Goal: Task Accomplishment & Management: Use online tool/utility

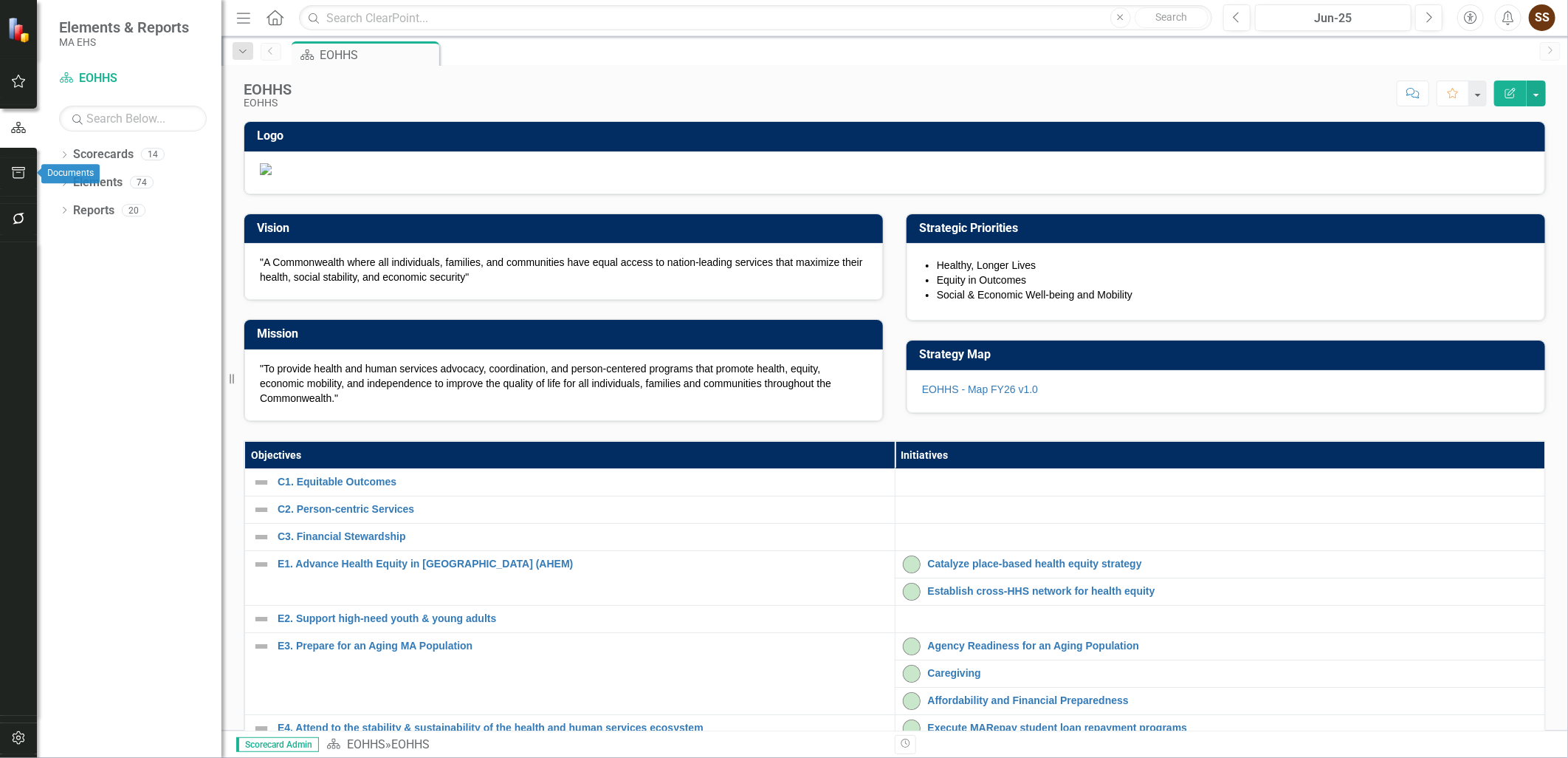
click at [18, 171] on icon "button" at bounding box center [19, 172] width 15 height 12
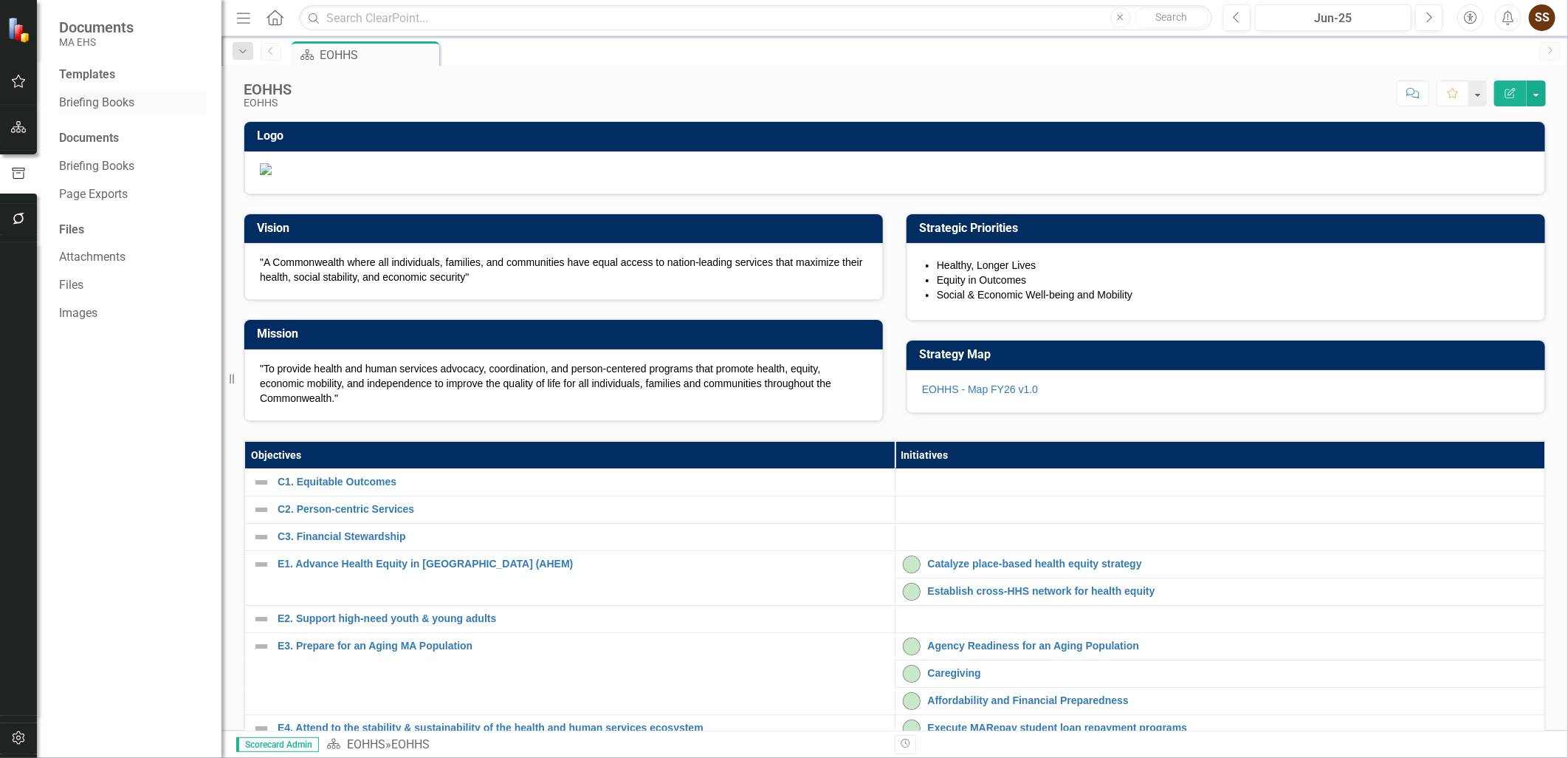
click at [105, 98] on link "Briefing Books" at bounding box center [133, 102] width 148 height 17
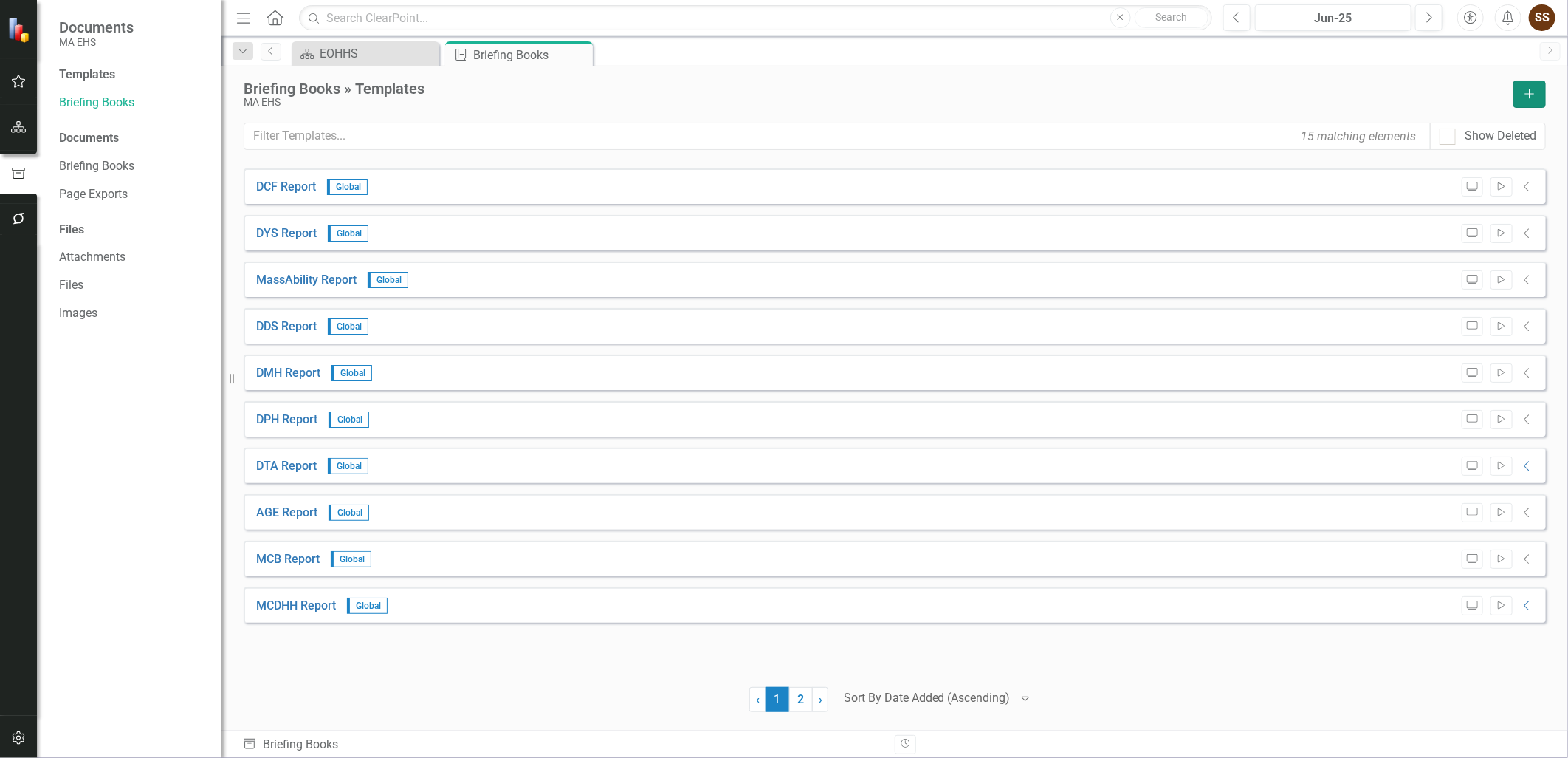
click at [1526, 85] on button "Add" at bounding box center [1529, 94] width 32 height 28
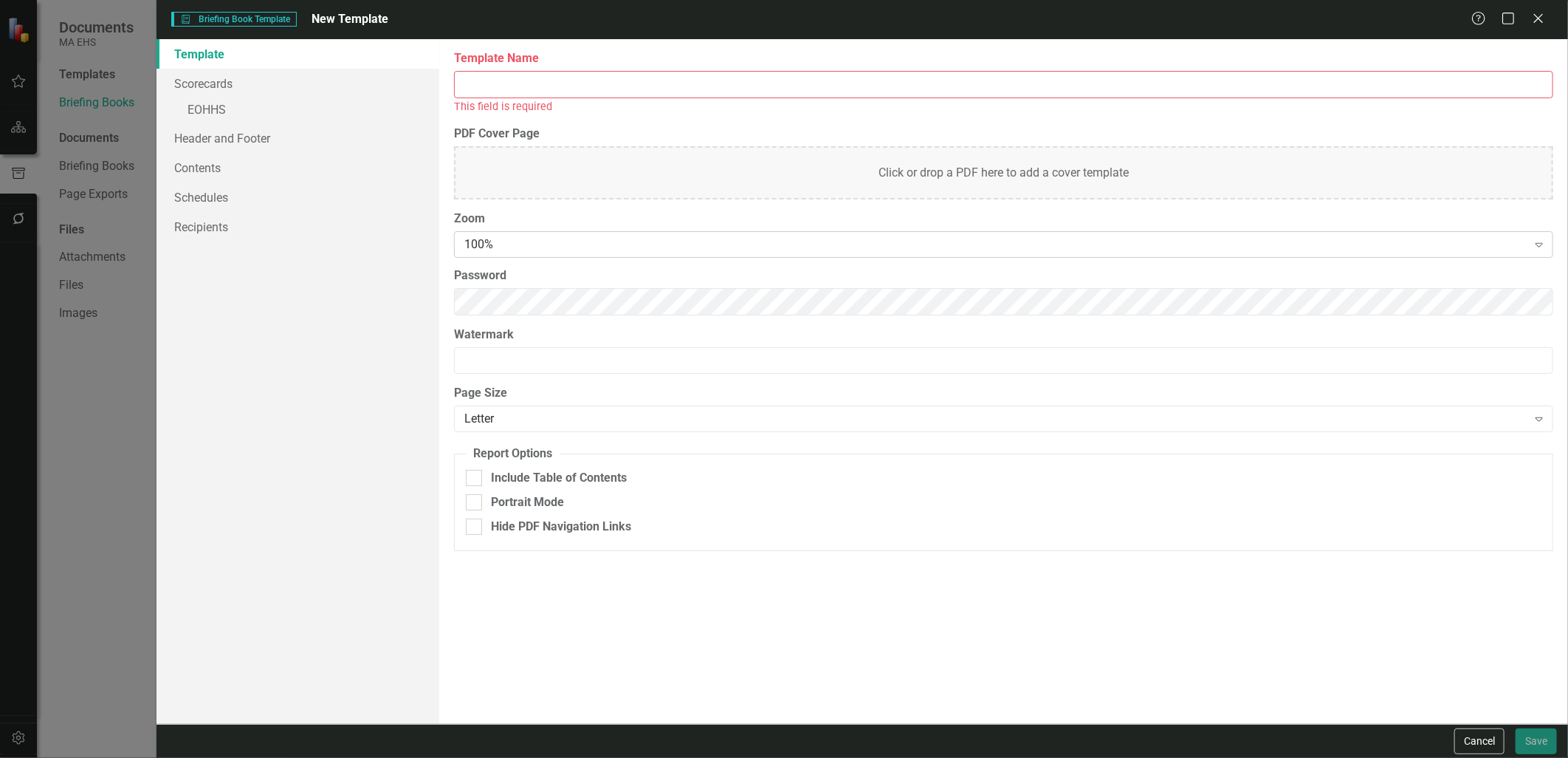
drag, startPoint x: 1044, startPoint y: 84, endPoint x: 1402, endPoint y: 249, distance: 394.2
click at [1045, 85] on input "Template Name" at bounding box center [1003, 84] width 1099 height 28
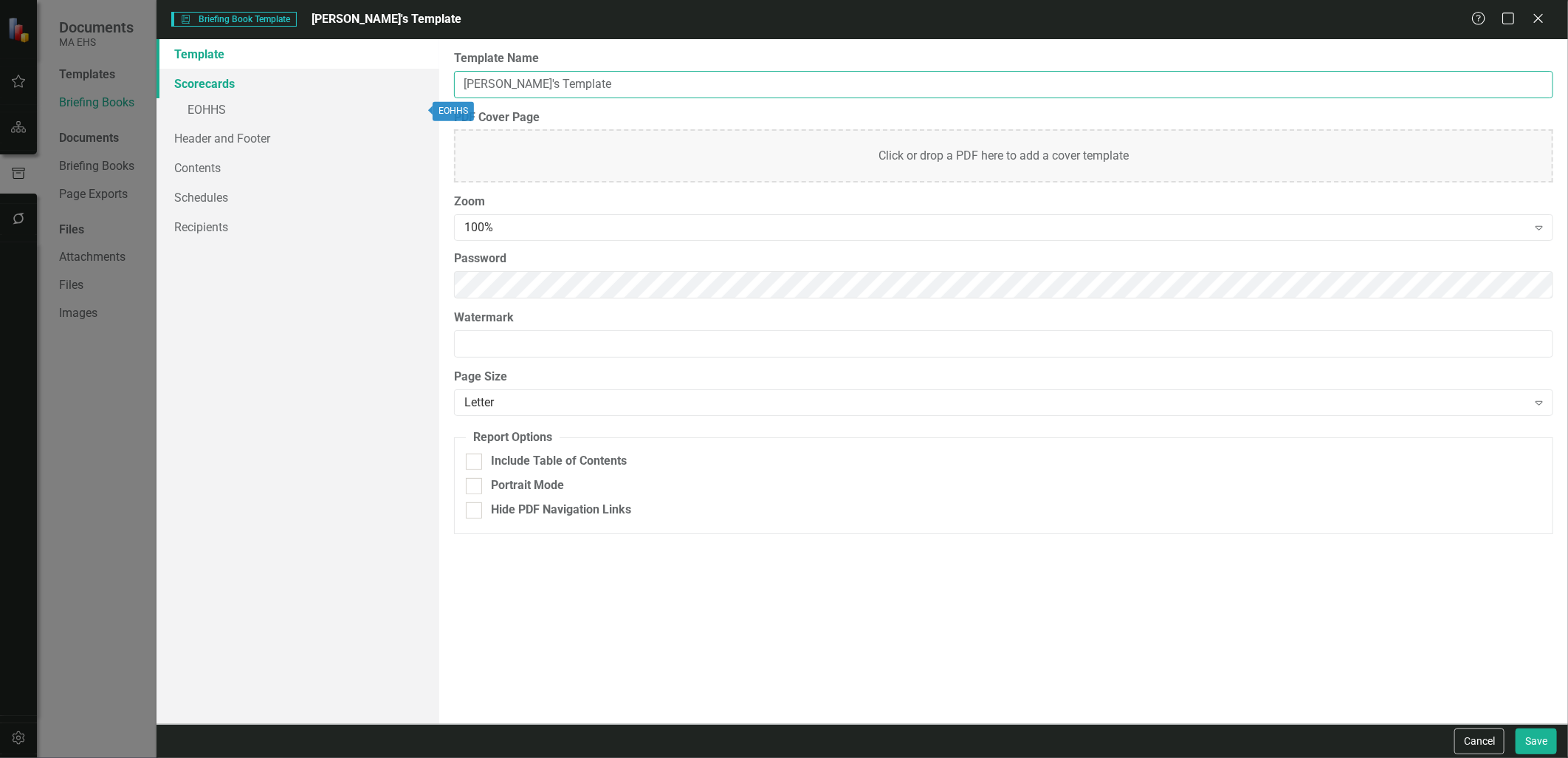
type input "Tim's Template"
click at [276, 89] on link "Scorecards" at bounding box center [297, 84] width 282 height 29
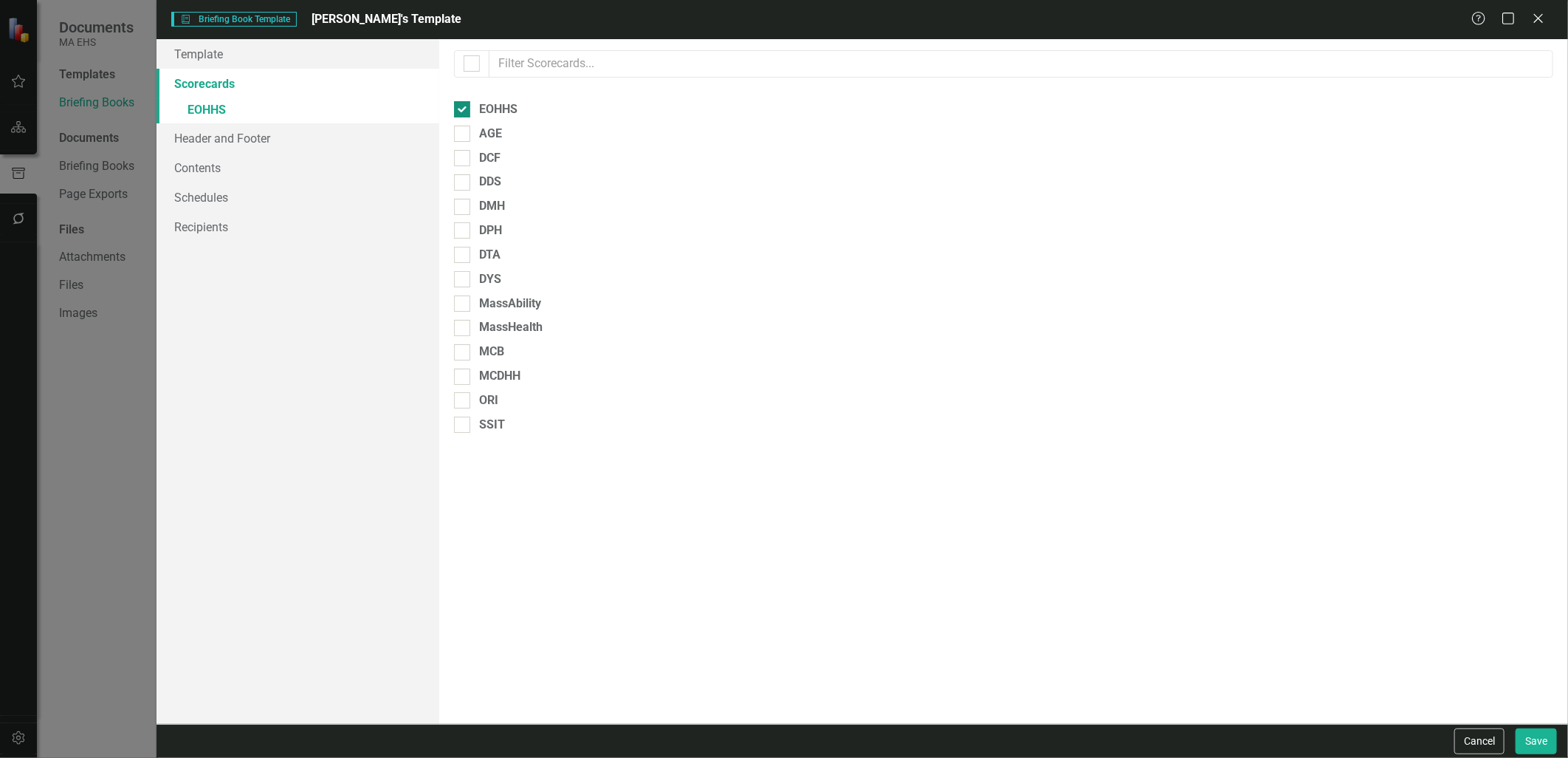
click at [458, 105] on input "EOHHS" at bounding box center [459, 106] width 10 height 10
checkbox input "false"
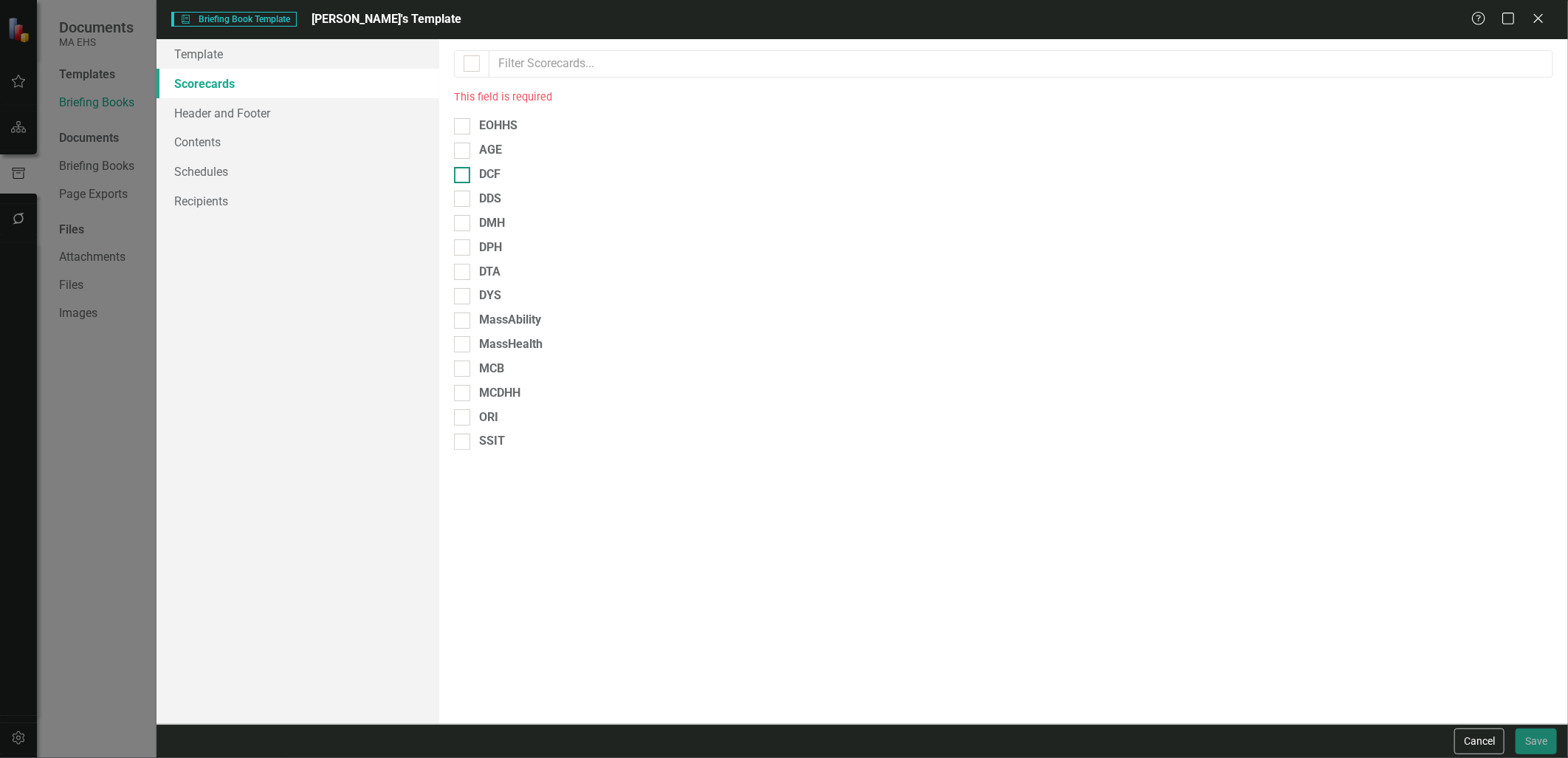
click at [466, 173] on div at bounding box center [462, 175] width 16 height 16
click at [464, 173] on input "DCF" at bounding box center [459, 171] width 10 height 10
checkbox input "true"
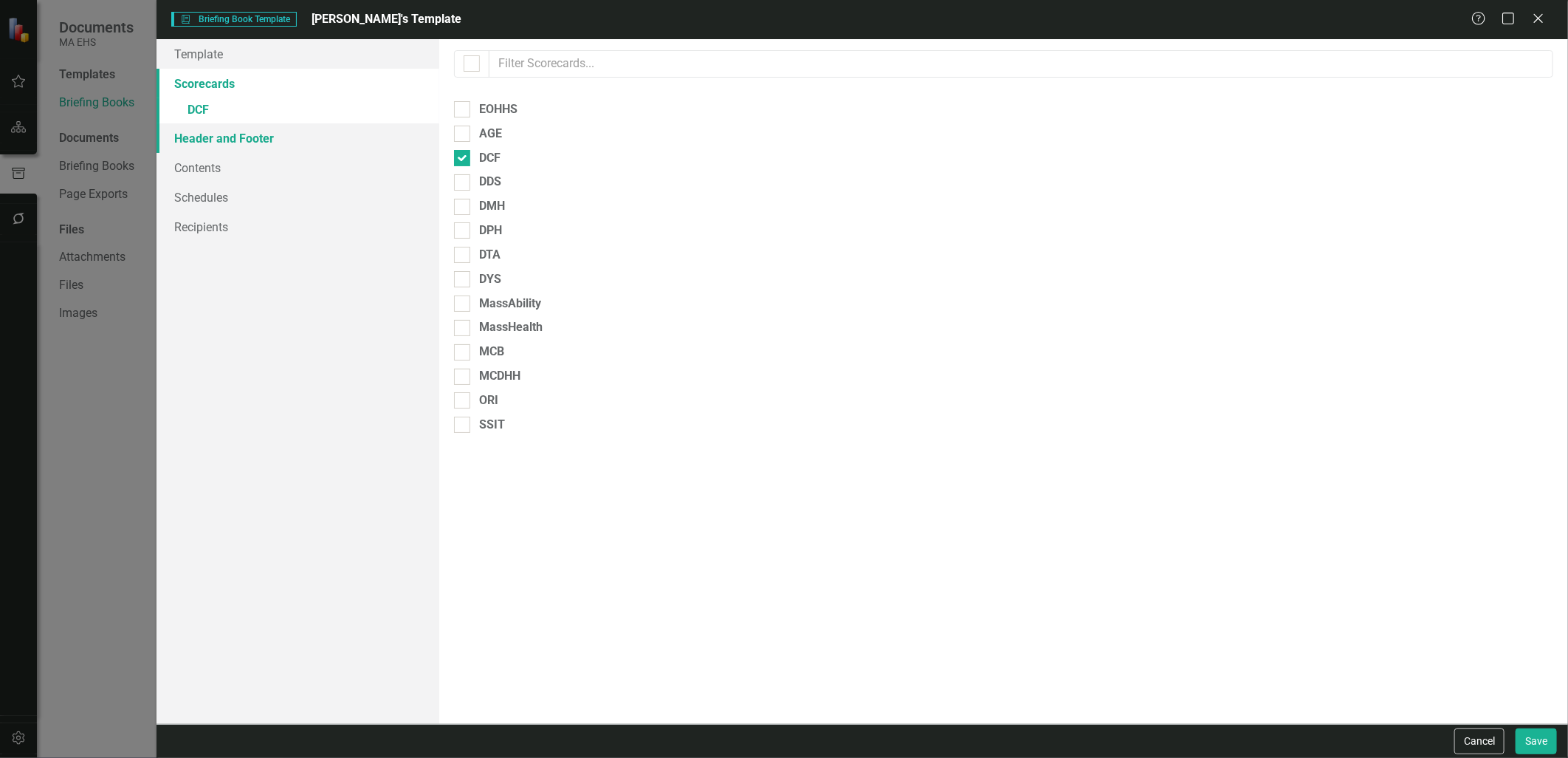
click at [368, 134] on link "Header and Footer" at bounding box center [297, 138] width 282 height 29
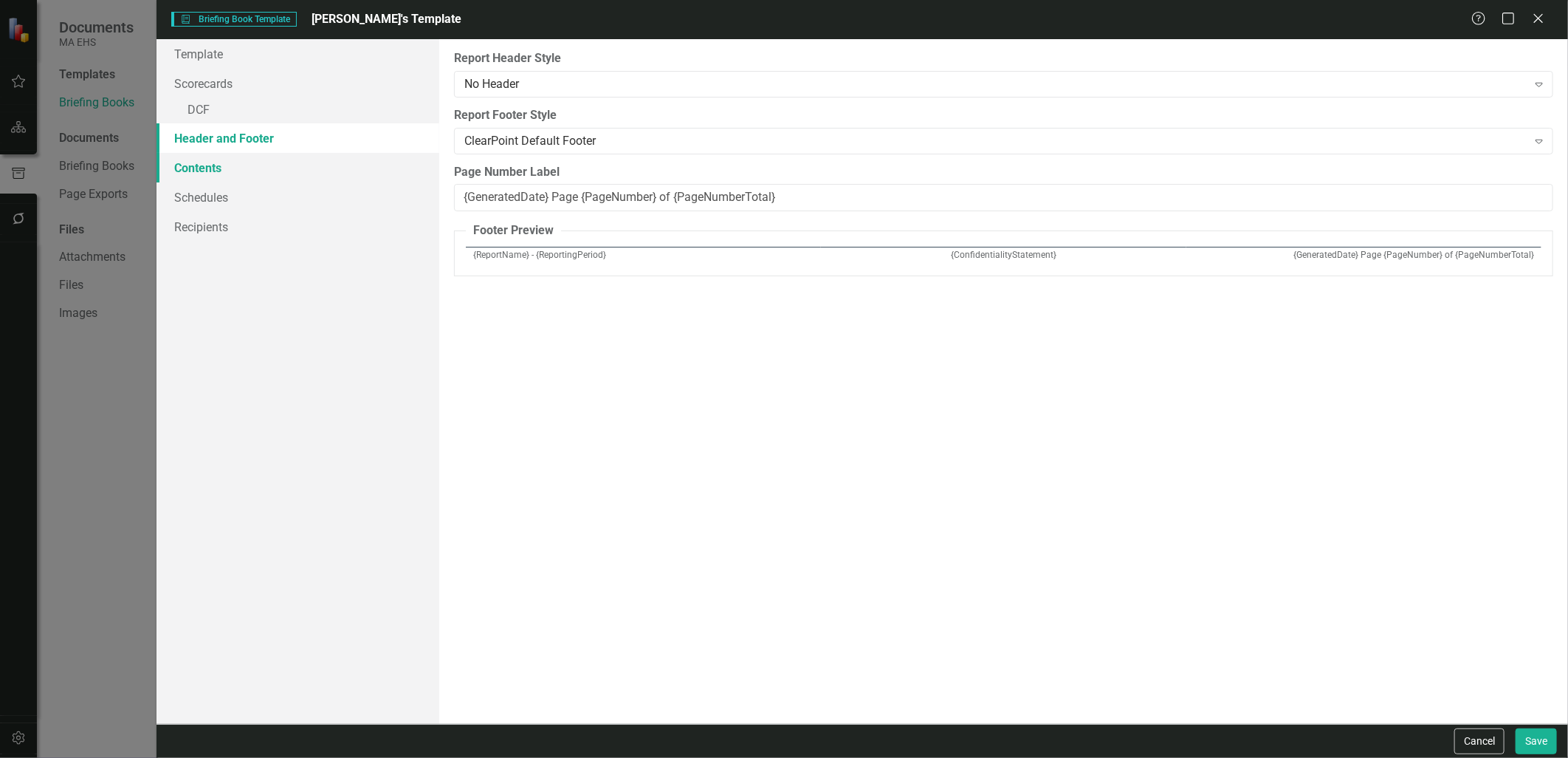
click at [330, 160] on link "Contents" at bounding box center [297, 167] width 282 height 29
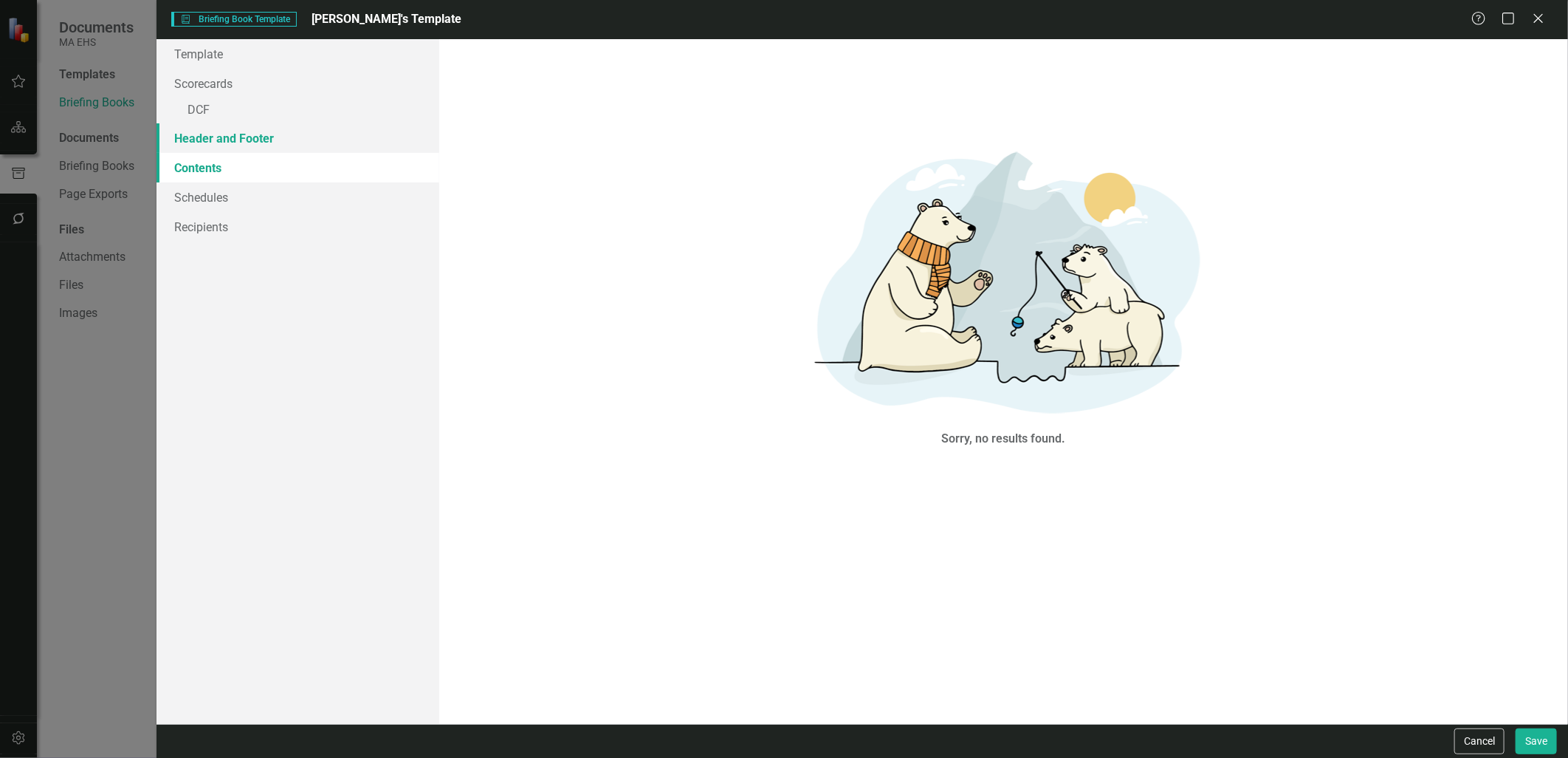
click at [304, 143] on link "Header and Footer" at bounding box center [297, 138] width 282 height 29
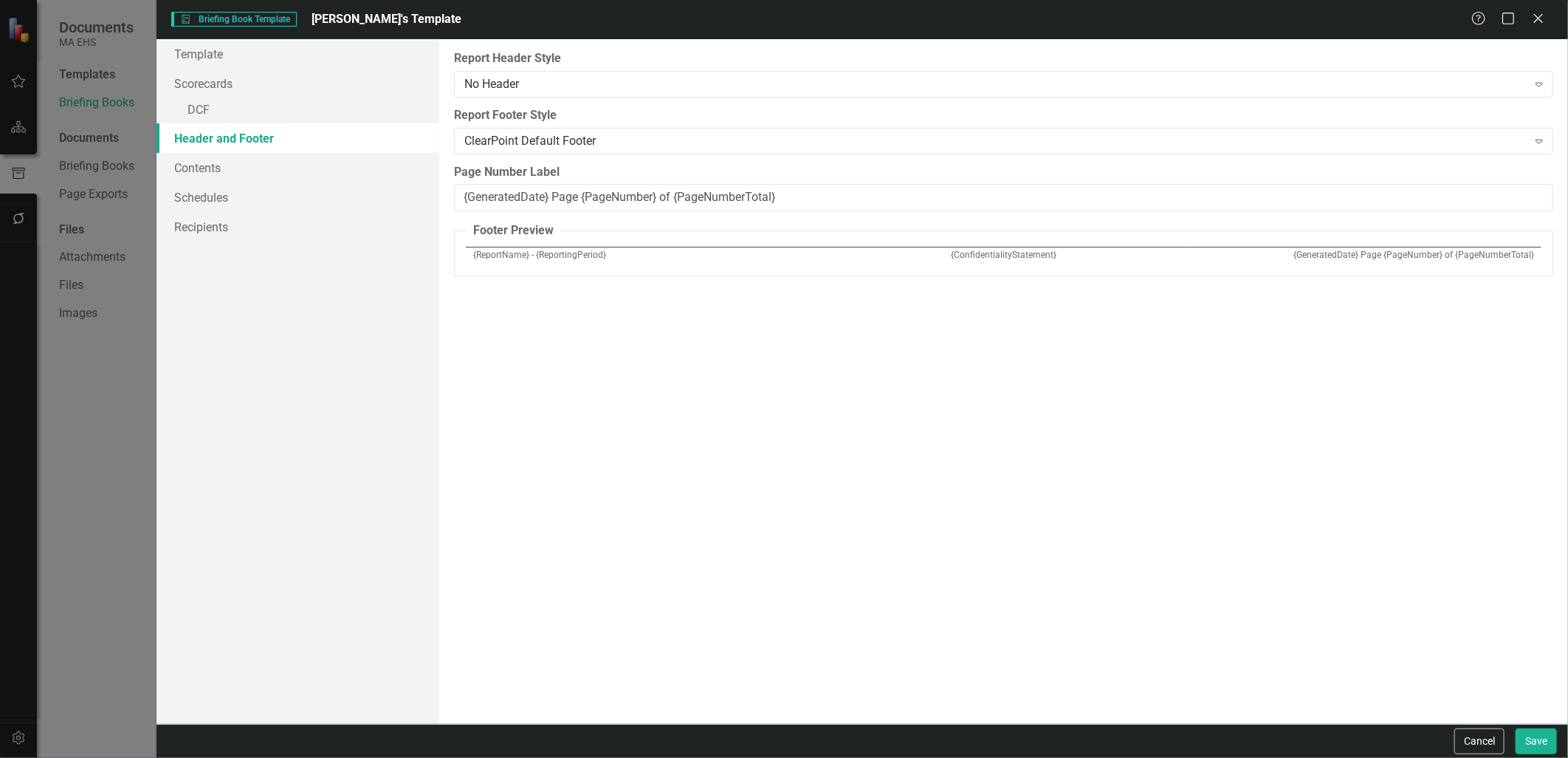
click at [290, 123] on link "Header and Footer" at bounding box center [297, 138] width 282 height 29
click at [283, 102] on link "» DCF" at bounding box center [297, 111] width 282 height 26
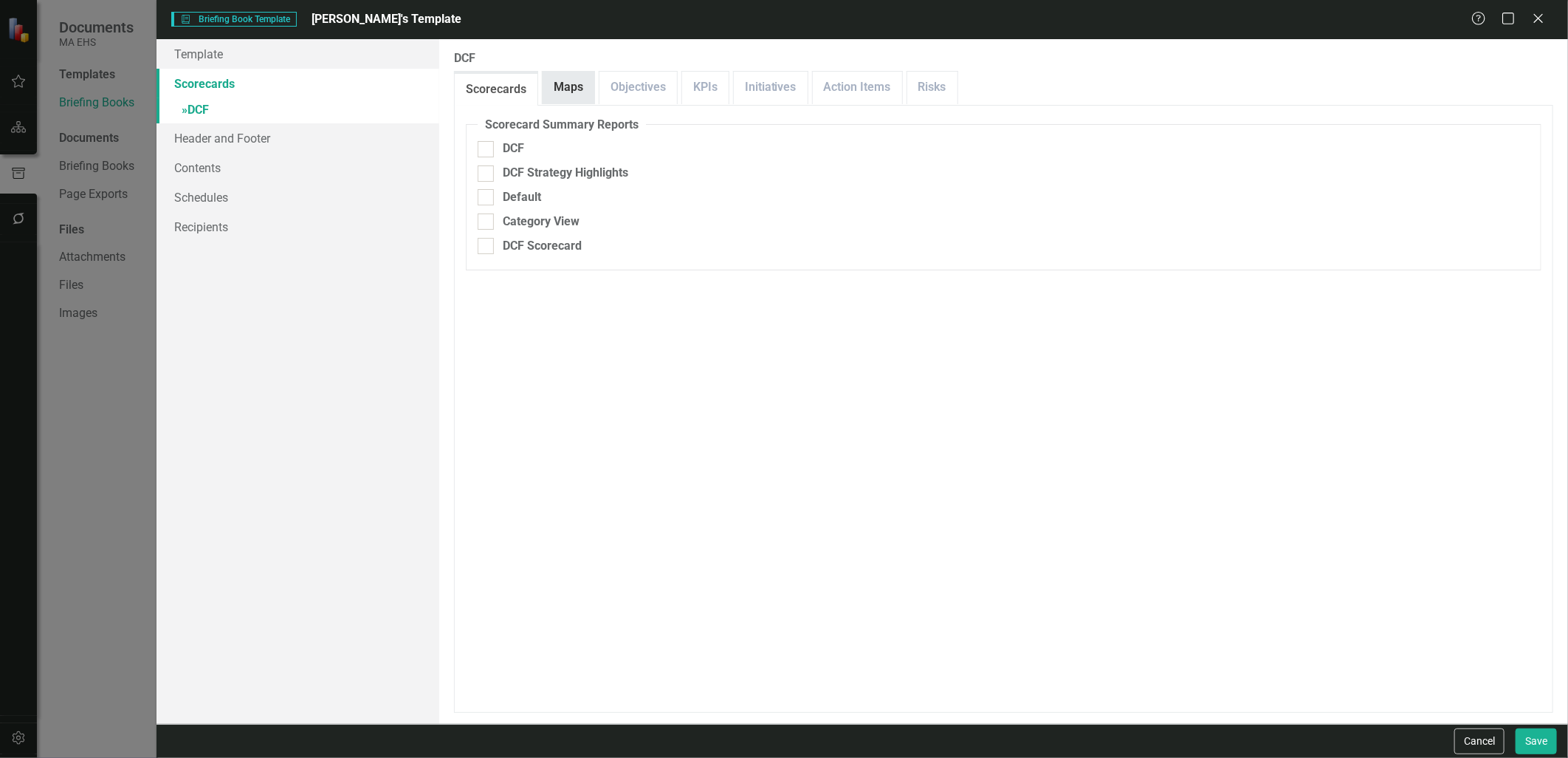
click at [580, 97] on link "Maps" at bounding box center [568, 87] width 52 height 32
click at [518, 149] on div "Check All Maps" at bounding box center [544, 149] width 83 height 17
click at [487, 149] on input "Check All Maps" at bounding box center [482, 146] width 10 height 10
checkbox input "true"
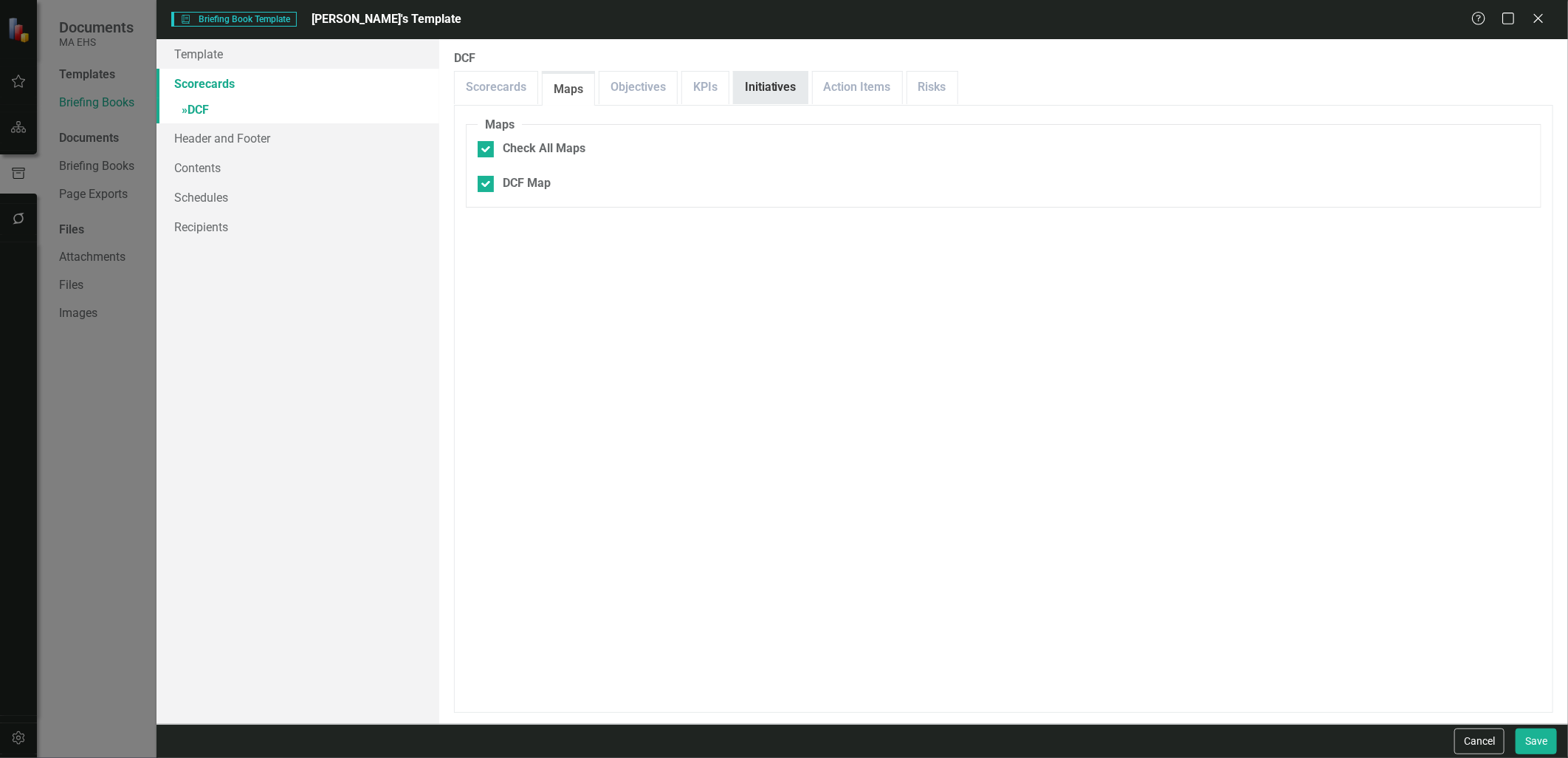
click at [754, 93] on link "Initiatives" at bounding box center [771, 87] width 74 height 32
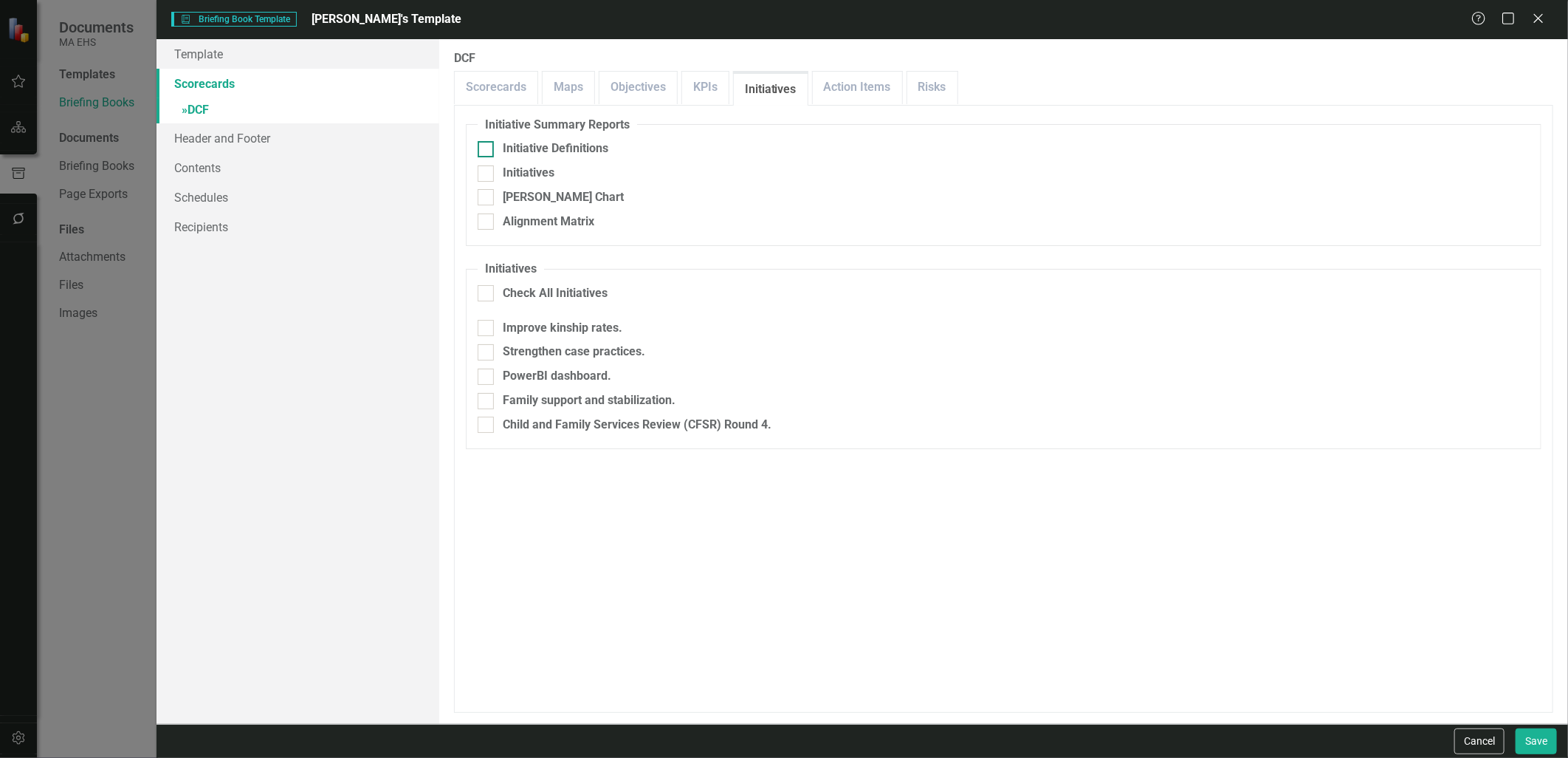
click at [577, 143] on div "Initiative Definitions" at bounding box center [555, 149] width 106 height 17
click at [487, 143] on input "Initiative Definitions" at bounding box center [482, 146] width 10 height 10
checkbox input "true"
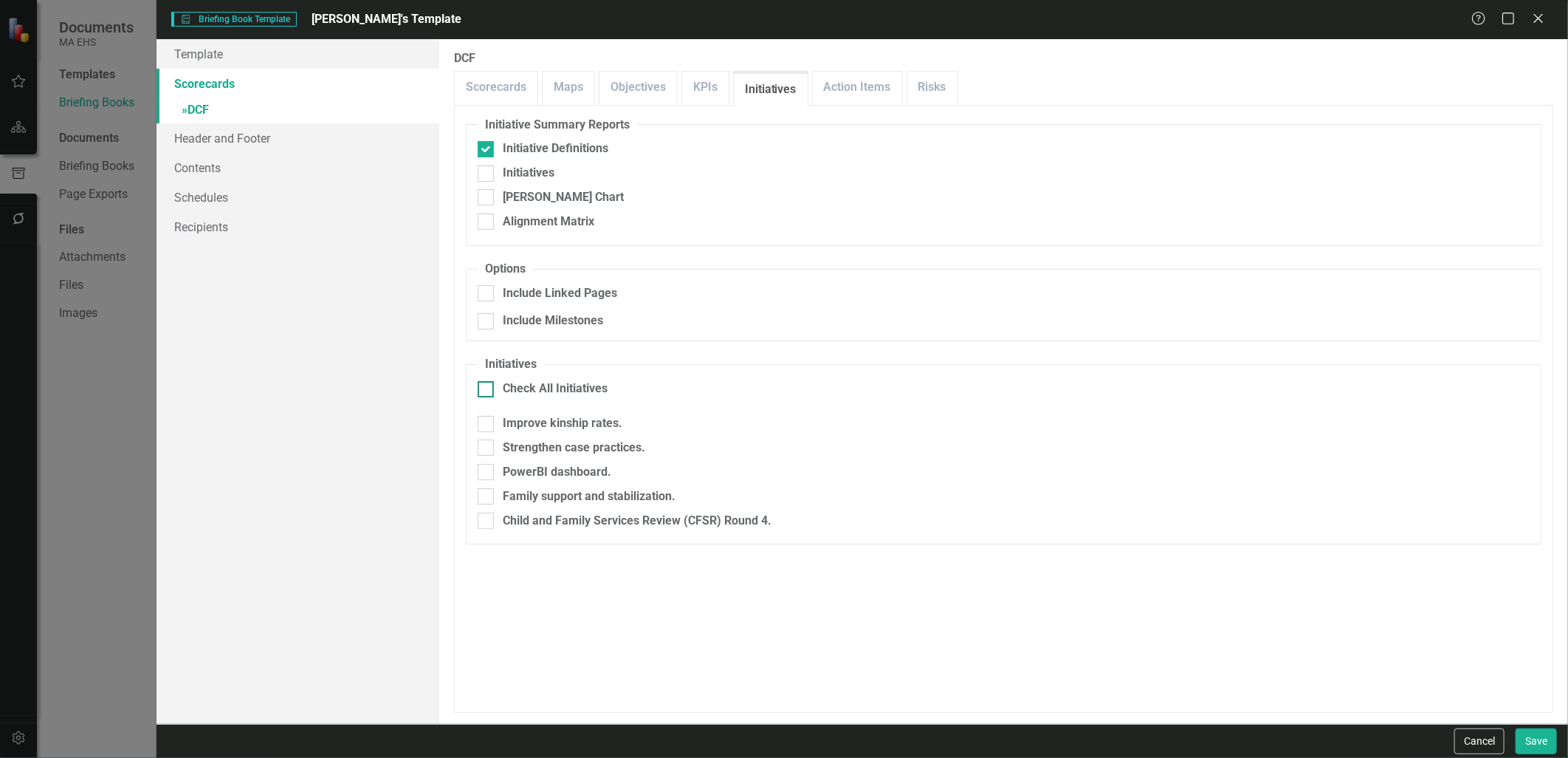
click at [1182, 384] on div "Check All Initiatives" at bounding box center [1003, 388] width 1052 height 17
click at [487, 384] on input "Check All Initiatives" at bounding box center [482, 386] width 10 height 10
checkbox input "true"
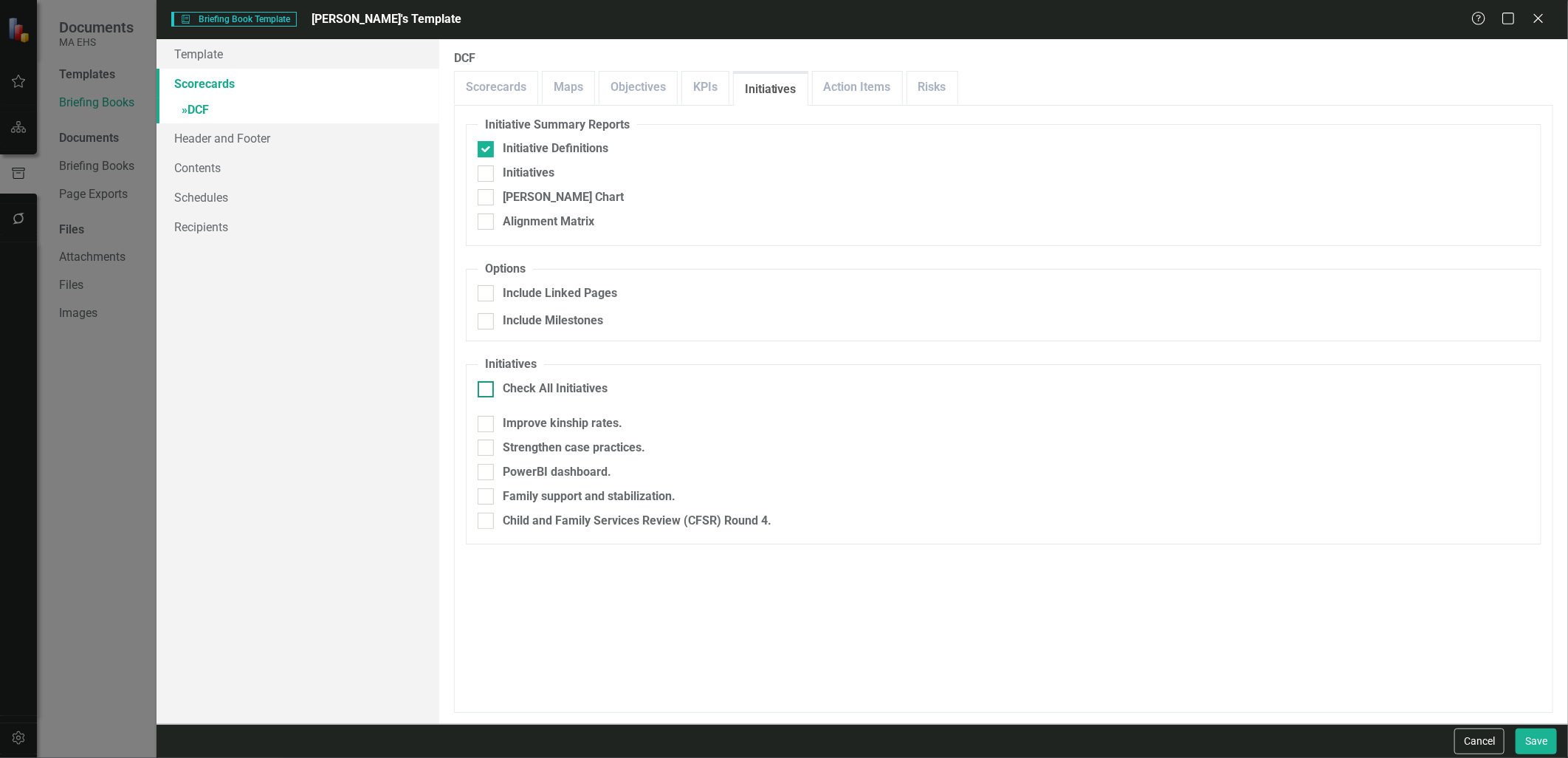
checkbox input "true"
click at [1545, 746] on button "Save" at bounding box center [1536, 741] width 41 height 26
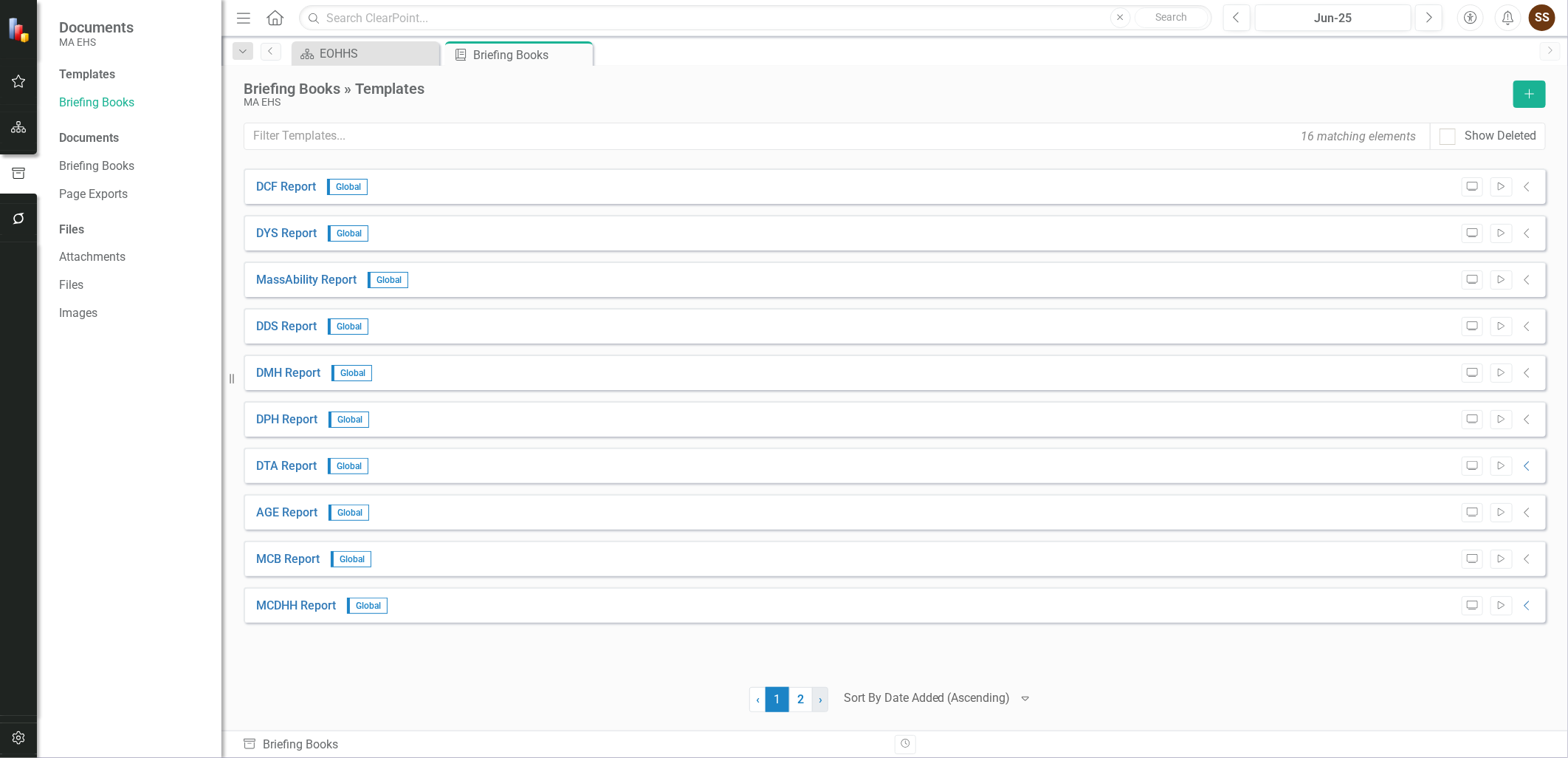
click at [815, 706] on link "› Next" at bounding box center [820, 699] width 16 height 25
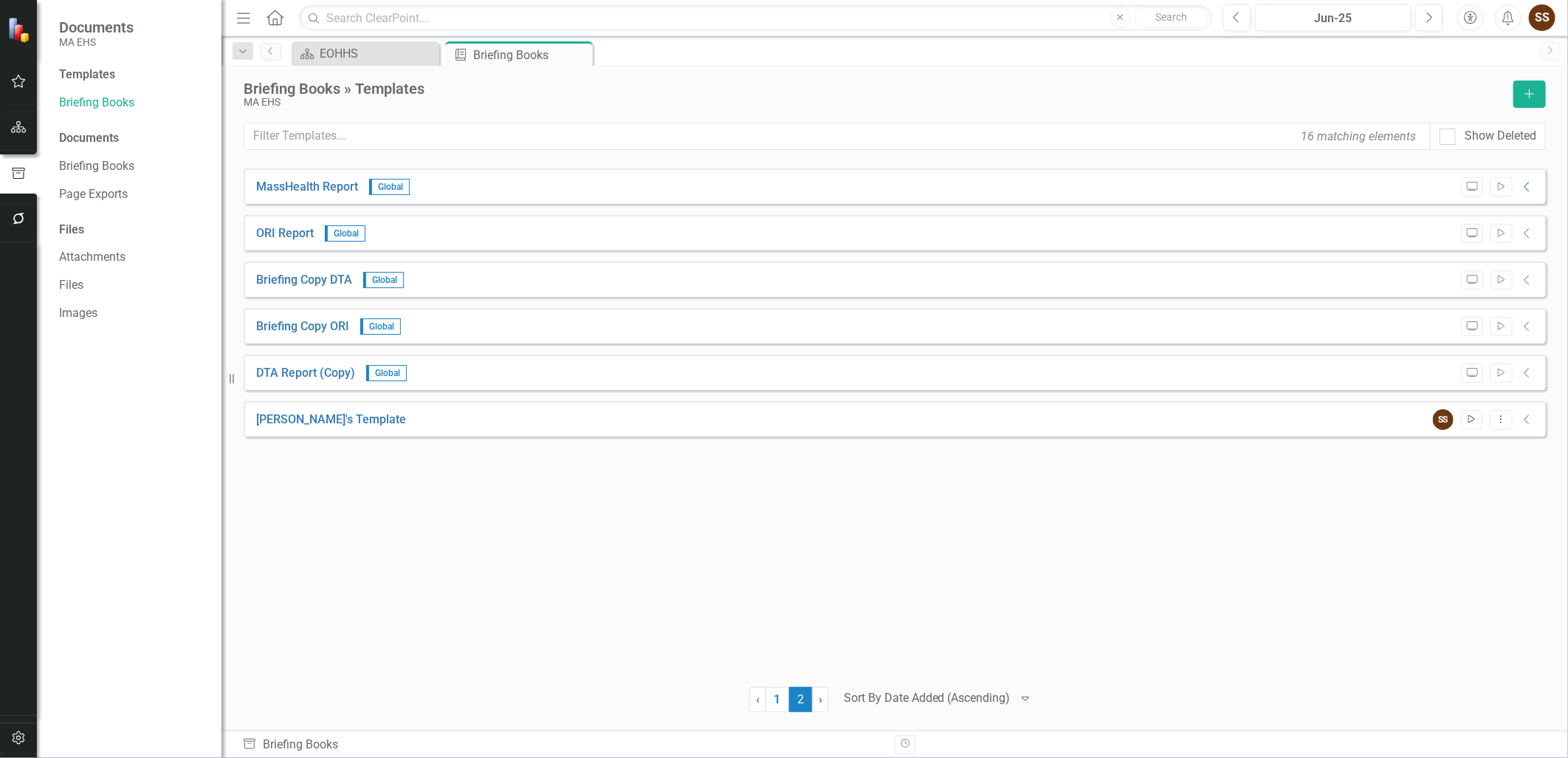
click at [1466, 423] on button "Start" at bounding box center [1471, 419] width 21 height 19
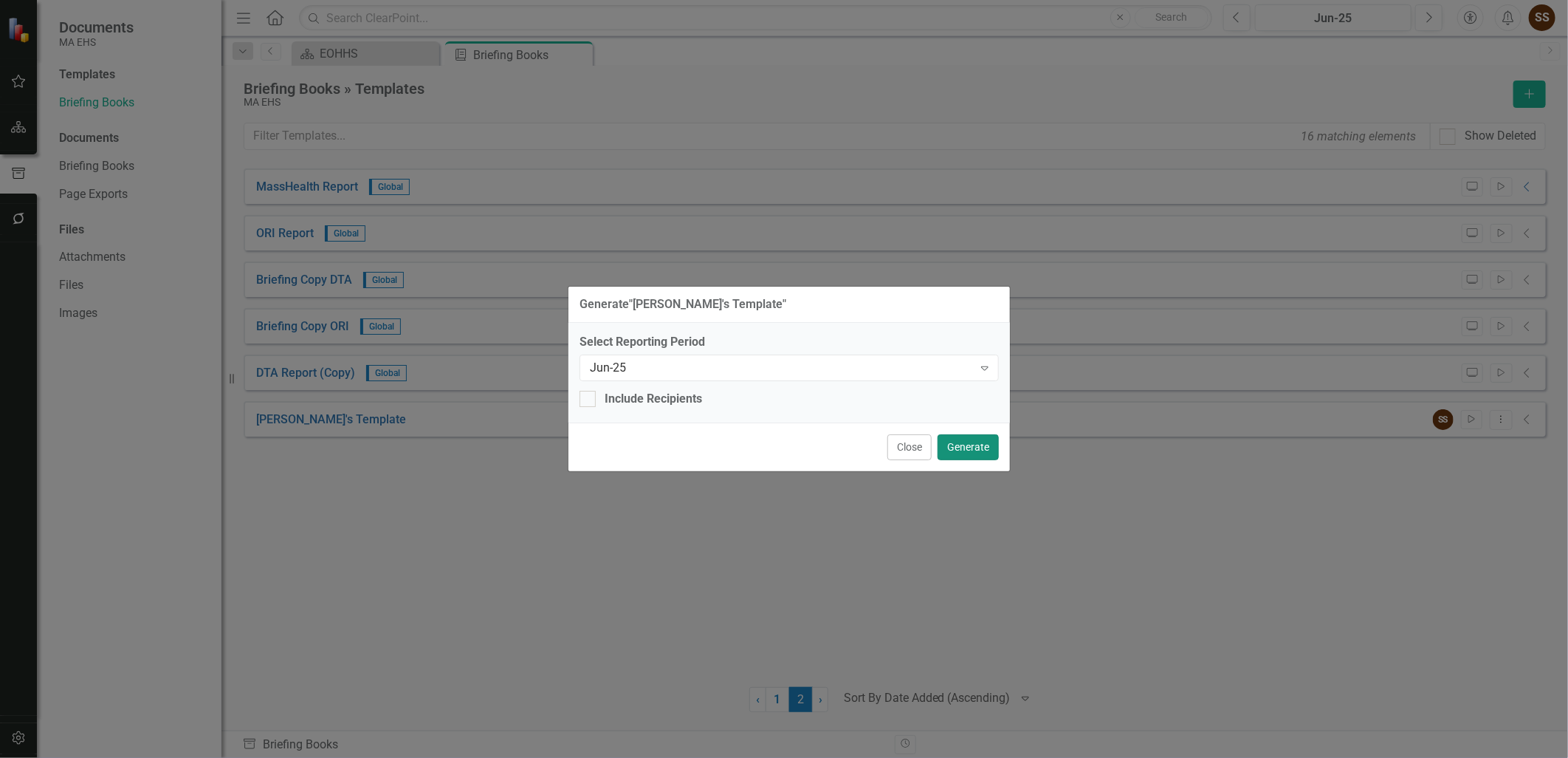
click at [986, 442] on button "Generate" at bounding box center [967, 447] width 61 height 26
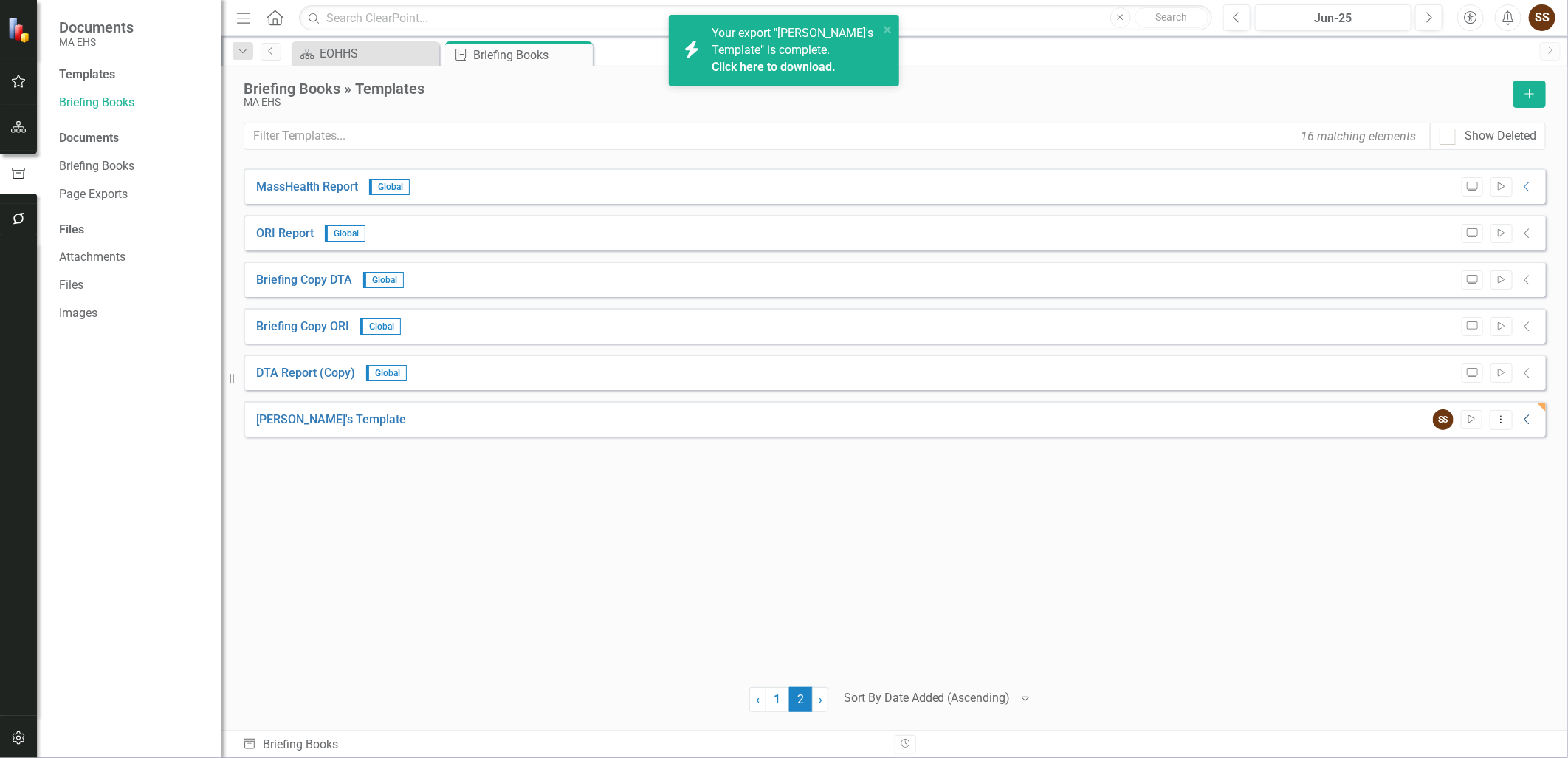
click at [1528, 418] on icon "Collapse" at bounding box center [1527, 419] width 15 height 12
click at [313, 457] on link "Tim's Template" at bounding box center [361, 452] width 150 height 17
click at [591, 542] on div "MassHealth Report Global Preview Start Collapse PDF MassHealth Report Generated…" at bounding box center [894, 418] width 1302 height 500
click at [1500, 428] on button "Dropdown Menu" at bounding box center [1501, 419] width 23 height 20
click at [1436, 504] on link "Edit Edit Template" at bounding box center [1442, 498] width 136 height 28
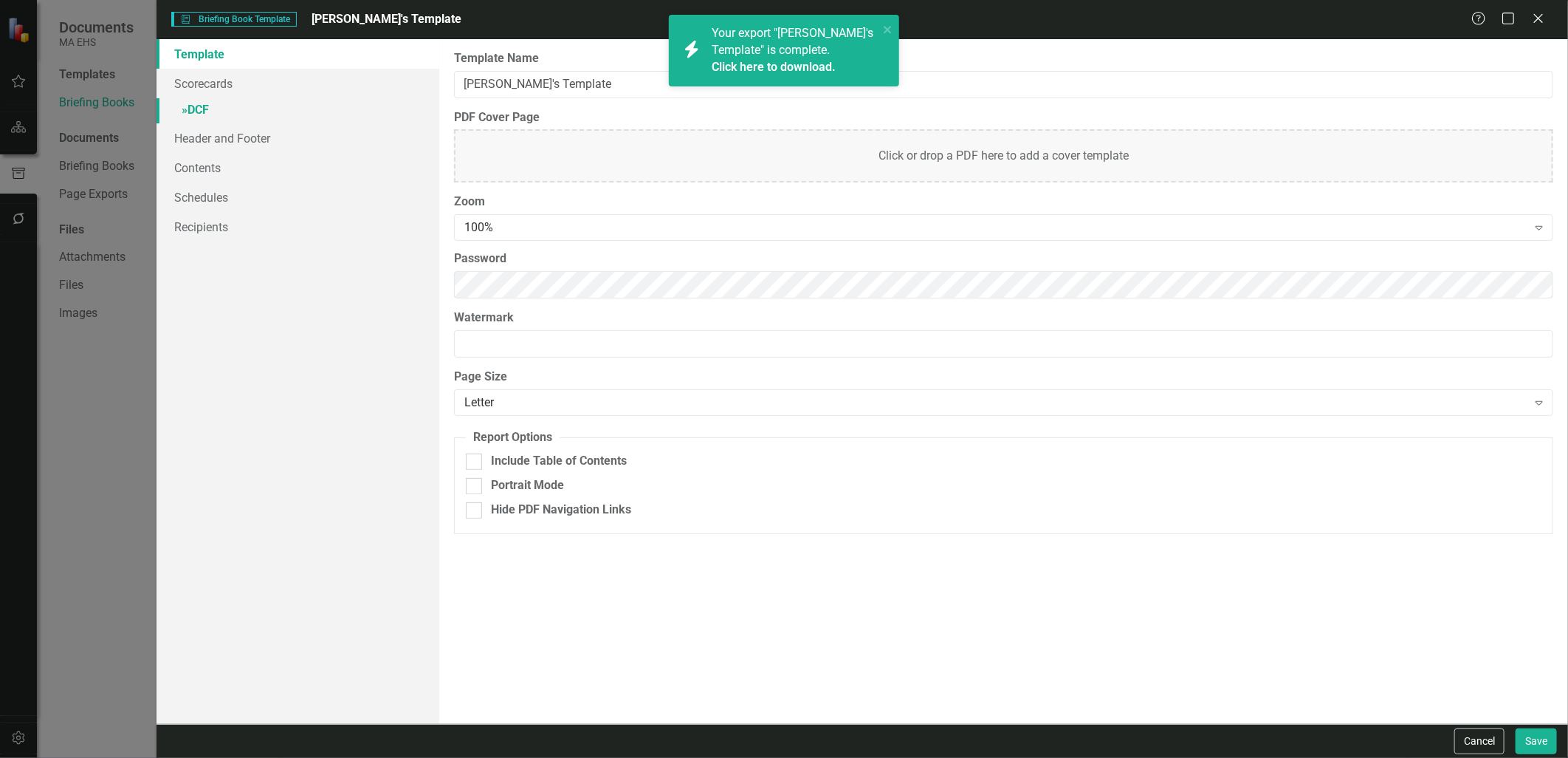
click at [193, 98] on link "» DCF" at bounding box center [297, 111] width 282 height 26
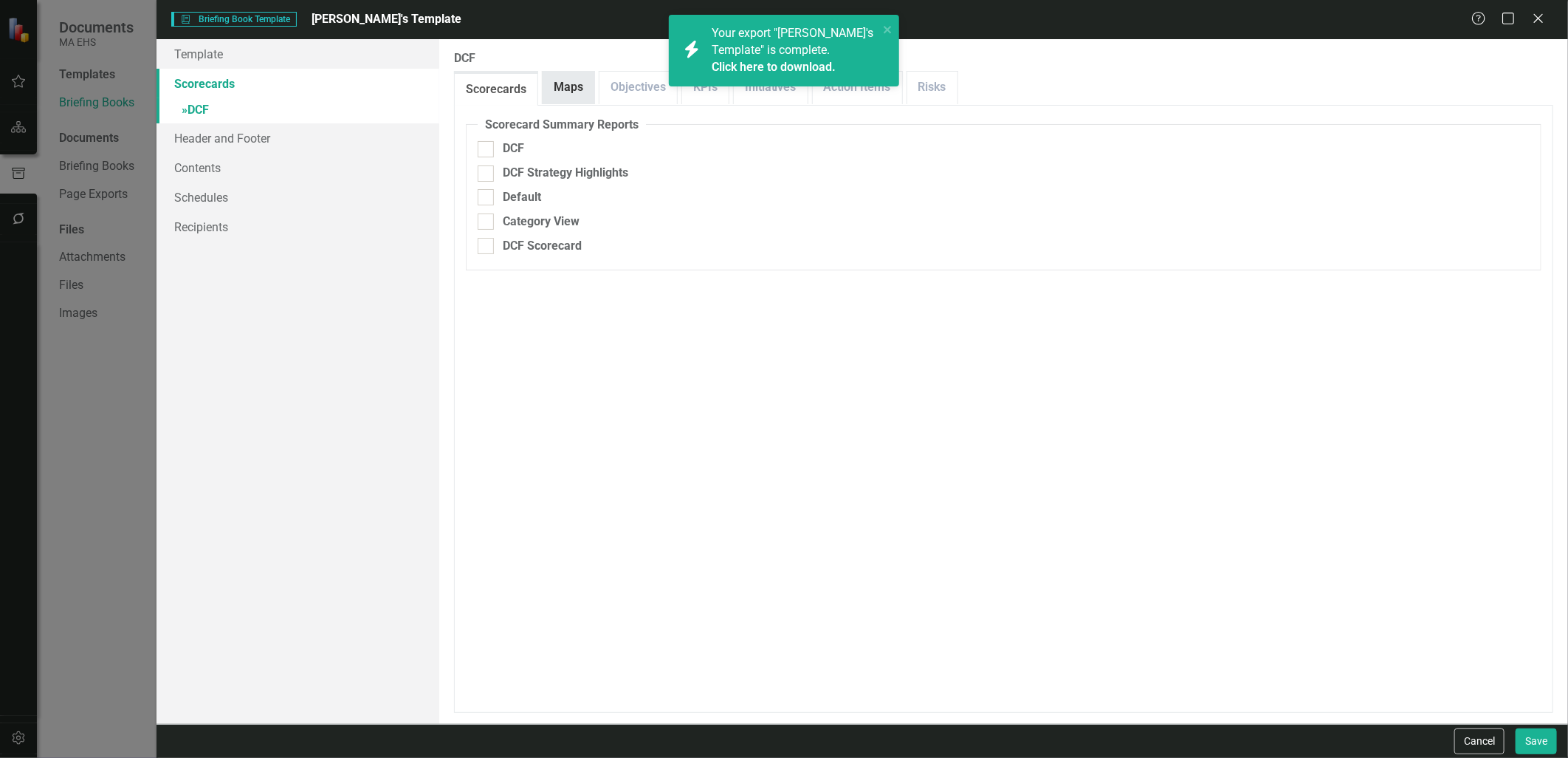
click at [585, 82] on link "Maps" at bounding box center [568, 87] width 52 height 32
drag, startPoint x: 531, startPoint y: 149, endPoint x: 552, endPoint y: 155, distance: 21.8
click at [531, 149] on div "Check All Maps" at bounding box center [544, 149] width 83 height 17
click at [487, 149] on input "Check All Maps" at bounding box center [482, 146] width 10 height 10
checkbox input "true"
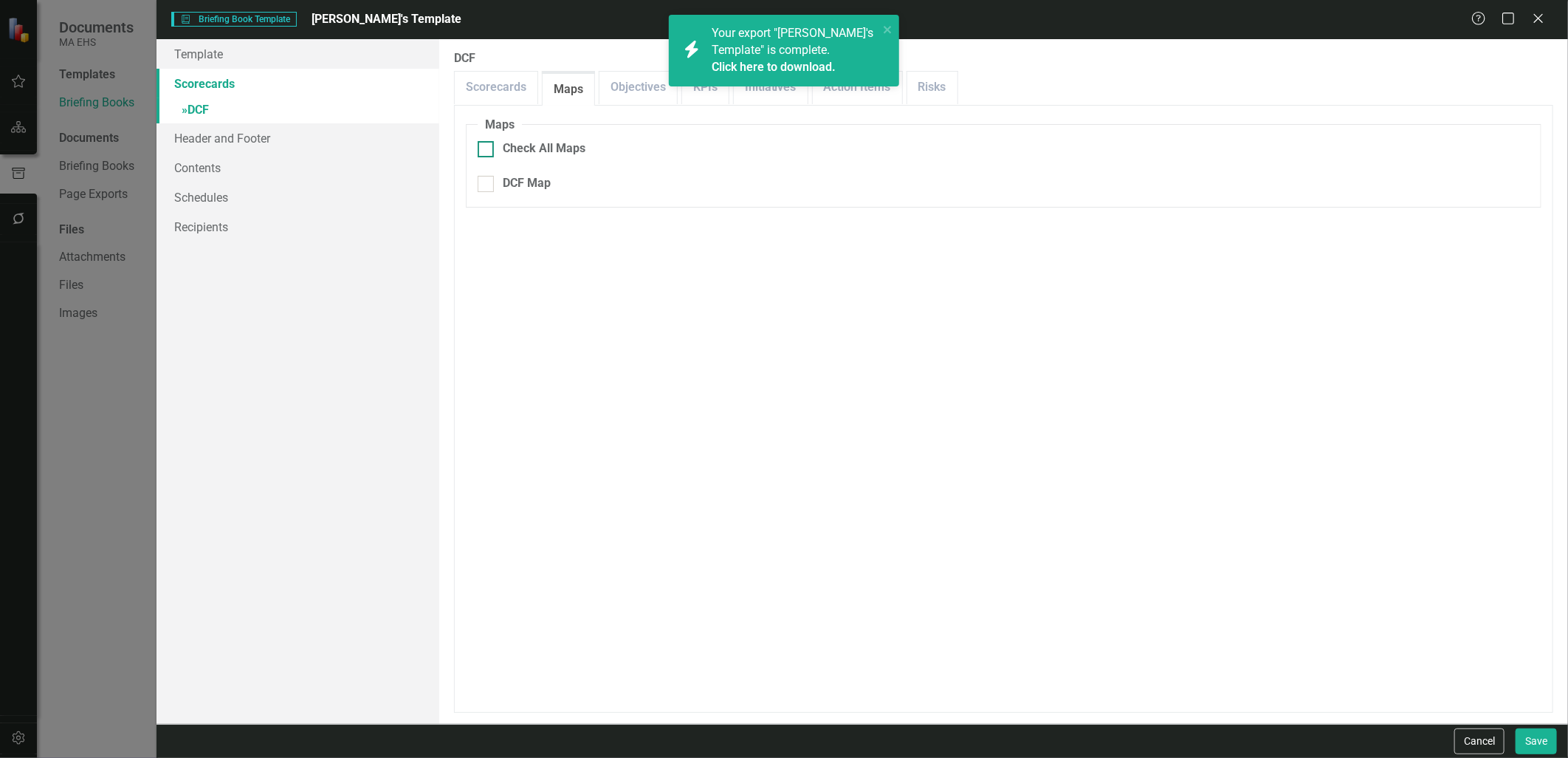
checkbox input "true"
click at [1539, 743] on button "Save" at bounding box center [1536, 741] width 41 height 26
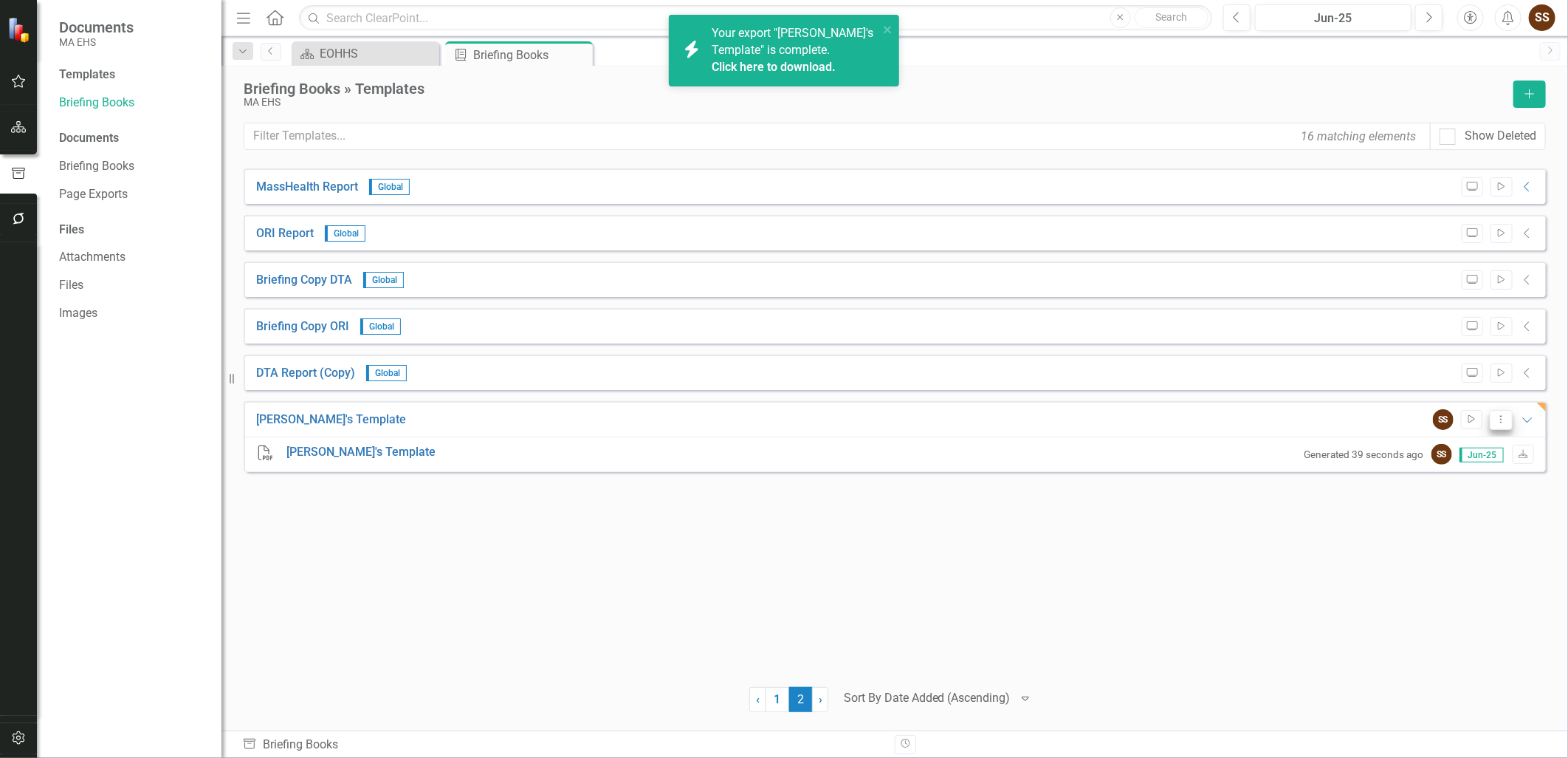
click at [1495, 422] on icon "Dropdown Menu" at bounding box center [1501, 419] width 12 height 10
click at [1492, 478] on link "Preview Preview Template" at bounding box center [1442, 471] width 136 height 28
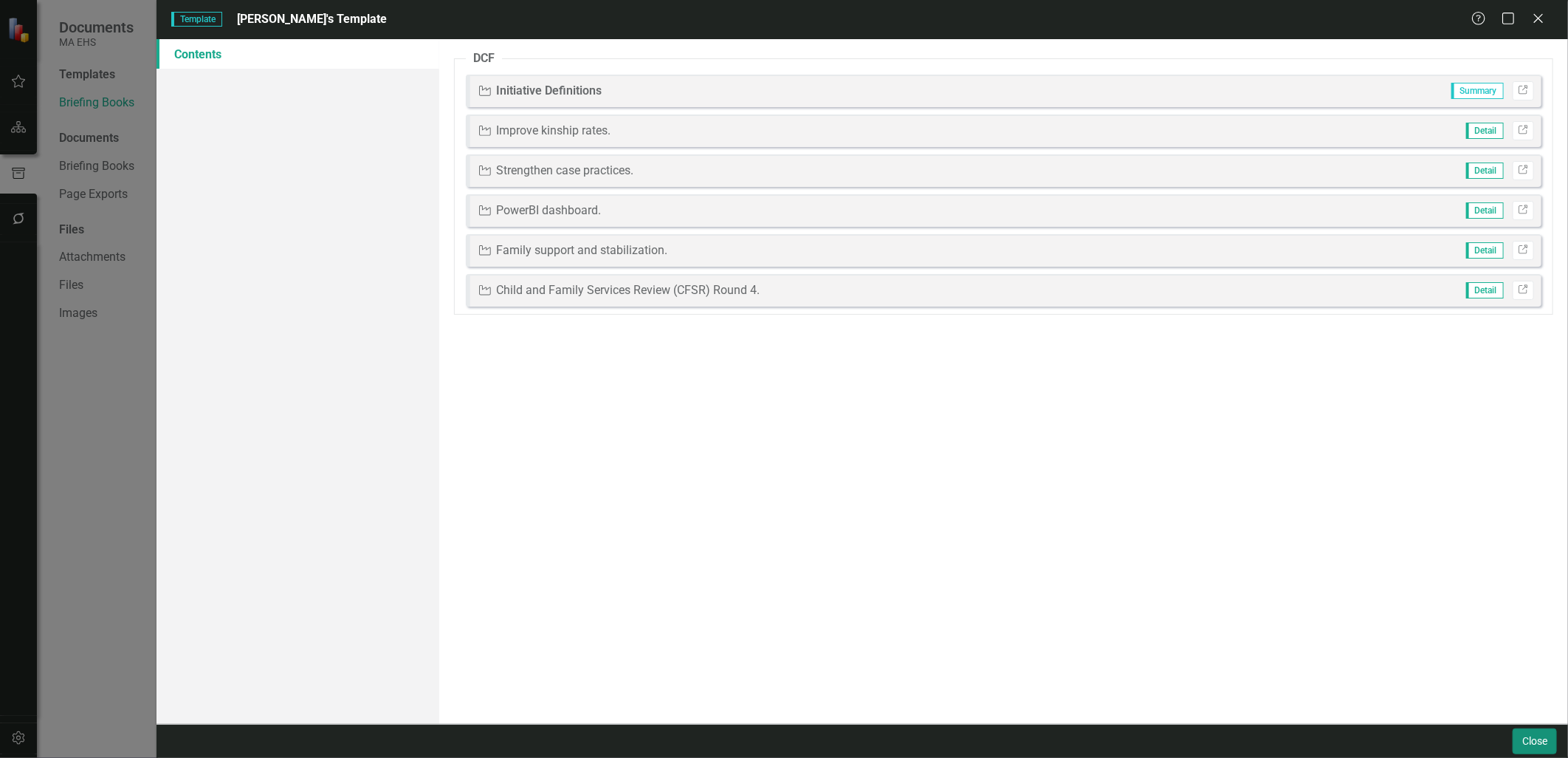
click at [1534, 736] on button "Close" at bounding box center [1534, 741] width 45 height 26
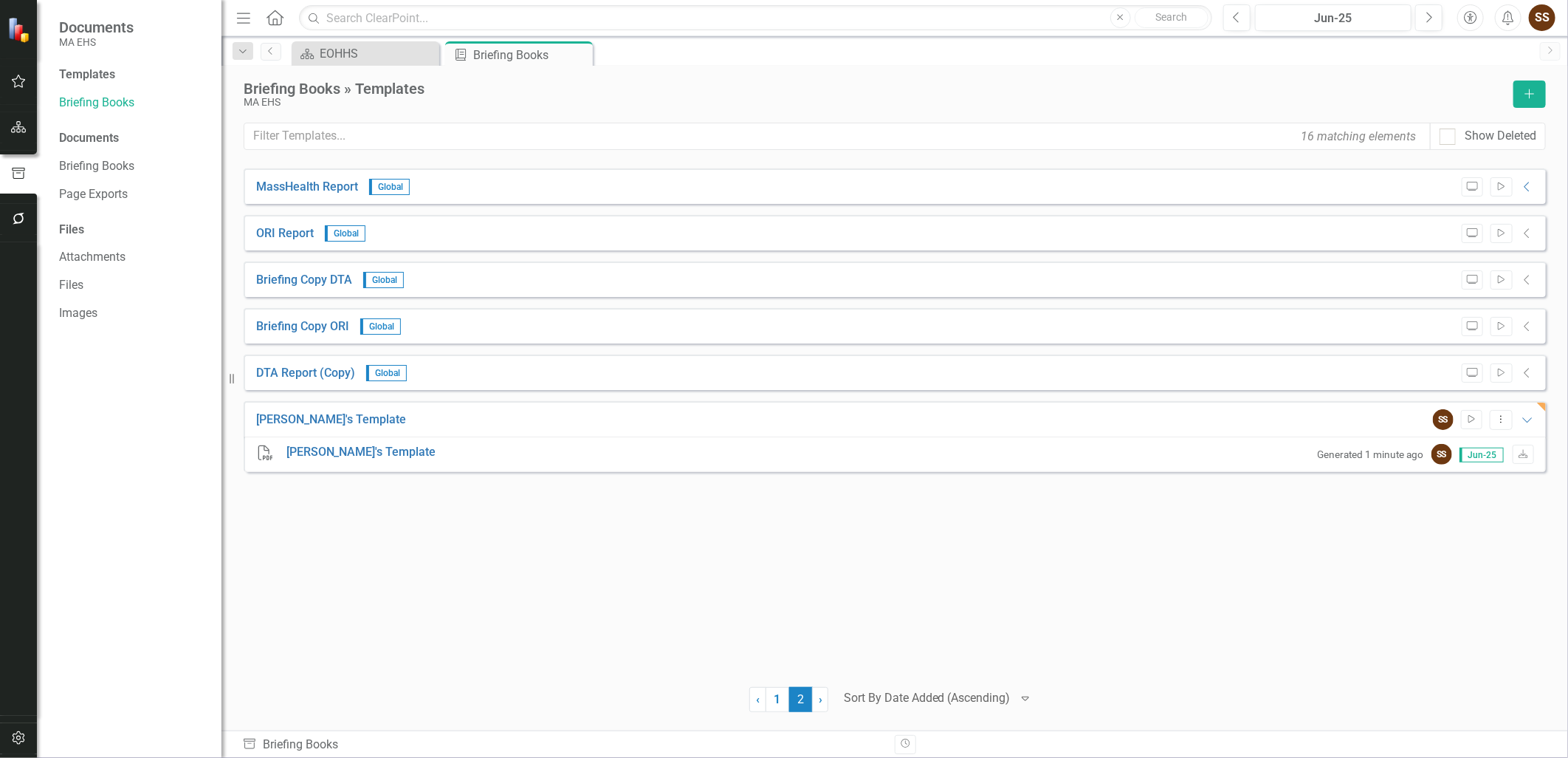
click at [391, 522] on div "MassHealth Report Global Preview Start Collapse PDF MassHealth Report Generated…" at bounding box center [894, 418] width 1302 height 500
click at [1511, 424] on button "Dropdown Menu" at bounding box center [1501, 419] width 23 height 20
click at [1484, 487] on link "Edit Edit Template" at bounding box center [1442, 498] width 136 height 28
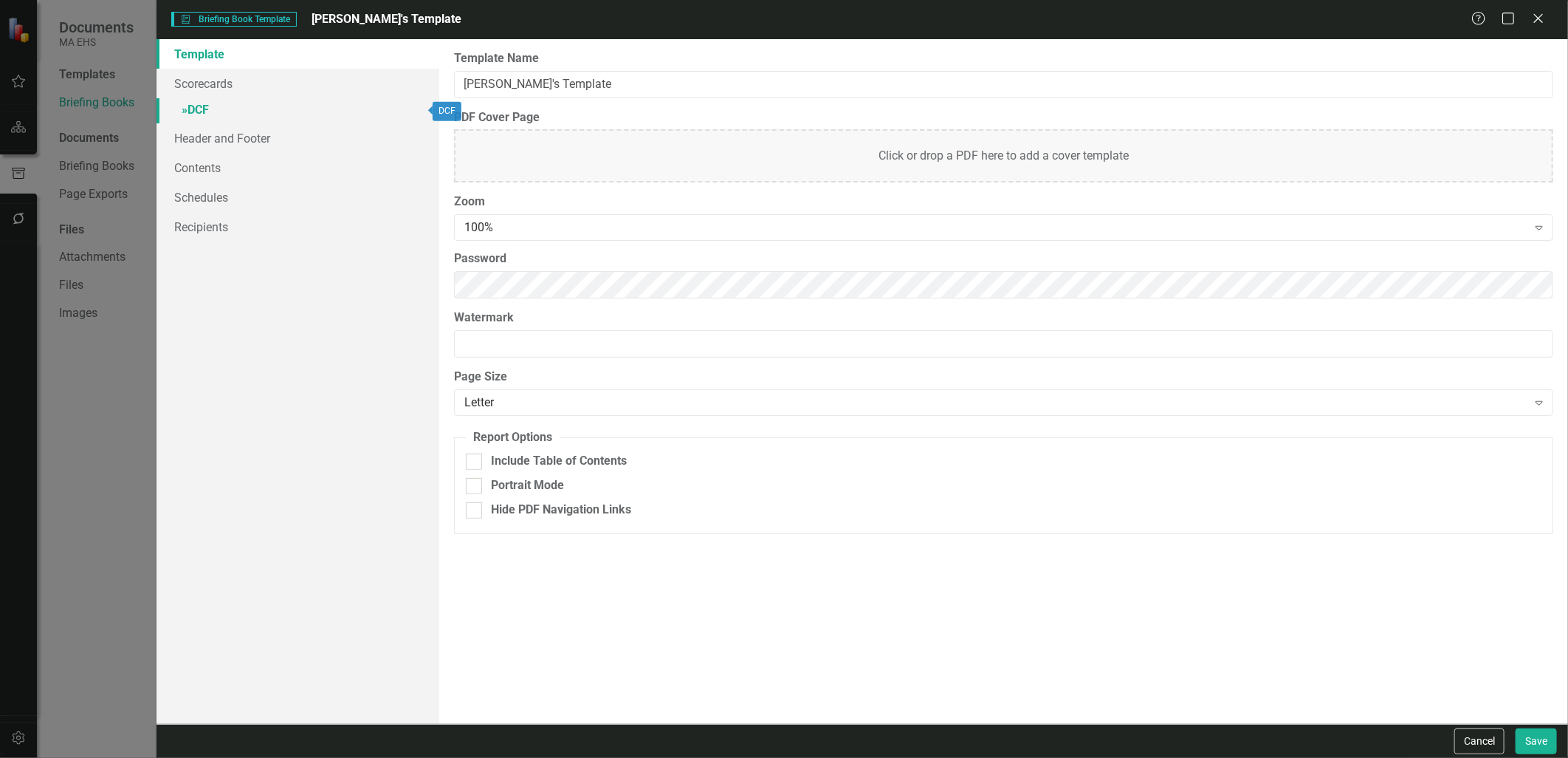
click at [263, 112] on link "» DCF" at bounding box center [297, 111] width 282 height 26
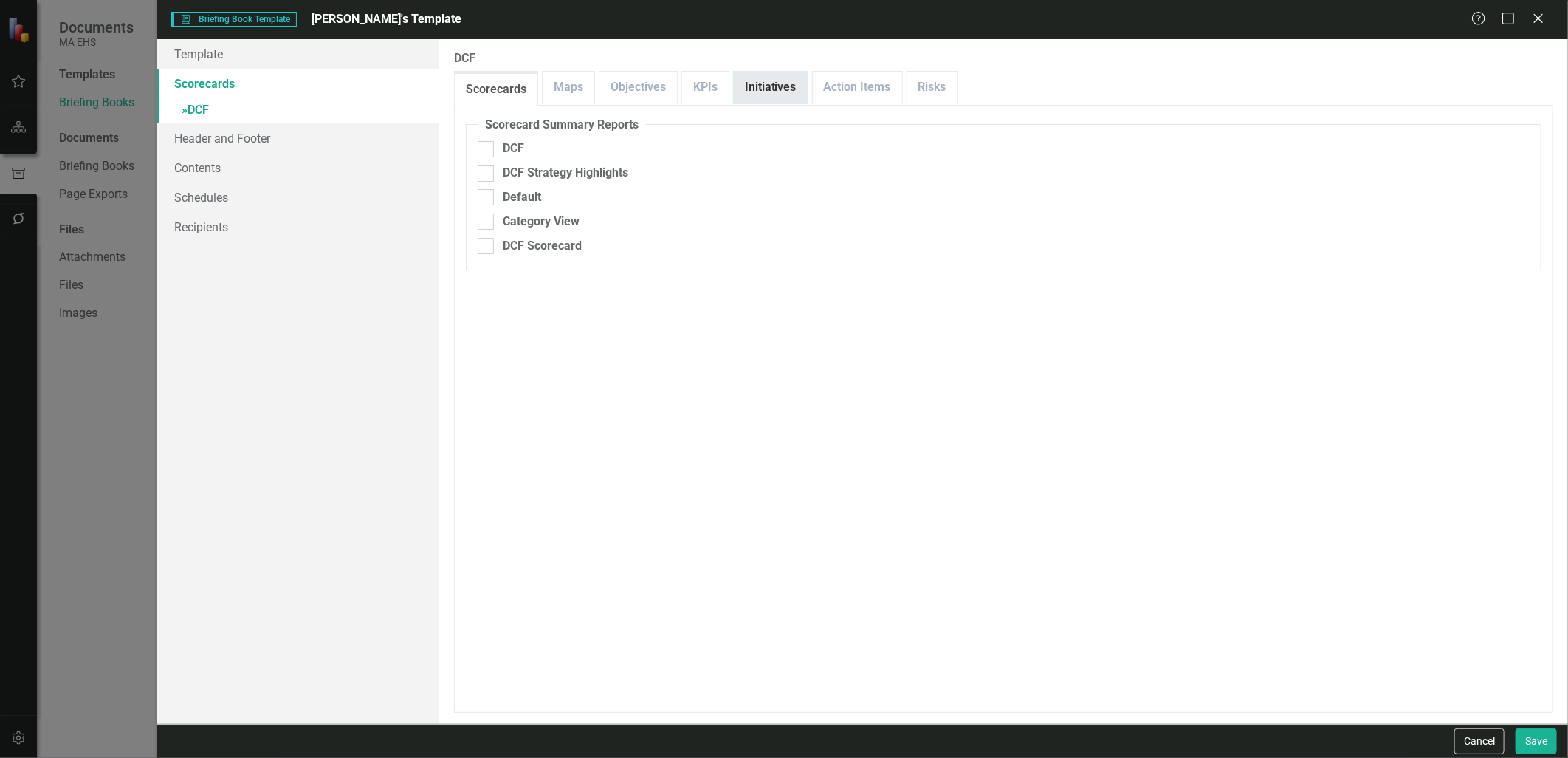
click at [756, 93] on link "Initiatives" at bounding box center [771, 87] width 74 height 32
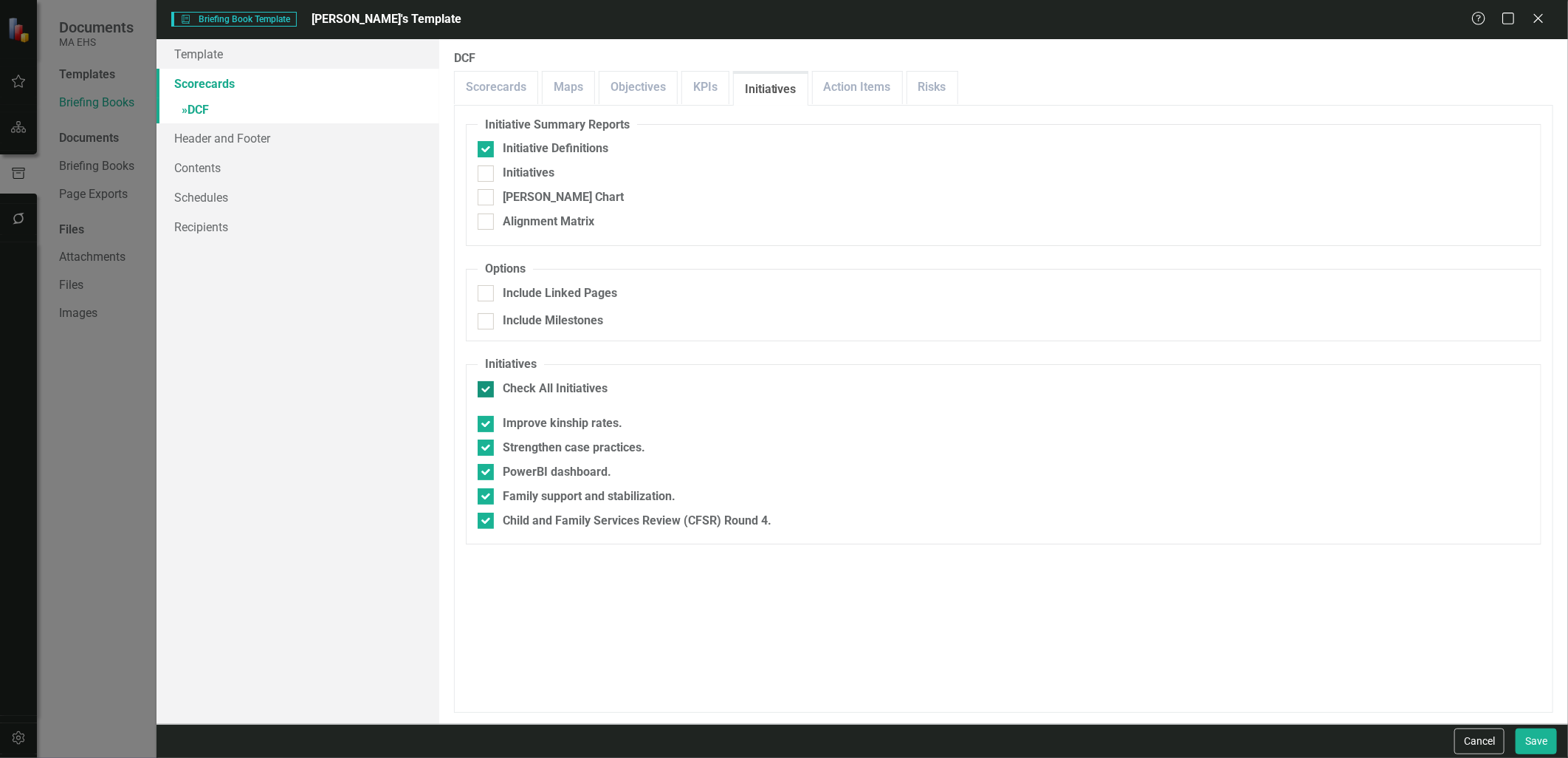
click at [478, 388] on input "Check All Initiatives" at bounding box center [482, 386] width 10 height 10
checkbox input "false"
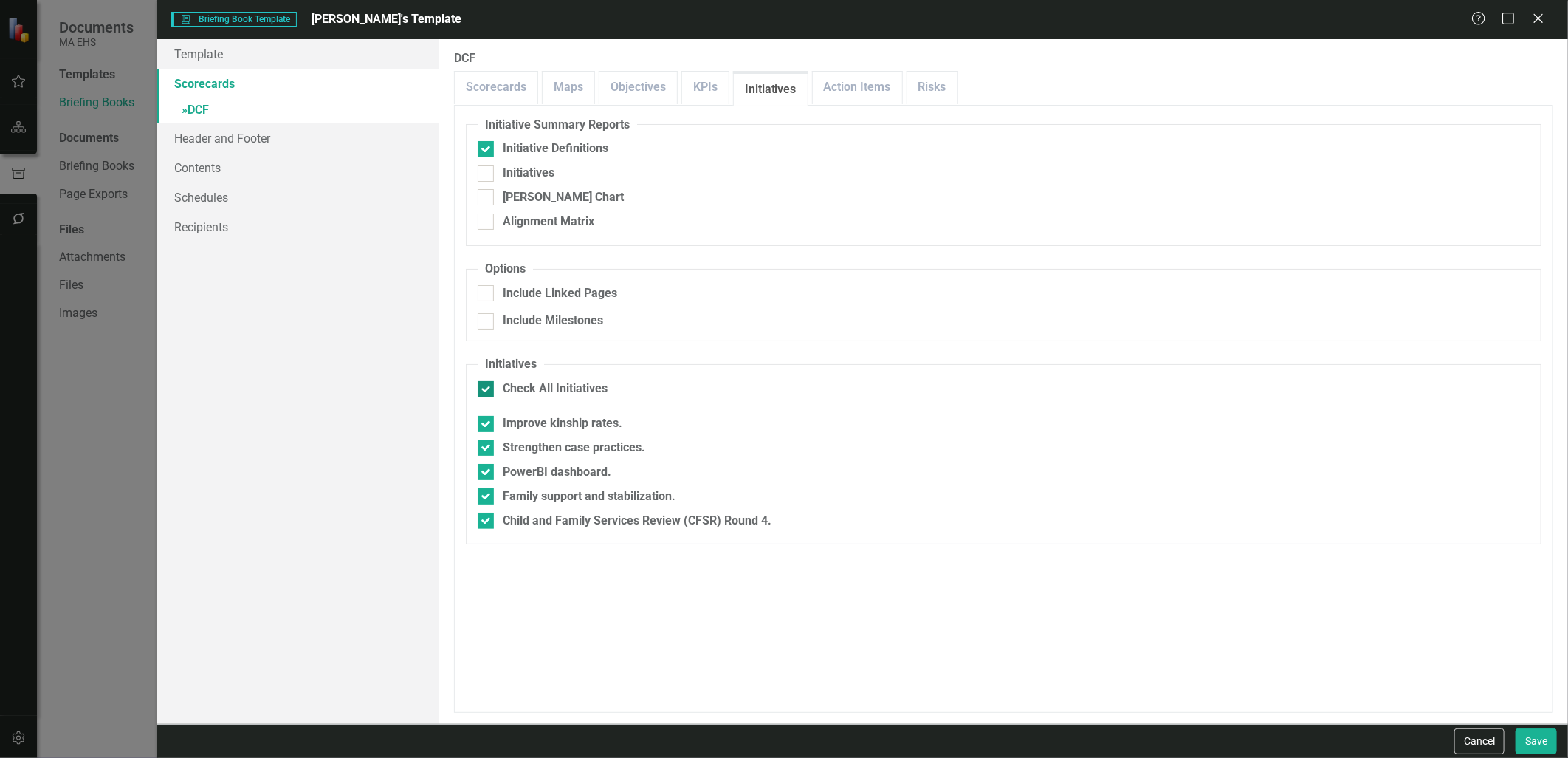
checkbox input "false"
click at [692, 89] on link "KPIs" at bounding box center [705, 87] width 46 height 32
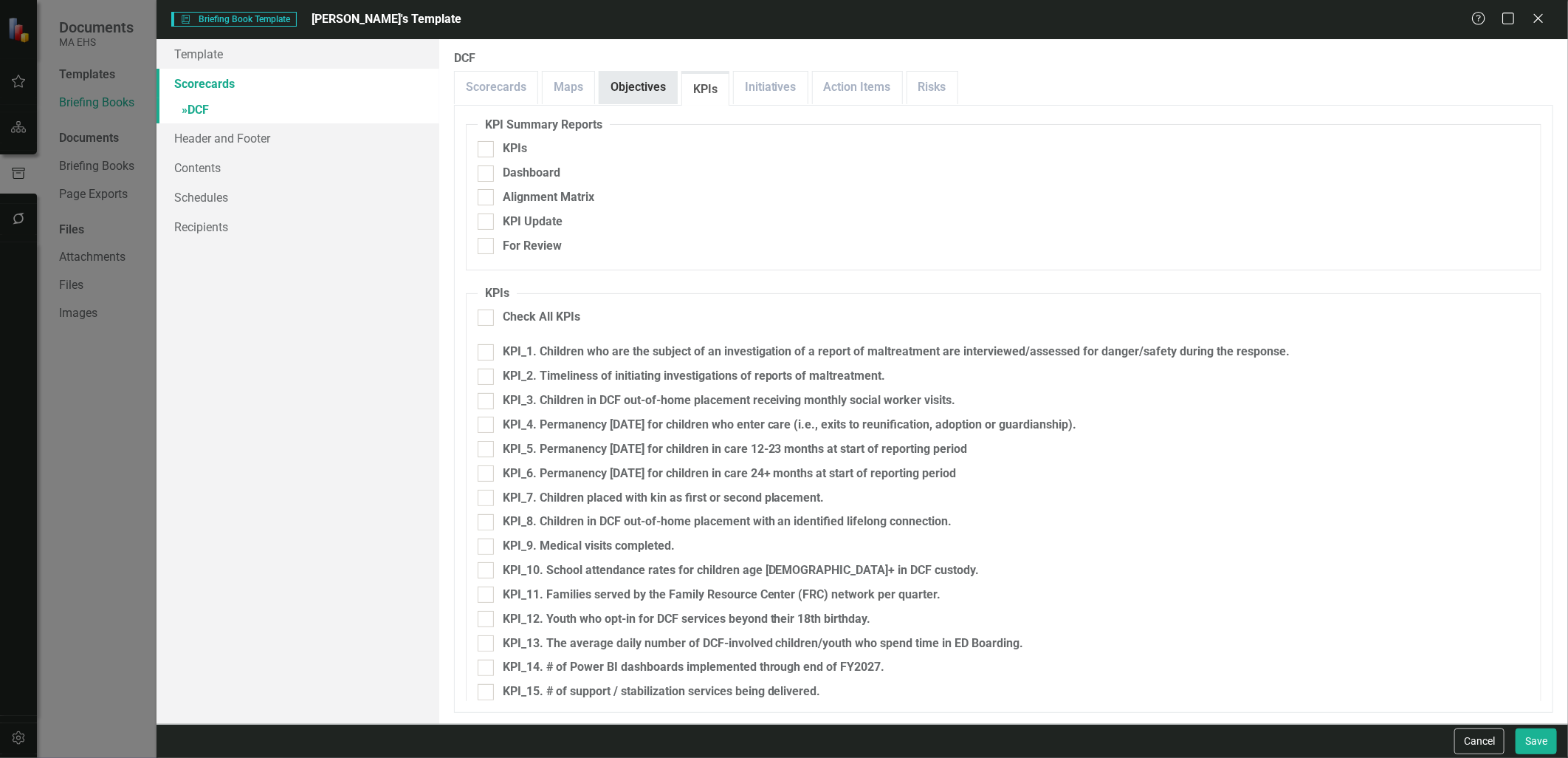
click at [658, 89] on link "Objectives" at bounding box center [637, 87] width 77 height 32
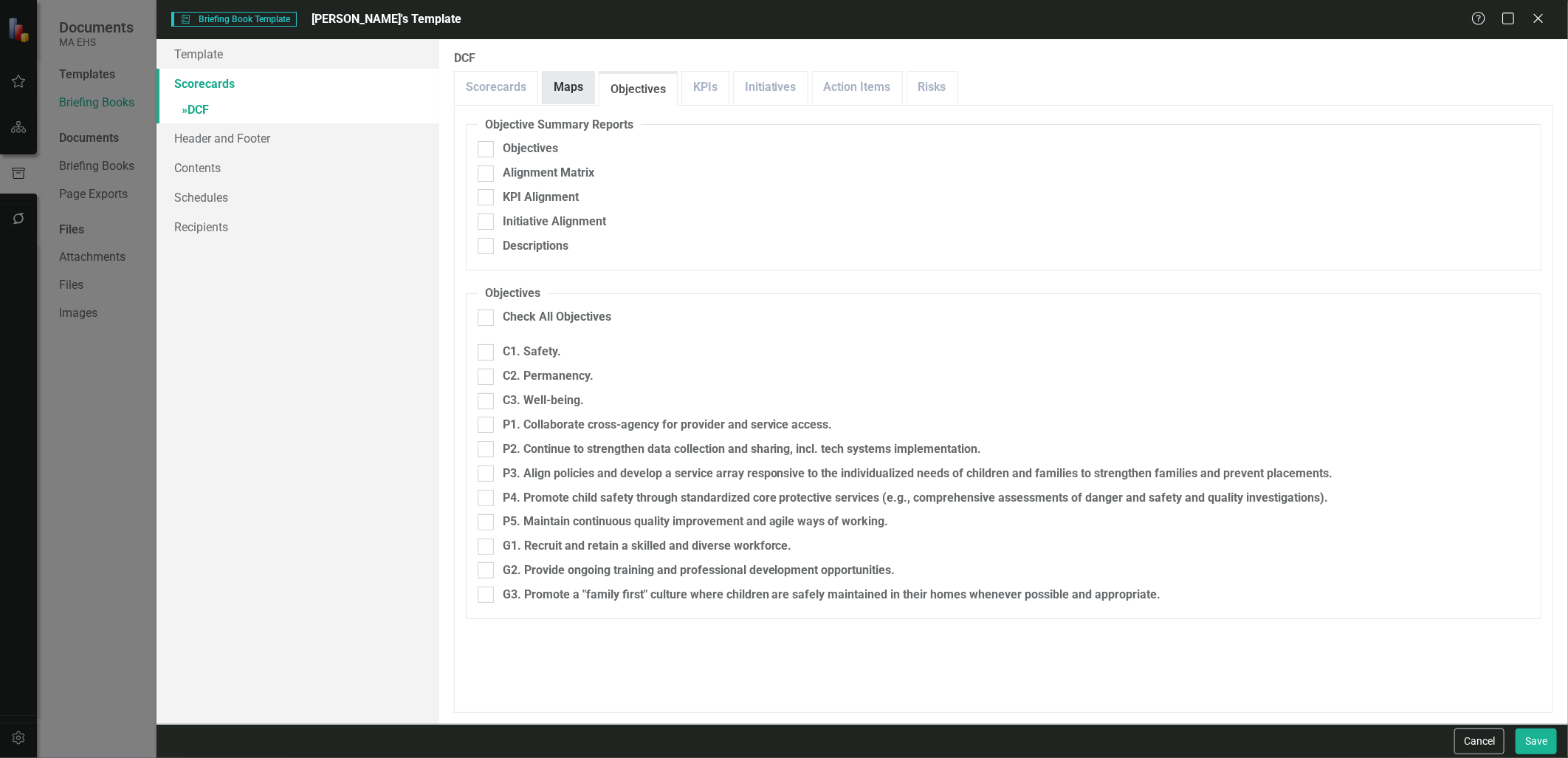
click at [569, 92] on link "Maps" at bounding box center [568, 87] width 52 height 32
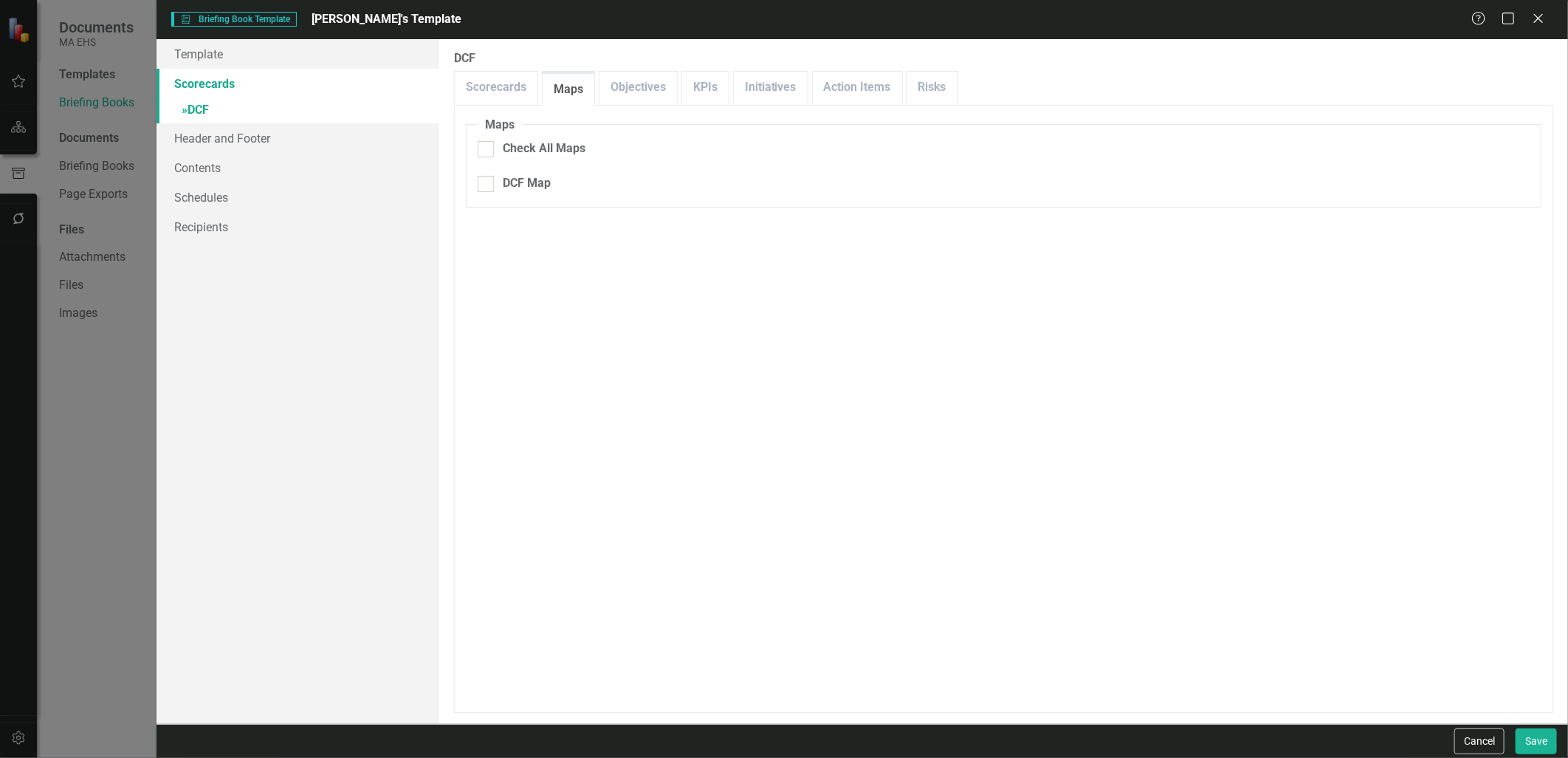
click at [473, 182] on fieldset "Maps Check All Maps DCF Map" at bounding box center [1004, 162] width 1075 height 92
click at [475, 181] on fieldset "Maps Check All Maps DCF Map" at bounding box center [1004, 162] width 1075 height 92
click at [492, 183] on div at bounding box center [486, 184] width 16 height 16
click at [487, 183] on input "DCF Map" at bounding box center [482, 180] width 10 height 10
checkbox input "true"
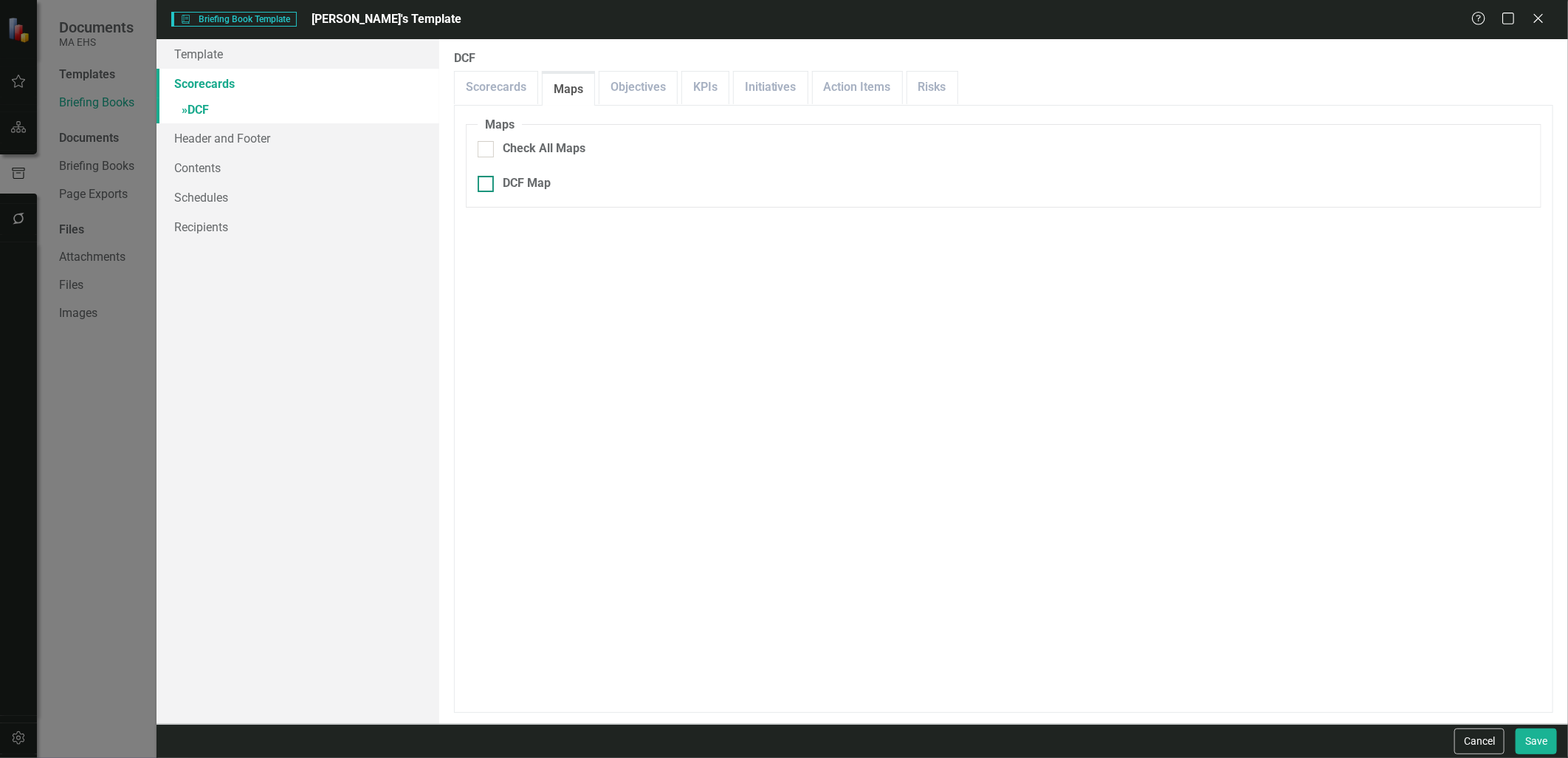
checkbox input "true"
click at [1544, 736] on button "Save" at bounding box center [1536, 741] width 41 height 26
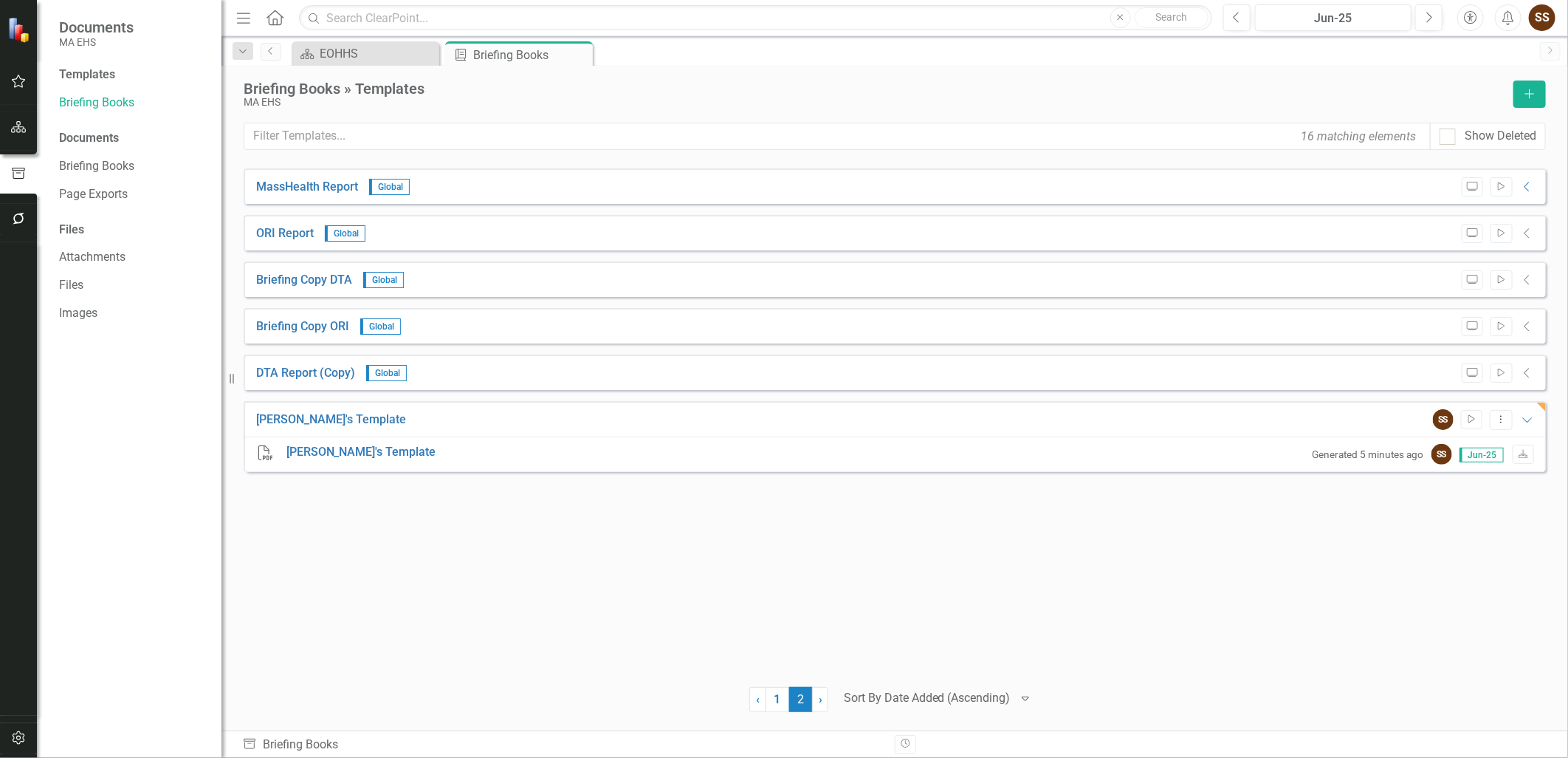
click at [547, 572] on div "MassHealth Report Global Preview Start Collapse PDF MassHealth Report Generated…" at bounding box center [894, 418] width 1302 height 500
click at [1493, 418] on button "Dropdown Menu" at bounding box center [1501, 419] width 23 height 20
click at [1462, 500] on link "Edit Edit Template" at bounding box center [1442, 498] width 136 height 28
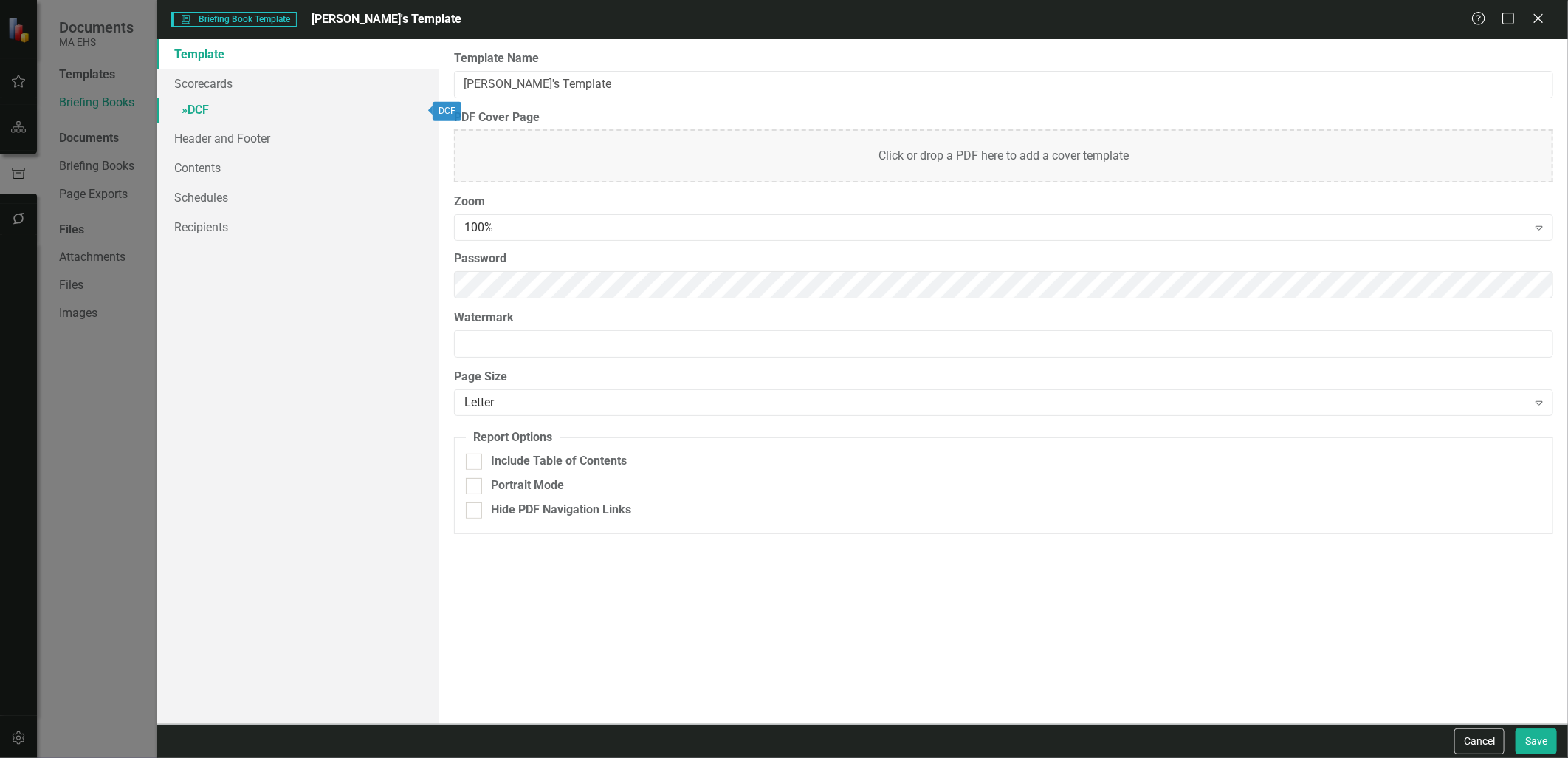
click at [296, 115] on link "» DCF" at bounding box center [297, 111] width 282 height 26
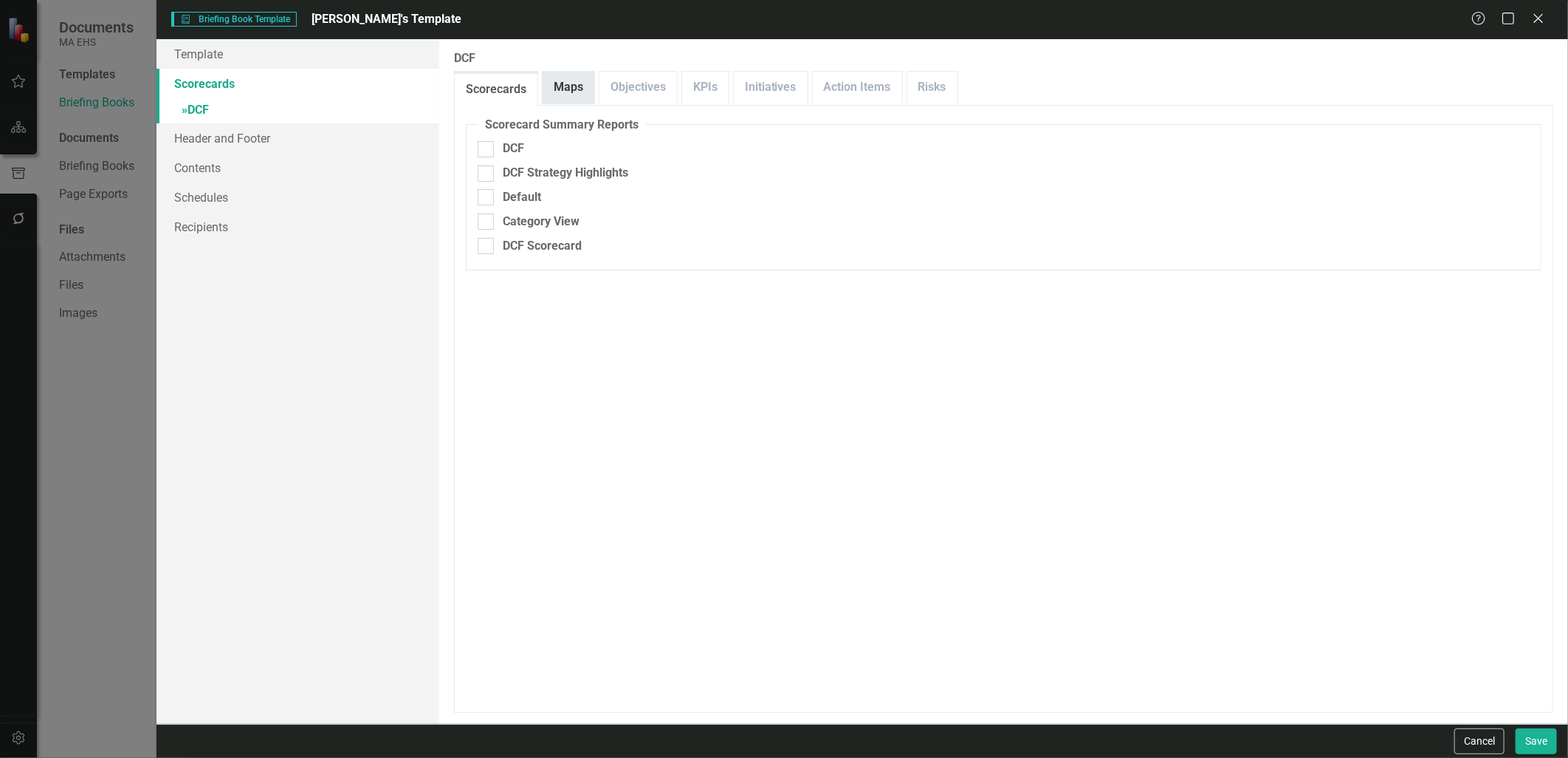
click at [552, 93] on link "Maps" at bounding box center [568, 87] width 52 height 32
click at [646, 93] on link "Objectives" at bounding box center [637, 87] width 77 height 32
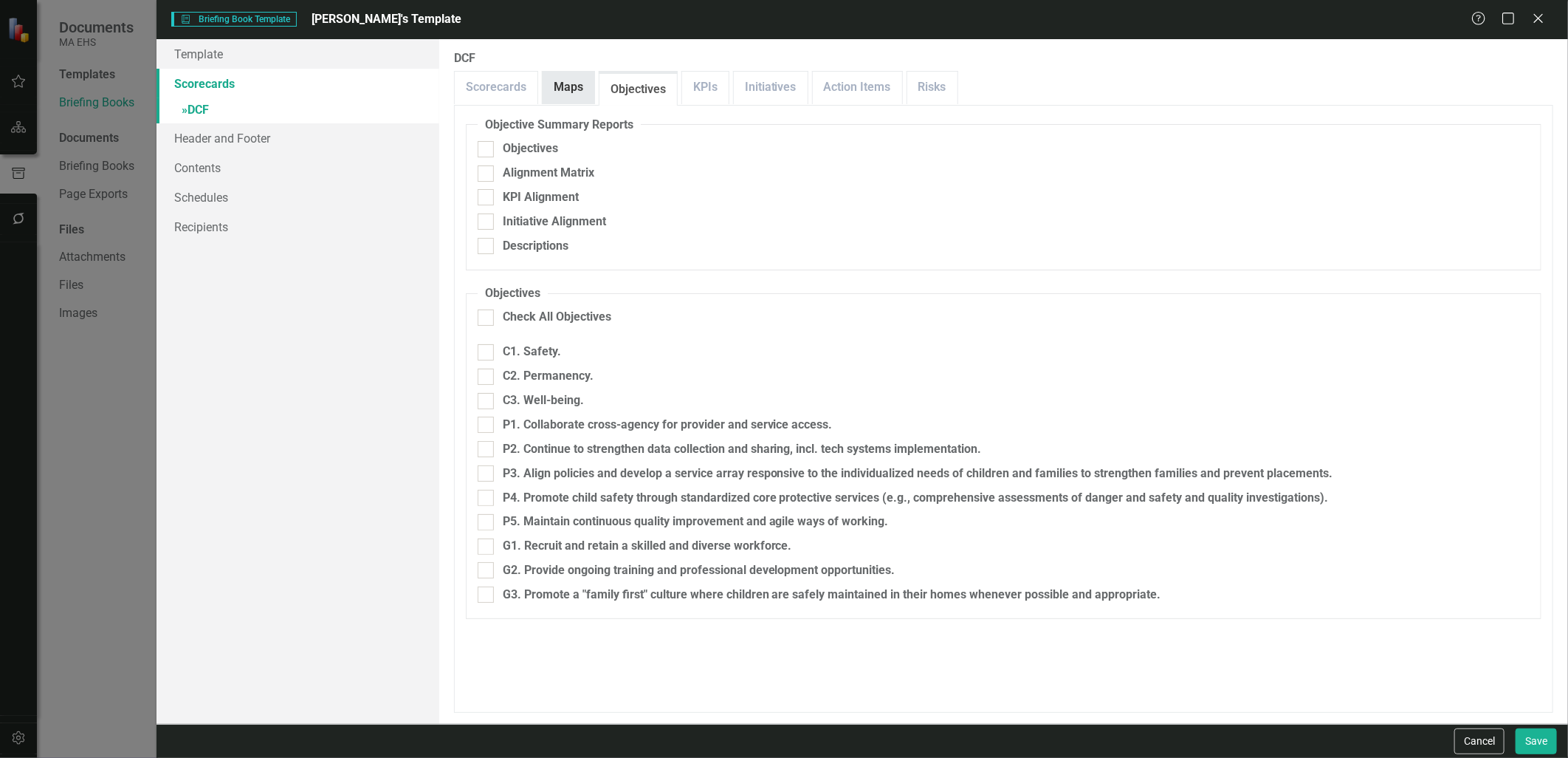
click at [587, 84] on link "Maps" at bounding box center [568, 87] width 52 height 32
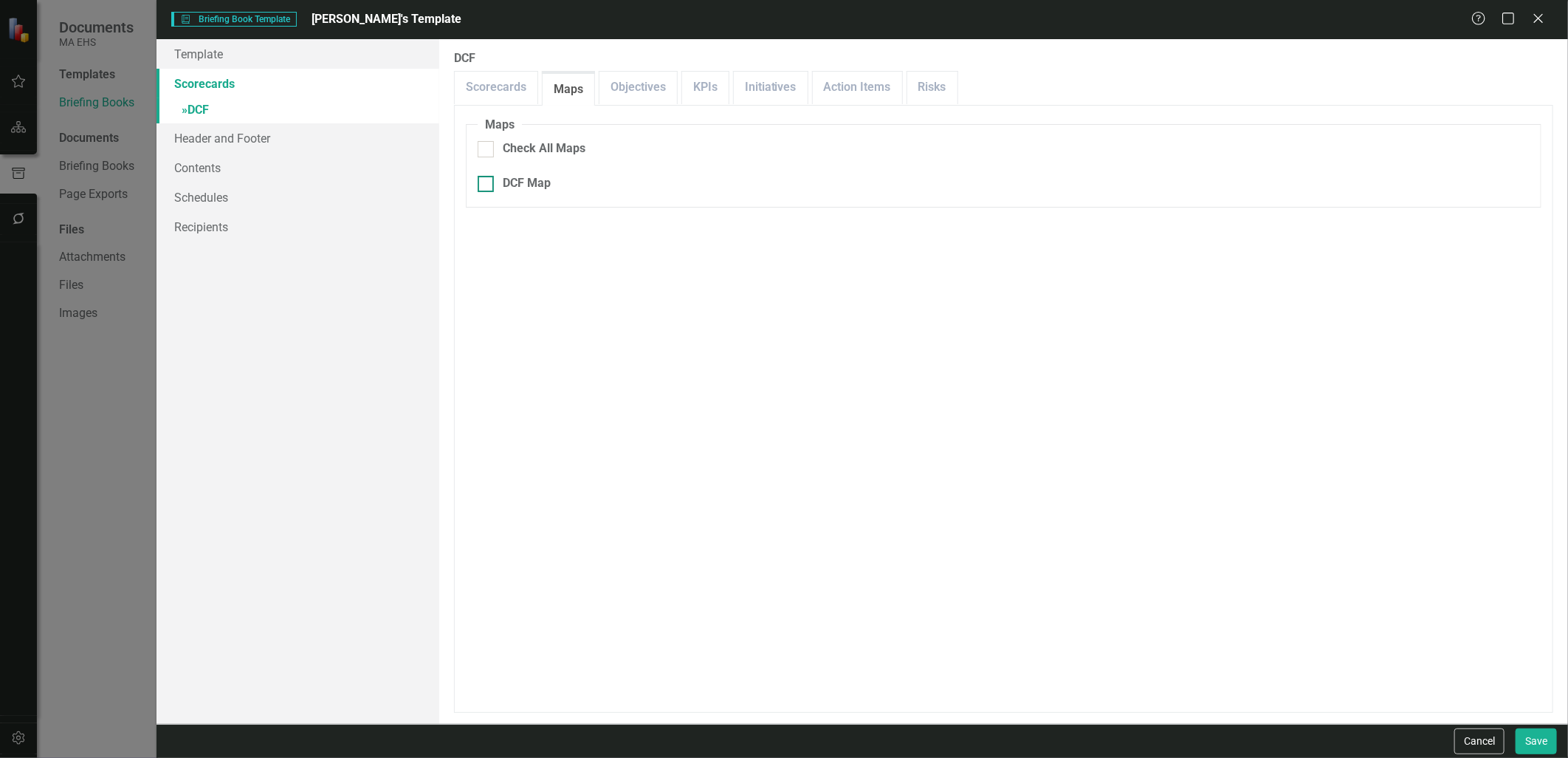
click at [486, 188] on div at bounding box center [486, 184] width 16 height 16
click at [486, 185] on input "DCF Map" at bounding box center [482, 180] width 10 height 10
checkbox input "true"
click at [1537, 736] on button "Save" at bounding box center [1536, 741] width 41 height 26
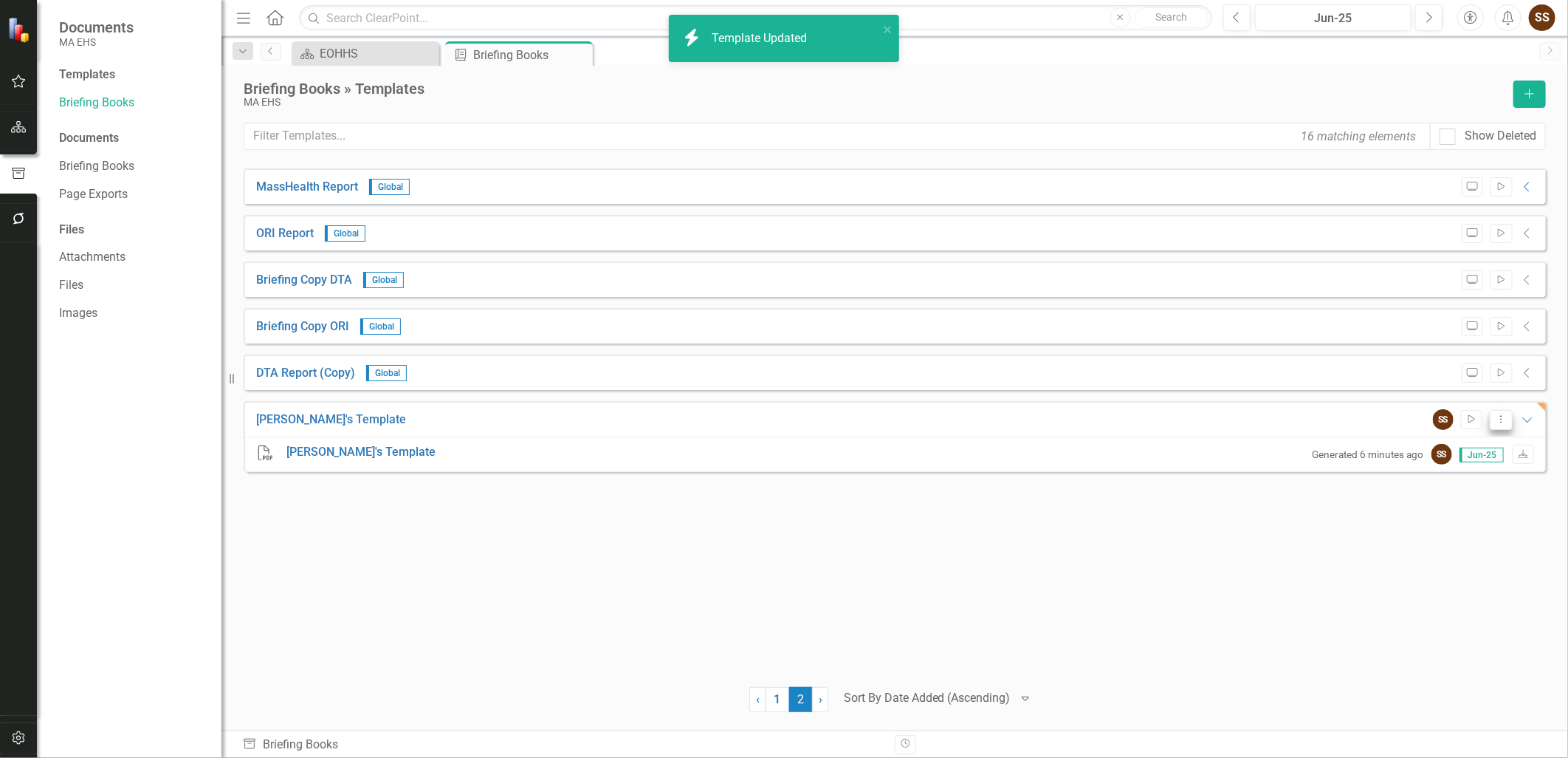
click at [1505, 412] on button "Dropdown Menu" at bounding box center [1501, 419] width 23 height 20
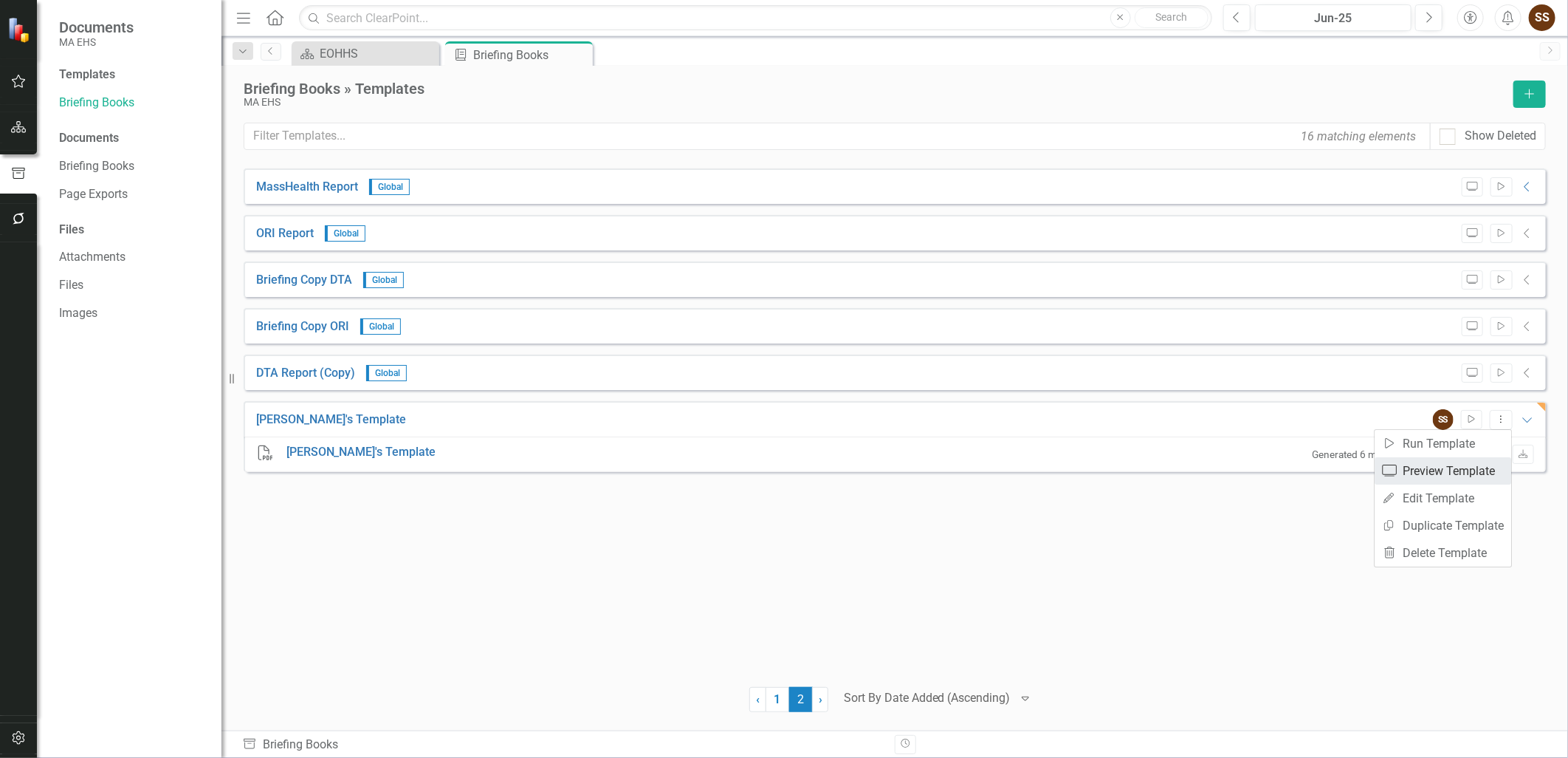
click at [1454, 461] on link "Preview Preview Template" at bounding box center [1442, 471] width 136 height 28
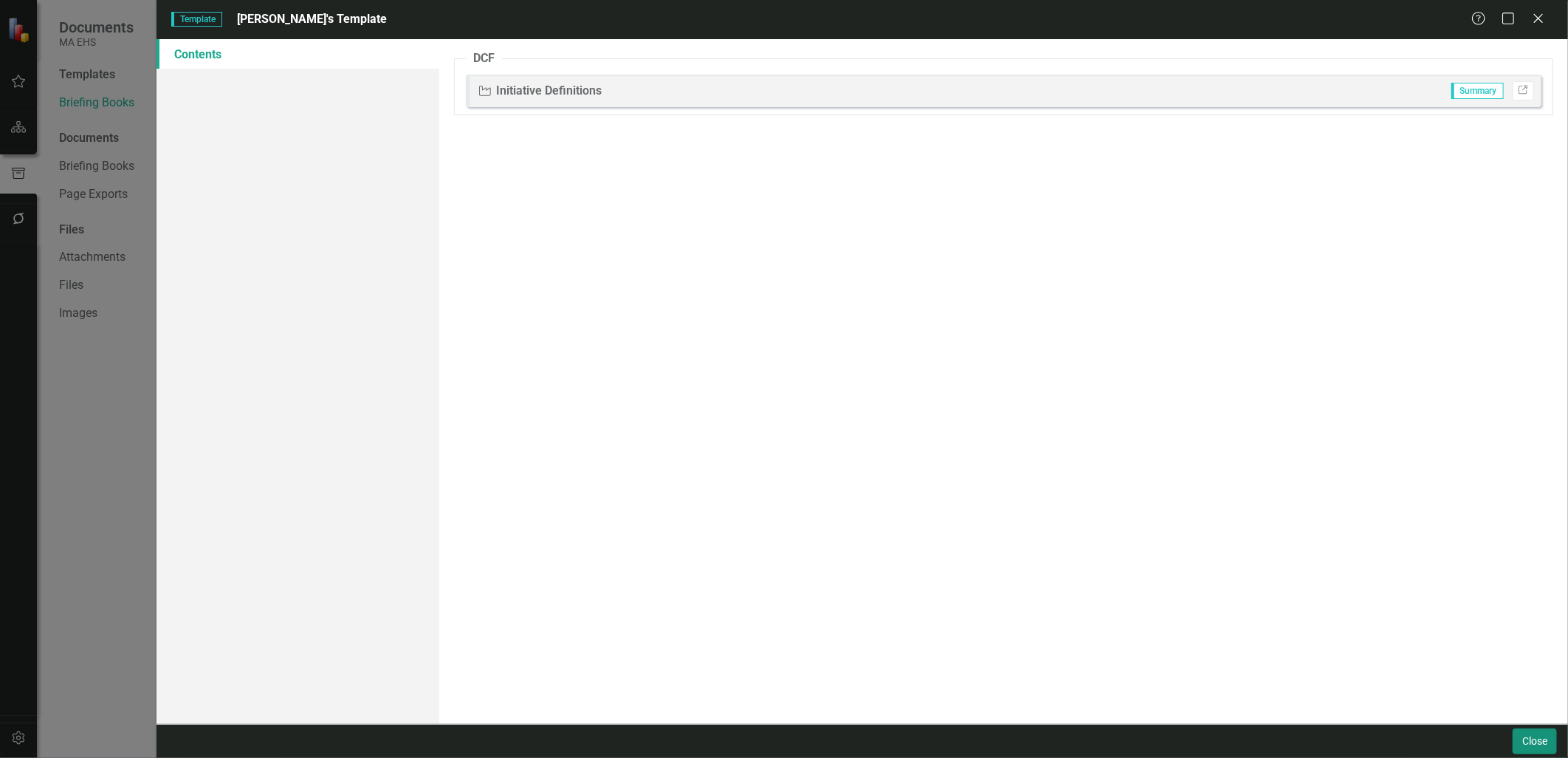
click at [1517, 736] on button "Close" at bounding box center [1534, 741] width 45 height 26
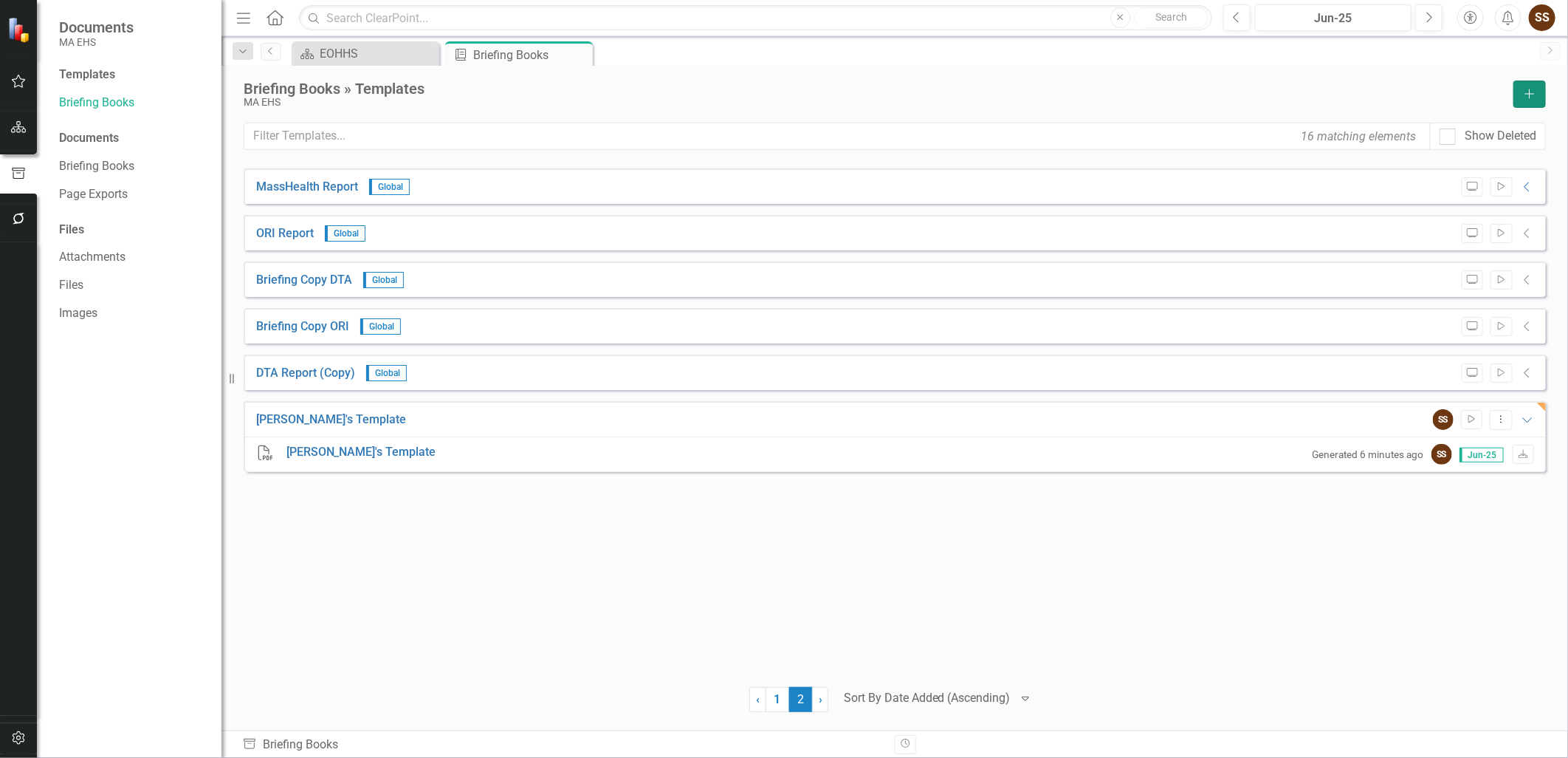
click at [1540, 98] on button "Add" at bounding box center [1529, 94] width 32 height 28
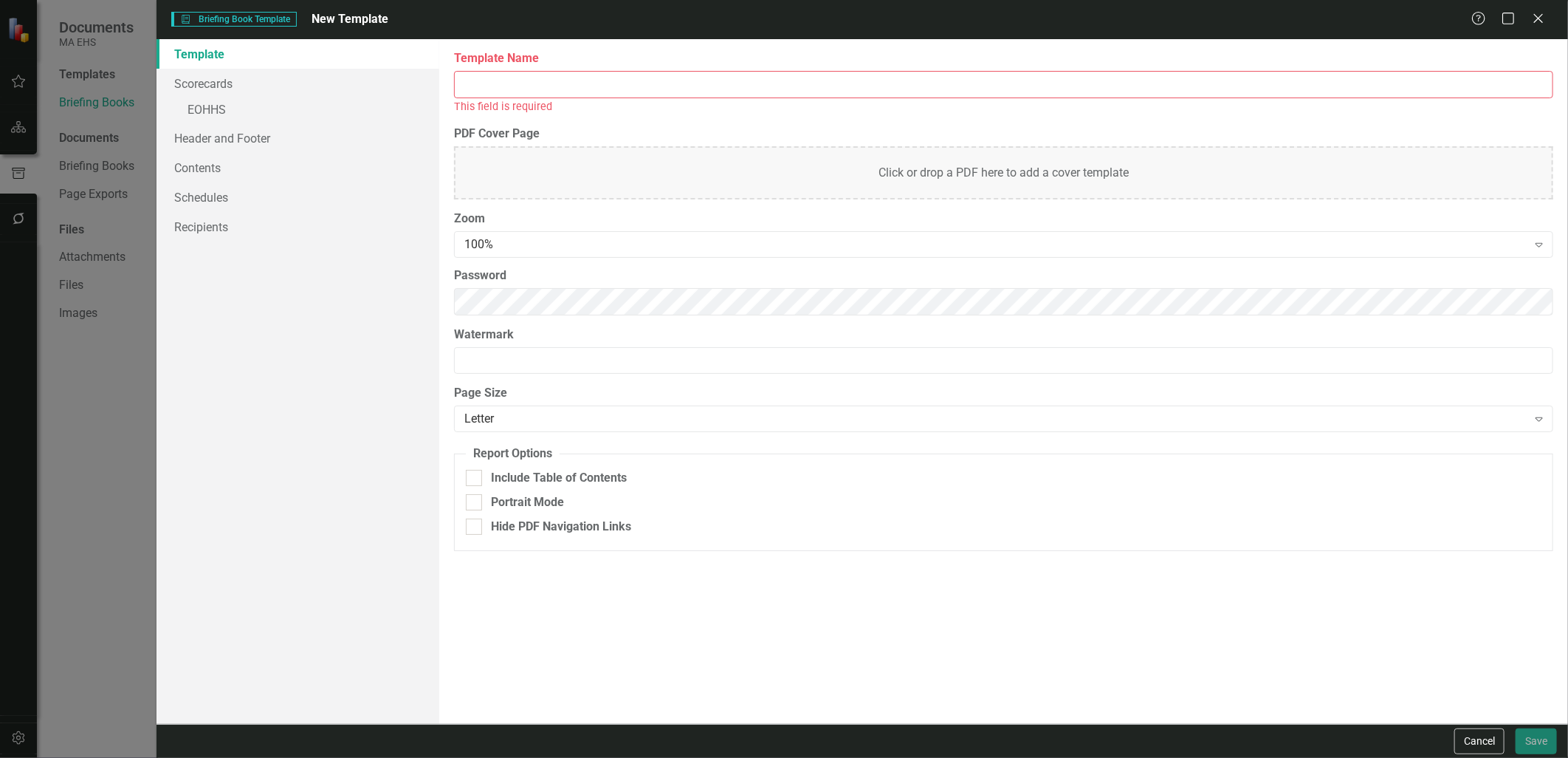
click at [473, 83] on input "Template Name" at bounding box center [1003, 84] width 1099 height 28
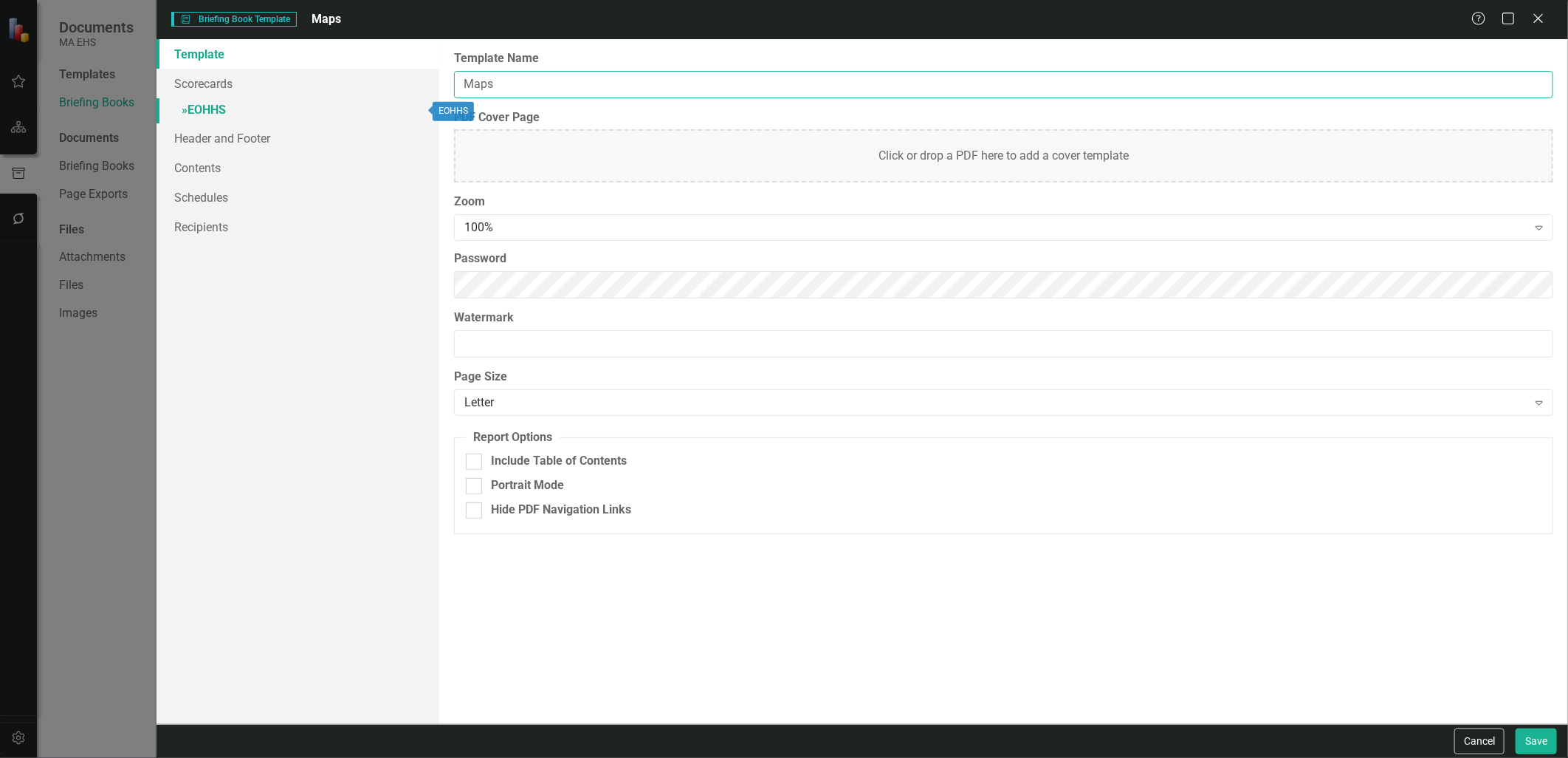
type input "Maps"
click at [212, 115] on link "» EOHHS" at bounding box center [297, 111] width 282 height 26
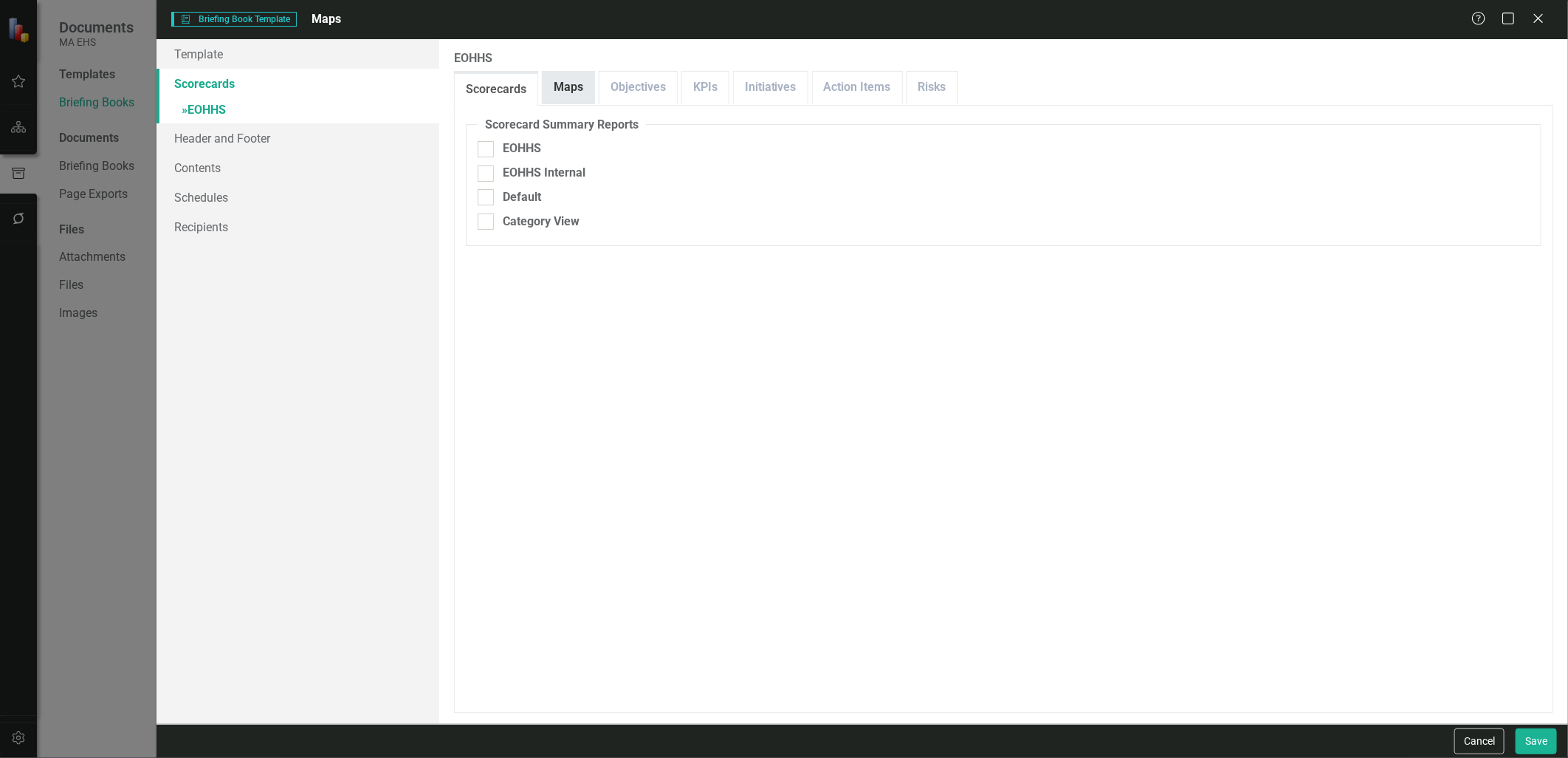
click at [555, 92] on link "Maps" at bounding box center [568, 87] width 52 height 32
click at [491, 168] on fieldset "Maps Check All Maps EOHHS - Map FY26 v1.0" at bounding box center [1004, 162] width 1075 height 92
click at [485, 180] on input "EOHHS - Map FY26 v1.0" at bounding box center [482, 180] width 10 height 10
checkbox input "true"
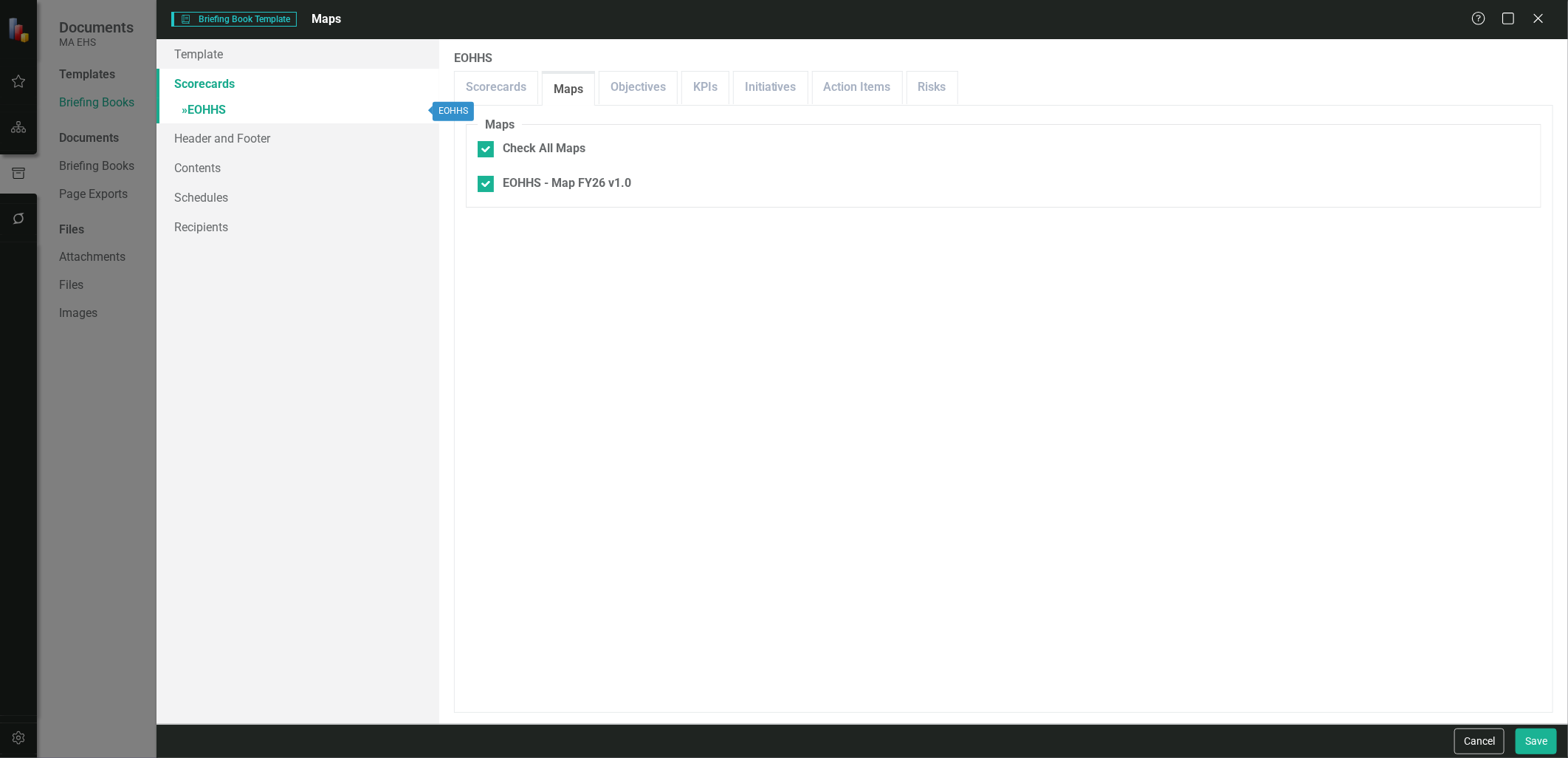
click at [184, 108] on span "»" at bounding box center [184, 109] width 6 height 14
click at [182, 110] on span "»" at bounding box center [184, 109] width 6 height 14
click at [205, 80] on link "Scorecards" at bounding box center [297, 84] width 282 height 29
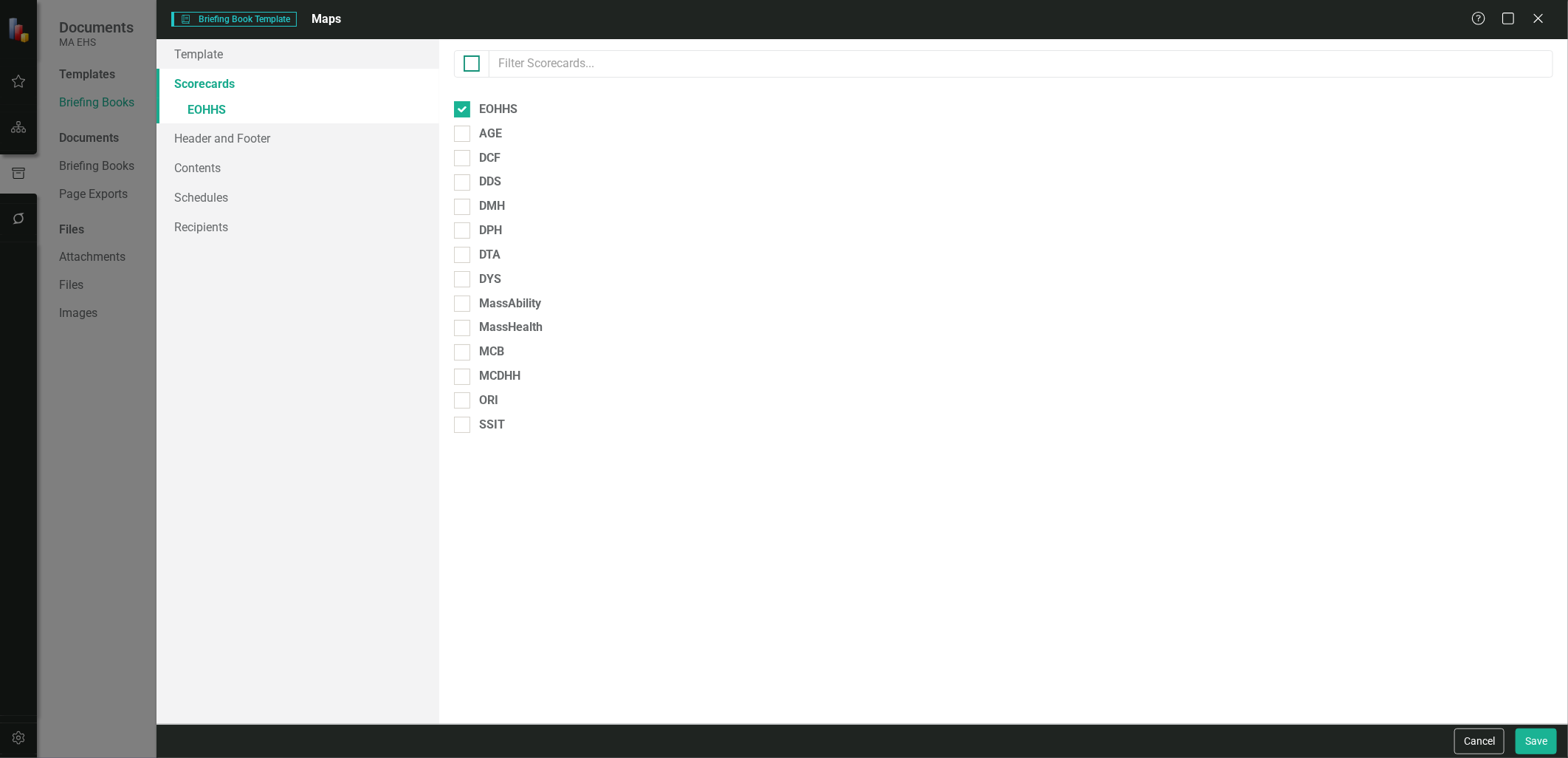
click at [473, 61] on input "checkbox" at bounding box center [469, 60] width 10 height 10
checkbox input "true"
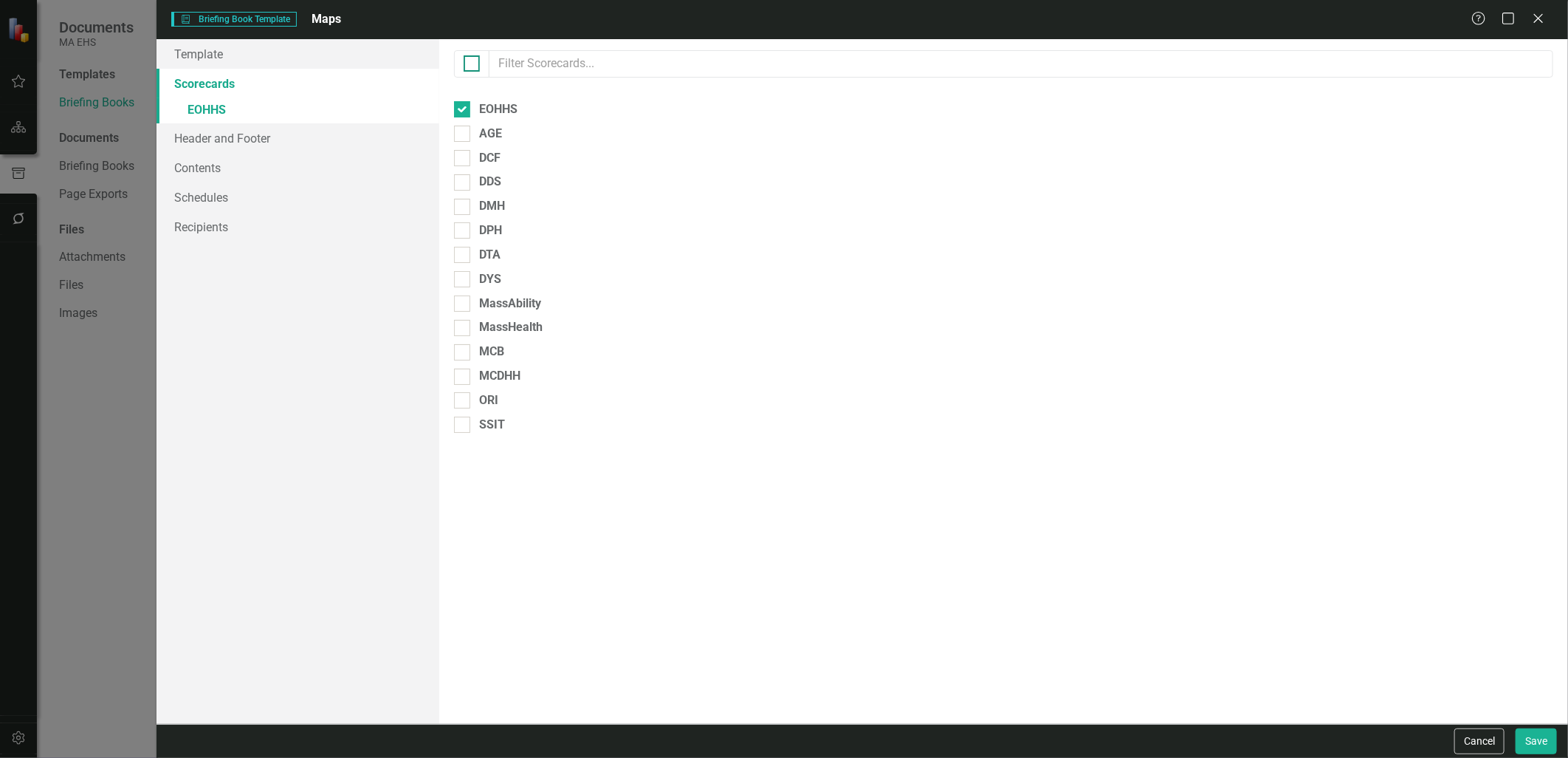
checkbox input "true"
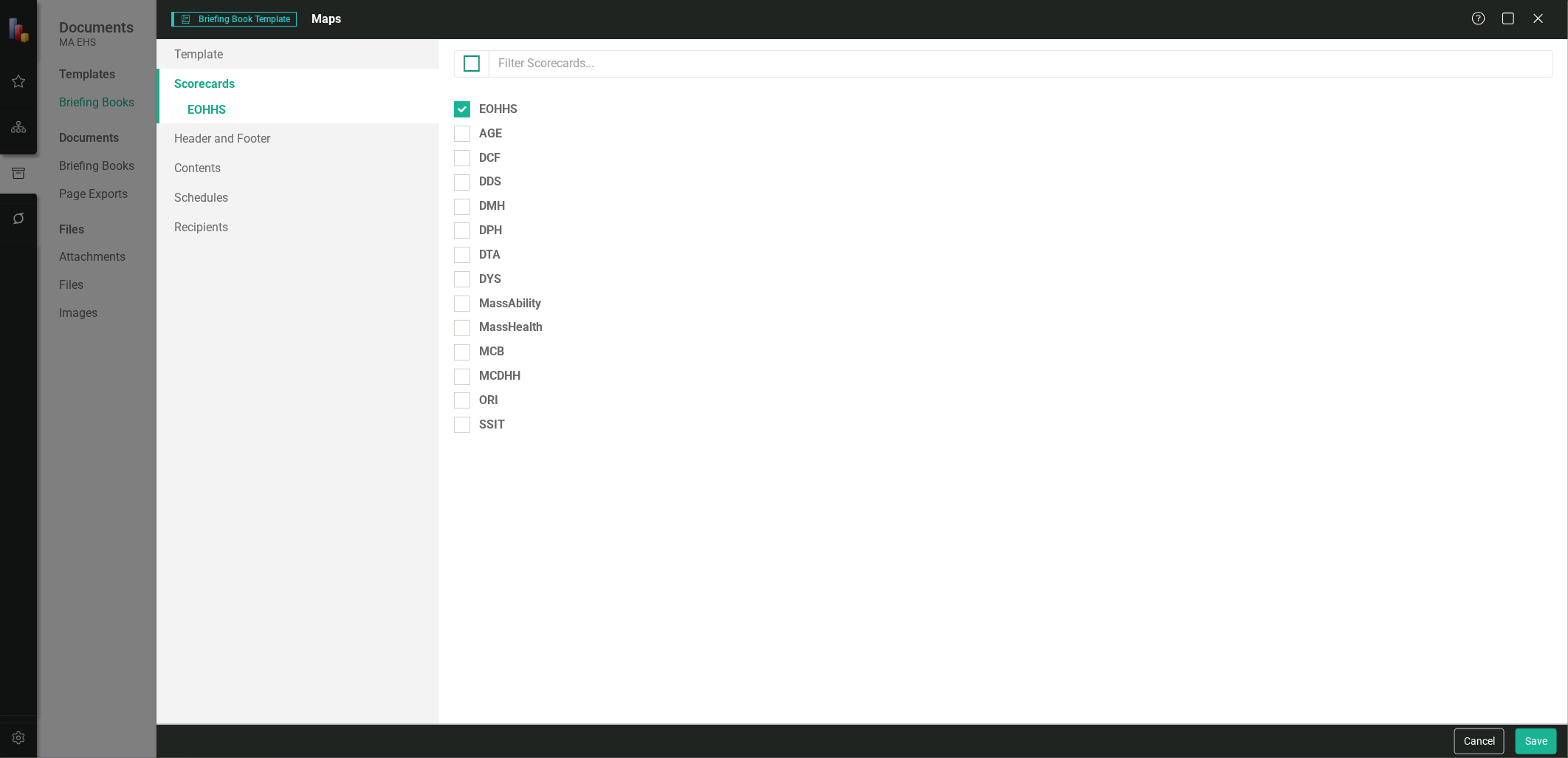
checkbox input "true"
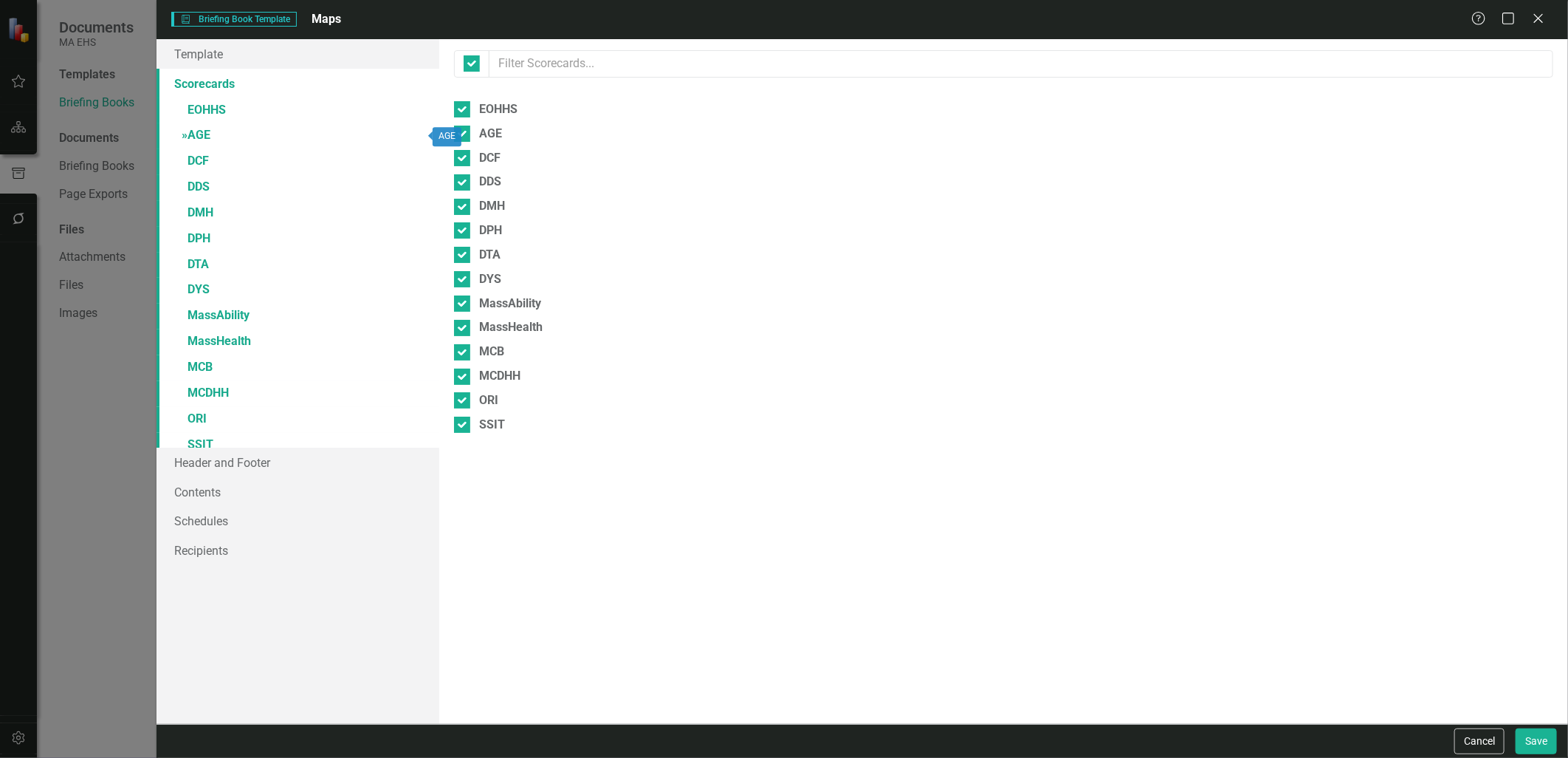
click at [204, 134] on link "» AGE" at bounding box center [297, 136] width 282 height 26
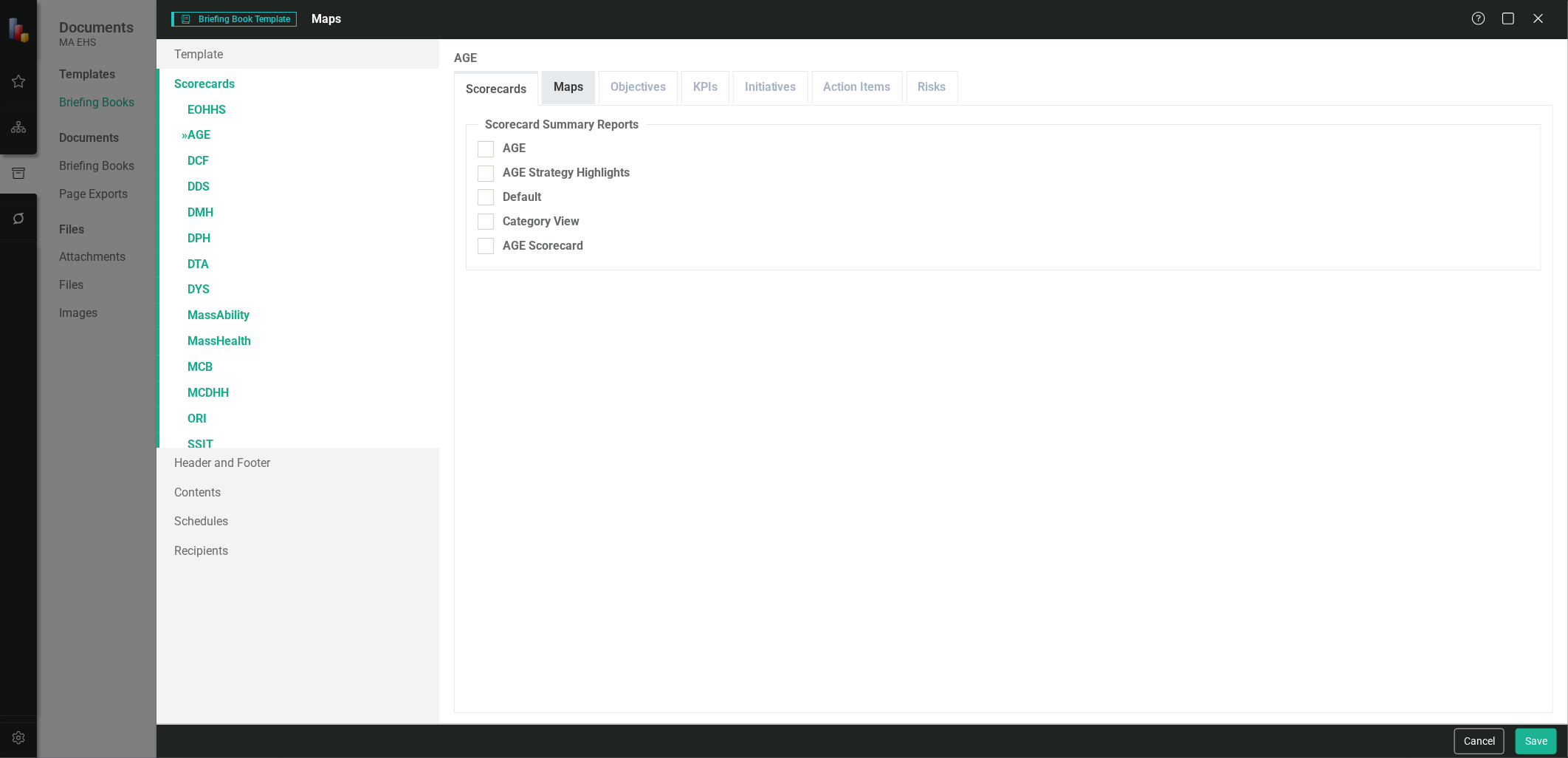
click at [572, 100] on link "Maps" at bounding box center [568, 87] width 52 height 32
click at [483, 148] on input "Check All Maps" at bounding box center [482, 146] width 10 height 10
checkbox input "true"
click at [207, 157] on link "» DCF" at bounding box center [297, 162] width 282 height 26
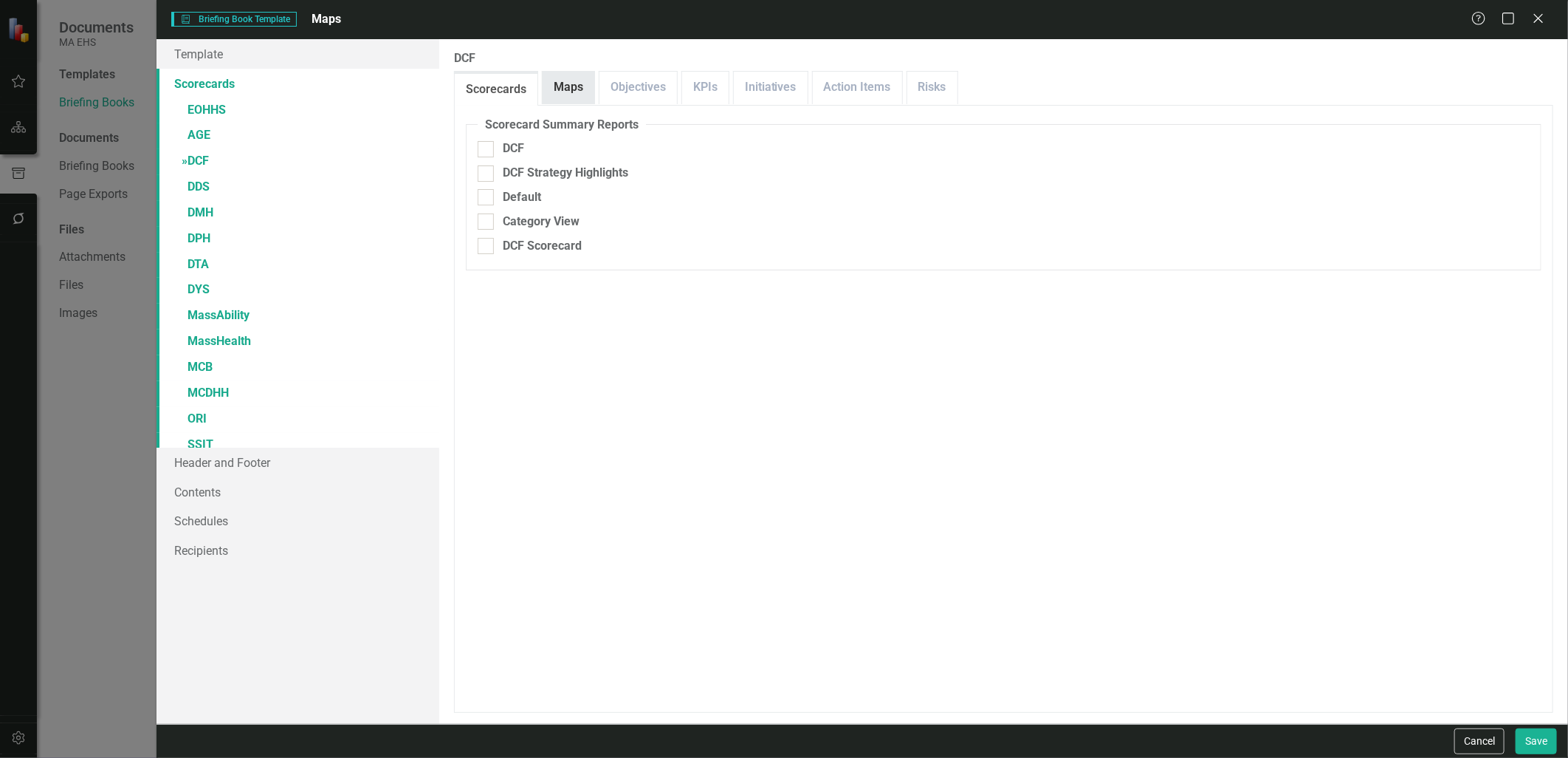
click at [577, 85] on link "Maps" at bounding box center [568, 87] width 52 height 32
click at [518, 145] on div "Check All Maps" at bounding box center [544, 149] width 83 height 17
click at [487, 145] on input "Check All Maps" at bounding box center [482, 146] width 10 height 10
checkbox input "true"
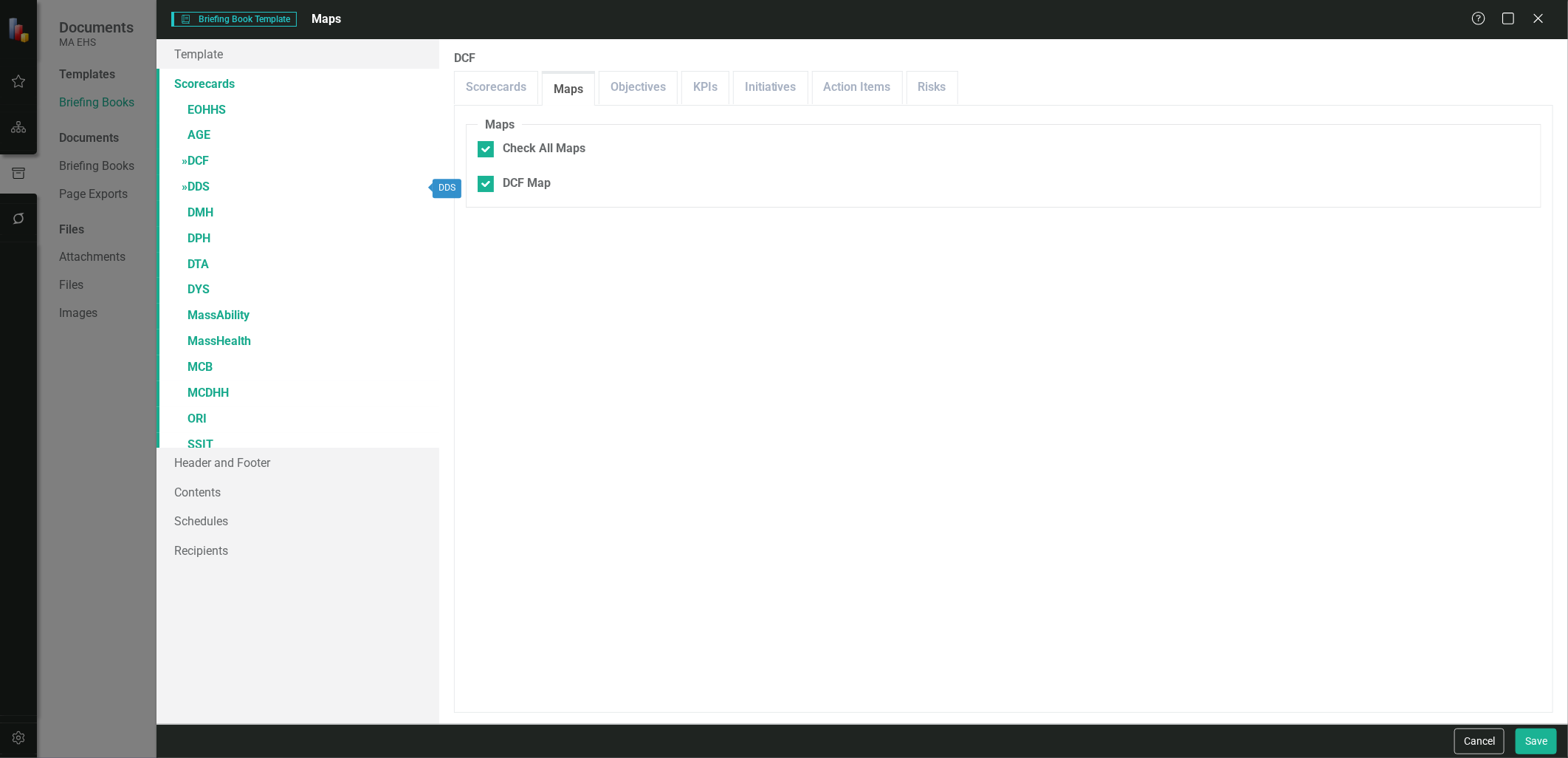
click at [203, 189] on link "» DDS" at bounding box center [297, 188] width 282 height 26
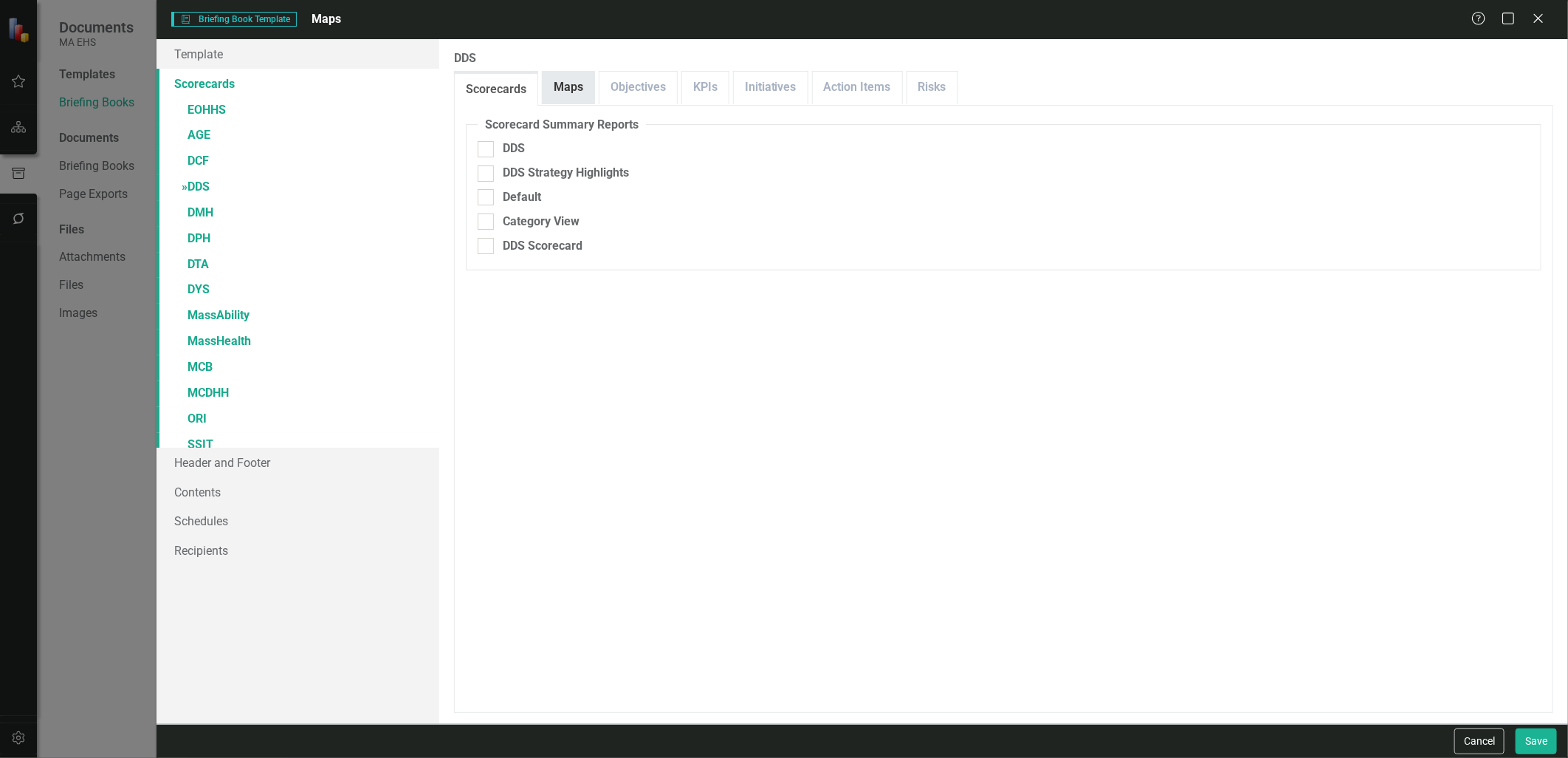
click at [564, 101] on link "Maps" at bounding box center [568, 87] width 52 height 32
click at [528, 149] on div "Check All Maps" at bounding box center [544, 149] width 83 height 17
click at [487, 149] on input "Check All Maps" at bounding box center [482, 146] width 10 height 10
checkbox input "true"
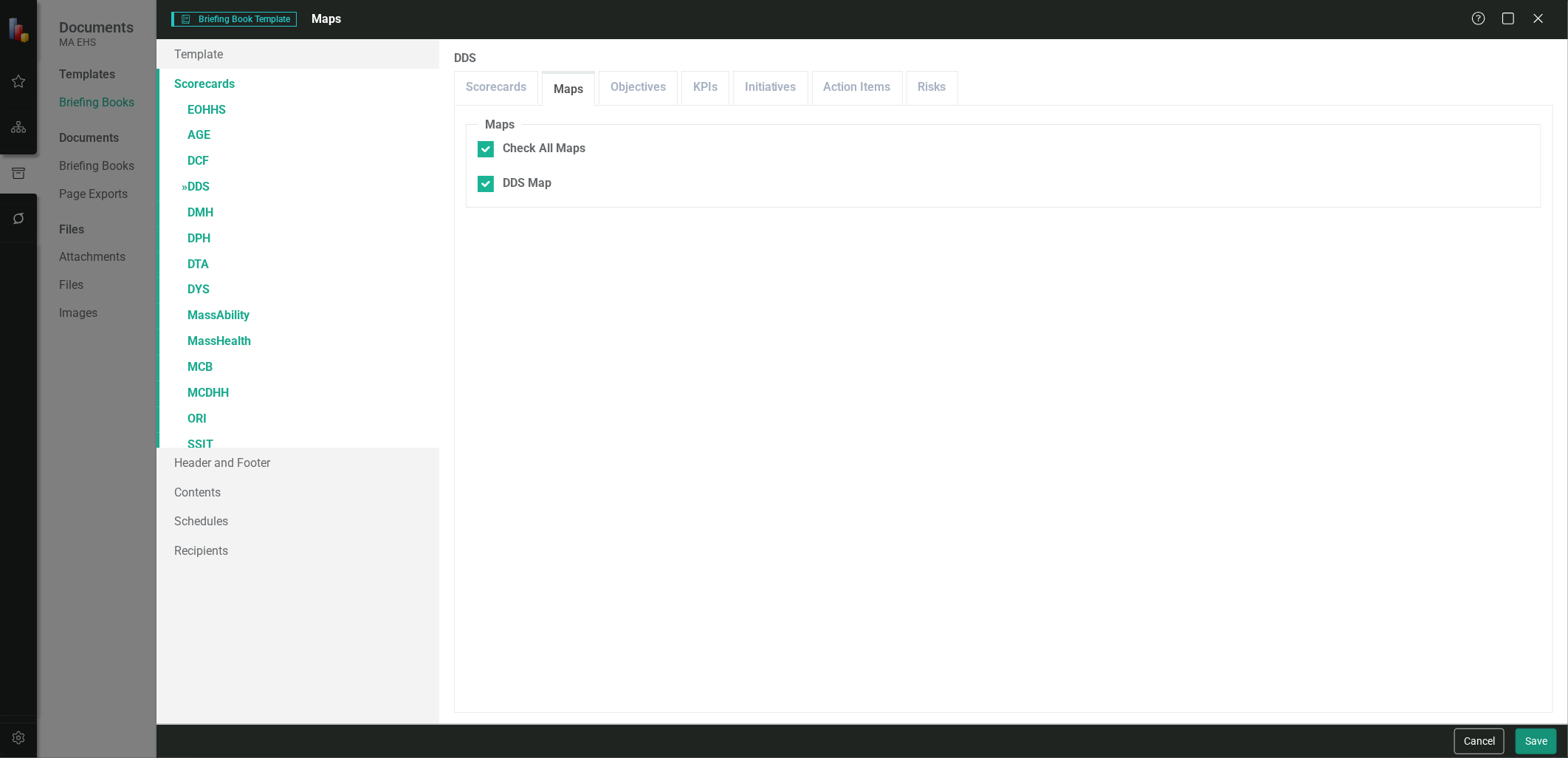
click at [1534, 734] on button "Save" at bounding box center [1536, 741] width 41 height 26
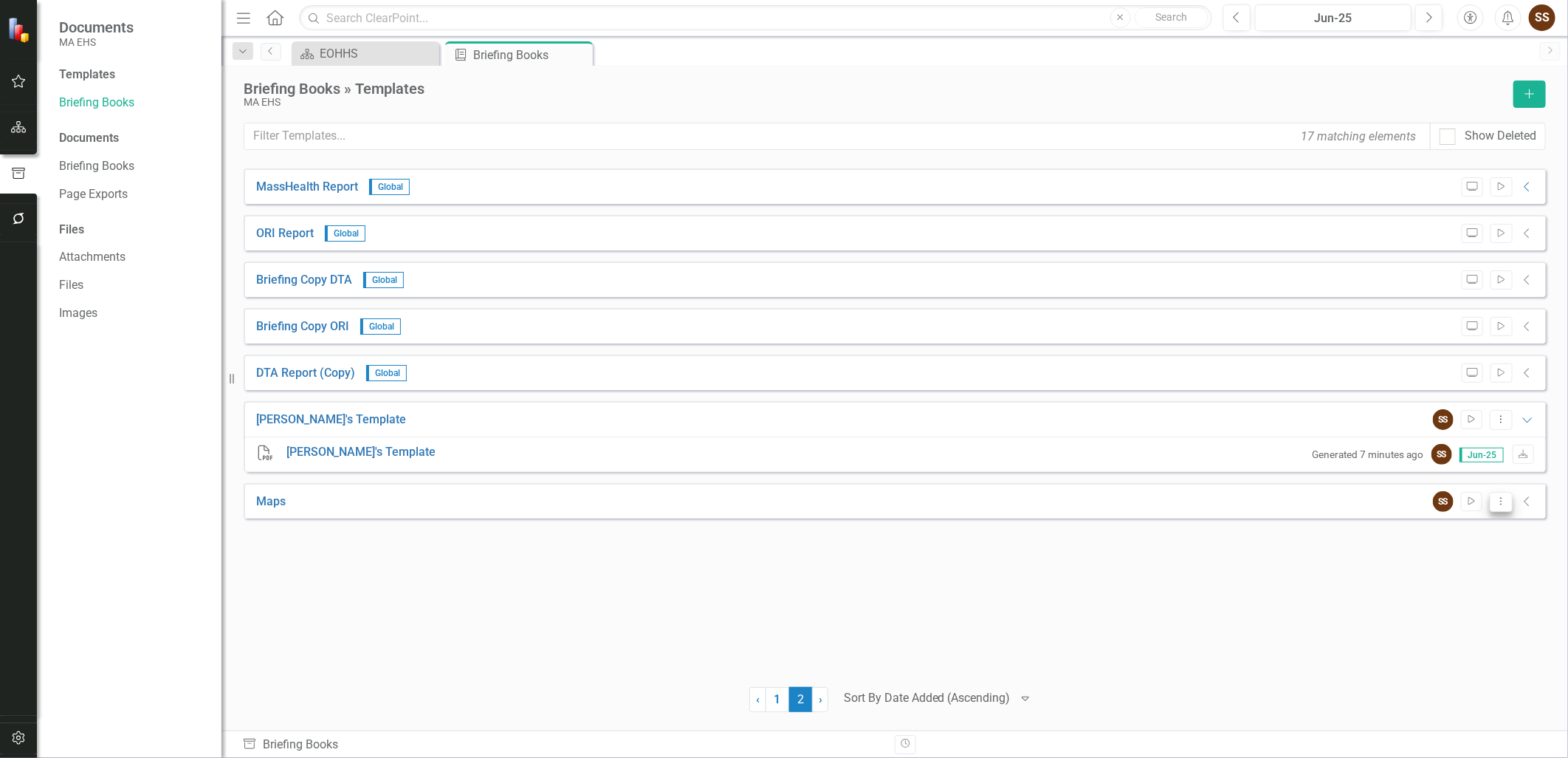
click at [1497, 495] on button "Dropdown Menu" at bounding box center [1501, 501] width 23 height 20
click at [1456, 551] on link "Preview Preview Template" at bounding box center [1442, 553] width 136 height 28
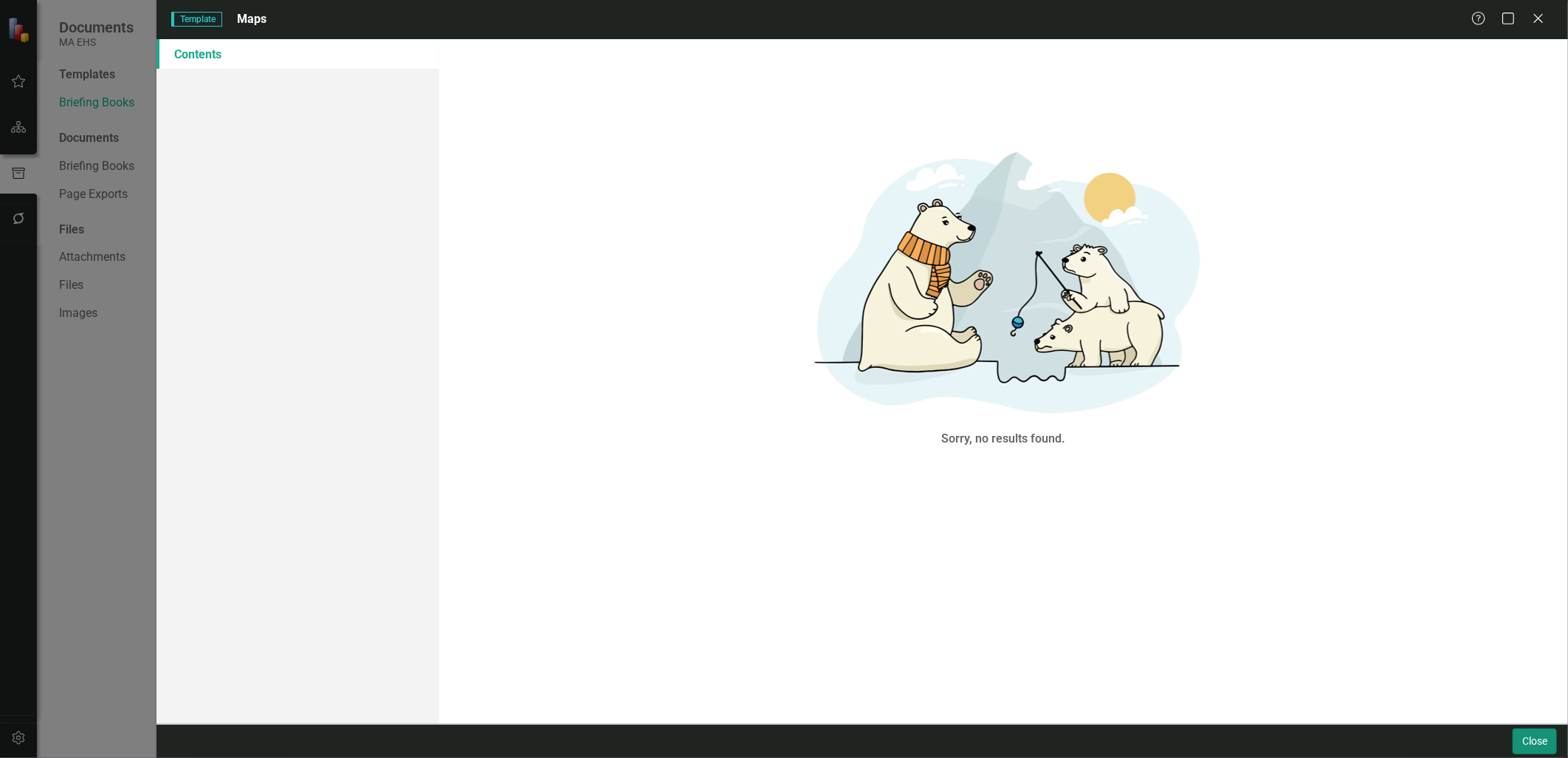
click at [1536, 731] on button "Close" at bounding box center [1534, 741] width 45 height 26
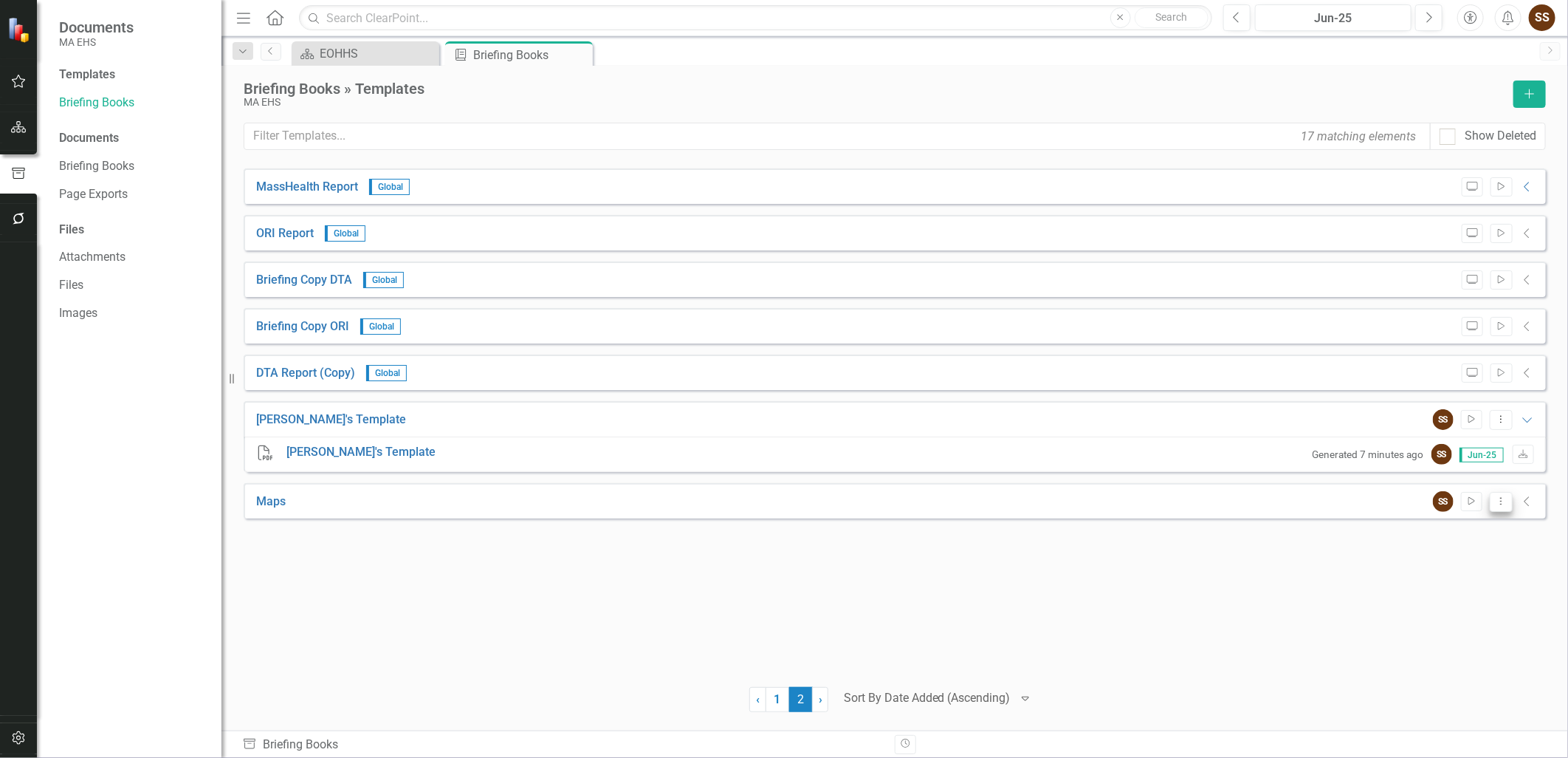
click at [1508, 502] on button "Dropdown Menu" at bounding box center [1501, 501] width 23 height 20
click at [1456, 638] on link "Trash Delete Template" at bounding box center [1442, 635] width 136 height 28
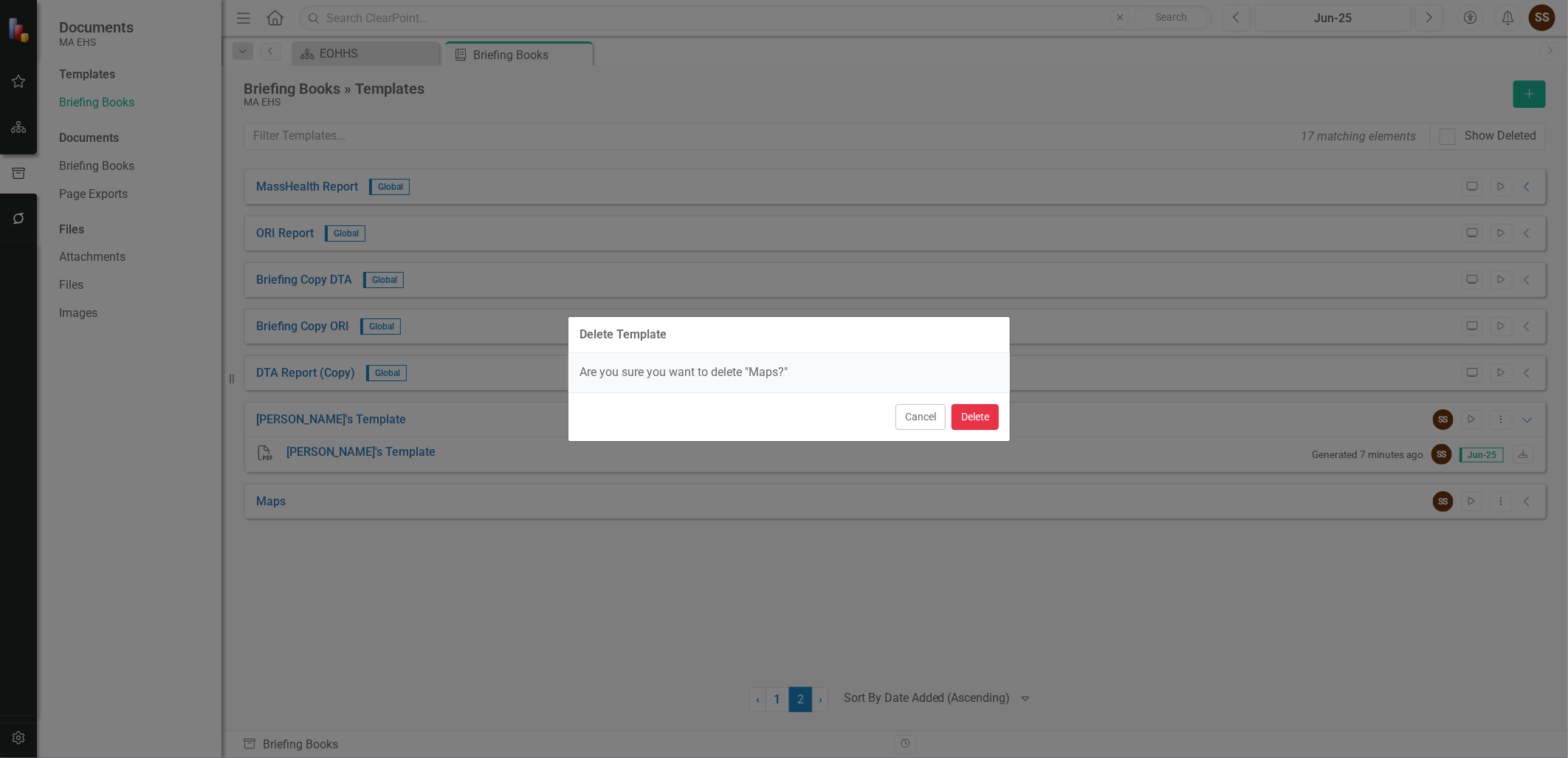
click at [979, 418] on button "Delete" at bounding box center [975, 417] width 47 height 26
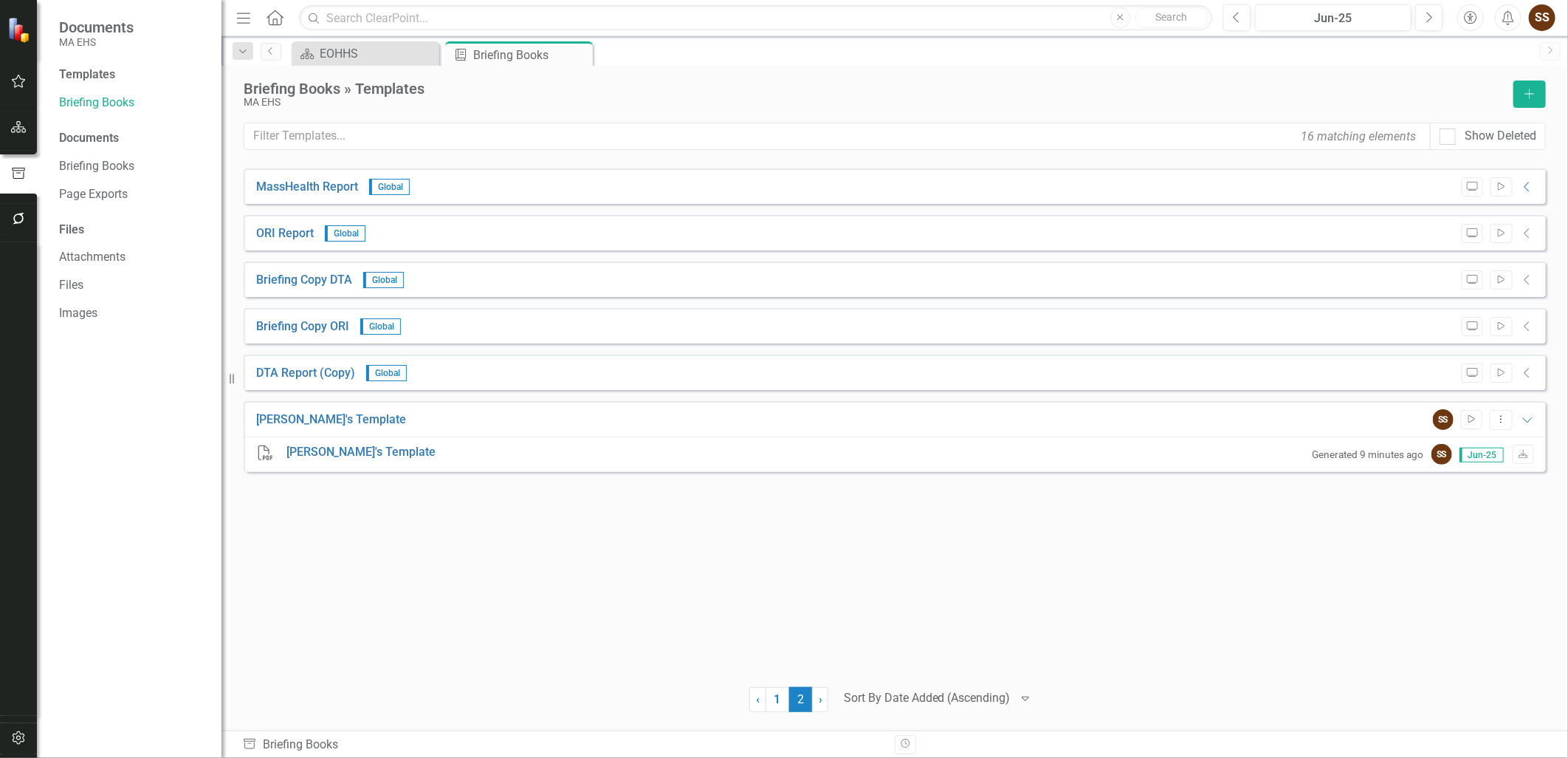
click at [559, 604] on div "MassHealth Report Global Preview Start Collapse PDF MassHealth Report Generated…" at bounding box center [894, 418] width 1302 height 500
click at [121, 312] on link "Images" at bounding box center [133, 313] width 148 height 17
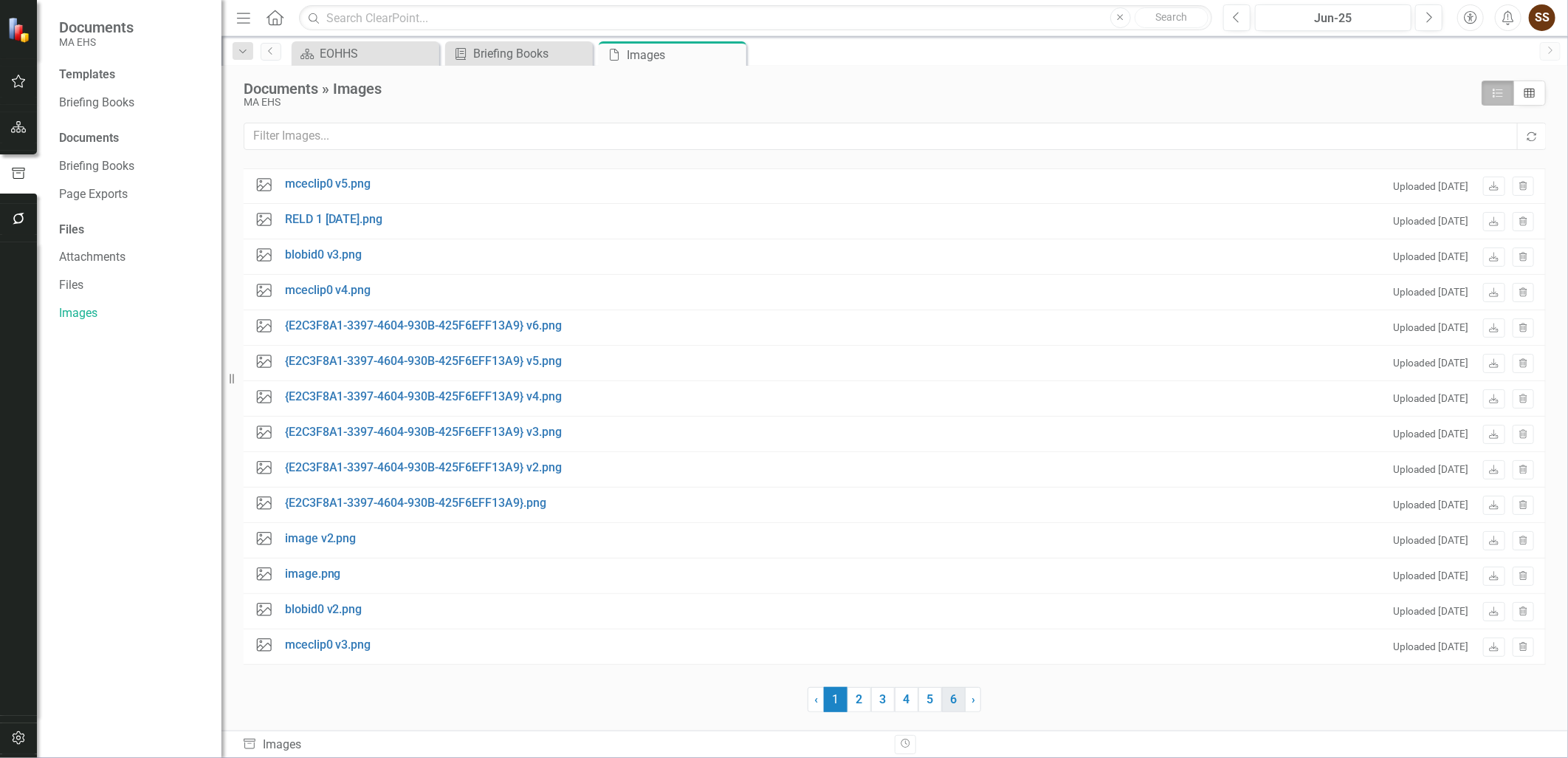
click at [955, 698] on link "6" at bounding box center [953, 699] width 24 height 25
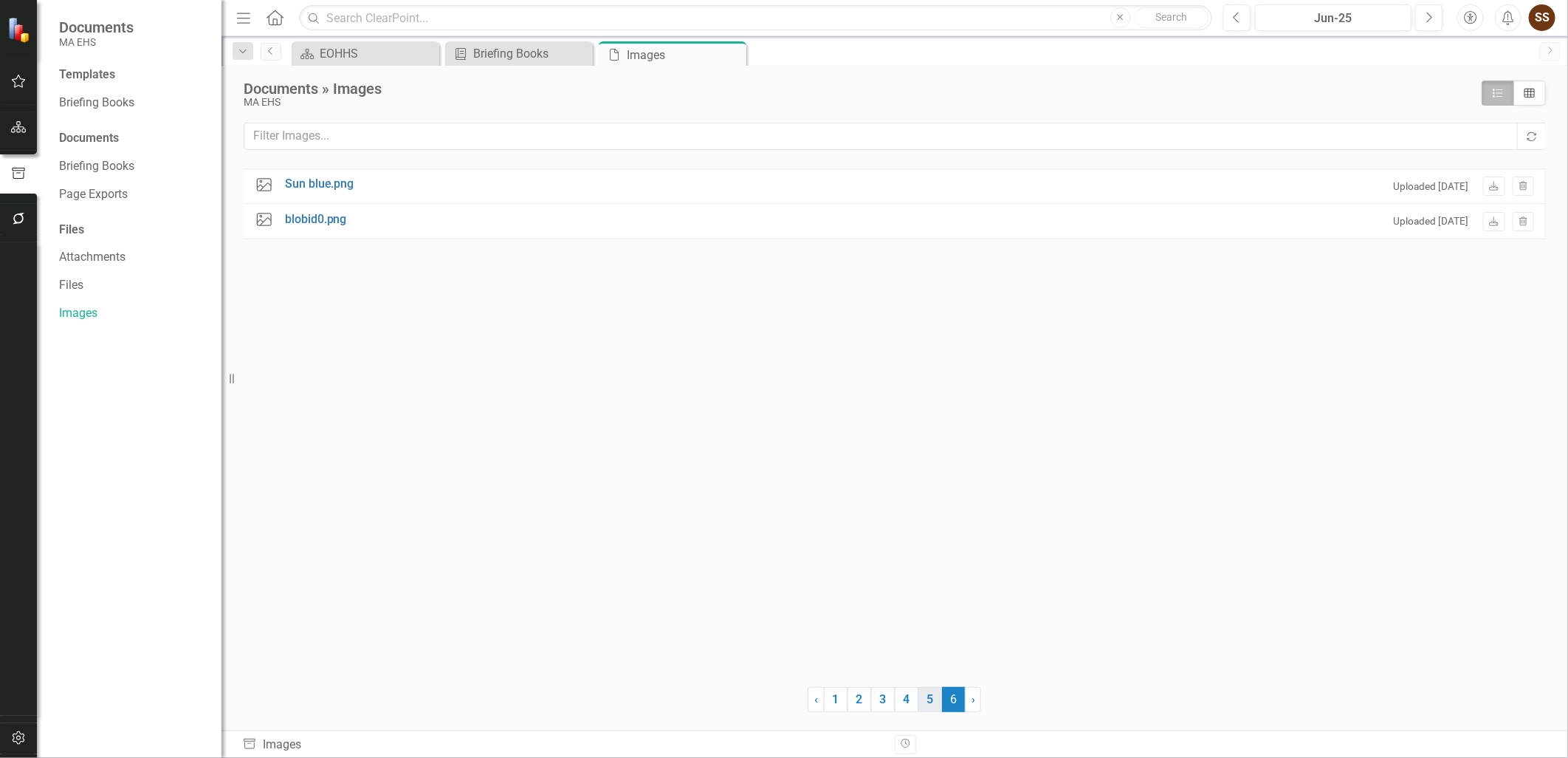
click at [930, 697] on link "5" at bounding box center [930, 699] width 24 height 25
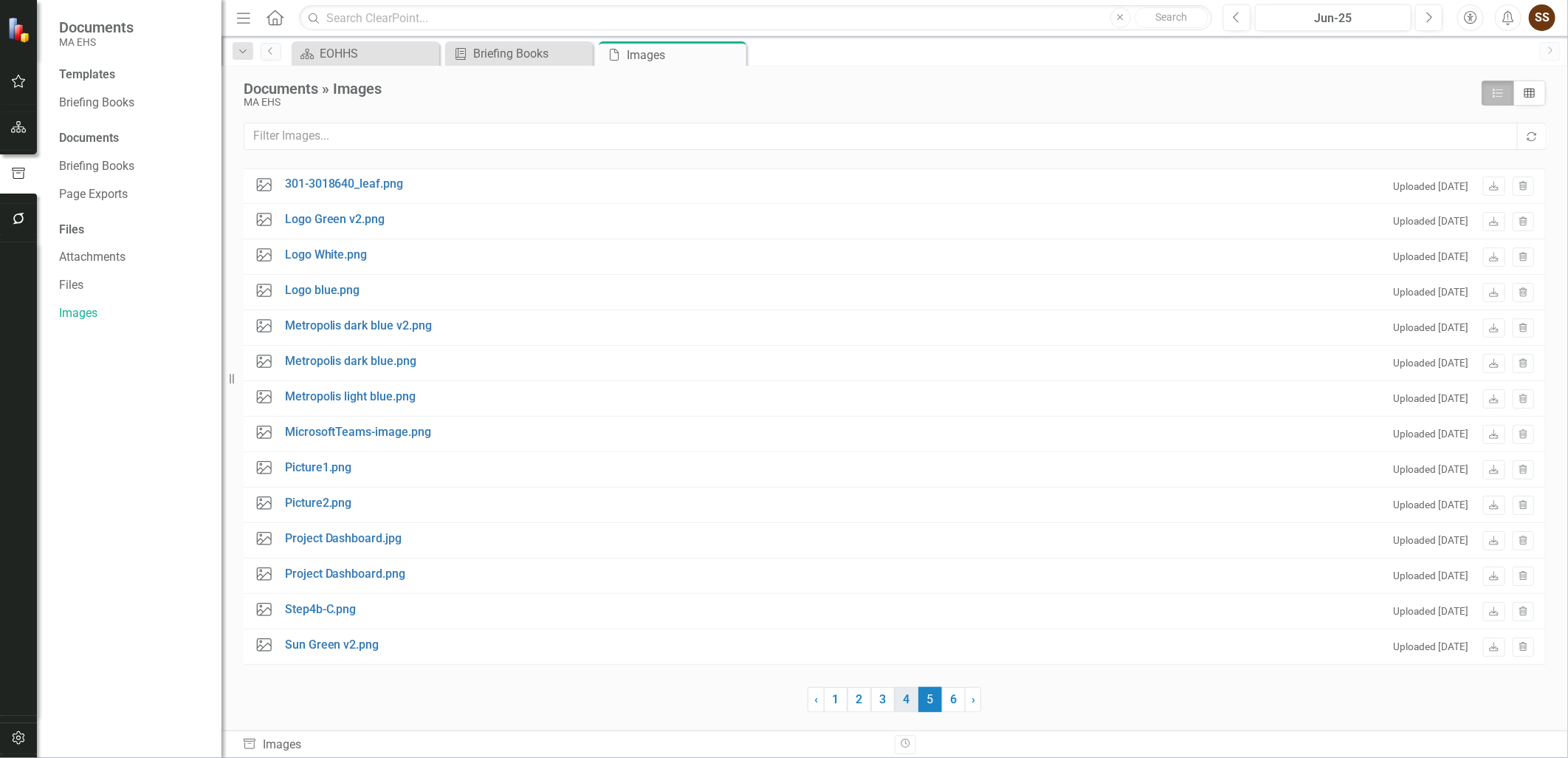
click at [909, 702] on link "4" at bounding box center [906, 699] width 24 height 25
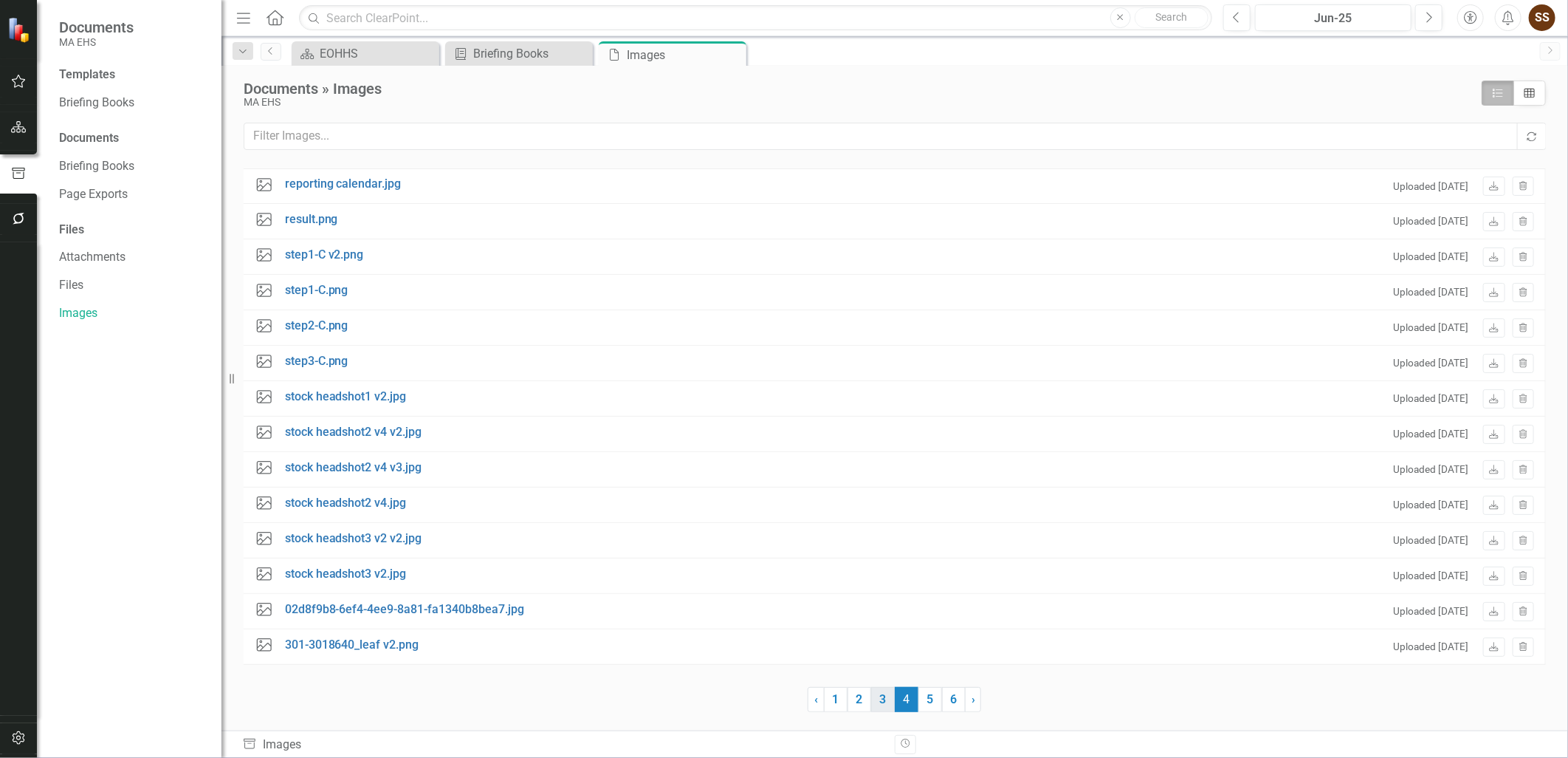
click at [880, 702] on link "3" at bounding box center [883, 699] width 24 height 25
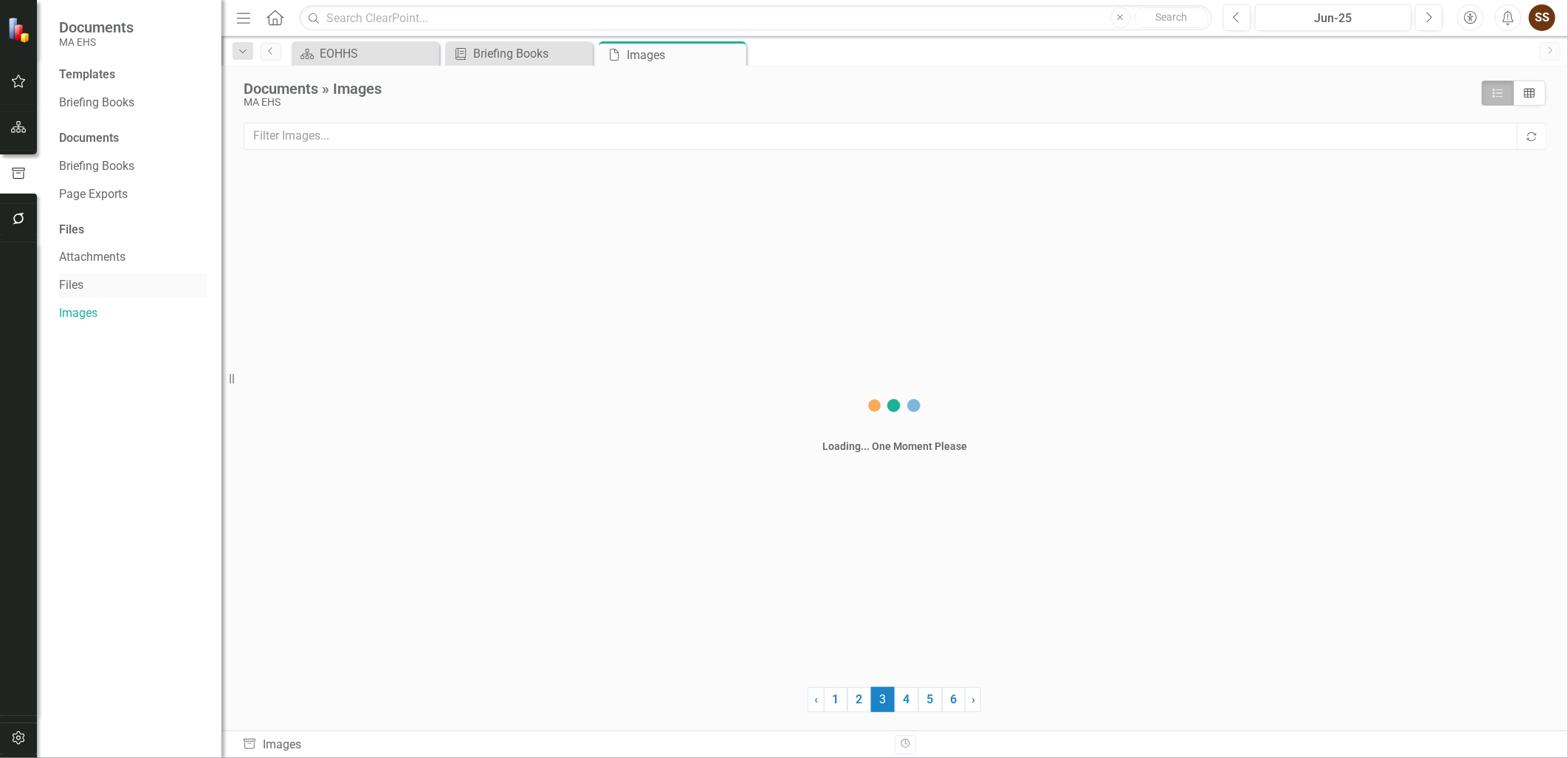
click at [71, 284] on link "Files" at bounding box center [133, 285] width 148 height 17
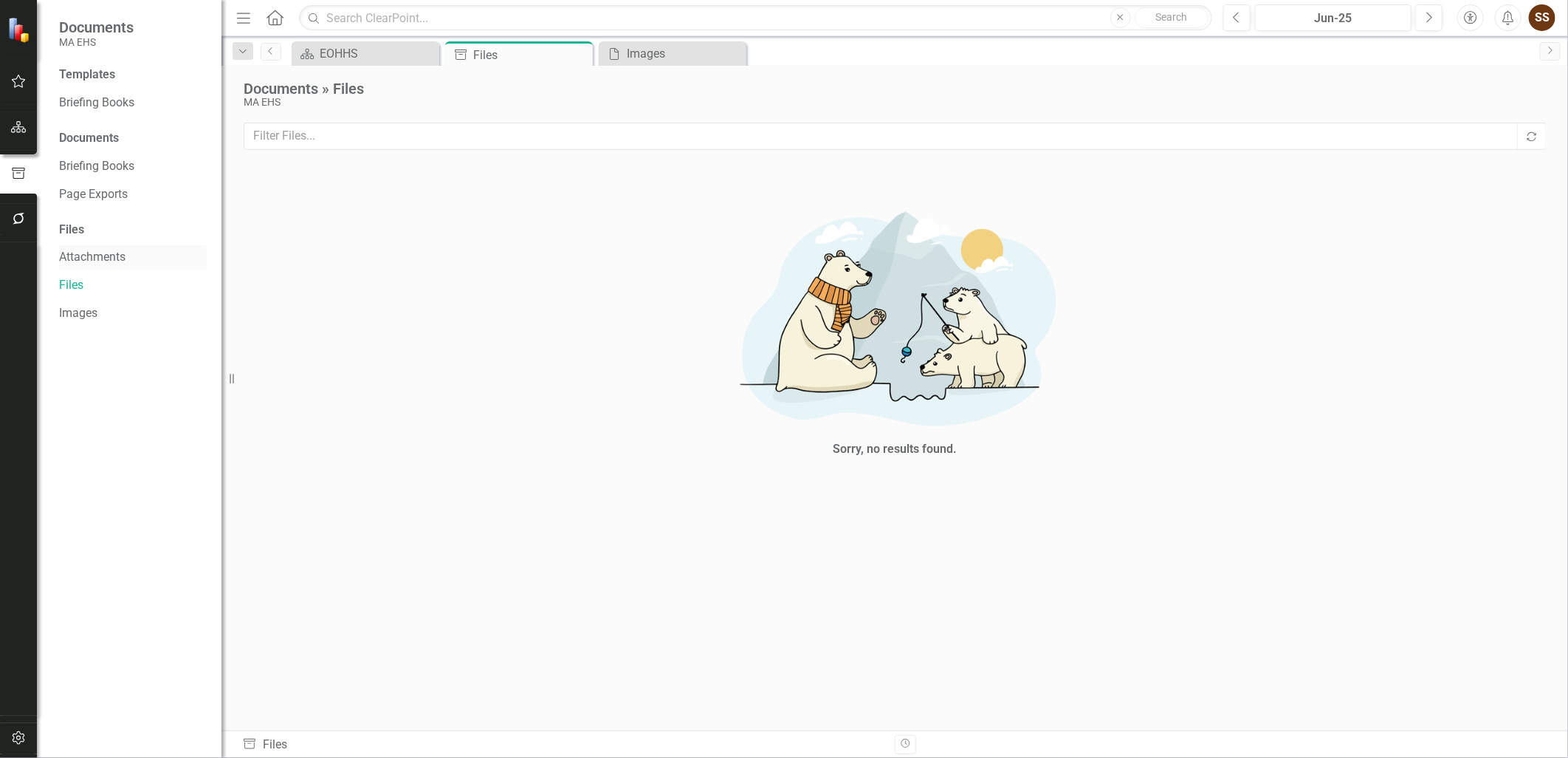
click at [113, 251] on link "Attachments" at bounding box center [133, 257] width 148 height 17
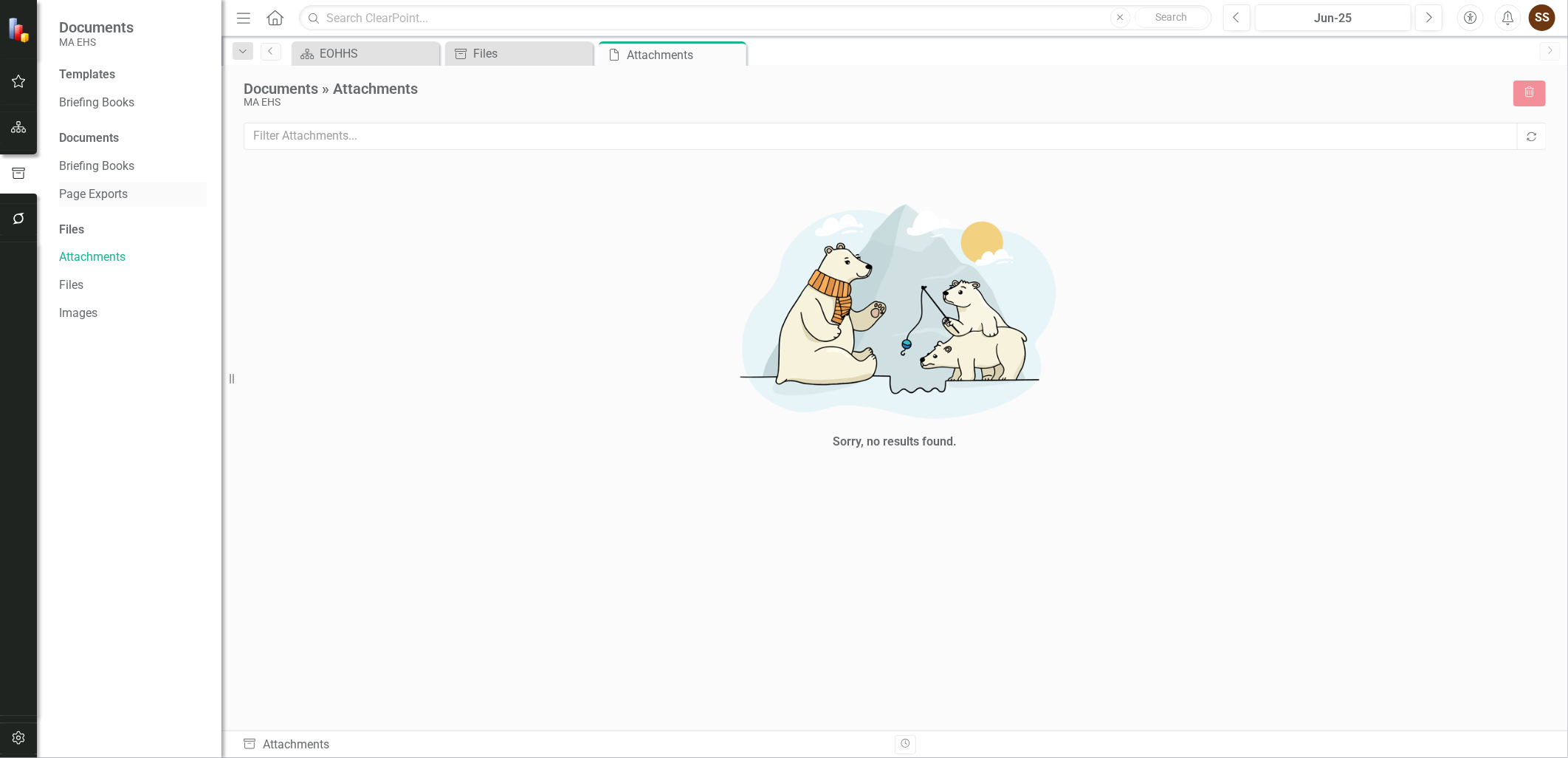
click at [90, 187] on link "Page Exports" at bounding box center [133, 194] width 148 height 17
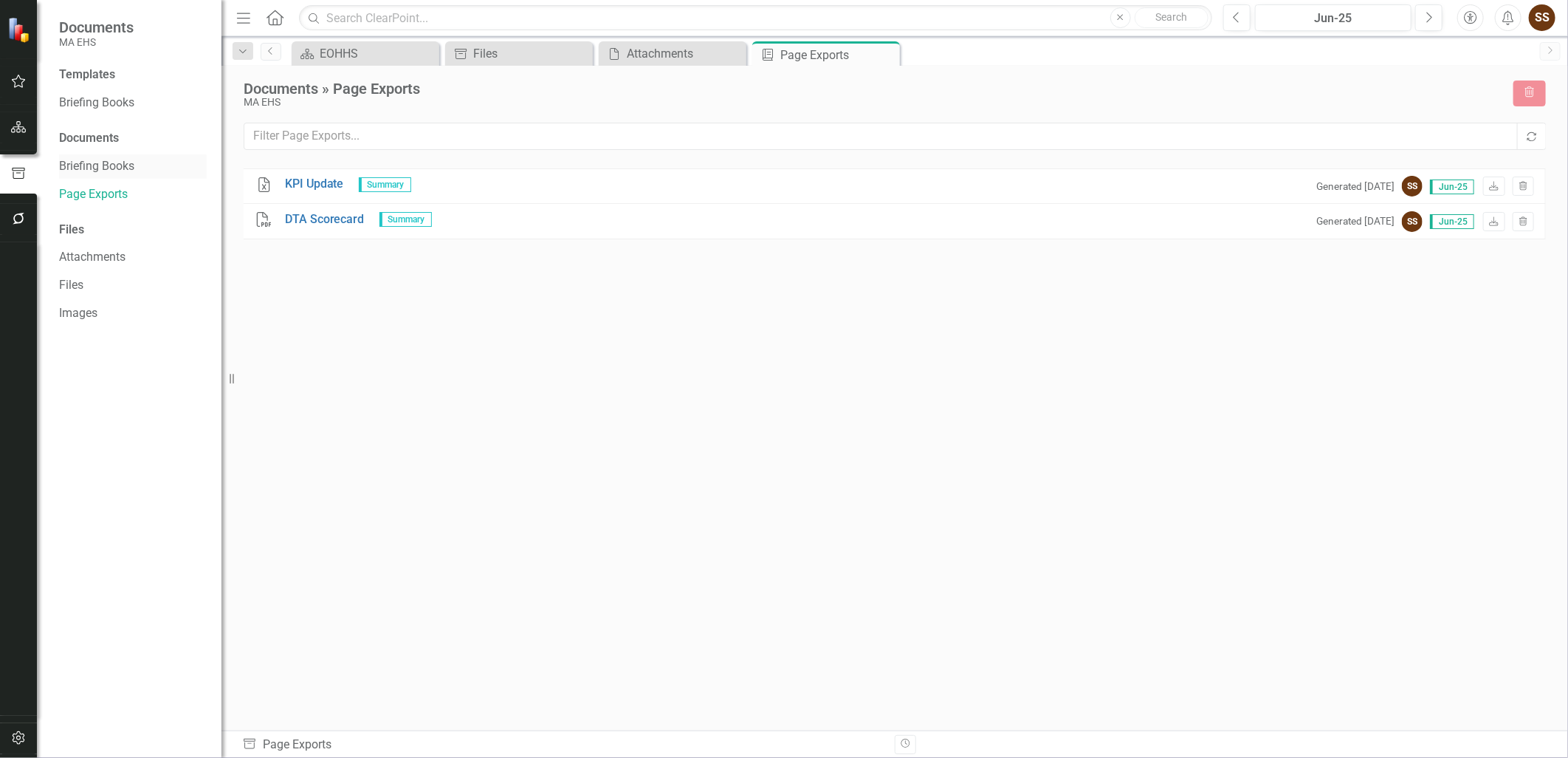
click at [71, 165] on link "Briefing Books" at bounding box center [133, 167] width 148 height 17
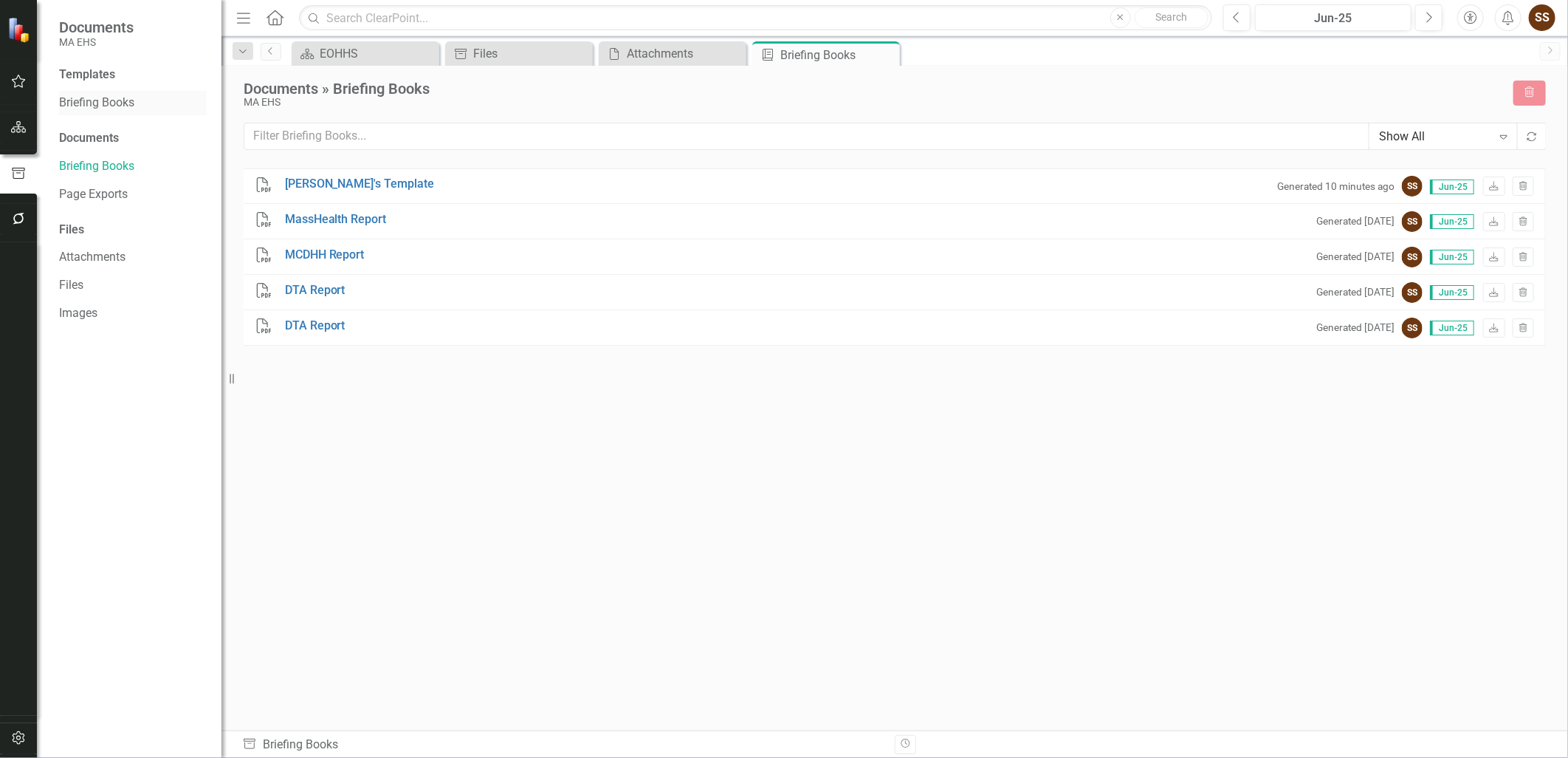
click at [93, 110] on link "Briefing Books" at bounding box center [133, 102] width 148 height 17
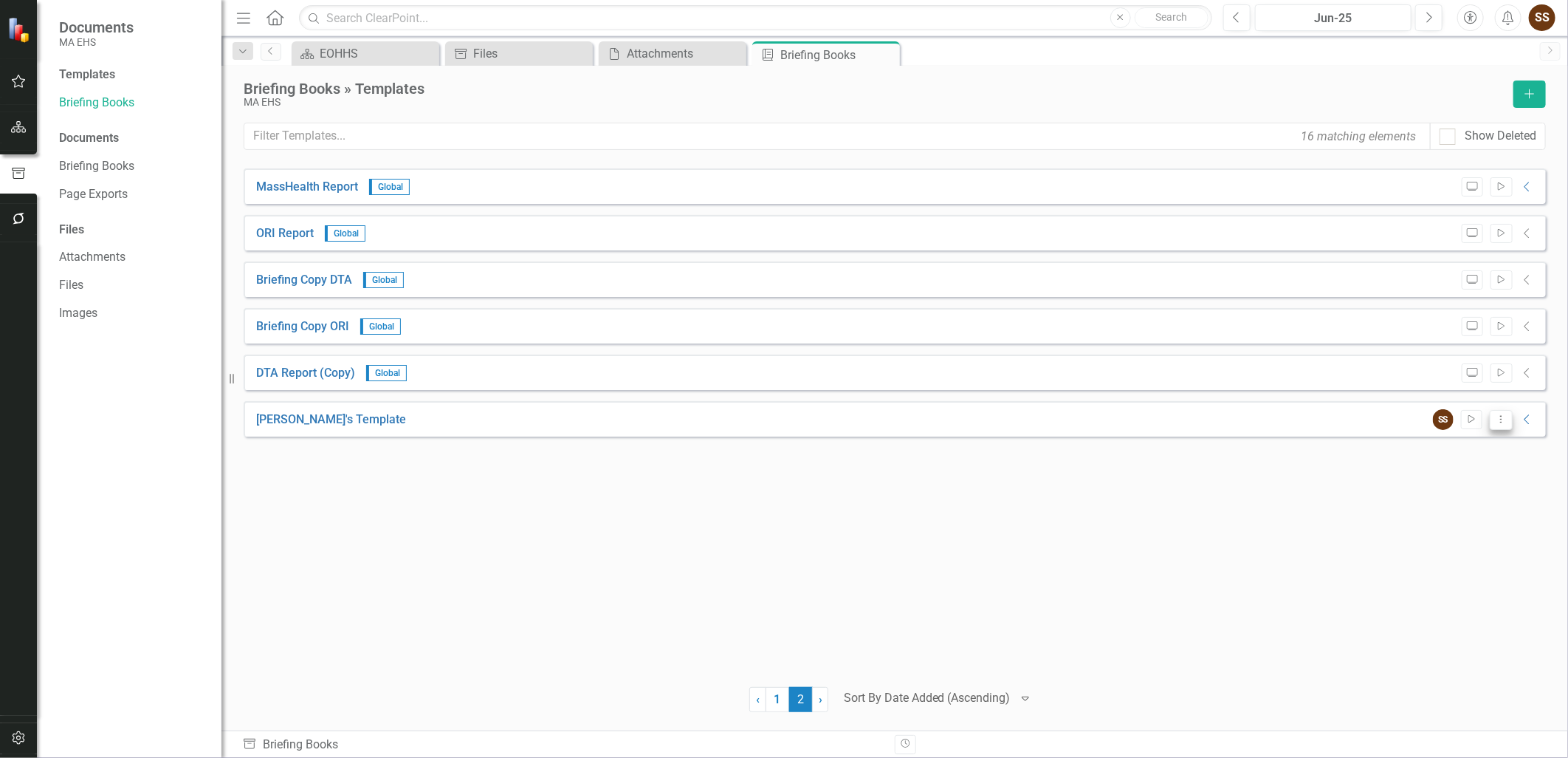
click at [1511, 422] on button "Dropdown Menu" at bounding box center [1501, 419] width 23 height 20
click at [1449, 507] on link "Edit Edit Template" at bounding box center [1442, 498] width 136 height 28
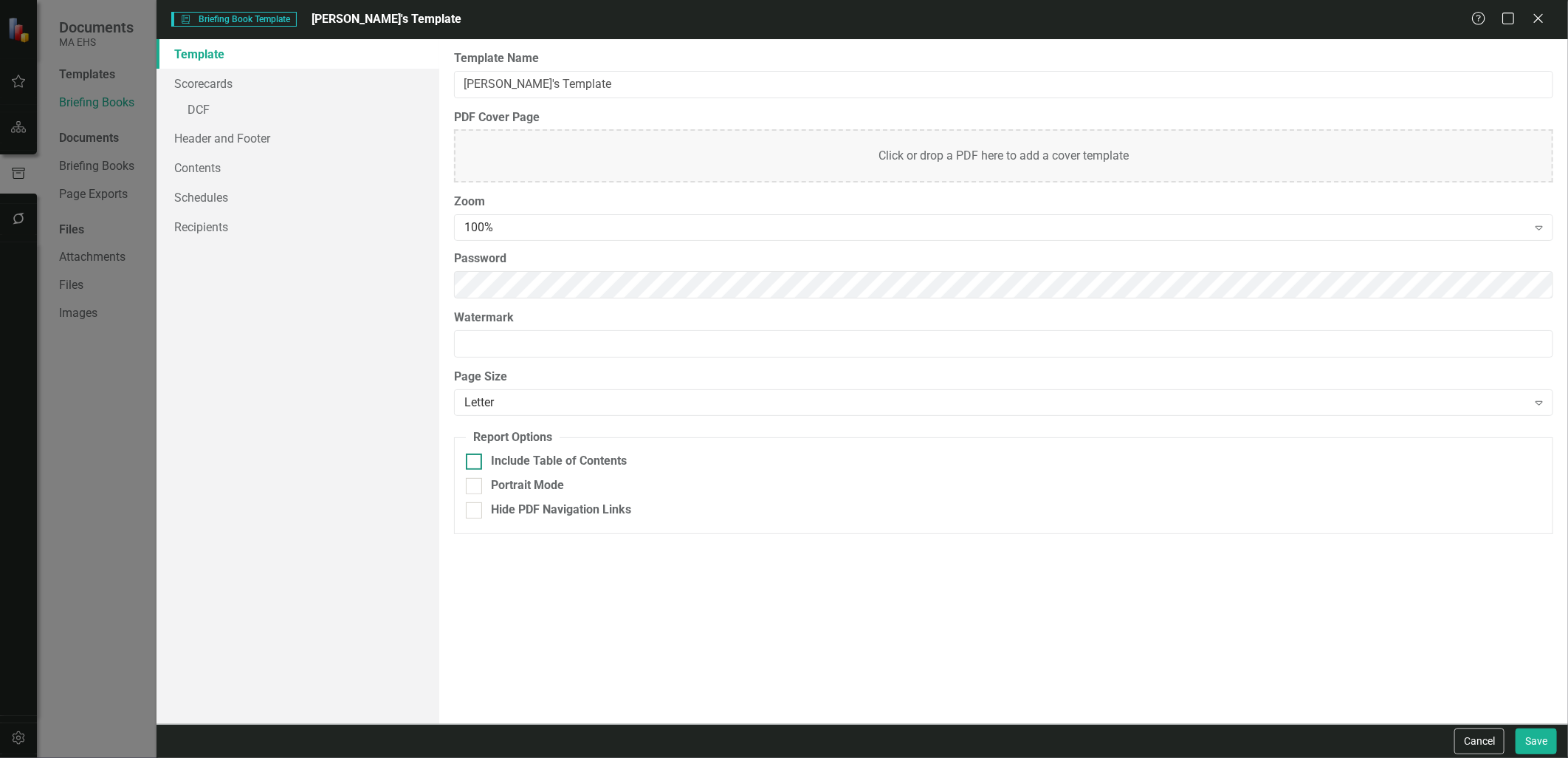
click at [672, 459] on div "Include Table of Contents" at bounding box center [1004, 461] width 1075 height 17
click at [475, 459] on input "Include Table of Contents" at bounding box center [471, 458] width 10 height 10
checkbox input "true"
click at [313, 90] on link "Scorecards" at bounding box center [297, 84] width 282 height 29
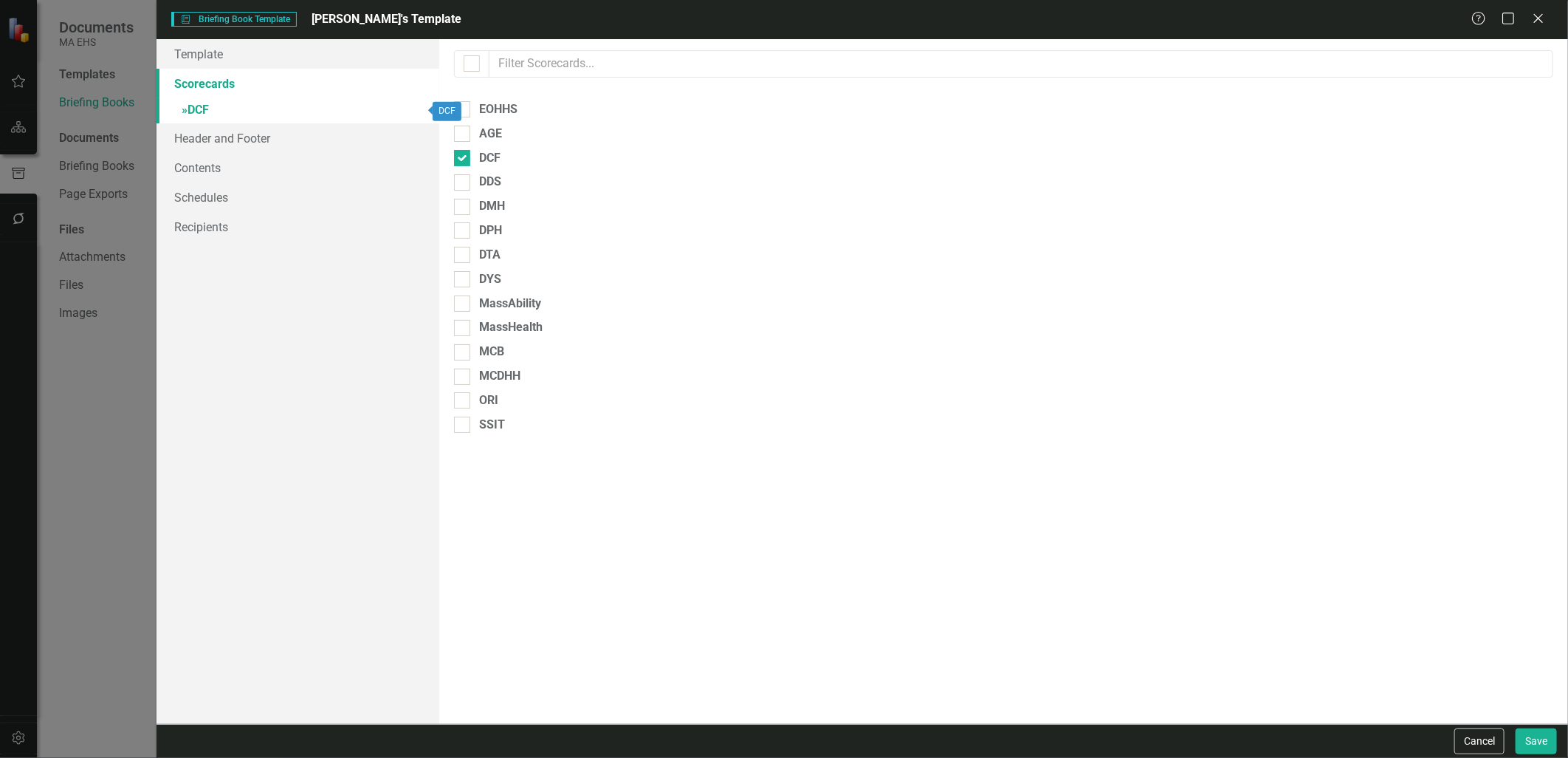
click at [300, 121] on link "» DCF" at bounding box center [297, 111] width 282 height 26
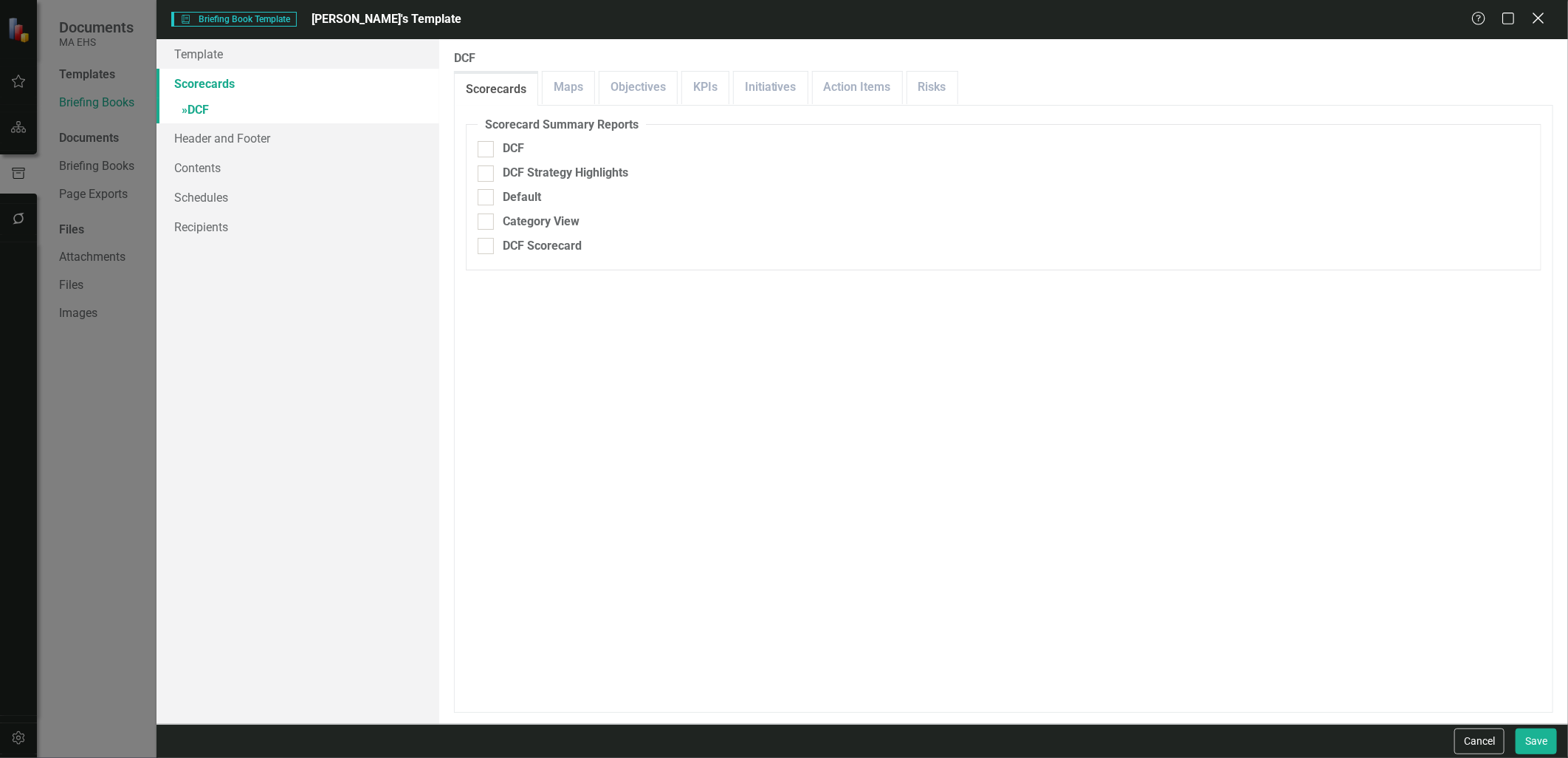
click at [1536, 15] on icon "Close" at bounding box center [1537, 18] width 19 height 14
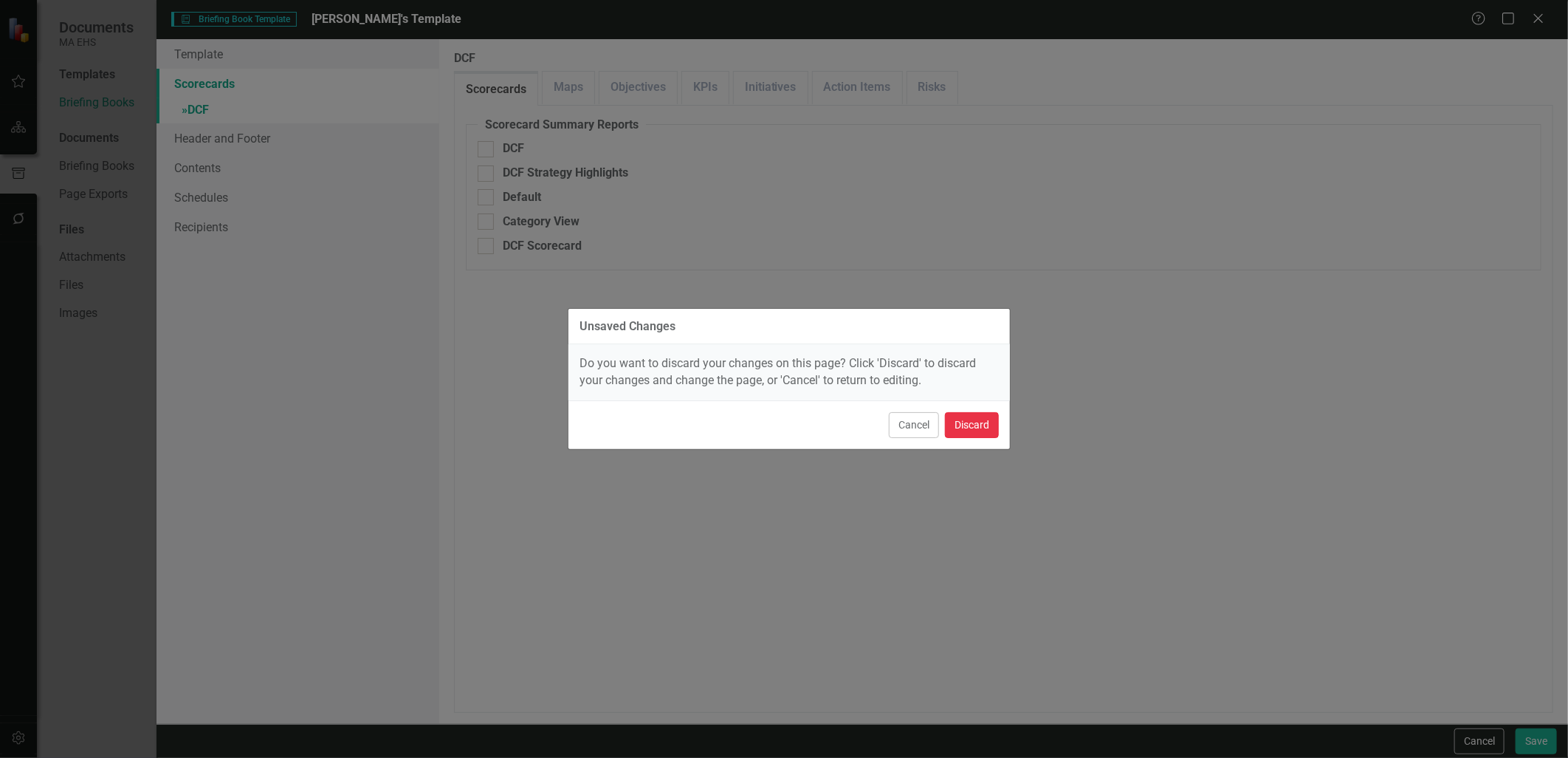
click at [977, 427] on button "Discard" at bounding box center [971, 425] width 54 height 26
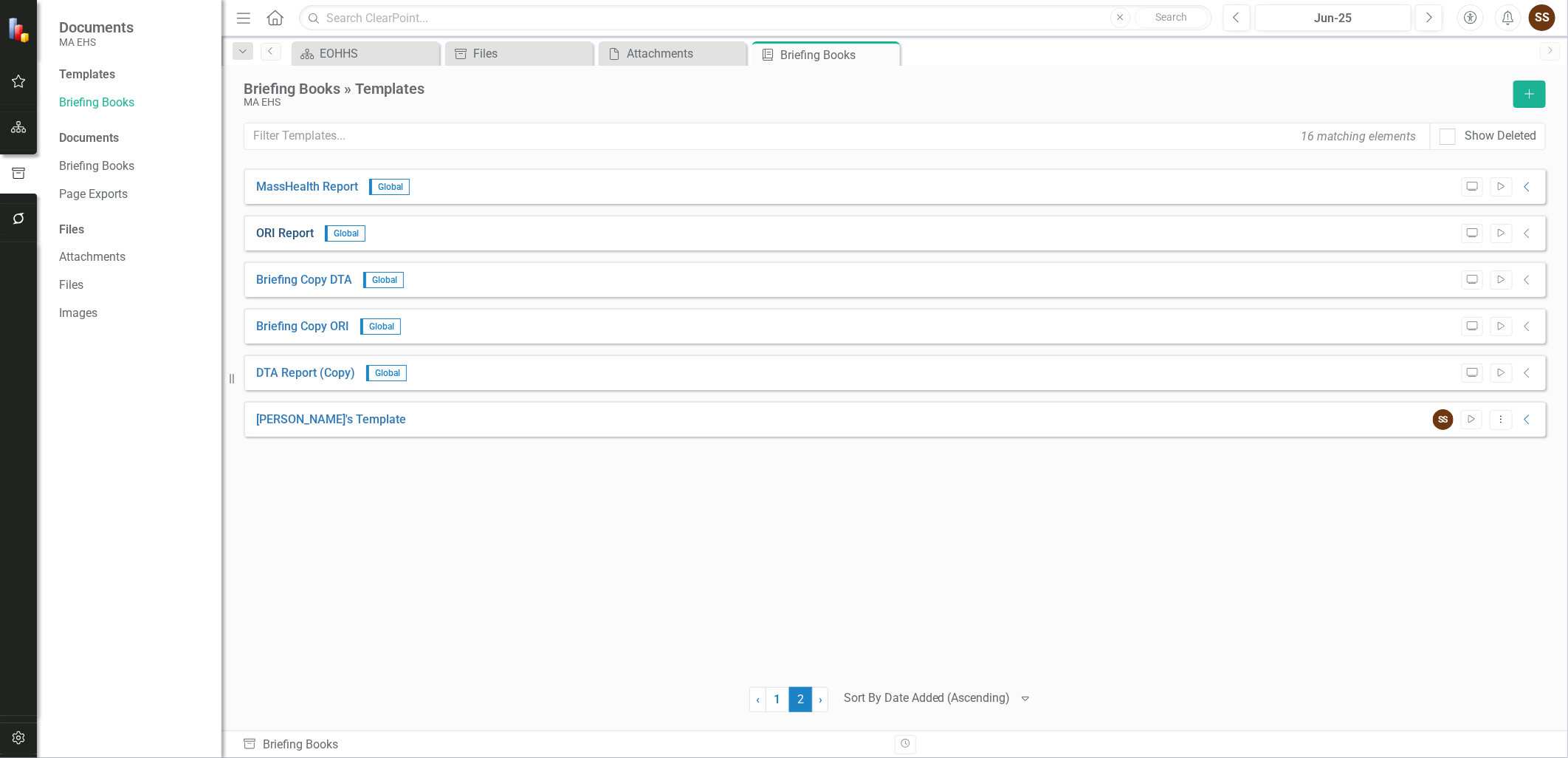
click at [288, 236] on link "ORI Report" at bounding box center [284, 233] width 58 height 17
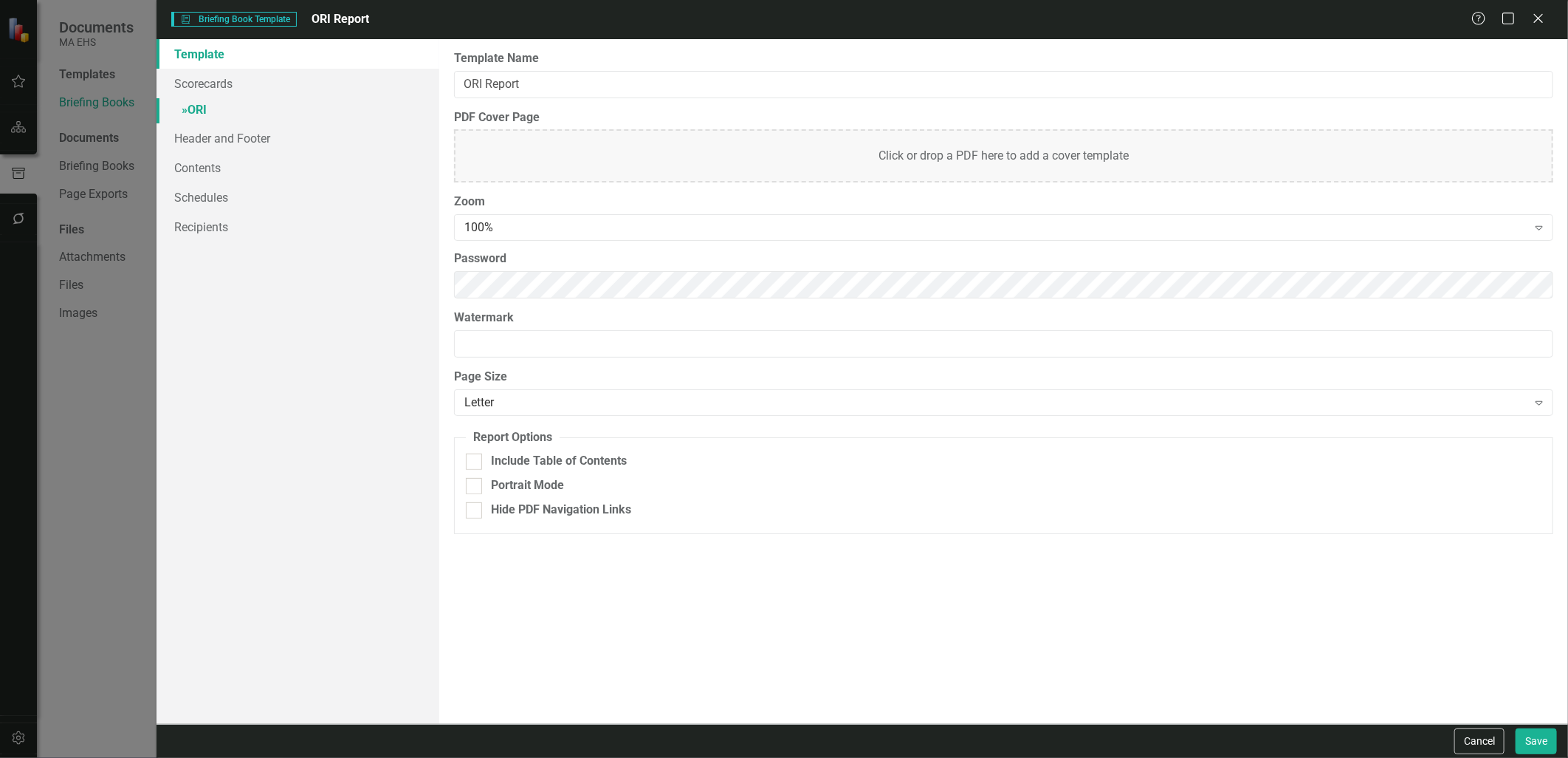
click at [213, 109] on link "» ORI" at bounding box center [297, 111] width 282 height 26
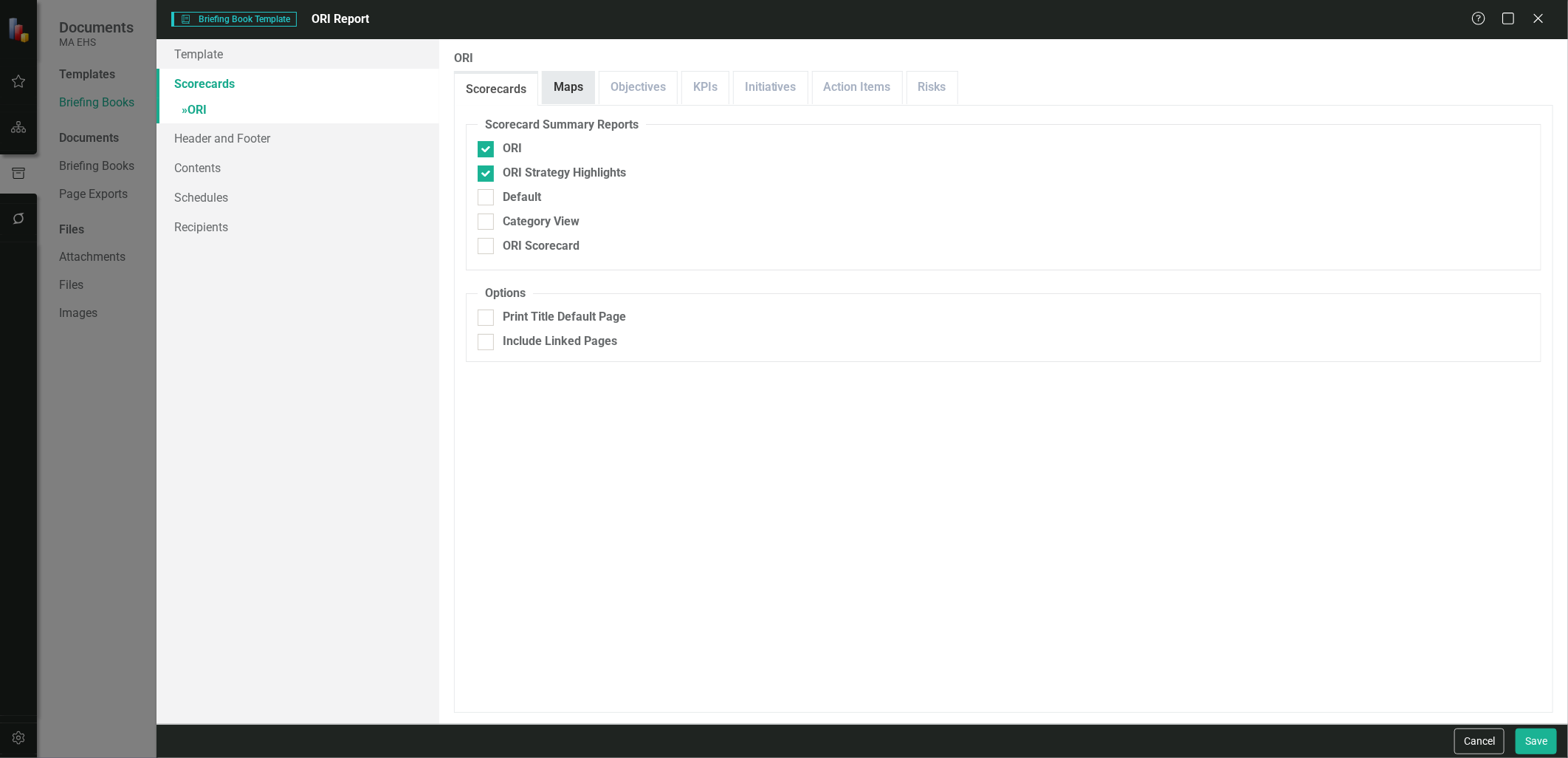
click at [556, 89] on link "Maps" at bounding box center [568, 87] width 52 height 32
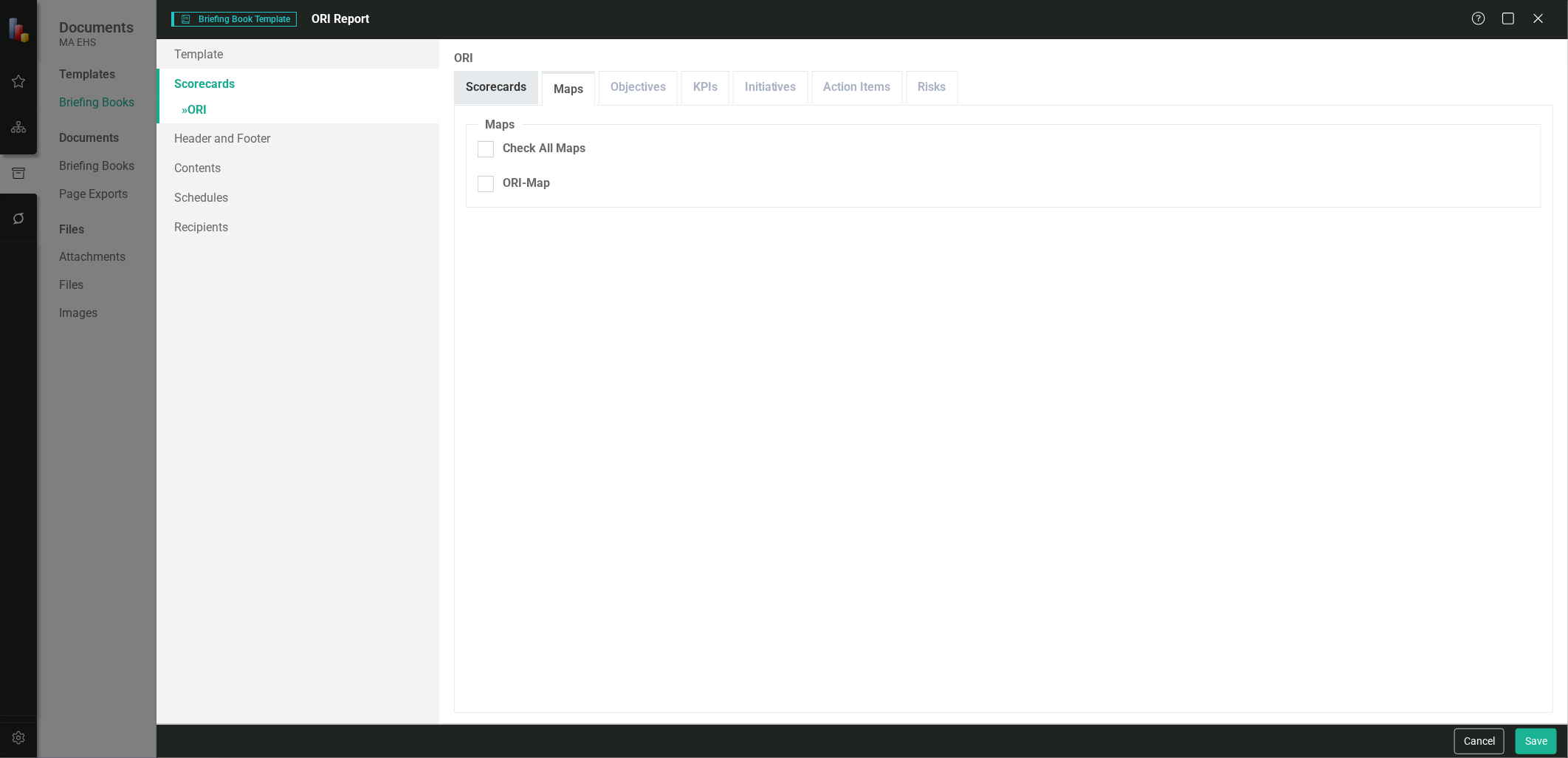
click at [521, 89] on link "Scorecards" at bounding box center [496, 87] width 83 height 32
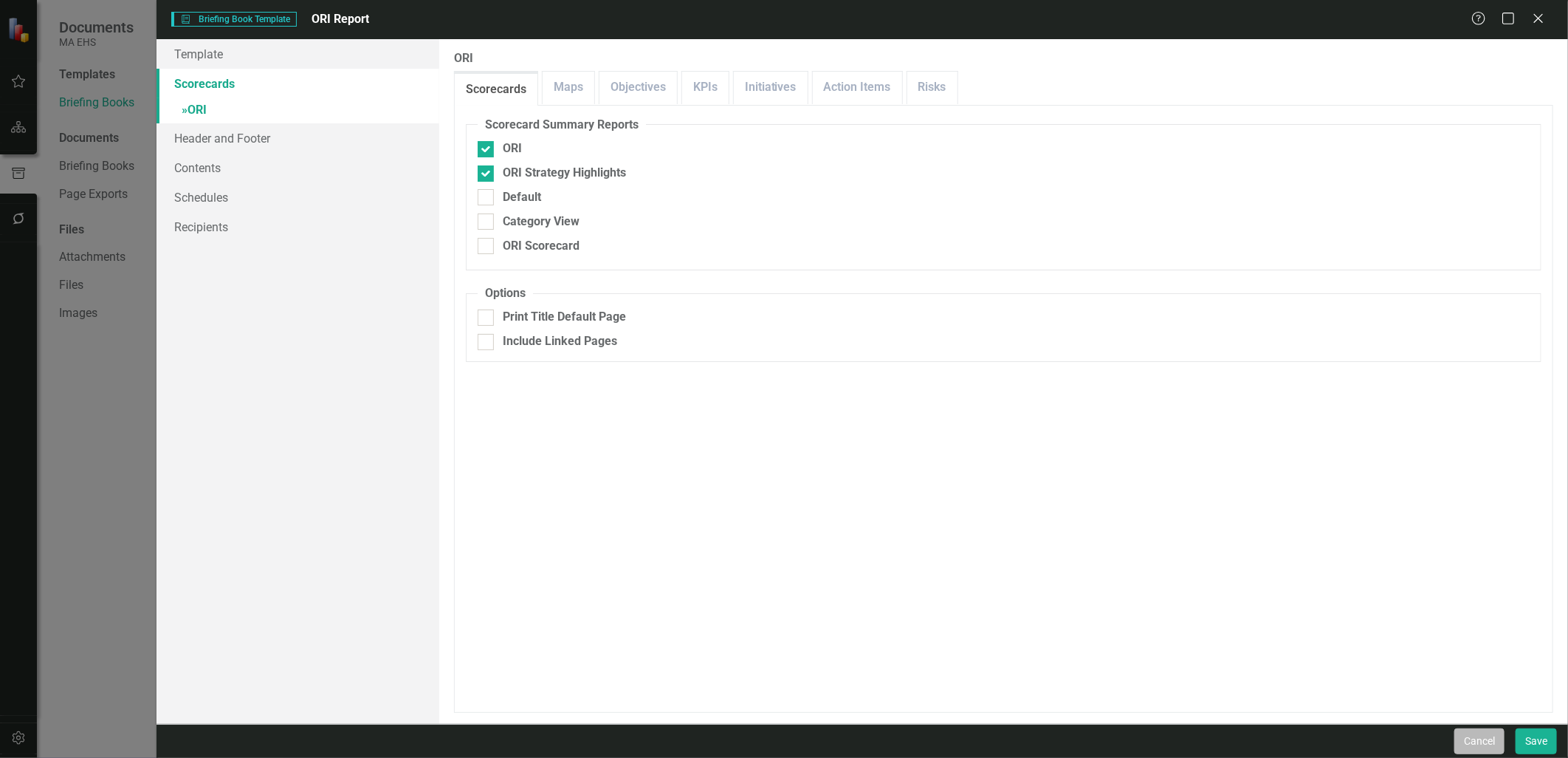
click at [1472, 736] on button "Cancel" at bounding box center [1479, 741] width 50 height 26
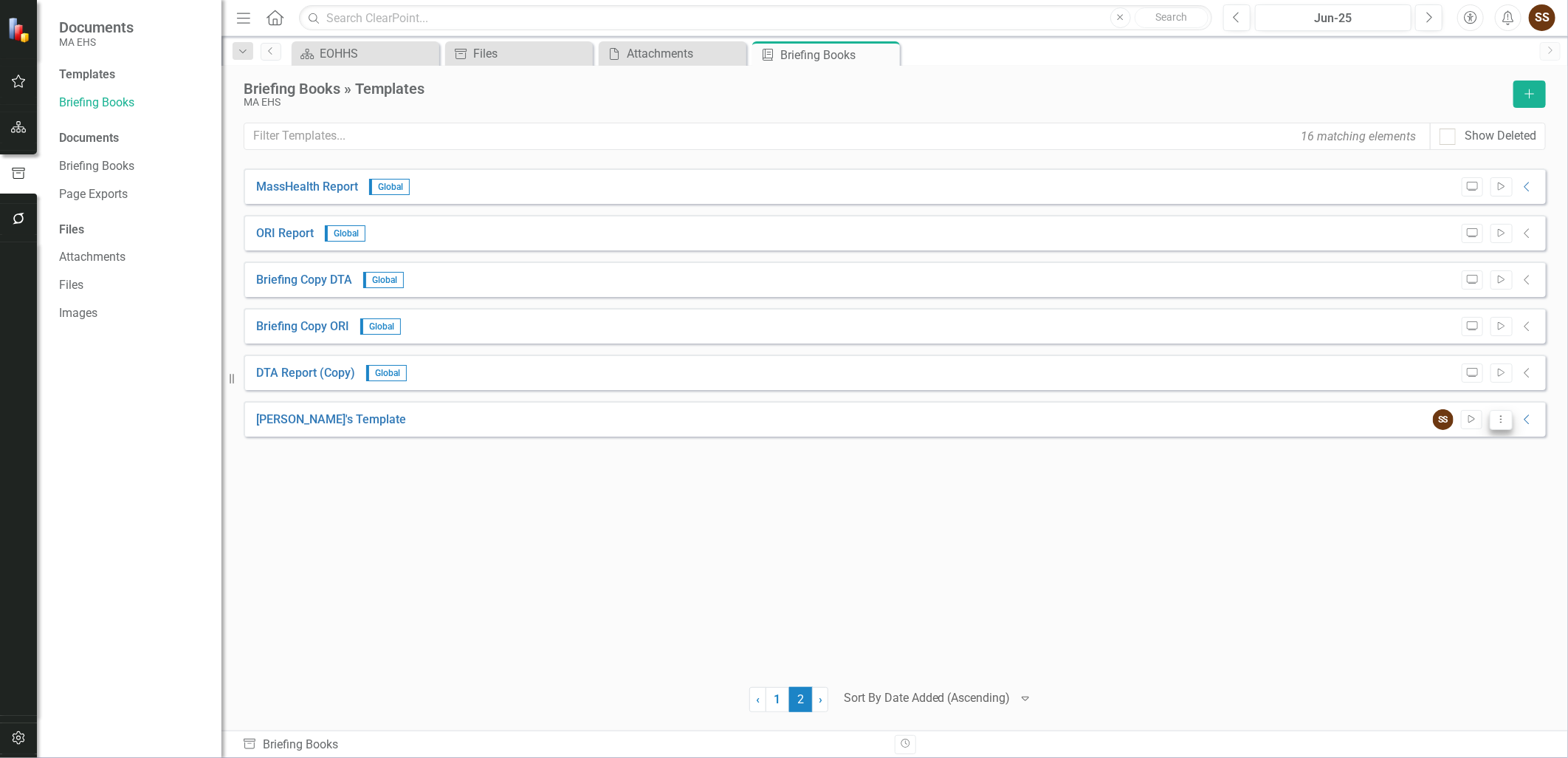
click at [1503, 423] on icon "Dropdown Menu" at bounding box center [1501, 419] width 12 height 10
click at [1469, 499] on link "Edit Edit Template" at bounding box center [1442, 498] width 136 height 28
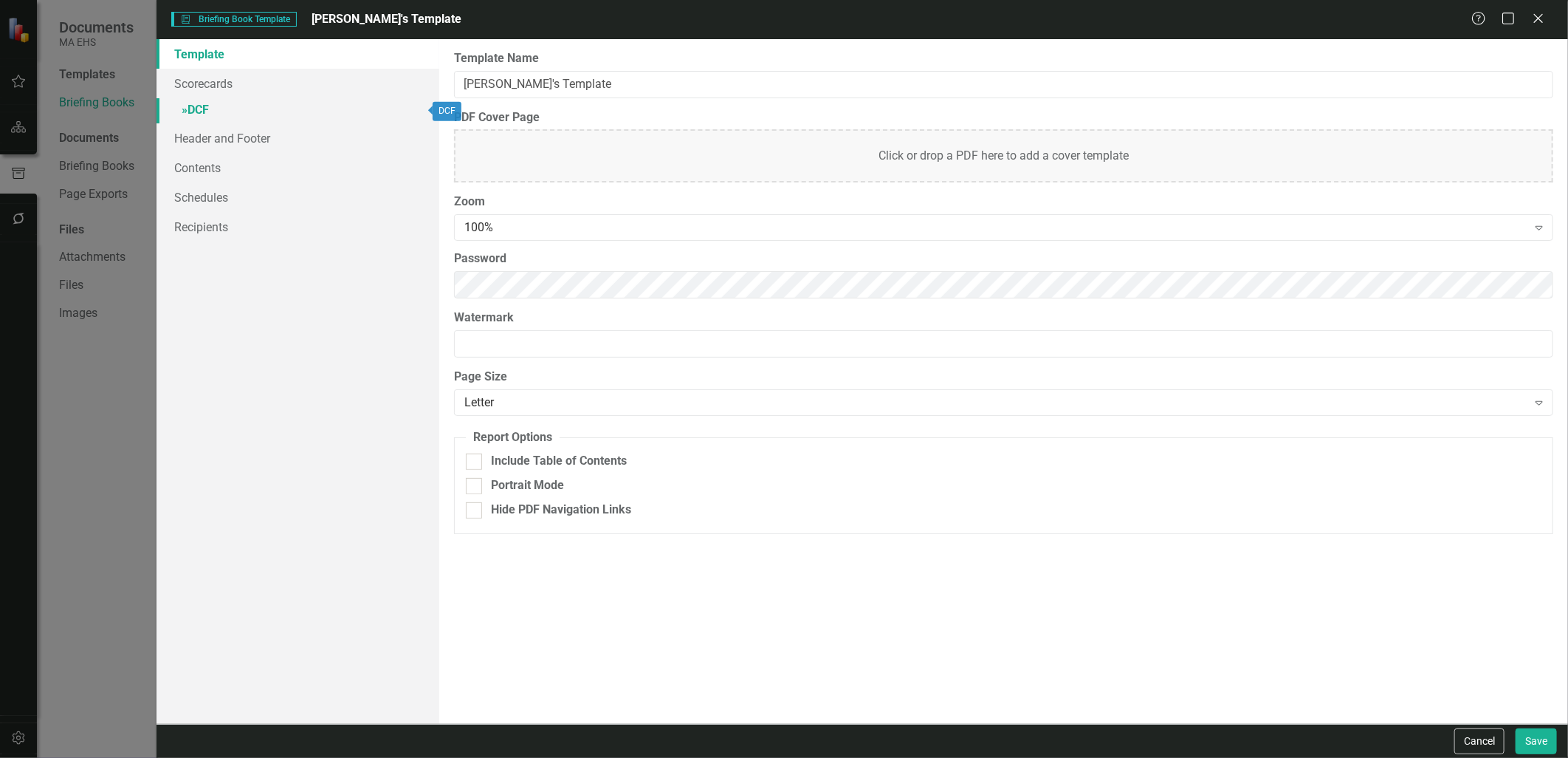
click at [323, 99] on link "» DCF" at bounding box center [297, 111] width 282 height 26
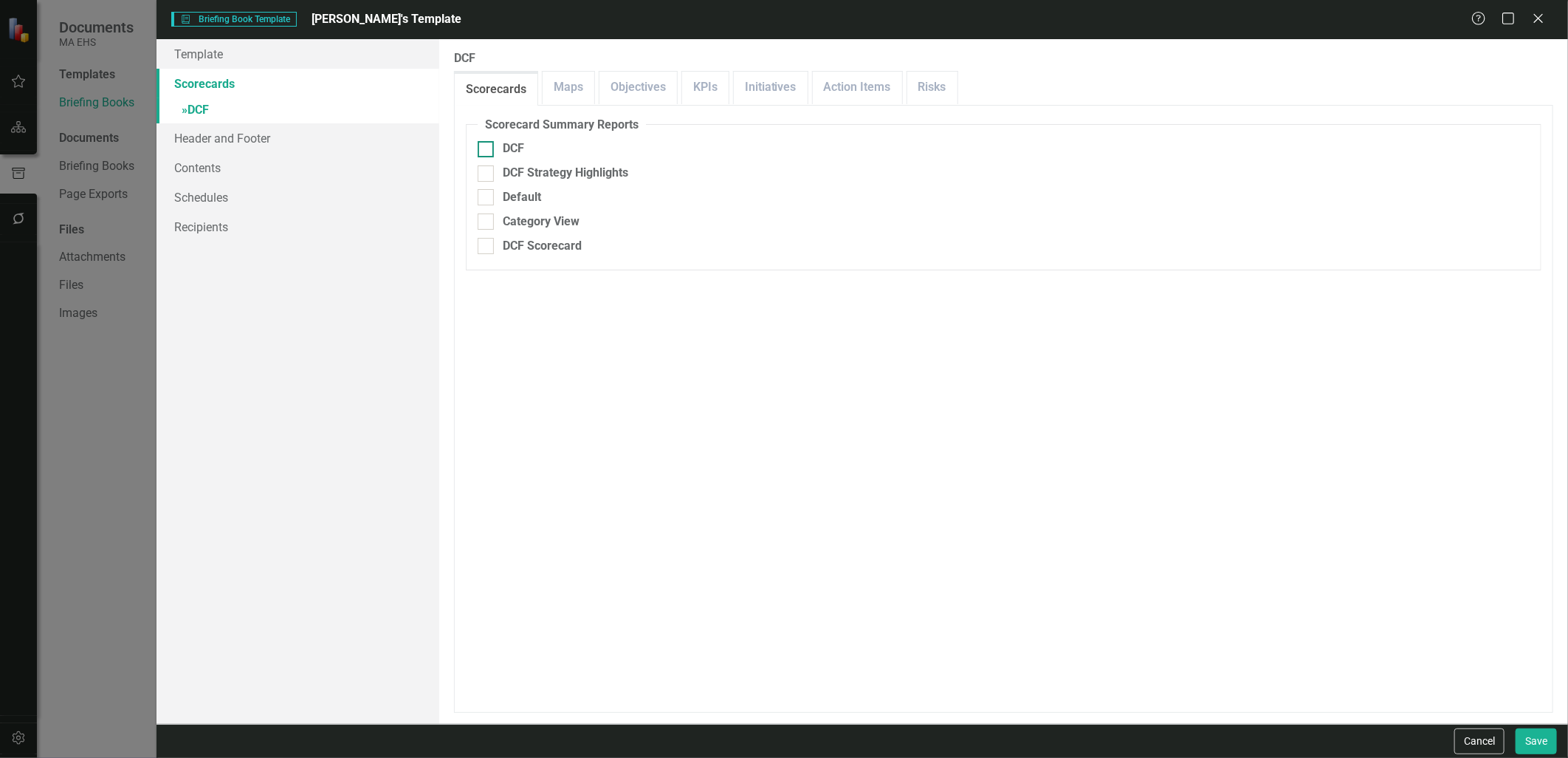
click at [485, 150] on div at bounding box center [486, 149] width 16 height 16
click at [485, 150] on input "DCF" at bounding box center [482, 146] width 10 height 10
checkbox input "true"
click at [1544, 741] on button "Save" at bounding box center [1536, 741] width 41 height 26
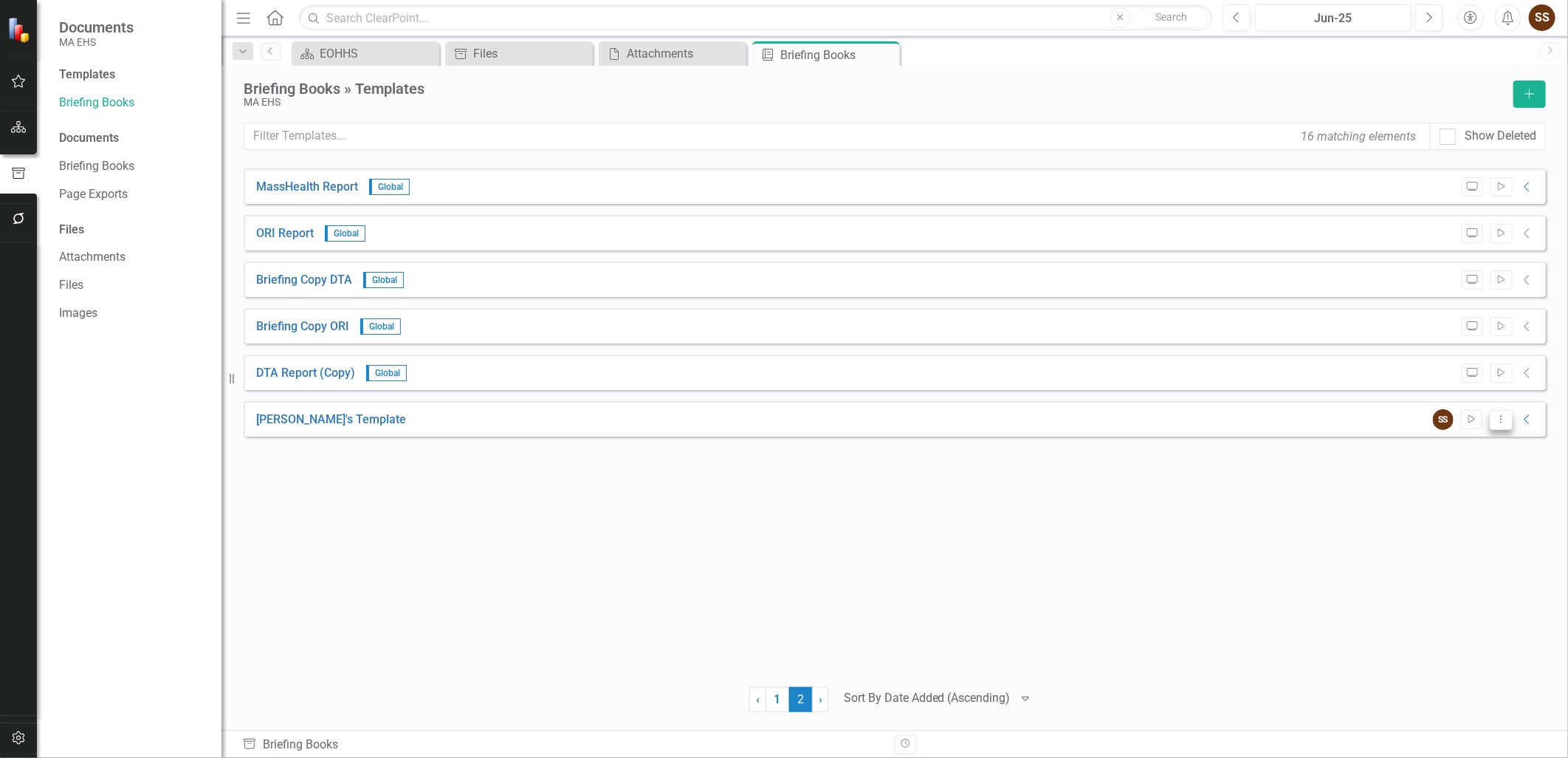
click at [1501, 421] on icon "Dropdown Menu" at bounding box center [1501, 419] width 12 height 10
click at [1482, 480] on link "Preview Preview Template" at bounding box center [1442, 471] width 136 height 28
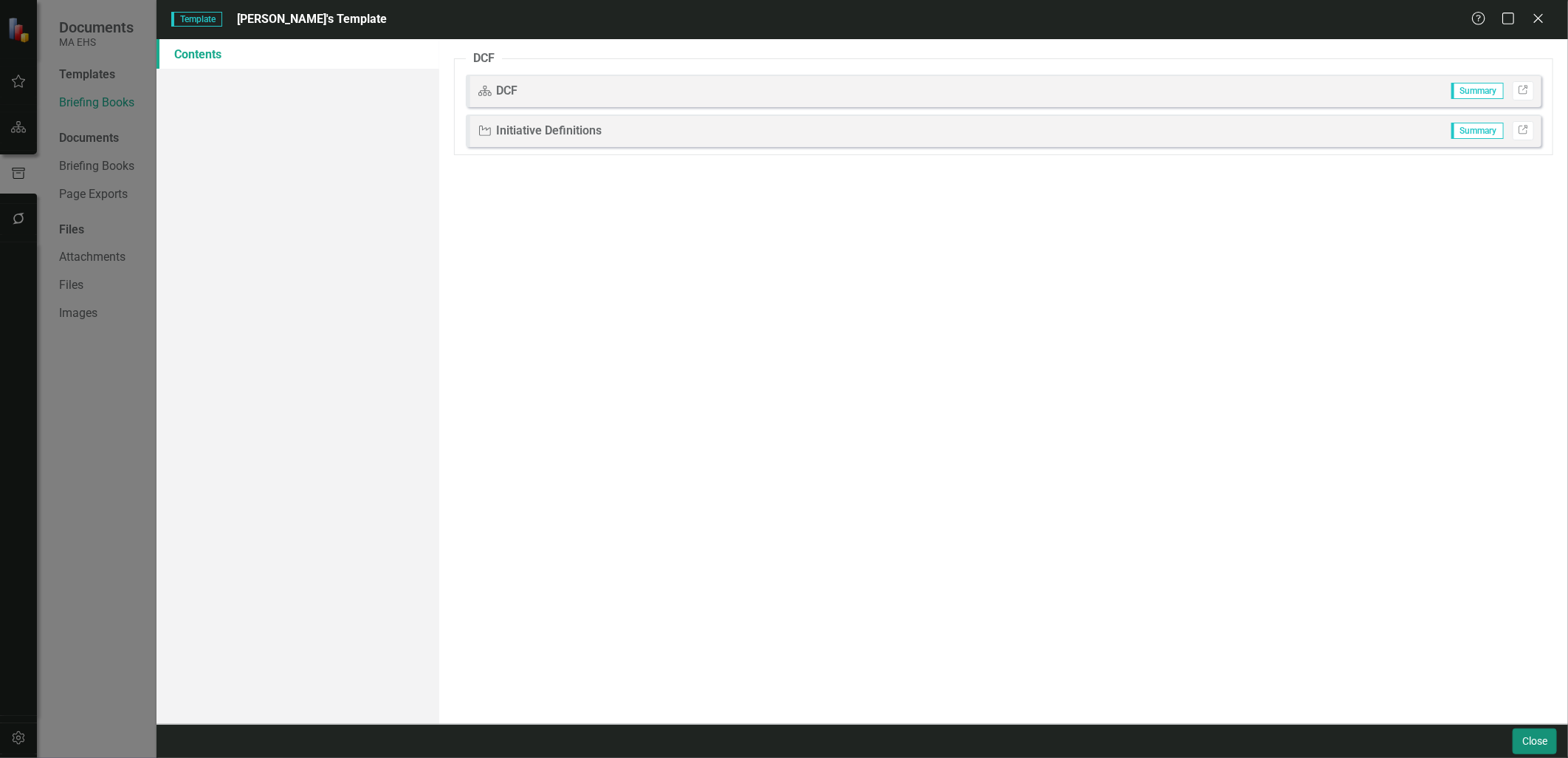
click at [1538, 734] on button "Close" at bounding box center [1534, 741] width 45 height 26
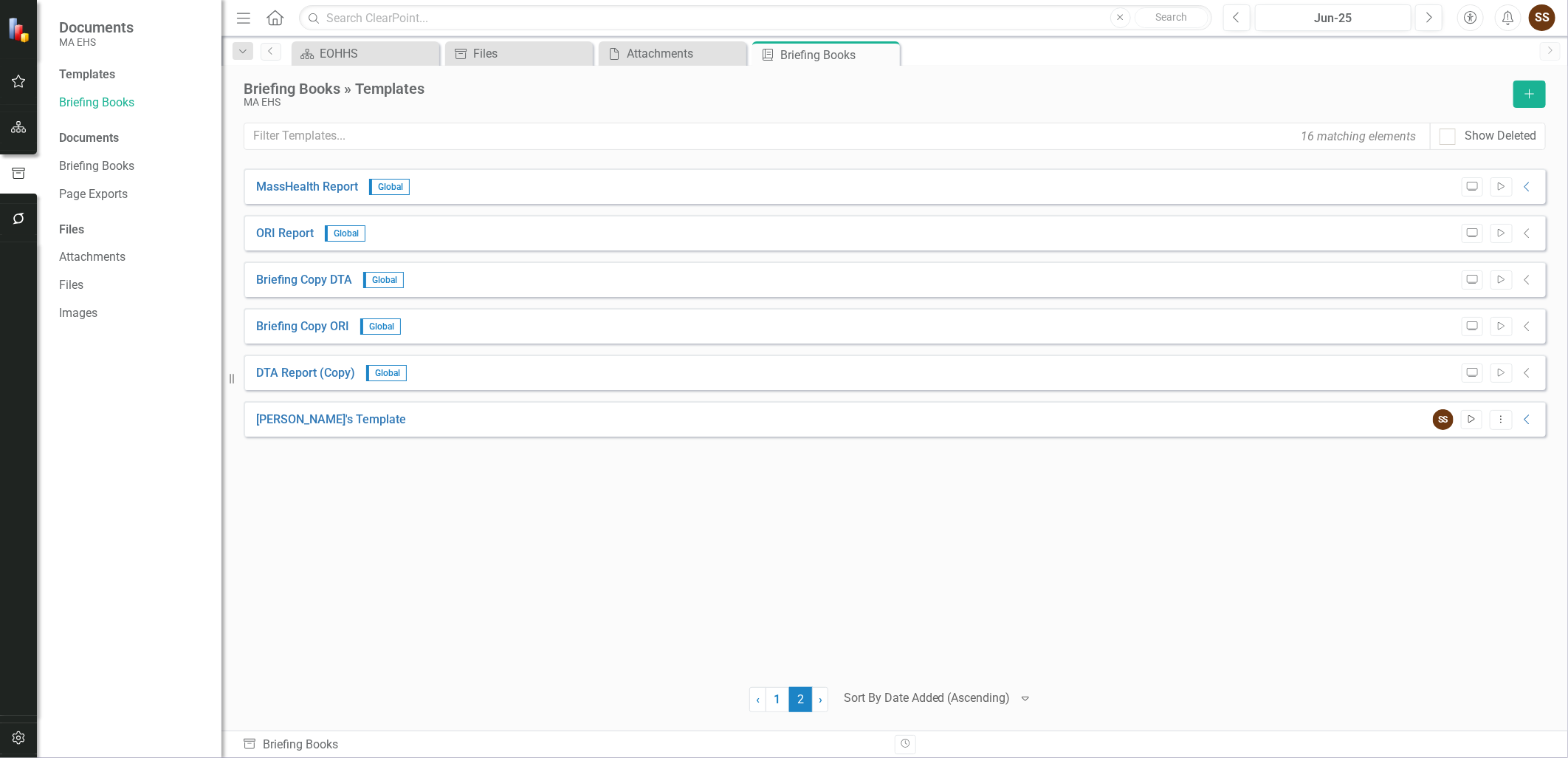
click at [1476, 422] on icon "Start" at bounding box center [1471, 419] width 11 height 9
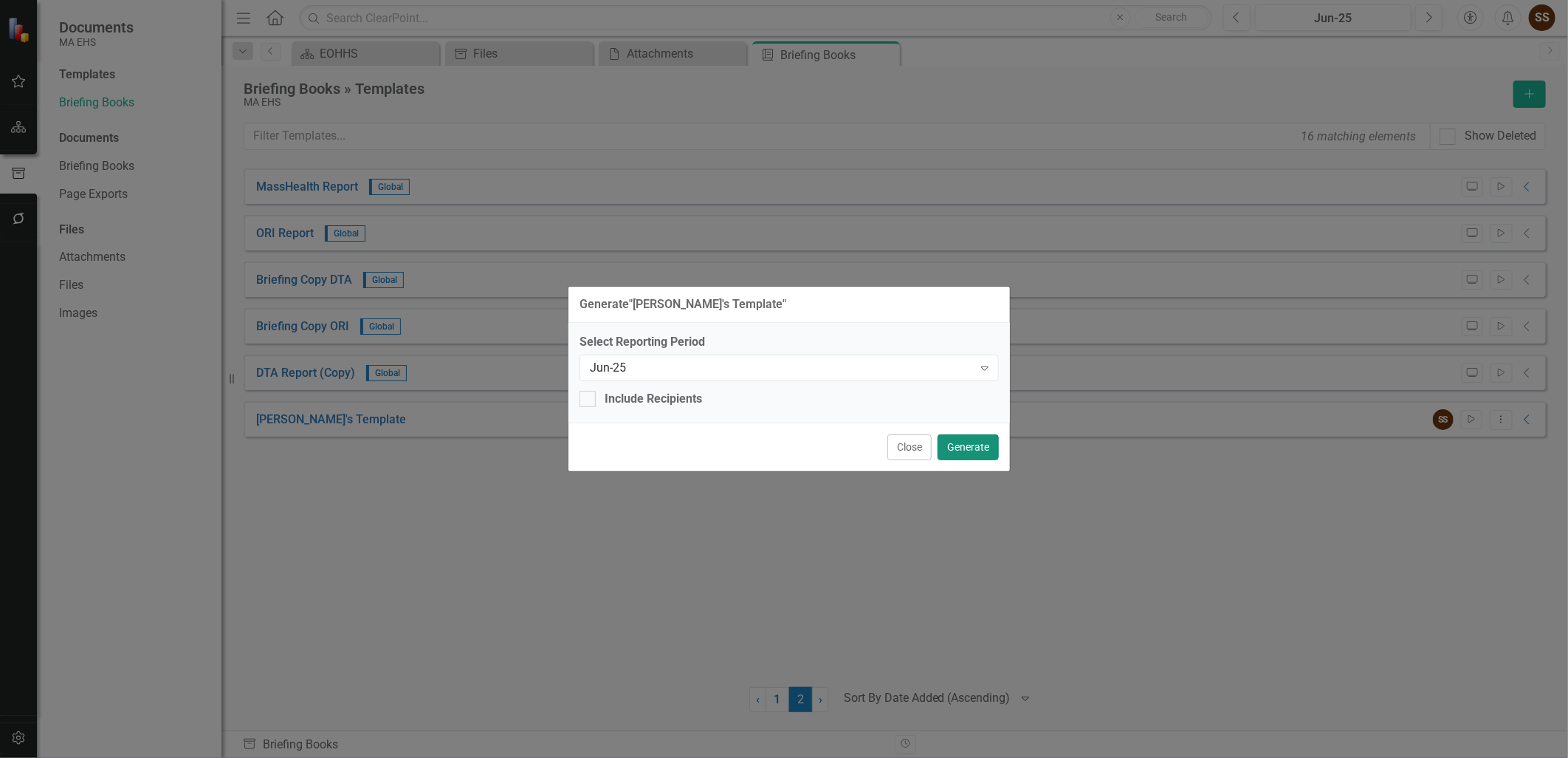
click at [970, 444] on button "Generate" at bounding box center [967, 447] width 61 height 26
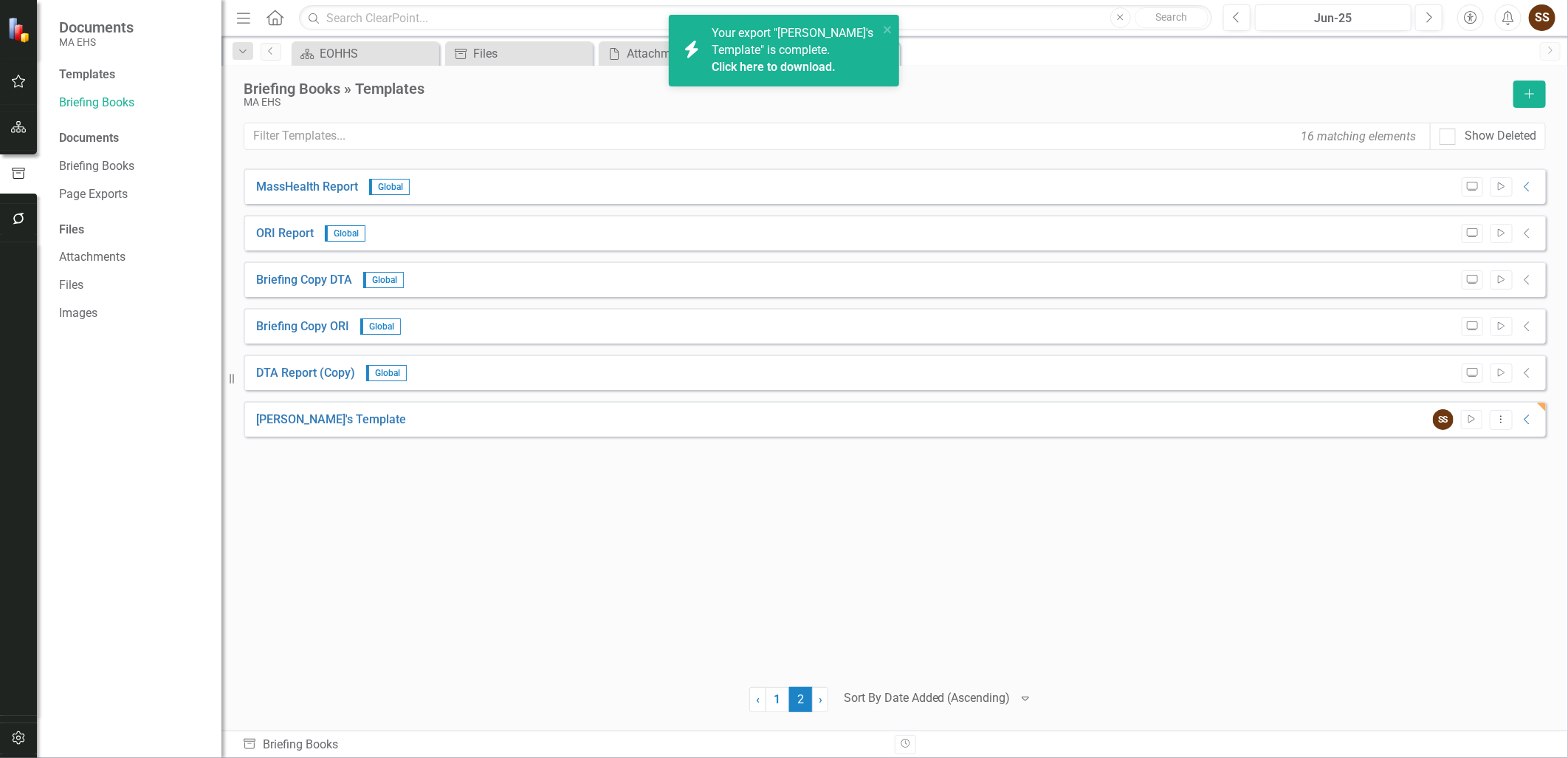
click at [812, 59] on div "Click here to download." at bounding box center [793, 67] width 163 height 17
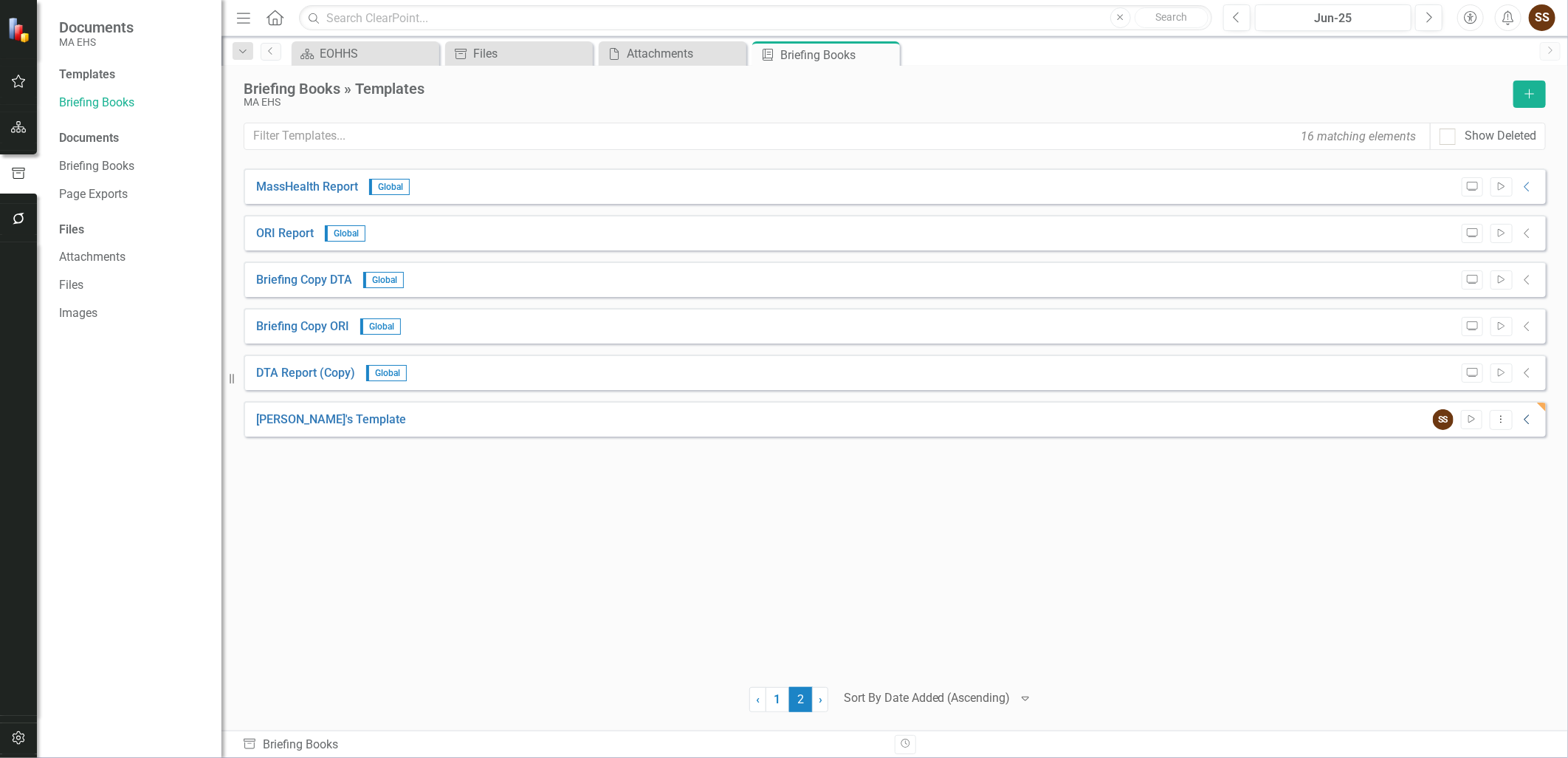
click at [1531, 418] on icon "Collapse" at bounding box center [1527, 419] width 15 height 12
click at [355, 453] on link "Tim's Template" at bounding box center [361, 452] width 150 height 17
click at [779, 697] on link "1" at bounding box center [777, 699] width 24 height 25
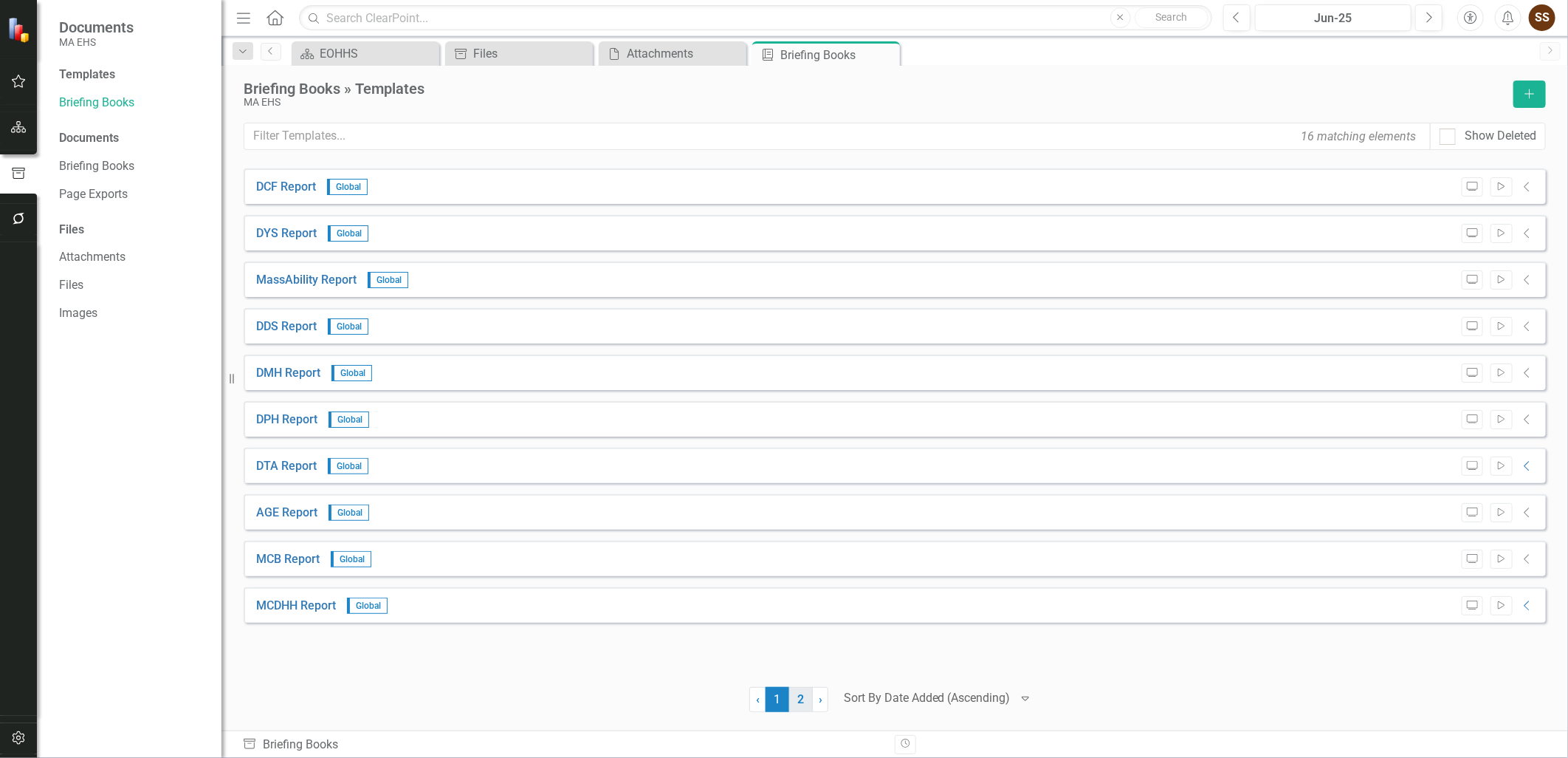
click at [790, 691] on link "2" at bounding box center [801, 699] width 24 height 25
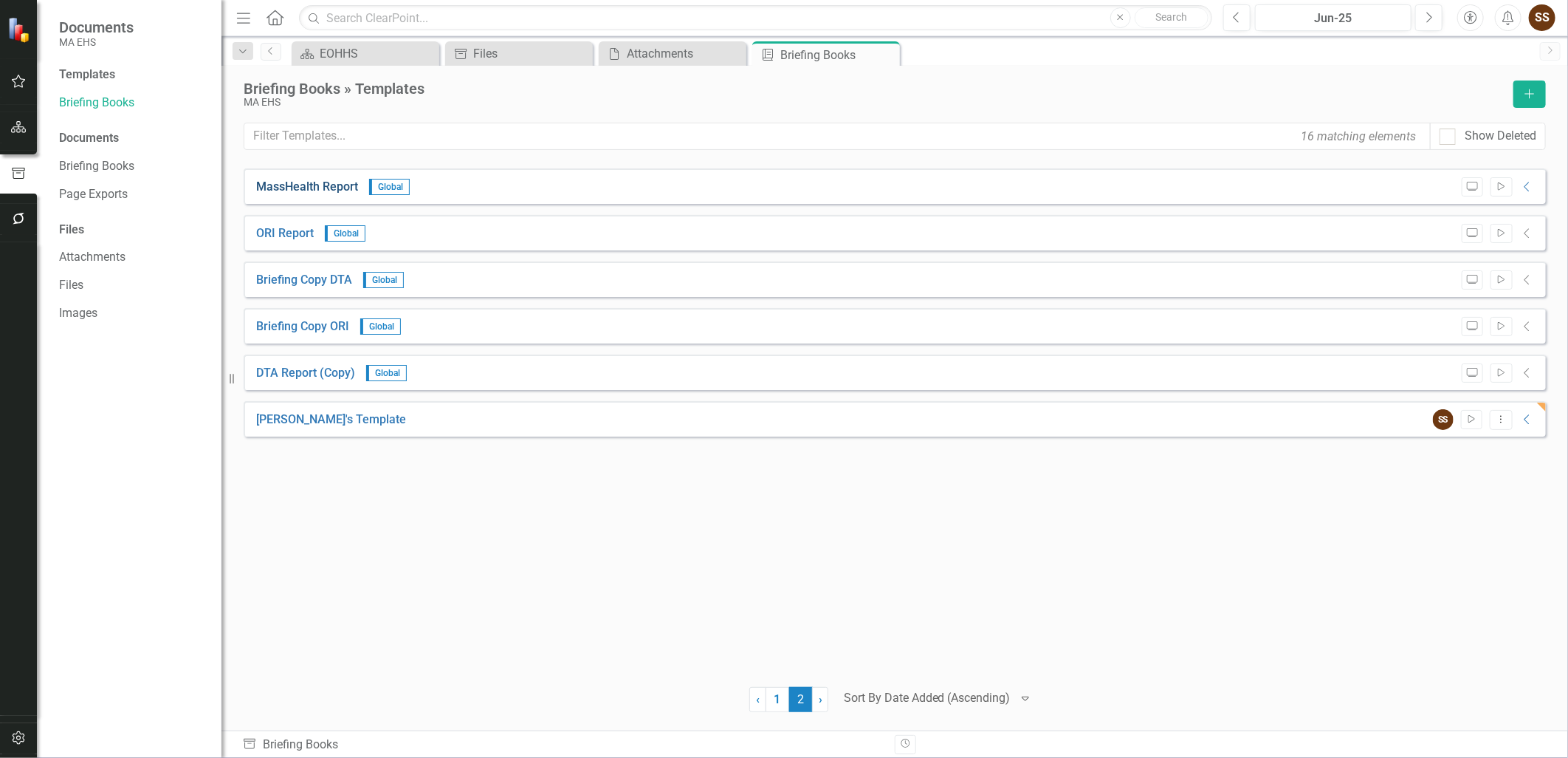
click at [329, 188] on link "MassHealth Report" at bounding box center [306, 187] width 102 height 17
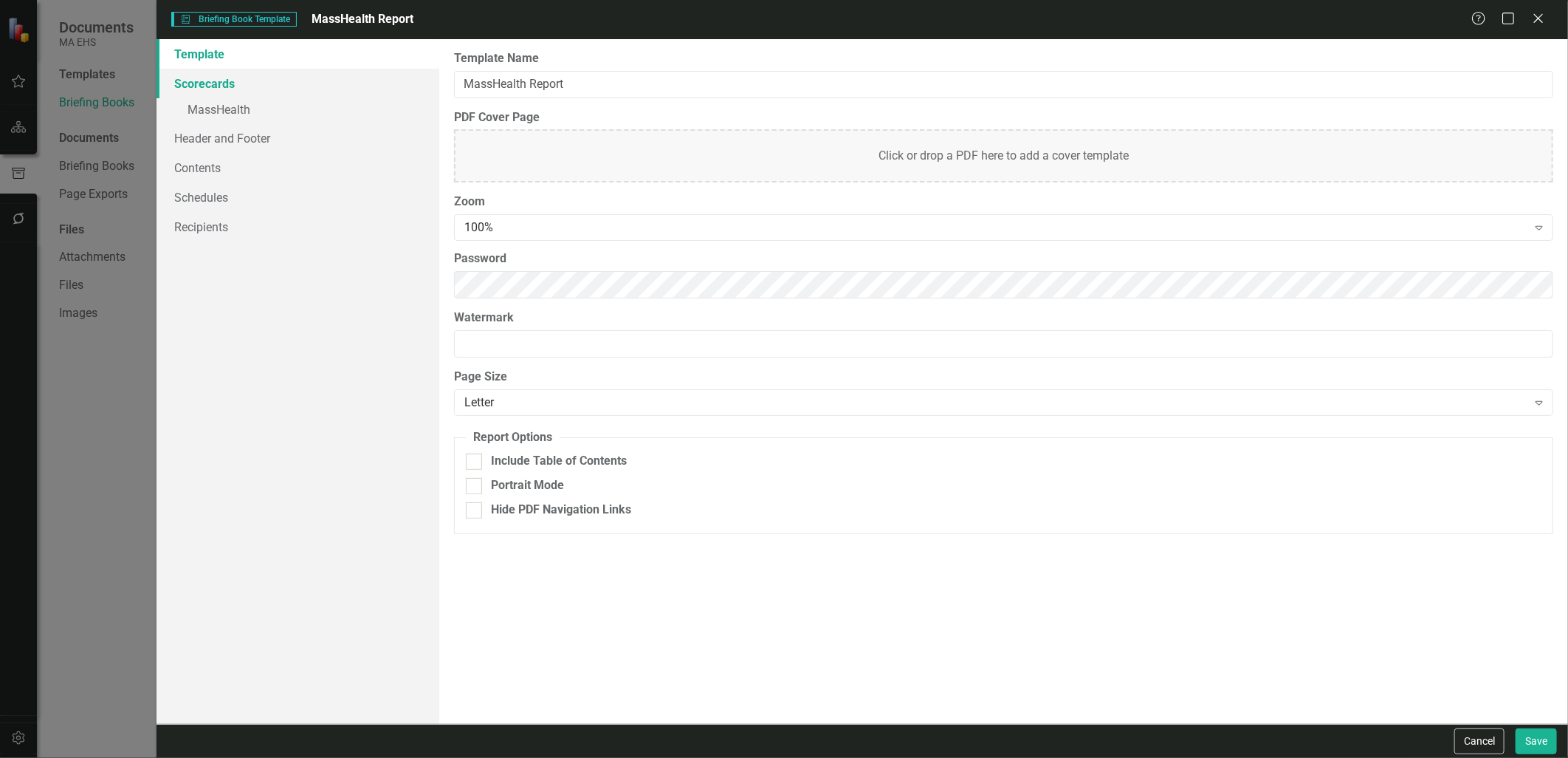
click at [222, 86] on link "Scorecards" at bounding box center [297, 84] width 282 height 29
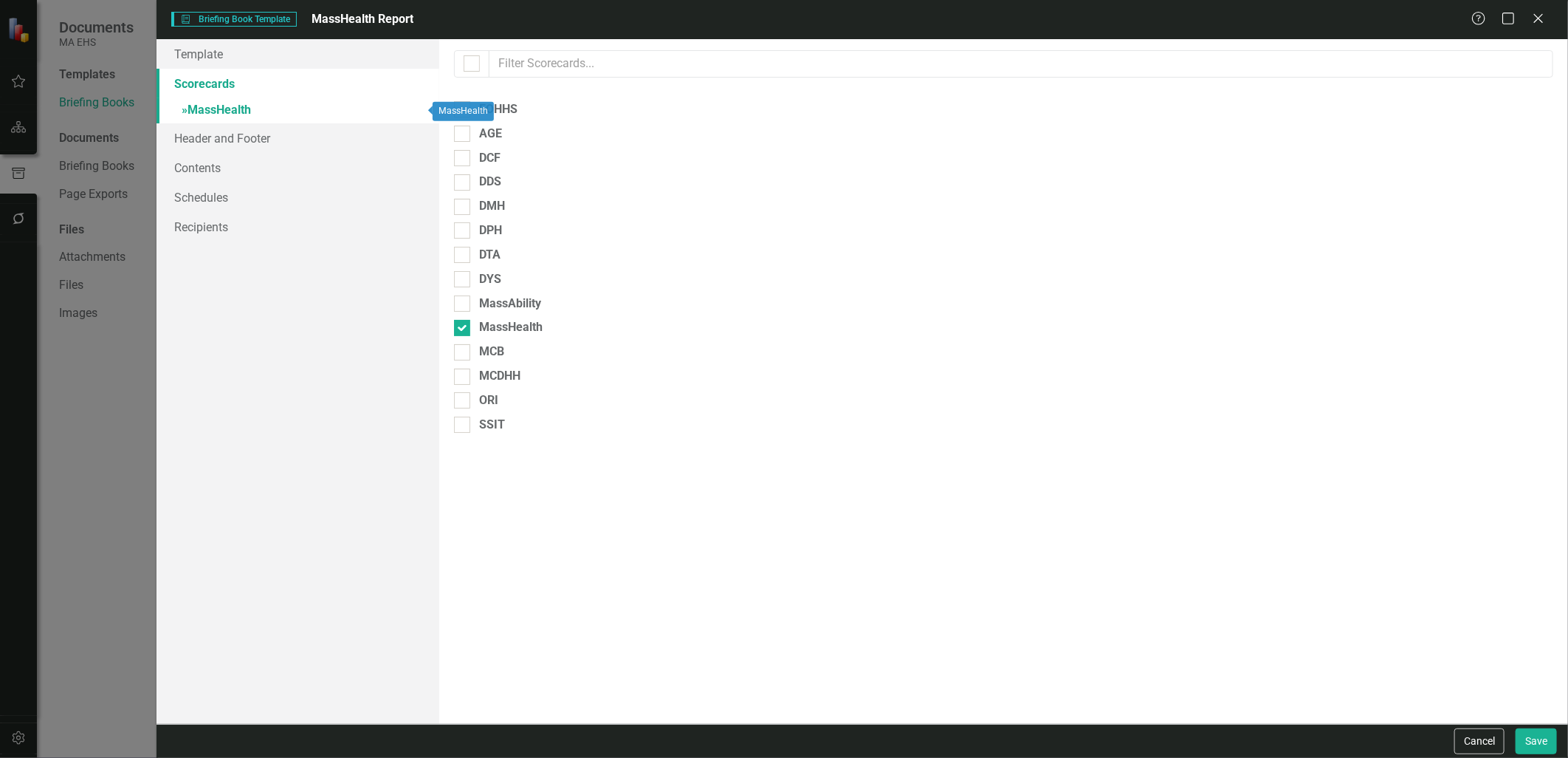
click at [222, 109] on link "» MassHealth" at bounding box center [297, 111] width 282 height 26
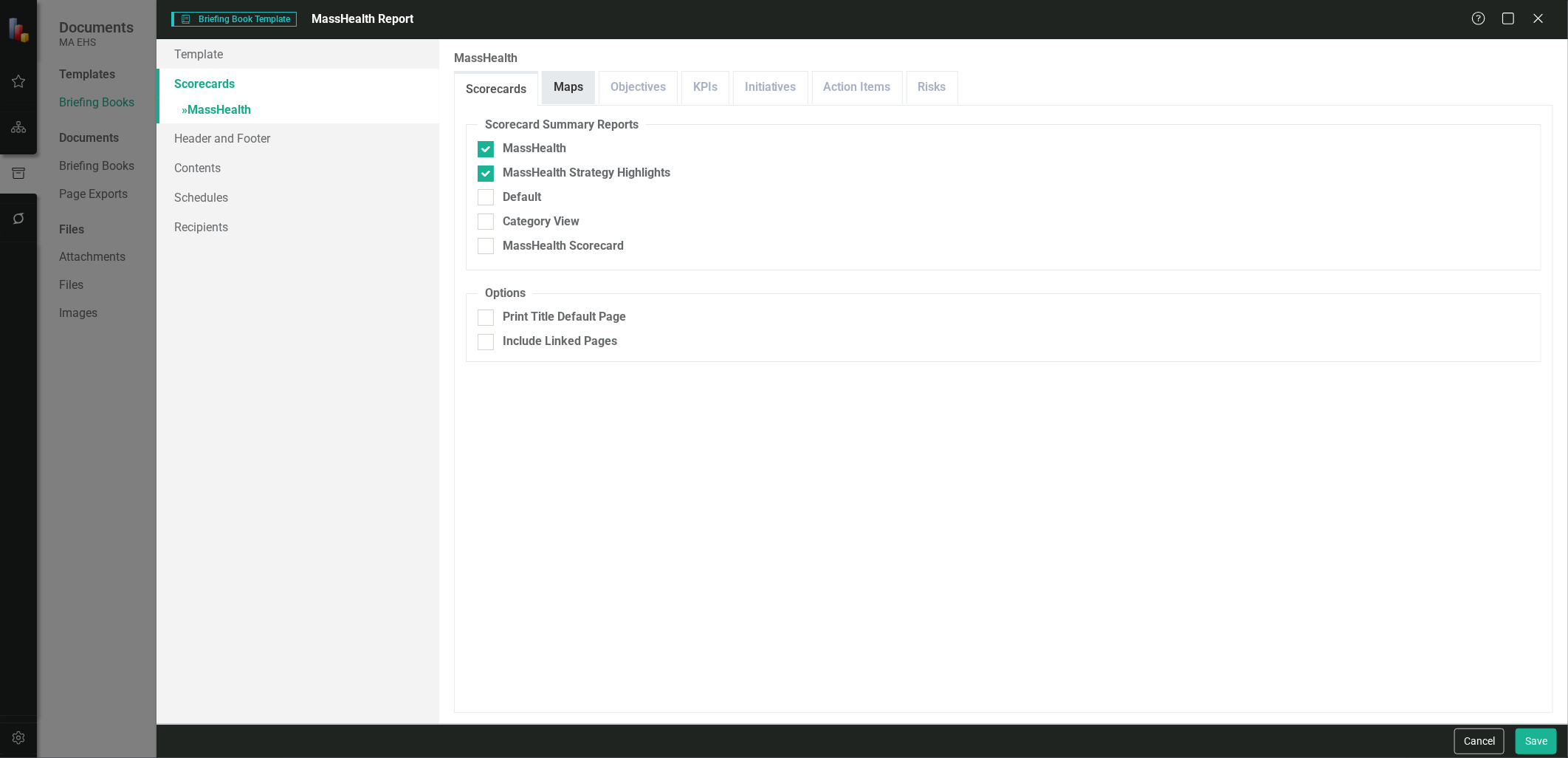
click at [566, 87] on link "Maps" at bounding box center [568, 87] width 52 height 32
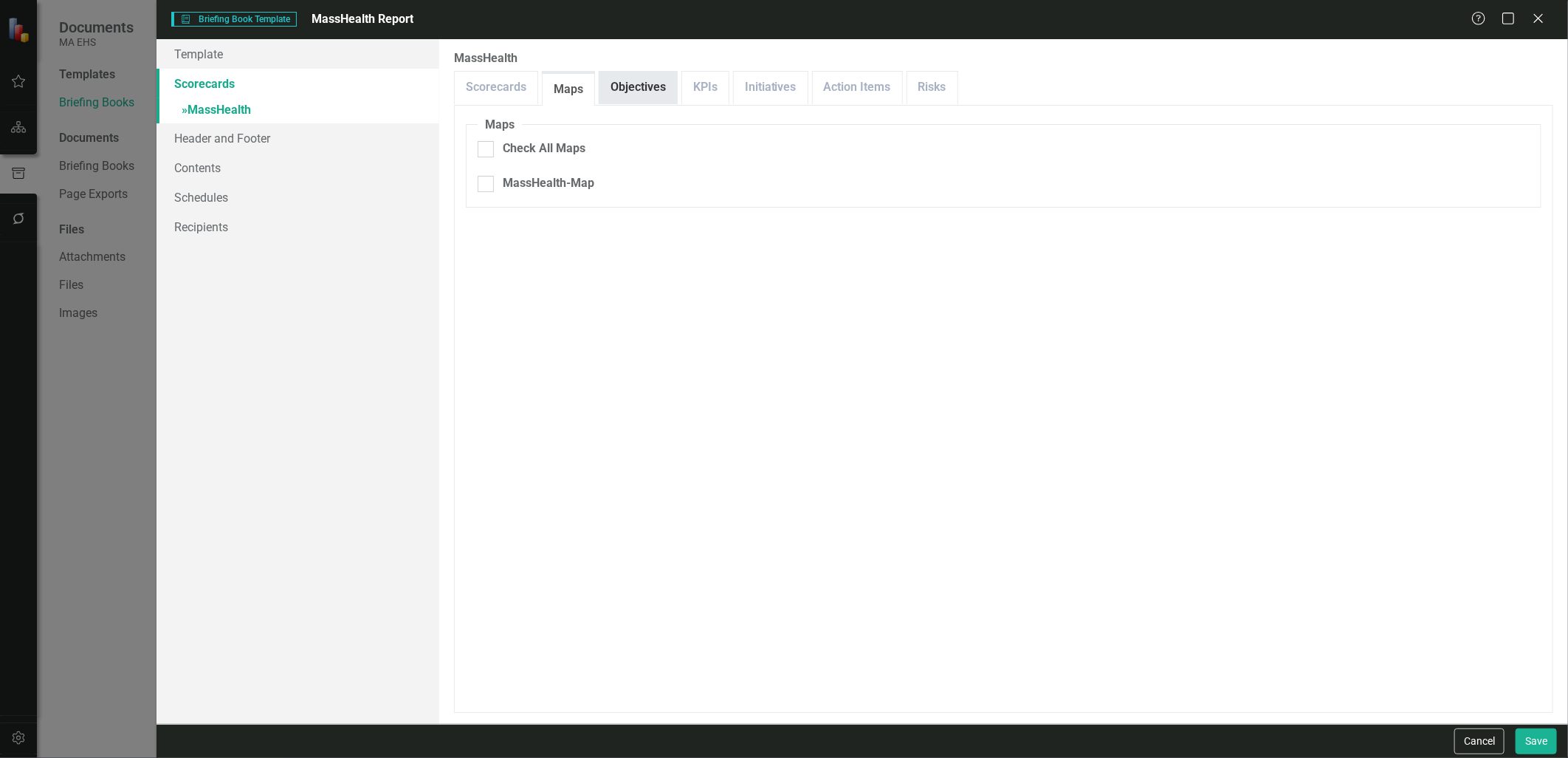
click at [624, 89] on link "Objectives" at bounding box center [637, 87] width 77 height 32
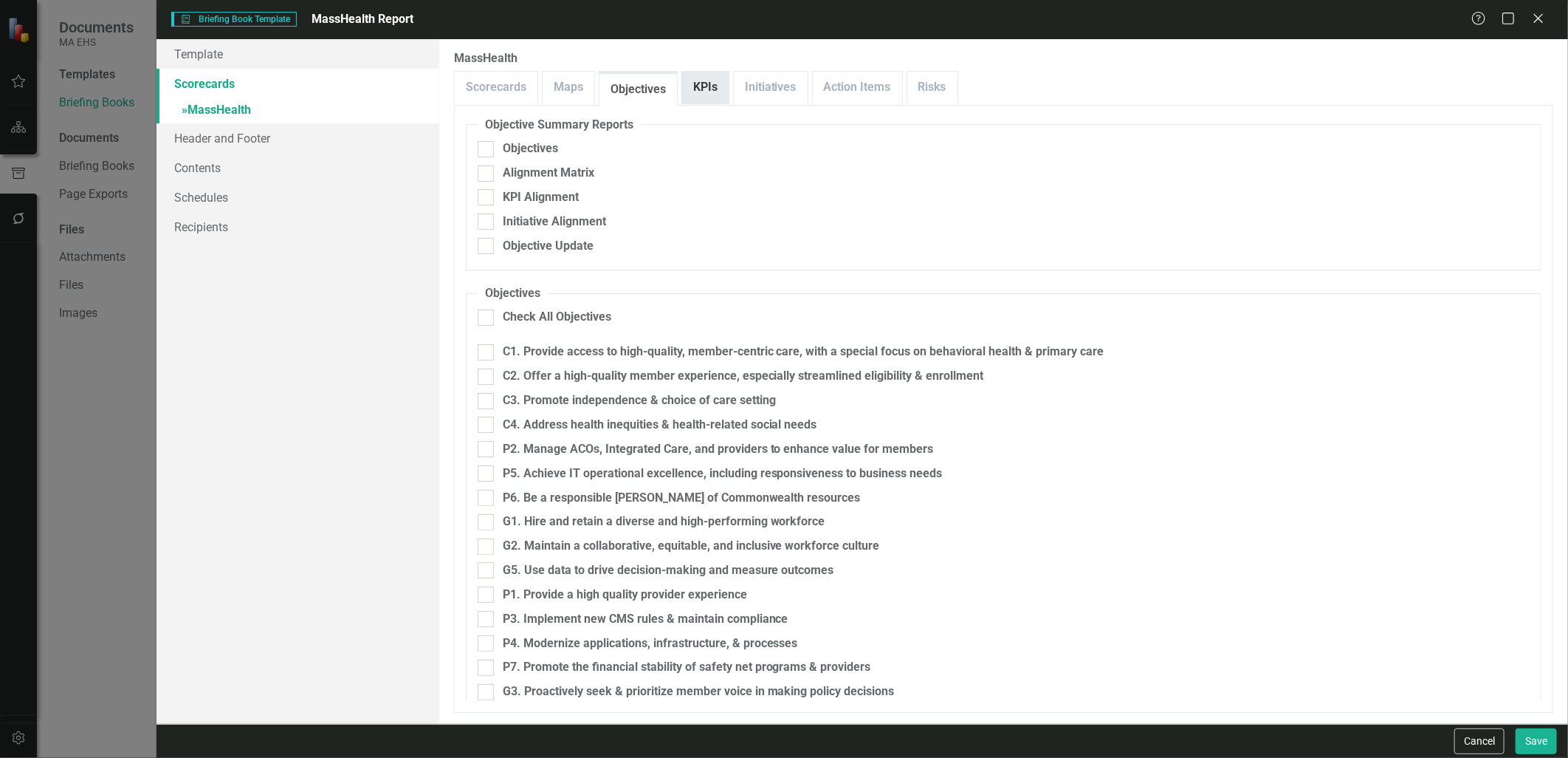
click at [702, 89] on link "KPIs" at bounding box center [705, 87] width 46 height 32
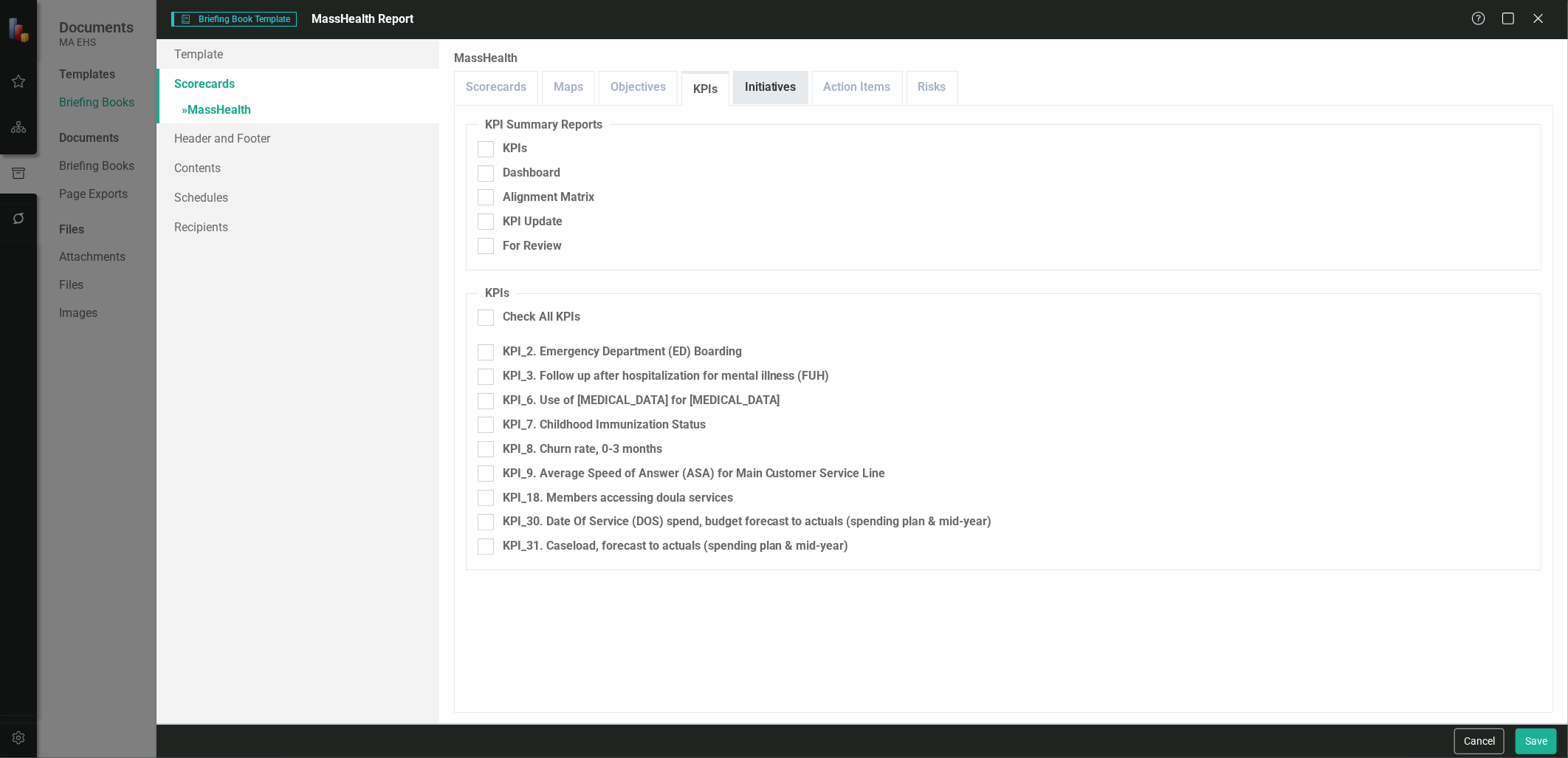
click at [784, 79] on link "Initiatives" at bounding box center [771, 87] width 74 height 32
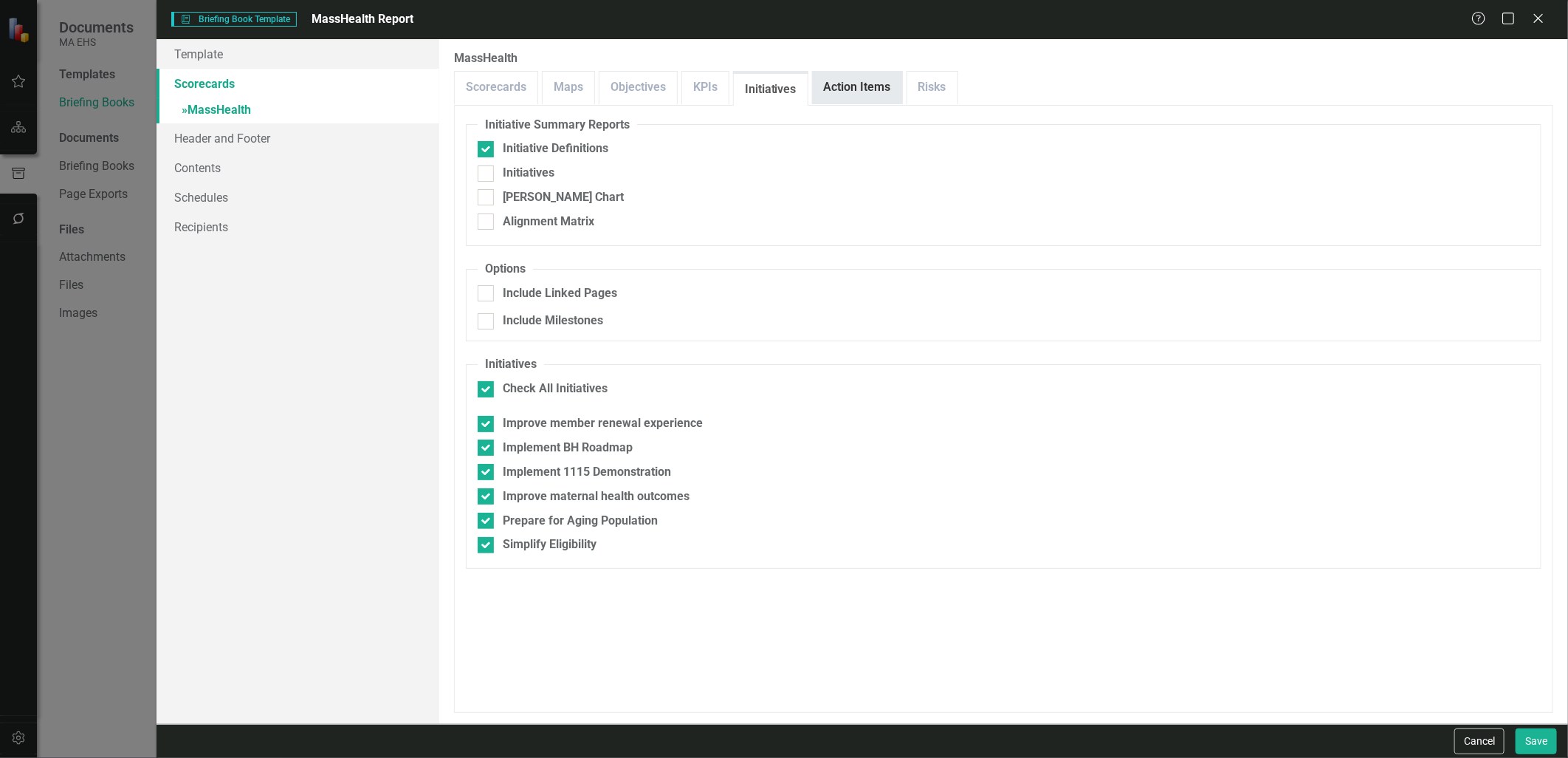
click at [838, 85] on link "Action Items" at bounding box center [857, 87] width 89 height 32
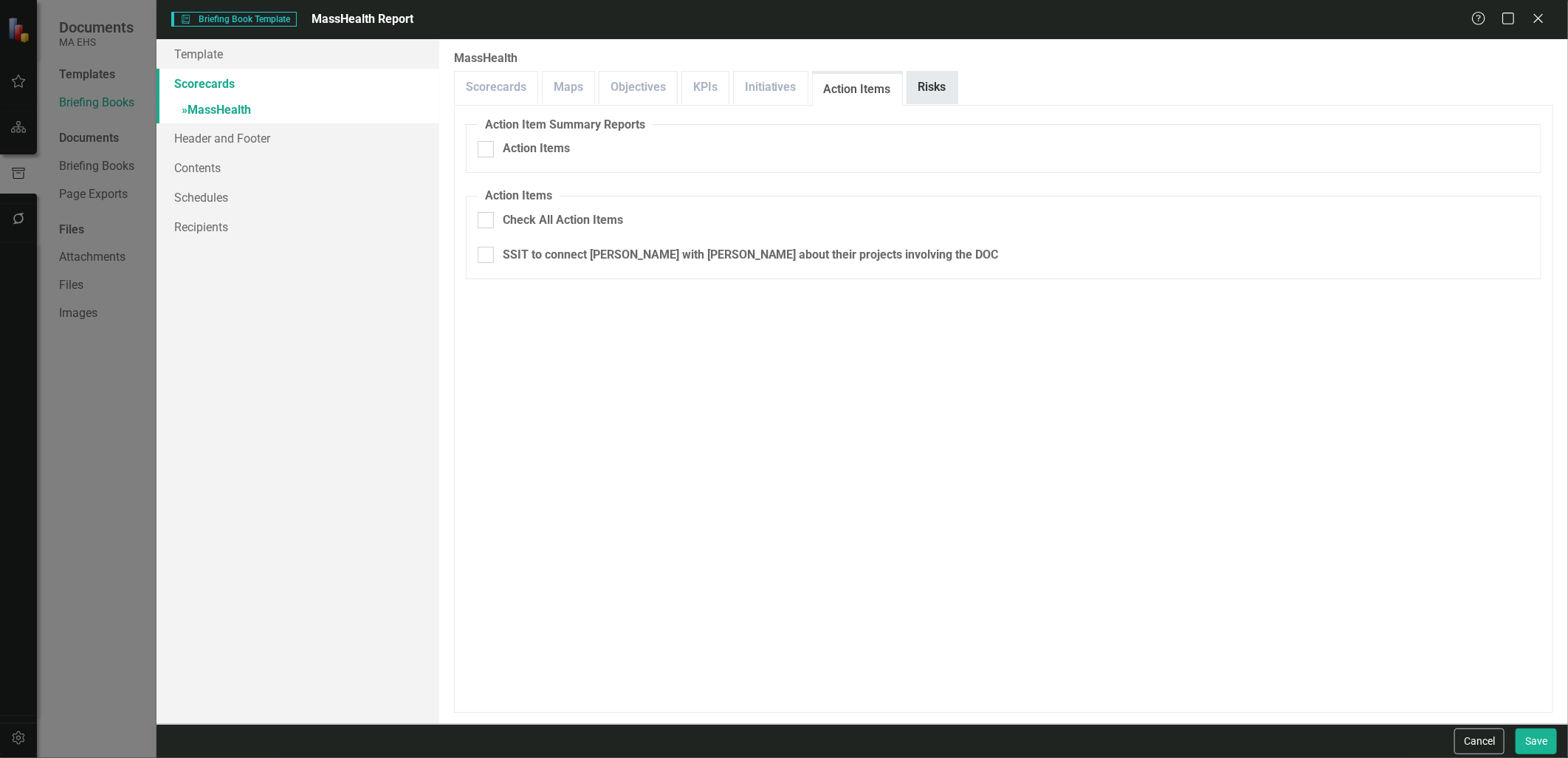
click at [936, 83] on link "Risks" at bounding box center [932, 87] width 50 height 32
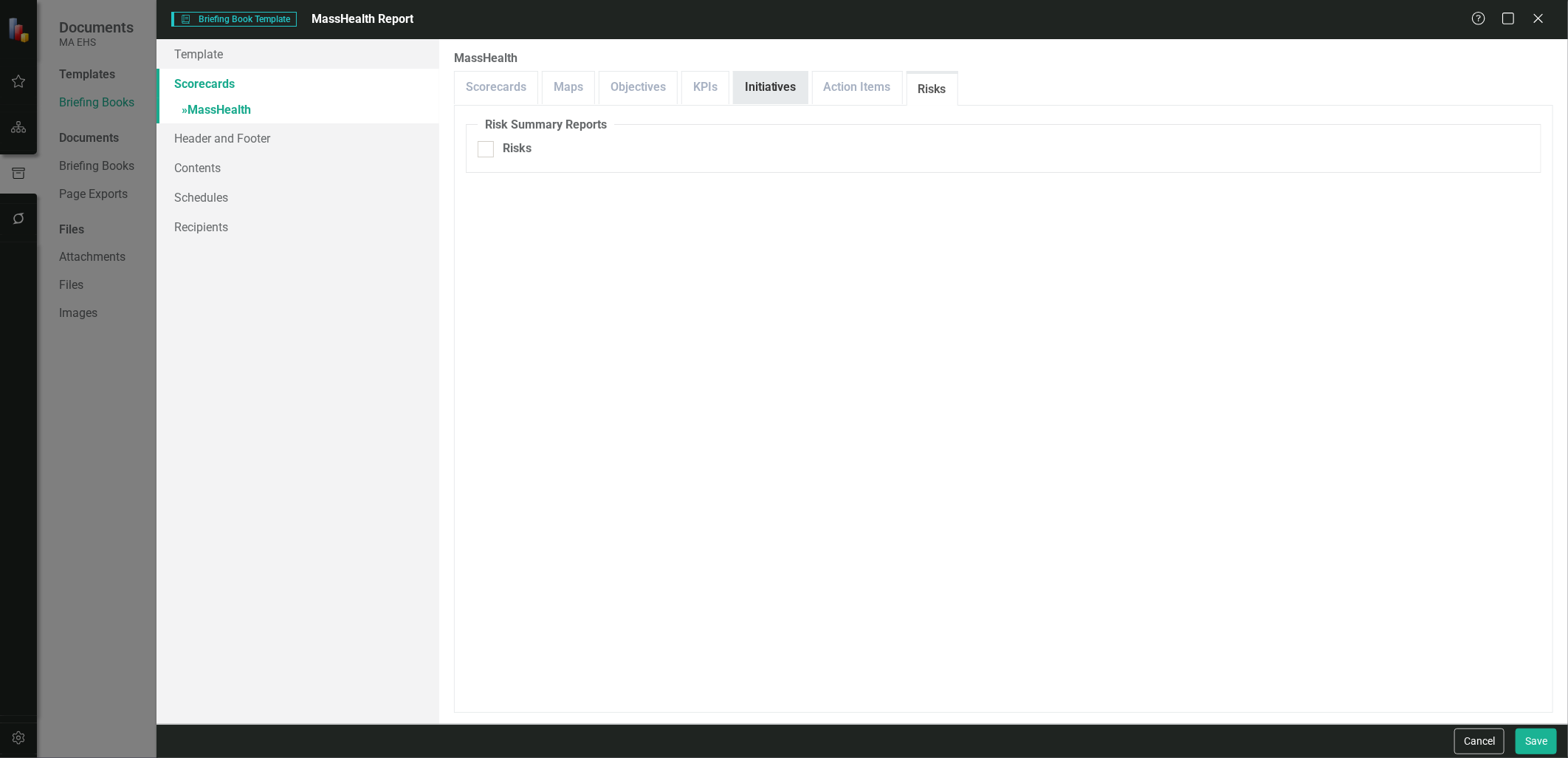
click at [781, 84] on link "Initiatives" at bounding box center [771, 87] width 74 height 32
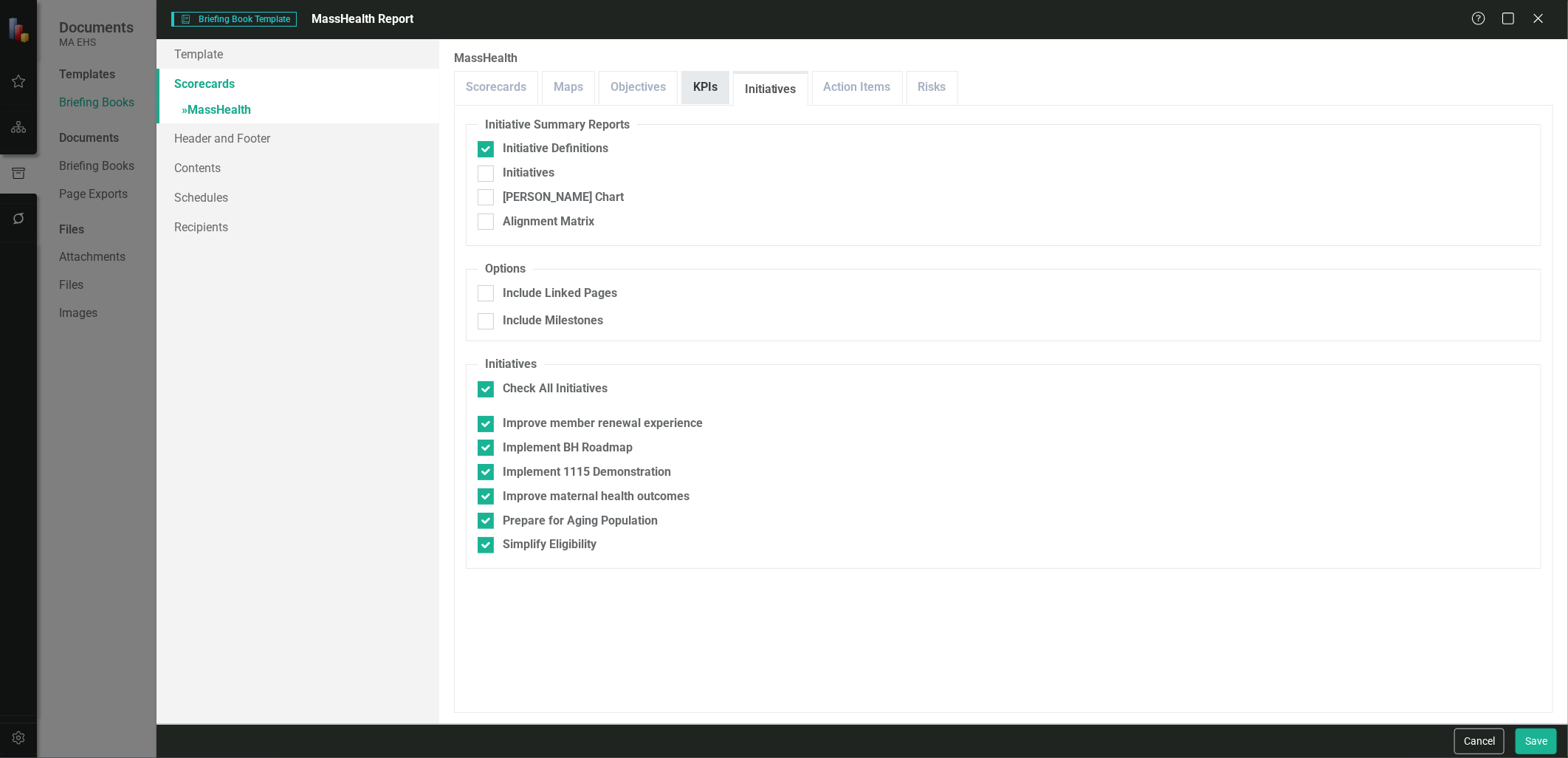
click at [707, 86] on link "KPIs" at bounding box center [705, 87] width 46 height 32
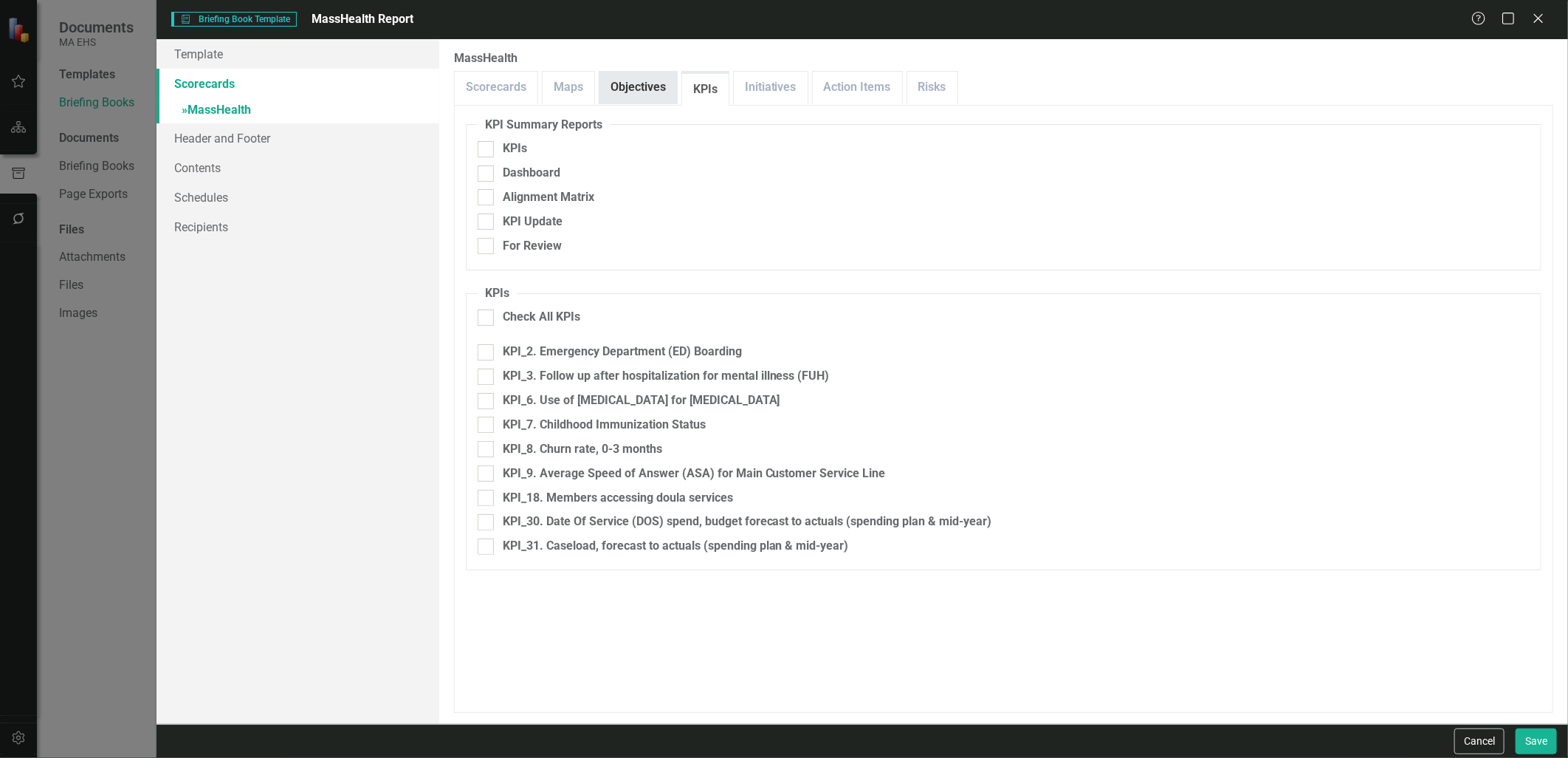
click at [639, 89] on link "Objectives" at bounding box center [637, 87] width 77 height 32
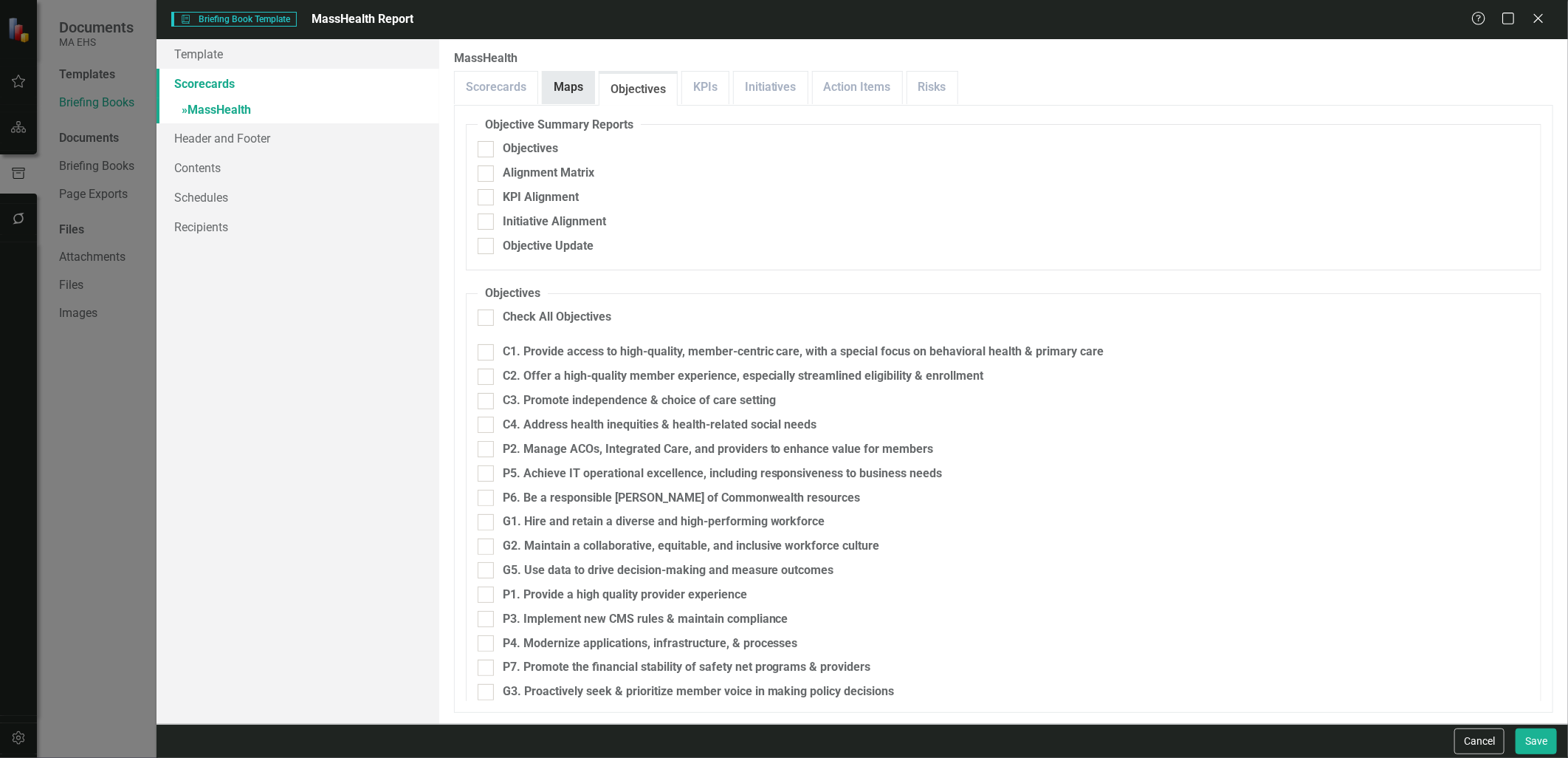
click at [574, 93] on link "Maps" at bounding box center [568, 87] width 52 height 32
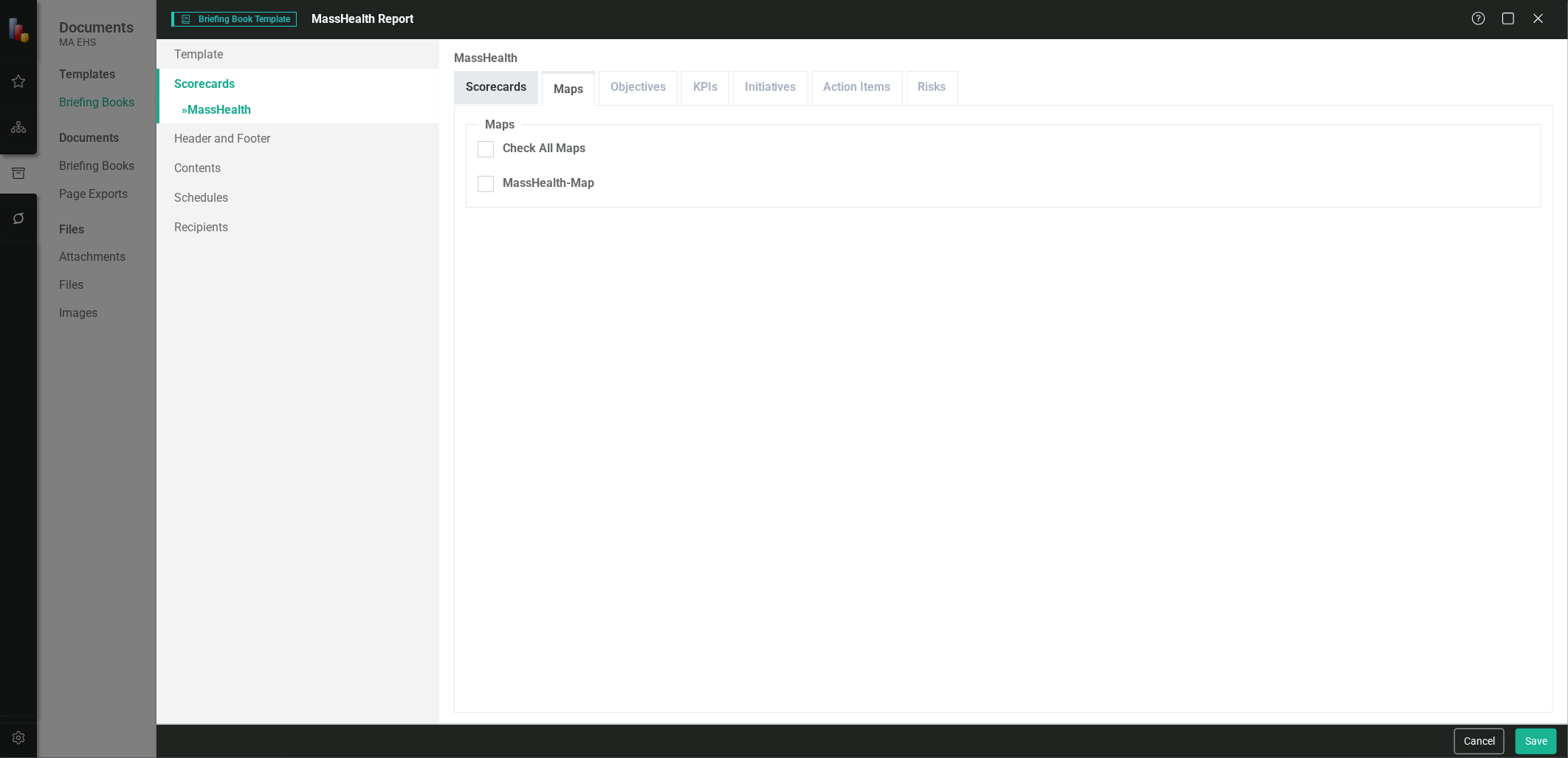
click at [506, 96] on link "Scorecards" at bounding box center [496, 87] width 83 height 32
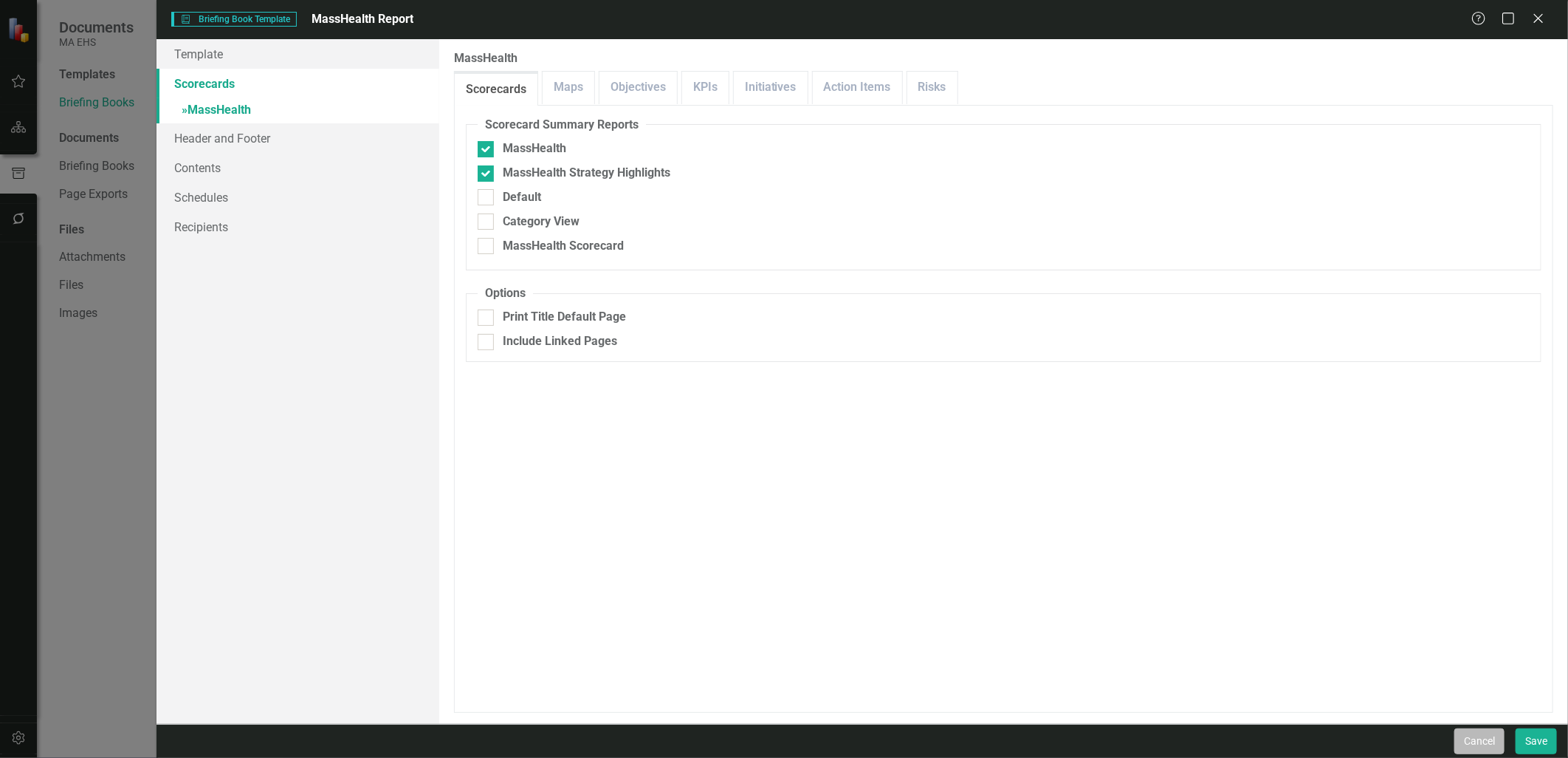
click at [1479, 746] on button "Cancel" at bounding box center [1479, 741] width 50 height 26
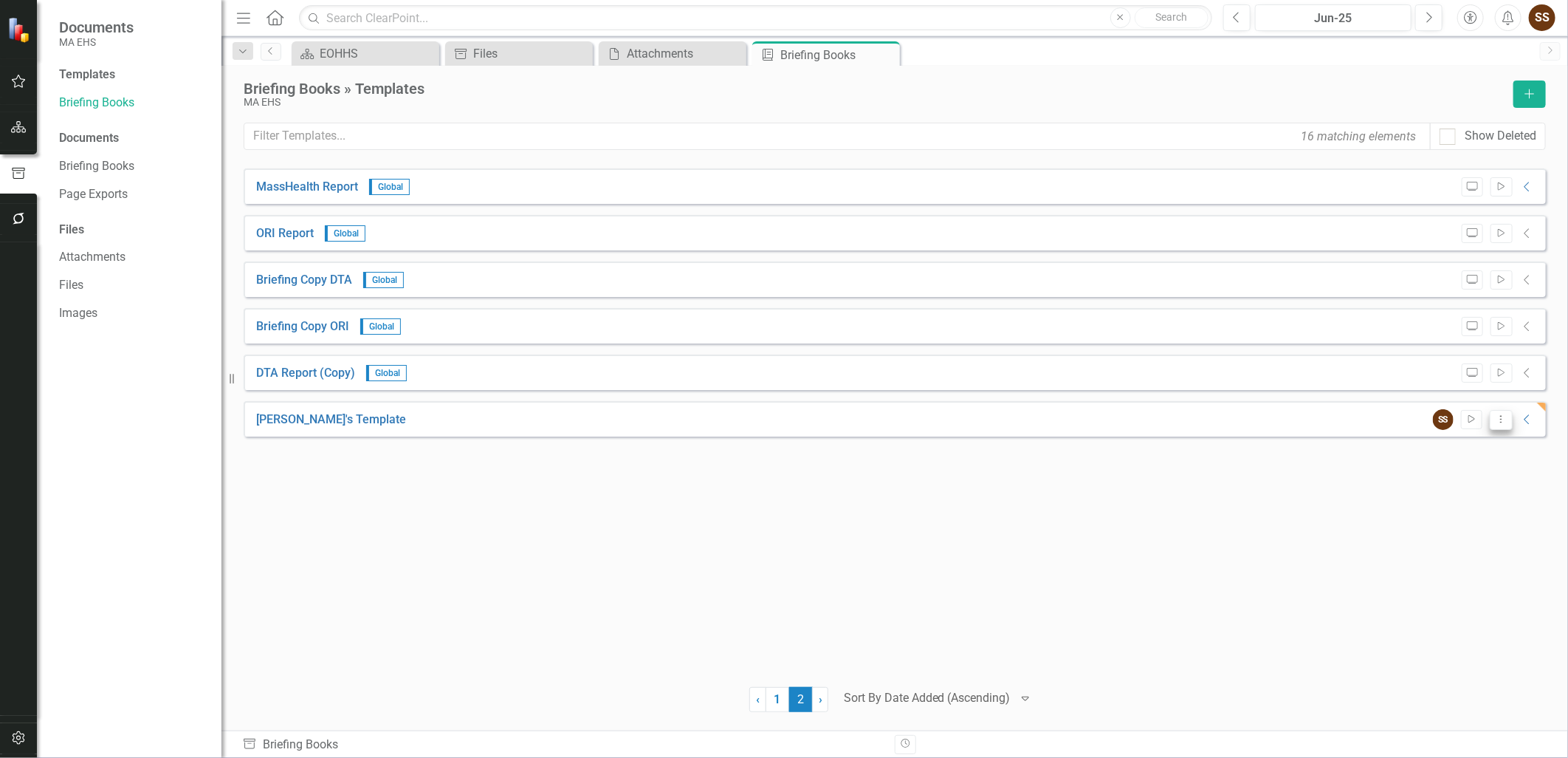
click at [1500, 424] on button "Dropdown Menu" at bounding box center [1501, 419] width 23 height 20
click at [1463, 504] on link "Edit Edit Template" at bounding box center [1442, 498] width 136 height 28
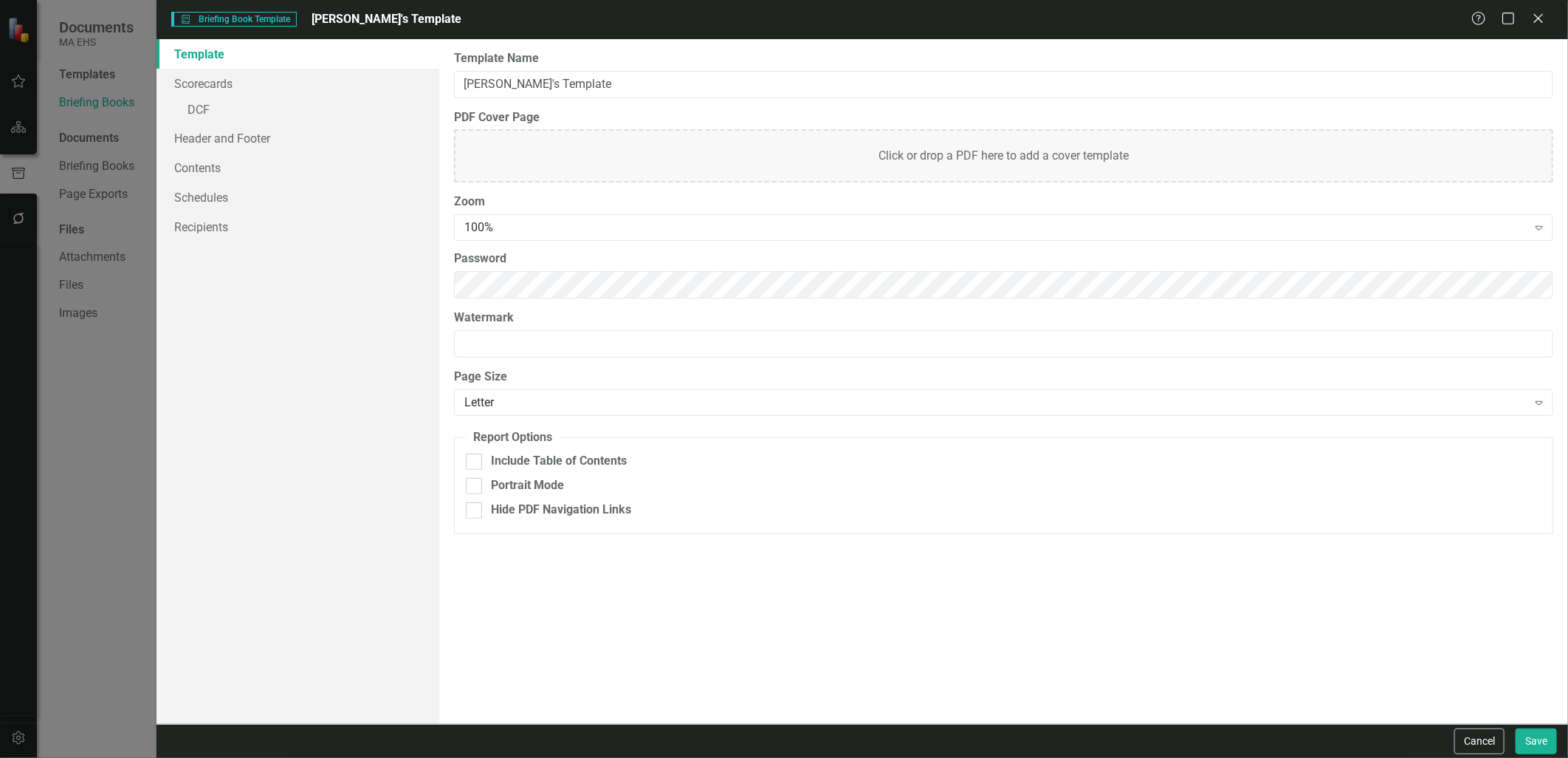
click at [214, 60] on link "Template" at bounding box center [297, 54] width 282 height 29
click at [214, 84] on link "Scorecards" at bounding box center [297, 84] width 282 height 29
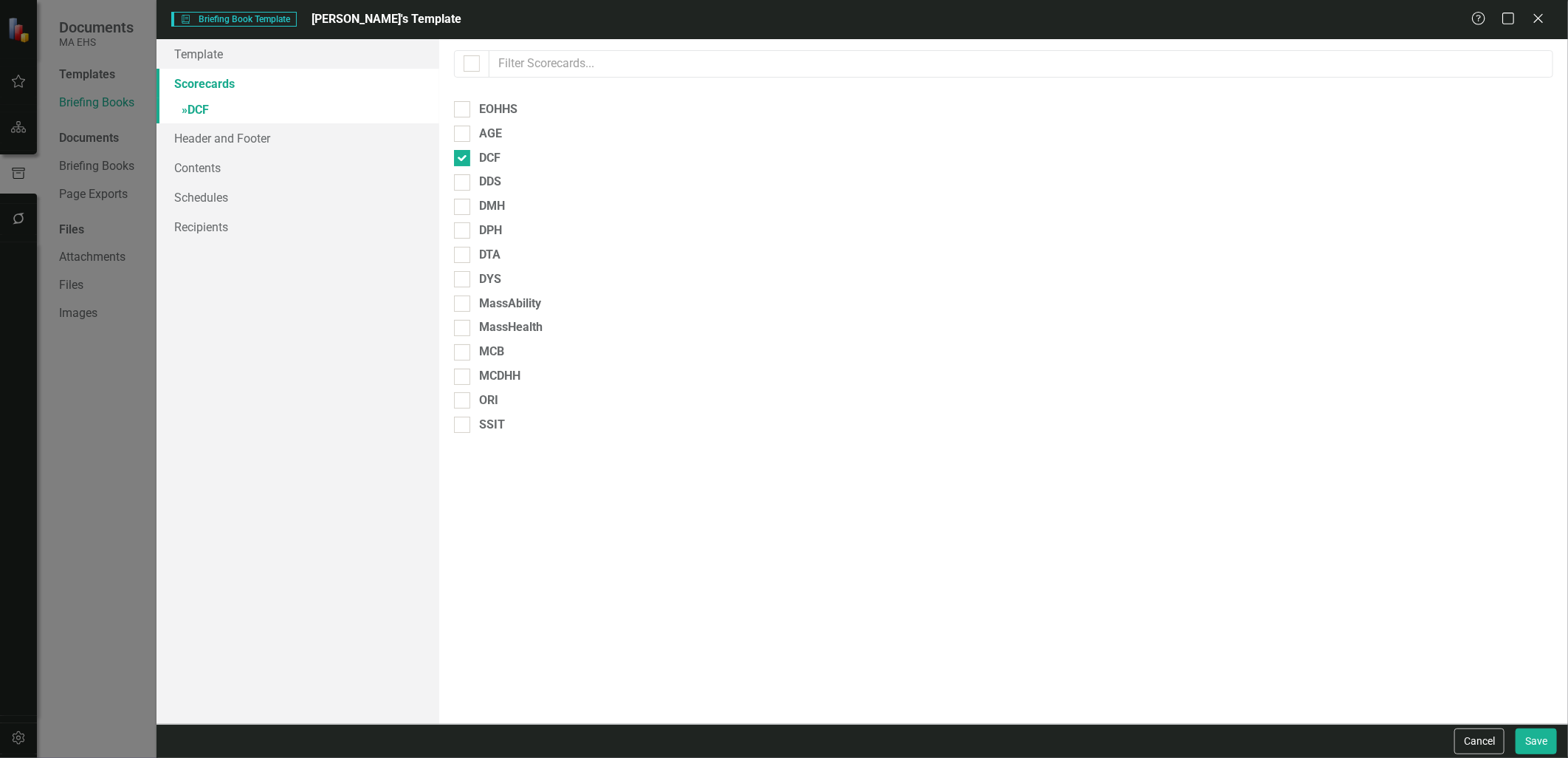
click at [215, 106] on link "» DCF" at bounding box center [297, 111] width 282 height 26
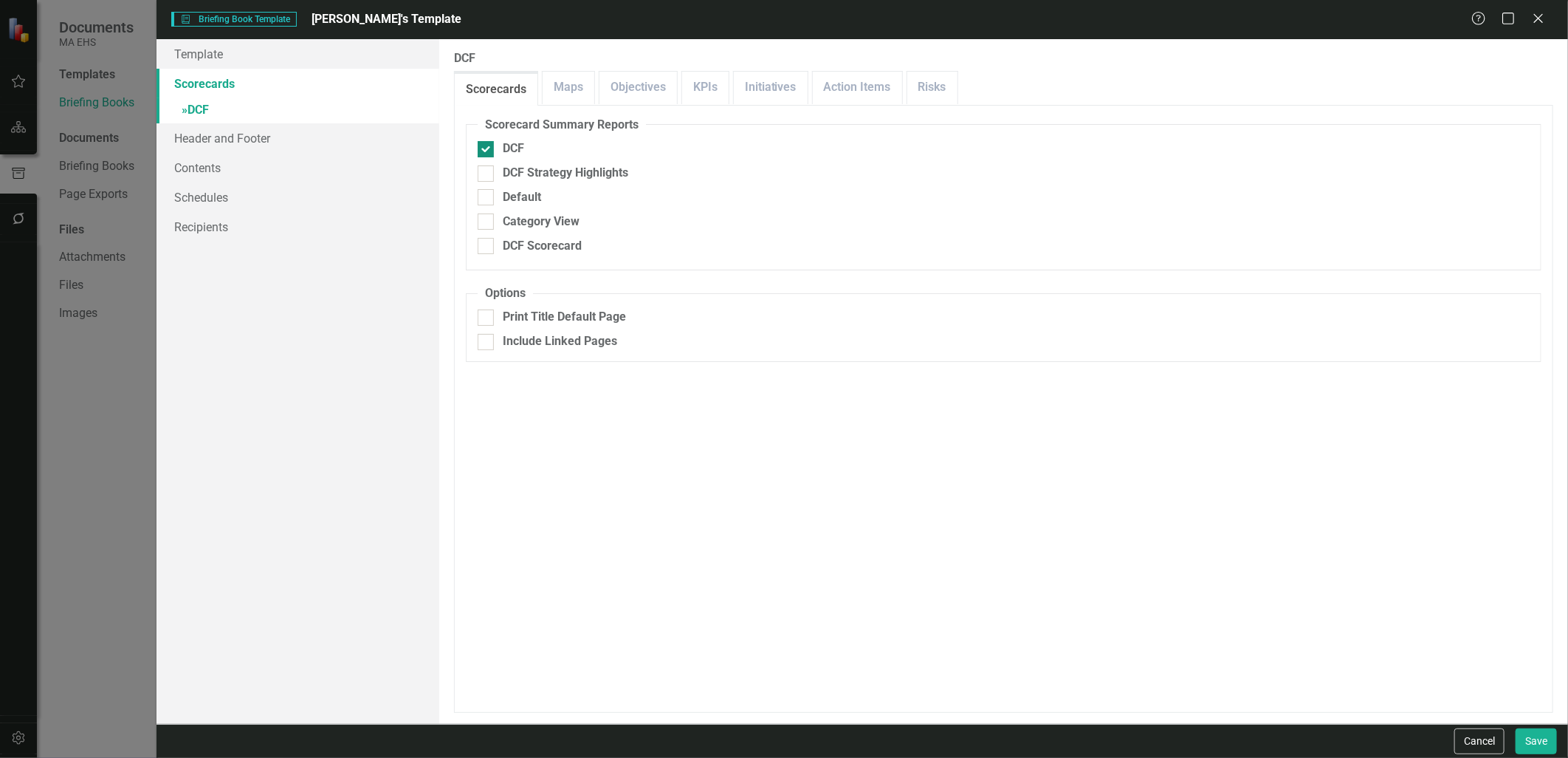
click at [489, 142] on div at bounding box center [486, 149] width 16 height 16
click at [487, 142] on input "DCF" at bounding box center [482, 146] width 10 height 10
checkbox input "false"
click at [486, 174] on input "DCF Strategy Highlights" at bounding box center [482, 171] width 10 height 10
checkbox input "true"
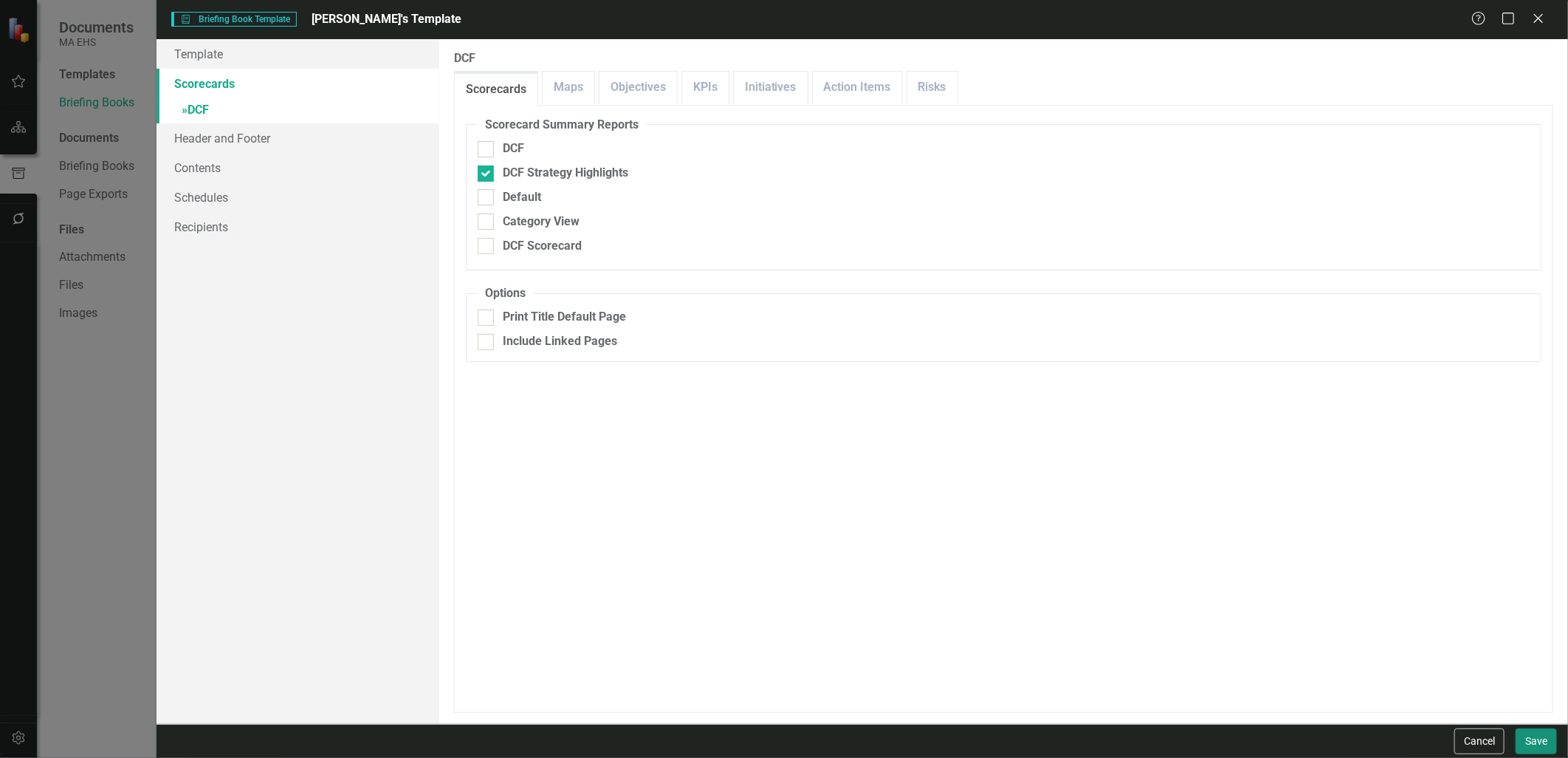
click at [1532, 739] on button "Save" at bounding box center [1536, 741] width 41 height 26
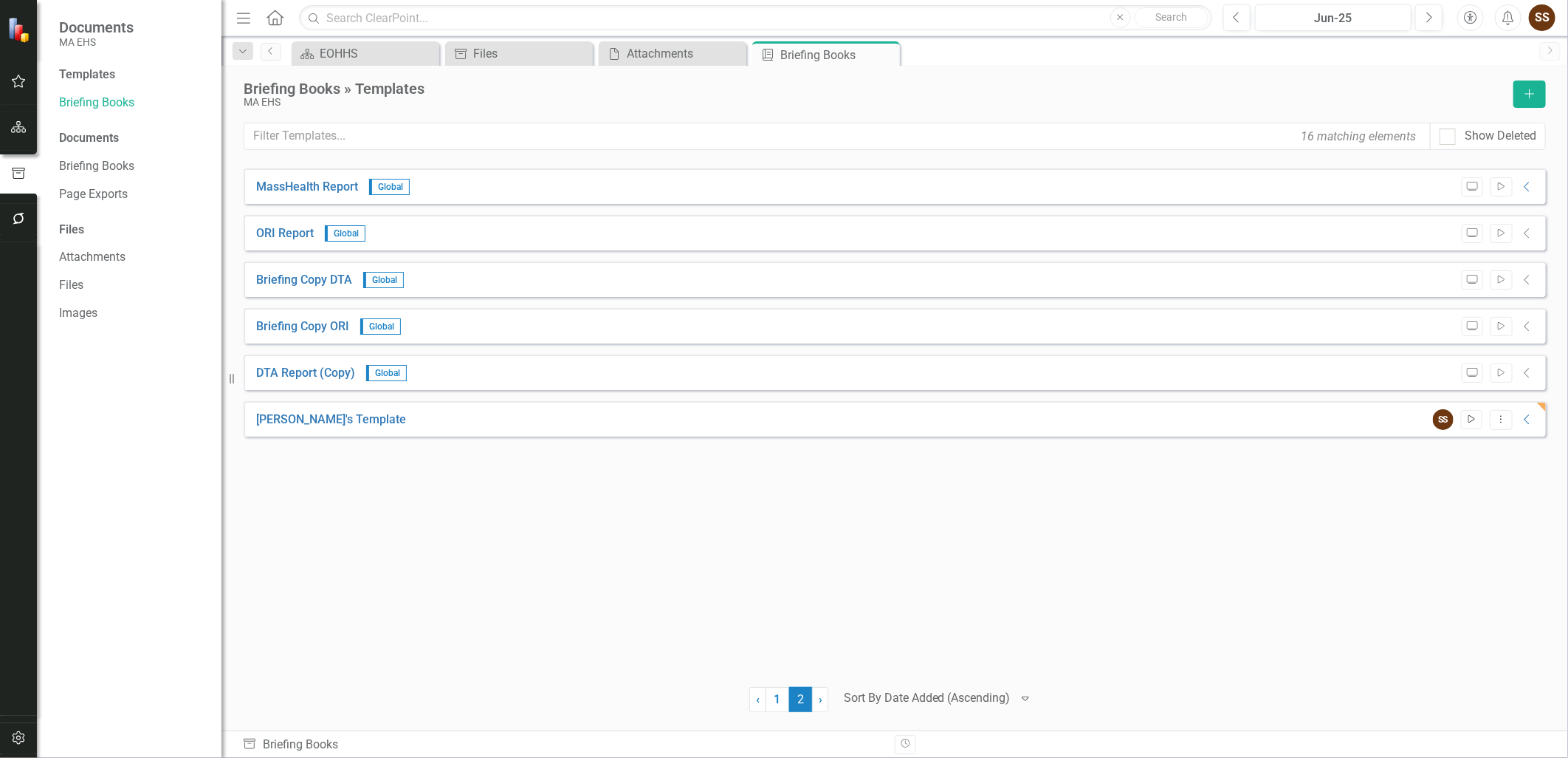
click at [1468, 418] on icon "button" at bounding box center [1471, 419] width 6 height 8
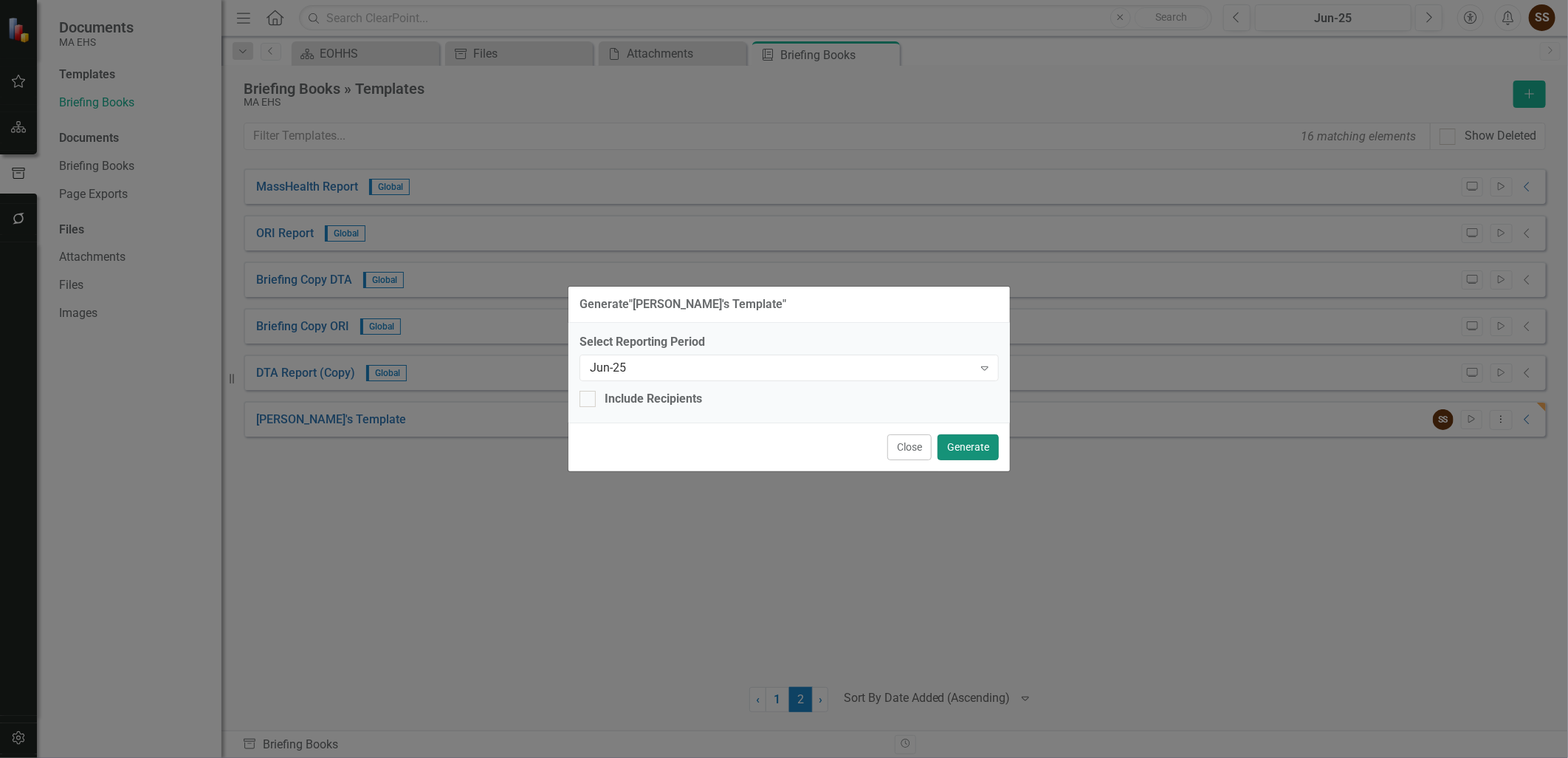
click at [975, 446] on button "Generate" at bounding box center [967, 447] width 61 height 26
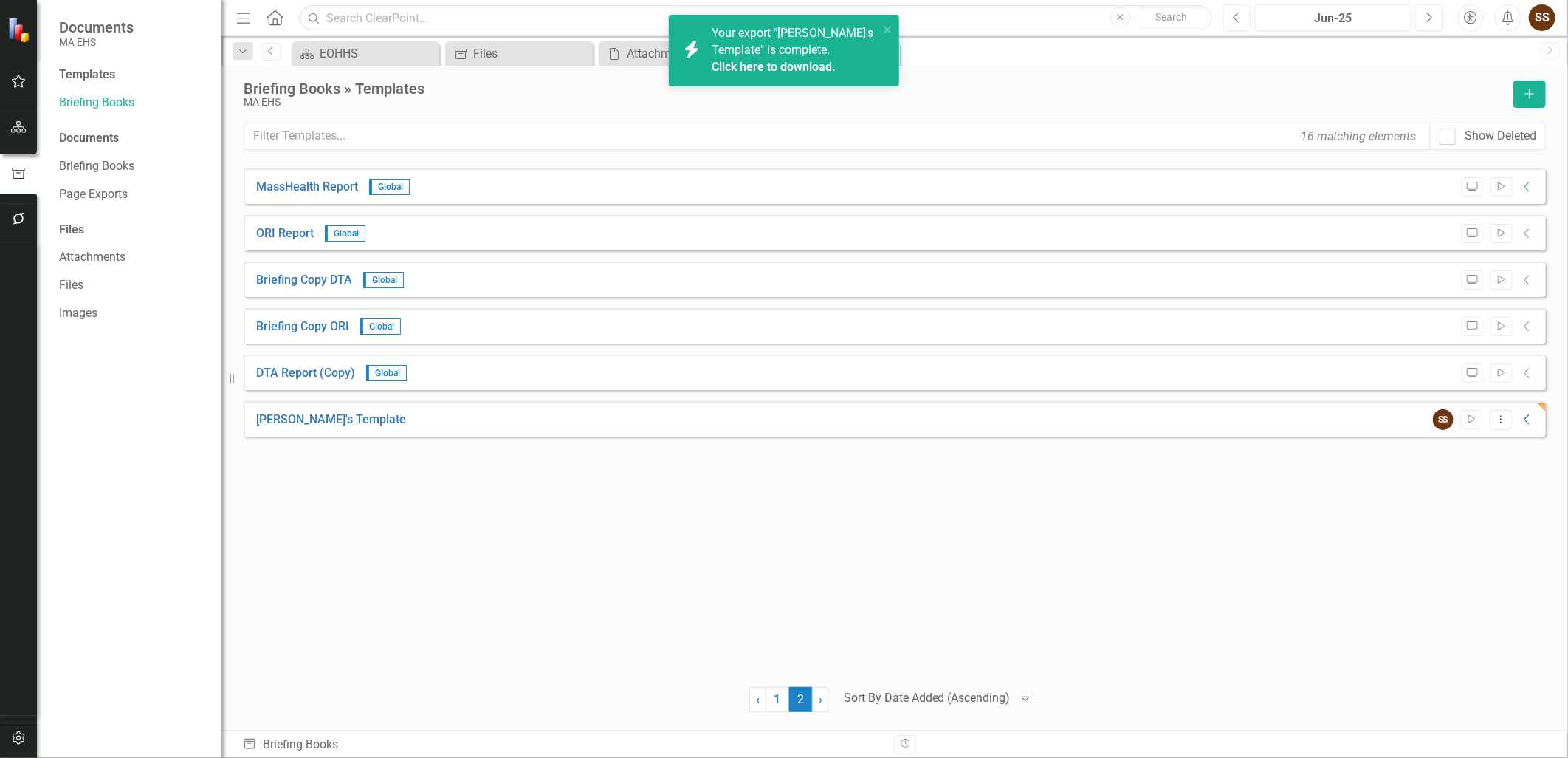
click at [1523, 419] on icon "Collapse" at bounding box center [1527, 419] width 15 height 12
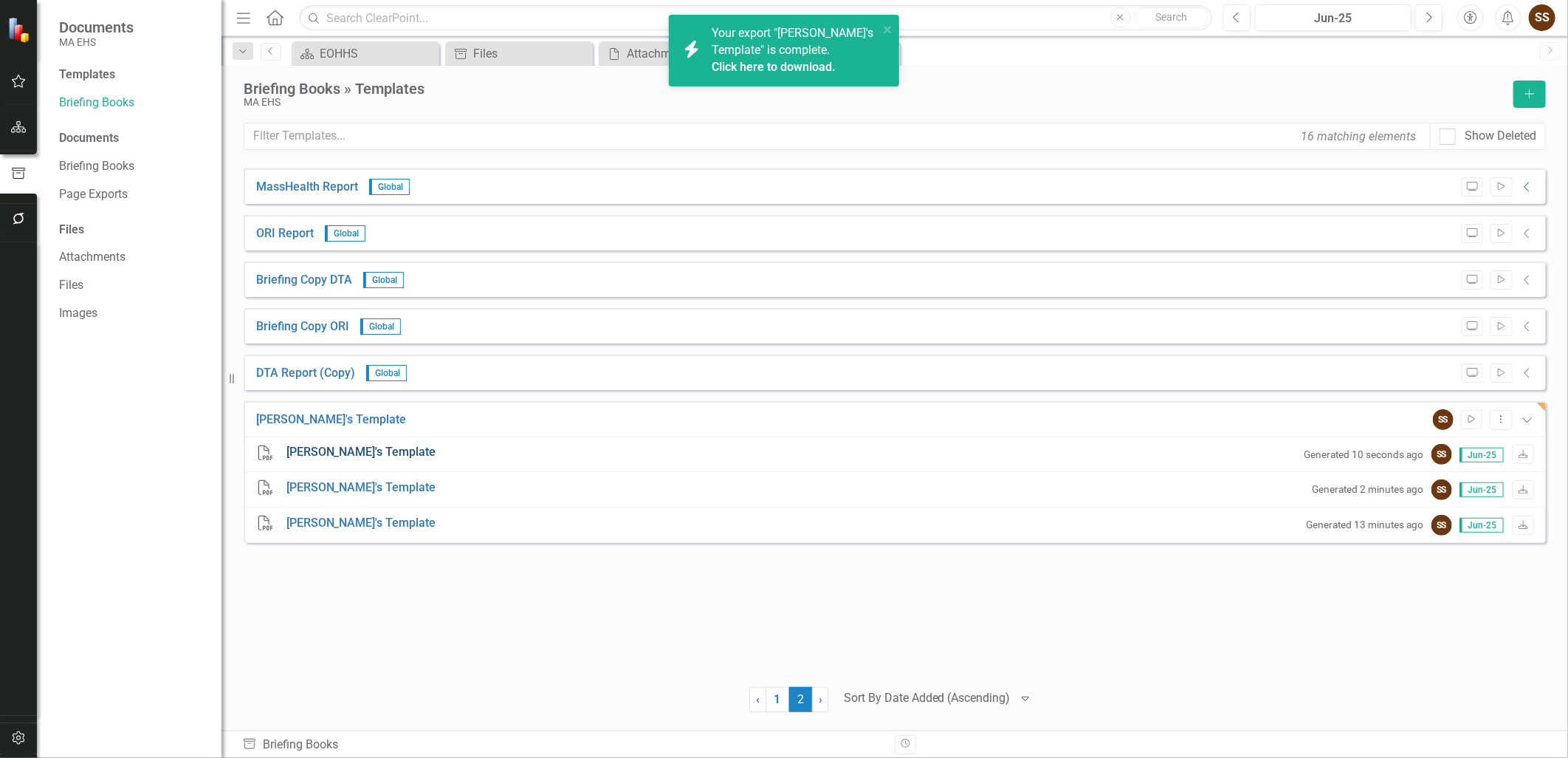
click at [344, 445] on link "Tim's Template" at bounding box center [361, 452] width 150 height 17
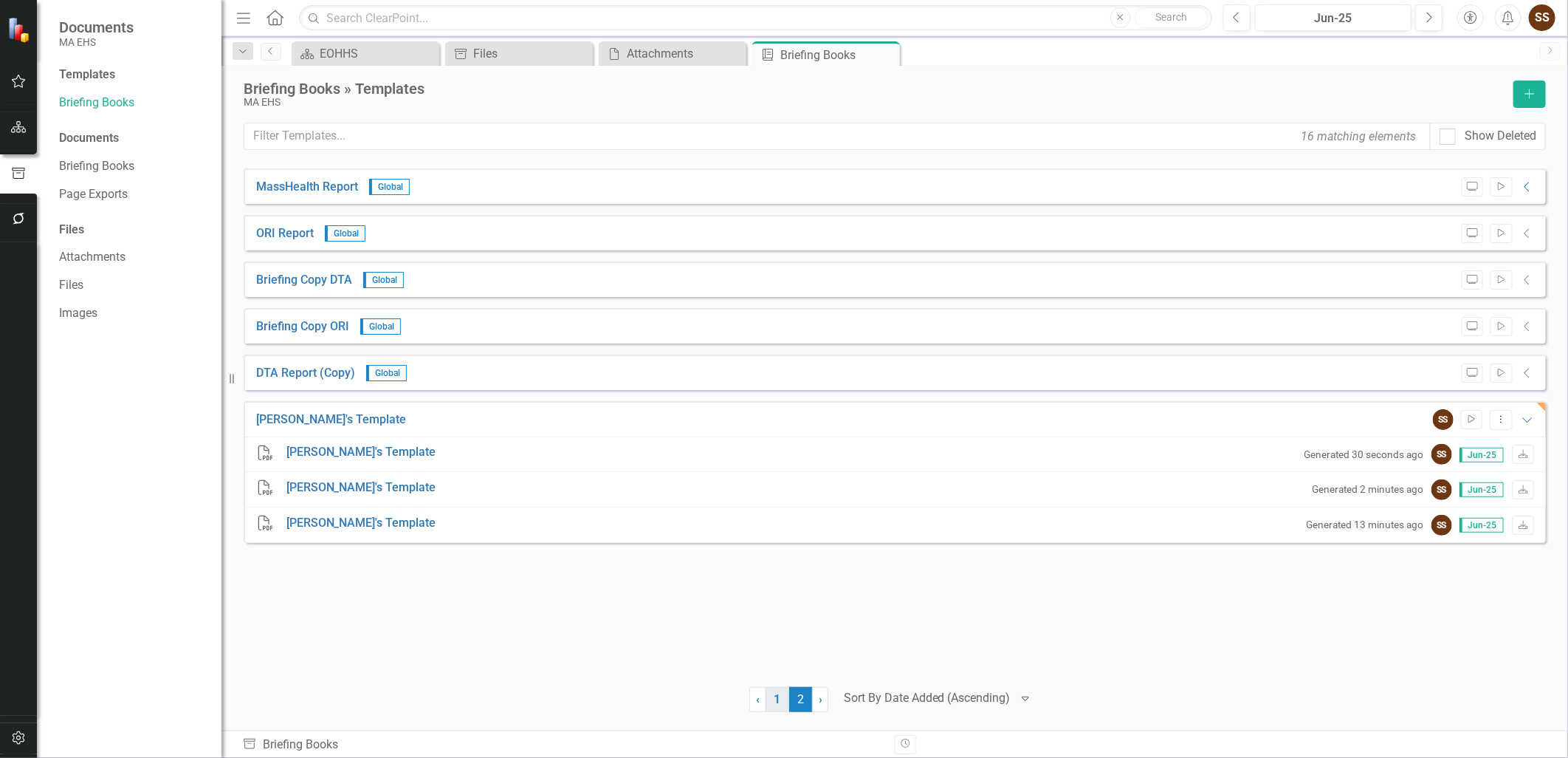
click at [781, 695] on link "1" at bounding box center [777, 699] width 24 height 25
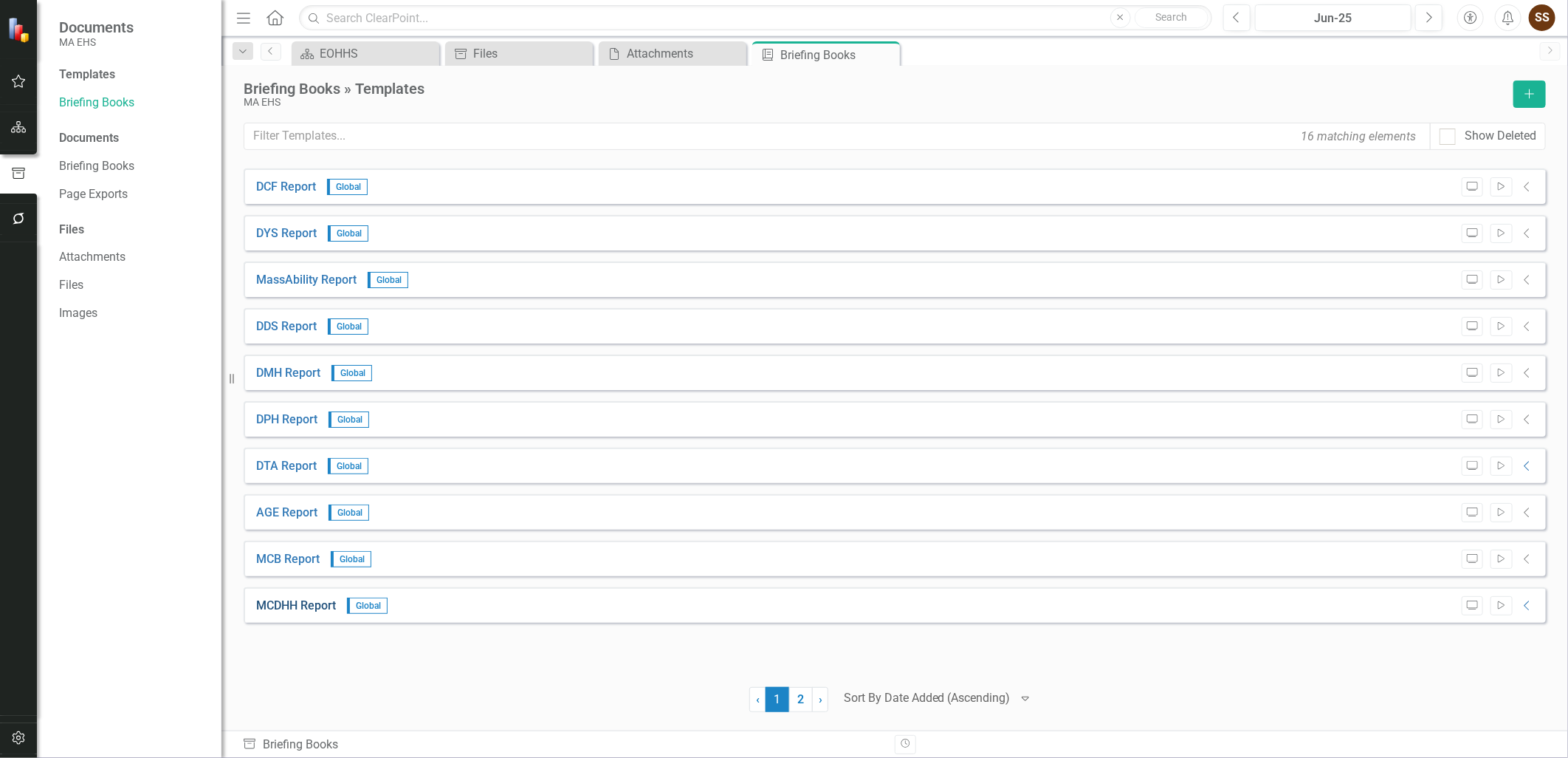
click at [299, 611] on link "MCDHH Report" at bounding box center [296, 605] width 80 height 17
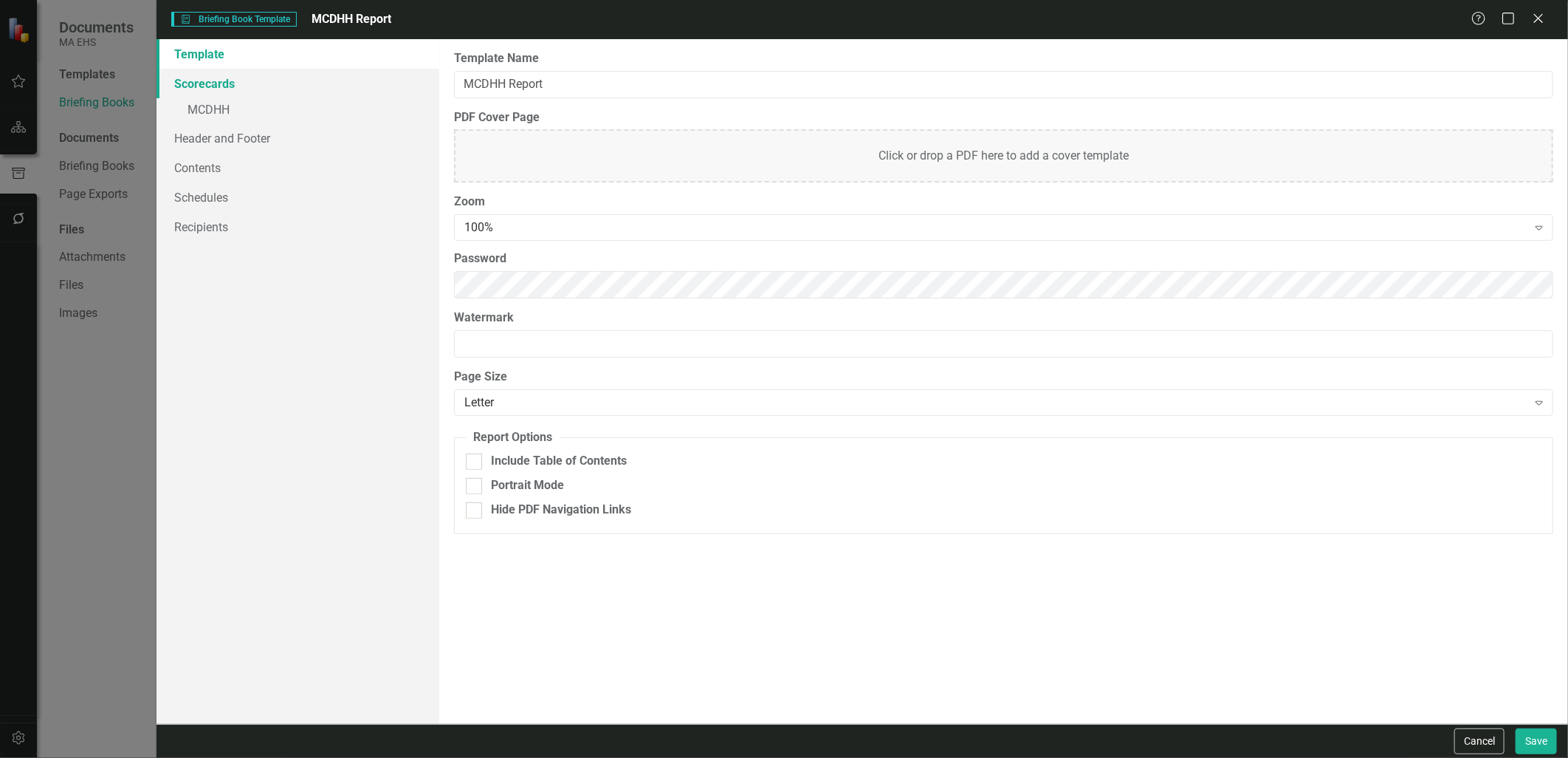
click at [190, 80] on link "Scorecards" at bounding box center [297, 84] width 282 height 29
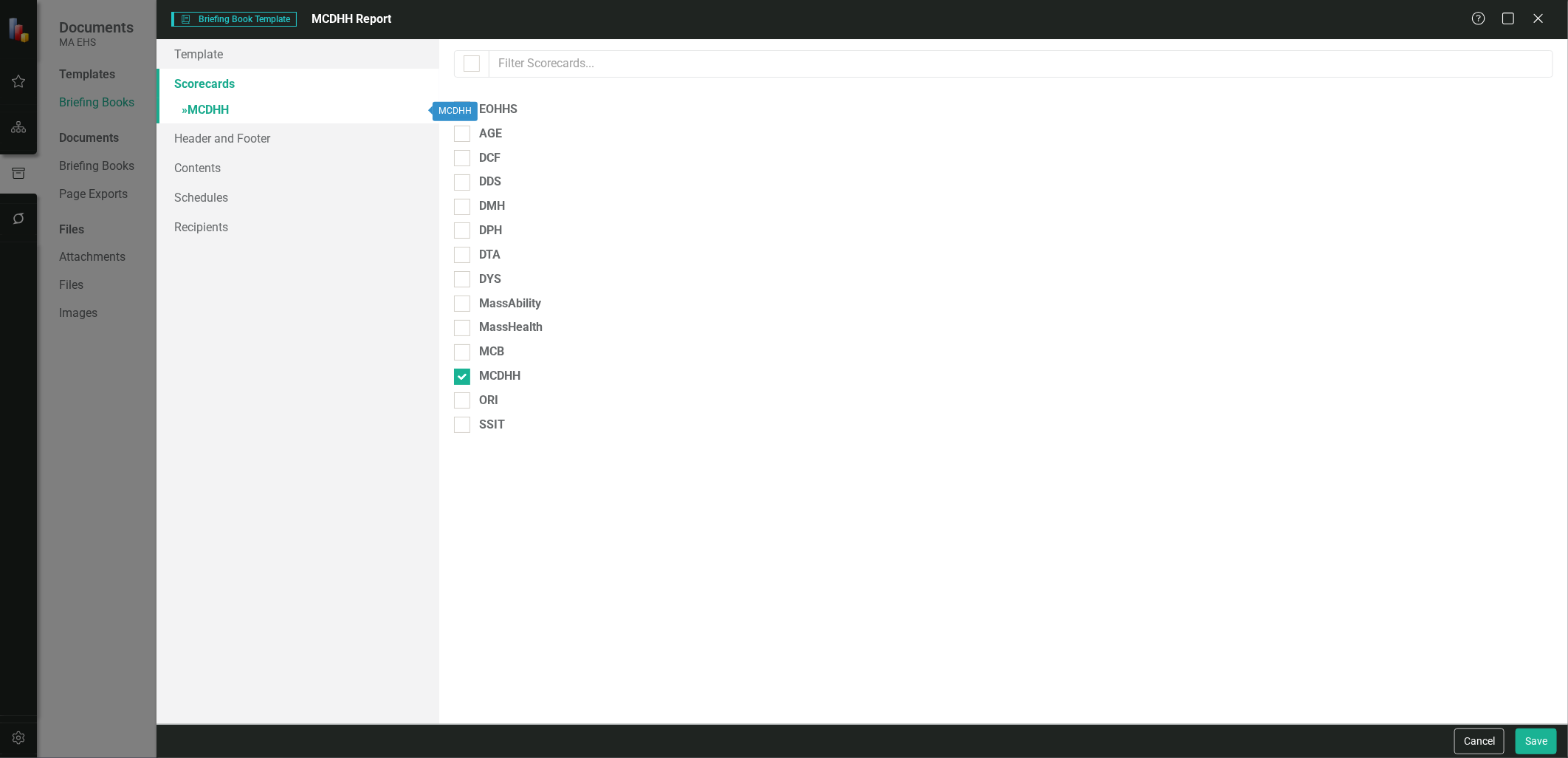
click at [201, 106] on link "» MCDHH" at bounding box center [297, 111] width 282 height 26
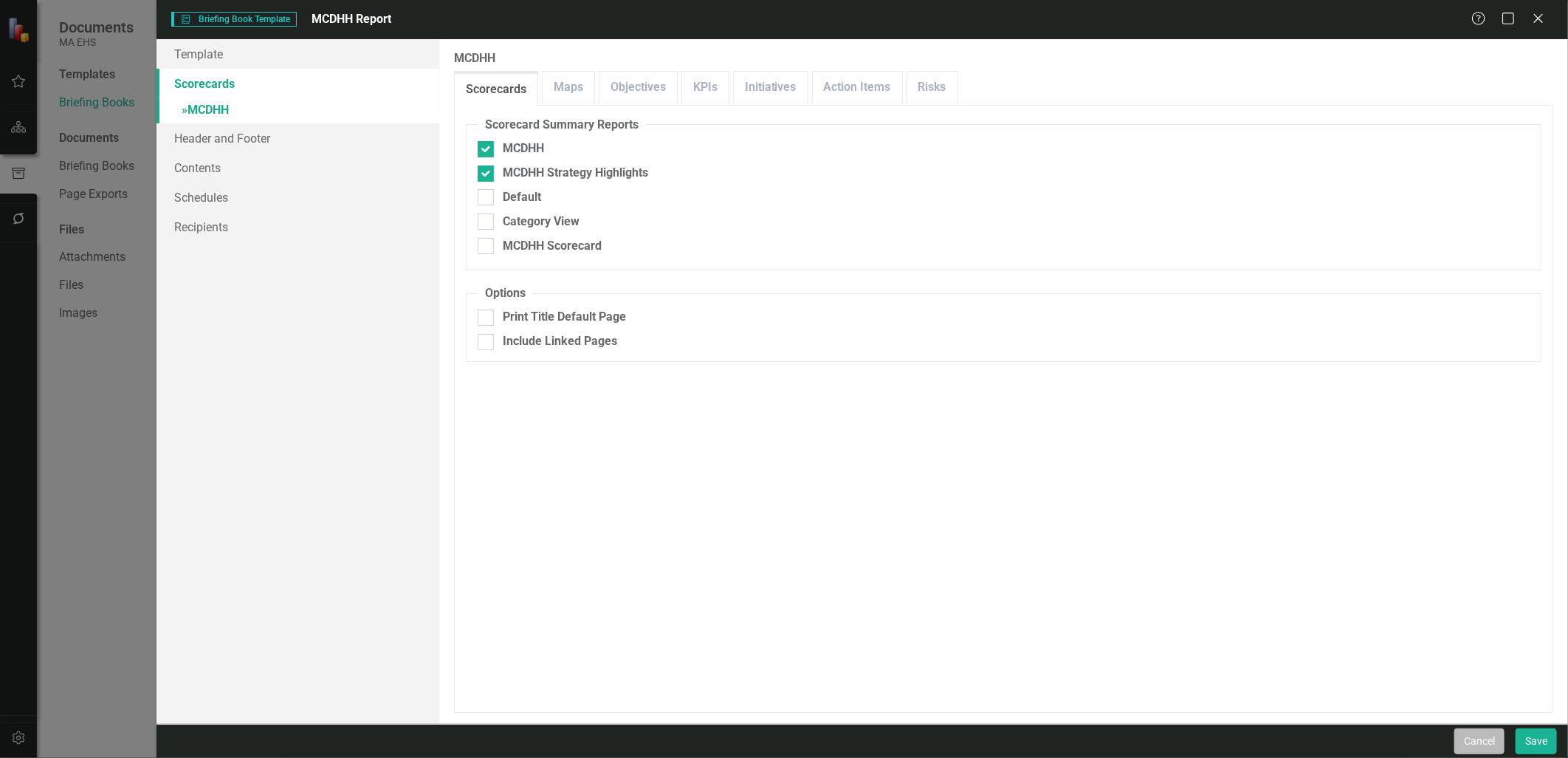
click at [1479, 746] on button "Cancel" at bounding box center [1479, 741] width 50 height 26
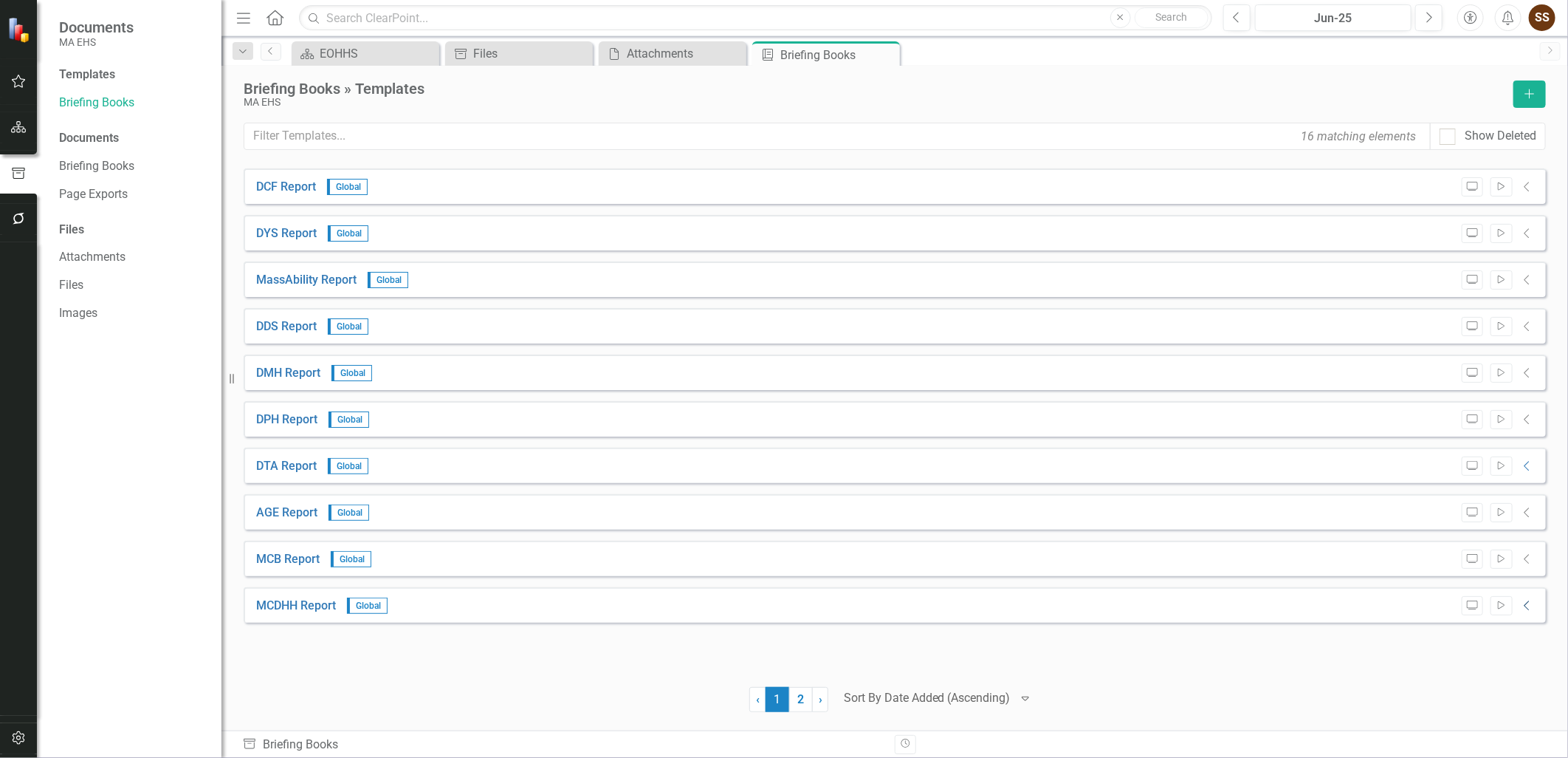
click at [1522, 608] on icon "Collapse" at bounding box center [1527, 605] width 15 height 12
click at [1466, 606] on icon "Preview" at bounding box center [1472, 605] width 11 height 9
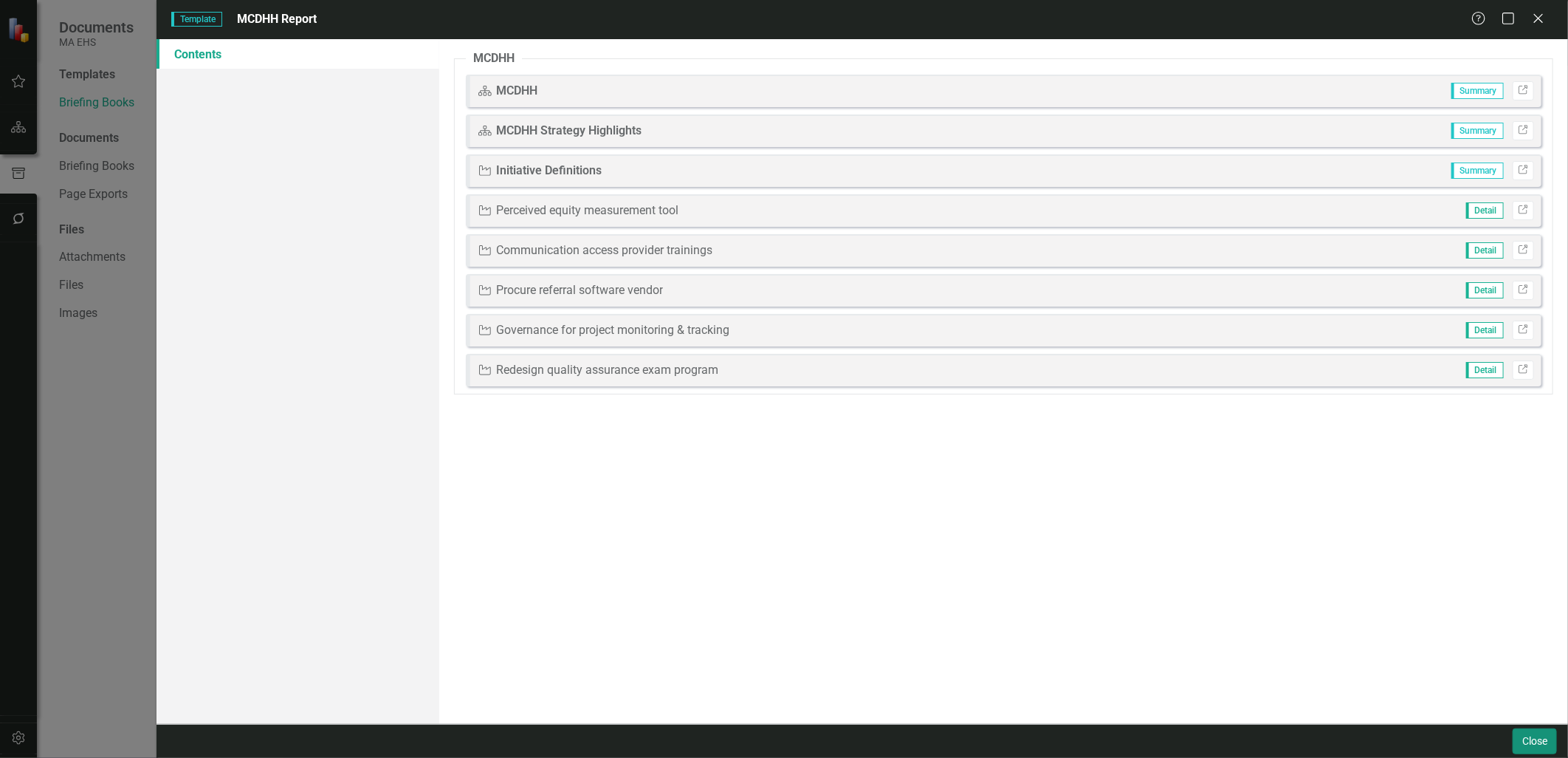
click at [1521, 739] on button "Close" at bounding box center [1534, 741] width 45 height 26
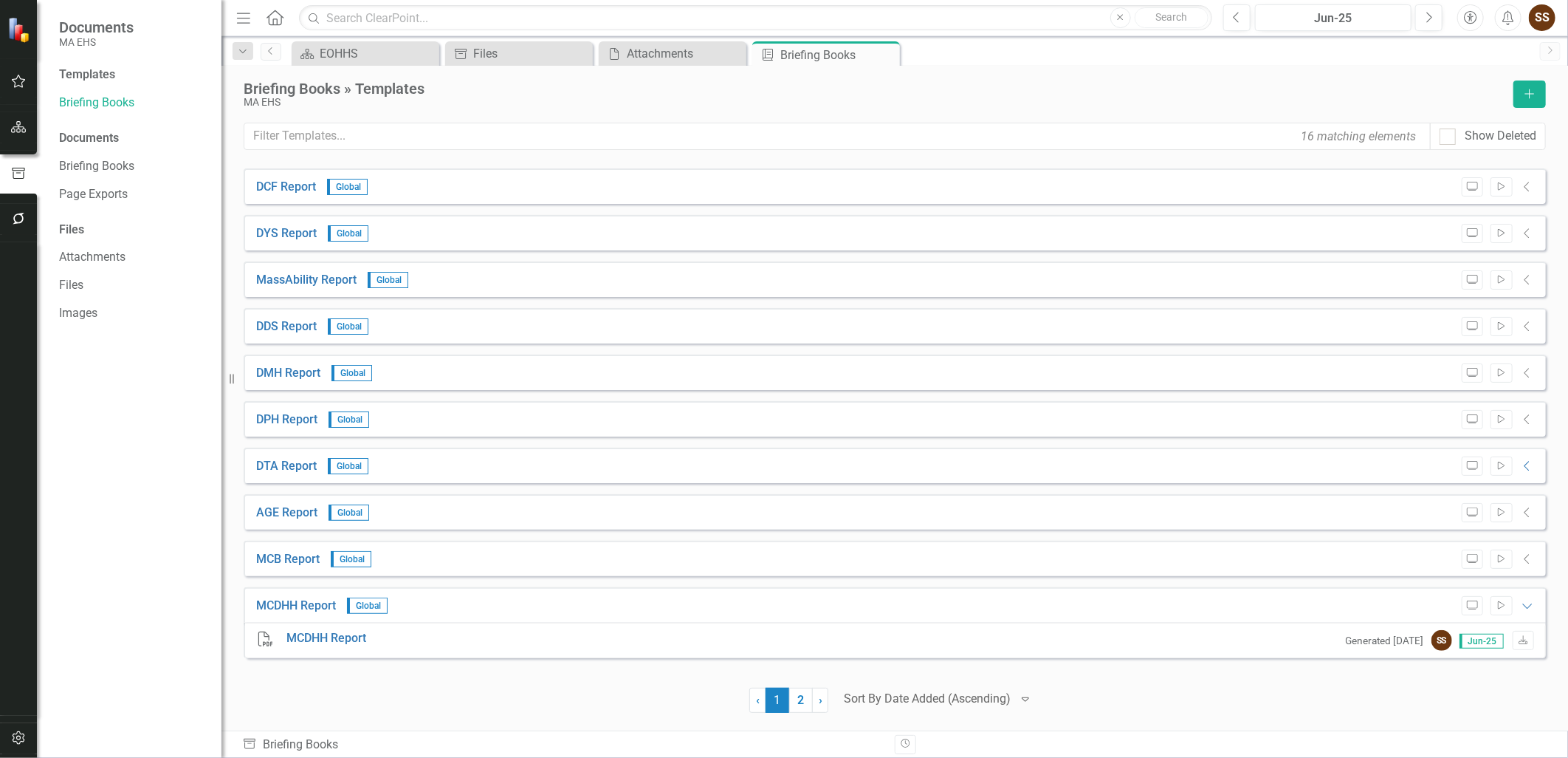
click at [1520, 554] on icon "Collapse" at bounding box center [1527, 559] width 15 height 12
click at [1466, 555] on icon "Preview" at bounding box center [1472, 559] width 11 height 9
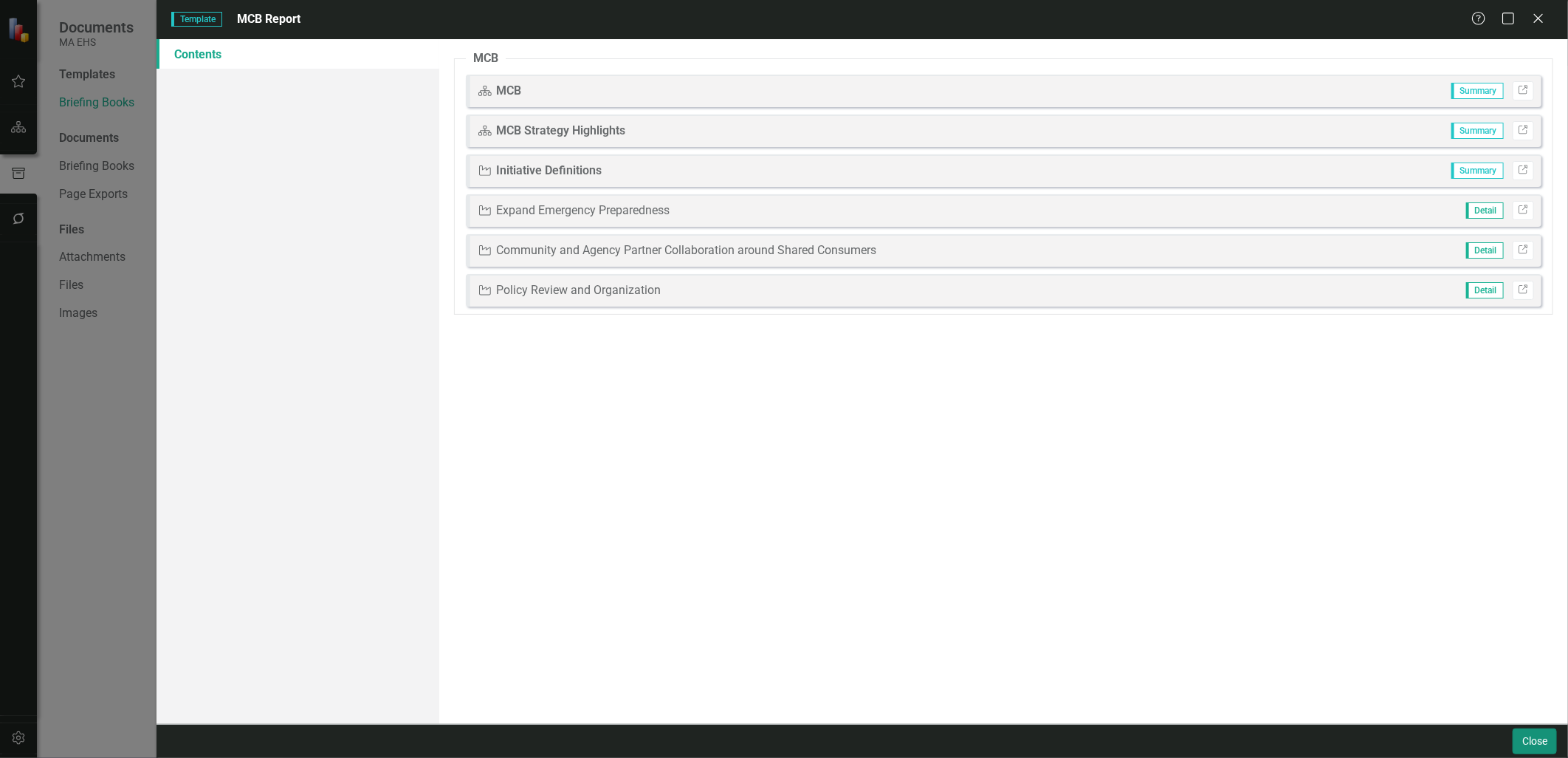
click at [1544, 737] on button "Close" at bounding box center [1534, 741] width 45 height 26
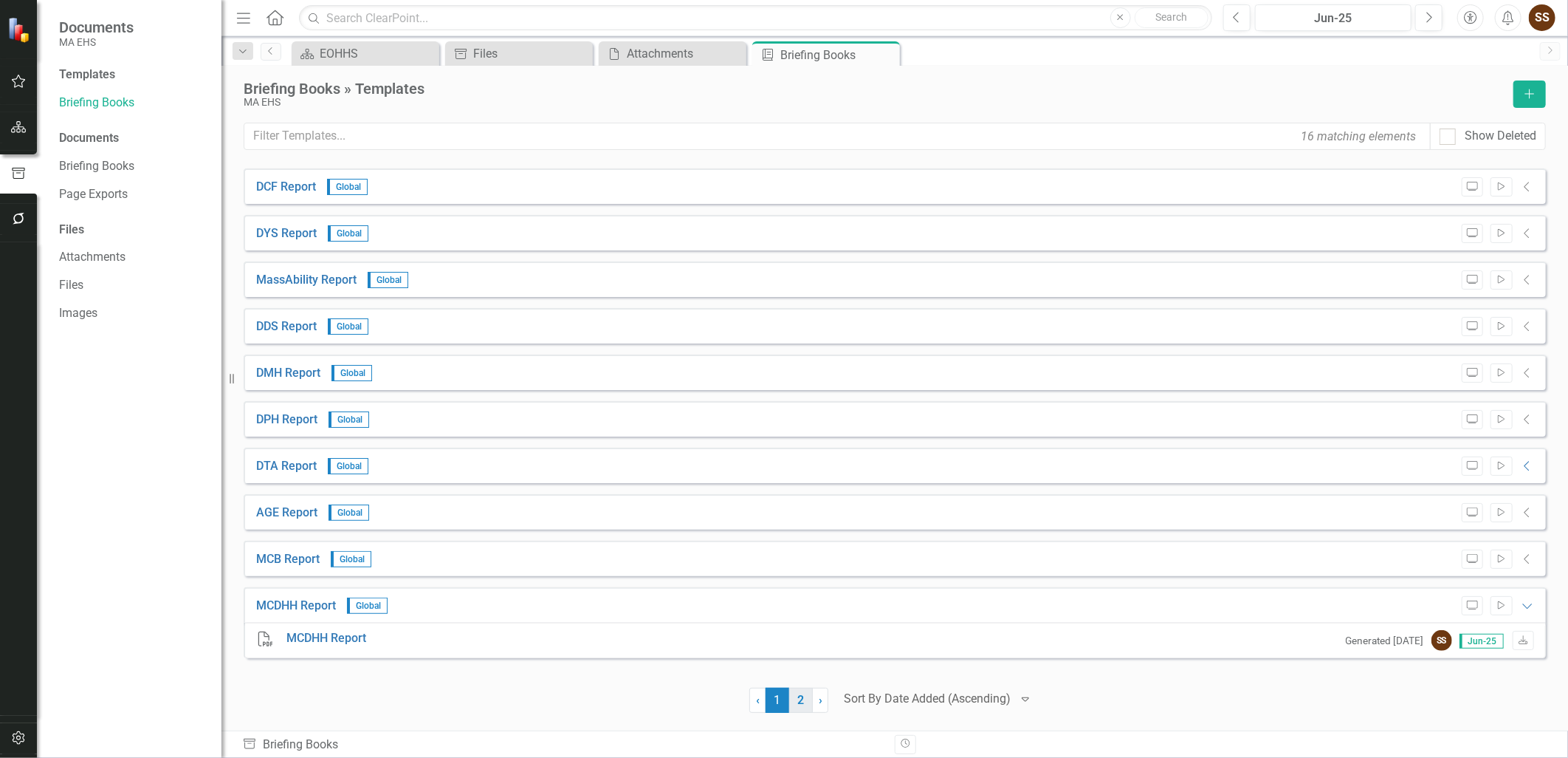
click at [795, 698] on link "2" at bounding box center [801, 700] width 24 height 25
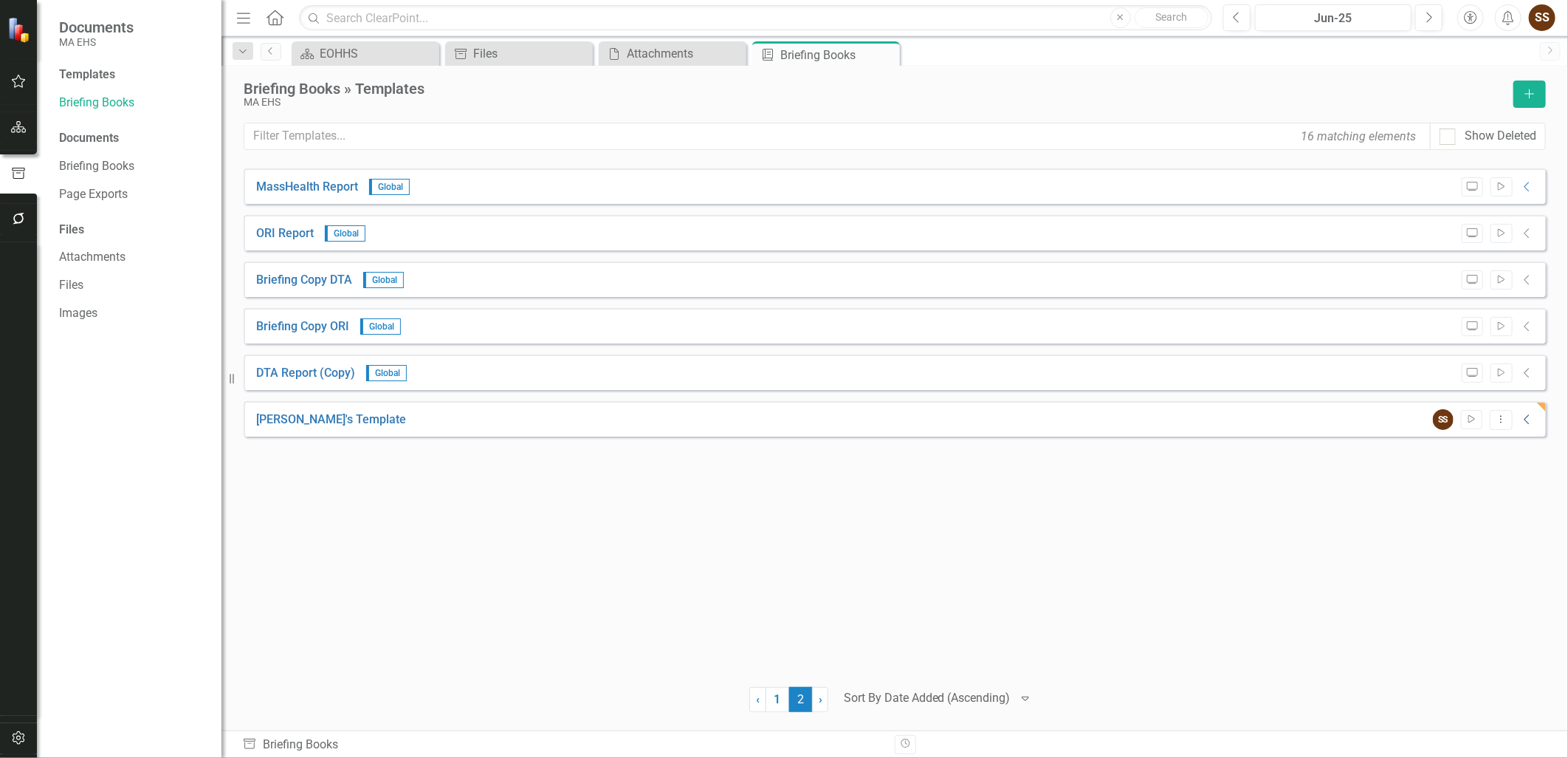
click at [1531, 421] on icon "Collapse" at bounding box center [1527, 419] width 15 height 12
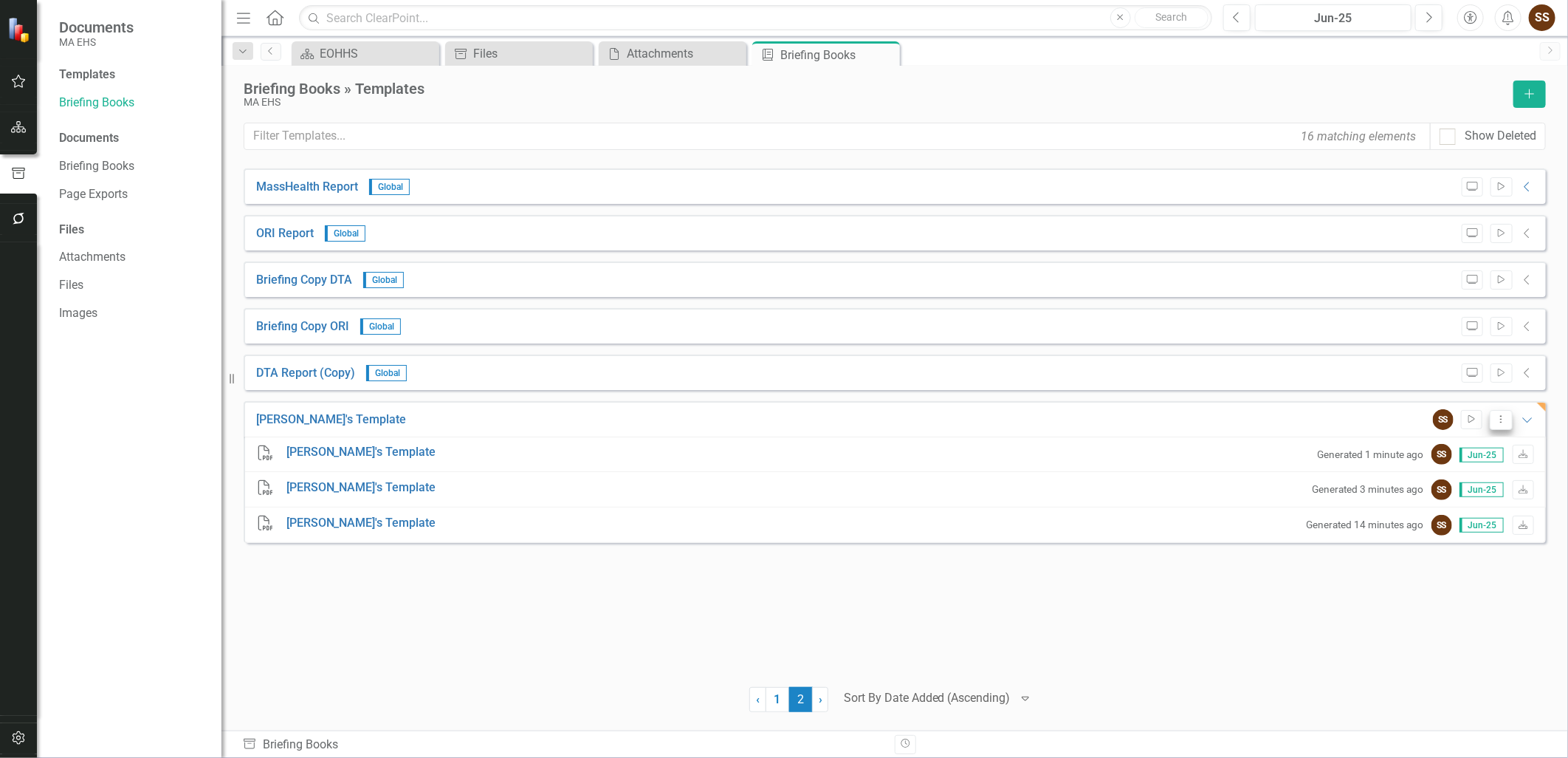
click at [1510, 422] on button "Dropdown Menu" at bounding box center [1501, 419] width 23 height 20
click at [1448, 466] on link "Preview Preview Template" at bounding box center [1442, 471] width 136 height 28
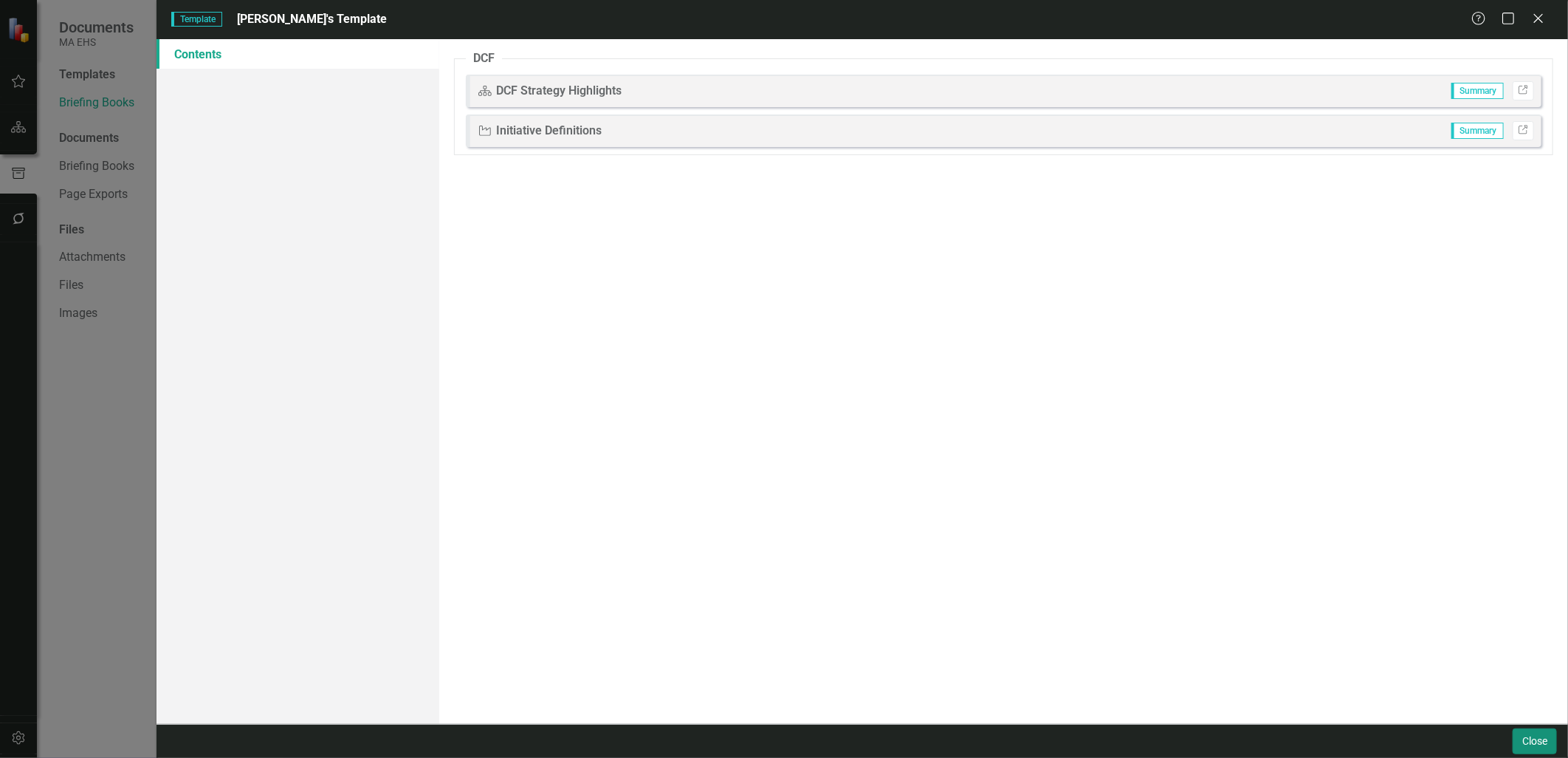
click at [1544, 739] on button "Close" at bounding box center [1534, 741] width 45 height 26
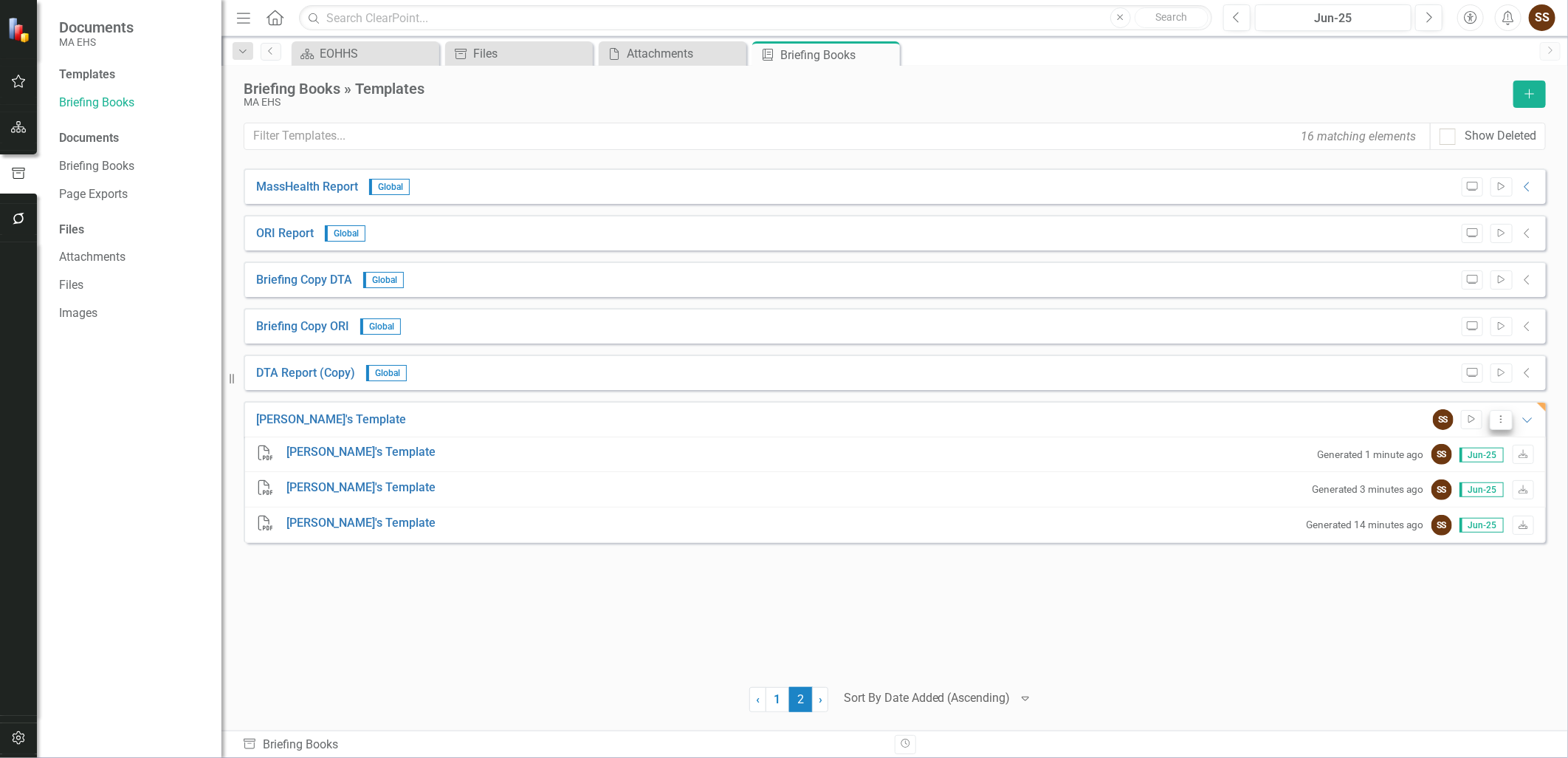
click at [1491, 418] on button "Dropdown Menu" at bounding box center [1501, 419] width 23 height 20
click at [1472, 489] on link "Edit Edit Template" at bounding box center [1442, 498] width 136 height 28
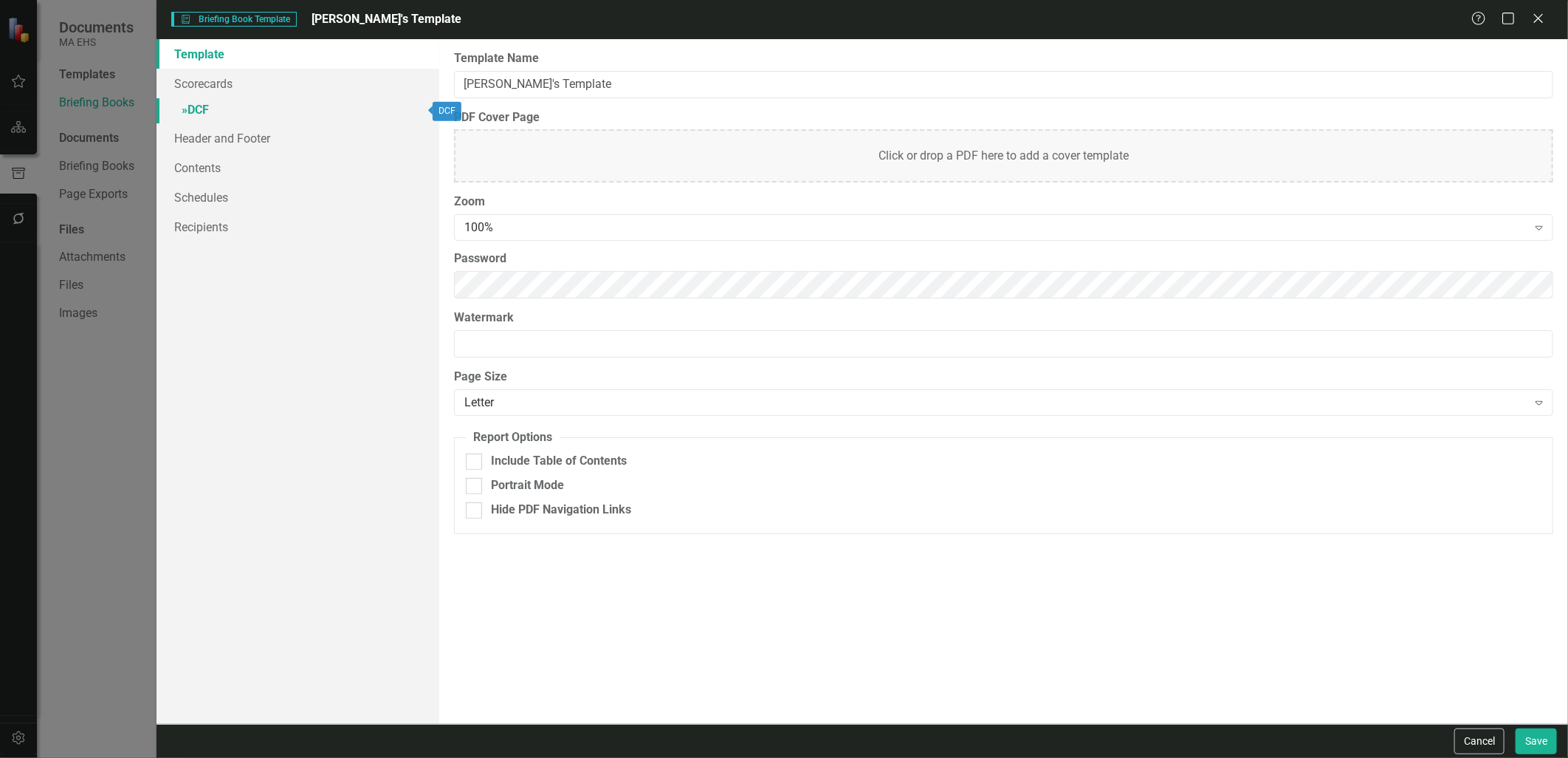
click at [226, 102] on link "» DCF" at bounding box center [297, 111] width 282 height 26
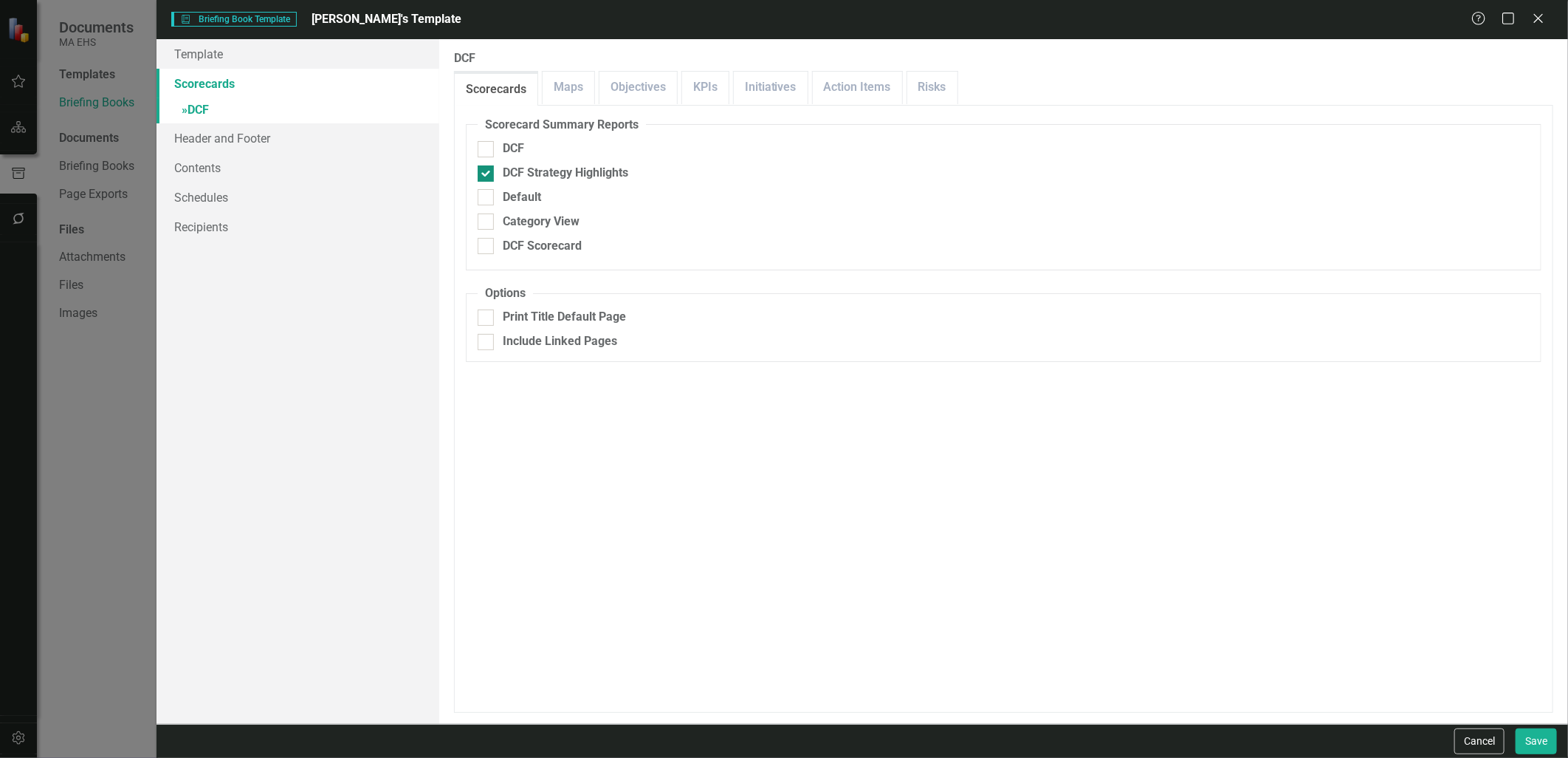
click at [482, 171] on input "DCF Strategy Highlights" at bounding box center [482, 171] width 10 height 10
checkbox input "false"
click at [497, 195] on div "Default" at bounding box center [1003, 197] width 1052 height 17
click at [487, 195] on input "Default" at bounding box center [482, 194] width 10 height 10
checkbox input "true"
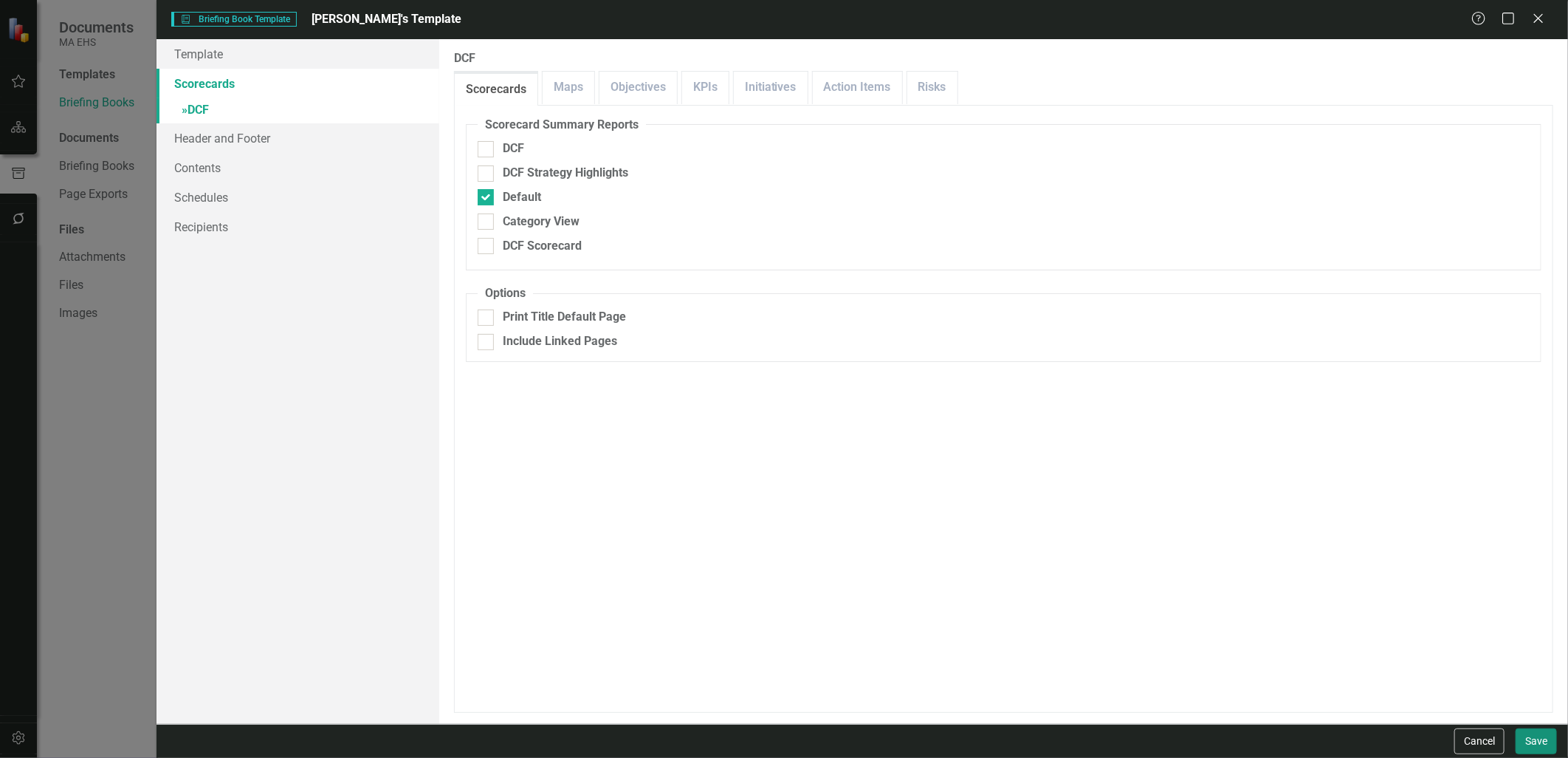
click at [1531, 742] on button "Save" at bounding box center [1536, 741] width 41 height 26
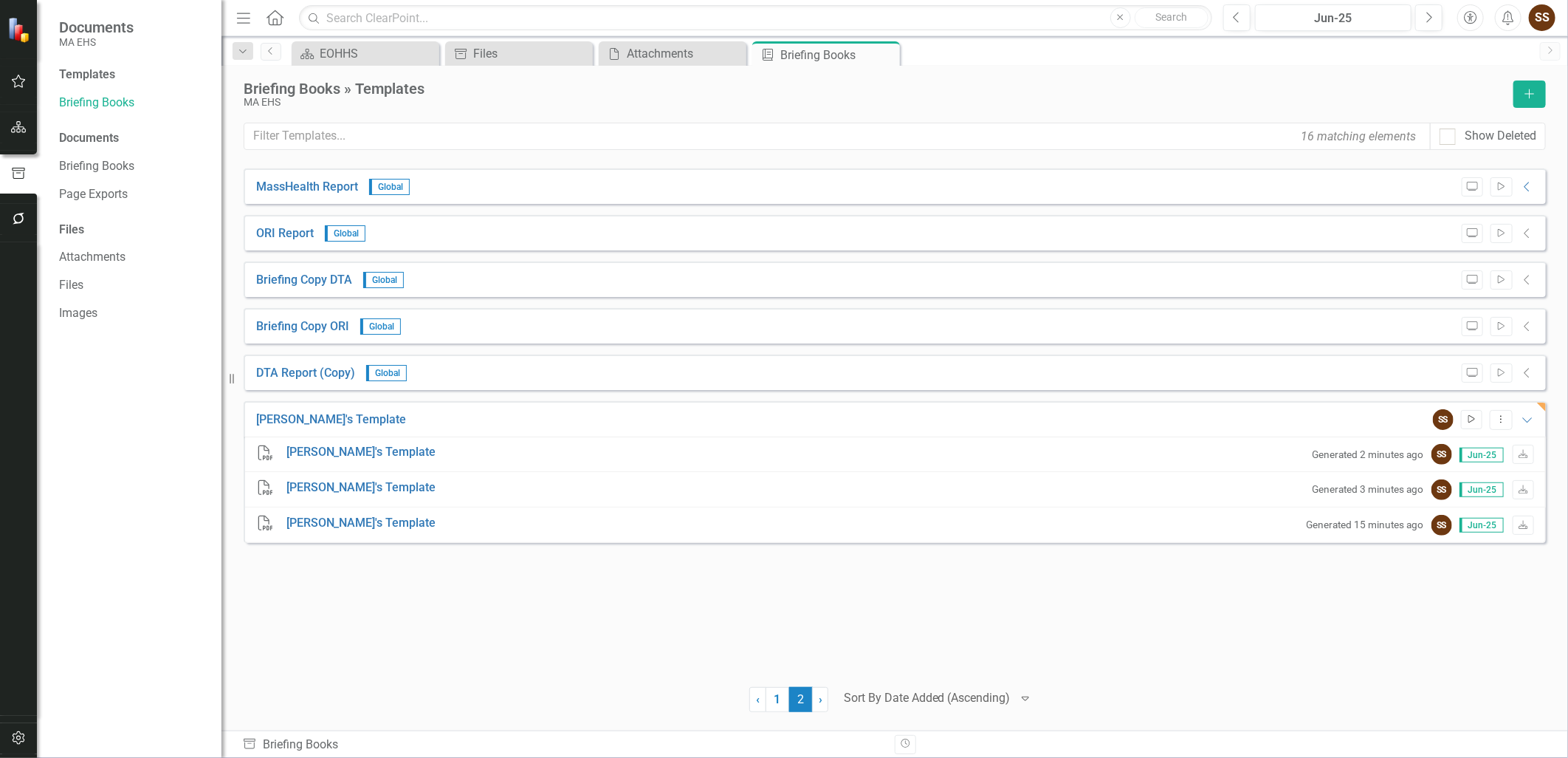
click at [1463, 422] on button "Start" at bounding box center [1471, 419] width 21 height 19
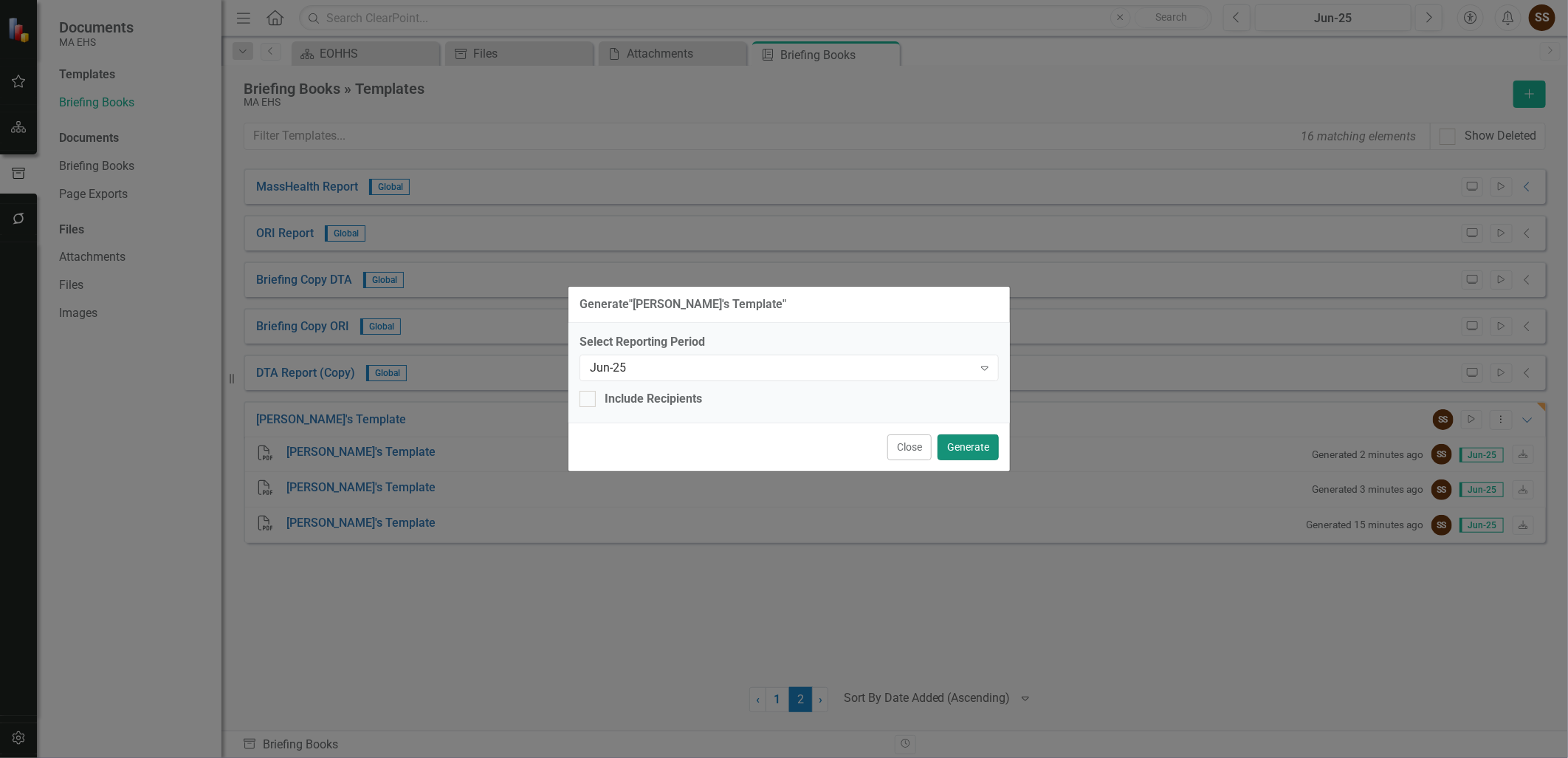
click at [983, 448] on button "Generate" at bounding box center [967, 447] width 61 height 26
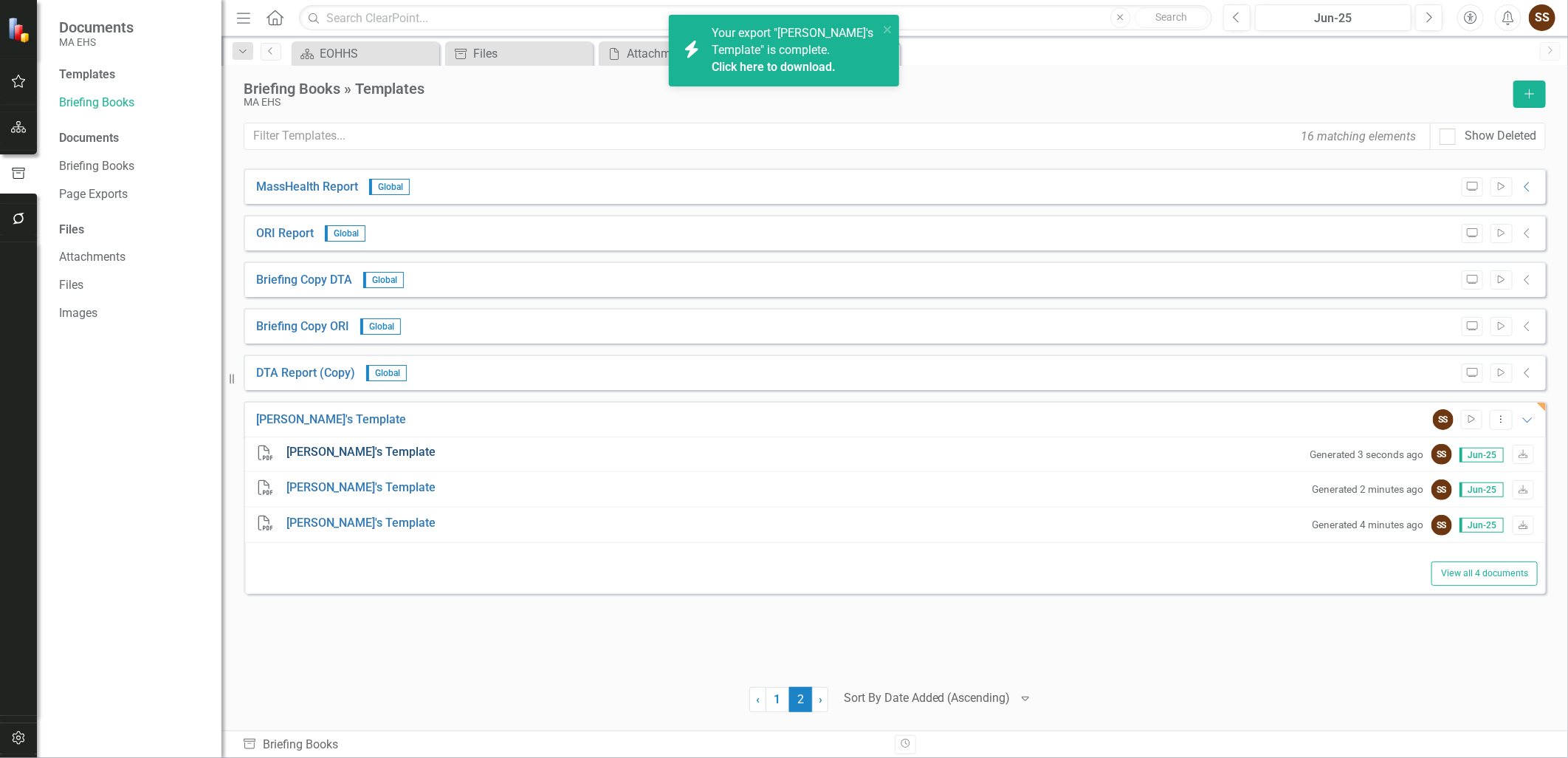
click at [341, 446] on link "Tim's Template" at bounding box center [361, 452] width 150 height 17
click at [274, 367] on link "DTA Report (Copy)" at bounding box center [305, 373] width 99 height 17
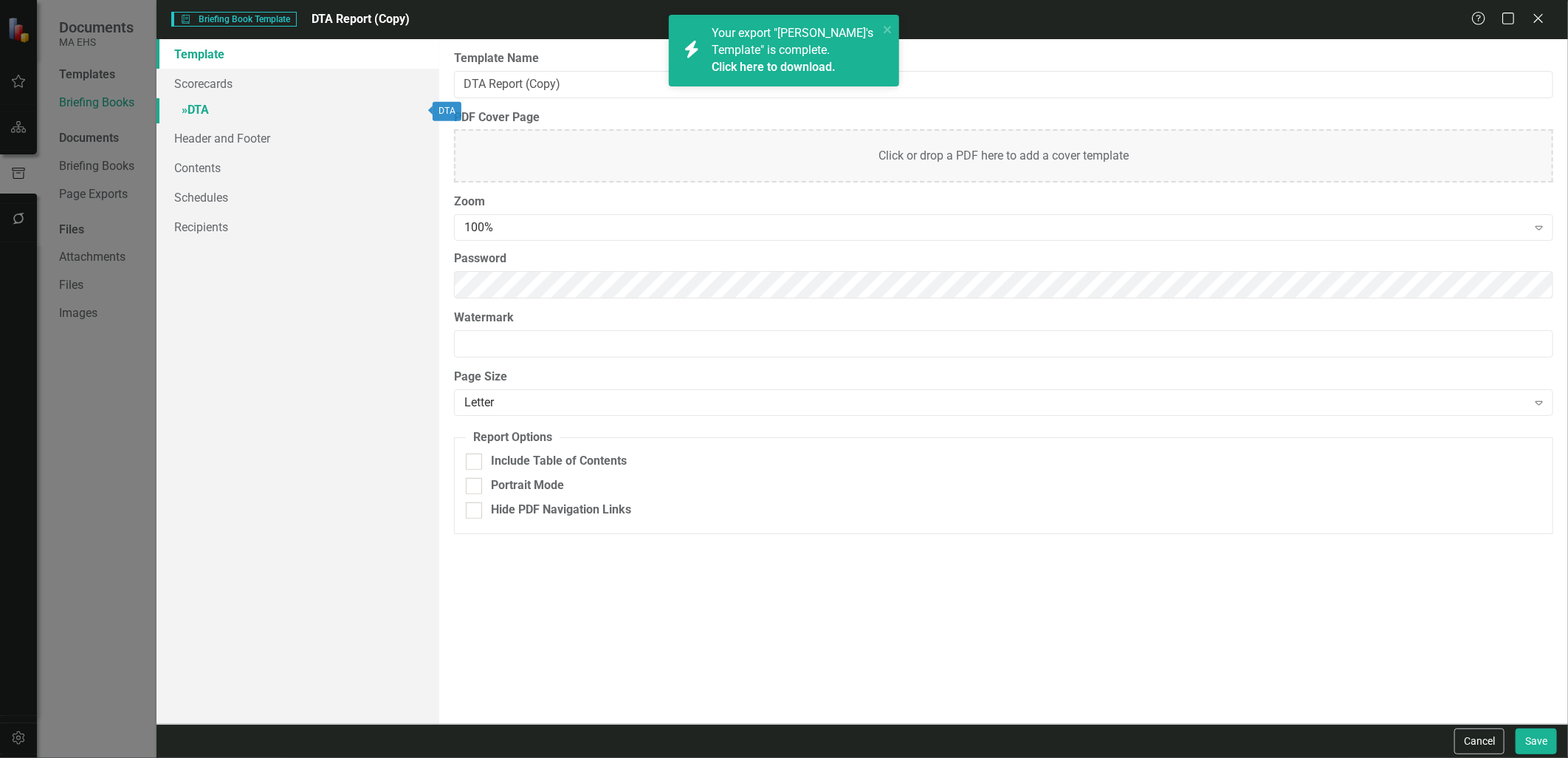
click at [201, 110] on link "» DTA" at bounding box center [297, 111] width 282 height 26
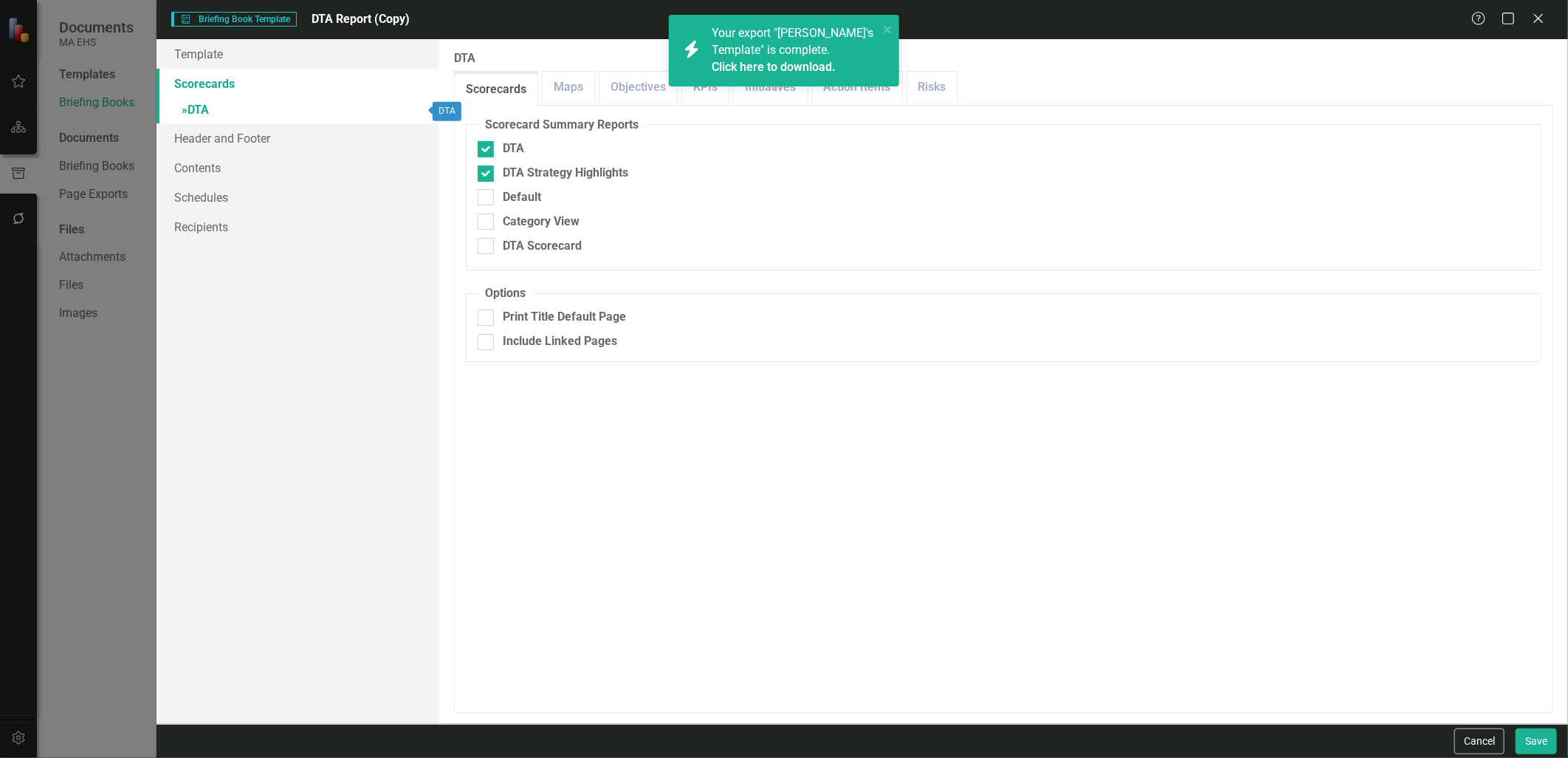
checkbox input "false"
click at [580, 86] on link "Maps" at bounding box center [568, 87] width 52 height 32
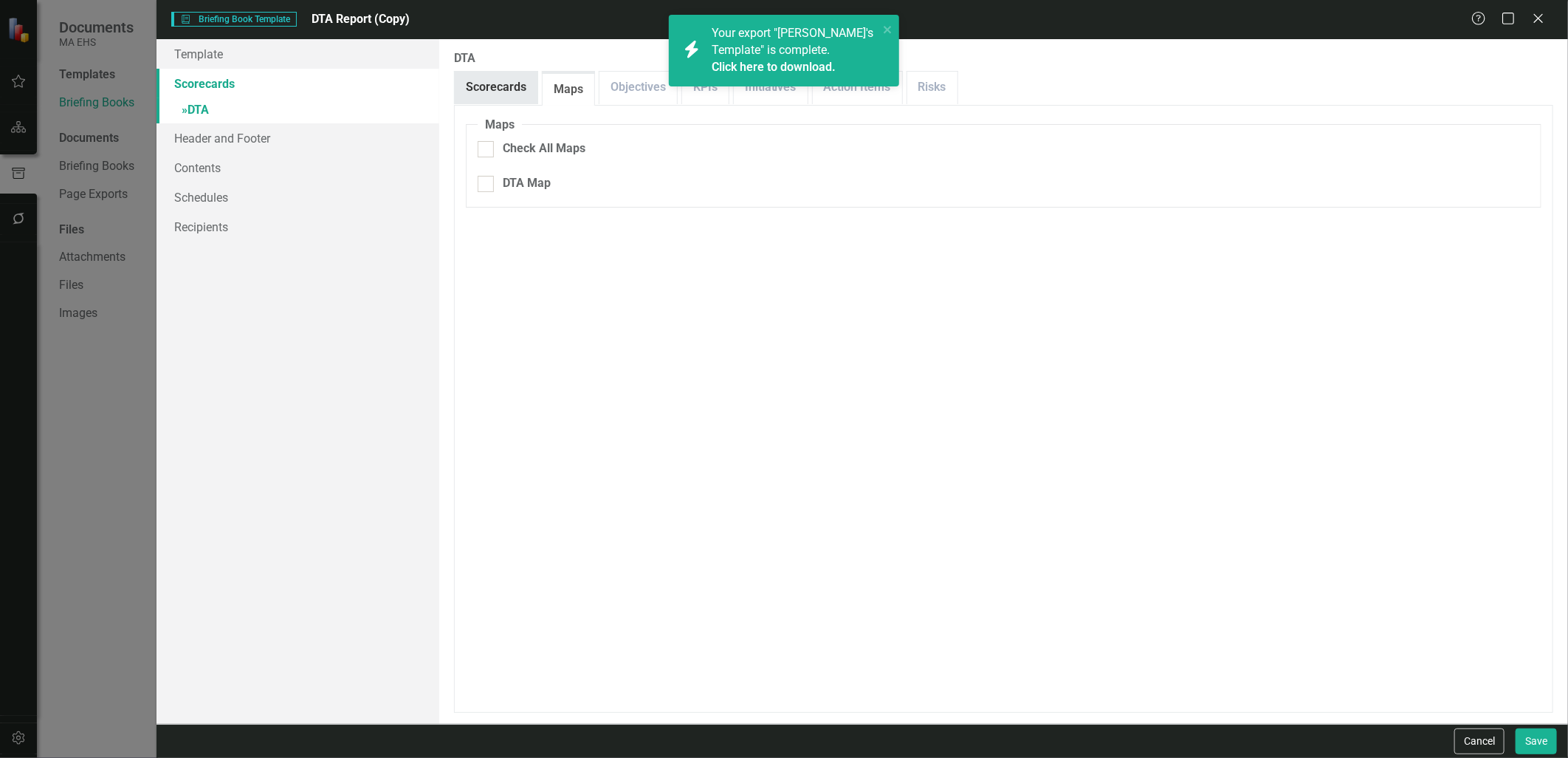
click at [517, 89] on link "Scorecards" at bounding box center [496, 87] width 83 height 32
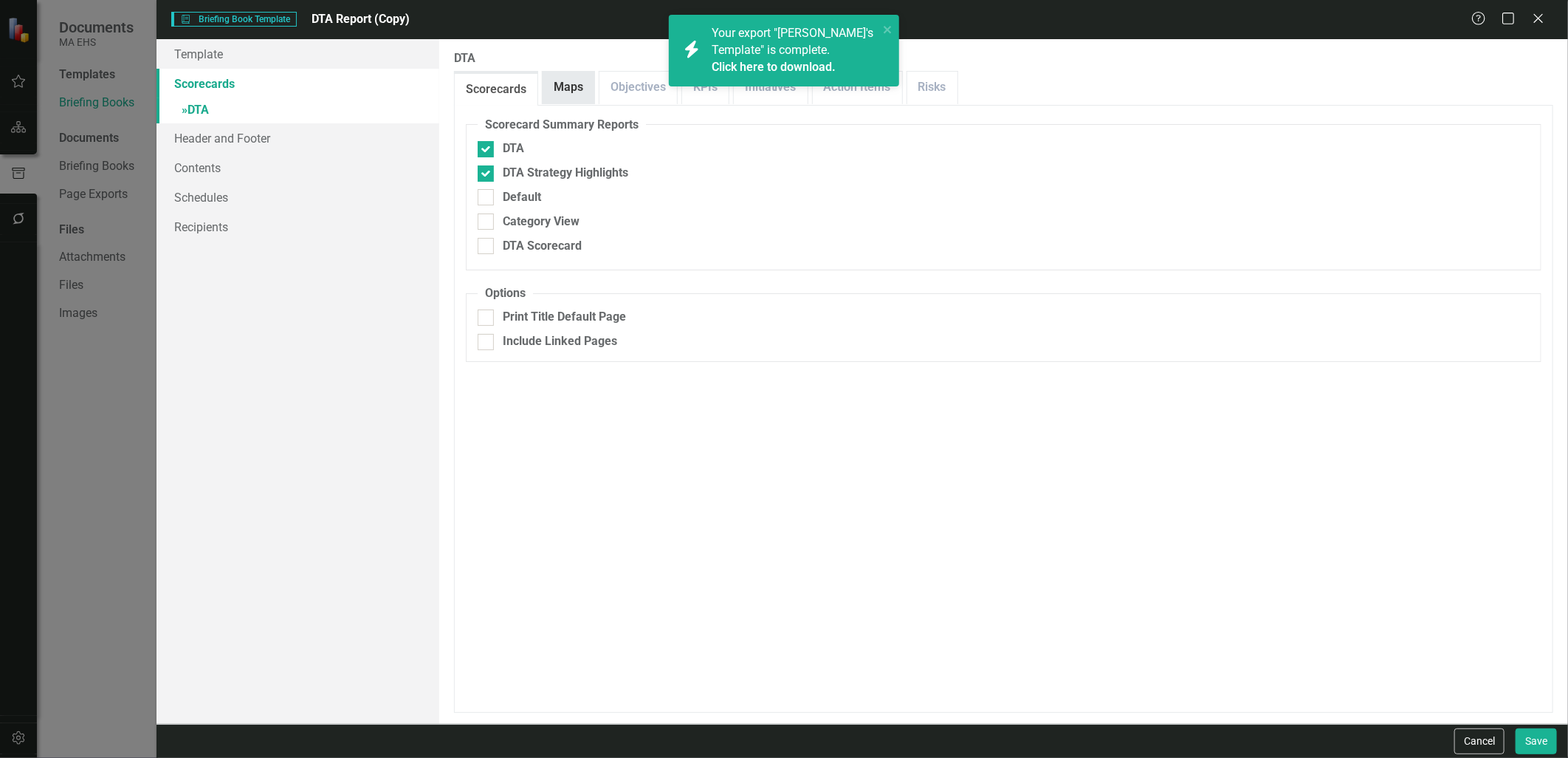
click at [559, 89] on link "Maps" at bounding box center [568, 87] width 52 height 32
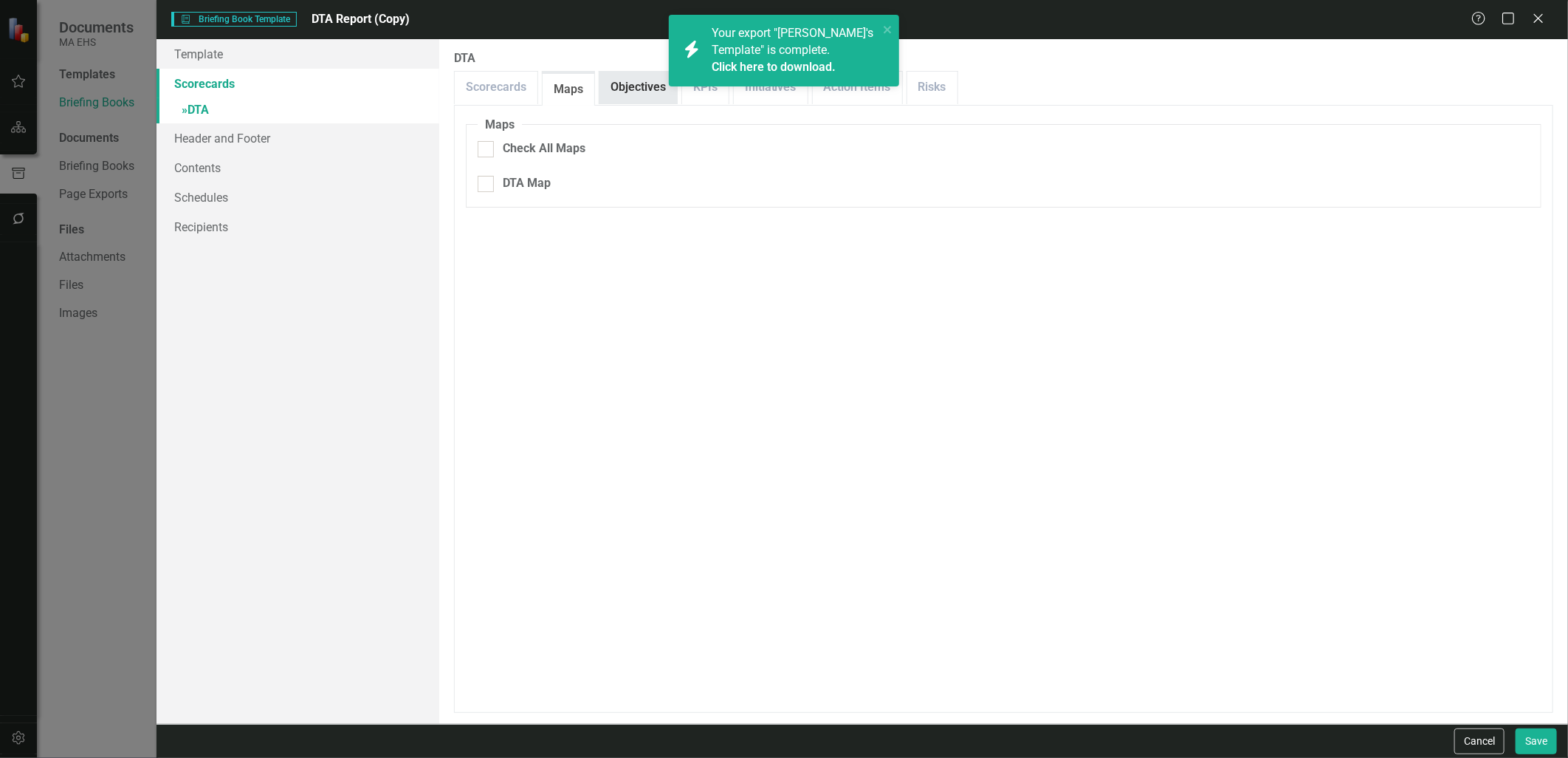
click at [622, 93] on link "Objectives" at bounding box center [637, 87] width 77 height 32
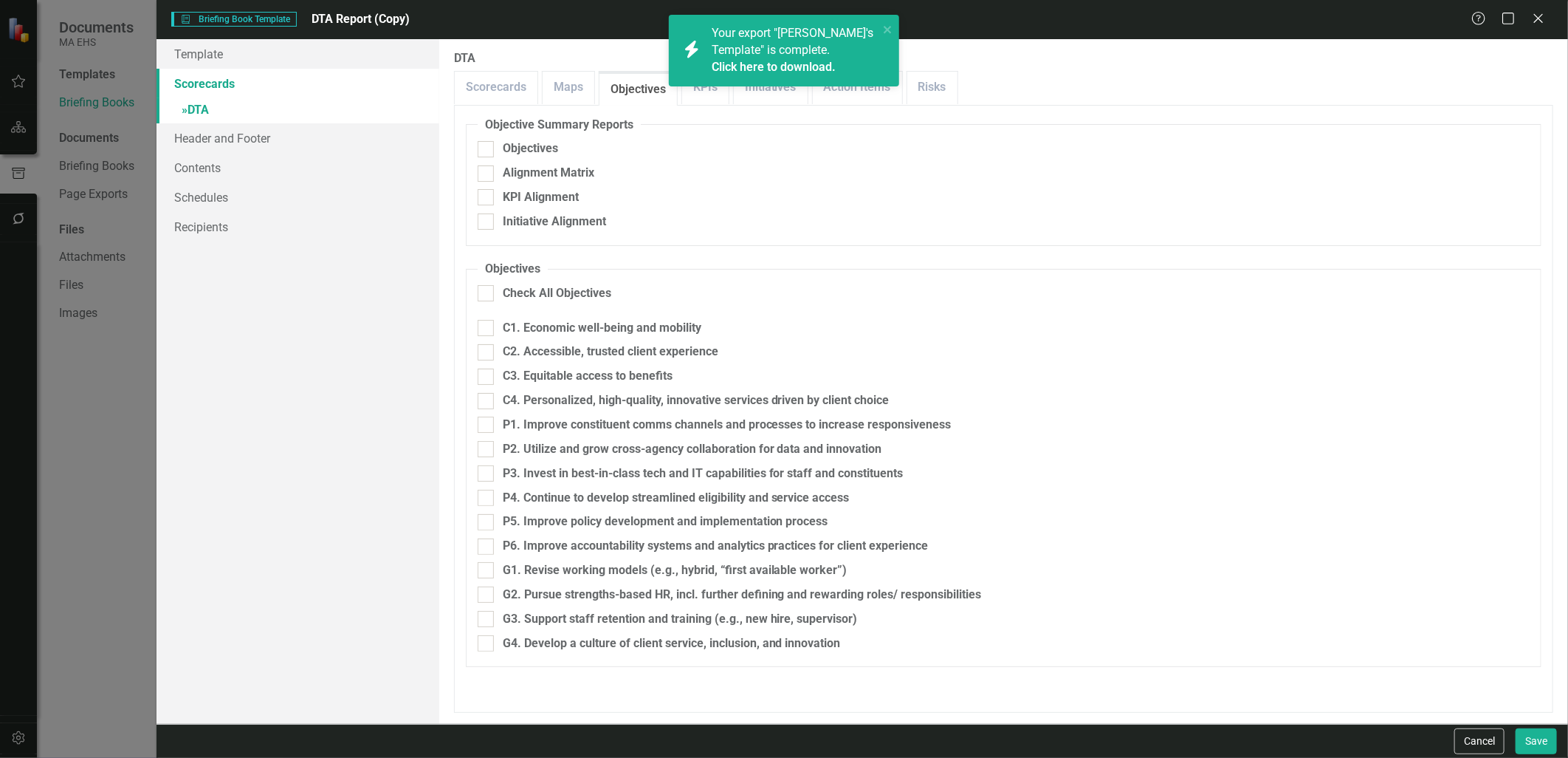
click at [711, 100] on div "icon.bolt Your export "Tim's Template" is complete. Click here to download." at bounding box center [784, 57] width 236 height 89
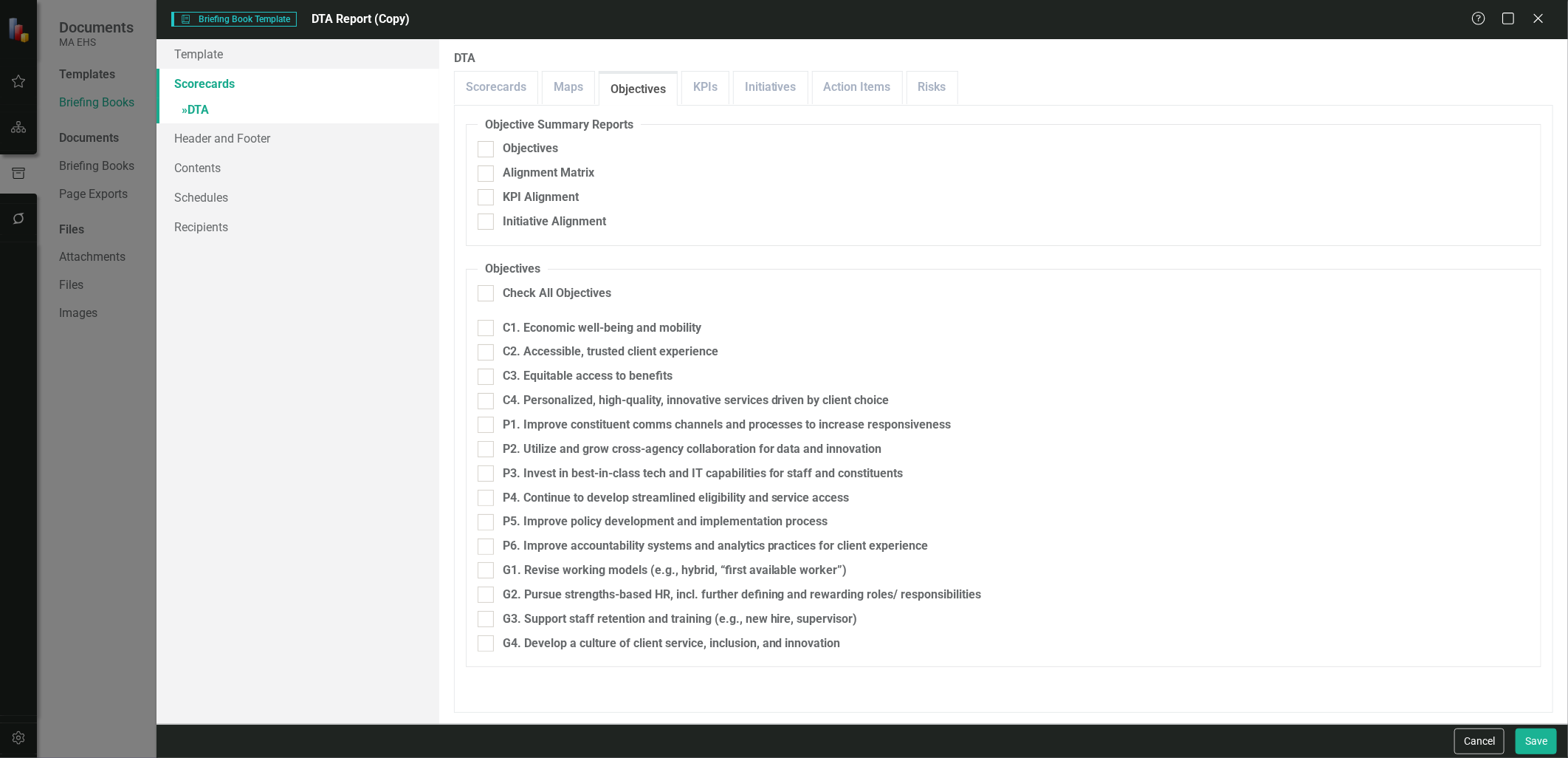
click at [711, 96] on div "icon.bolt Your export "Tim's Template" is complete. Click here to download." at bounding box center [784, 57] width 236 height 89
click at [707, 90] on link "KPIs" at bounding box center [705, 87] width 46 height 32
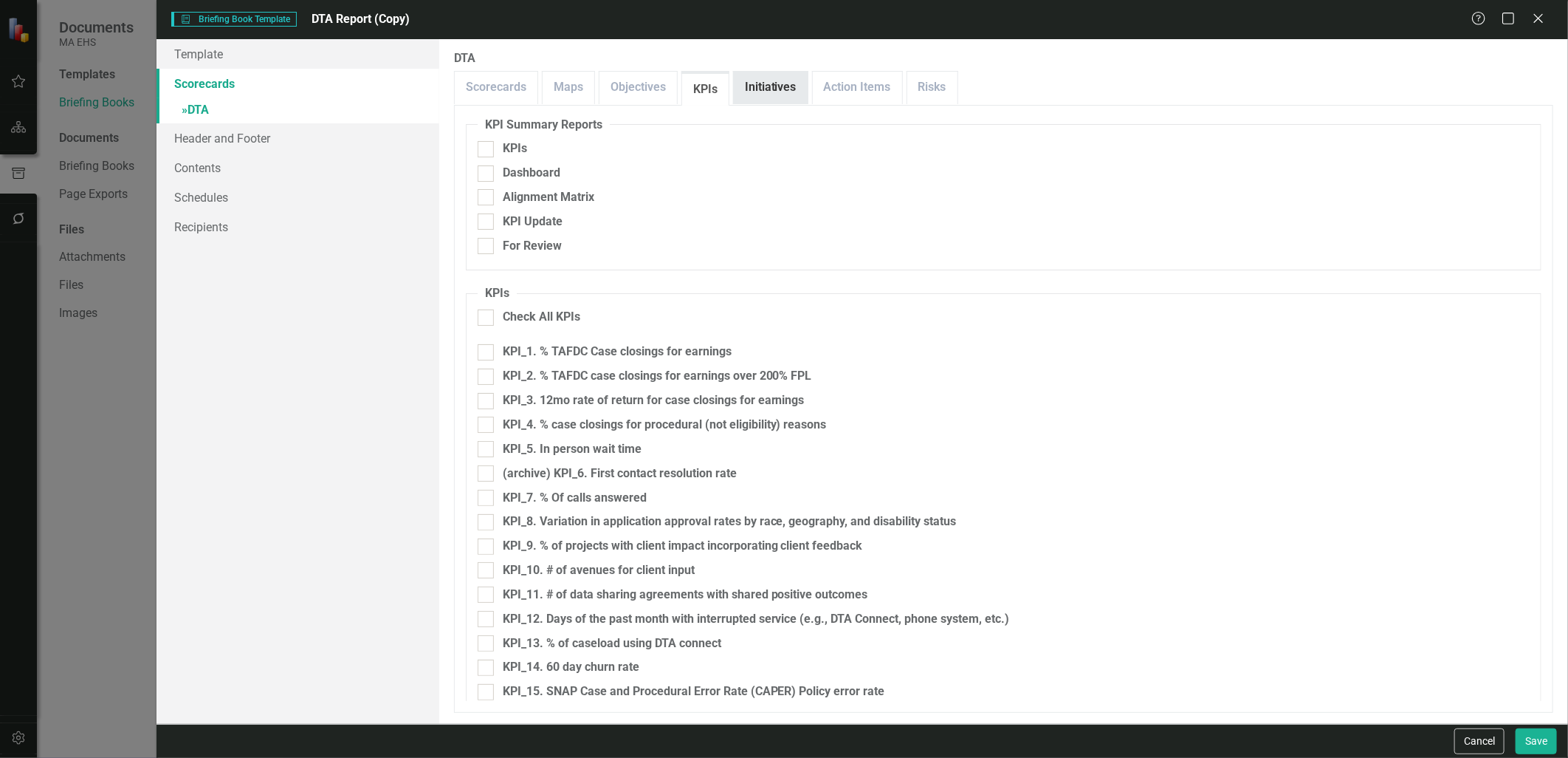
click at [750, 84] on link "Initiatives" at bounding box center [771, 87] width 74 height 32
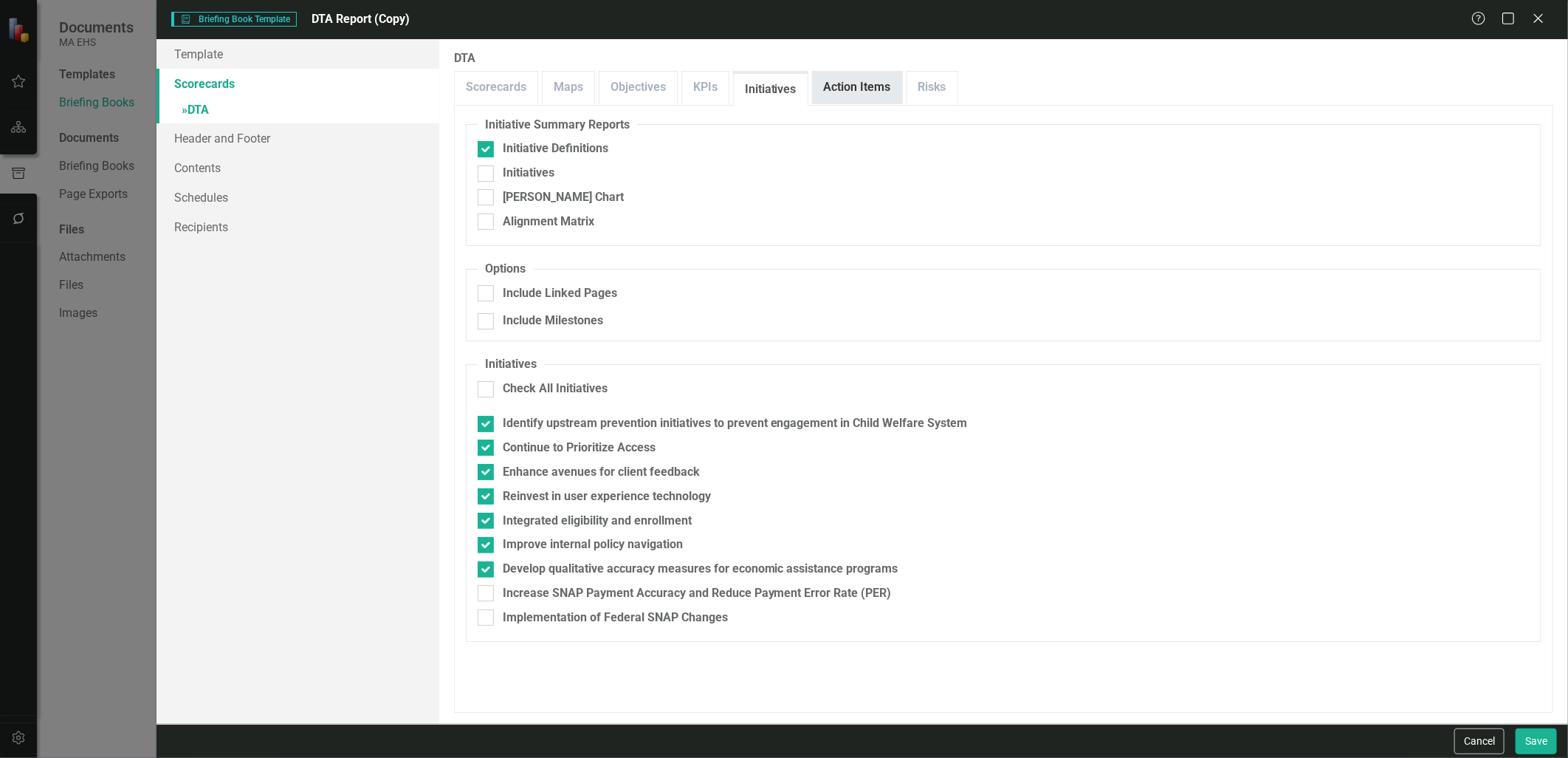
click at [832, 89] on link "Action Items" at bounding box center [857, 87] width 89 height 32
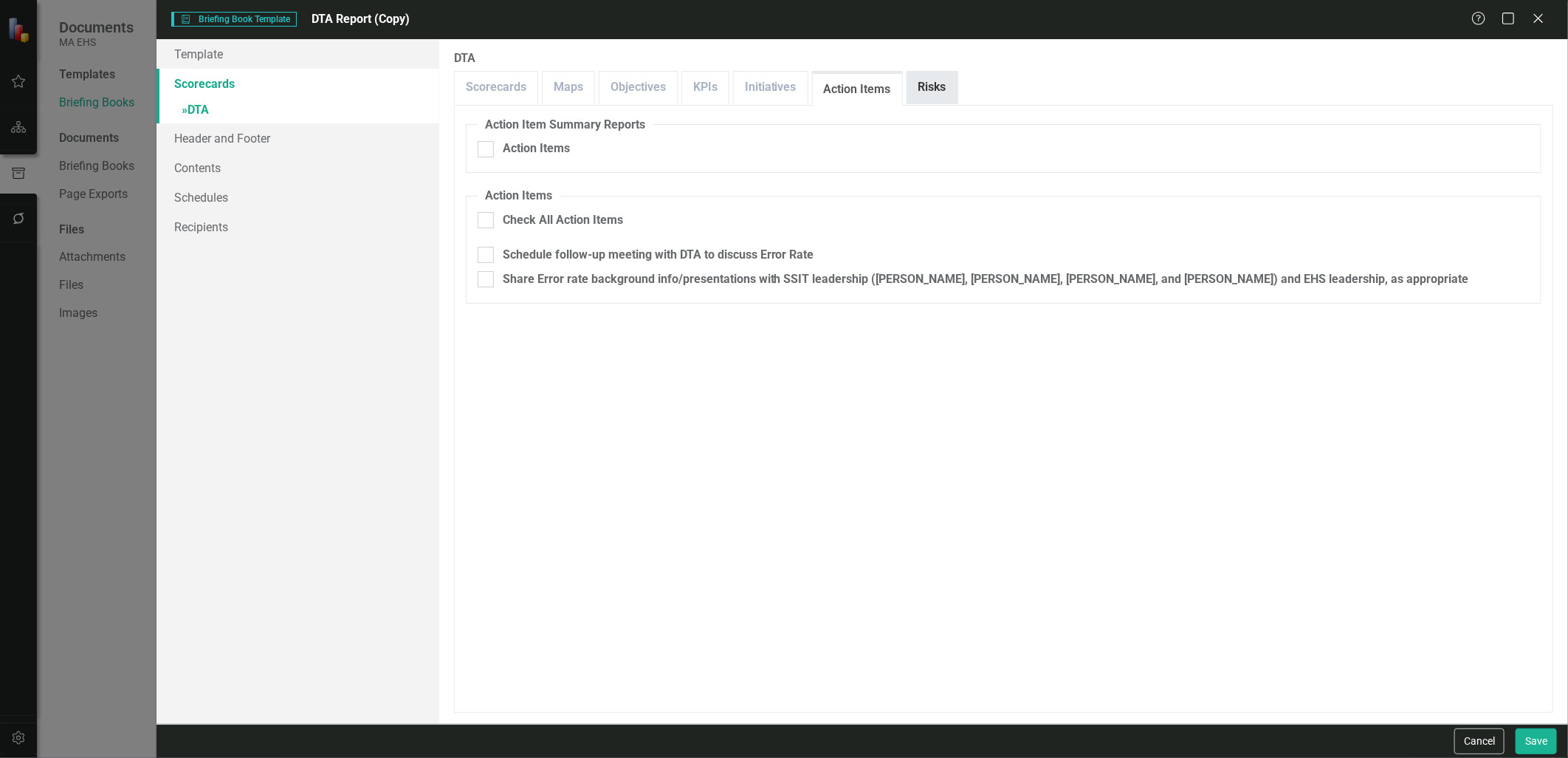
click at [924, 90] on link "Risks" at bounding box center [932, 87] width 50 height 32
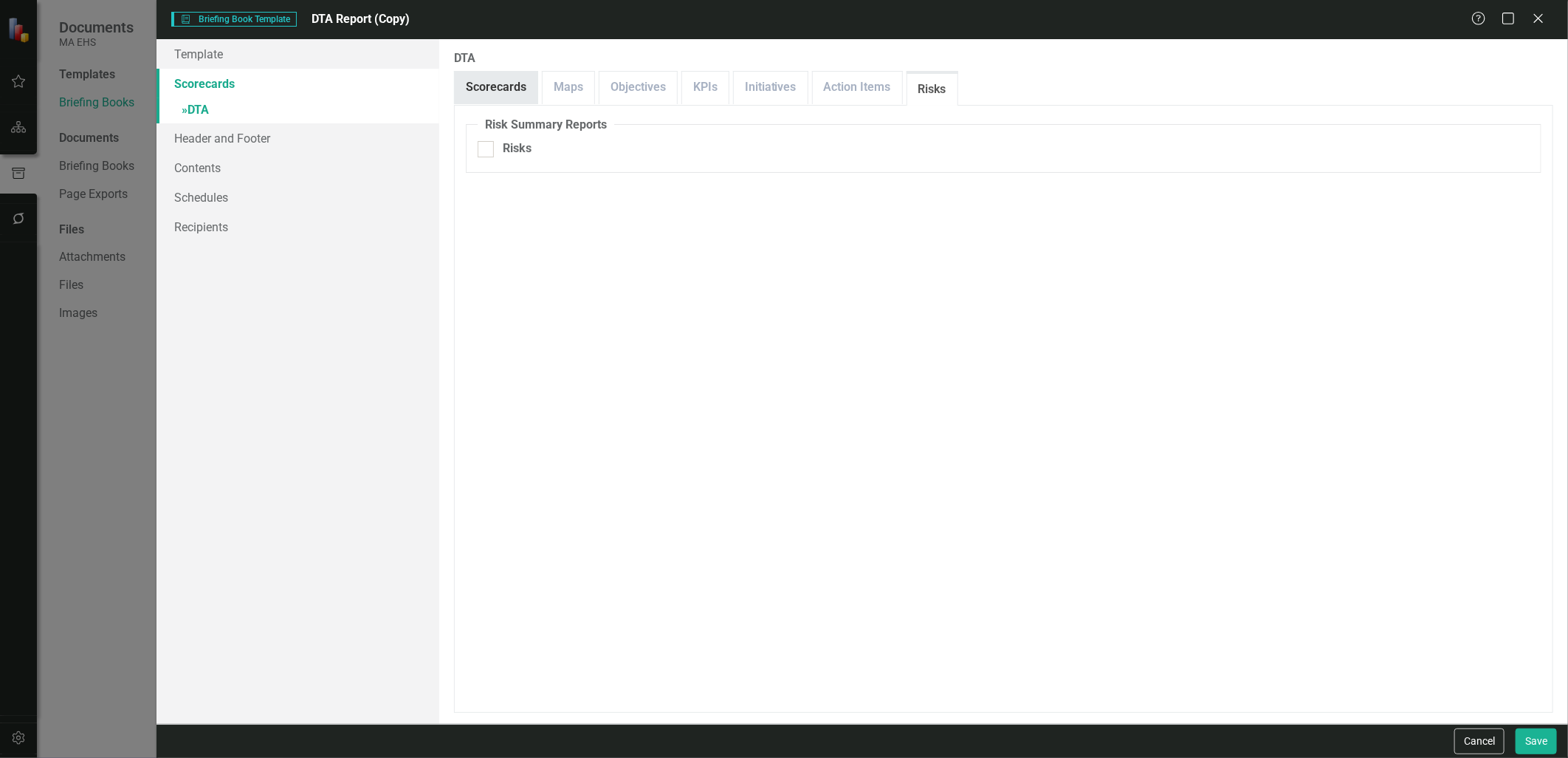
click at [519, 92] on link "Scorecards" at bounding box center [496, 87] width 83 height 32
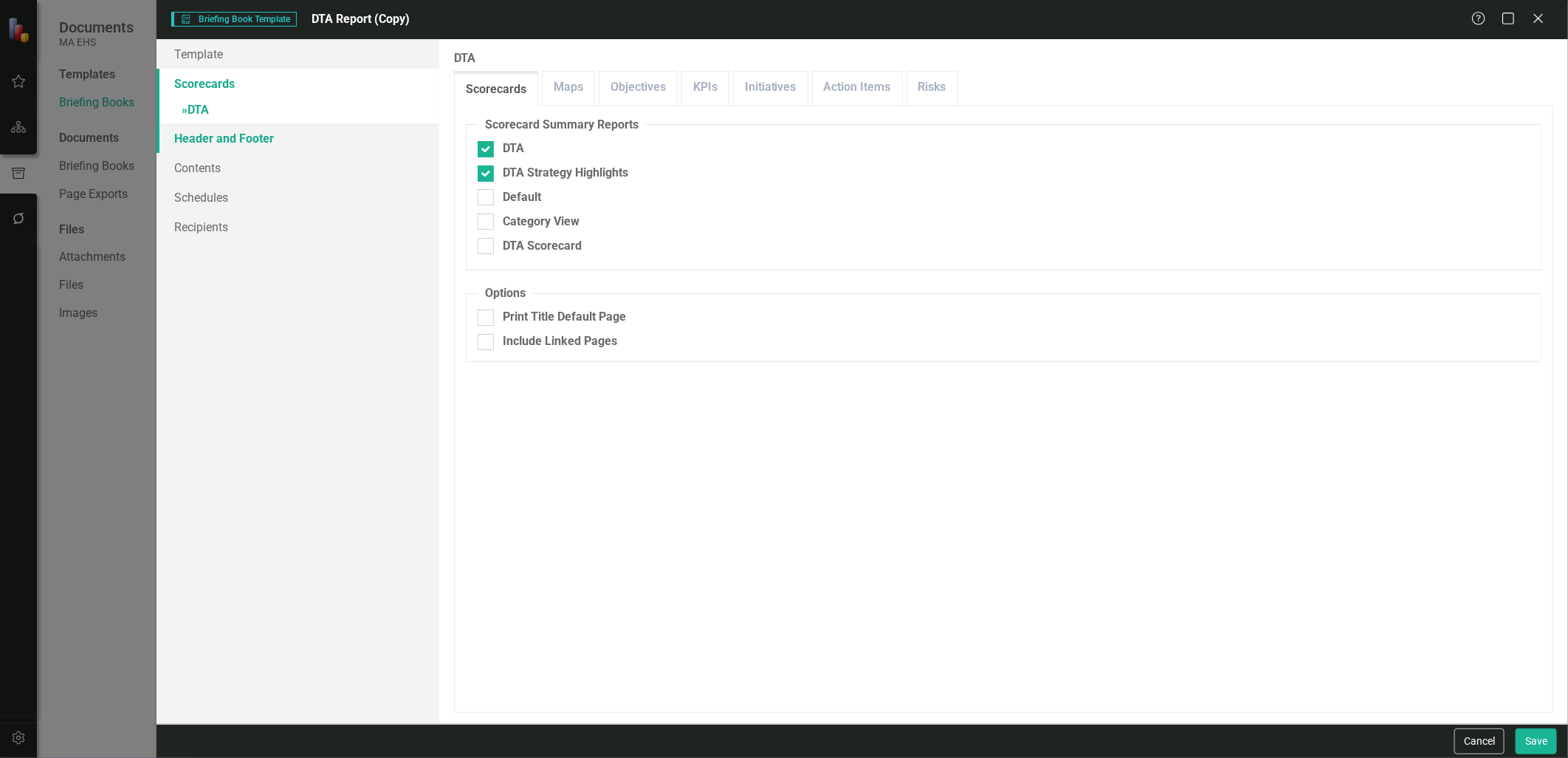
click at [233, 136] on link "Header and Footer" at bounding box center [297, 138] width 282 height 29
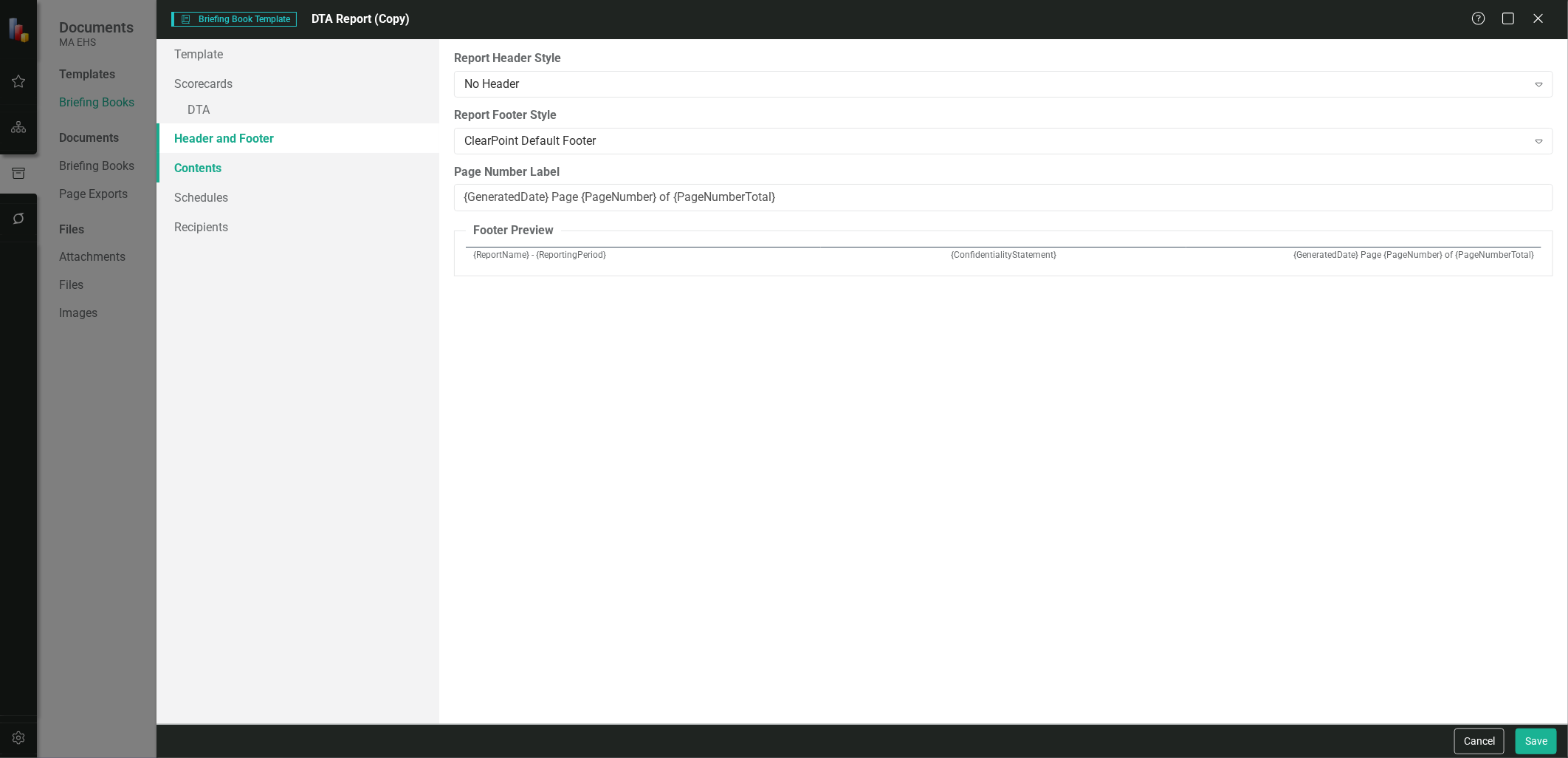
click at [238, 170] on link "Contents" at bounding box center [297, 167] width 282 height 29
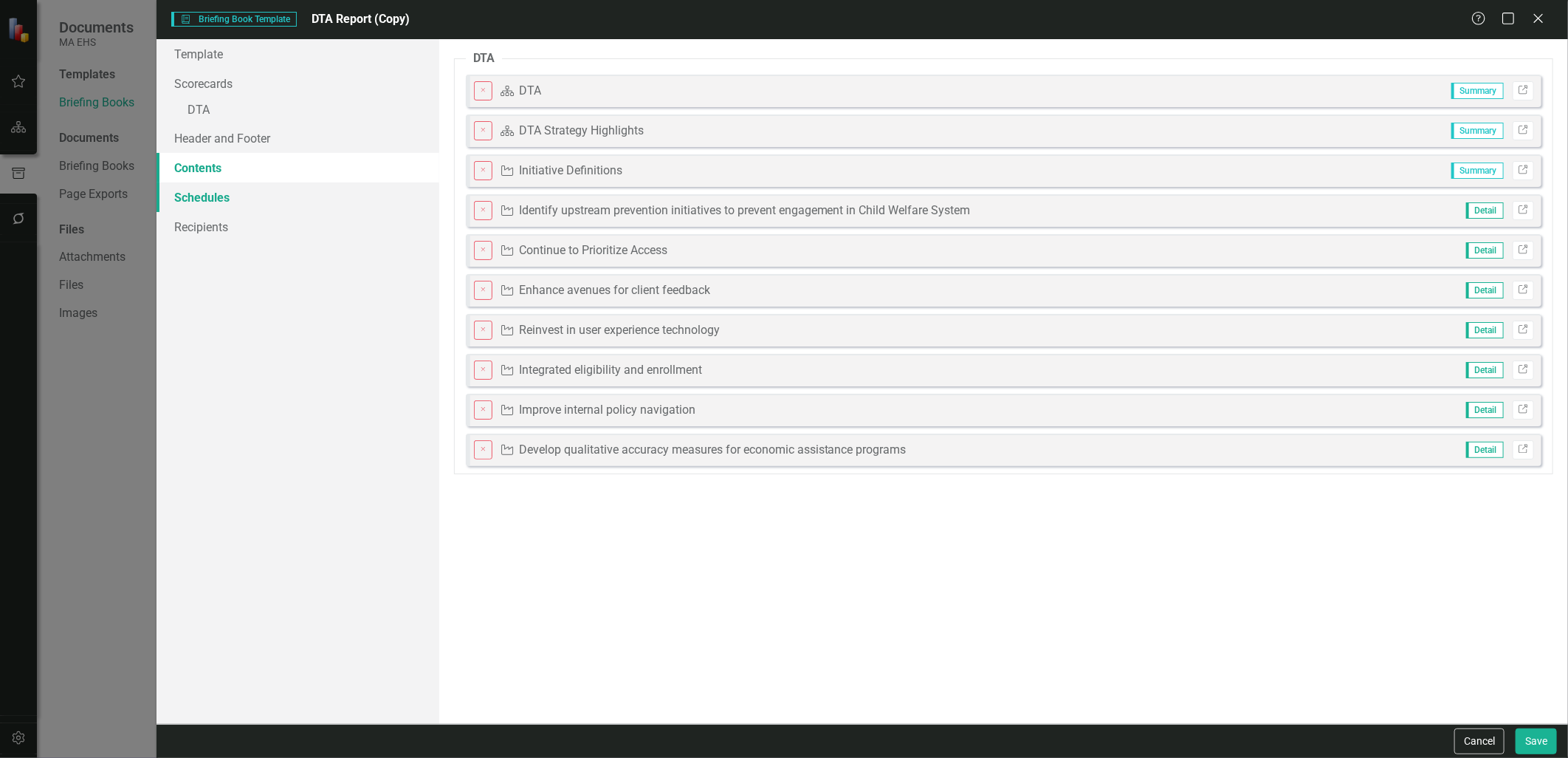
click at [245, 205] on link "Schedules" at bounding box center [297, 197] width 282 height 29
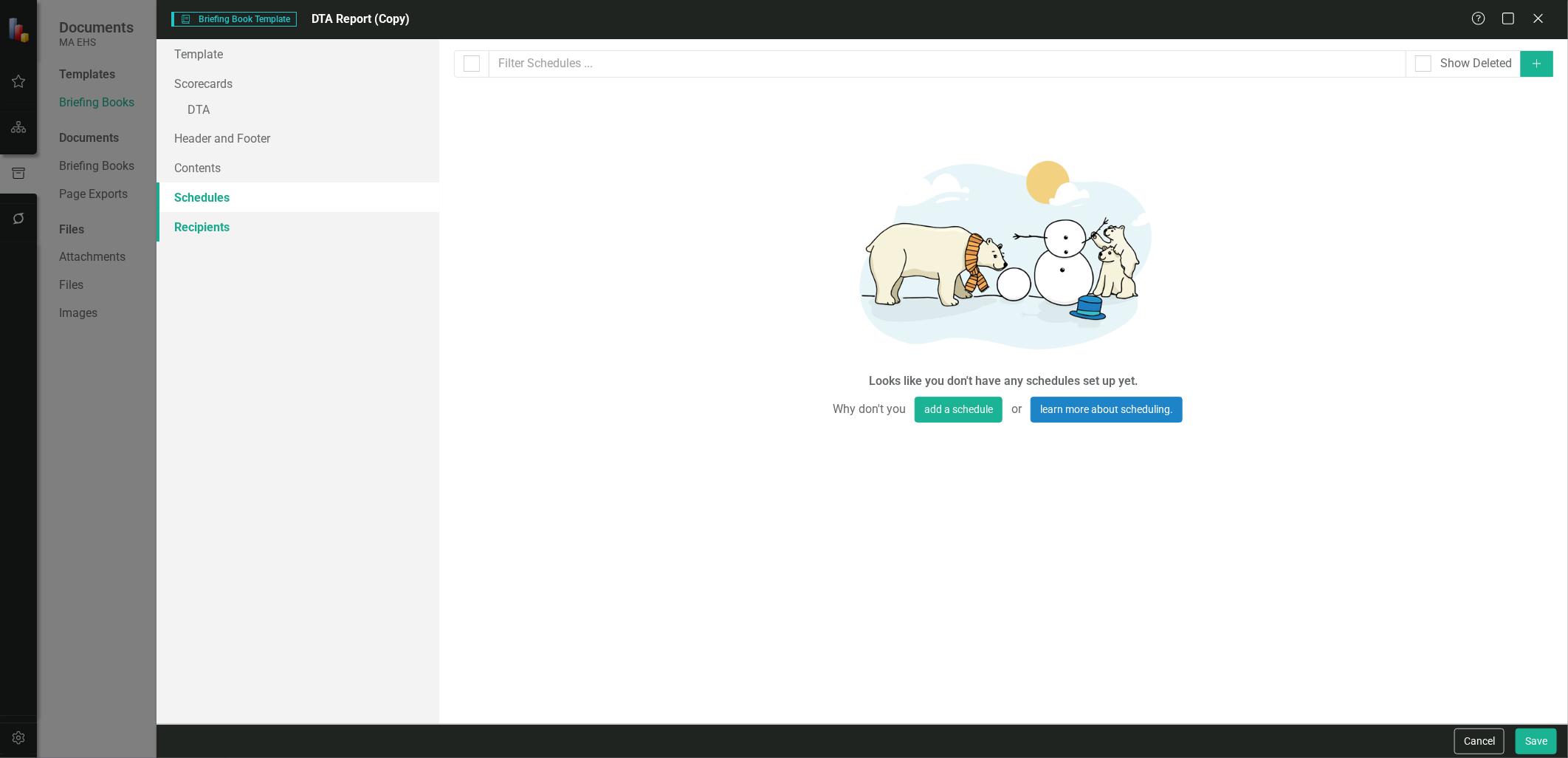
click at [248, 229] on link "Recipients" at bounding box center [297, 227] width 282 height 29
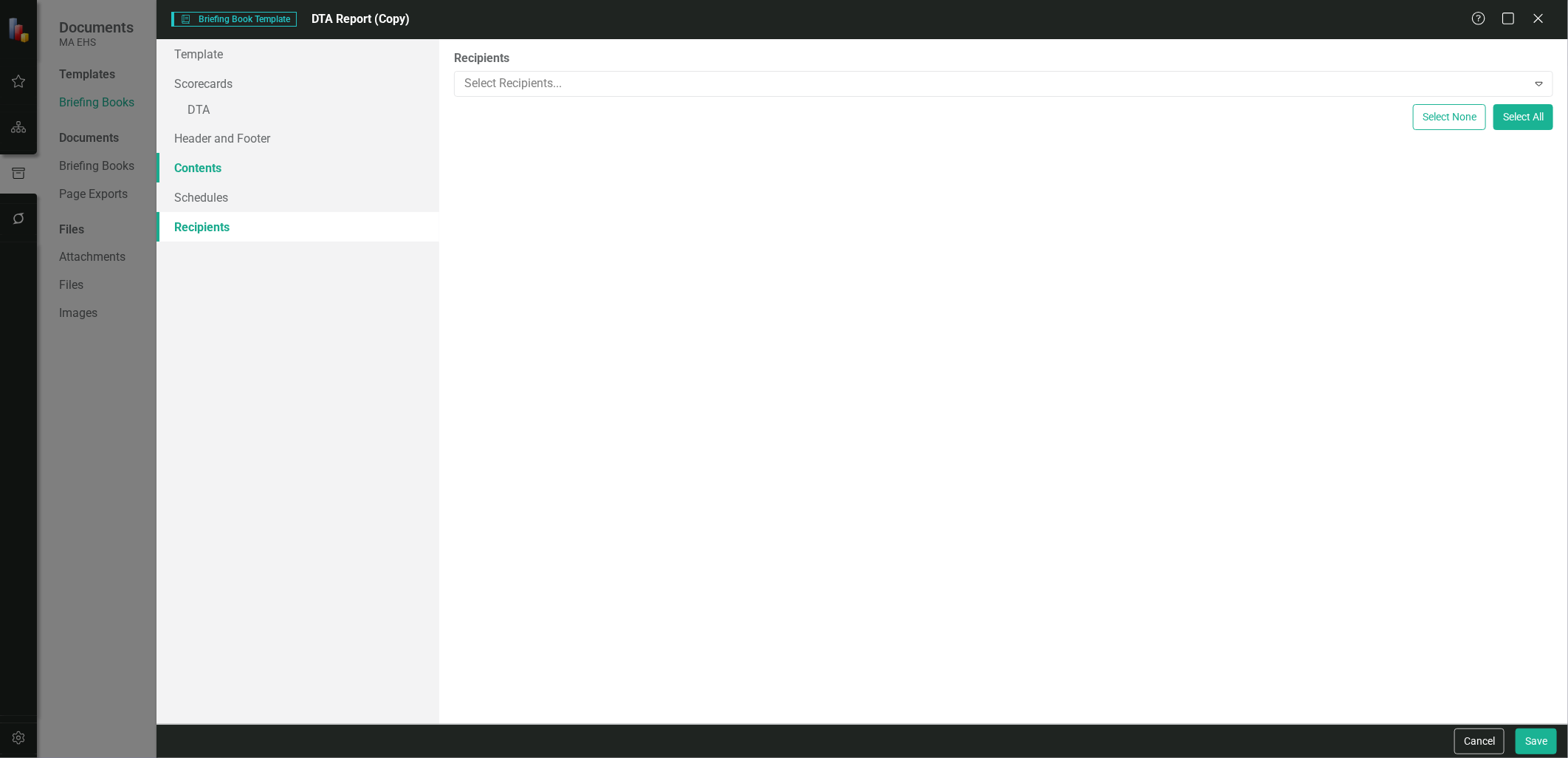
click at [251, 174] on link "Contents" at bounding box center [297, 167] width 282 height 29
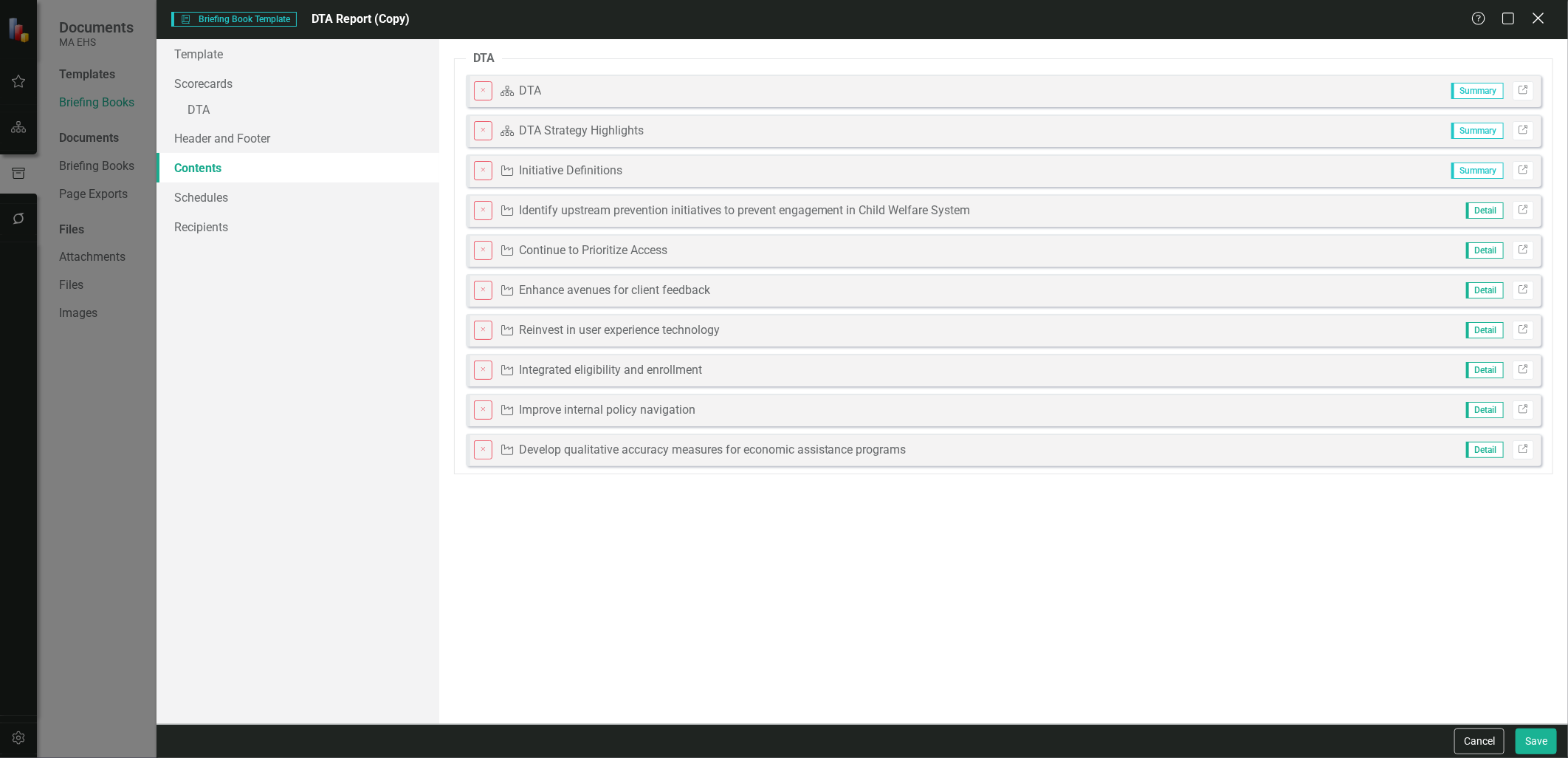
click at [1536, 24] on icon "Close" at bounding box center [1537, 18] width 19 height 14
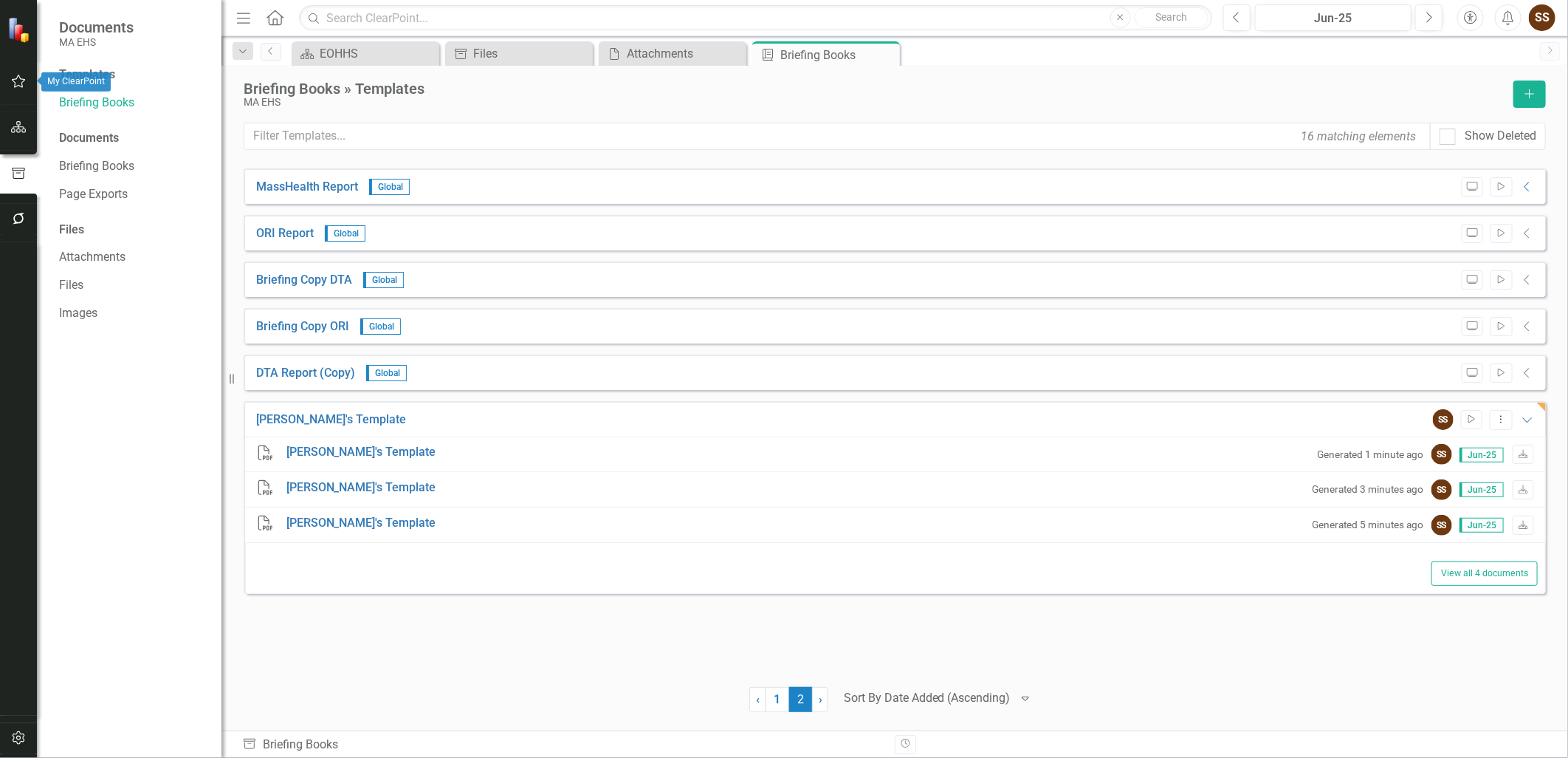
click at [28, 84] on button "button" at bounding box center [19, 82] width 33 height 31
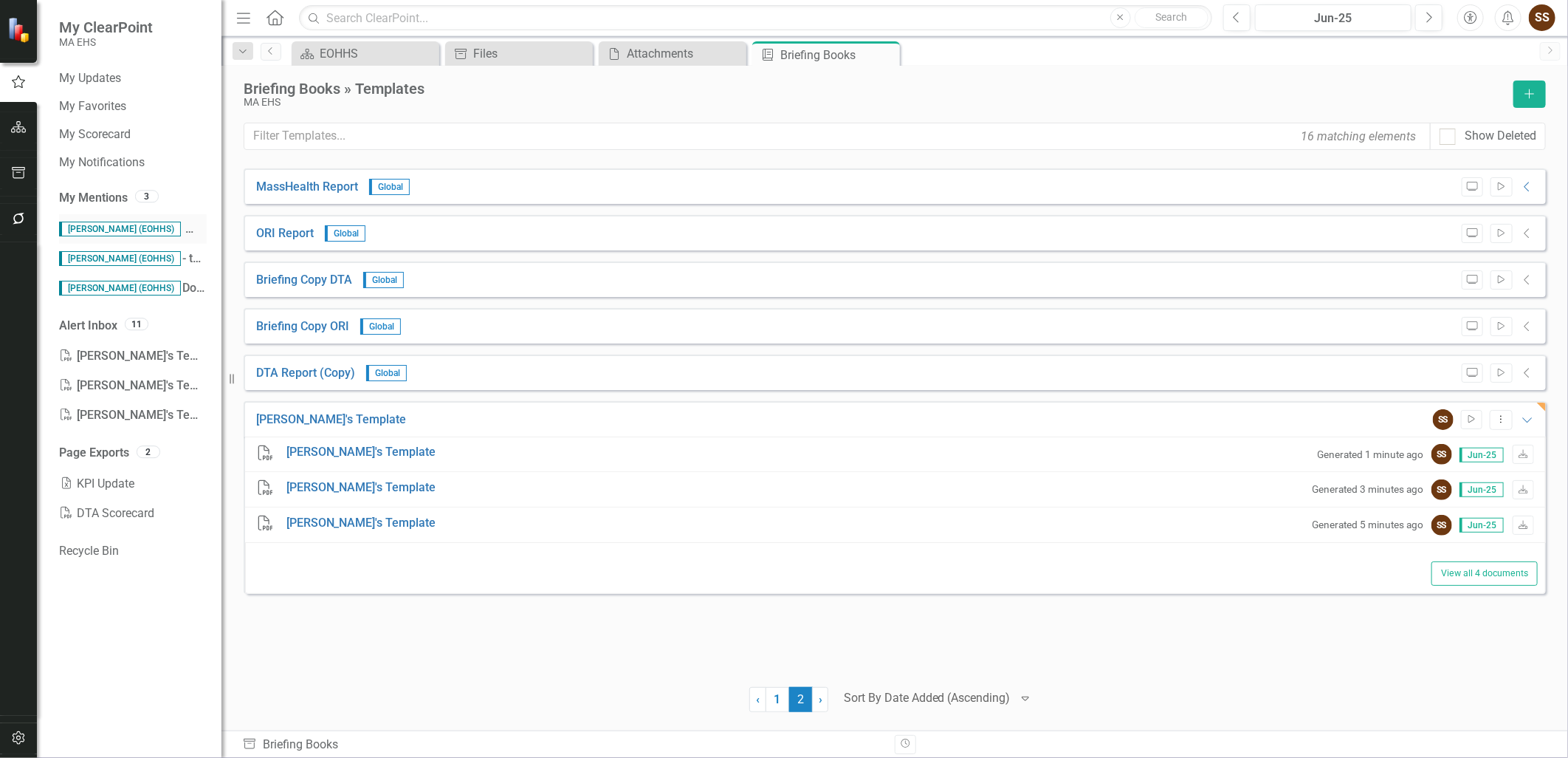
click at [130, 219] on div "Sreya Sudireddy (EOHHS) Cat Dvar (MCDHH) is trying to report on this annual dat…" at bounding box center [133, 229] width 148 height 29
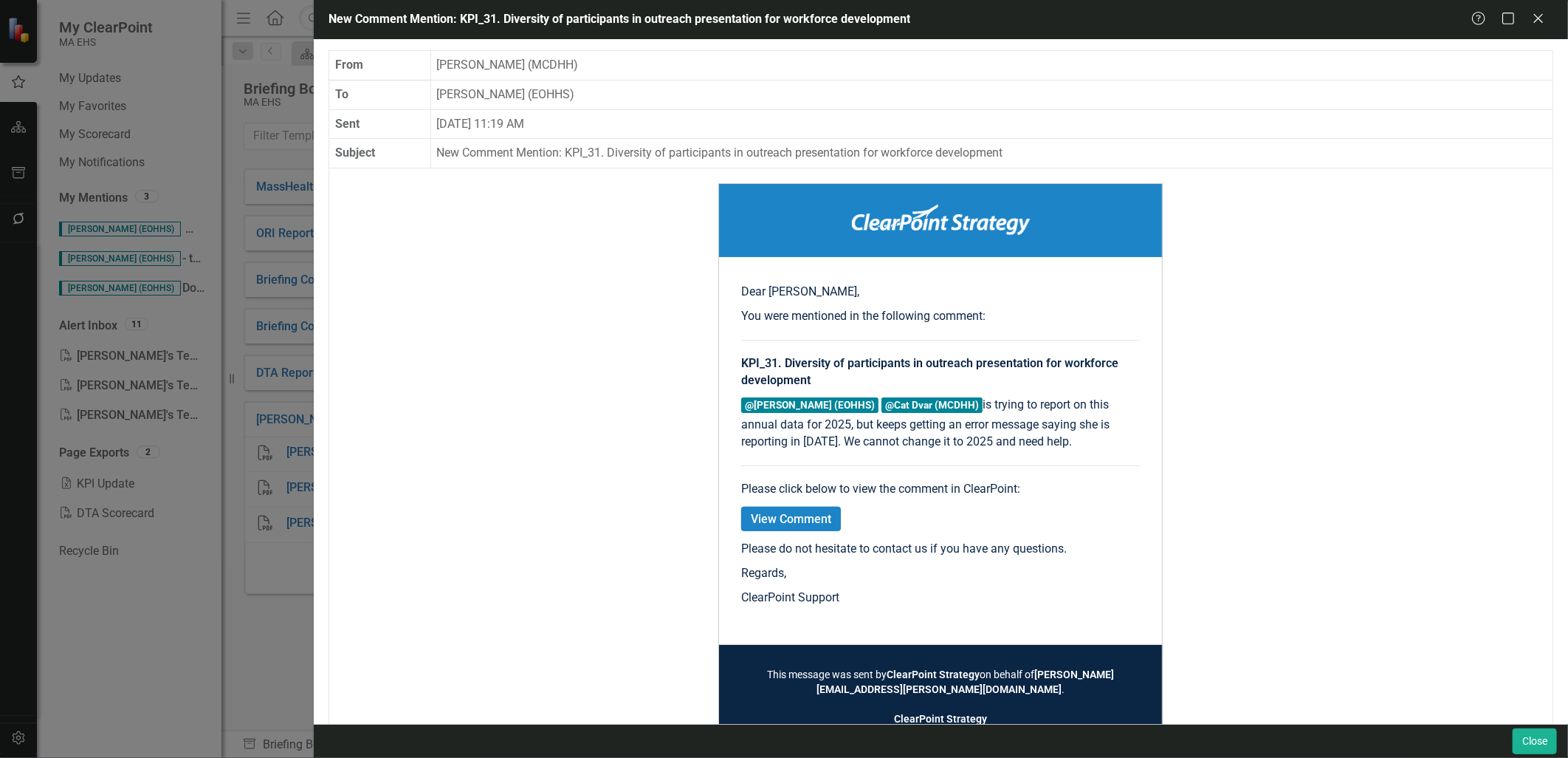
click at [130, 253] on div "New Comment Mention: KPI_31. Diversity of participants in outreach presentation…" at bounding box center [784, 379] width 1568 height 758
click at [1532, 737] on button "Close" at bounding box center [1534, 741] width 45 height 26
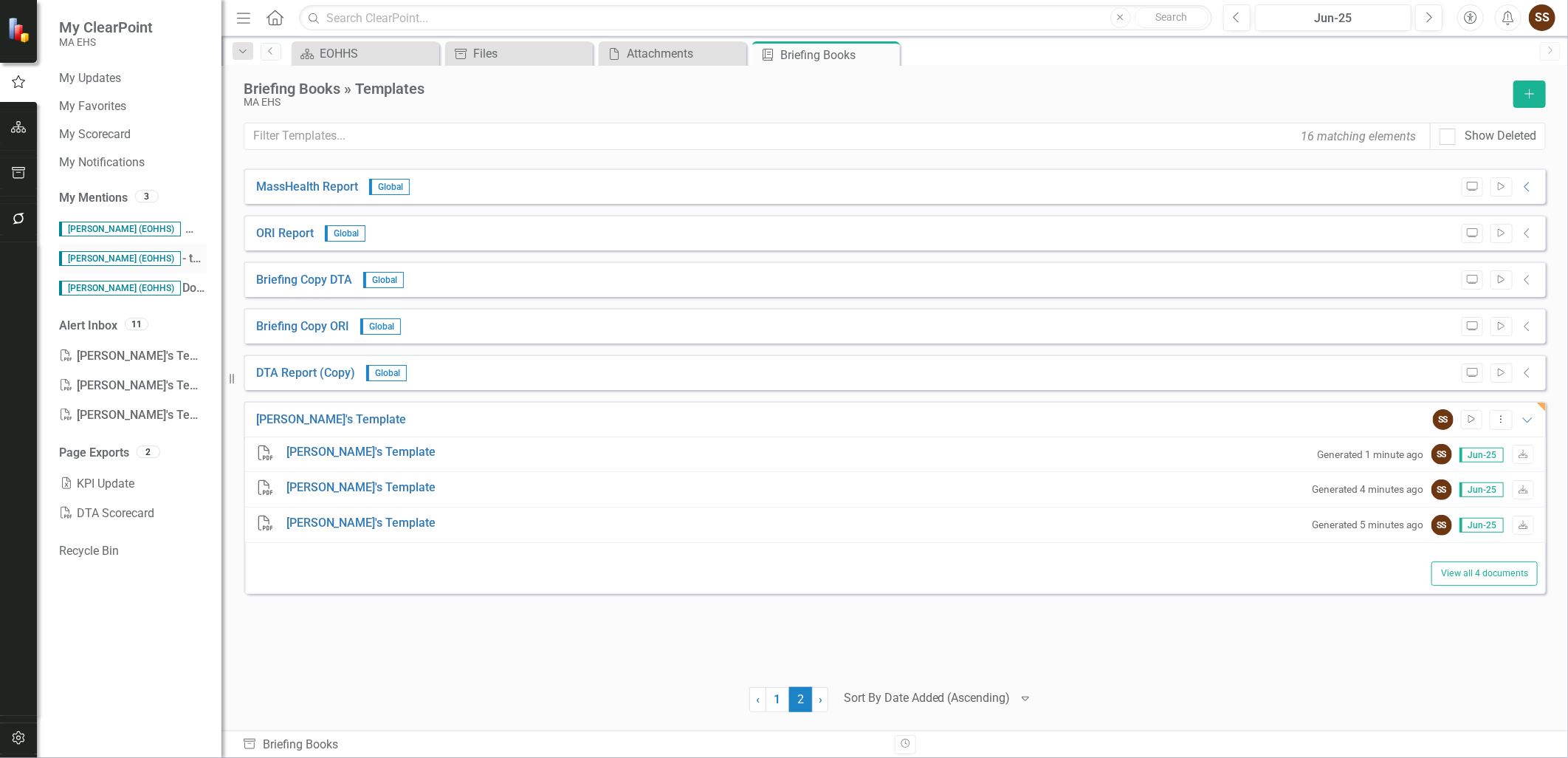
click at [75, 260] on span "Sreya Sudireddy (EOHHS)" at bounding box center [120, 258] width 122 height 15
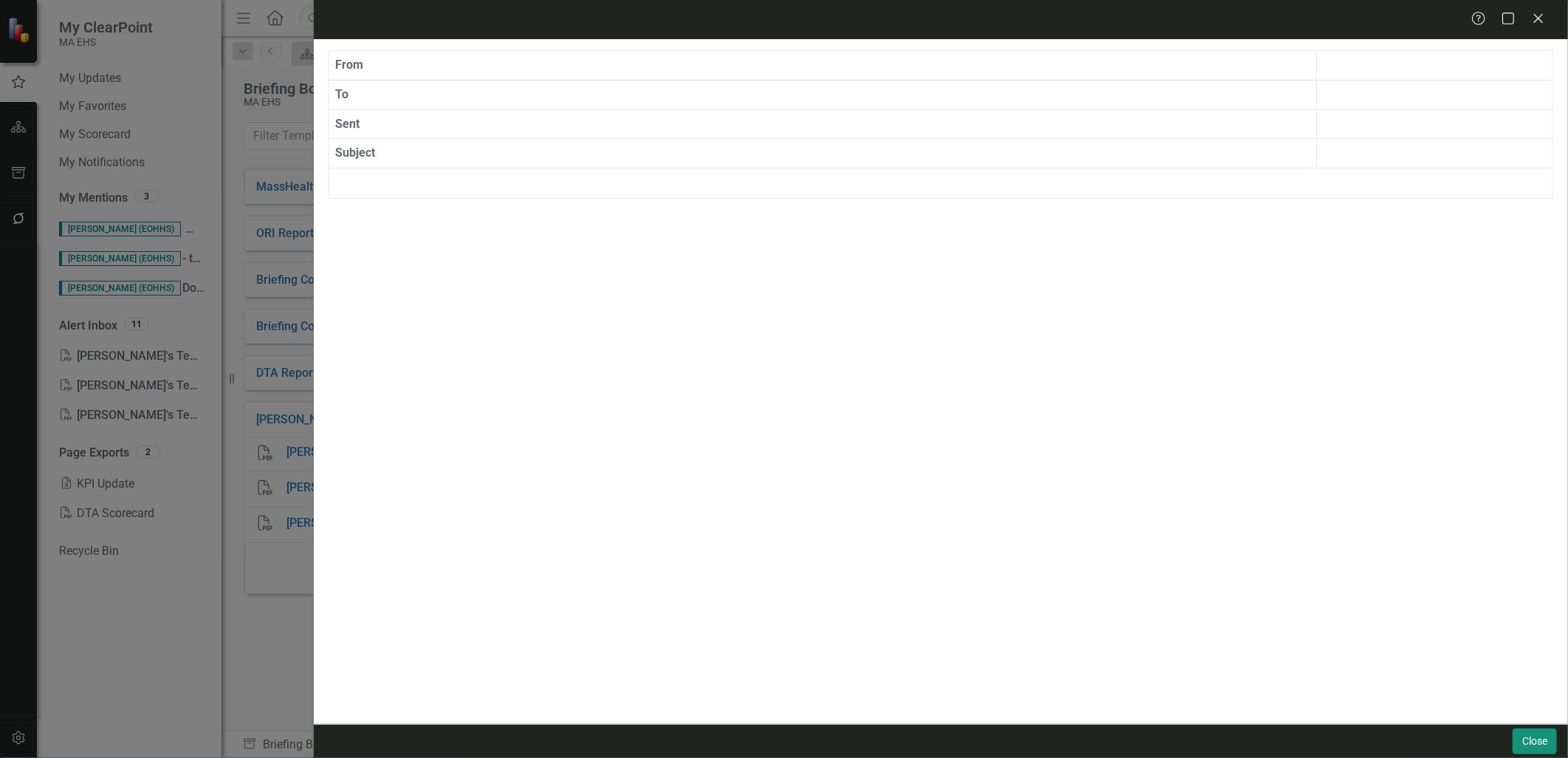
click at [1544, 744] on button "Close" at bounding box center [1534, 741] width 45 height 26
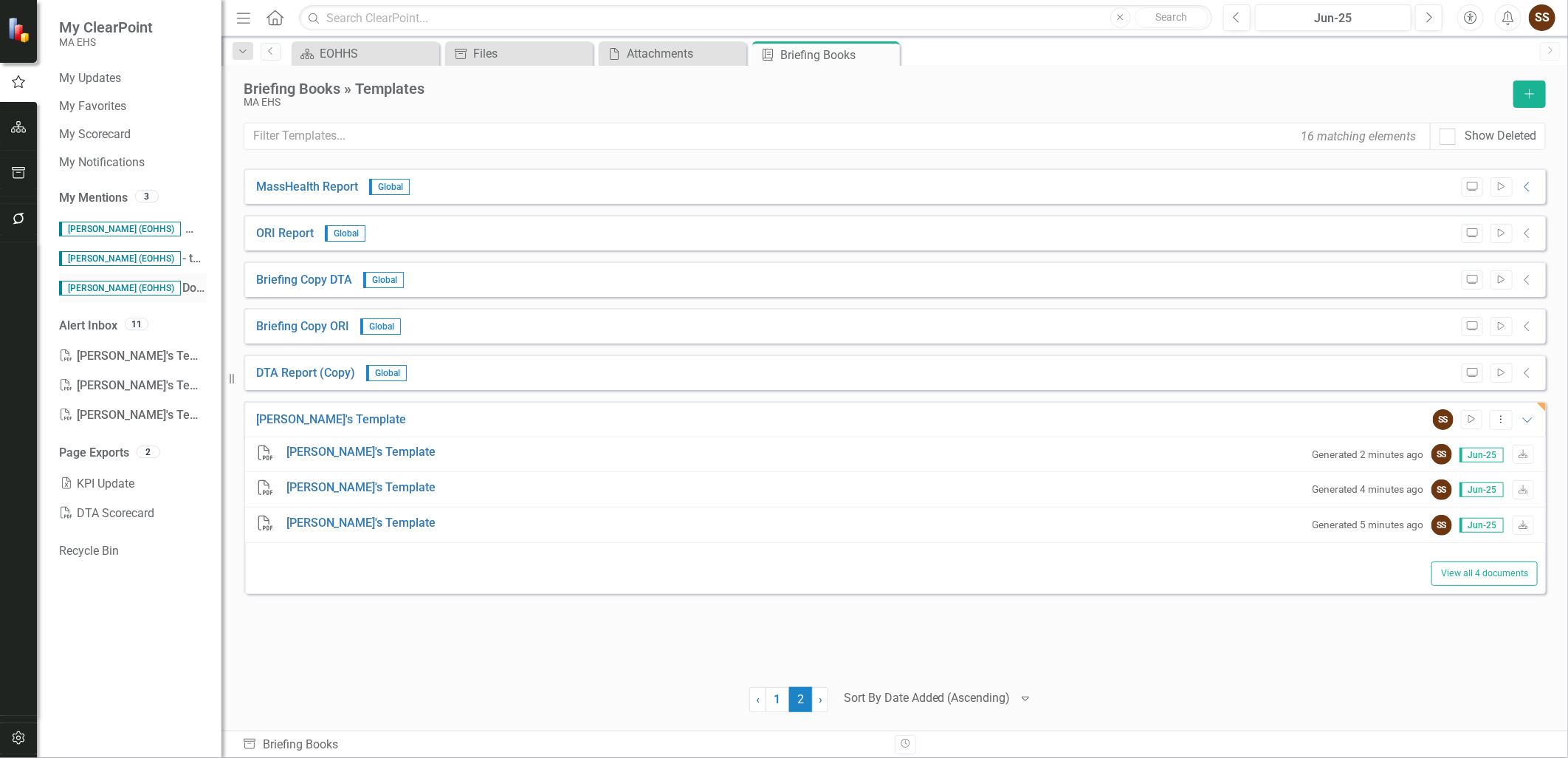
click at [102, 288] on span "Sreya Sudireddy (EOHHS)" at bounding box center [120, 288] width 122 height 15
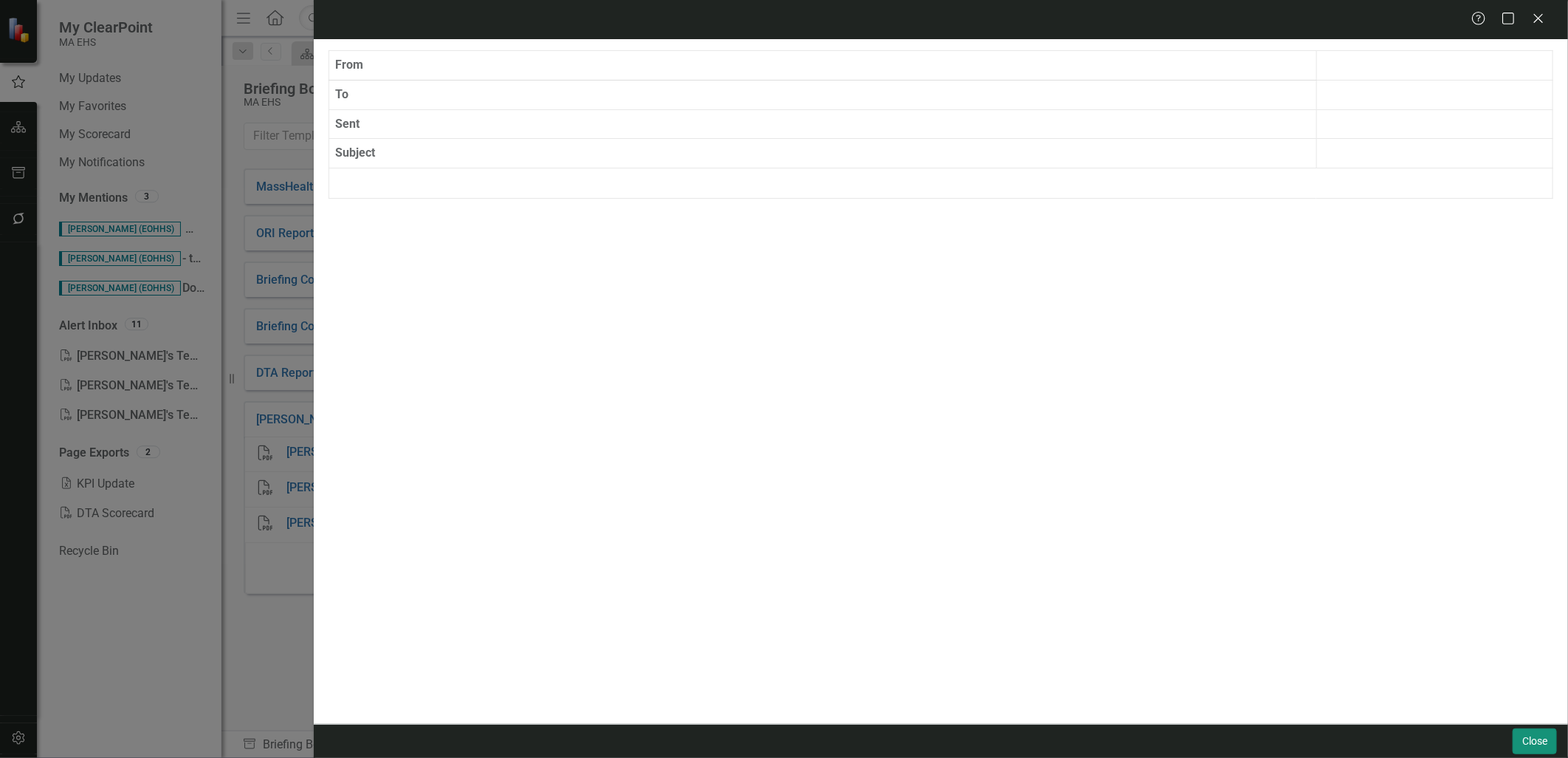
click at [1534, 730] on button "Close" at bounding box center [1534, 741] width 45 height 26
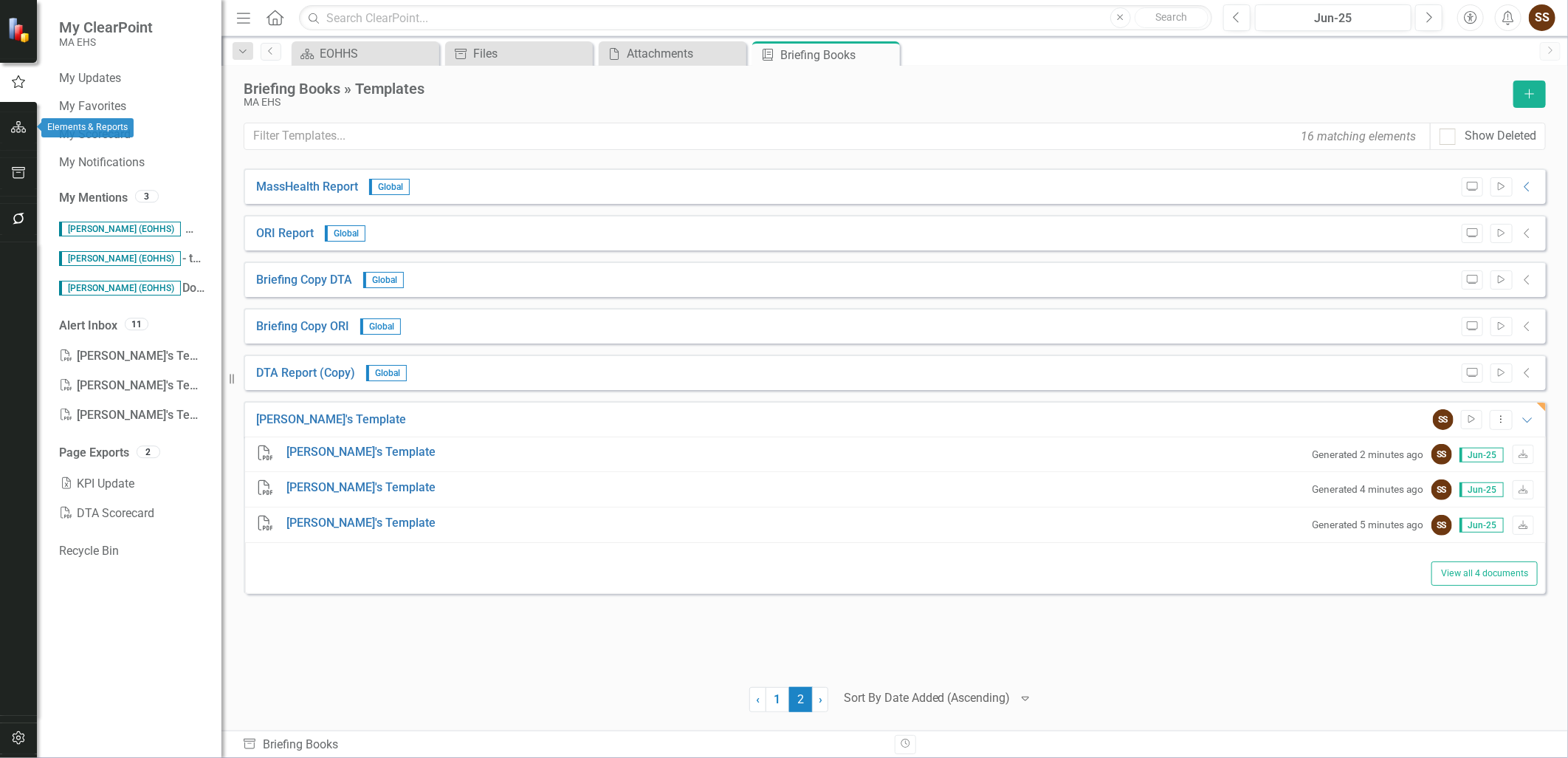
click at [16, 121] on icon "button" at bounding box center [19, 127] width 15 height 12
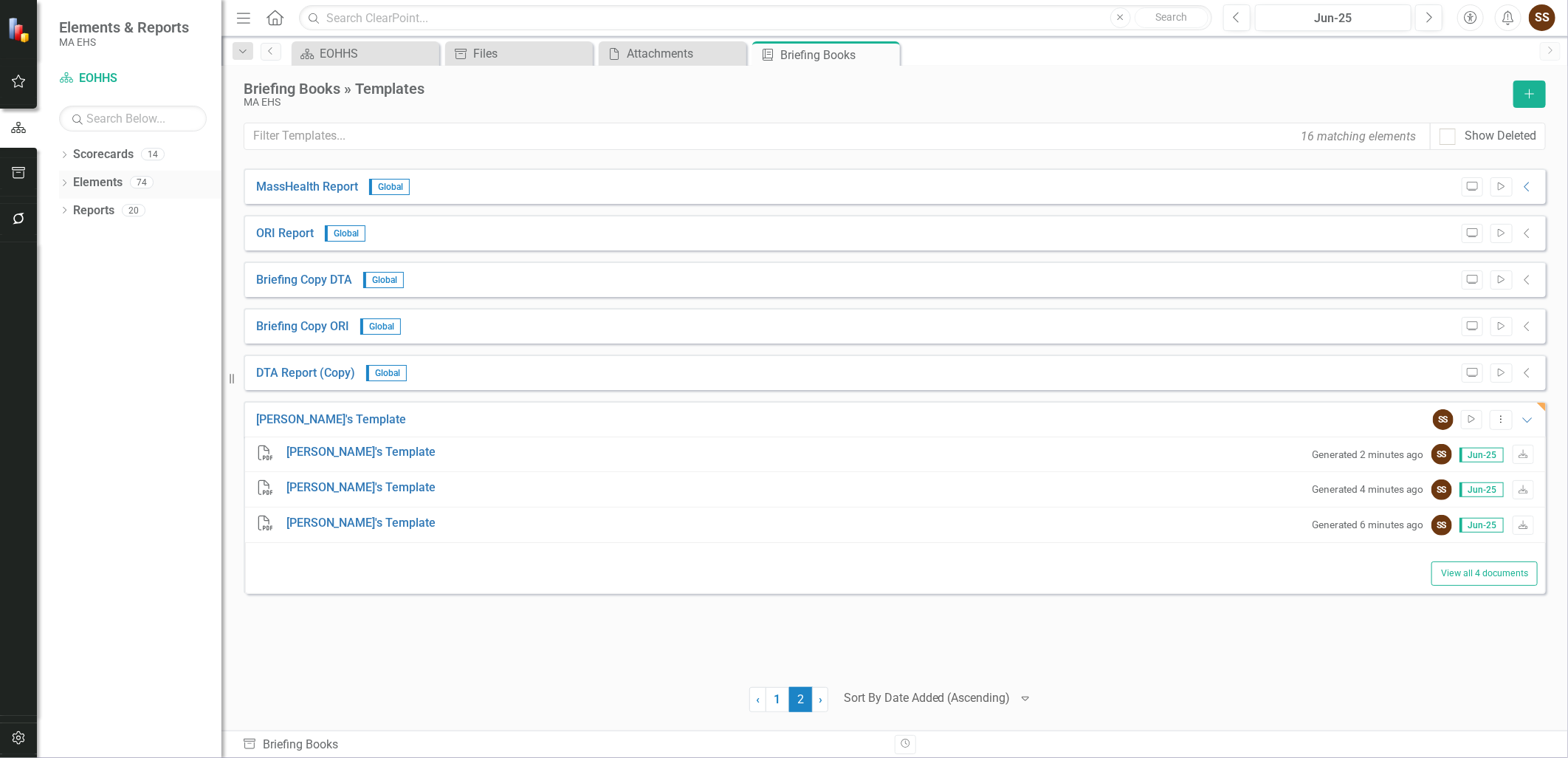
click at [62, 180] on icon "Dropdown" at bounding box center [64, 184] width 11 height 8
click at [62, 188] on div "Dropdown Elements 74" at bounding box center [140, 184] width 162 height 28
click at [55, 181] on div "Dropdown Scorecards 14 Dropdown EOHHS AGE DCF DDS DMH DPH DTA DYS MassAbility M…" at bounding box center [128, 449] width 184 height 615
click at [59, 179] on div "Dropdown Scorecards 14 Dropdown EOHHS AGE DCF DDS DMH DPH DTA DYS MassAbility M…" at bounding box center [128, 449] width 184 height 615
click at [63, 180] on icon "Dropdown" at bounding box center [63, 181] width 8 height 11
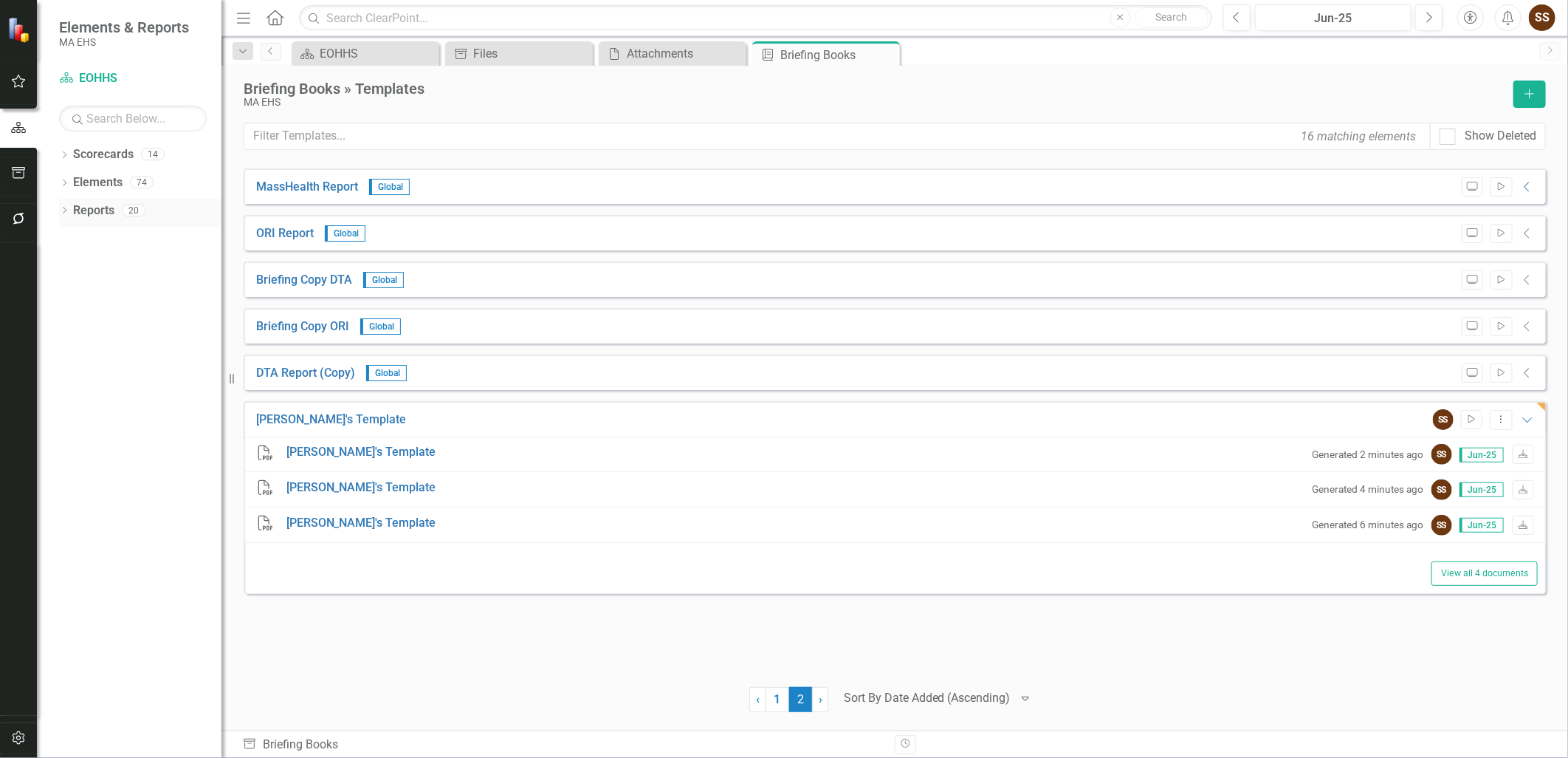
click at [62, 210] on icon "Dropdown" at bounding box center [64, 211] width 11 height 8
click at [76, 264] on icon "Dropdown" at bounding box center [71, 266] width 11 height 8
click at [114, 288] on div "EOHHS - Map FY26 v1.0" at bounding box center [149, 289] width 143 height 13
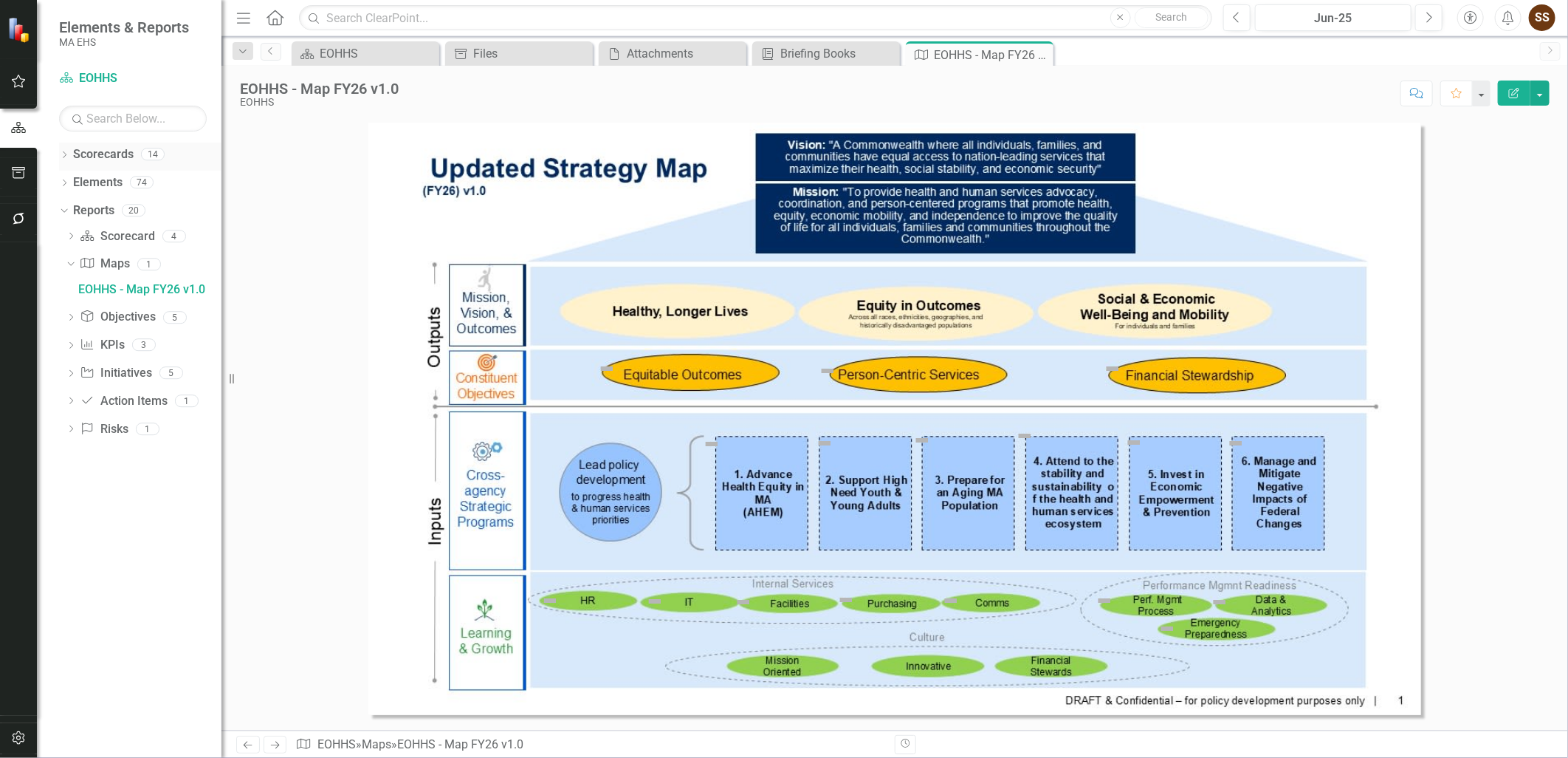
click at [61, 154] on icon "Dropdown" at bounding box center [64, 156] width 11 height 8
click at [71, 187] on div "Dropdown" at bounding box center [72, 182] width 11 height 12
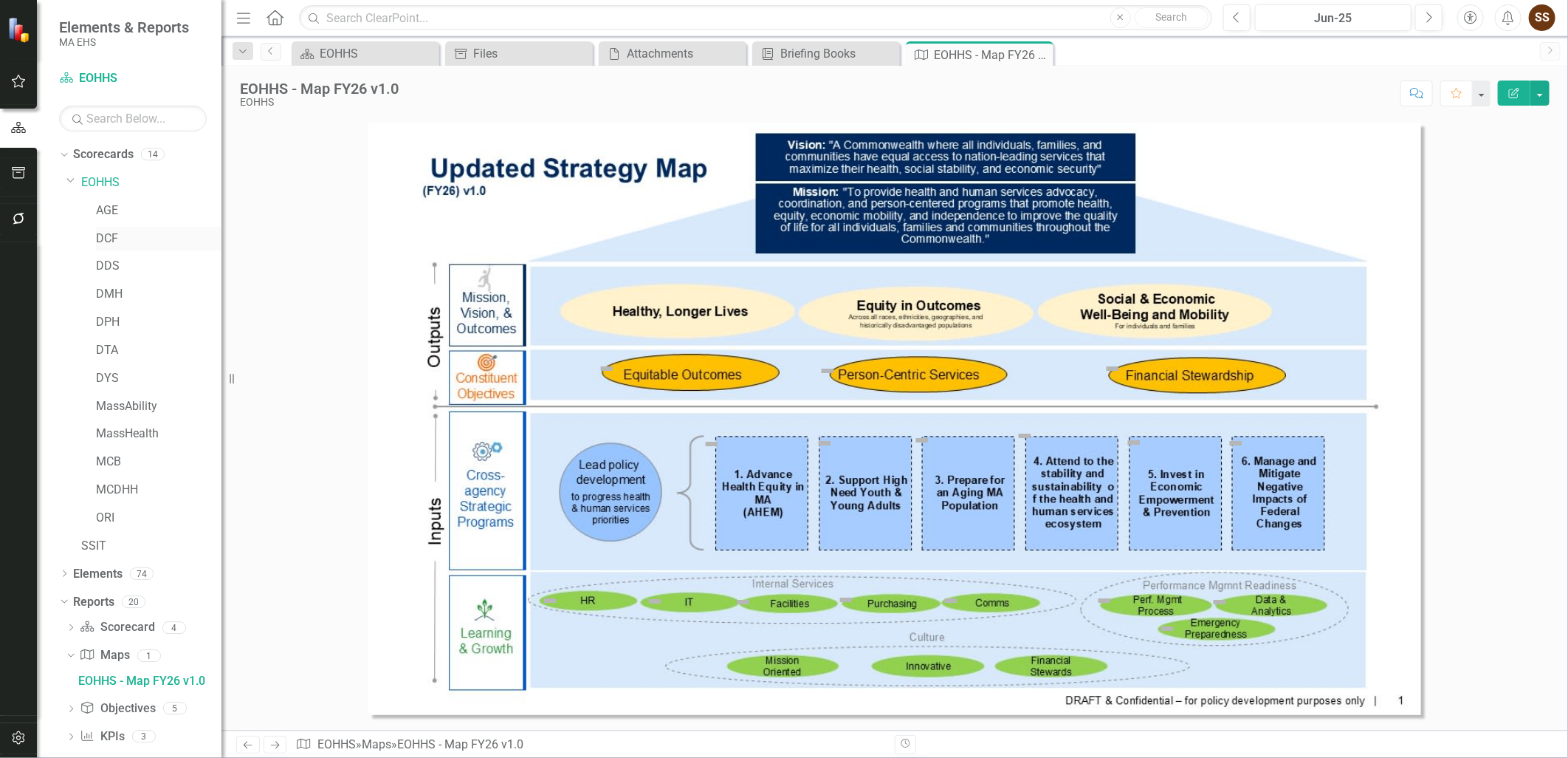
click at [123, 233] on link "DCF" at bounding box center [158, 239] width 126 height 17
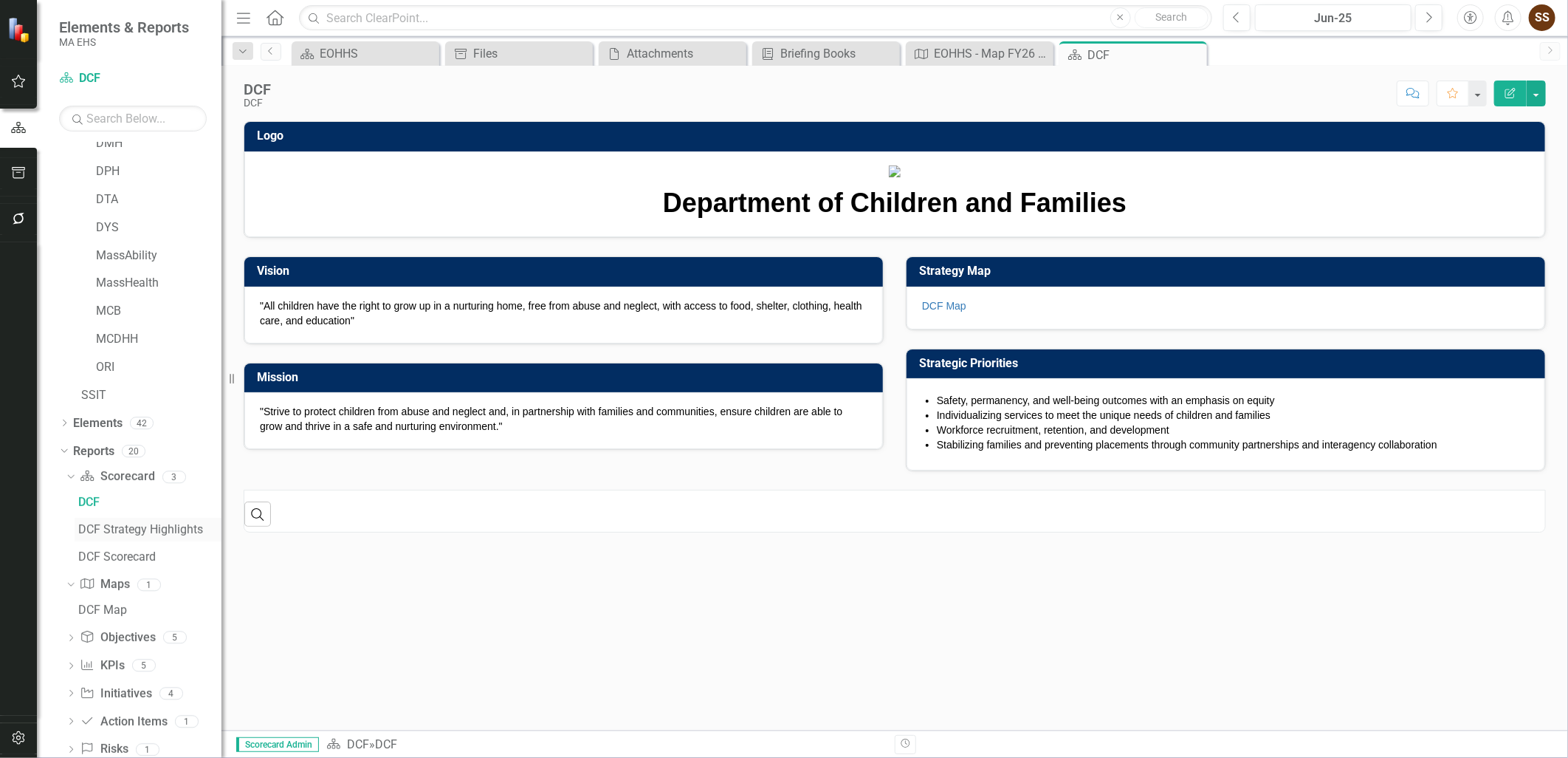
scroll to position [164, 0]
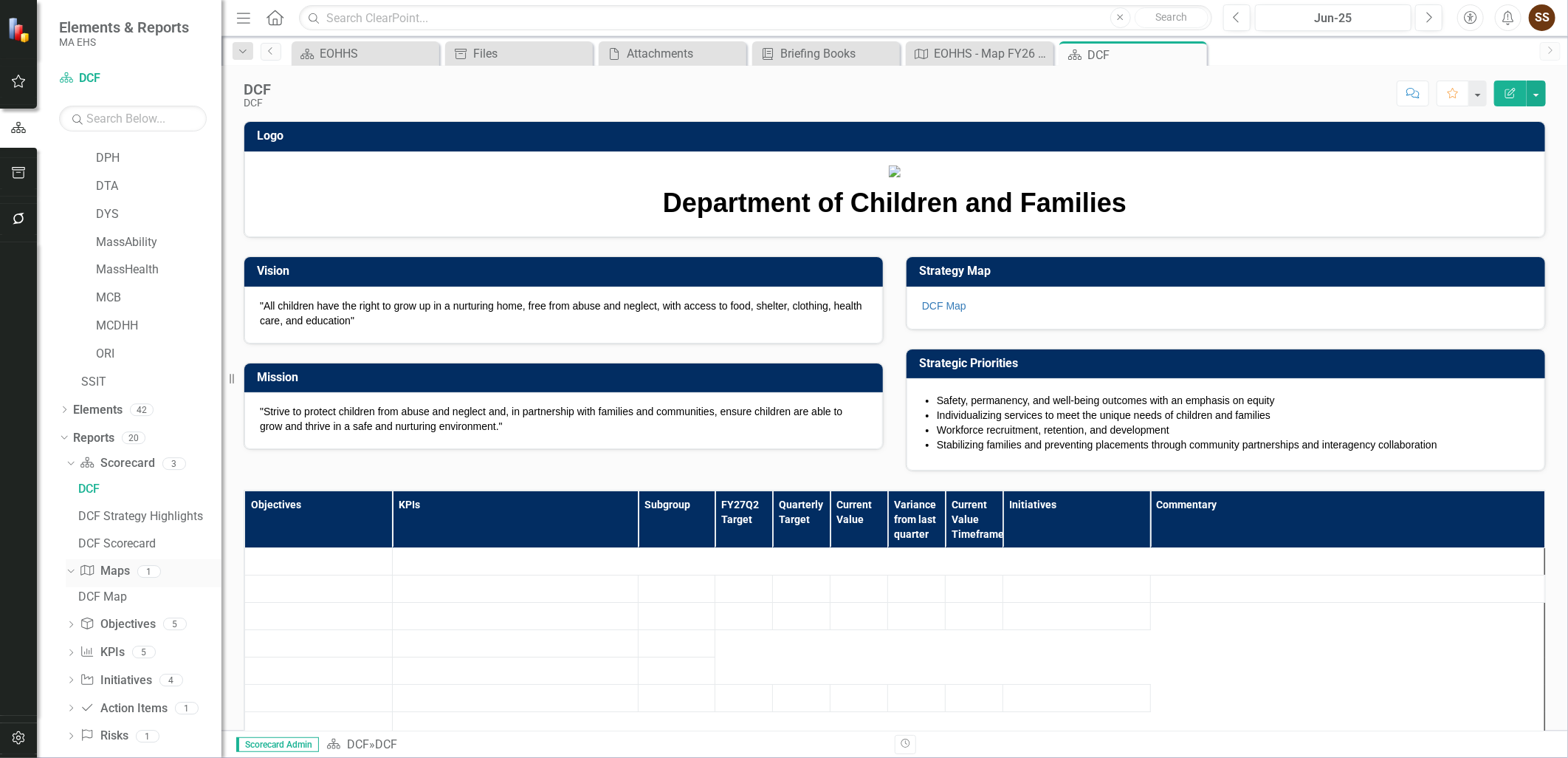
click at [105, 571] on link "Map Maps" at bounding box center [104, 571] width 50 height 17
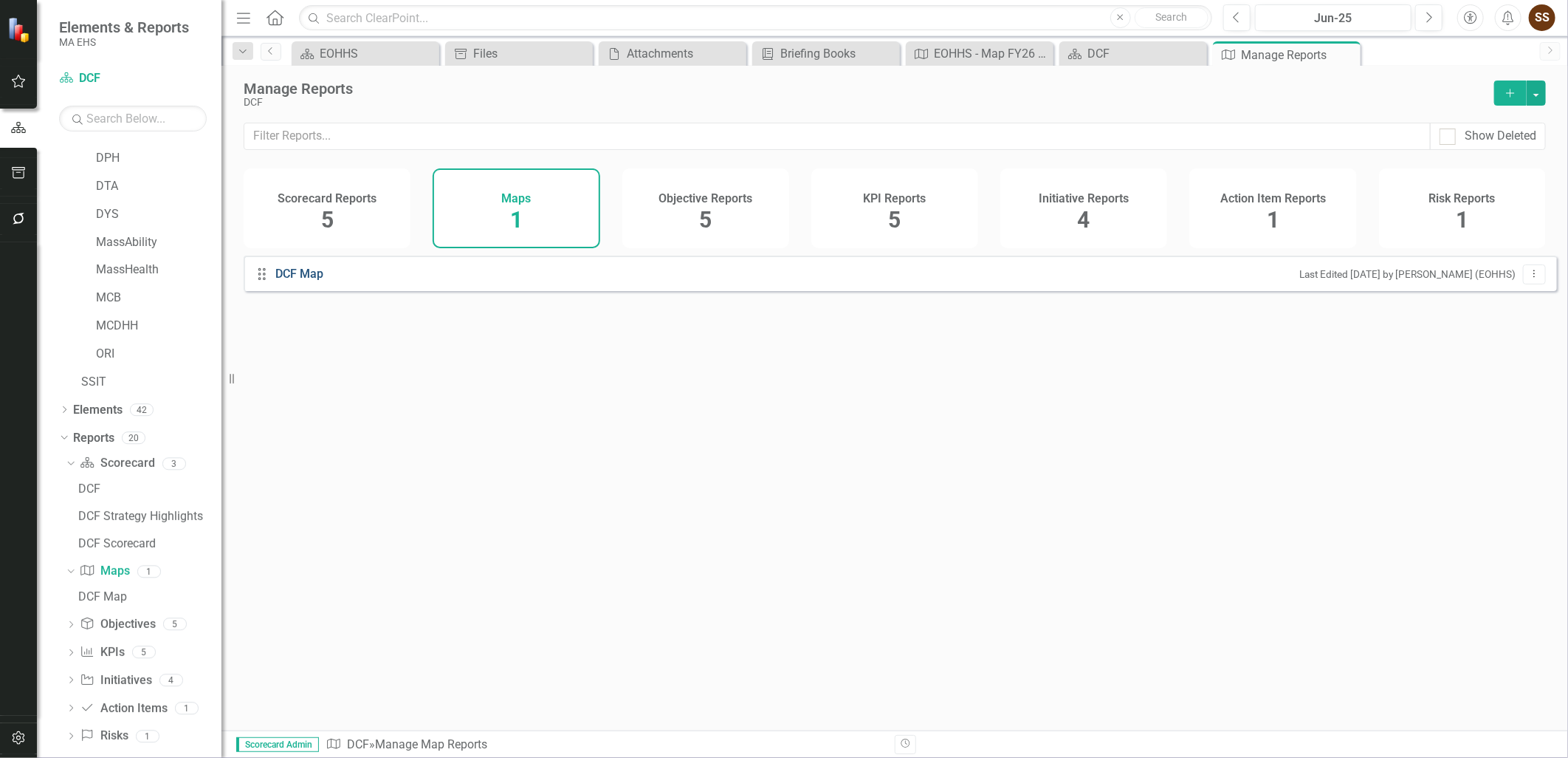
click at [296, 280] on link "DCF Map" at bounding box center [301, 274] width 52 height 17
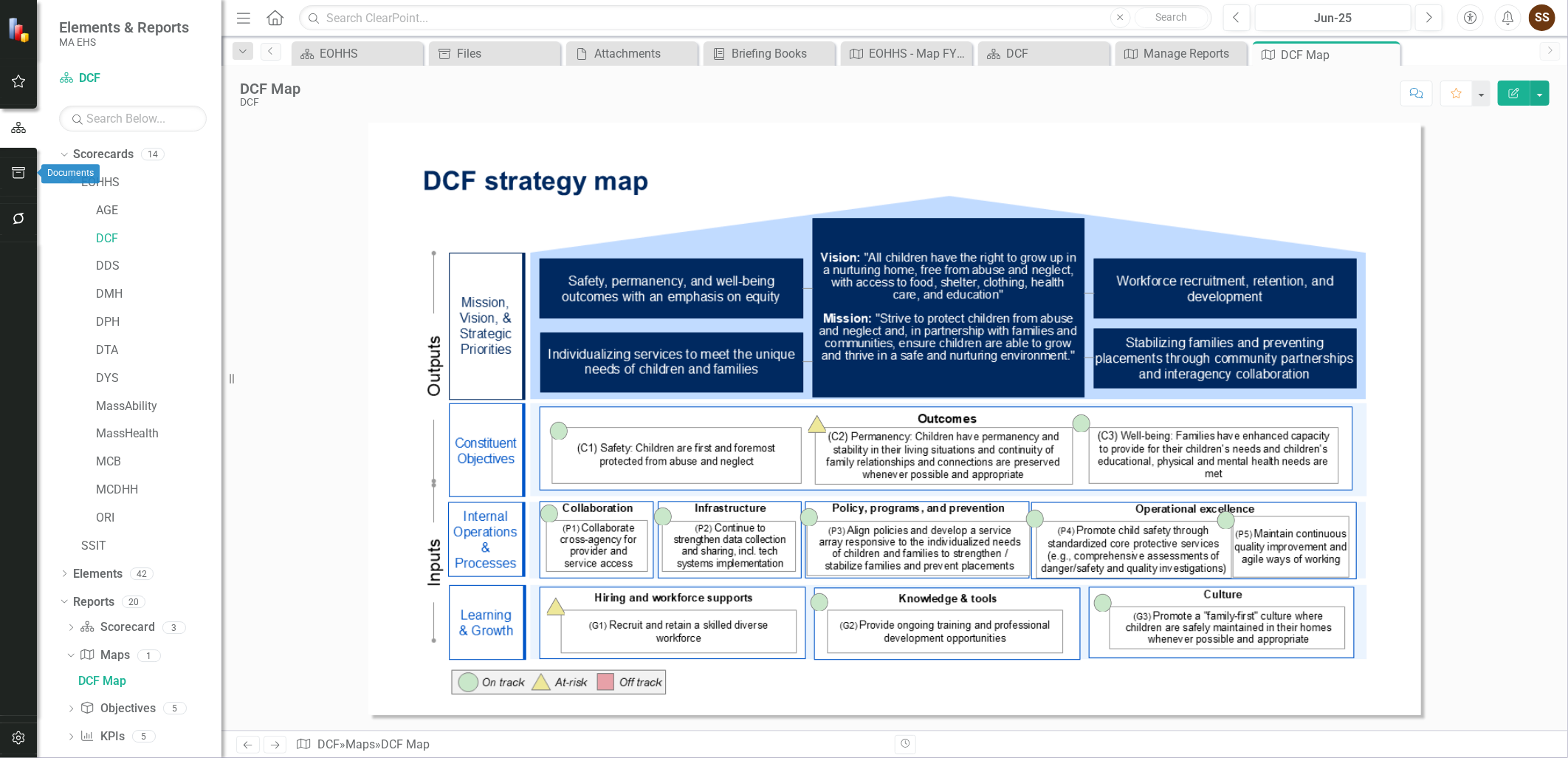
click at [22, 175] on icon "button" at bounding box center [19, 172] width 15 height 12
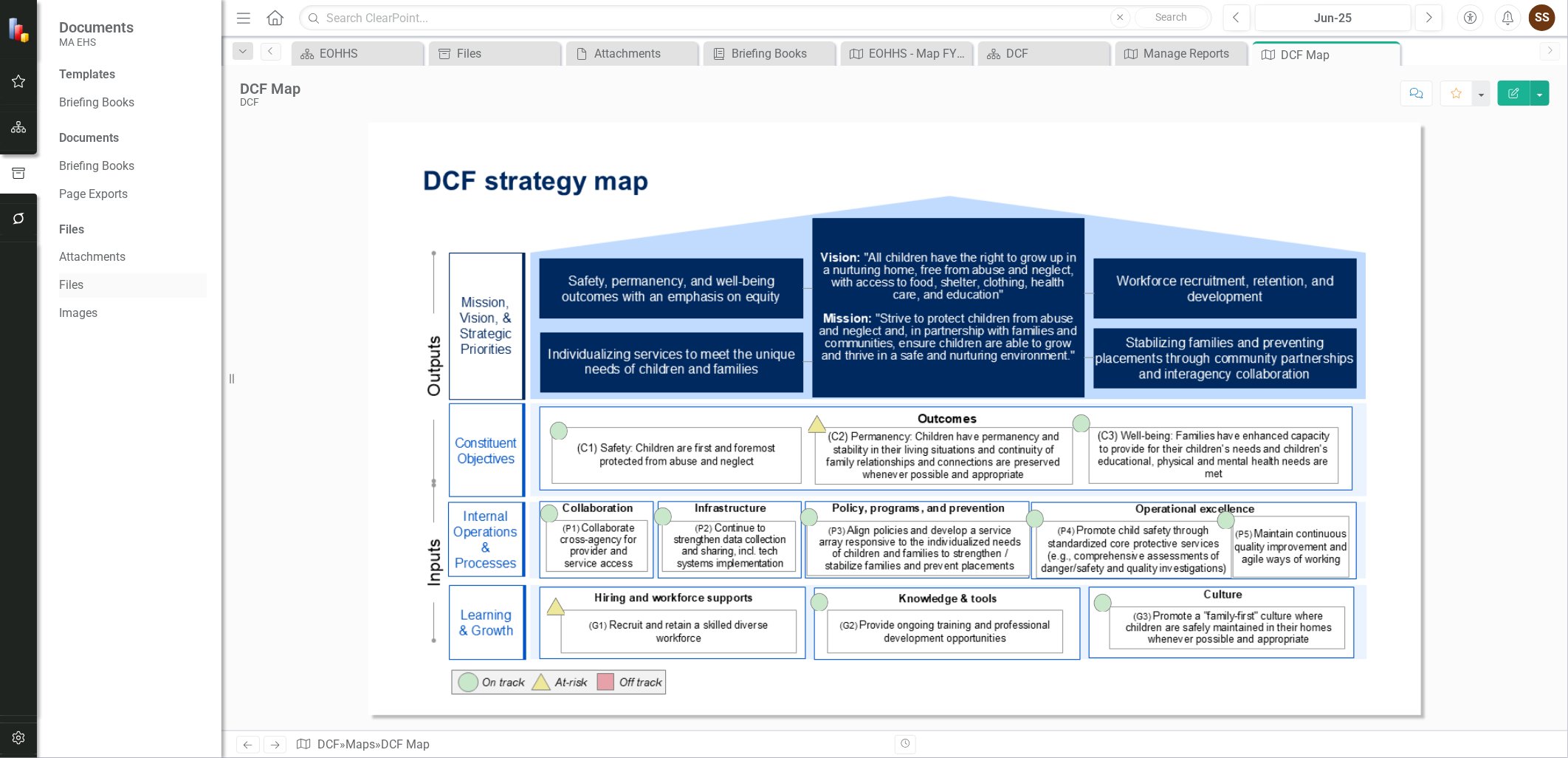
click at [108, 277] on link "Files" at bounding box center [133, 285] width 148 height 17
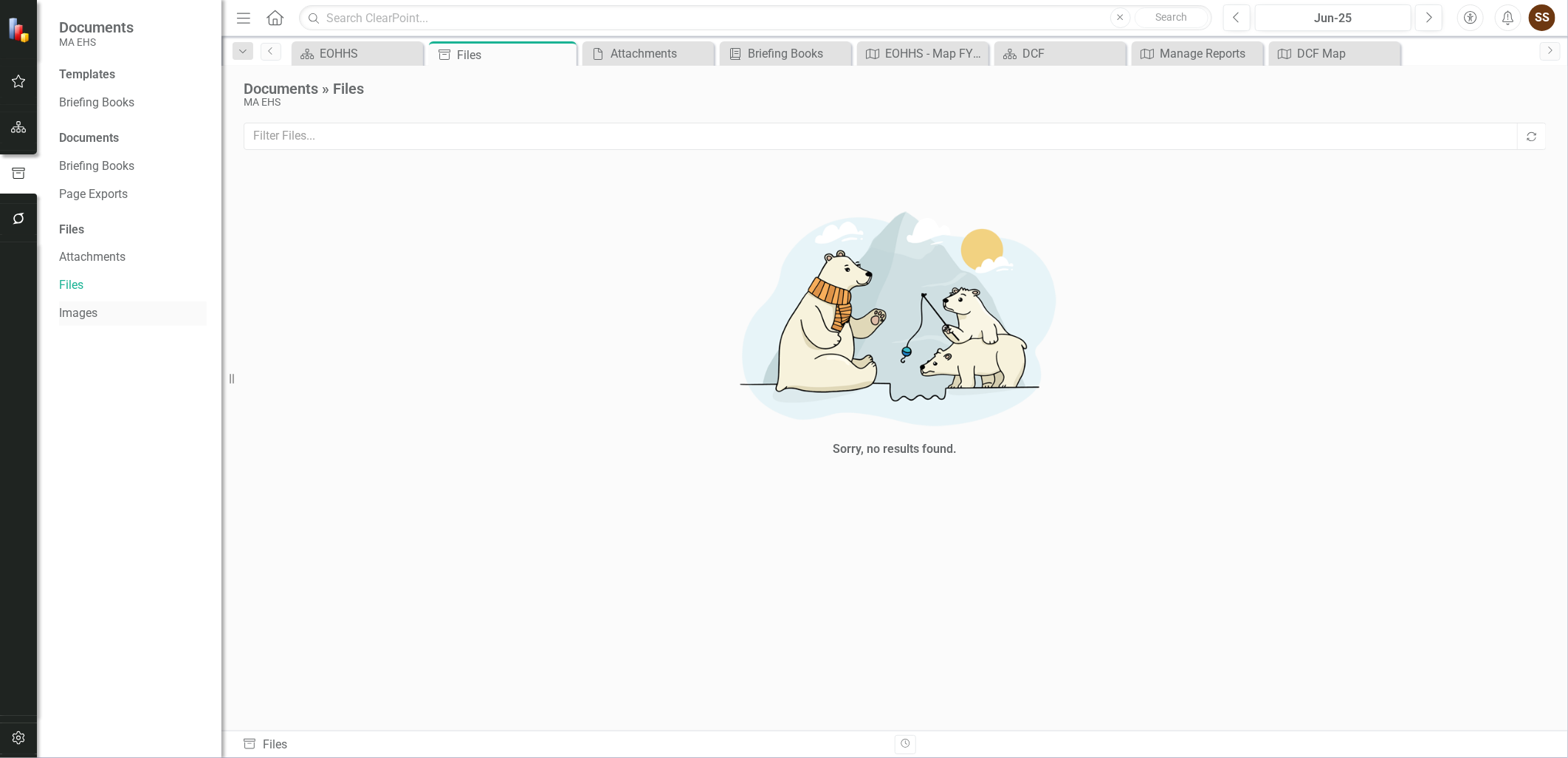
click at [111, 305] on link "Images" at bounding box center [133, 313] width 148 height 17
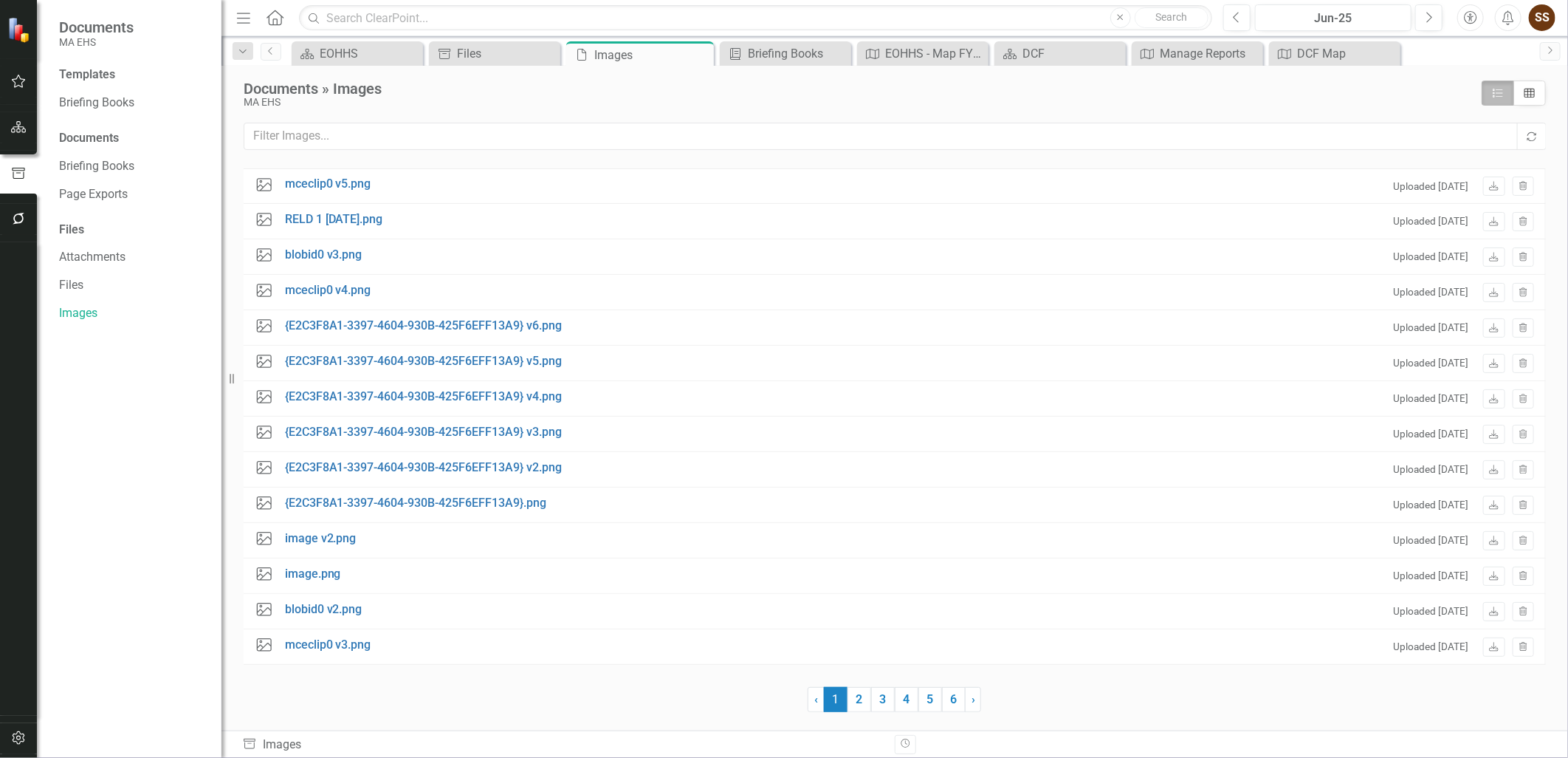
click at [114, 244] on div "Templates Briefing Books Documents Briefing Books Page Exports Files Attachment…" at bounding box center [128, 412] width 184 height 691
click at [110, 256] on link "Attachments" at bounding box center [133, 257] width 148 height 17
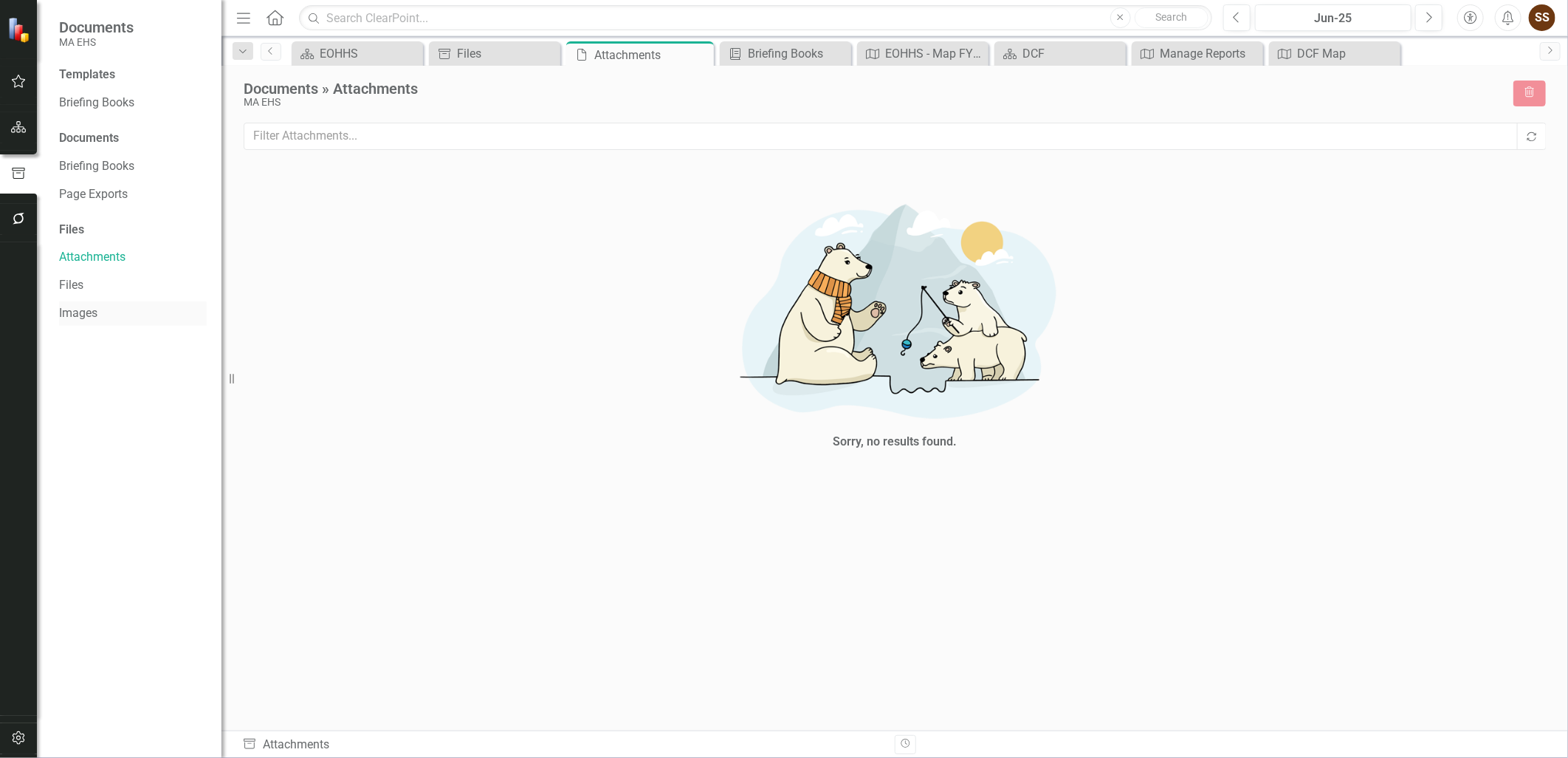
click at [106, 305] on link "Images" at bounding box center [133, 313] width 148 height 17
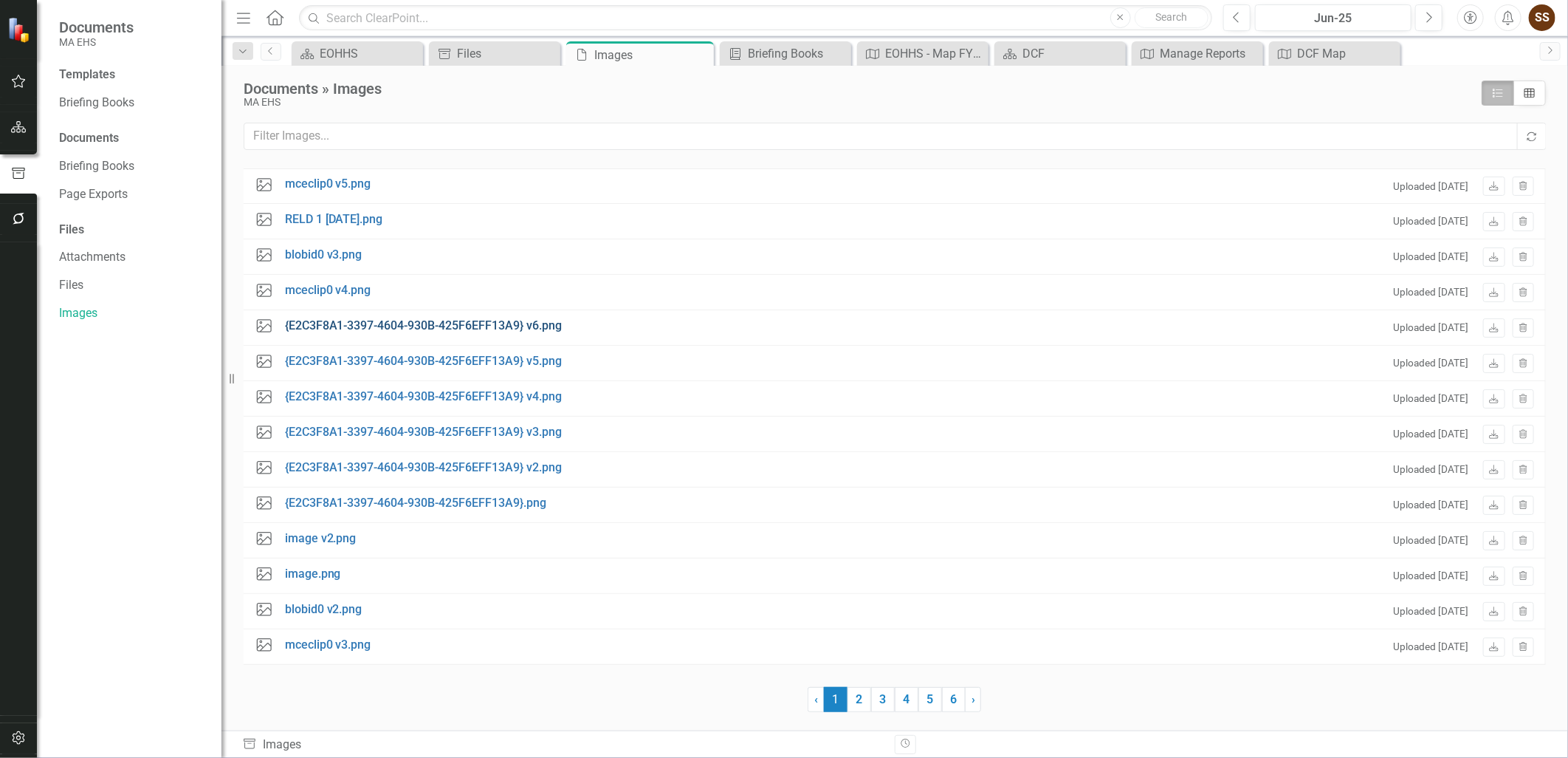
click at [404, 323] on link "{E2C3F8A1-3397-4604-930B-425F6EFF13A9} v6.png" at bounding box center [424, 326] width 278 height 17
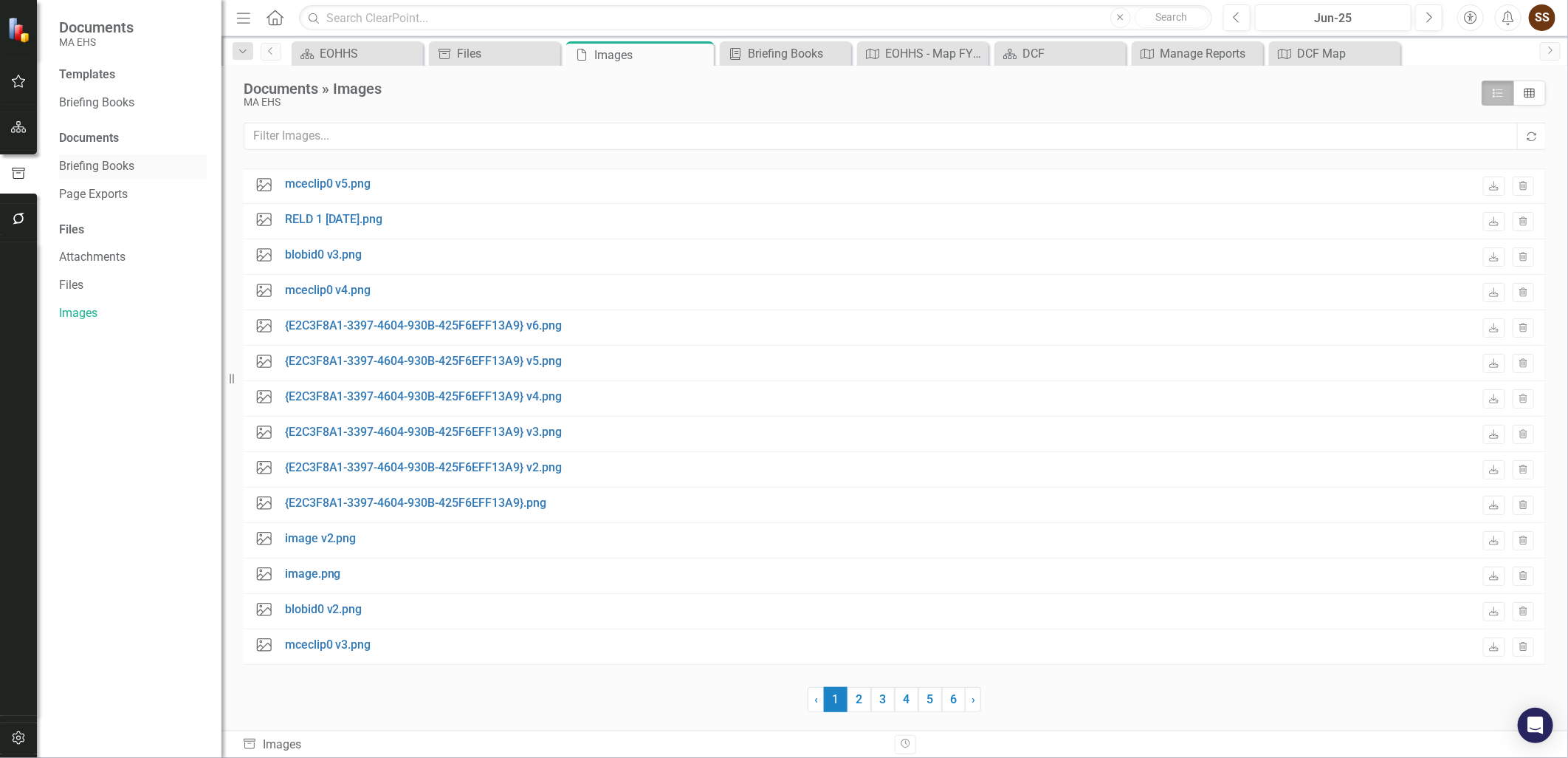
click at [86, 166] on link "Briefing Books" at bounding box center [133, 167] width 148 height 17
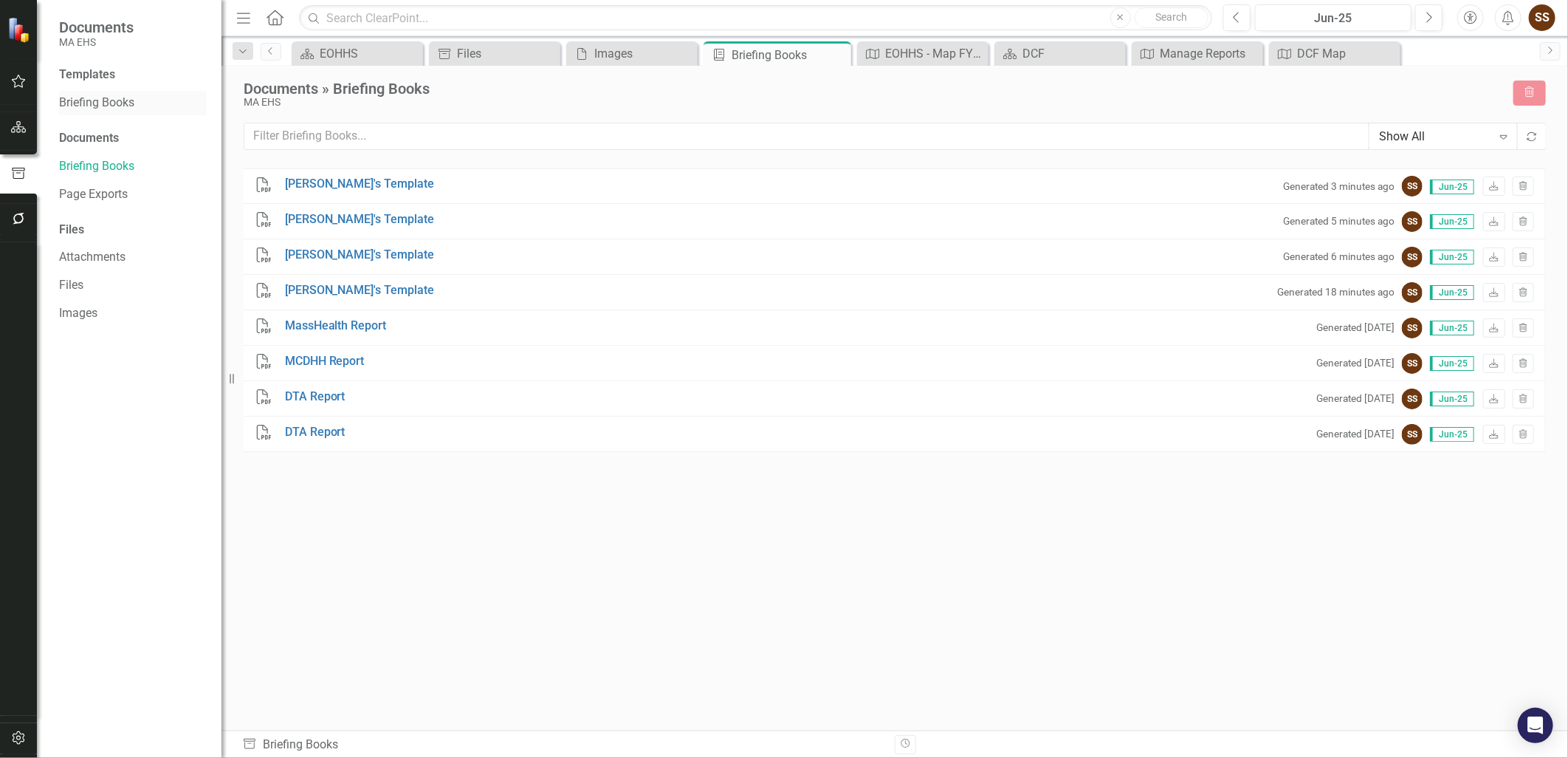
click at [108, 101] on link "Briefing Books" at bounding box center [133, 102] width 148 height 17
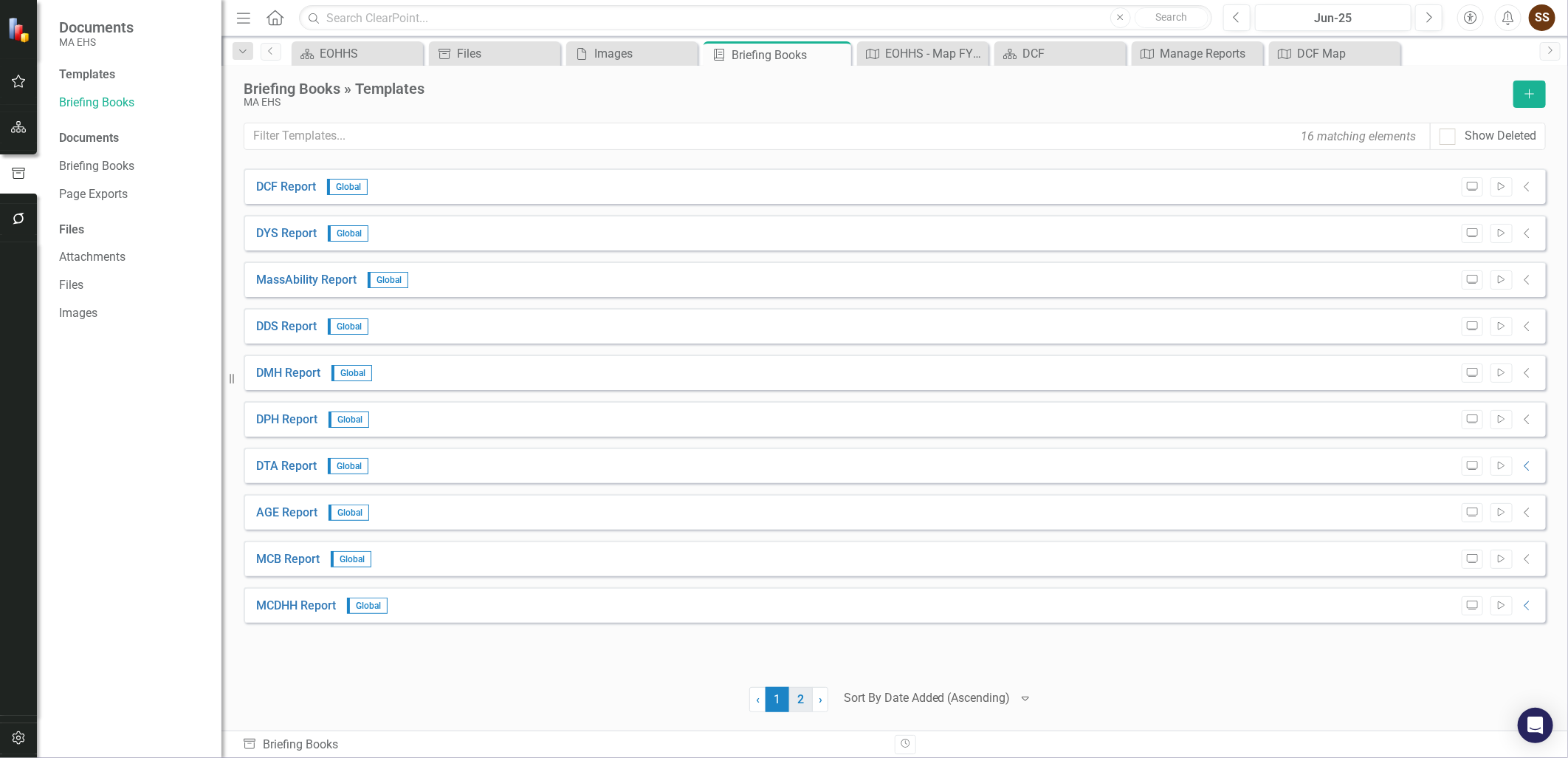
click at [802, 695] on link "2" at bounding box center [801, 699] width 24 height 25
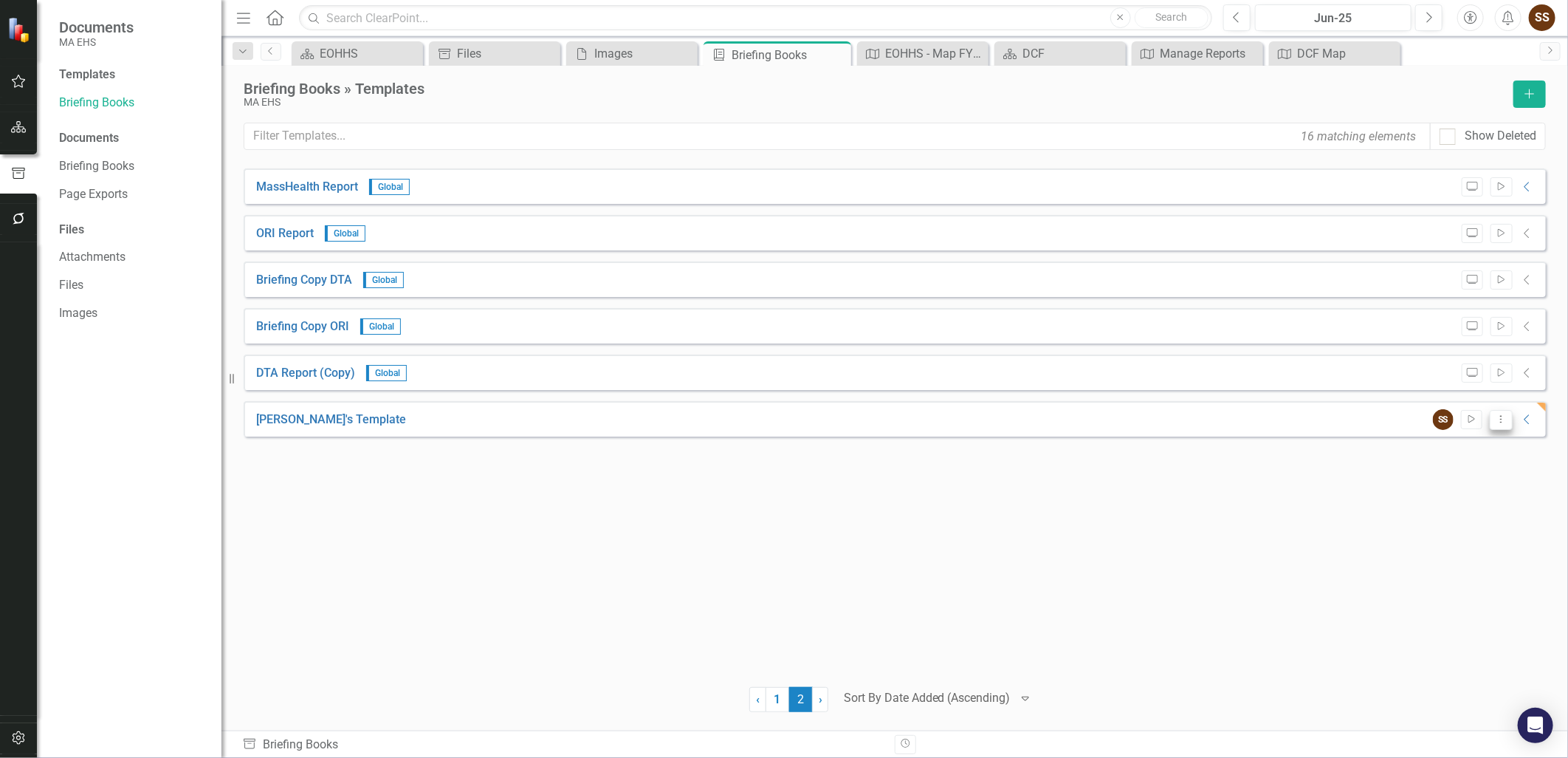
click at [1509, 421] on button "Dropdown Menu" at bounding box center [1501, 419] width 23 height 20
click at [1460, 506] on link "Edit Edit Template" at bounding box center [1442, 498] width 136 height 28
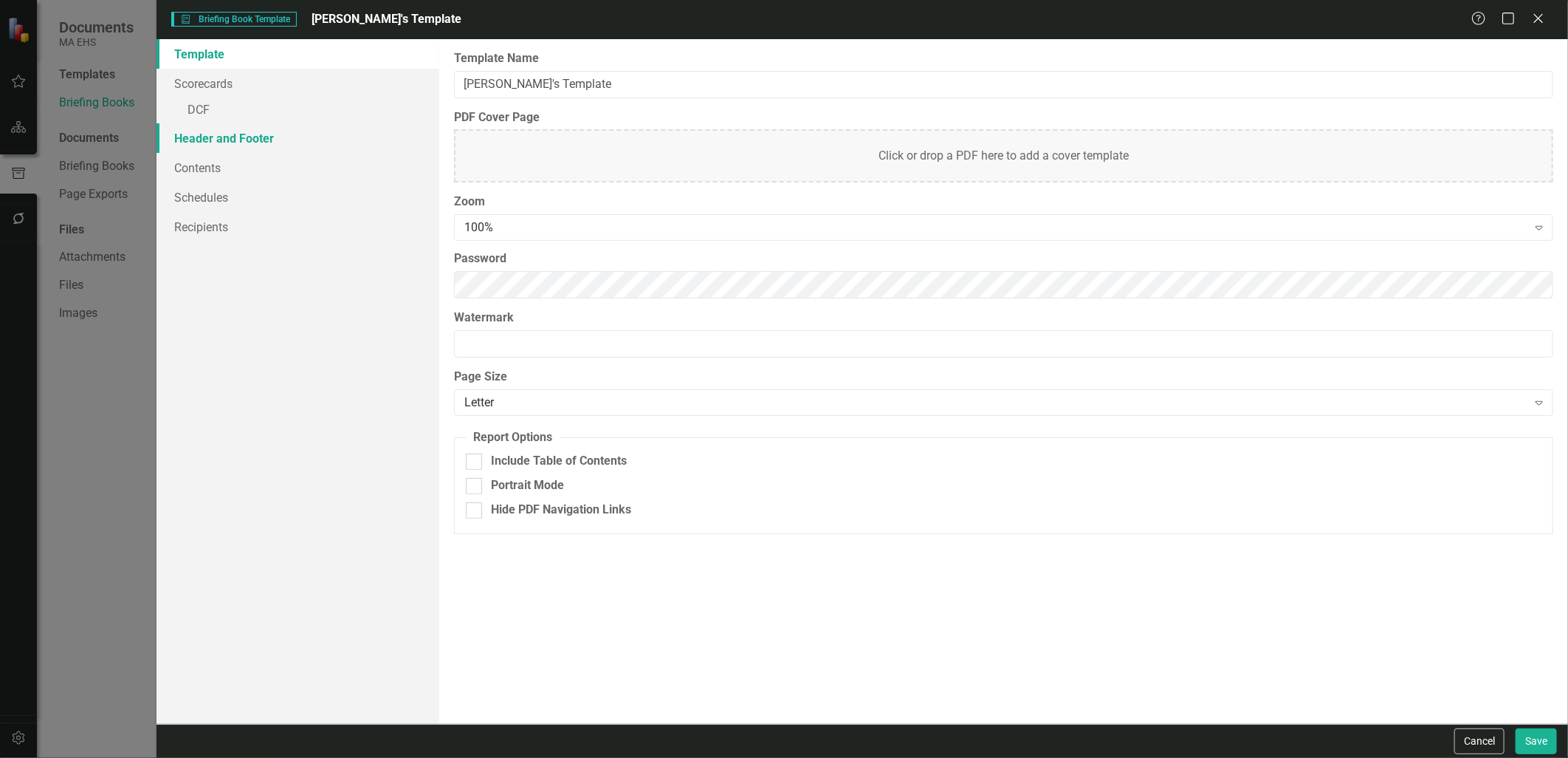
click at [213, 128] on link "Header and Footer" at bounding box center [297, 138] width 282 height 29
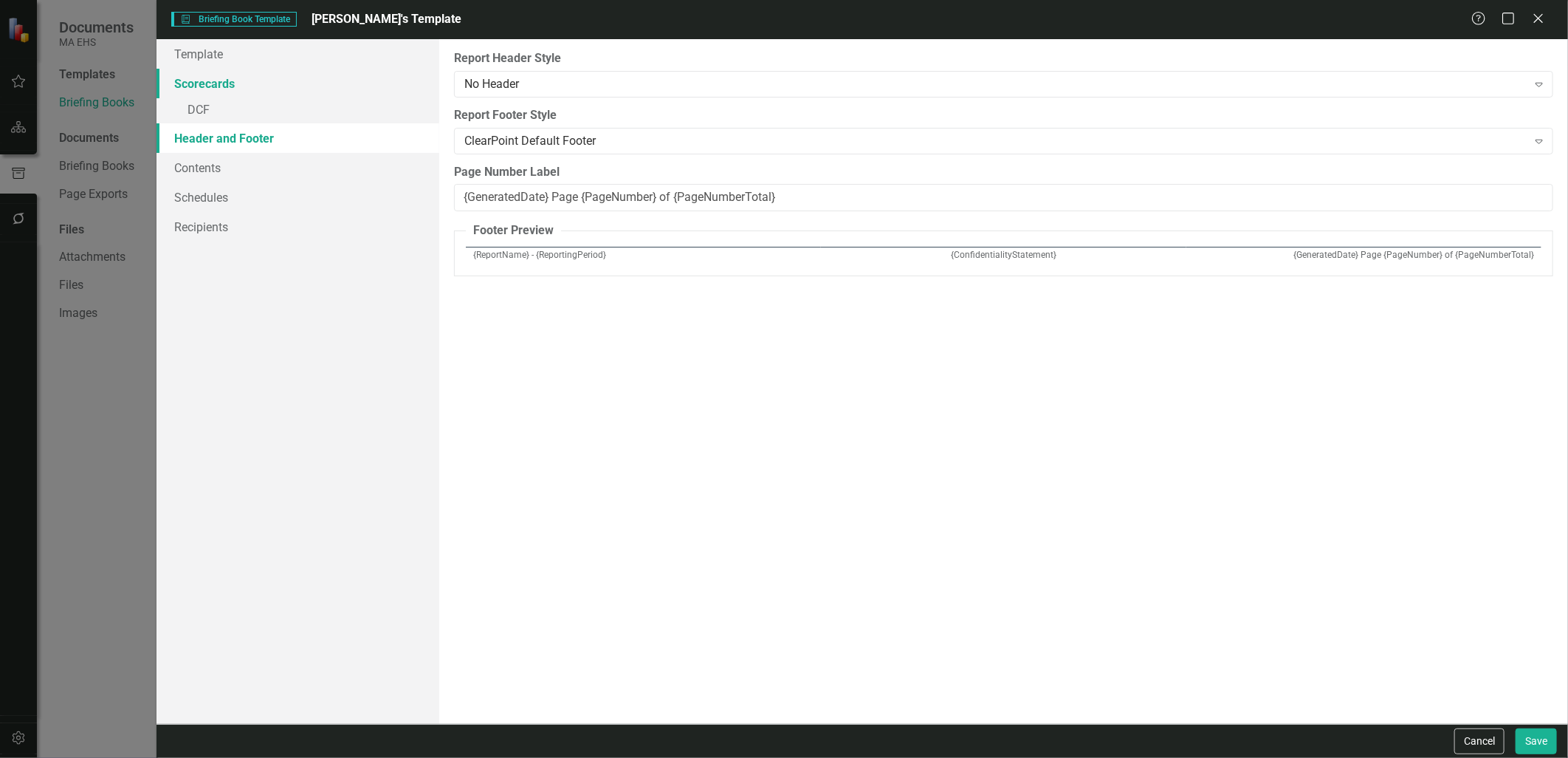
click at [209, 97] on link "Scorecards" at bounding box center [297, 84] width 282 height 29
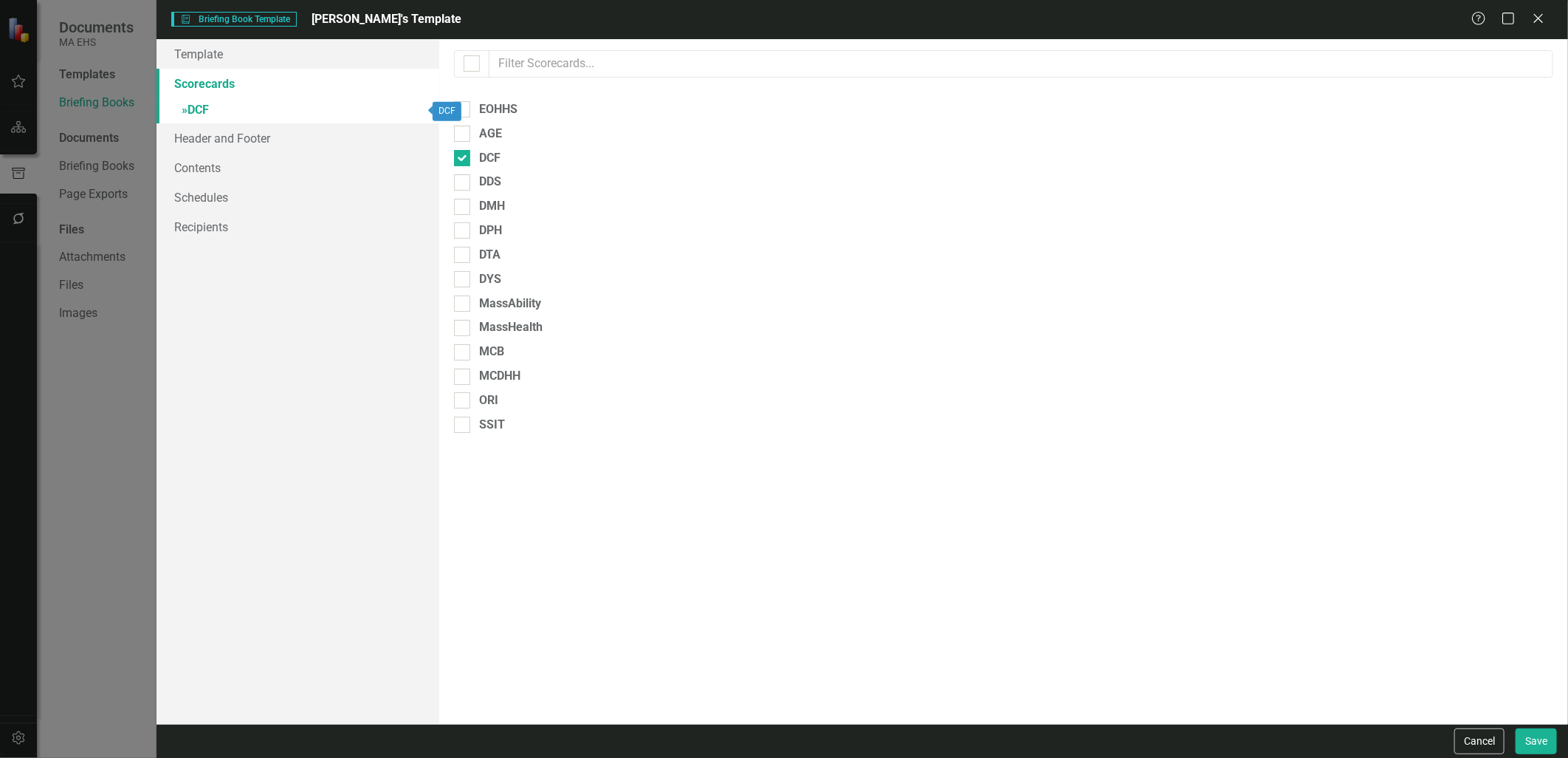
click at [210, 109] on link "» DCF" at bounding box center [297, 111] width 282 height 26
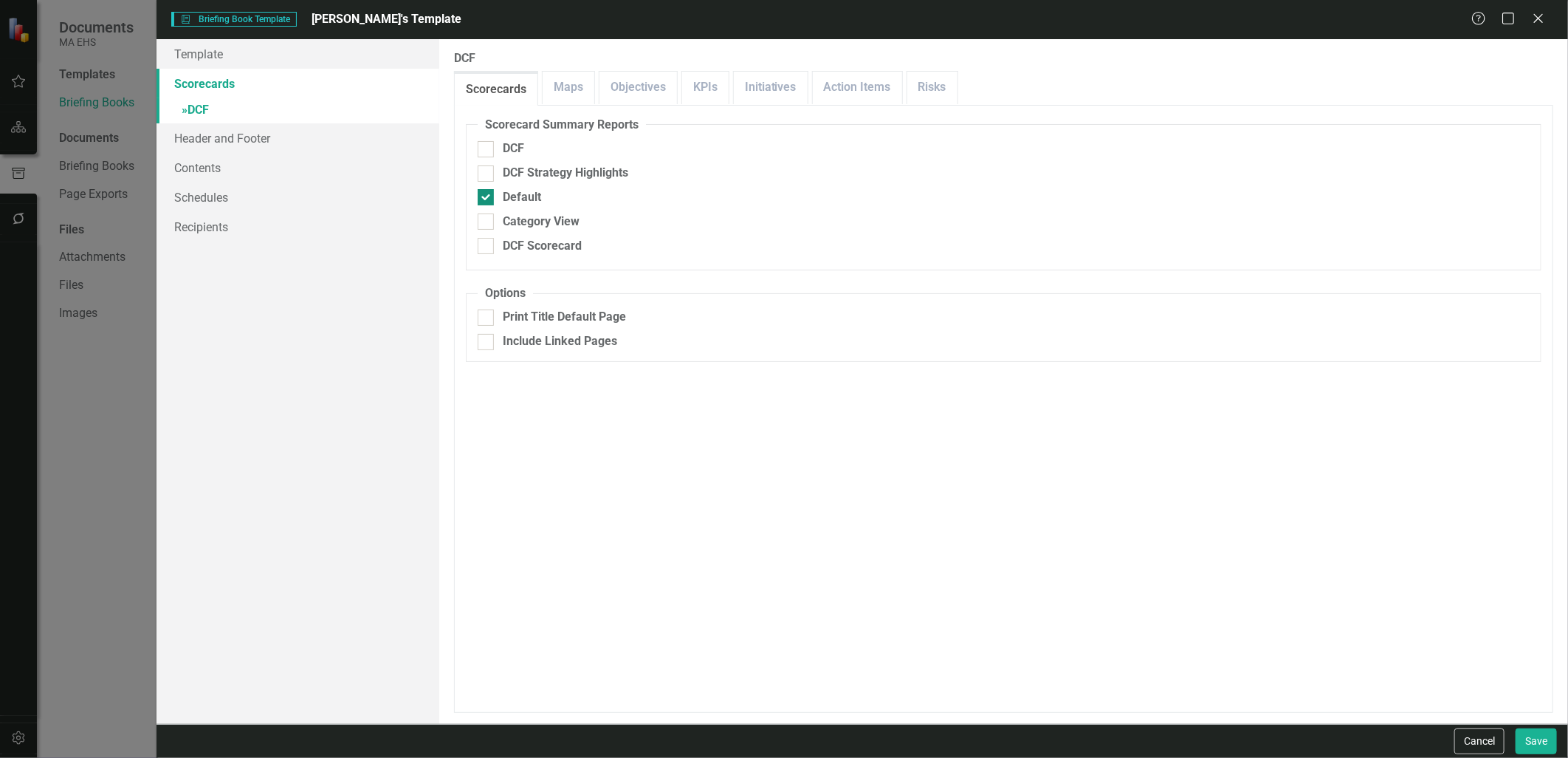
click at [485, 193] on input "Default" at bounding box center [482, 194] width 10 height 10
checkbox input "false"
click at [488, 218] on div at bounding box center [486, 222] width 16 height 16
click at [487, 218] on input "Category View" at bounding box center [482, 219] width 10 height 10
checkbox input "true"
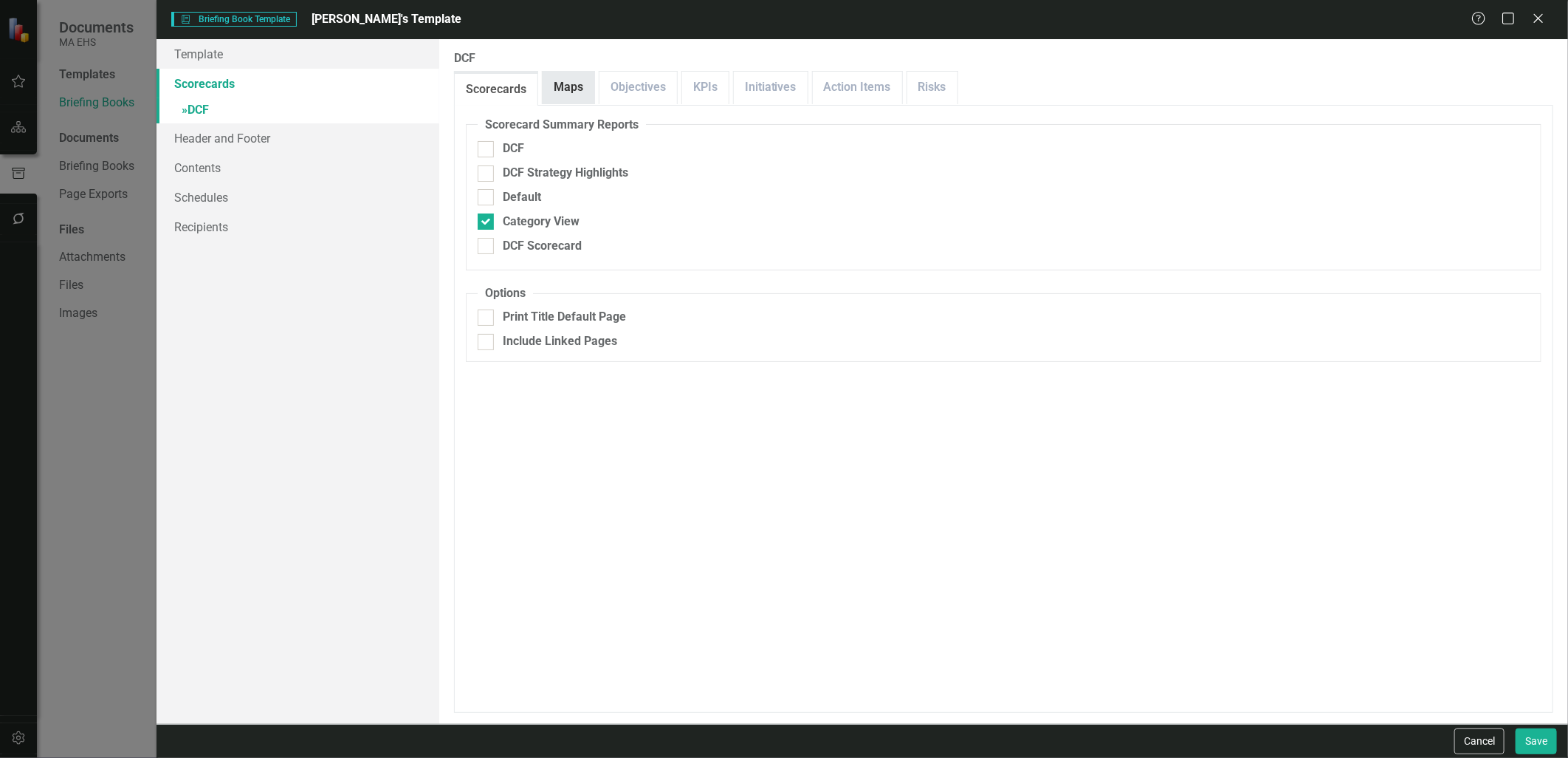
click at [573, 80] on link "Maps" at bounding box center [568, 87] width 52 height 32
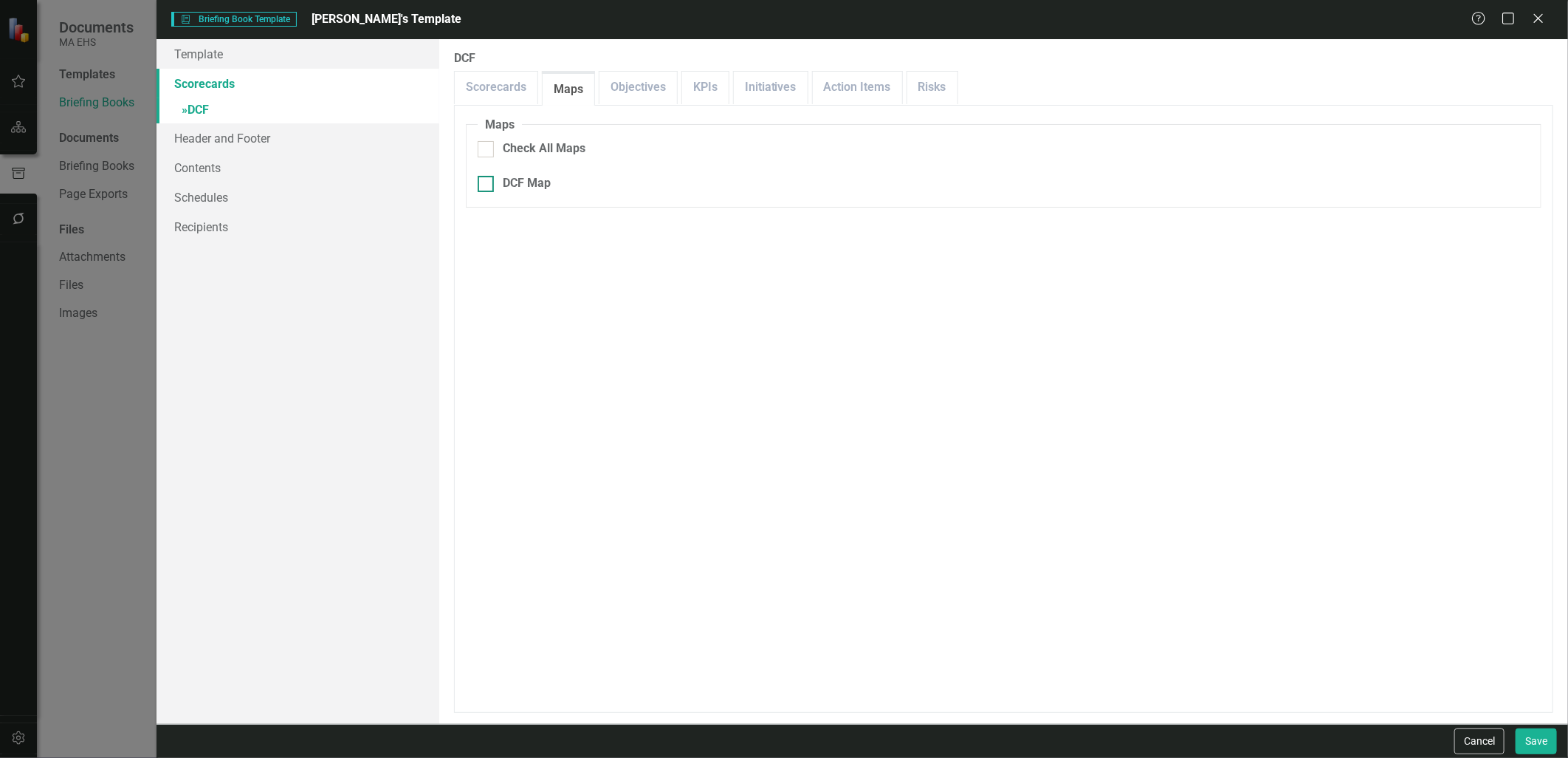
click at [497, 188] on div "DCF Map" at bounding box center [1003, 183] width 1052 height 17
click at [487, 185] on input "DCF Map" at bounding box center [482, 180] width 10 height 10
checkbox input "true"
click at [1531, 736] on button "Save" at bounding box center [1536, 741] width 41 height 26
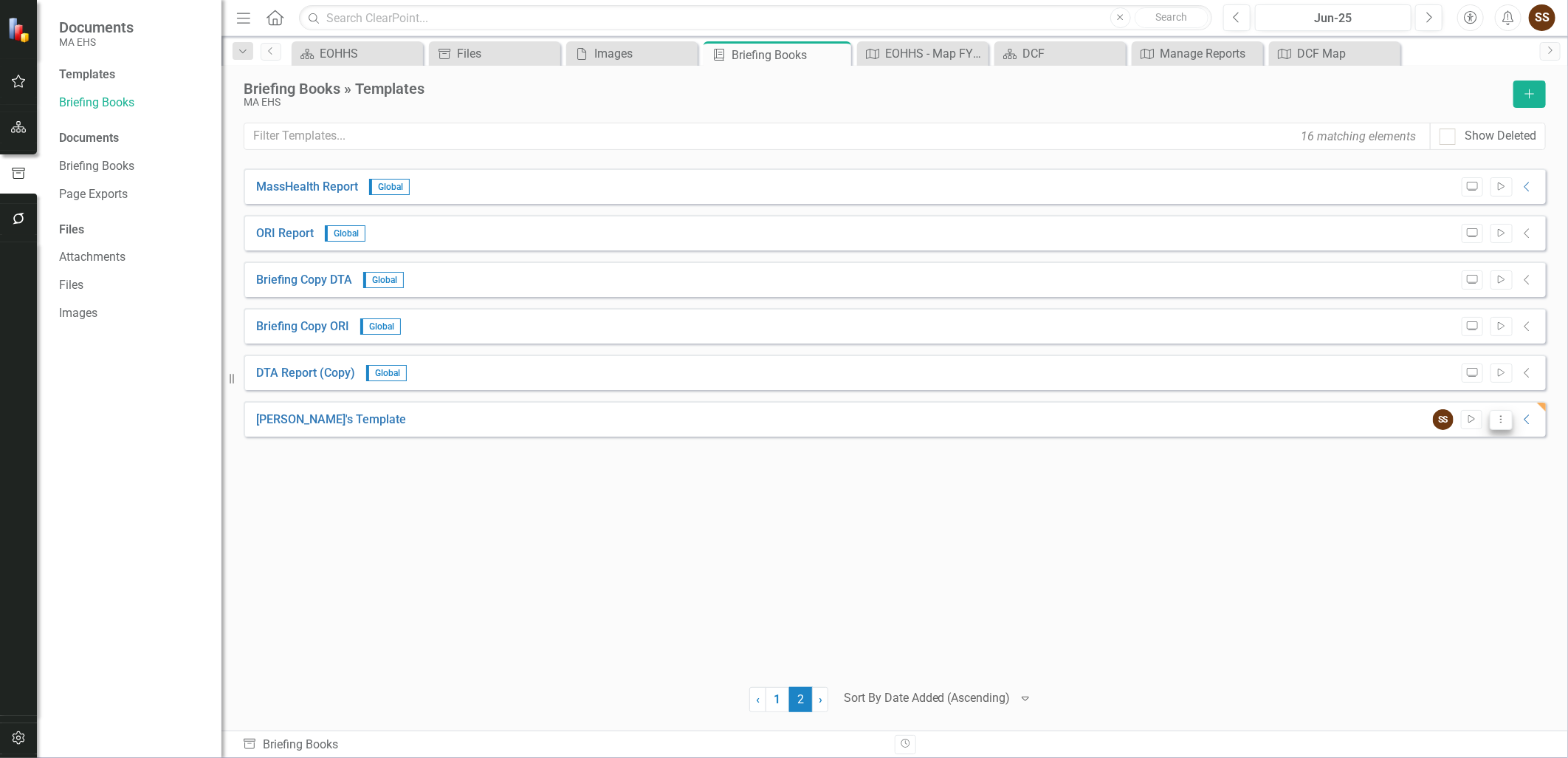
click at [1501, 425] on button "Dropdown Menu" at bounding box center [1501, 419] width 23 height 20
click at [1485, 471] on link "Preview Preview Template" at bounding box center [1442, 471] width 136 height 28
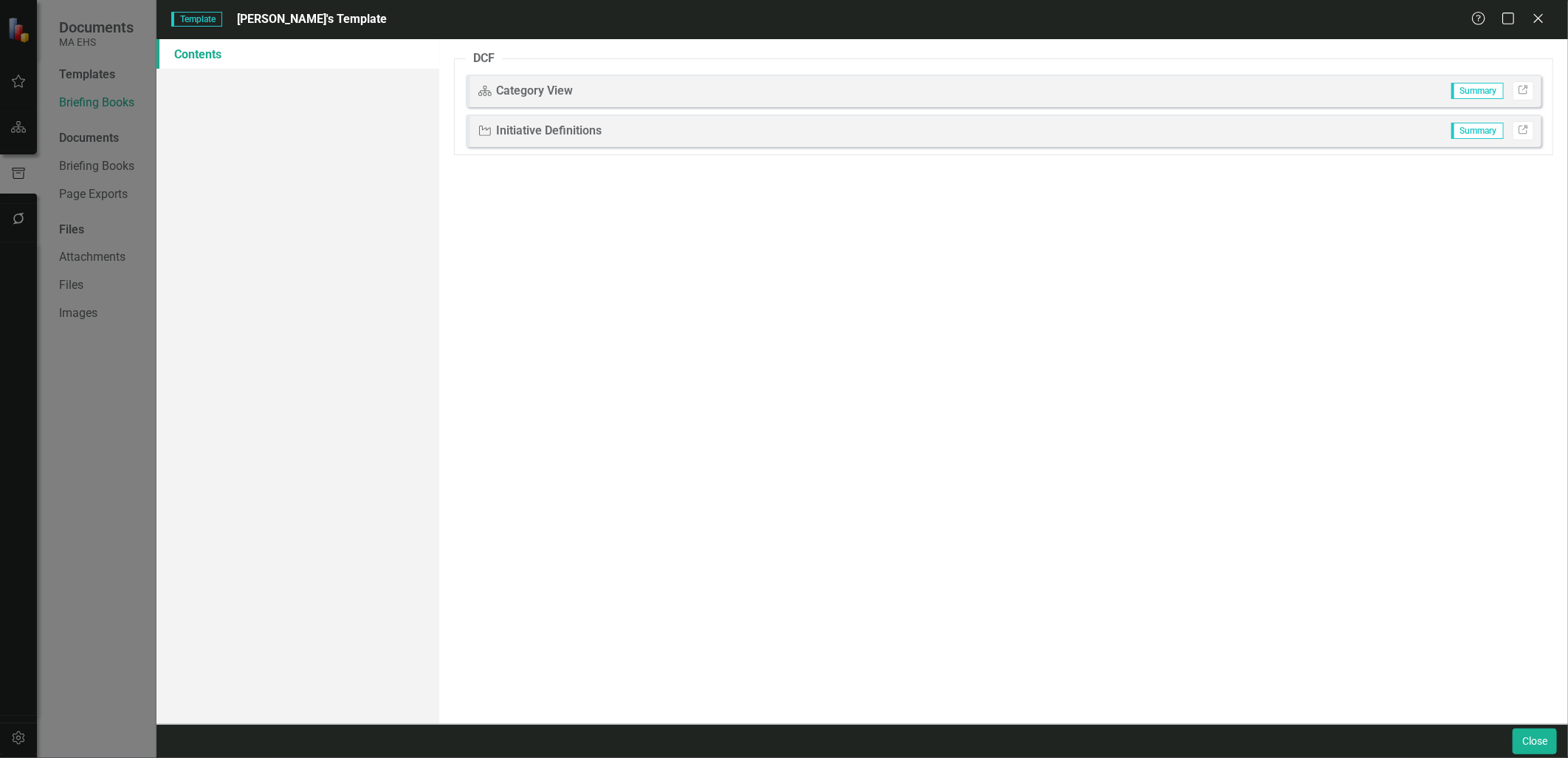
click at [888, 89] on div "Scorecard Category View Summary Link" at bounding box center [1004, 91] width 1075 height 32
click at [1522, 89] on icon "Link" at bounding box center [1523, 90] width 11 height 9
click at [1553, 739] on button "Close" at bounding box center [1534, 741] width 45 height 26
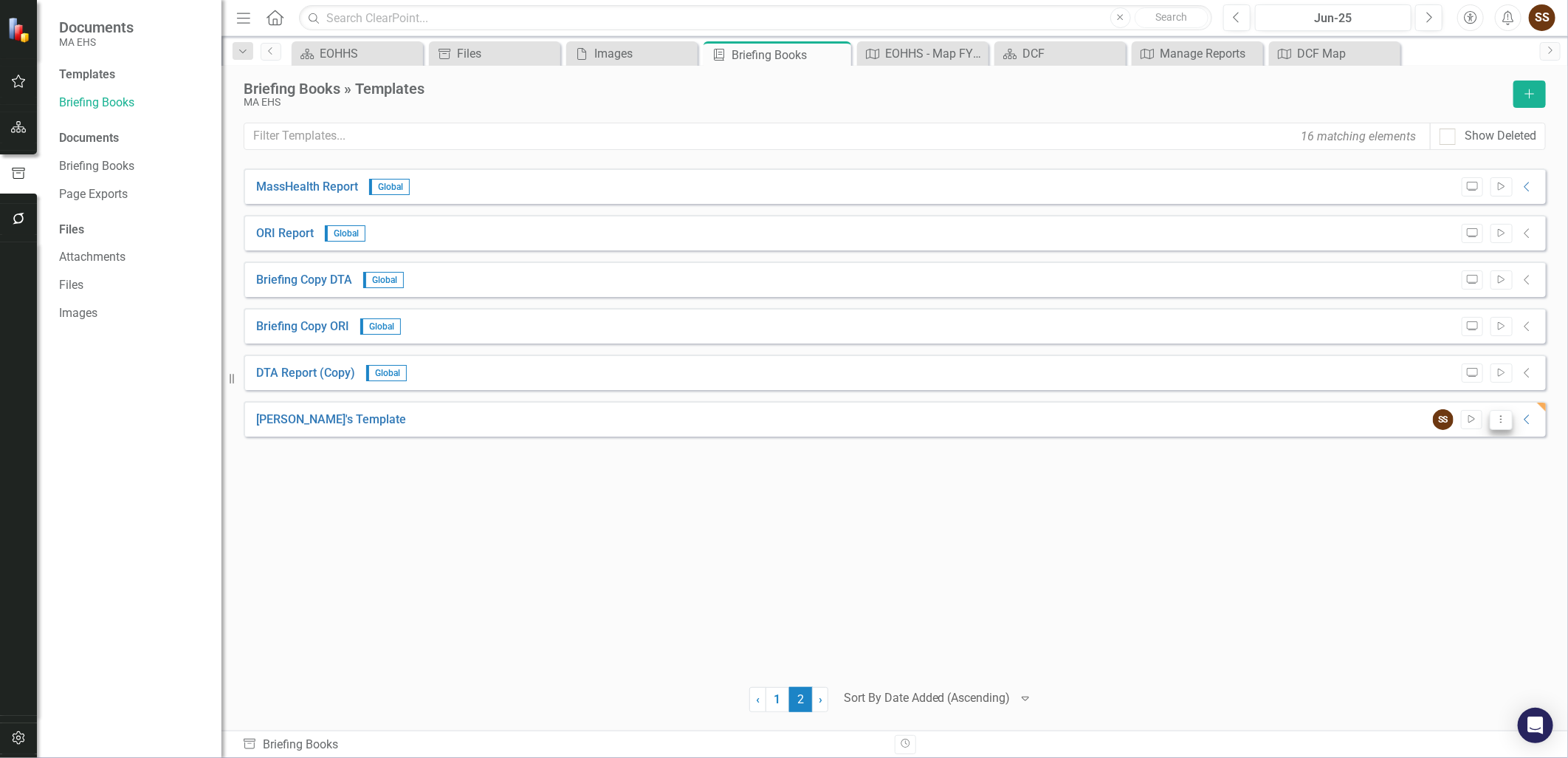
click at [1493, 411] on button "Dropdown Menu" at bounding box center [1501, 419] width 23 height 20
click at [1489, 491] on link "Edit Edit Template" at bounding box center [1442, 498] width 136 height 28
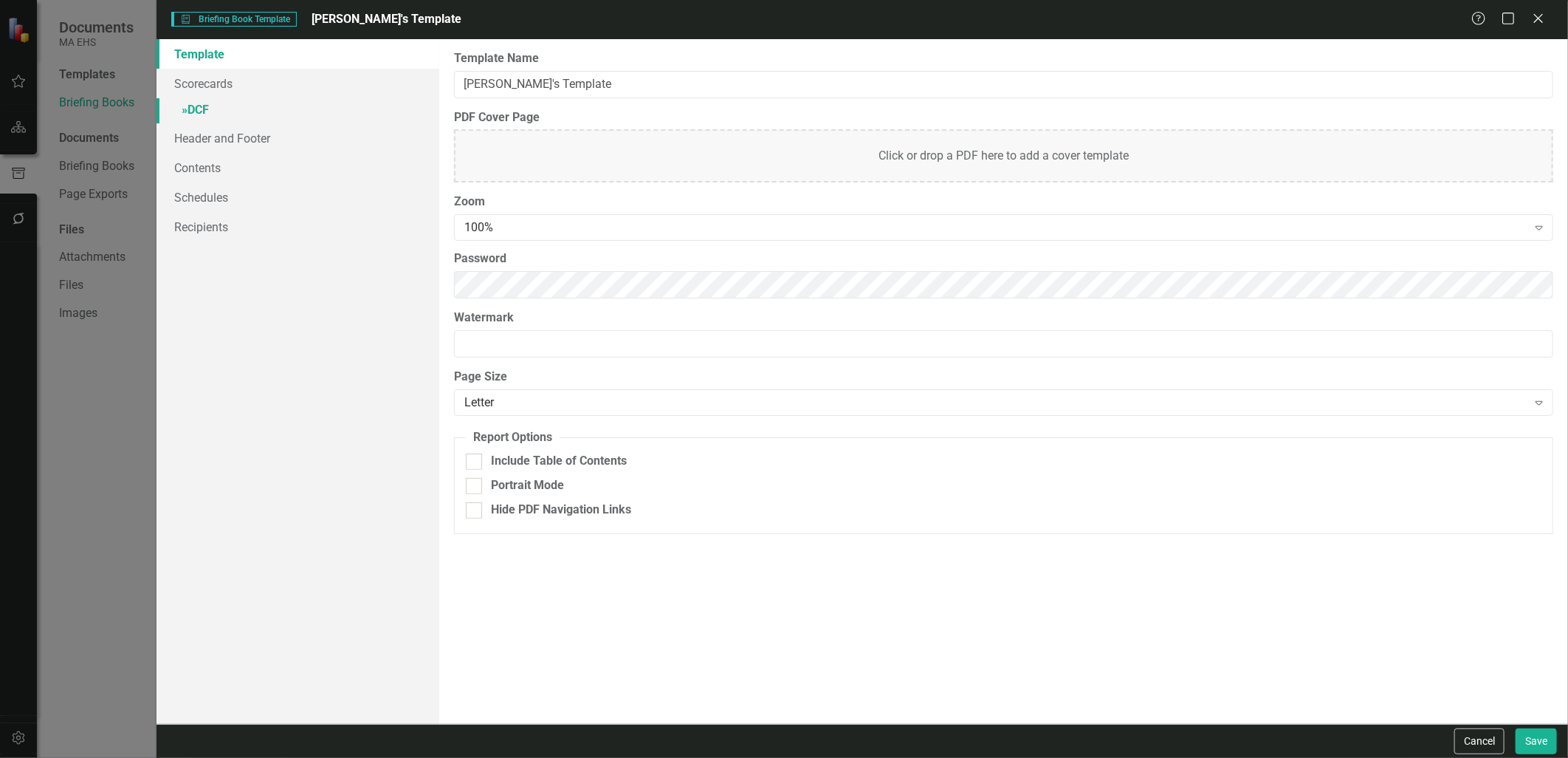
click at [215, 102] on link "» DCF" at bounding box center [297, 111] width 282 height 26
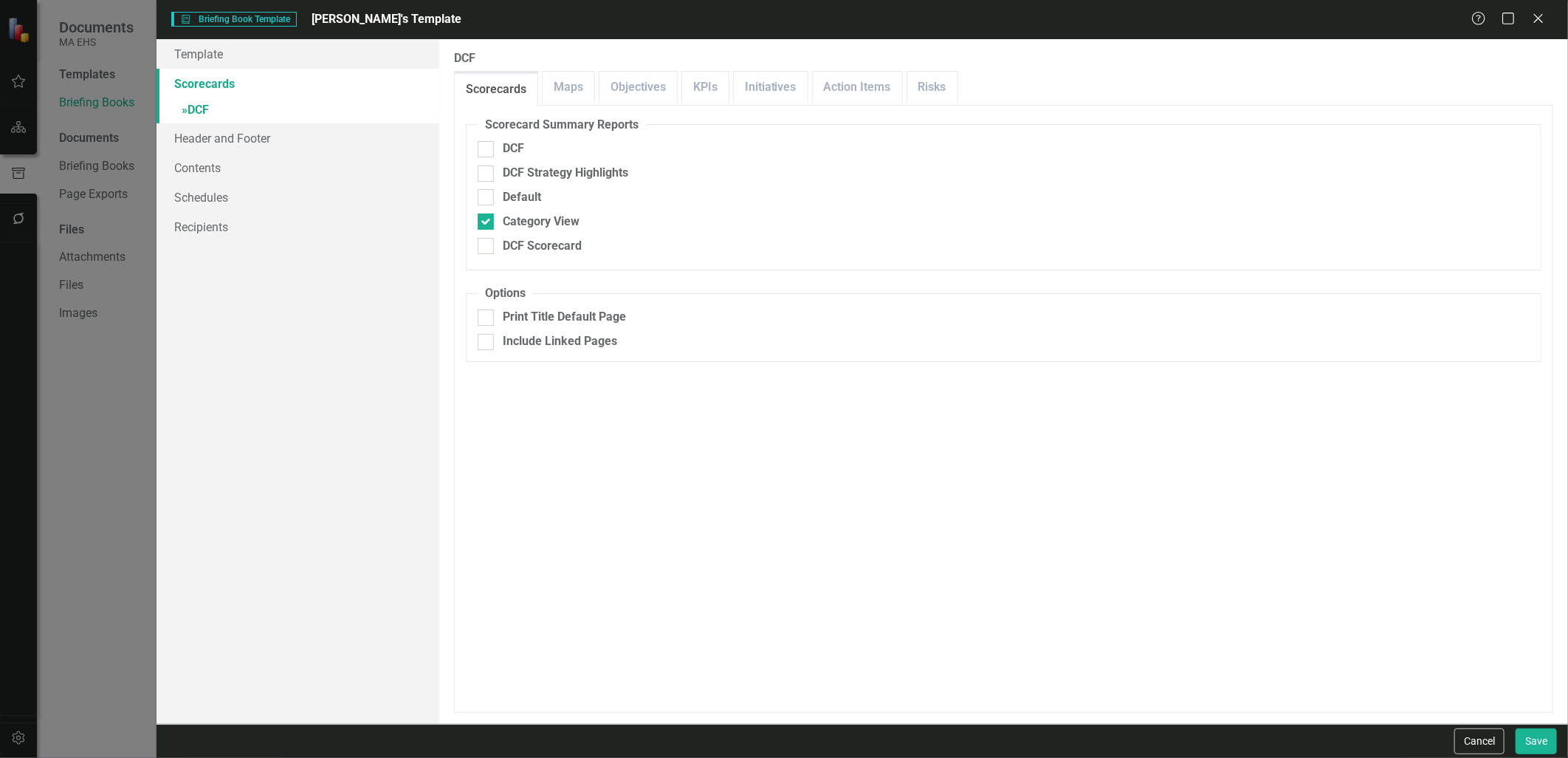
click at [483, 210] on fieldset "Scorecard Summary Reports DCF DCF Strategy Highlights Default Category View DCF…" at bounding box center [1004, 193] width 1075 height 154
click at [483, 215] on input "Category View" at bounding box center [482, 219] width 10 height 10
checkbox input "false"
click at [483, 246] on input "DCF Scorecard" at bounding box center [482, 243] width 10 height 10
checkbox input "true"
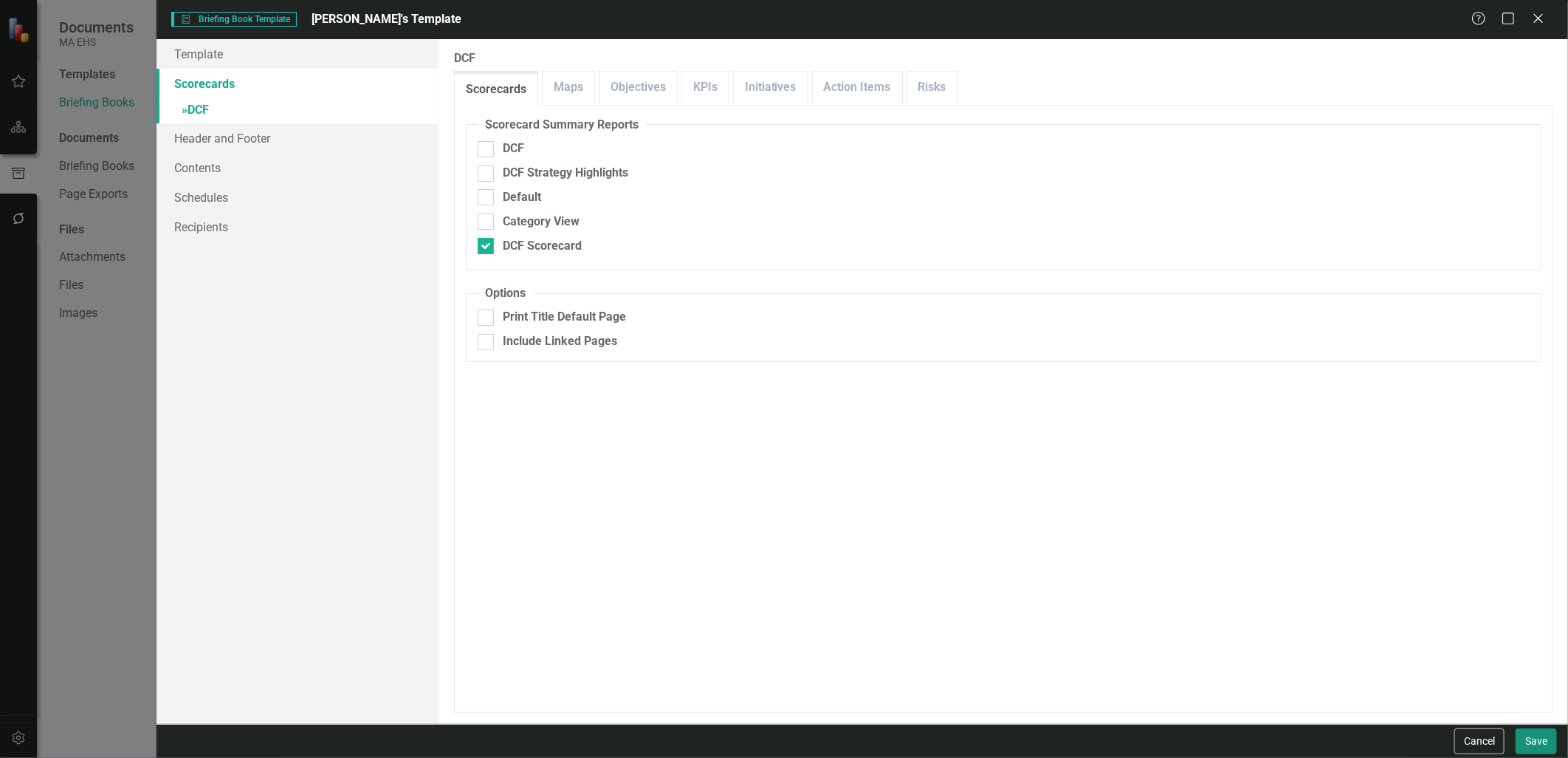
click at [1532, 748] on button "Save" at bounding box center [1536, 741] width 41 height 26
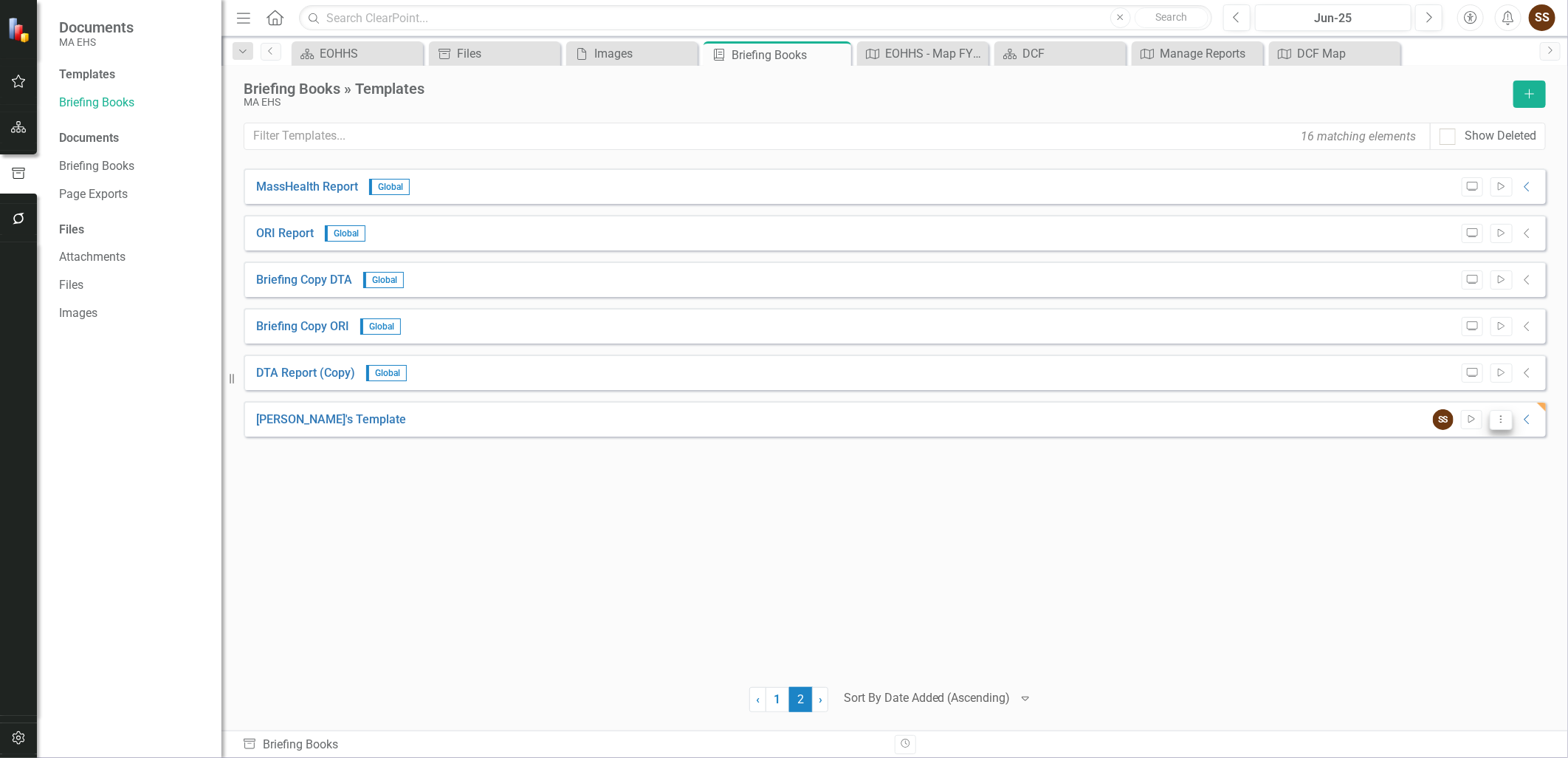
click at [1498, 414] on icon "Dropdown Menu" at bounding box center [1501, 419] width 12 height 10
click at [1471, 476] on link "Preview Preview Template" at bounding box center [1442, 471] width 136 height 28
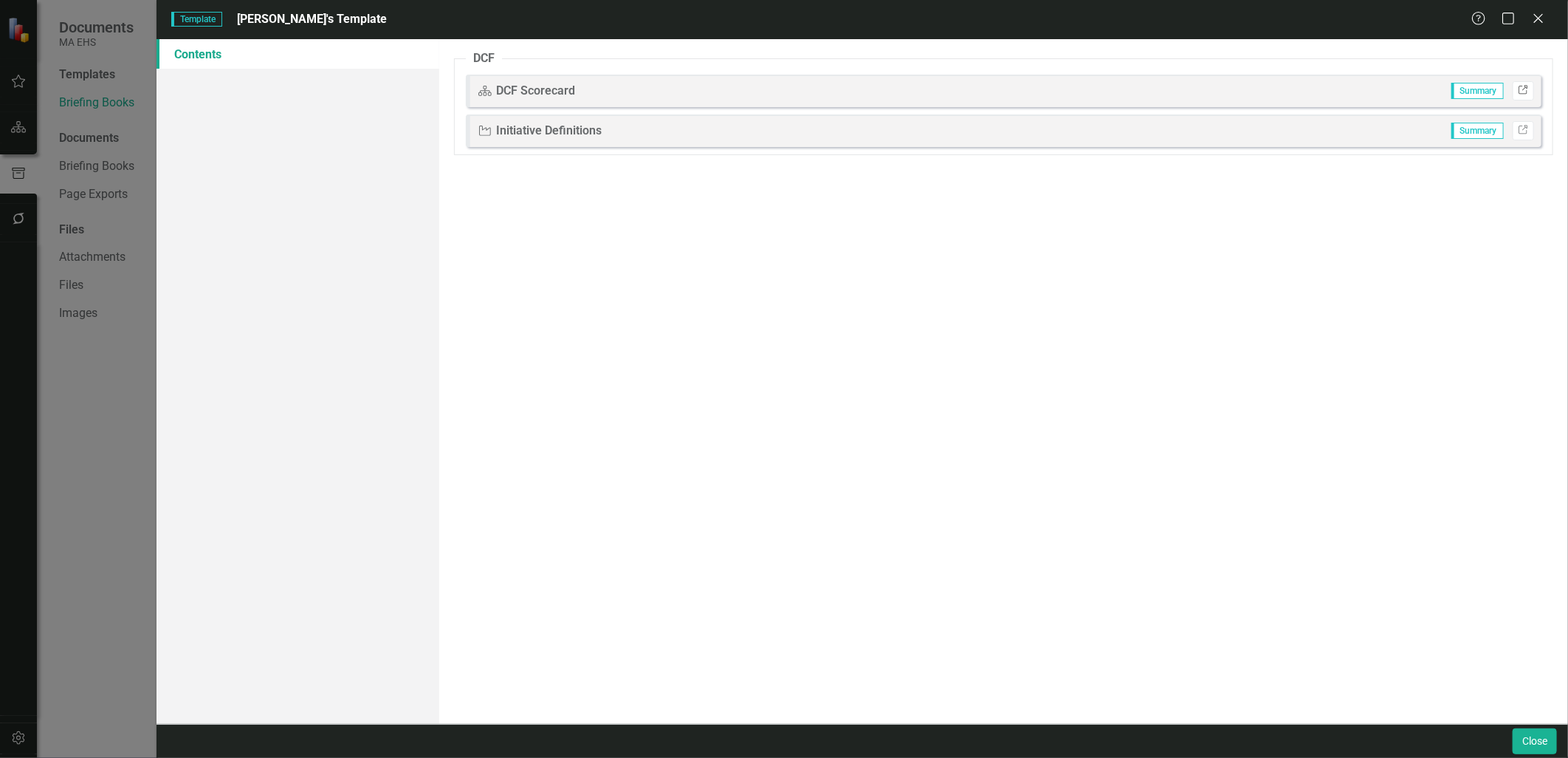
click at [1522, 91] on icon "Link" at bounding box center [1523, 90] width 11 height 9
click at [1536, 736] on button "Close" at bounding box center [1534, 741] width 45 height 26
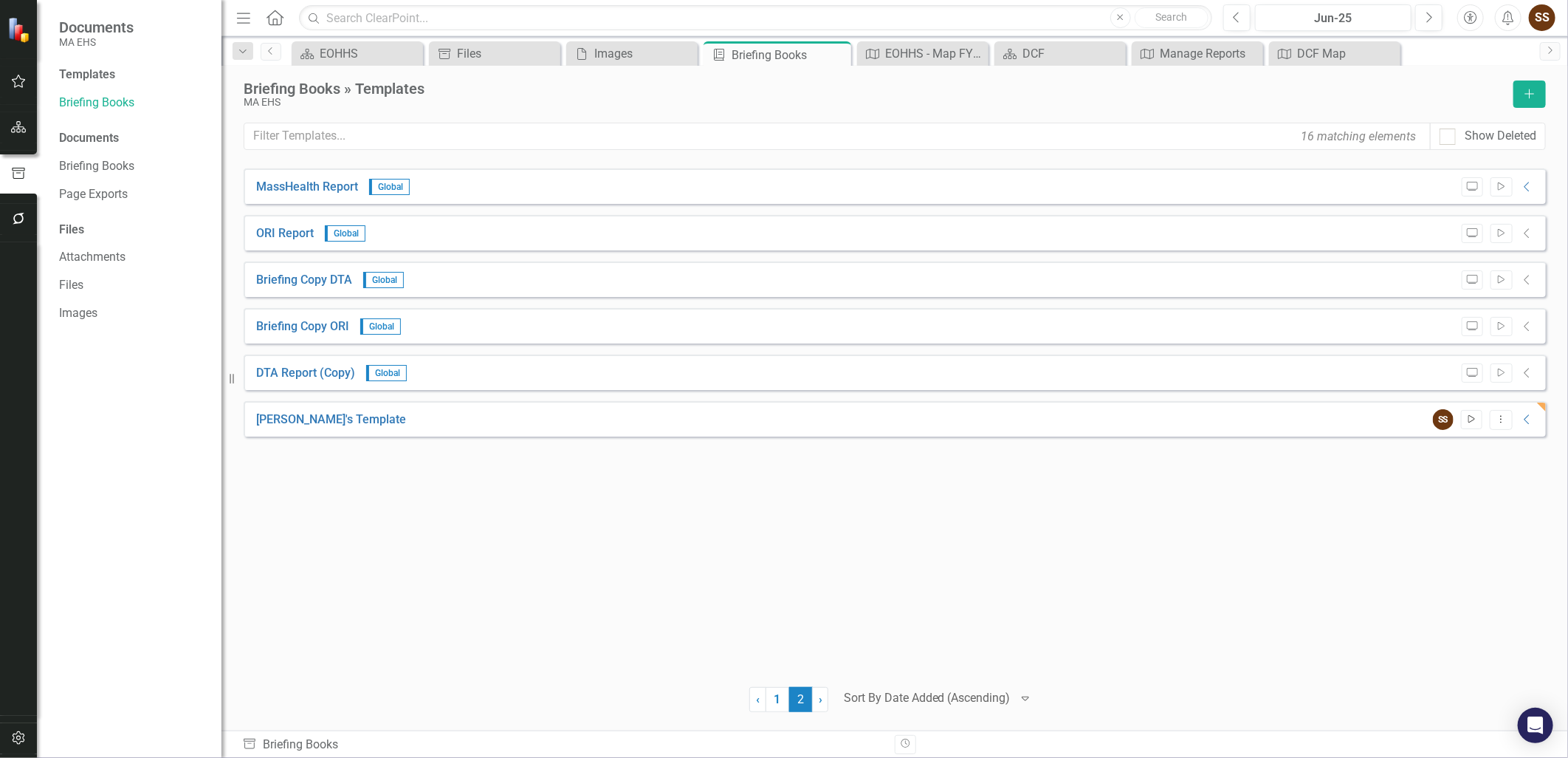
click at [1469, 418] on icon "Start" at bounding box center [1471, 419] width 11 height 9
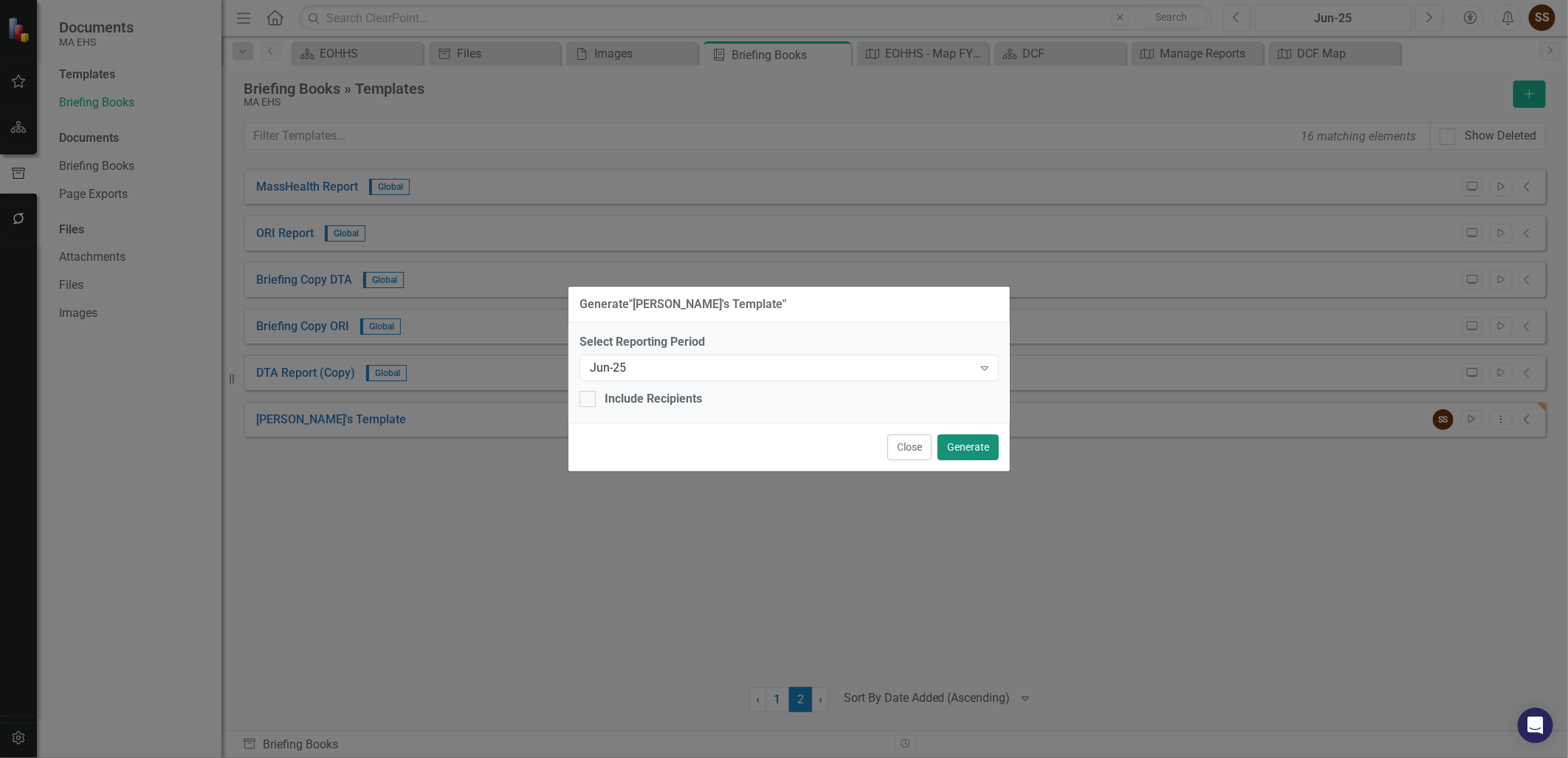
click at [970, 453] on button "Generate" at bounding box center [967, 447] width 61 height 26
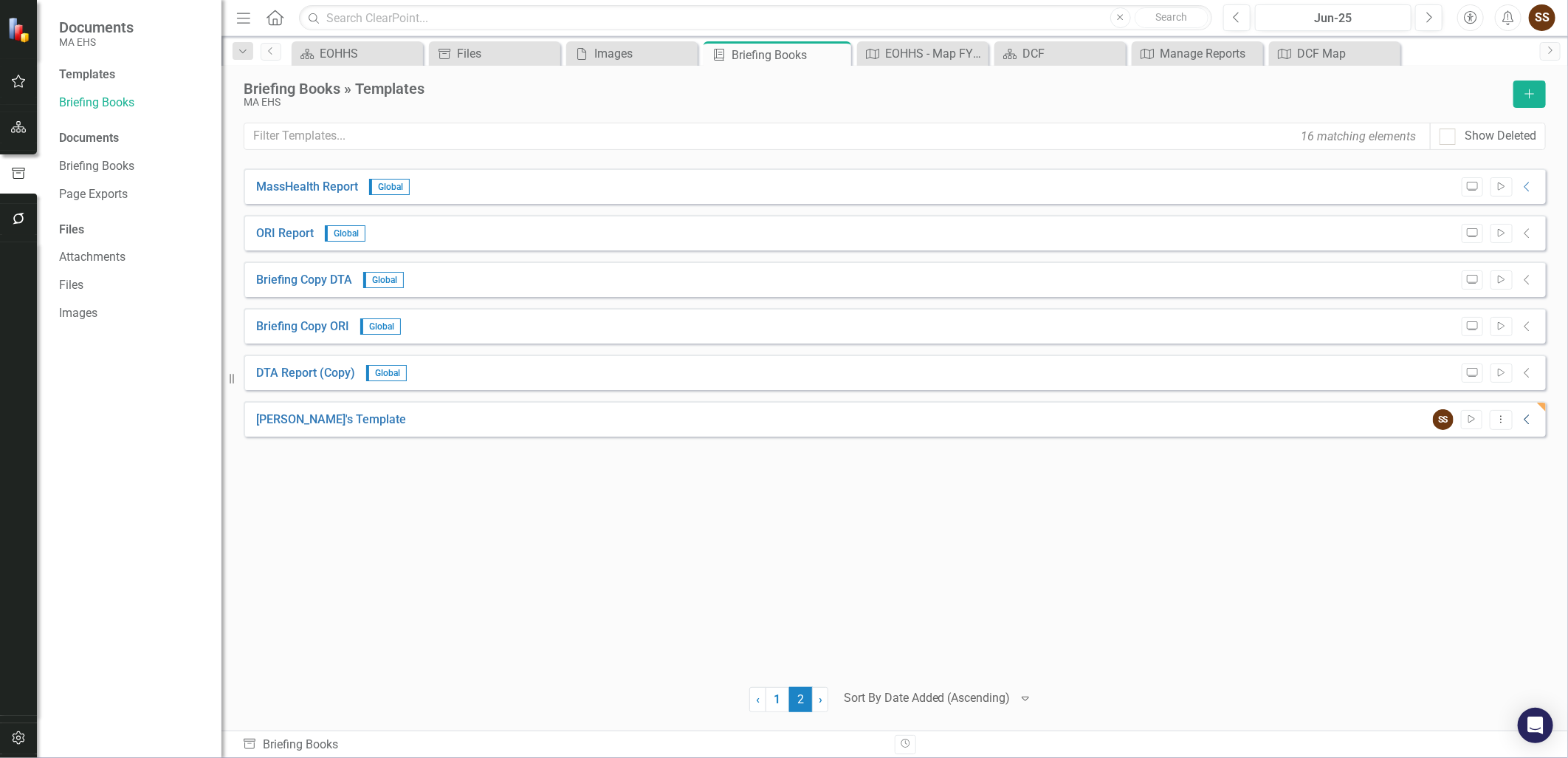
click at [1522, 418] on icon "Collapse" at bounding box center [1527, 419] width 15 height 12
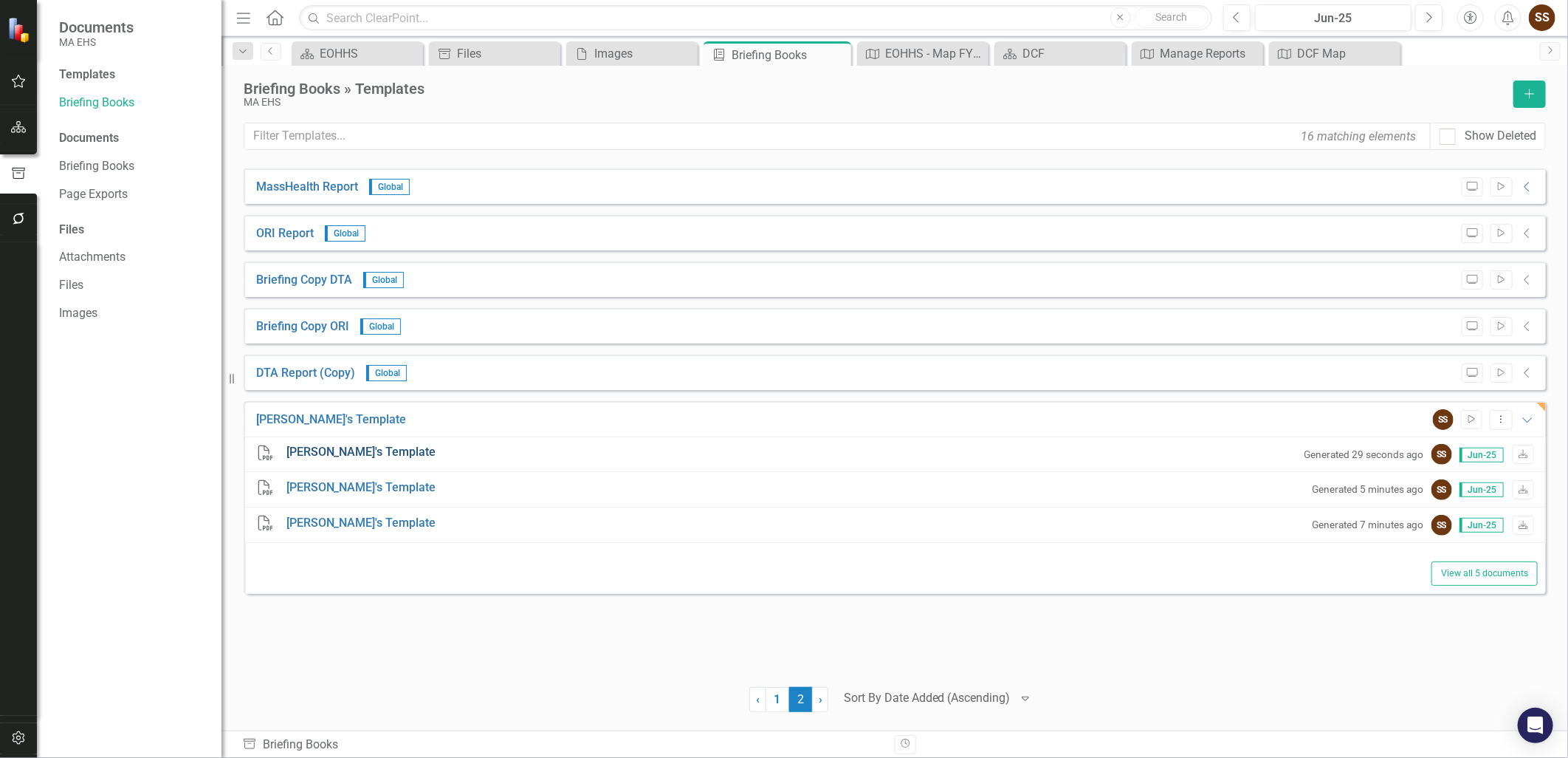
click at [306, 449] on link "Tim's Template" at bounding box center [361, 452] width 150 height 17
drag, startPoint x: 381, startPoint y: 718, endPoint x: 436, endPoint y: 678, distance: 68.0
click at [381, 718] on div "MassHealth Report Global Preview Start Collapse PDF MassHealth Report Generated…" at bounding box center [894, 449] width 1302 height 562
click at [1510, 418] on button "Dropdown Menu" at bounding box center [1501, 419] width 23 height 20
click at [1470, 491] on link "Edit Edit Template" at bounding box center [1442, 498] width 136 height 28
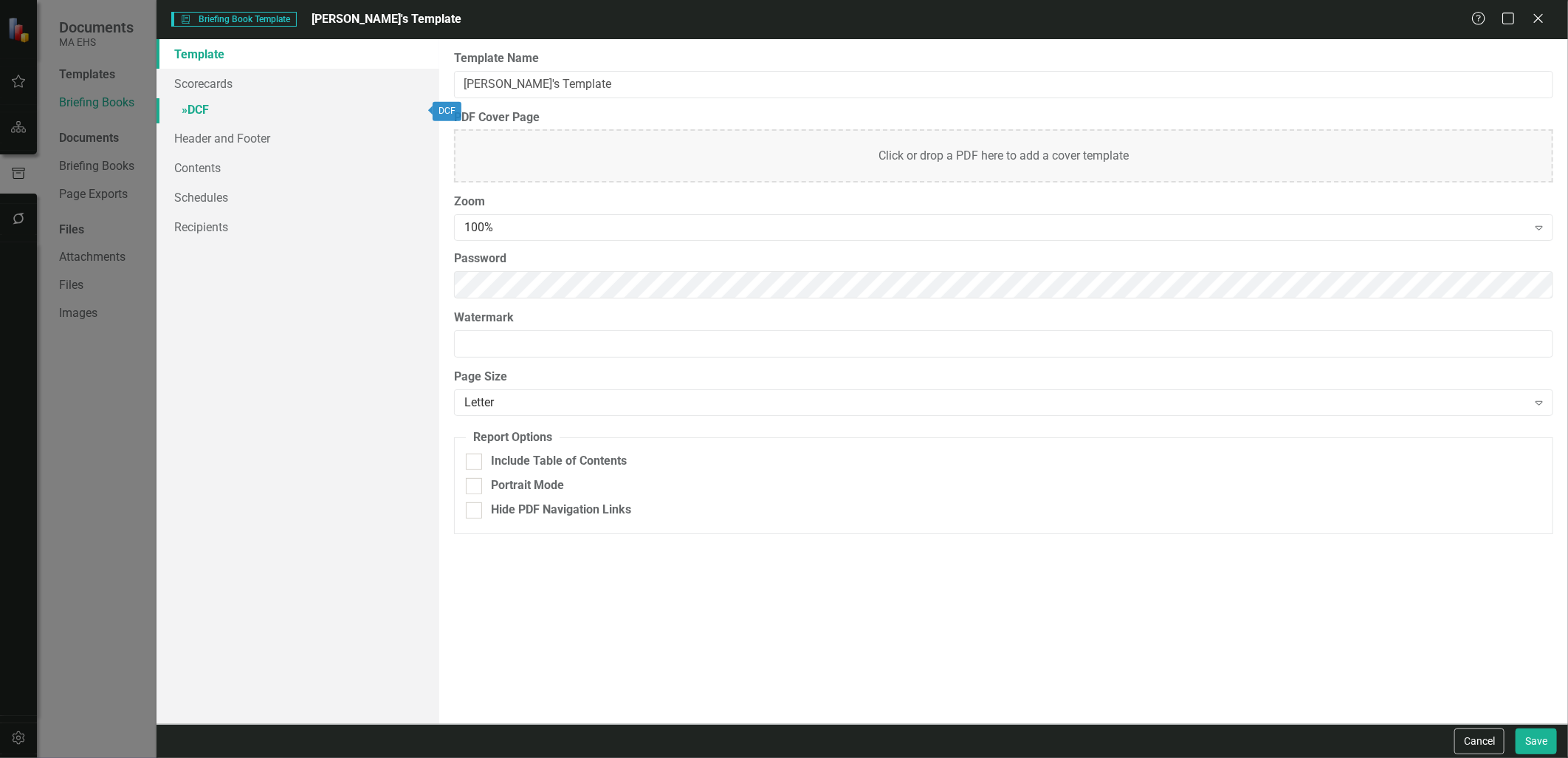
click at [217, 107] on link "» DCF" at bounding box center [297, 111] width 282 height 26
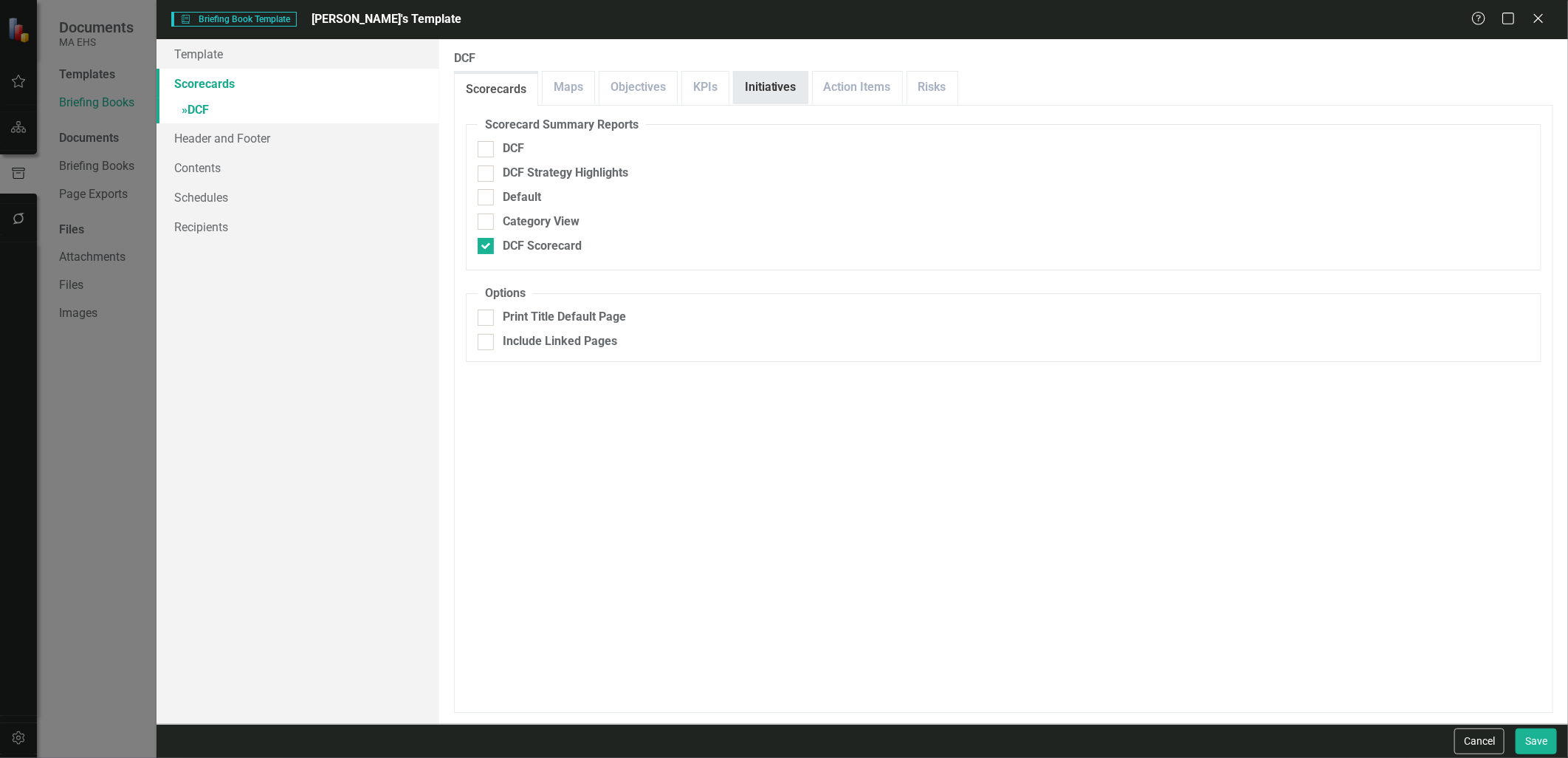
click at [786, 84] on link "Initiatives" at bounding box center [771, 87] width 74 height 32
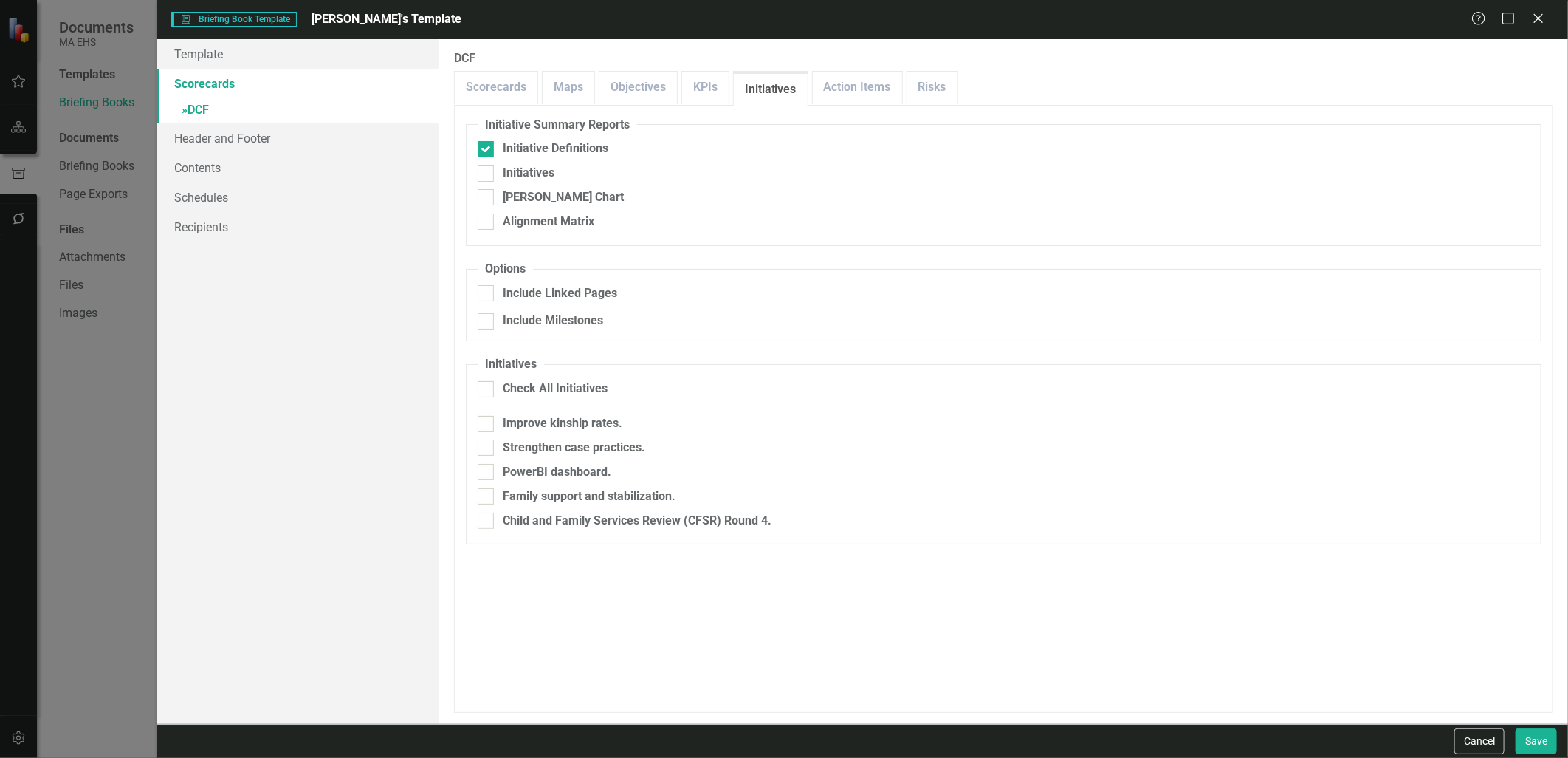
click at [118, 425] on div "Briefing Book Template Briefing Book Template Tim's Template Help Maximize Clos…" at bounding box center [784, 379] width 1568 height 758
click at [1471, 742] on button "Cancel" at bounding box center [1479, 741] width 50 height 26
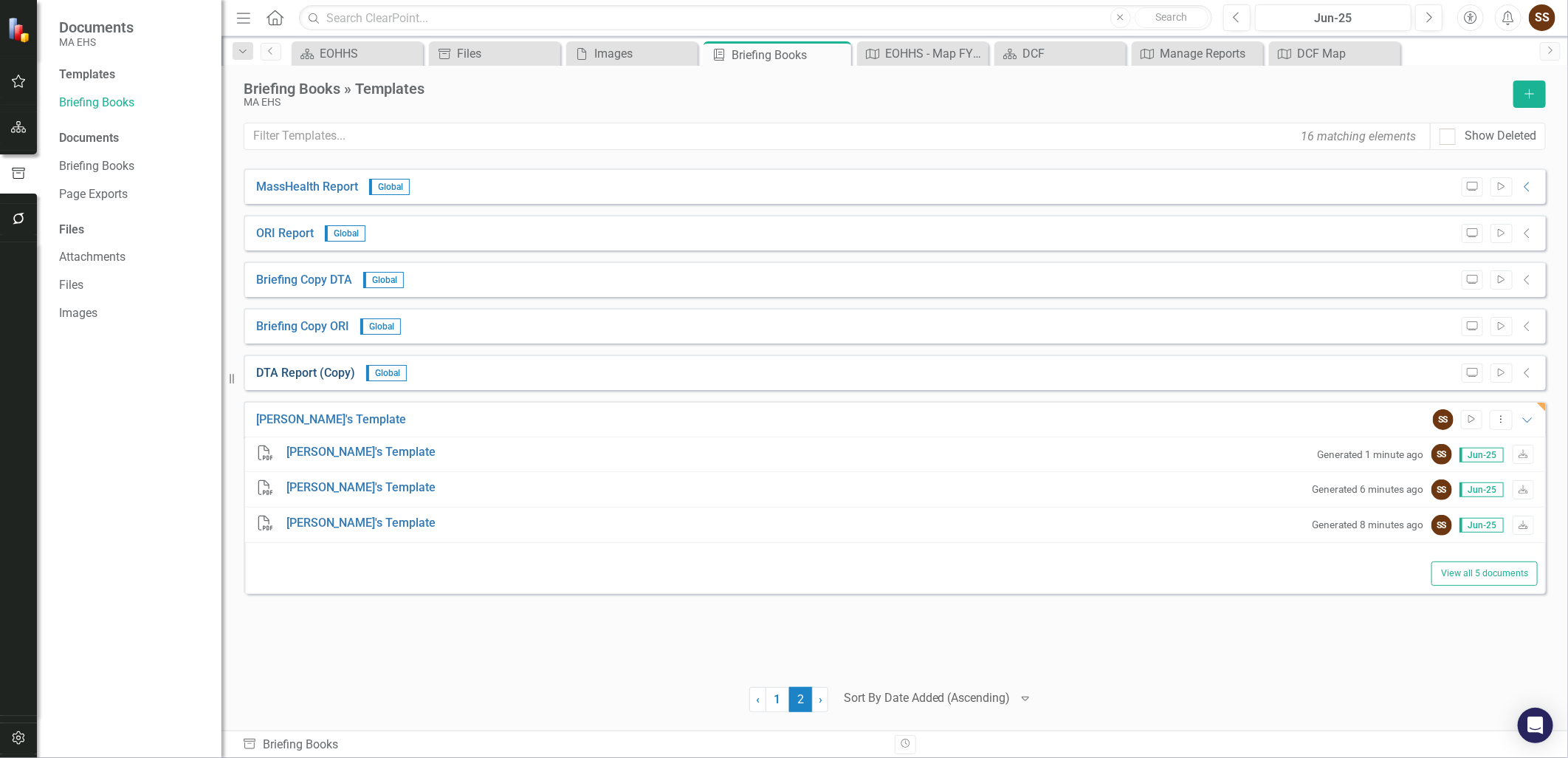
click at [287, 366] on link "DTA Report (Copy)" at bounding box center [305, 373] width 99 height 17
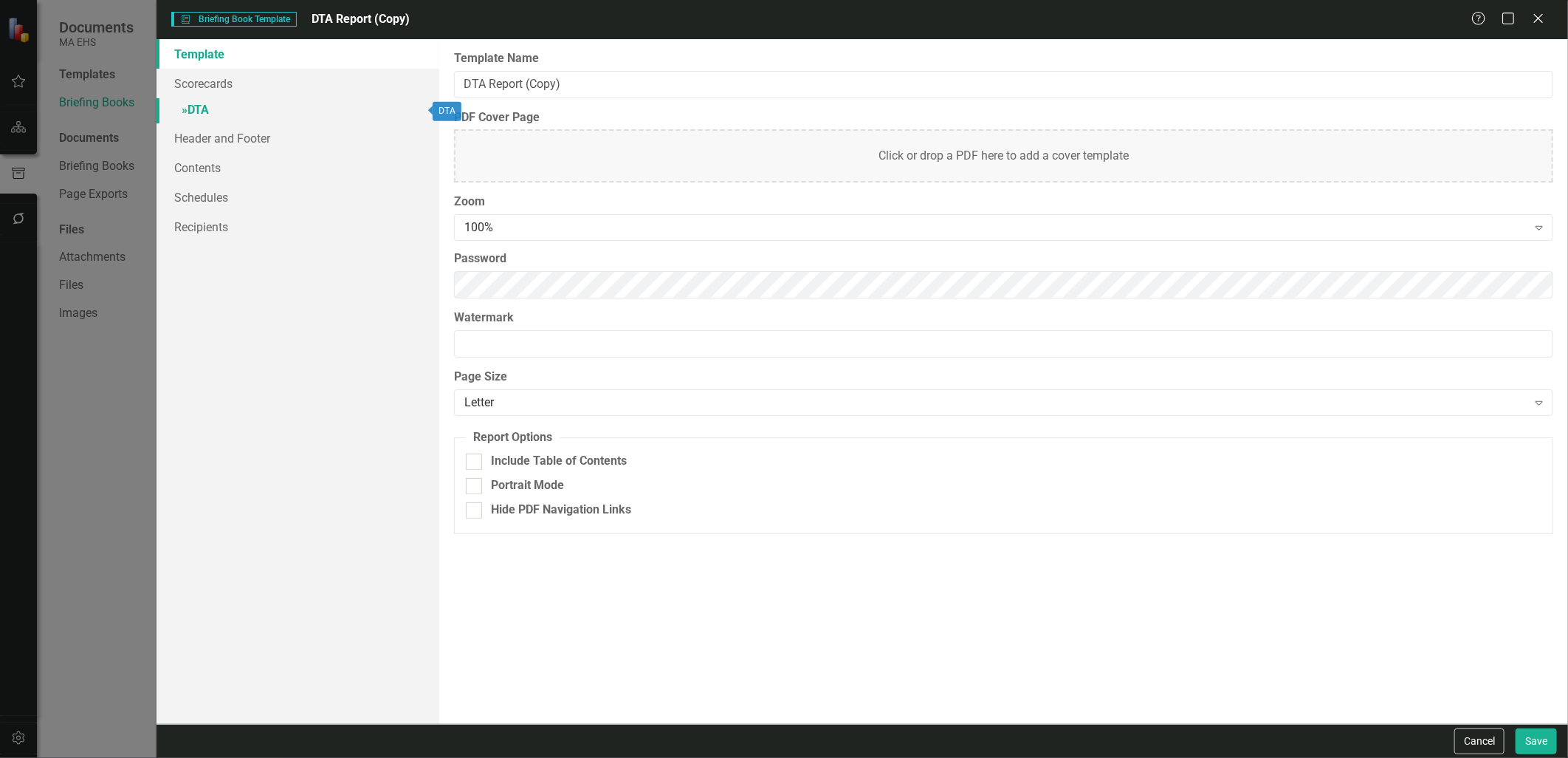
click at [269, 103] on link "» DTA" at bounding box center [297, 111] width 282 height 26
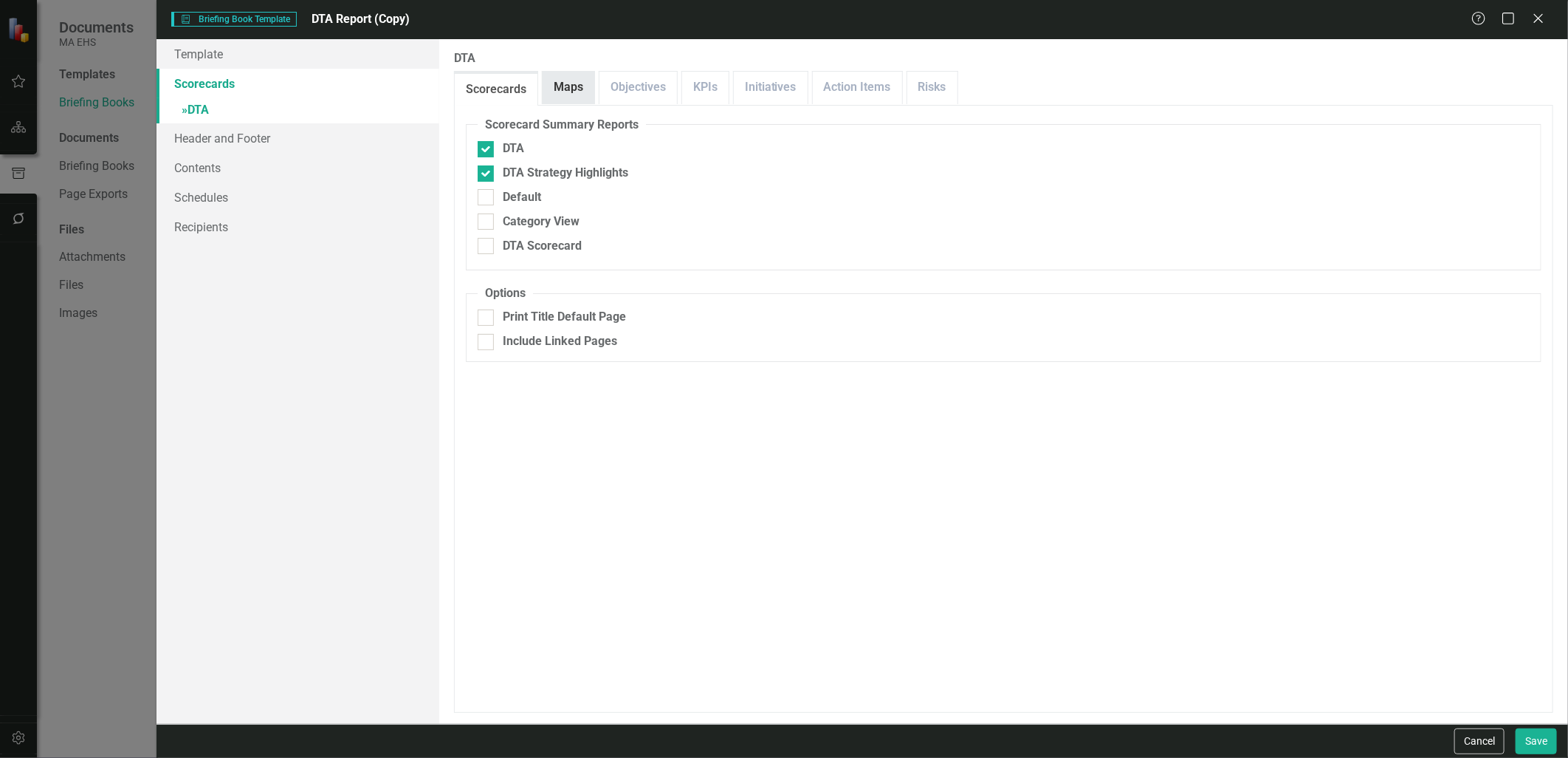
click at [563, 81] on link "Maps" at bounding box center [568, 87] width 52 height 32
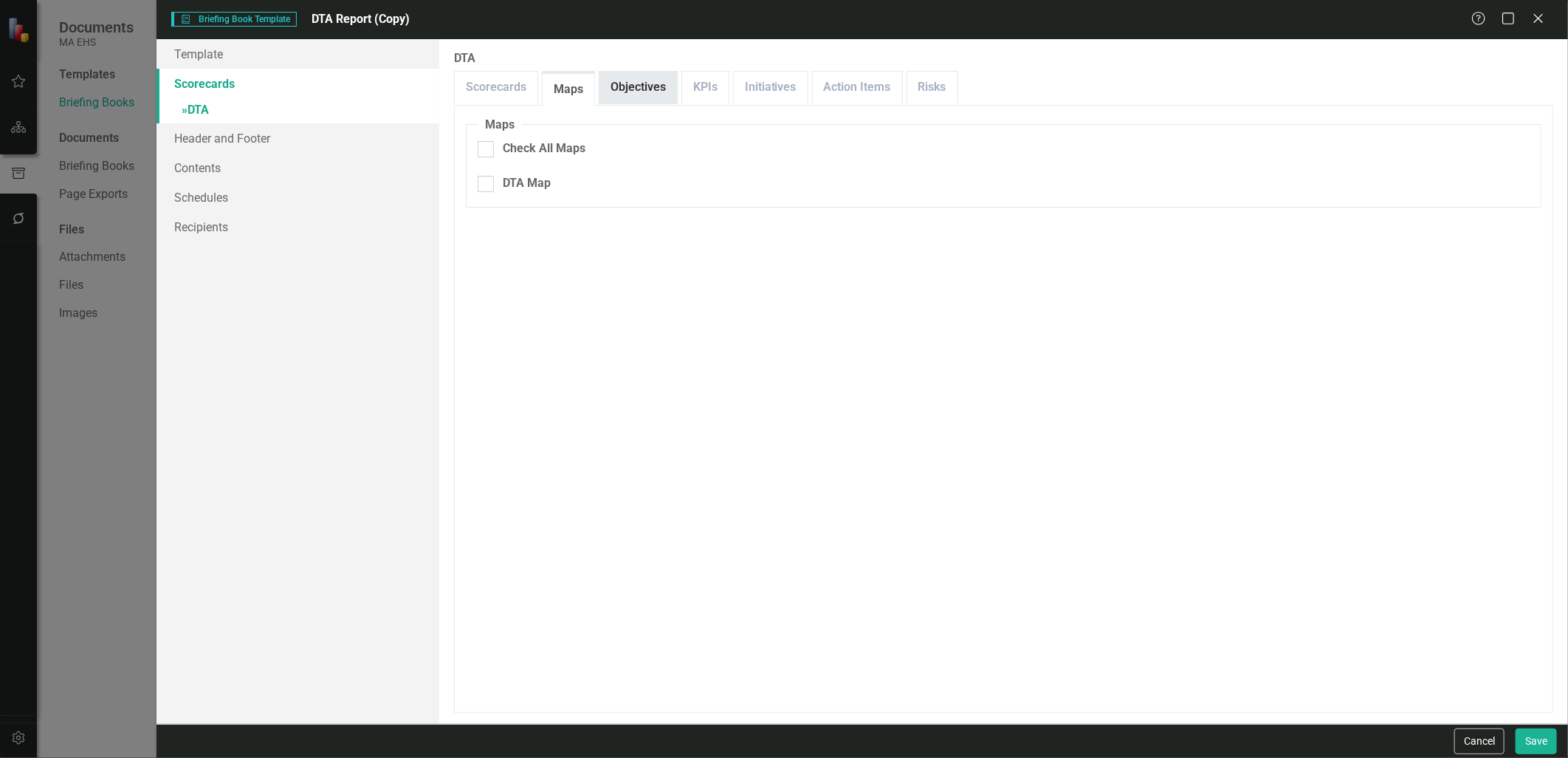
click at [642, 79] on link "Objectives" at bounding box center [637, 87] width 77 height 32
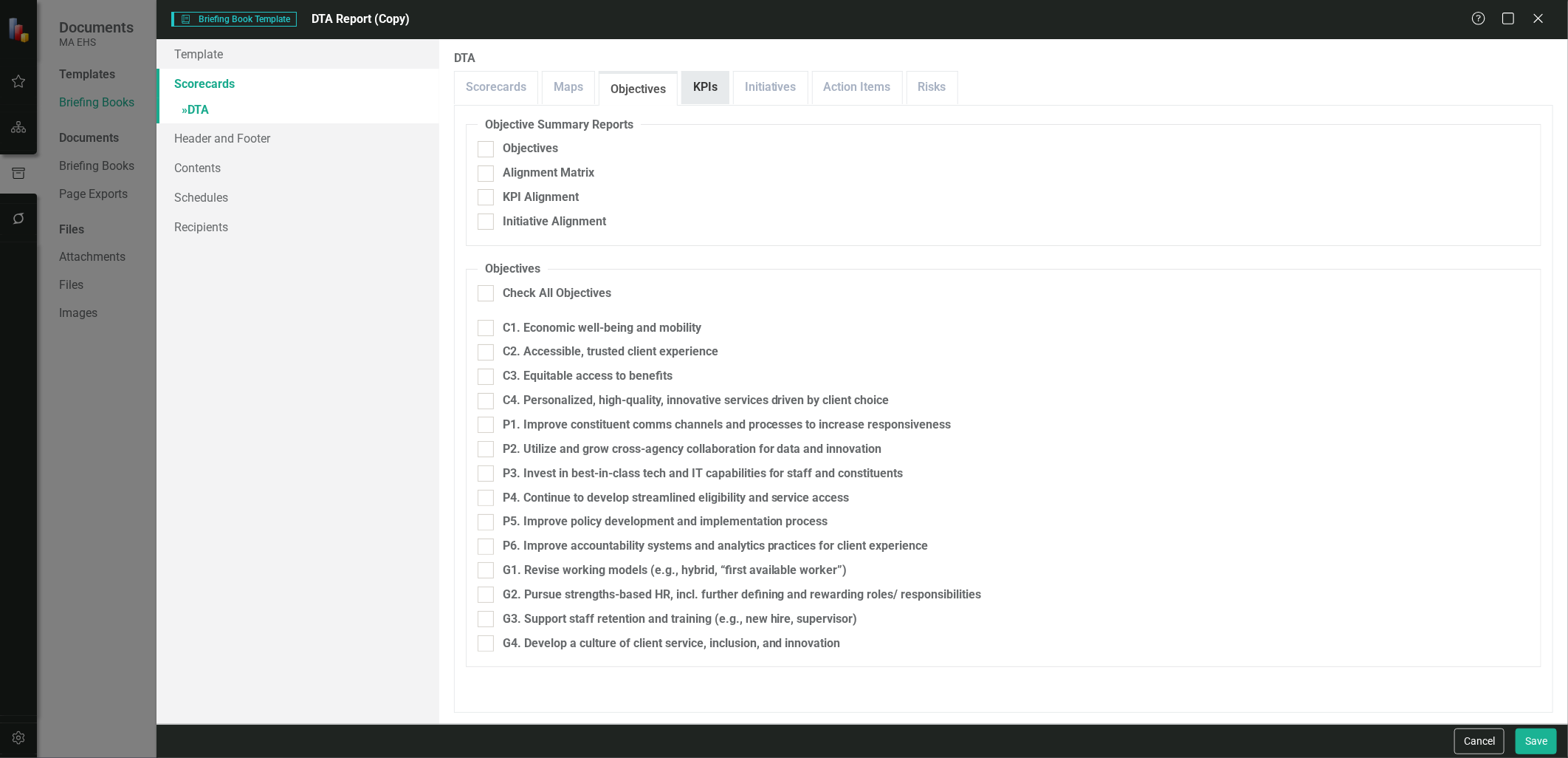
click at [702, 80] on link "KPIs" at bounding box center [705, 87] width 46 height 32
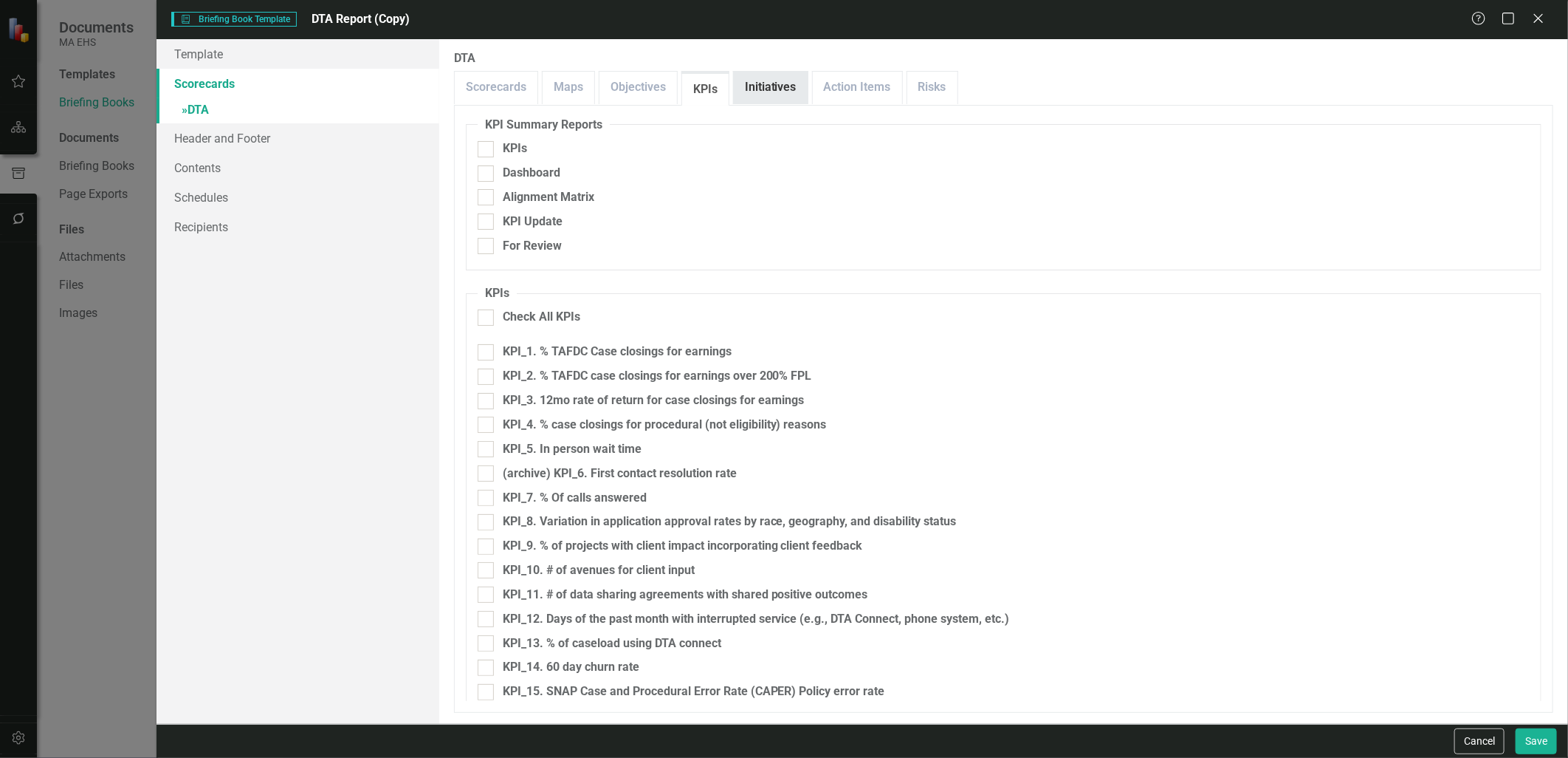
click at [773, 87] on link "Initiatives" at bounding box center [771, 87] width 74 height 32
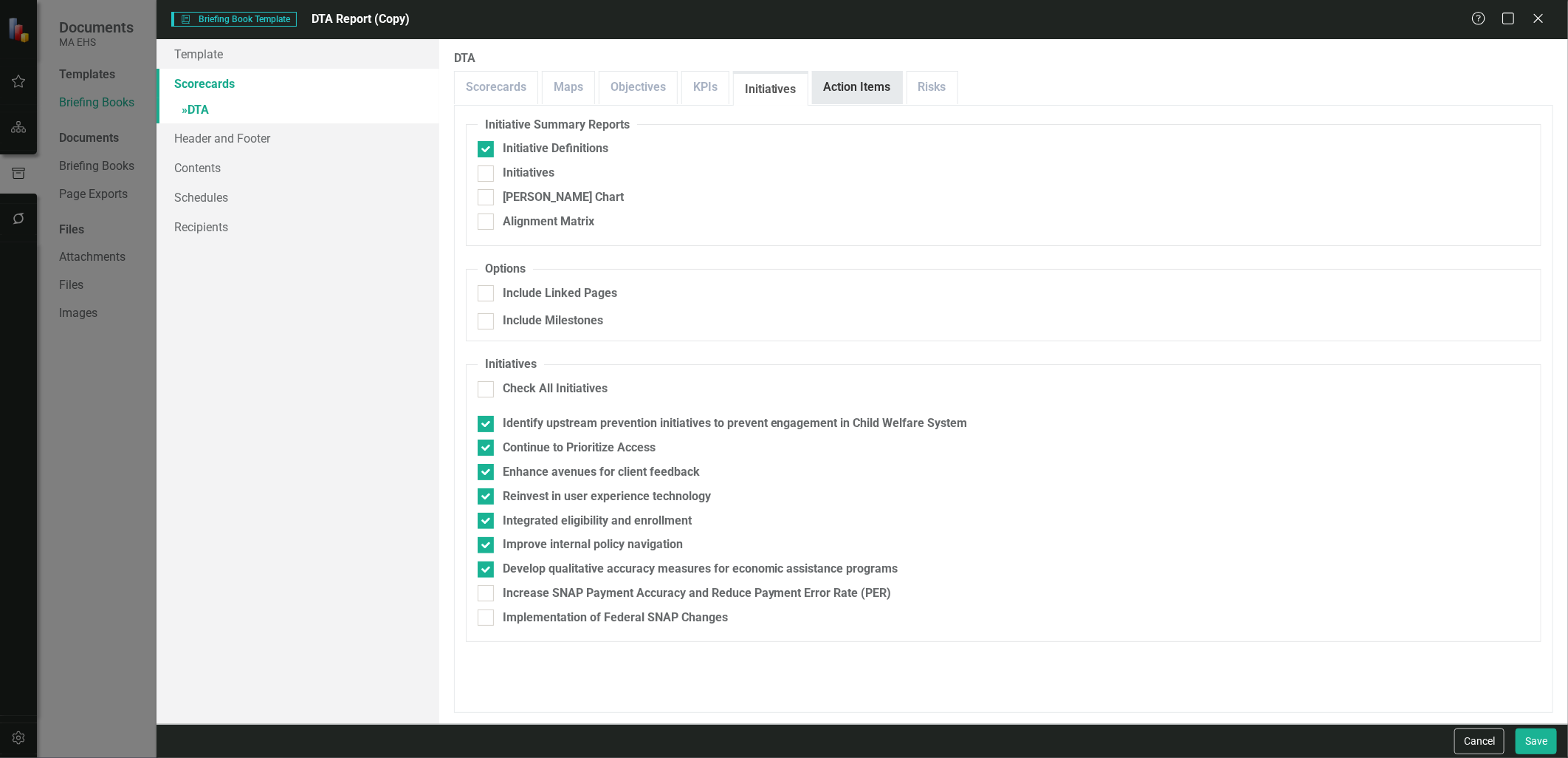
click at [832, 89] on link "Action Items" at bounding box center [857, 87] width 89 height 32
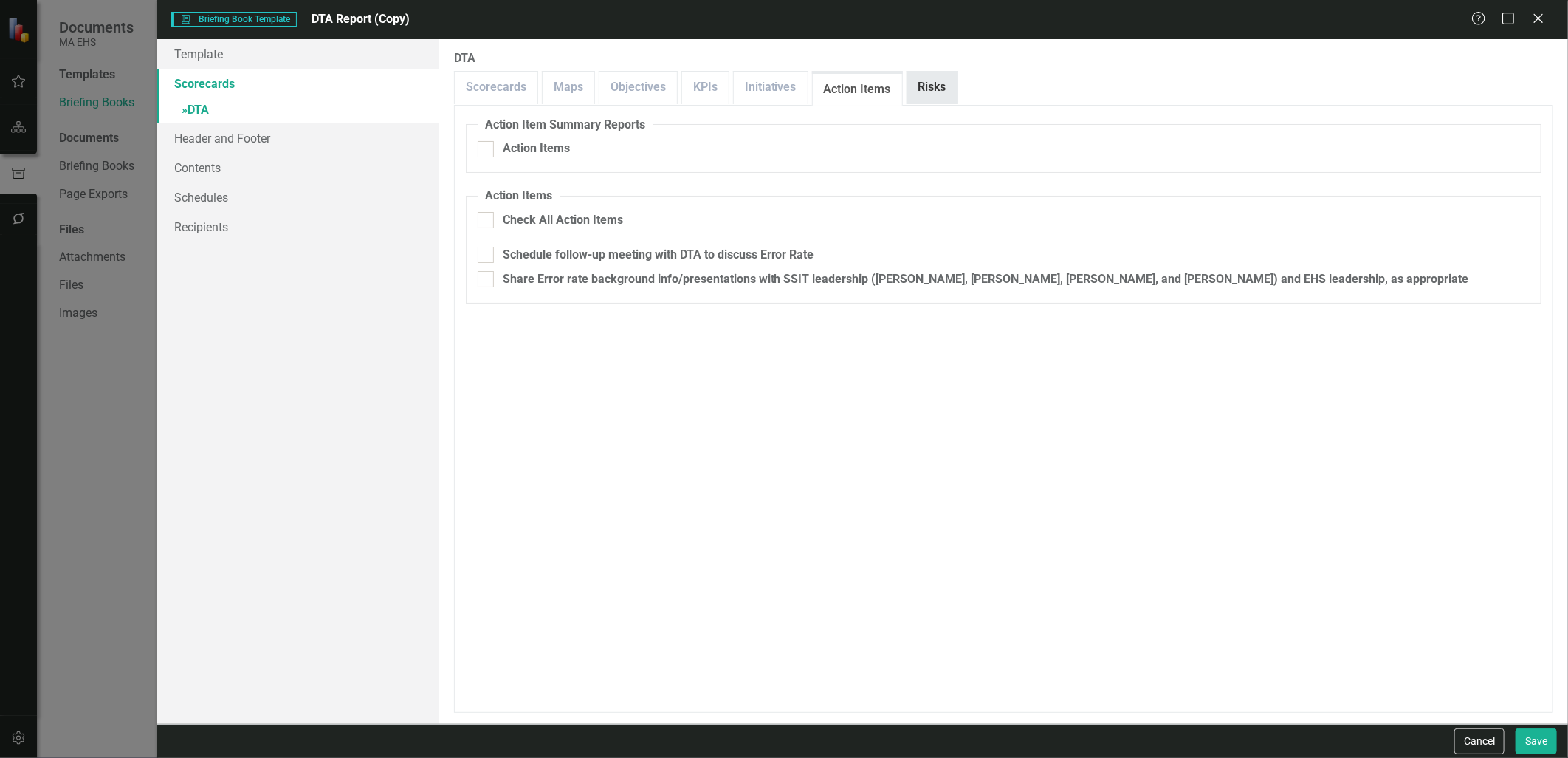
click at [918, 86] on link "Risks" at bounding box center [932, 87] width 50 height 32
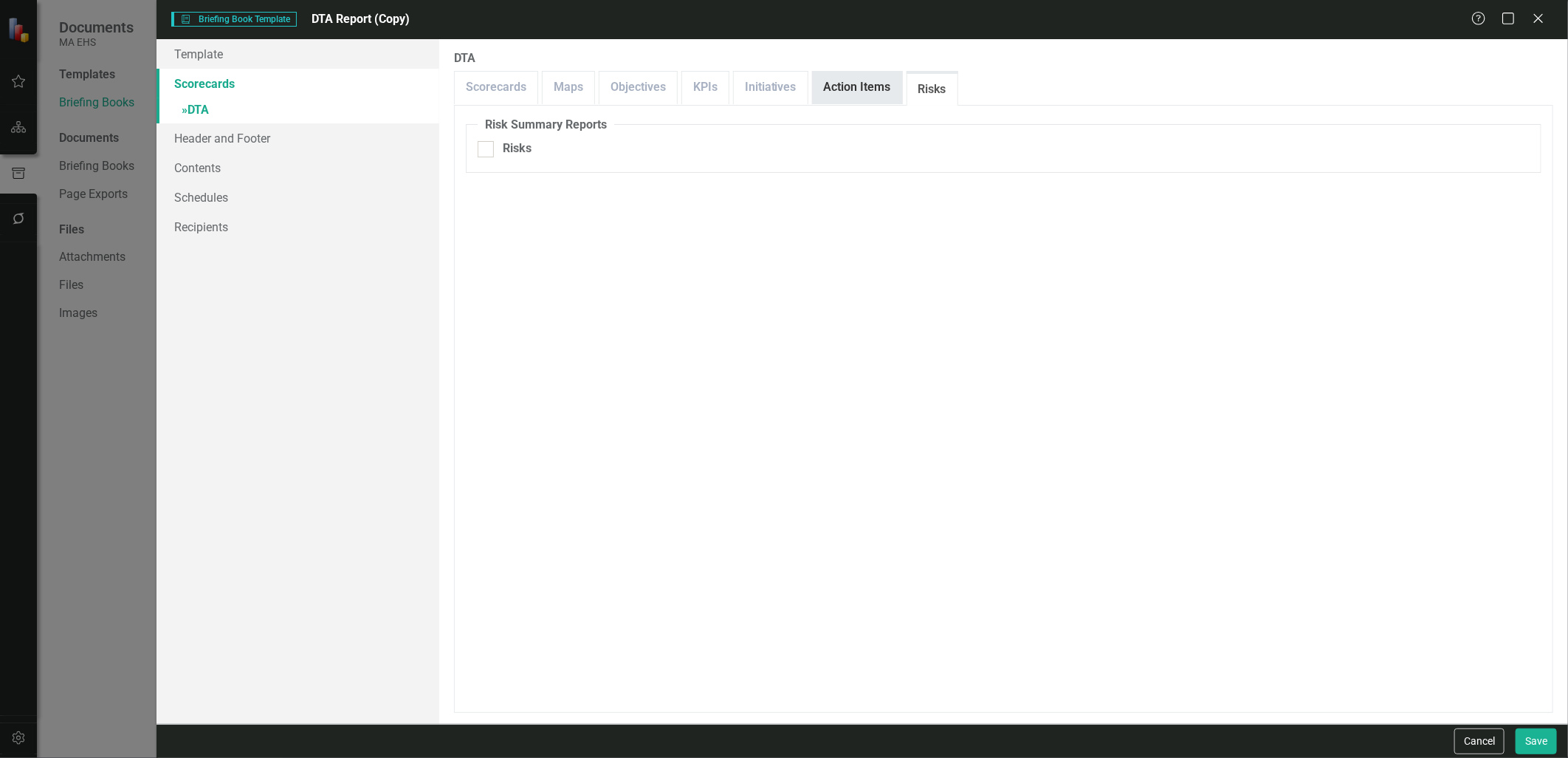
click at [853, 86] on link "Action Items" at bounding box center [857, 87] width 89 height 32
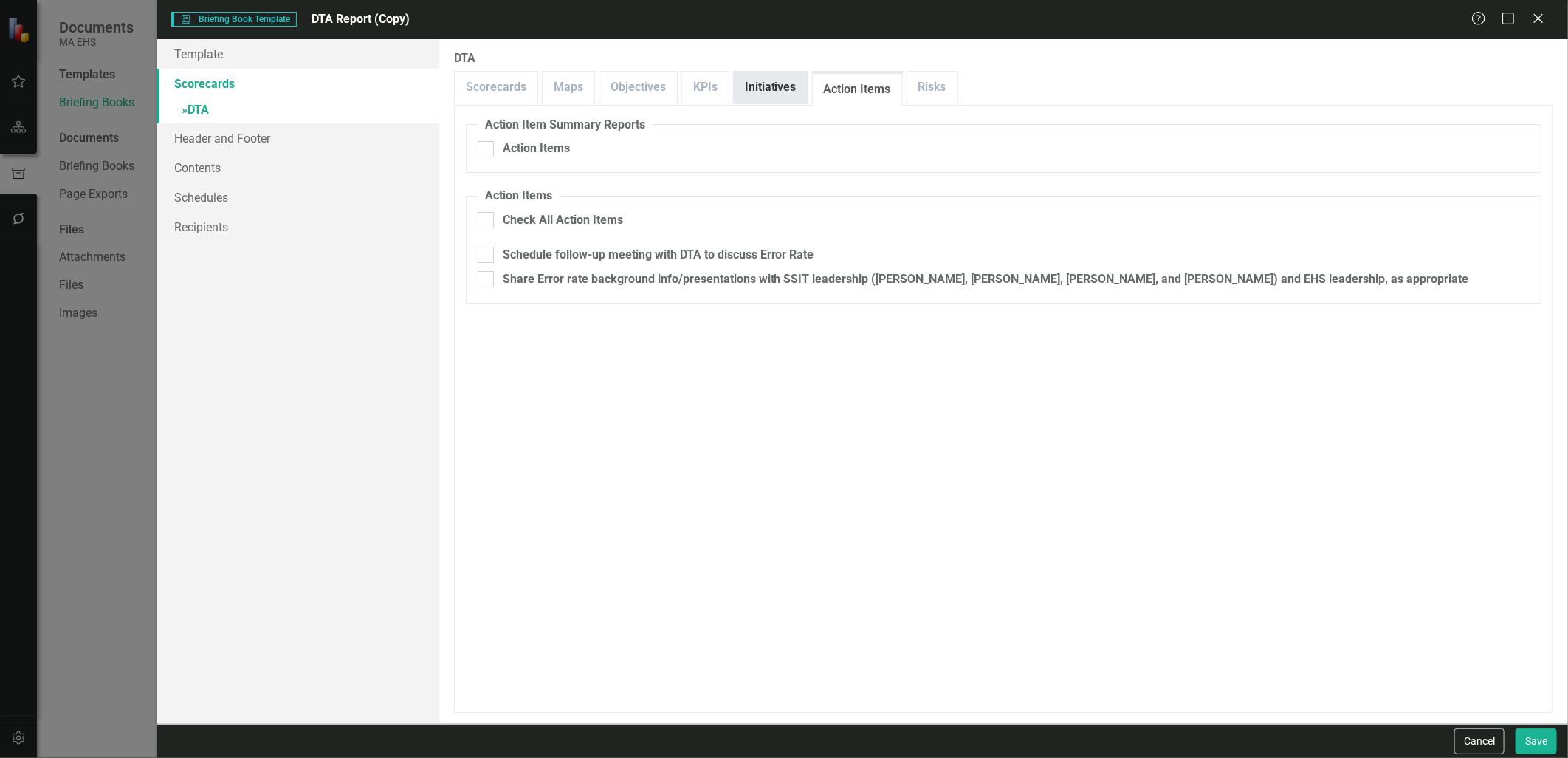
click at [769, 87] on link "Initiatives" at bounding box center [771, 87] width 74 height 32
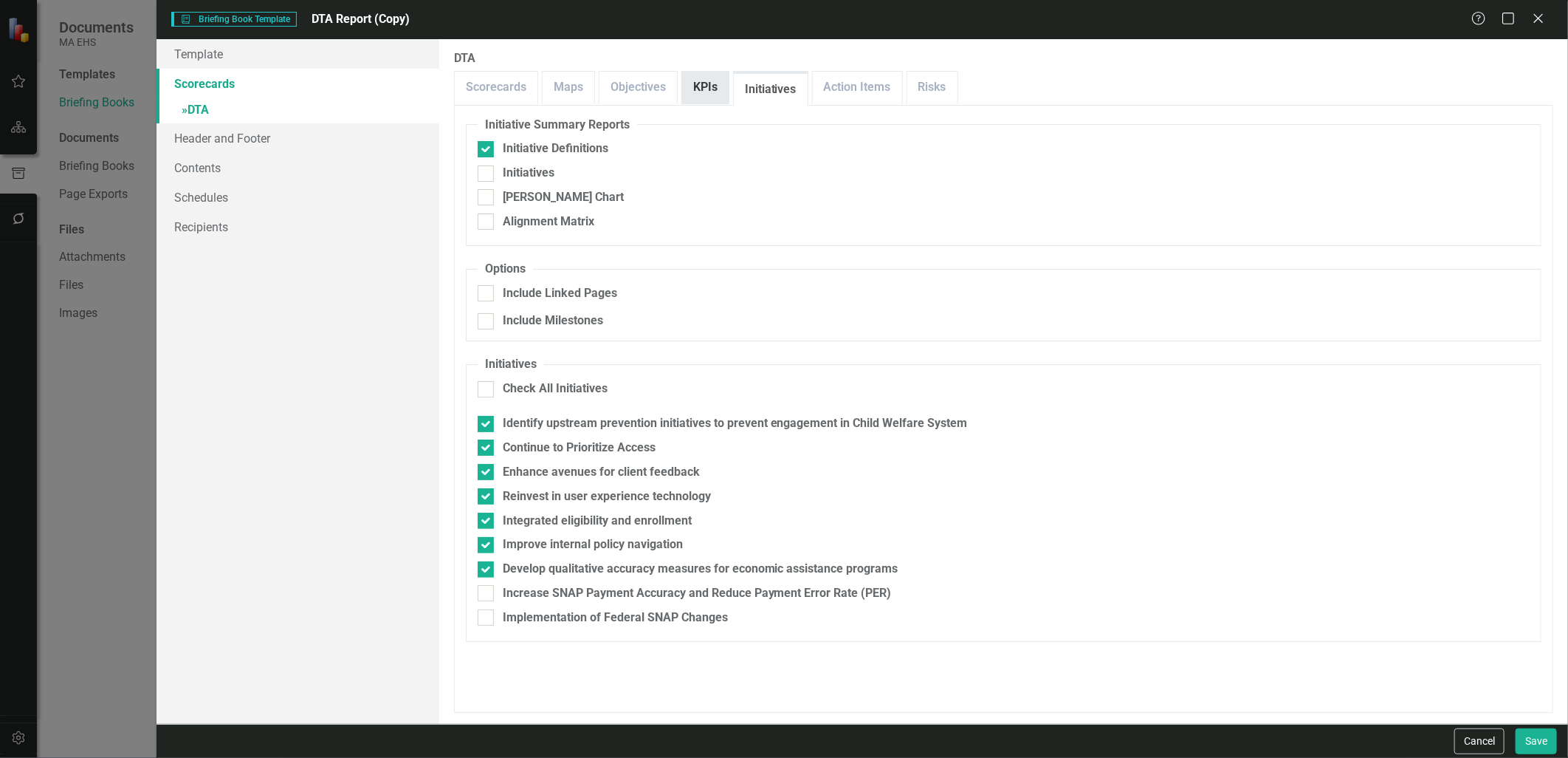
click at [693, 89] on link "KPIs" at bounding box center [705, 87] width 46 height 32
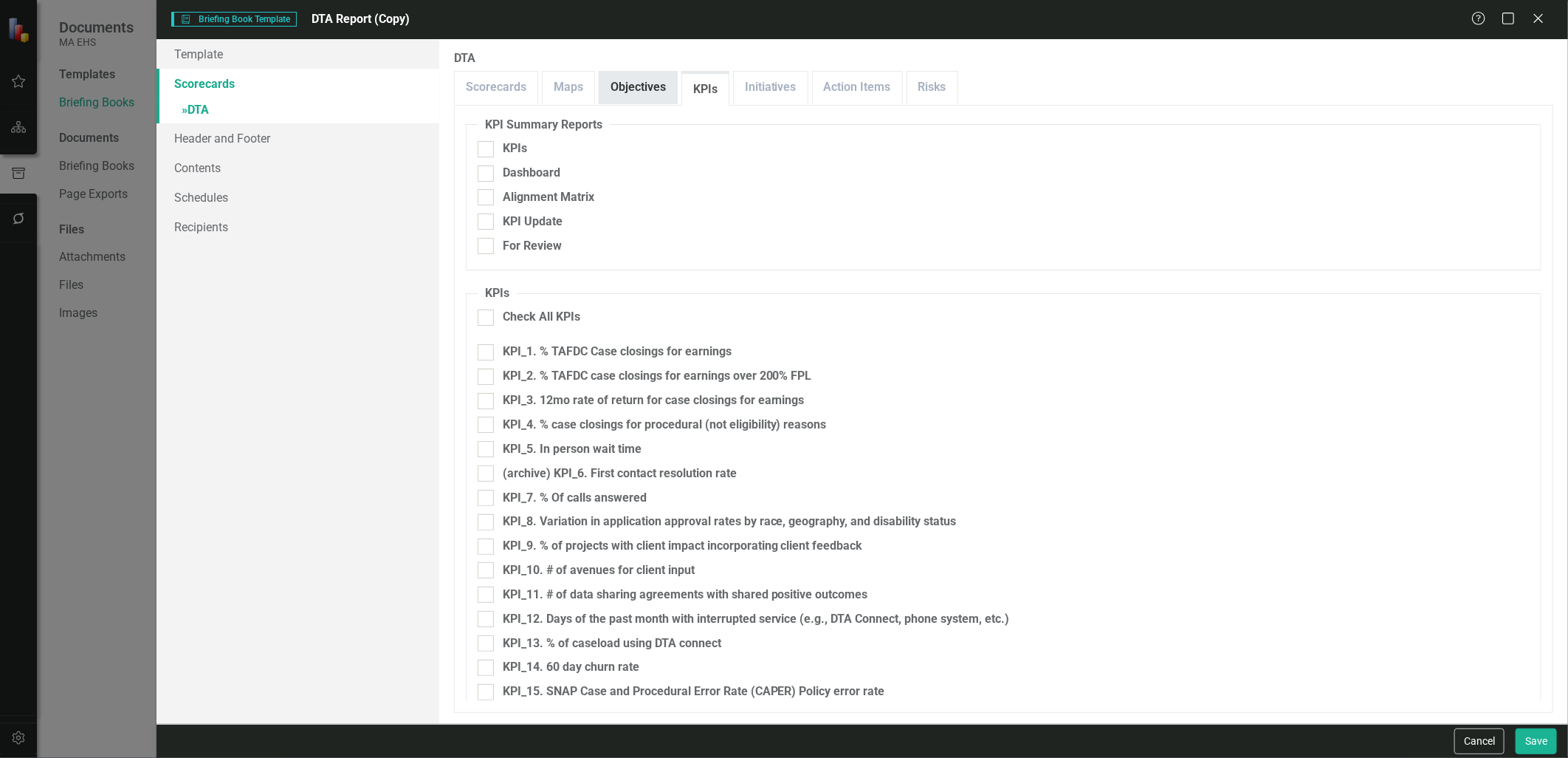
click at [628, 91] on link "Objectives" at bounding box center [637, 87] width 77 height 32
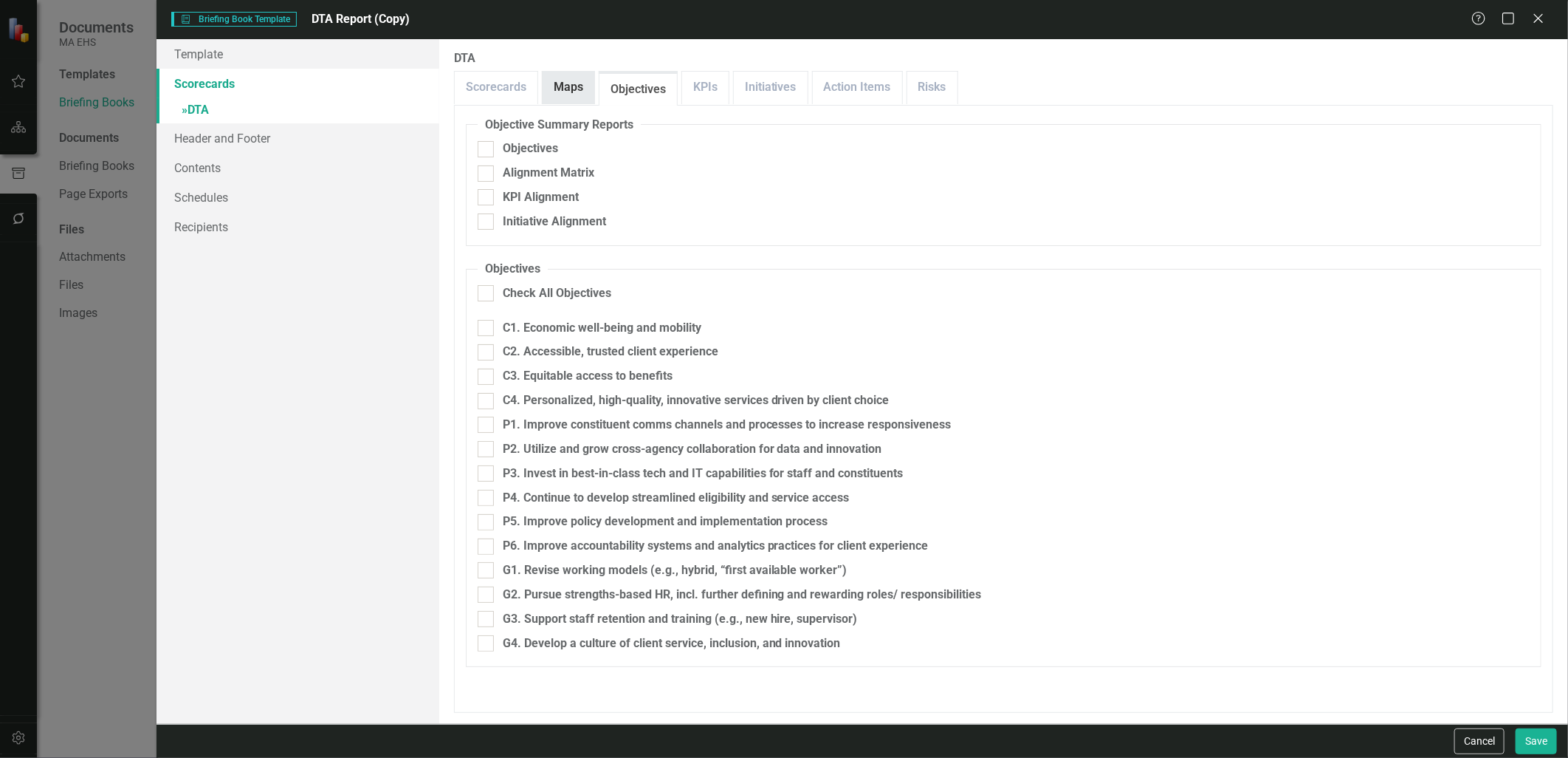
click at [559, 93] on link "Maps" at bounding box center [568, 87] width 52 height 32
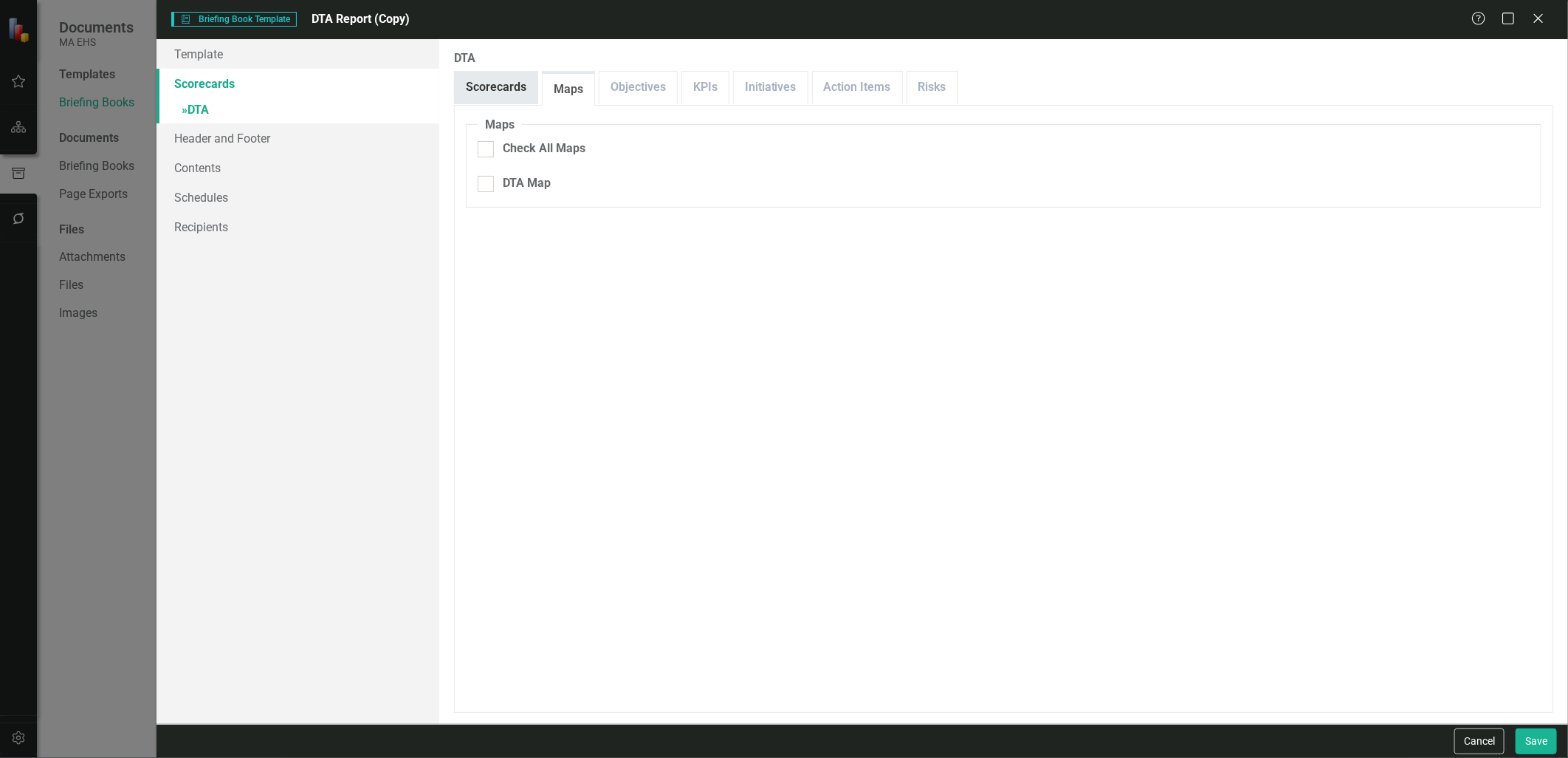
click at [497, 97] on link "Scorecards" at bounding box center [496, 87] width 83 height 32
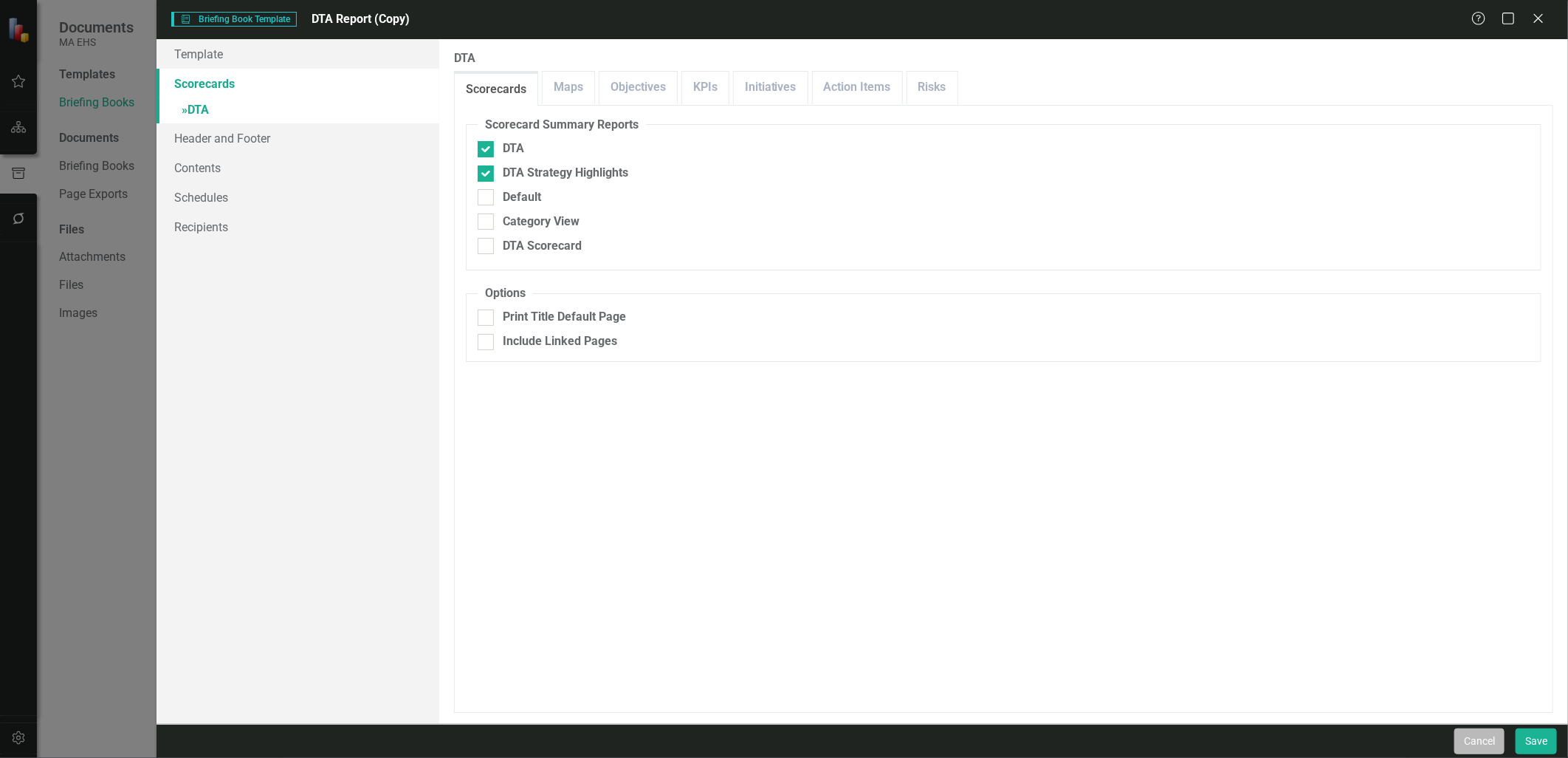
click at [1467, 744] on button "Cancel" at bounding box center [1479, 741] width 50 height 26
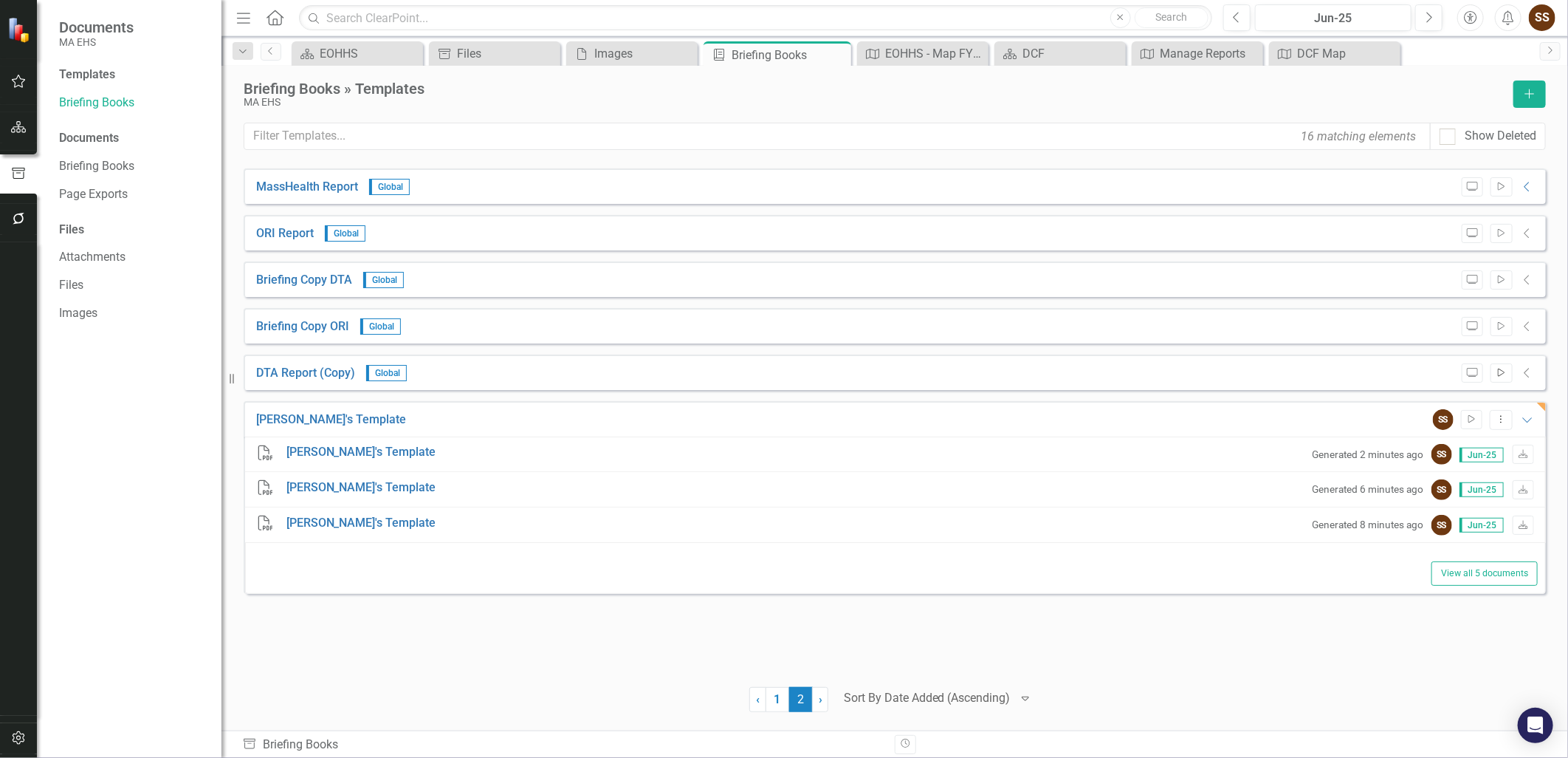
click at [1503, 373] on icon "Start" at bounding box center [1501, 373] width 11 height 9
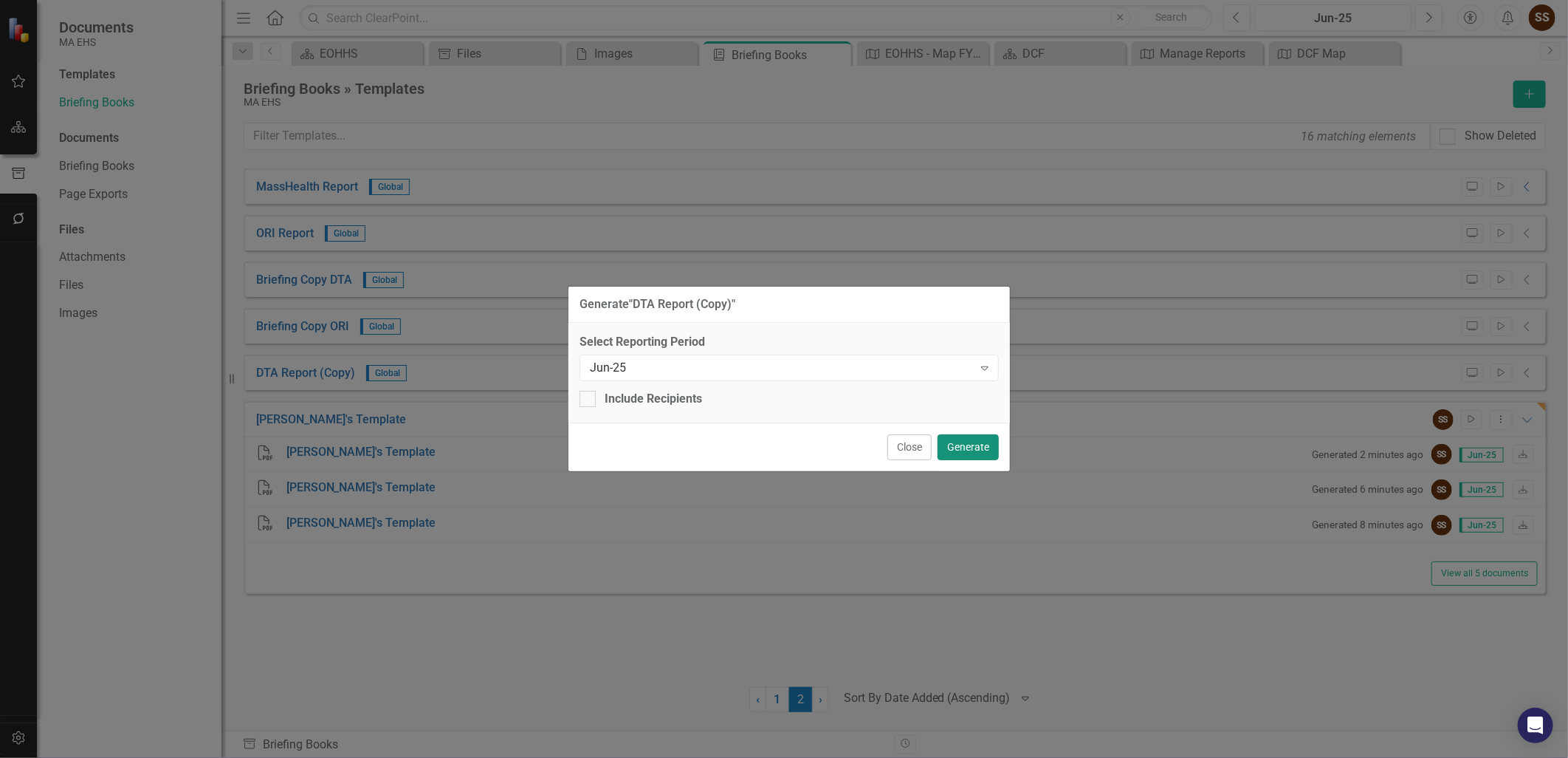
click at [970, 450] on button "Generate" at bounding box center [967, 447] width 61 height 26
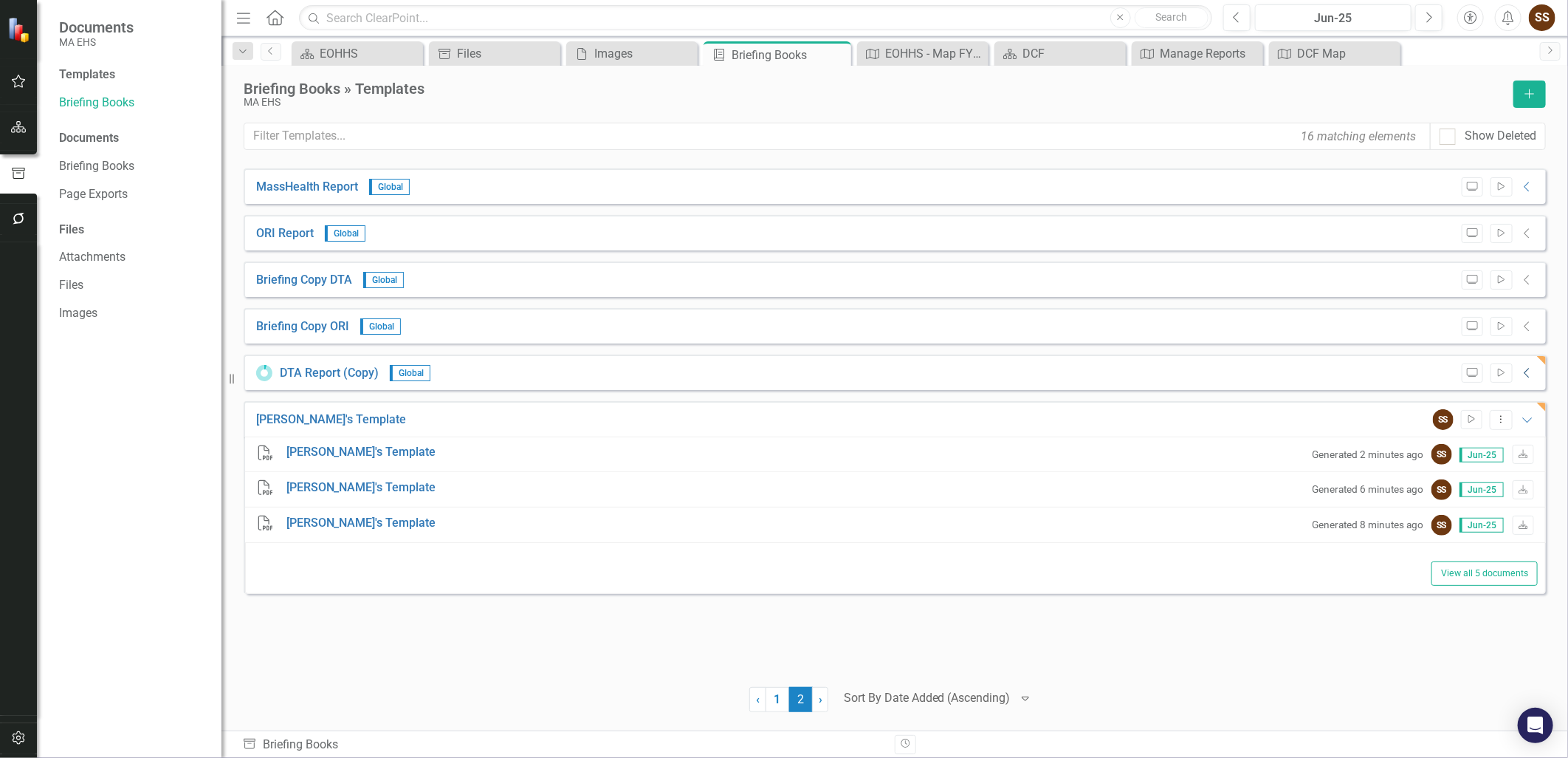
click at [1521, 368] on icon "Collapse" at bounding box center [1527, 373] width 15 height 12
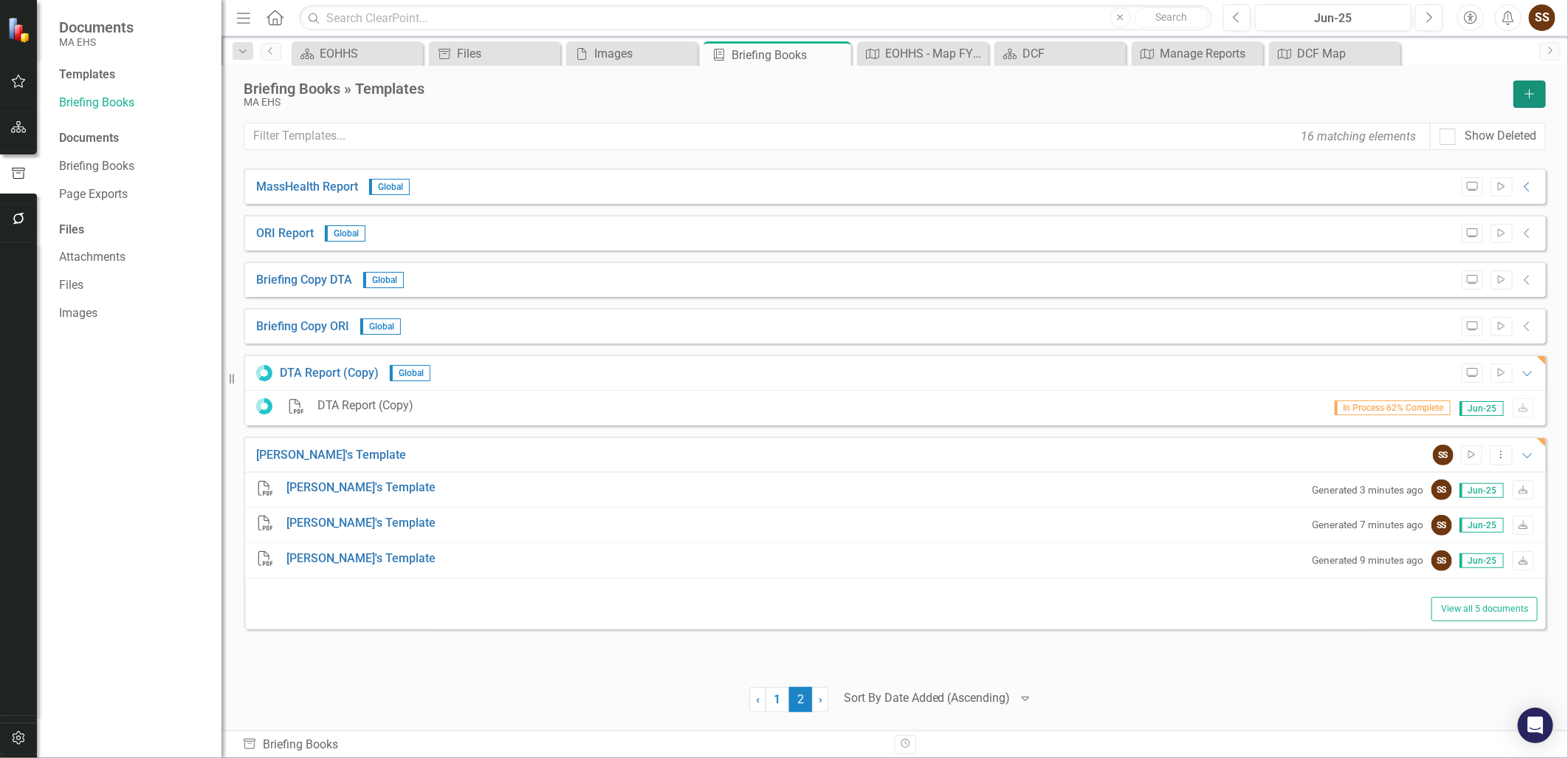
click at [1529, 100] on button "Add" at bounding box center [1529, 94] width 32 height 28
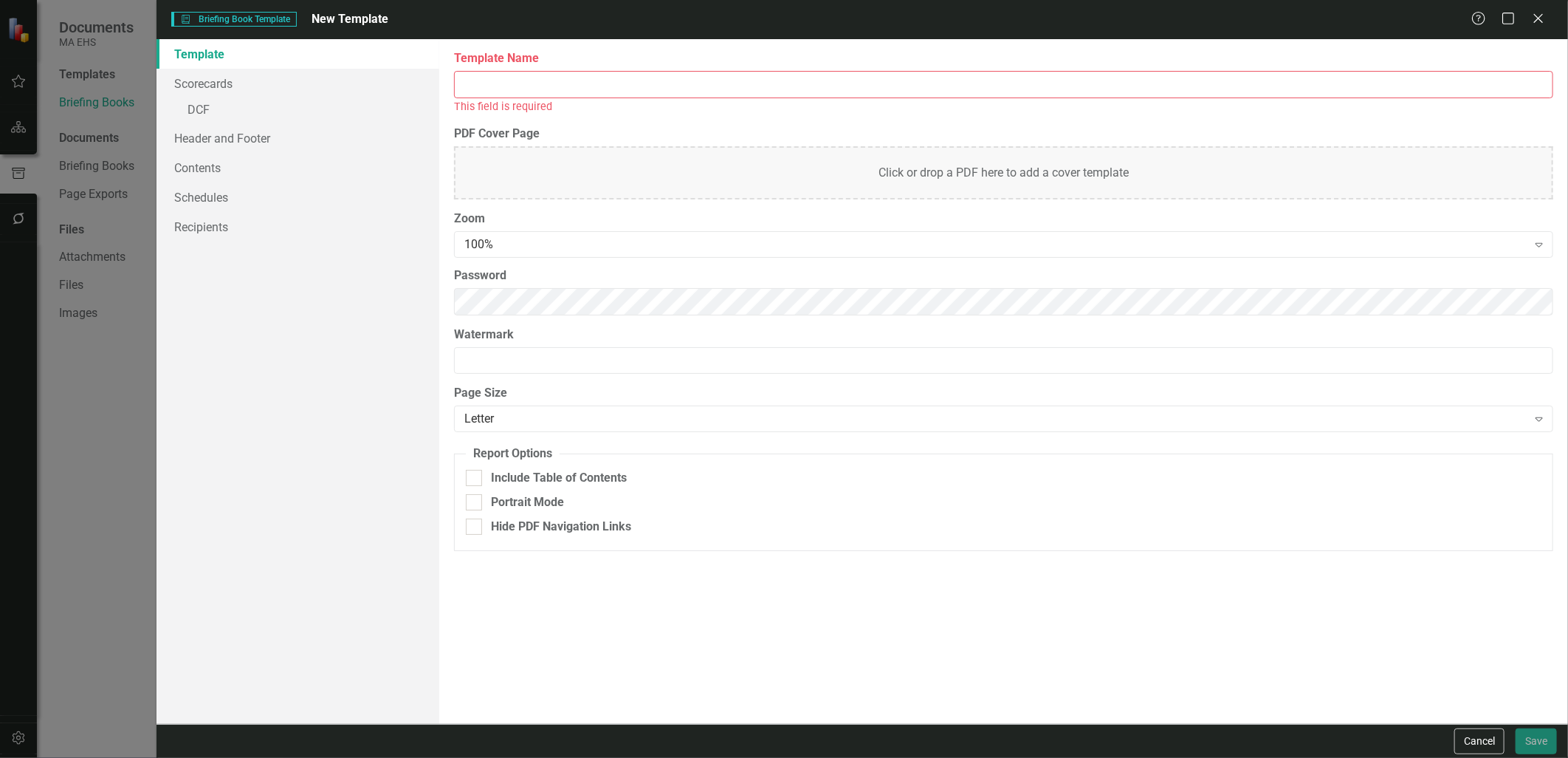
click at [1106, 84] on input "Template Name" at bounding box center [1003, 84] width 1099 height 28
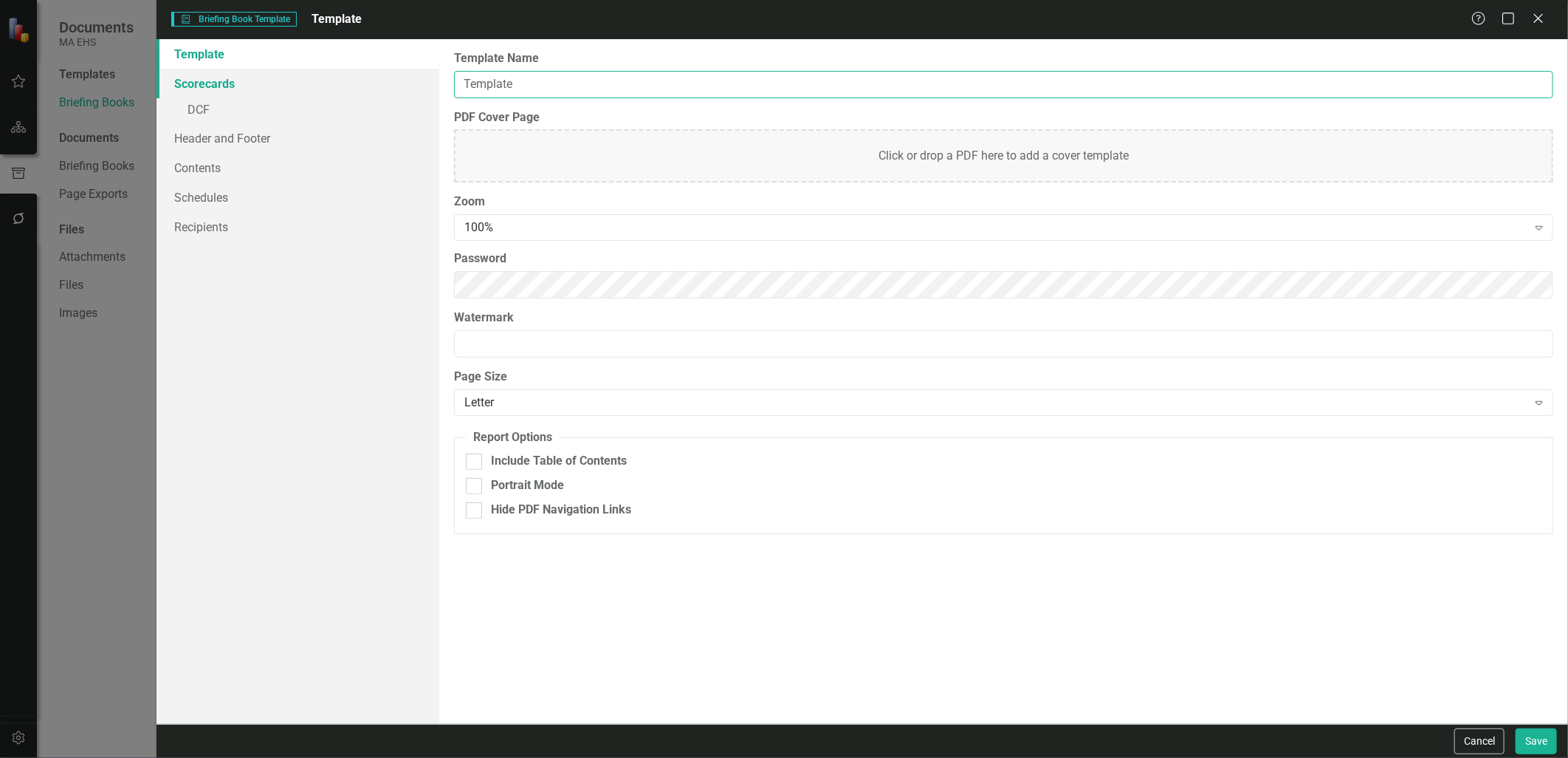
type input "Template"
click at [207, 71] on link "Scorecards" at bounding box center [297, 84] width 282 height 29
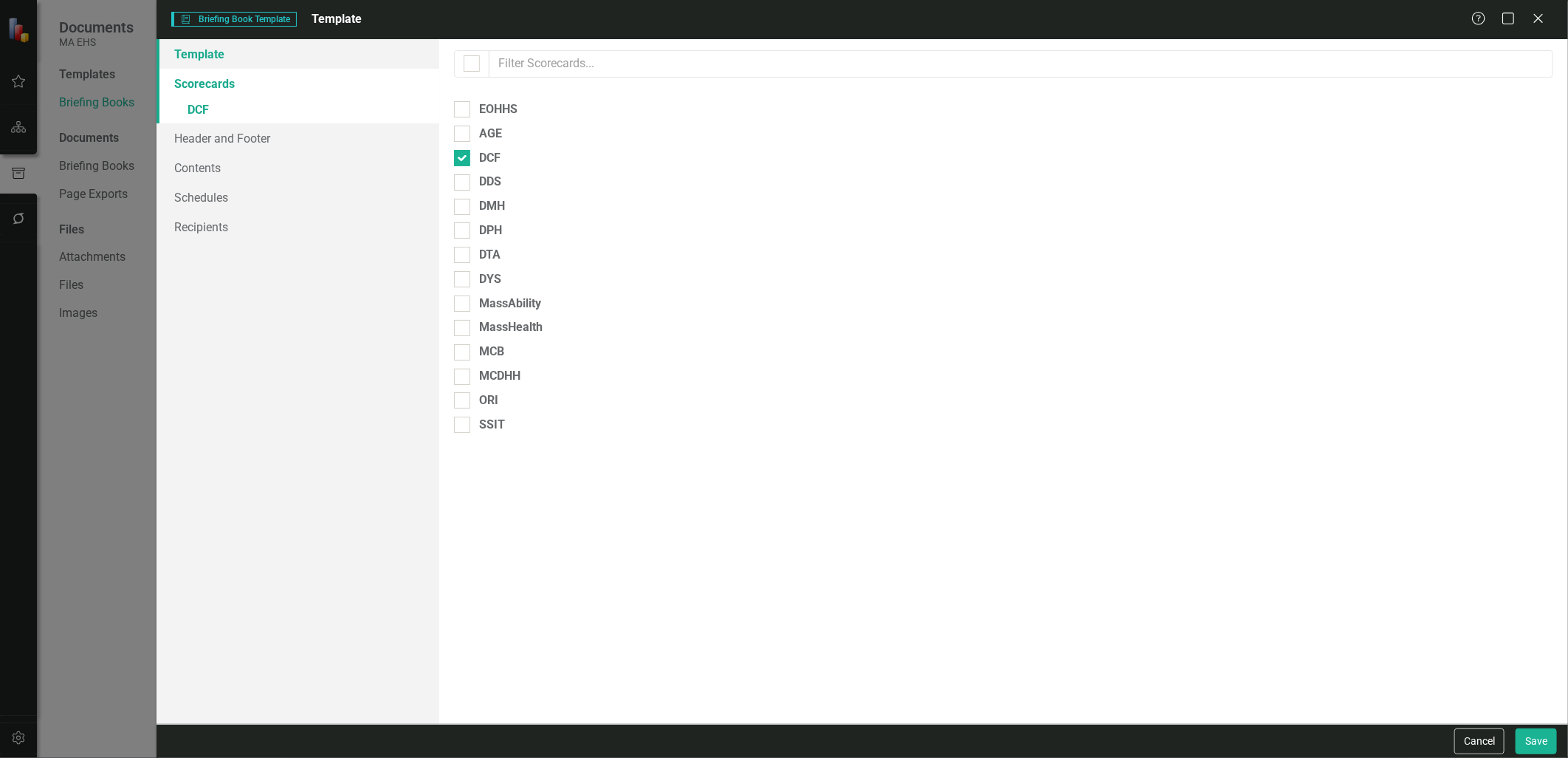
click at [193, 56] on link "Template" at bounding box center [297, 54] width 282 height 29
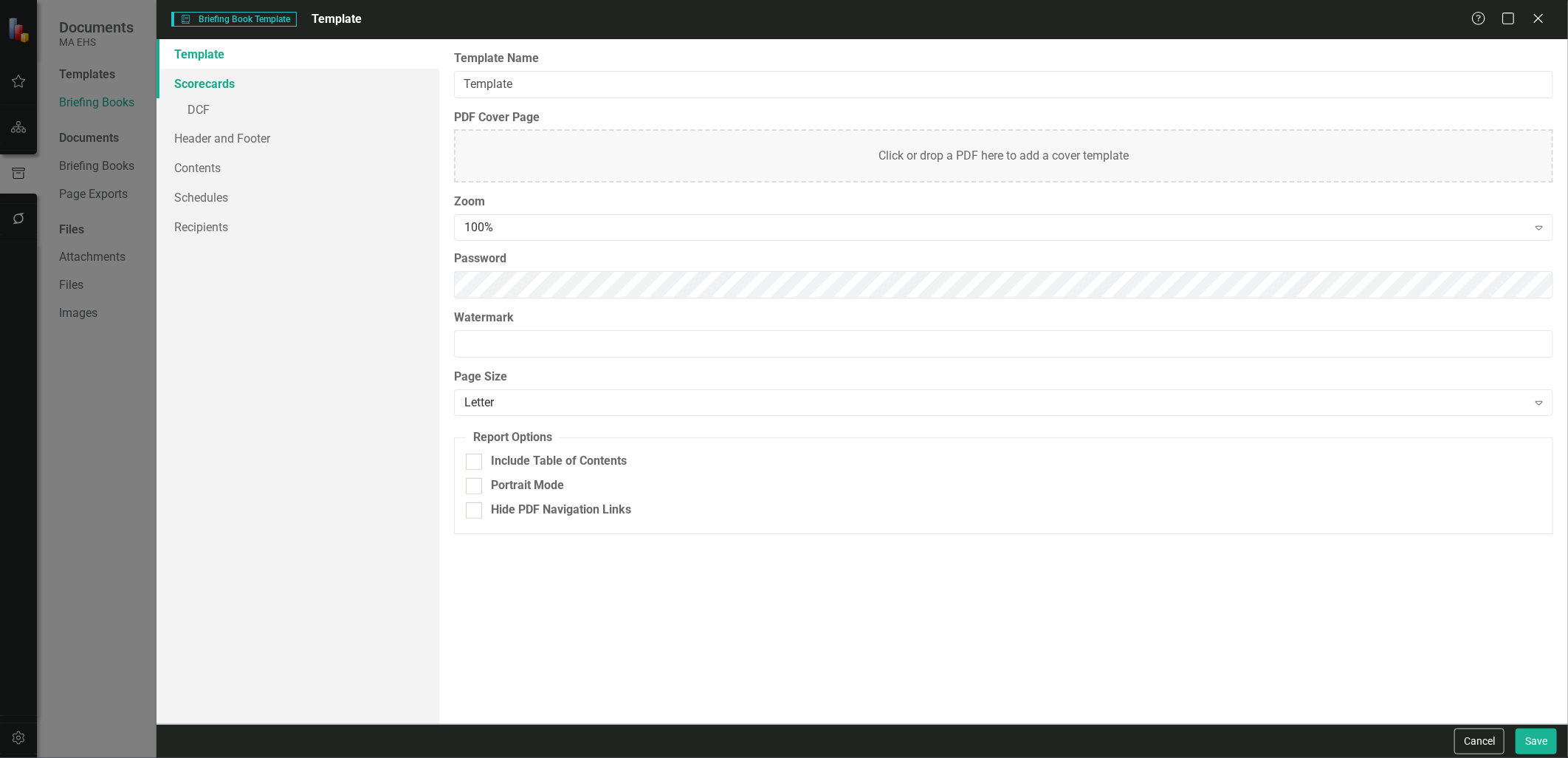
click at [193, 72] on link "Scorecards" at bounding box center [297, 84] width 282 height 29
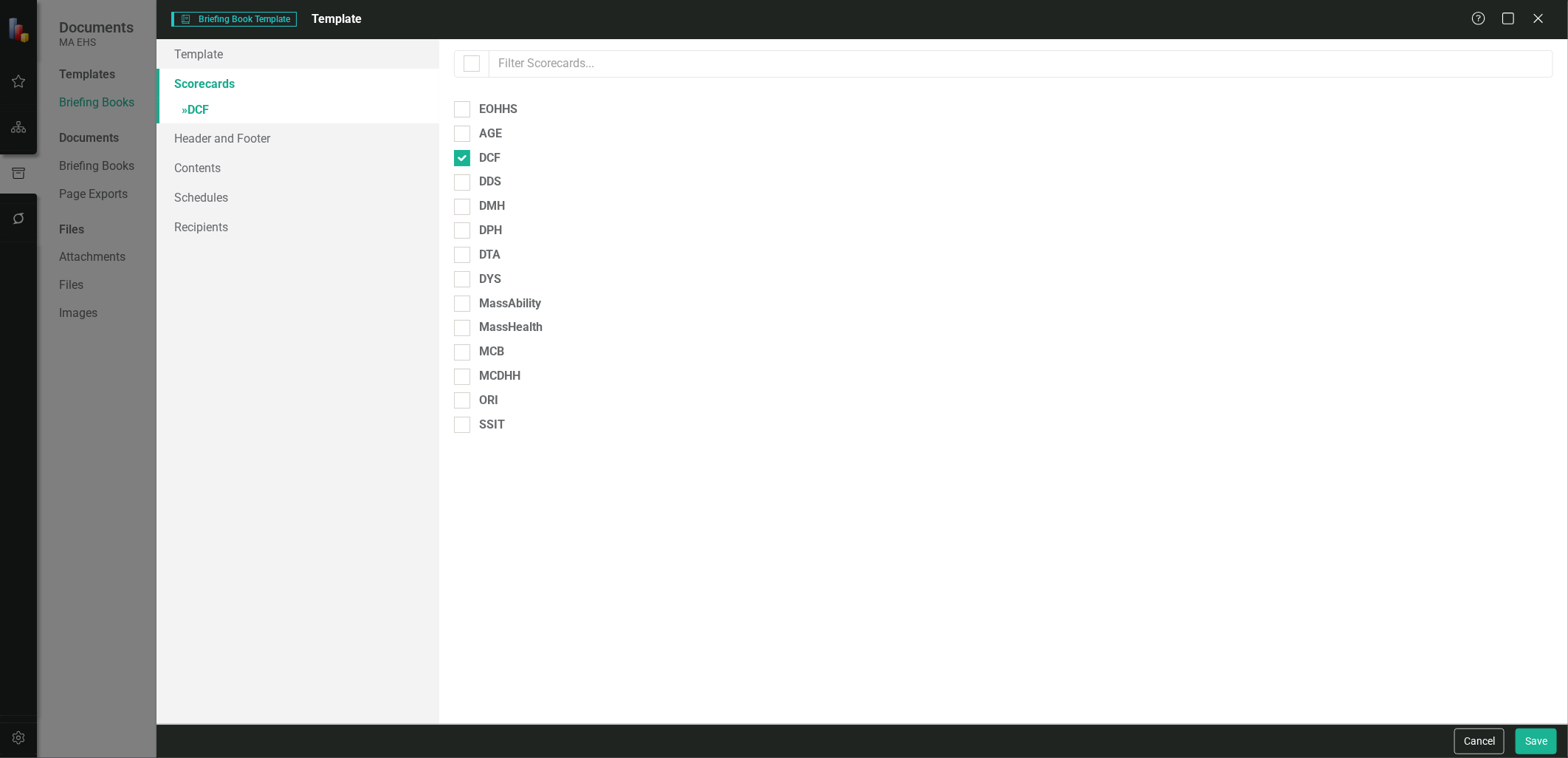
click at [193, 109] on link "» DCF" at bounding box center [297, 111] width 282 height 26
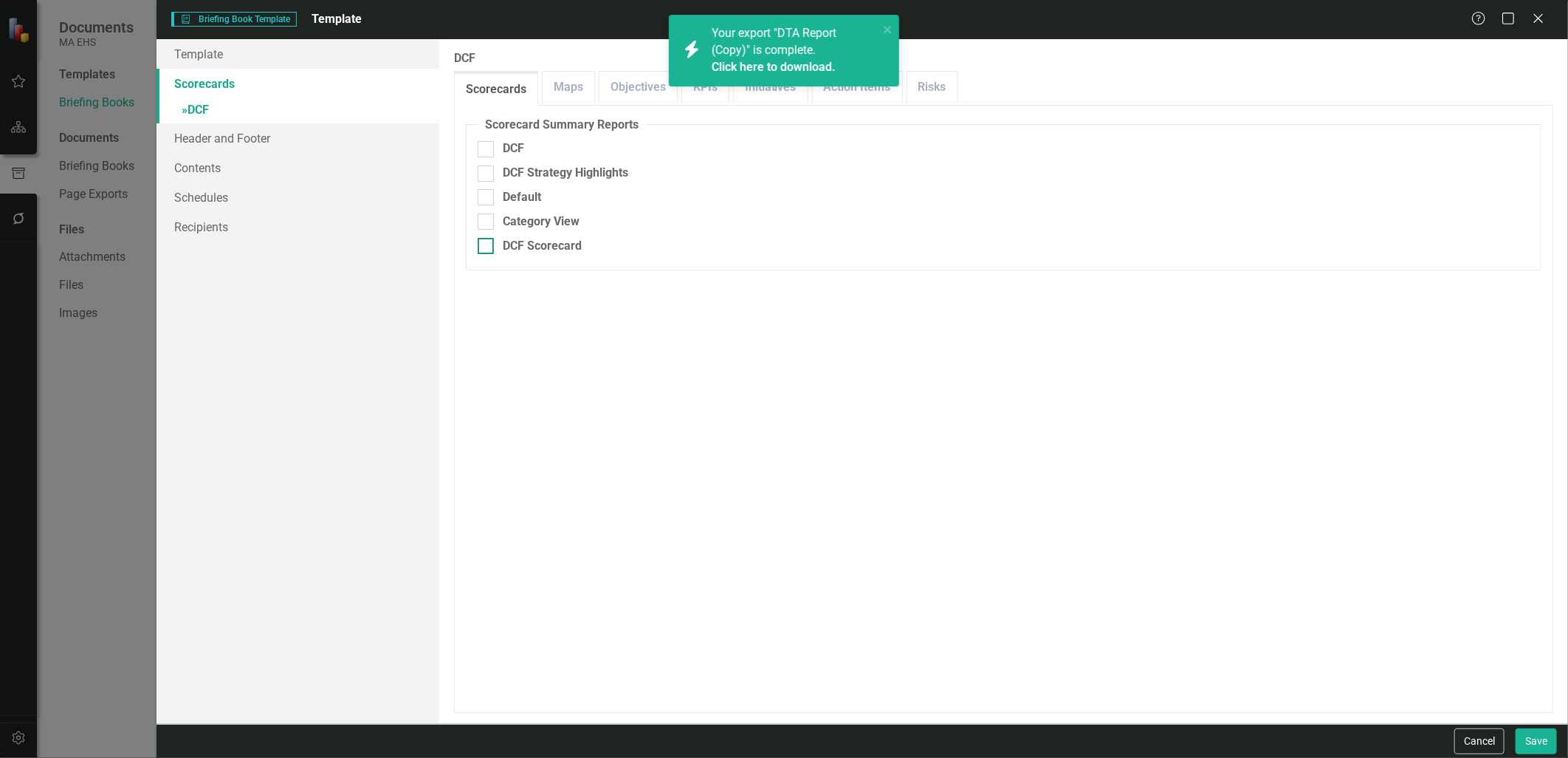
click at [506, 251] on div "DCF Scorecard" at bounding box center [542, 246] width 79 height 17
click at [487, 248] on input "DCF Scorecard" at bounding box center [482, 243] width 10 height 10
checkbox input "true"
click at [771, 70] on link "Click here to download." at bounding box center [773, 67] width 124 height 14
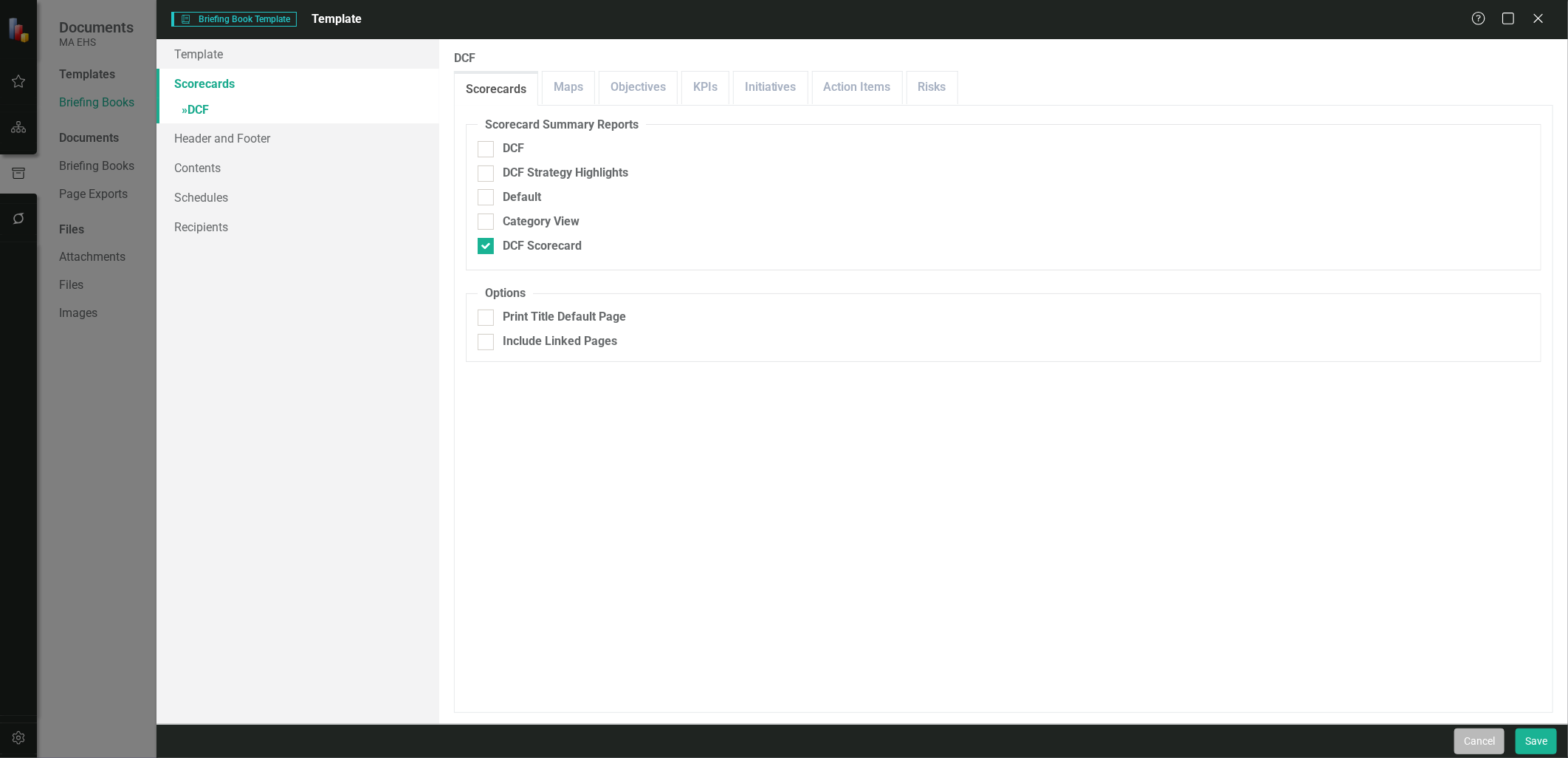
click at [1481, 742] on button "Cancel" at bounding box center [1479, 741] width 50 height 26
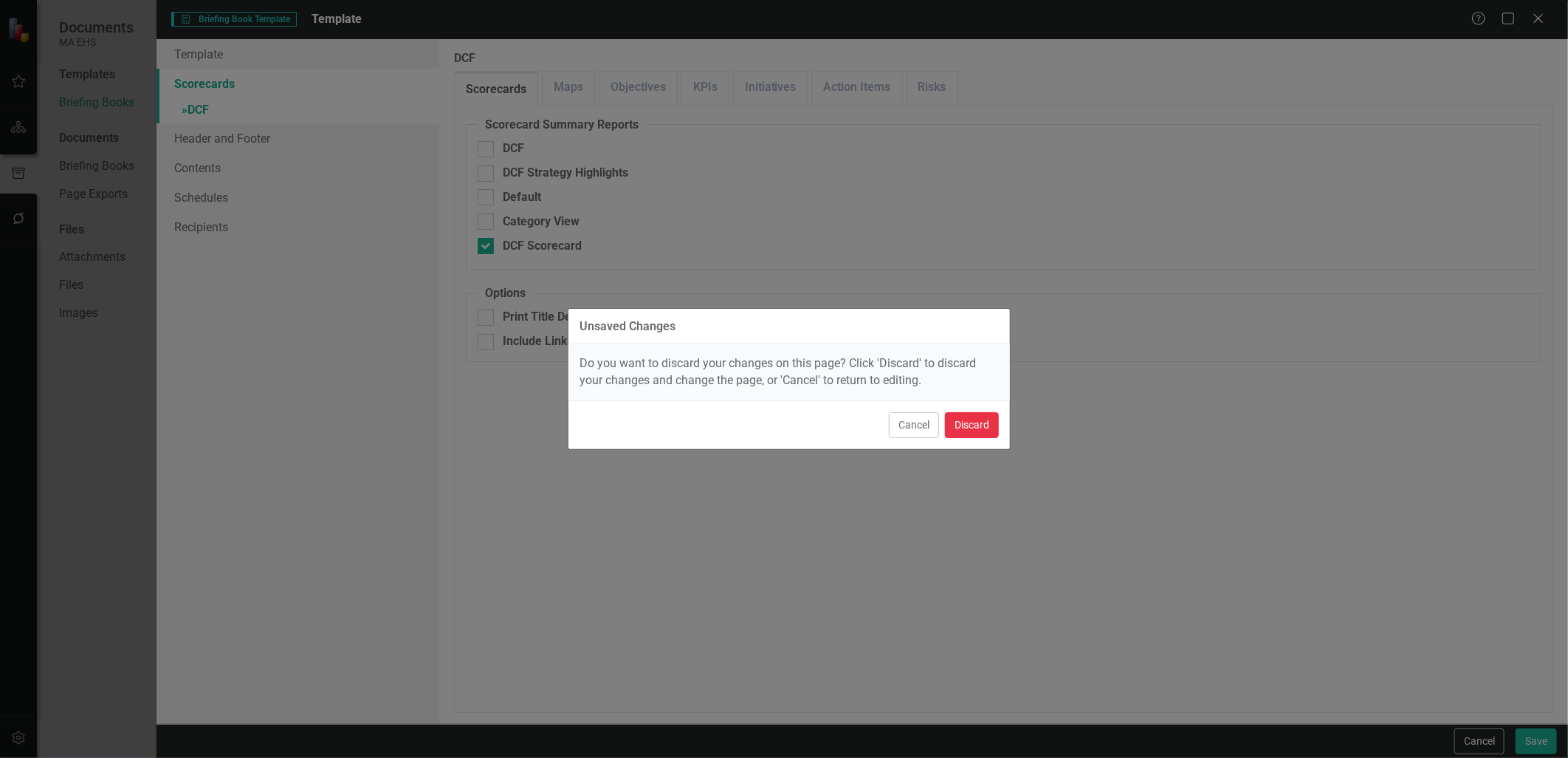
click at [980, 426] on button "Discard" at bounding box center [971, 425] width 54 height 26
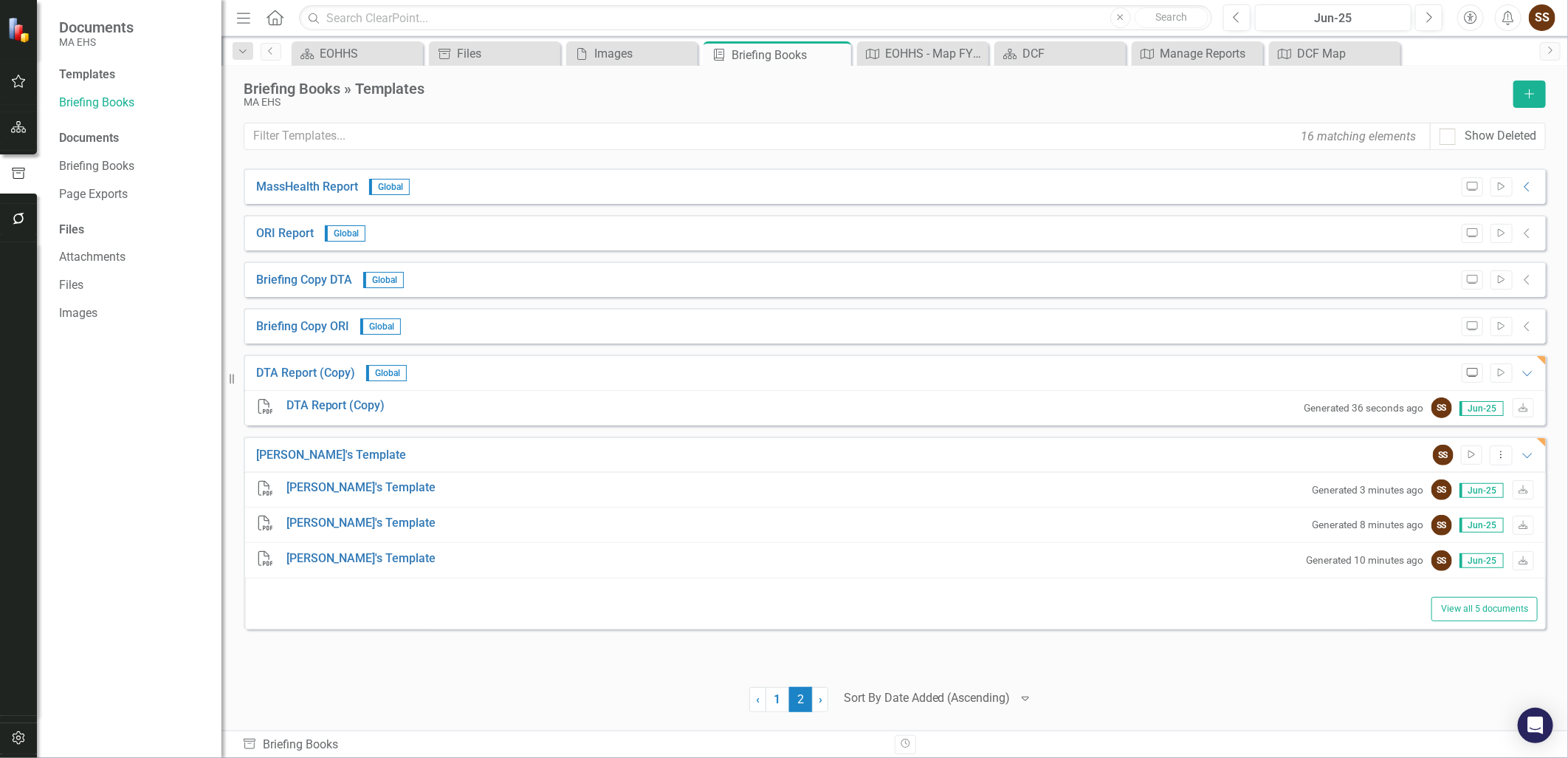
click at [1470, 373] on icon "Preview" at bounding box center [1472, 373] width 11 height 9
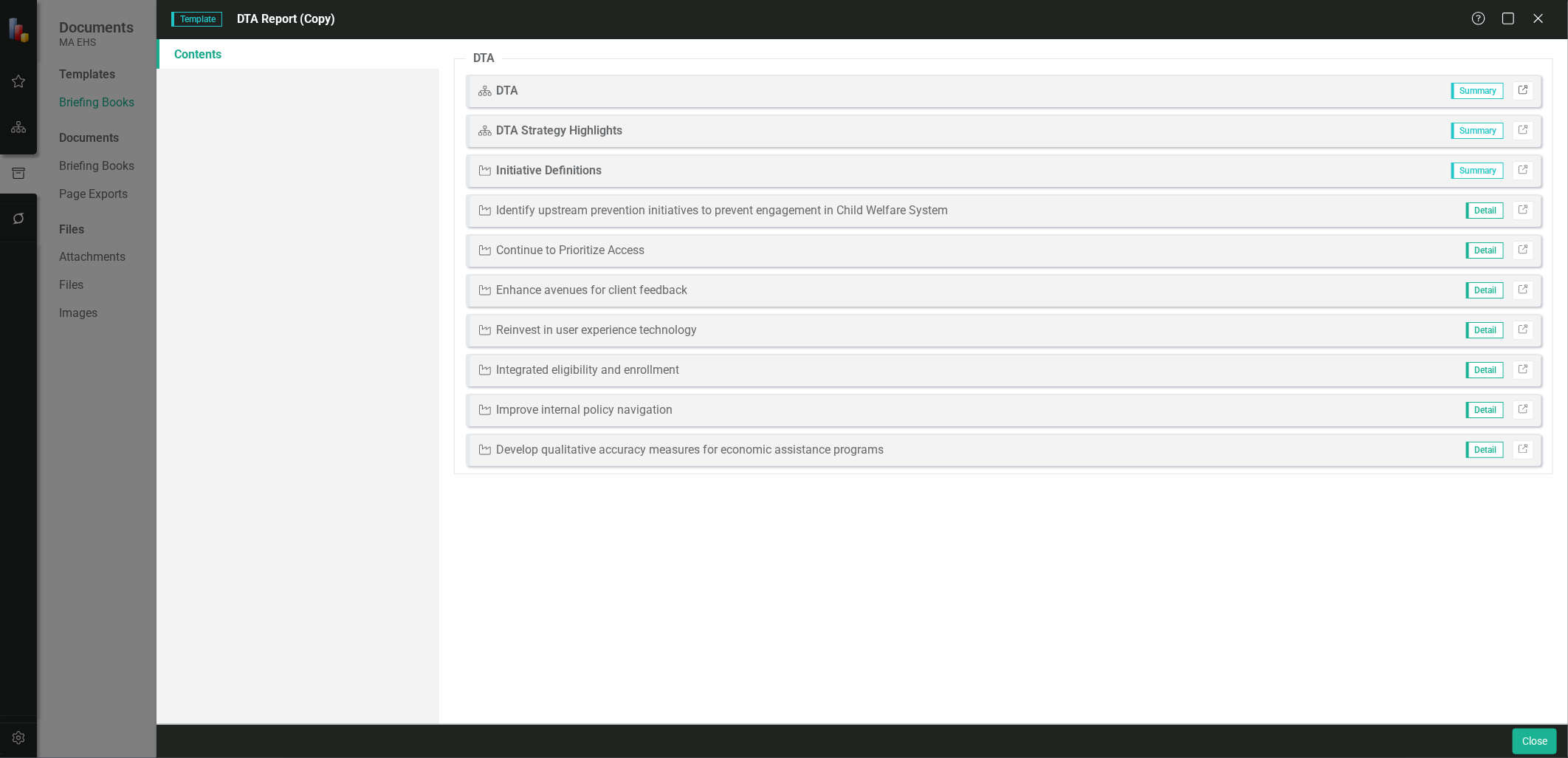
click at [1518, 89] on icon at bounding box center [1523, 89] width 9 height 9
click at [1519, 129] on icon "Link" at bounding box center [1523, 130] width 11 height 9
click at [1548, 733] on button "Close" at bounding box center [1534, 741] width 45 height 26
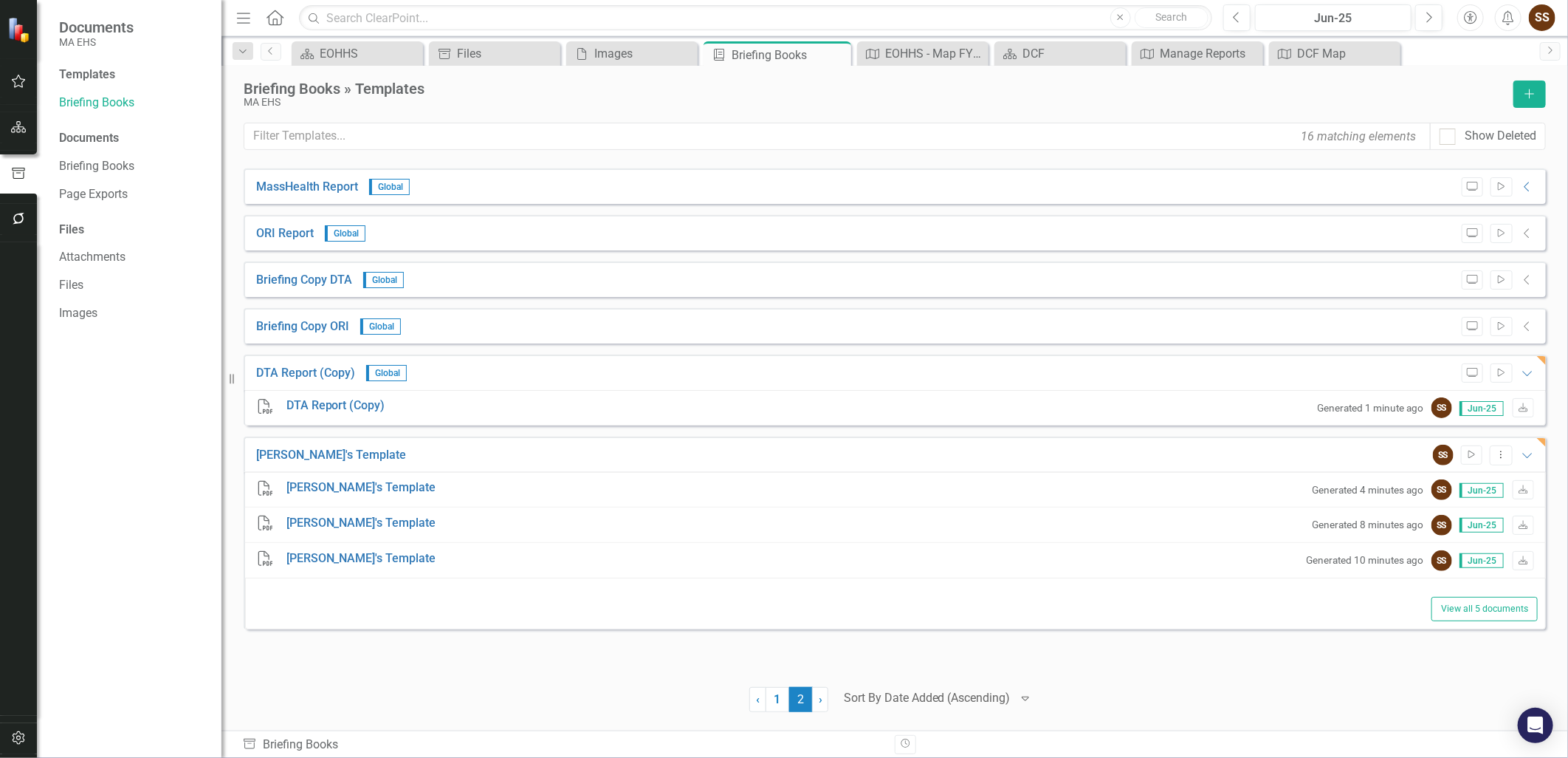
click at [374, 666] on div "MassHealth Report Global Preview Start Collapse PDF MassHealth Report Generated…" at bounding box center [894, 418] width 1302 height 500
click at [780, 695] on link "1" at bounding box center [777, 699] width 24 height 25
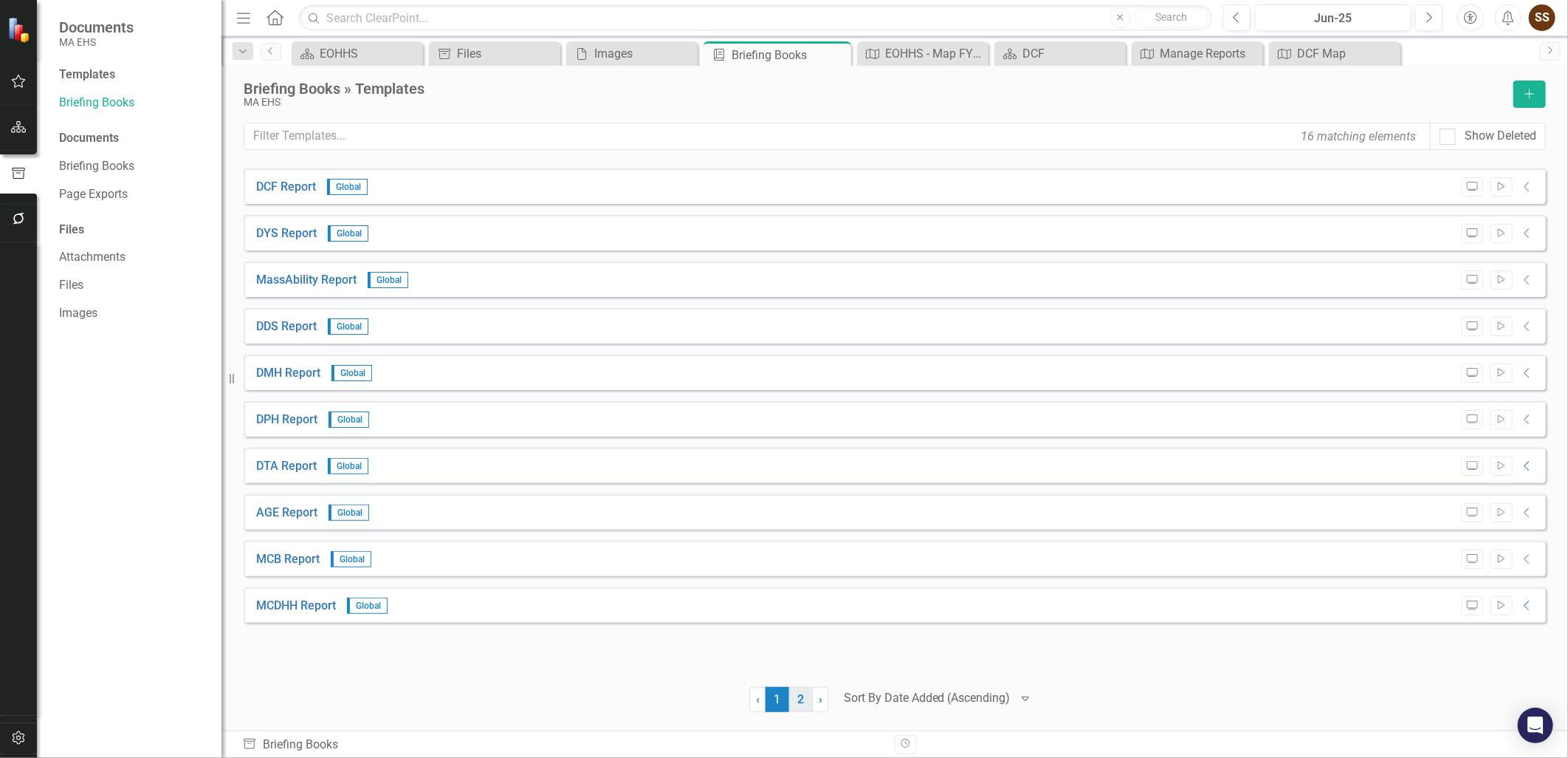
click at [798, 695] on link "2" at bounding box center [801, 699] width 24 height 25
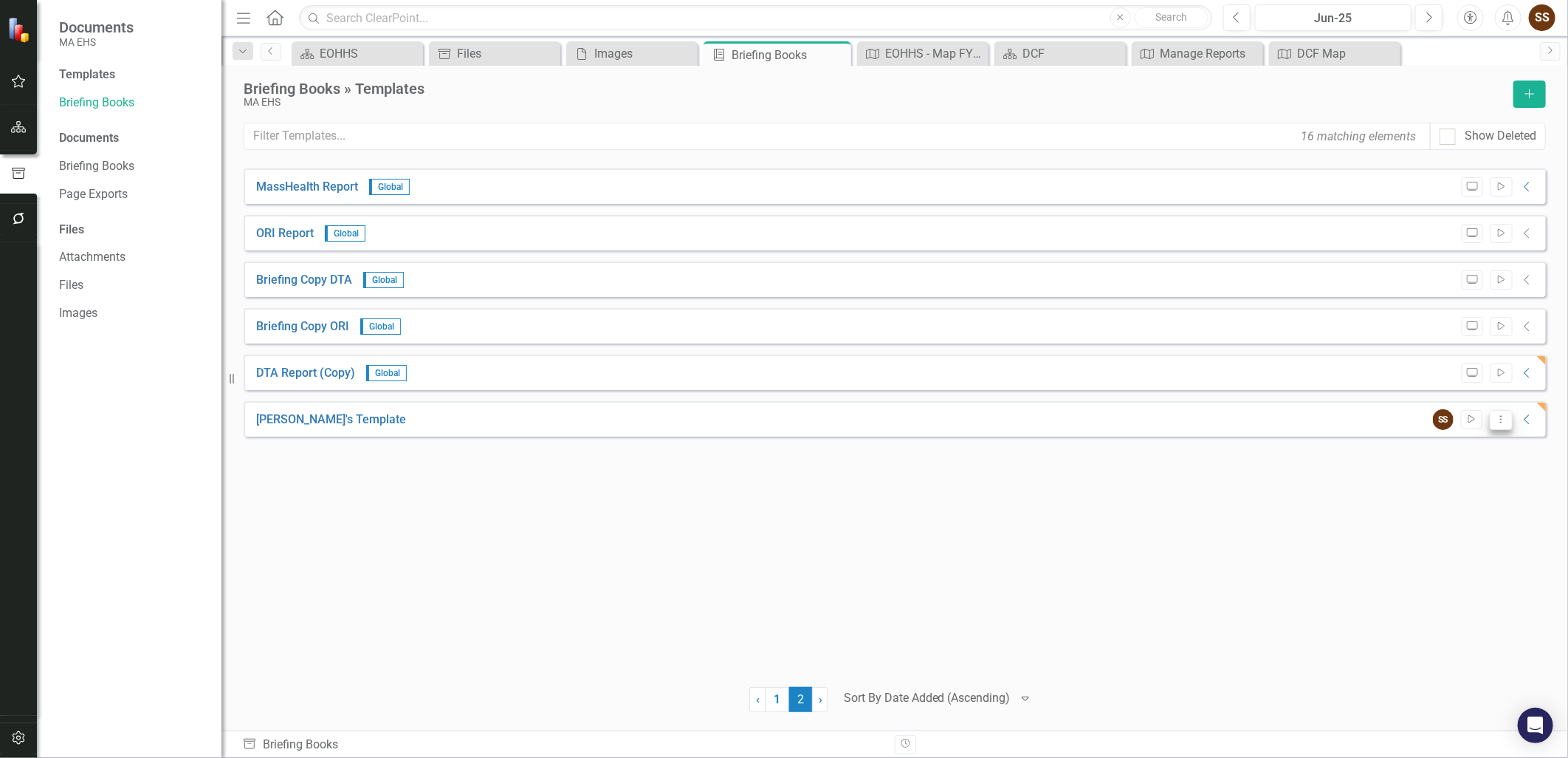
click at [1504, 419] on icon "Dropdown Menu" at bounding box center [1501, 419] width 12 height 10
click at [1462, 502] on link "Edit Edit Template" at bounding box center [1442, 498] width 136 height 28
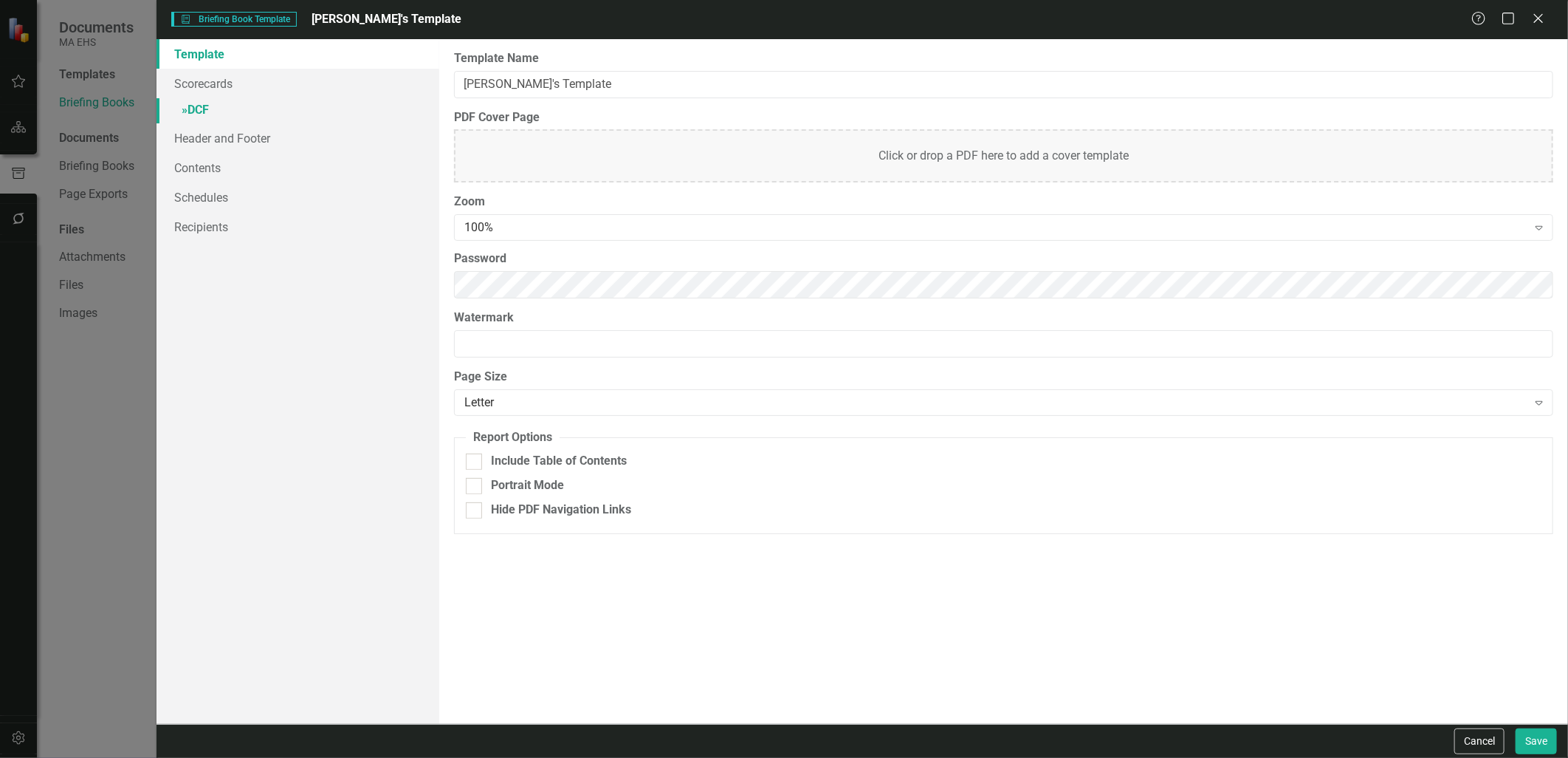
click at [203, 104] on link "» DCF" at bounding box center [297, 111] width 282 height 26
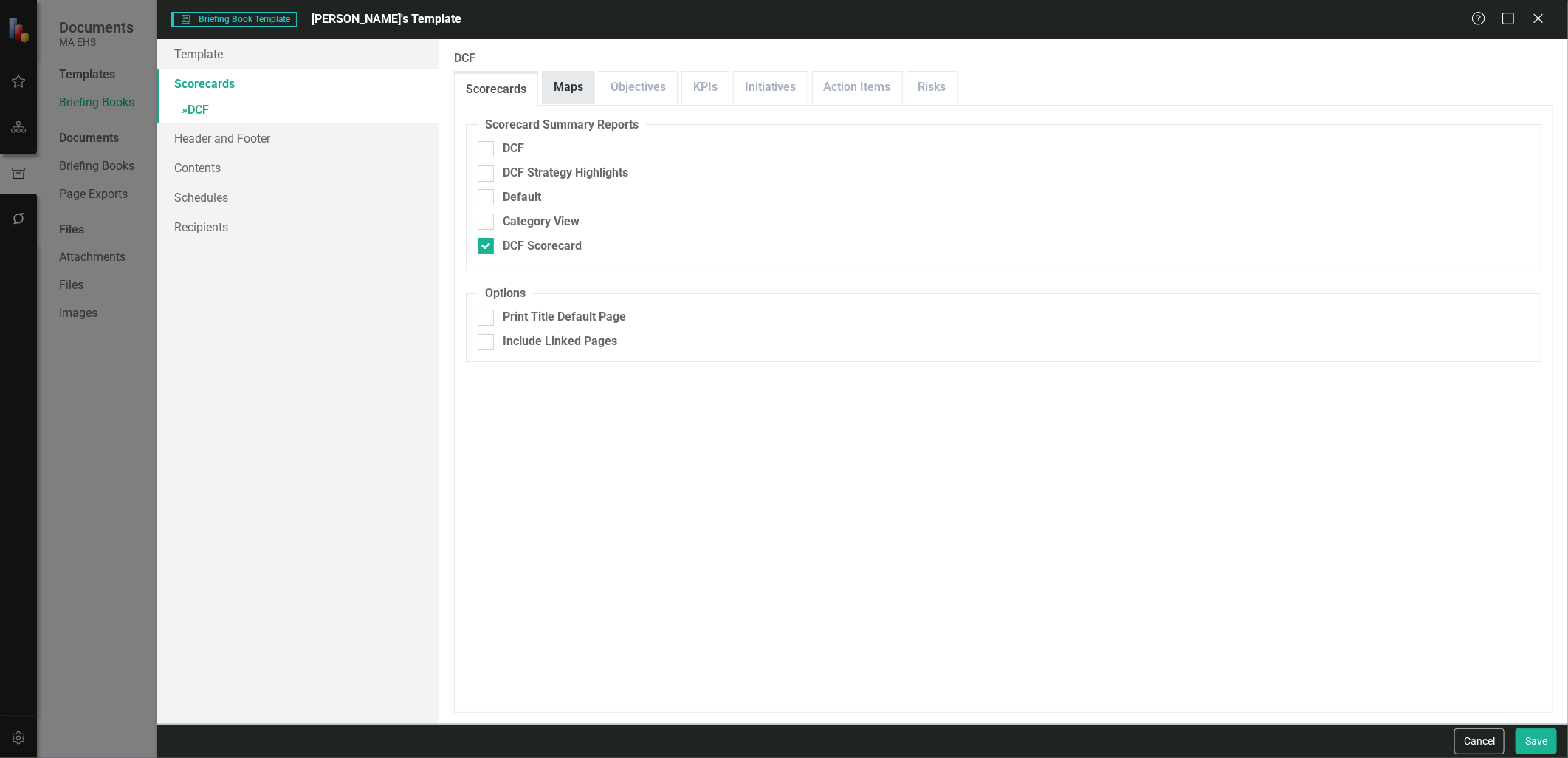
click at [572, 80] on link "Maps" at bounding box center [568, 87] width 52 height 32
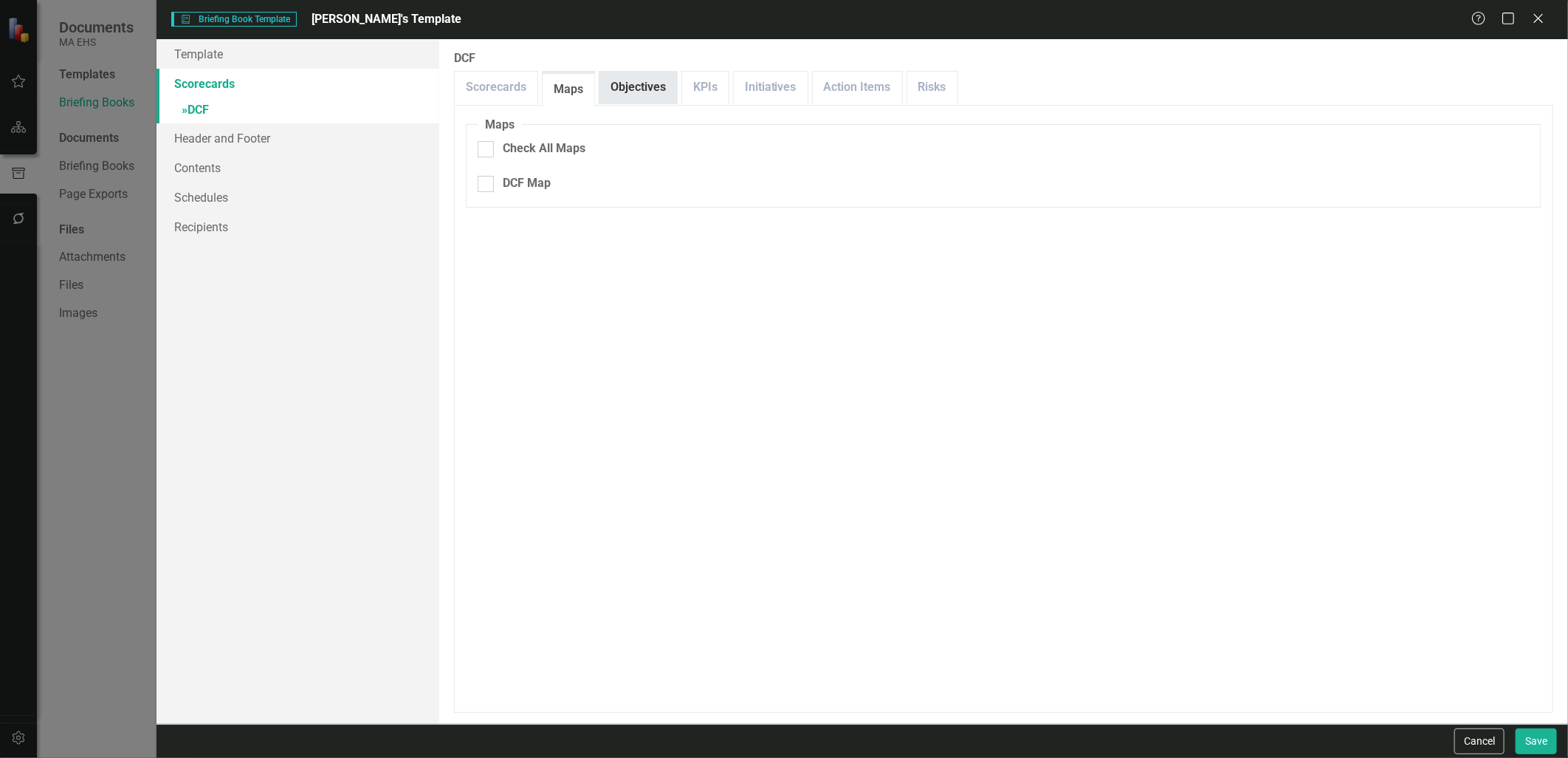
click at [624, 91] on link "Objectives" at bounding box center [637, 87] width 77 height 32
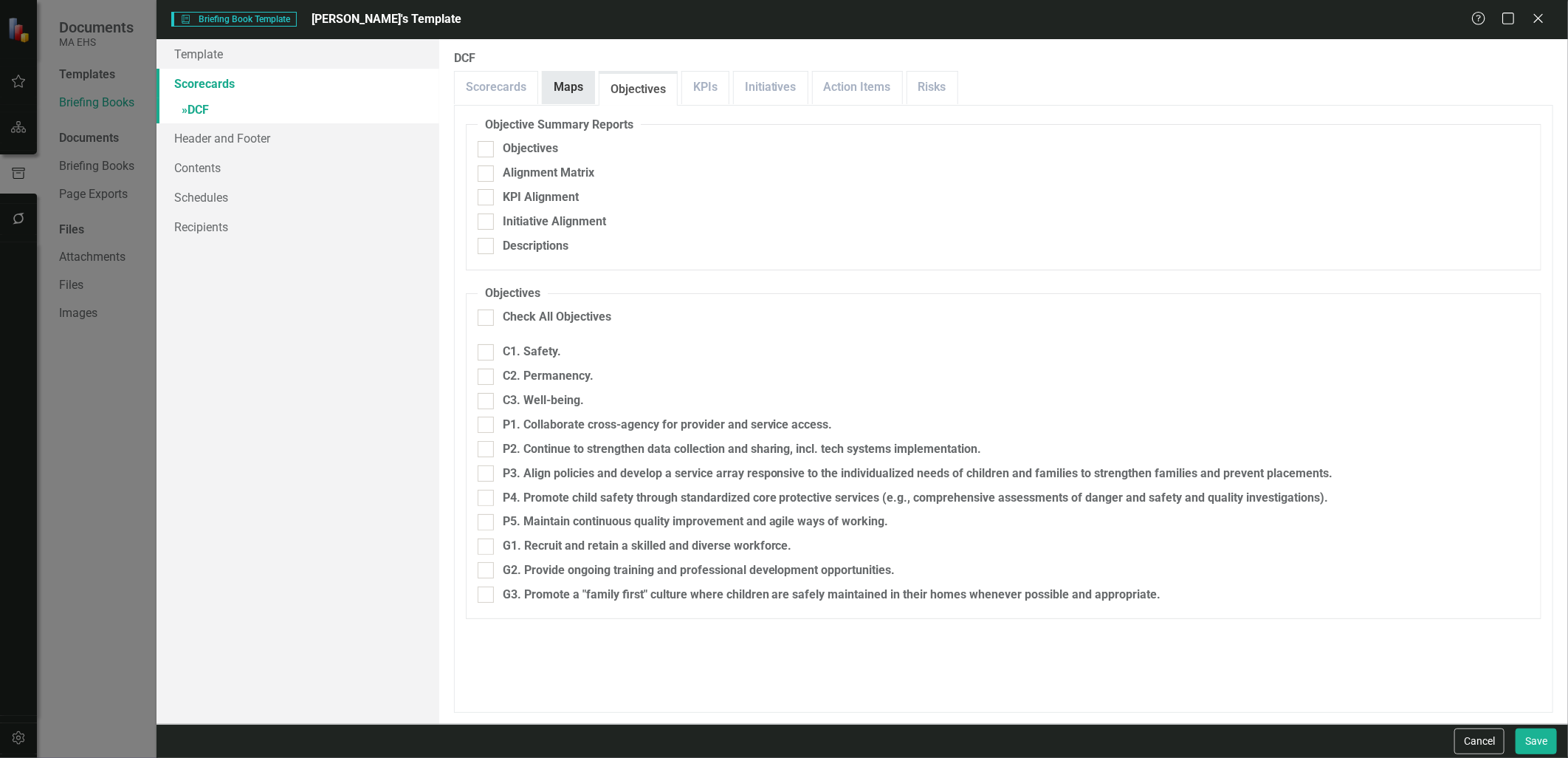
click at [572, 87] on link "Maps" at bounding box center [568, 87] width 52 height 32
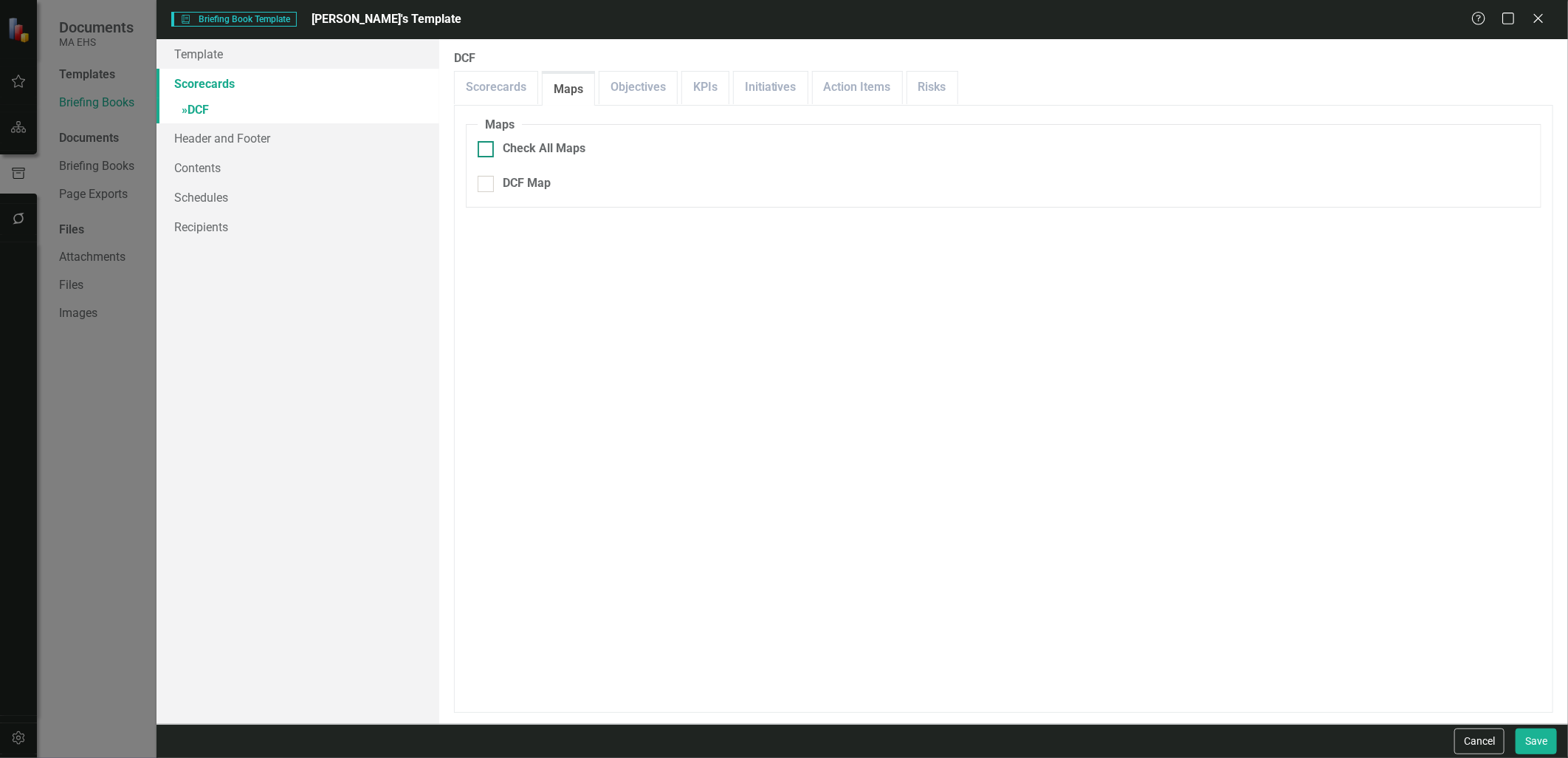
click at [488, 149] on div at bounding box center [486, 149] width 16 height 16
click at [487, 149] on input "Check All Maps" at bounding box center [482, 146] width 10 height 10
checkbox input "true"
click at [1537, 731] on button "Save" at bounding box center [1536, 741] width 41 height 26
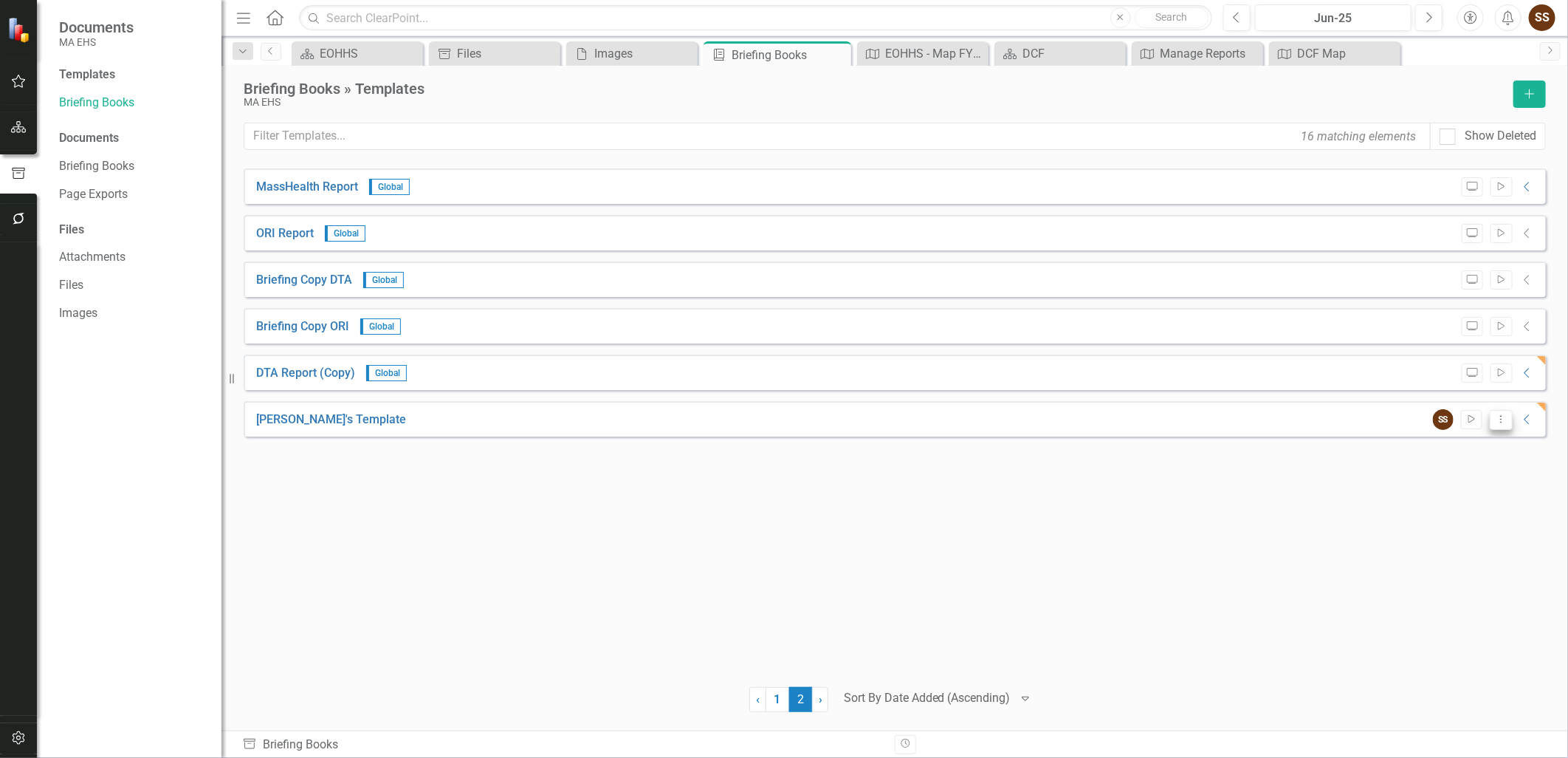
click at [1507, 418] on button "Dropdown Menu" at bounding box center [1501, 419] width 23 height 20
click at [1479, 469] on link "Preview Preview Template" at bounding box center [1442, 471] width 136 height 28
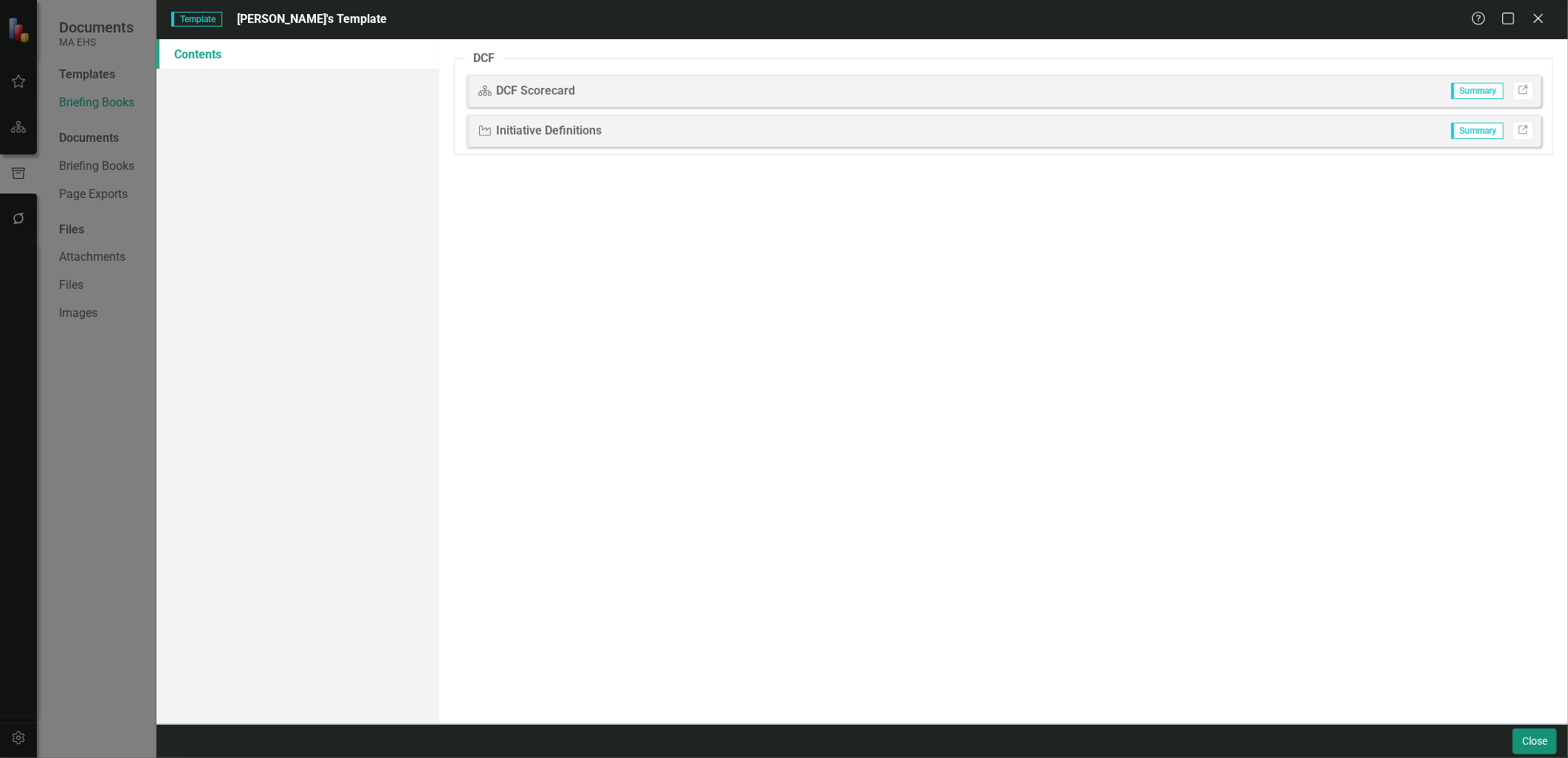
click at [1531, 735] on button "Close" at bounding box center [1534, 741] width 45 height 26
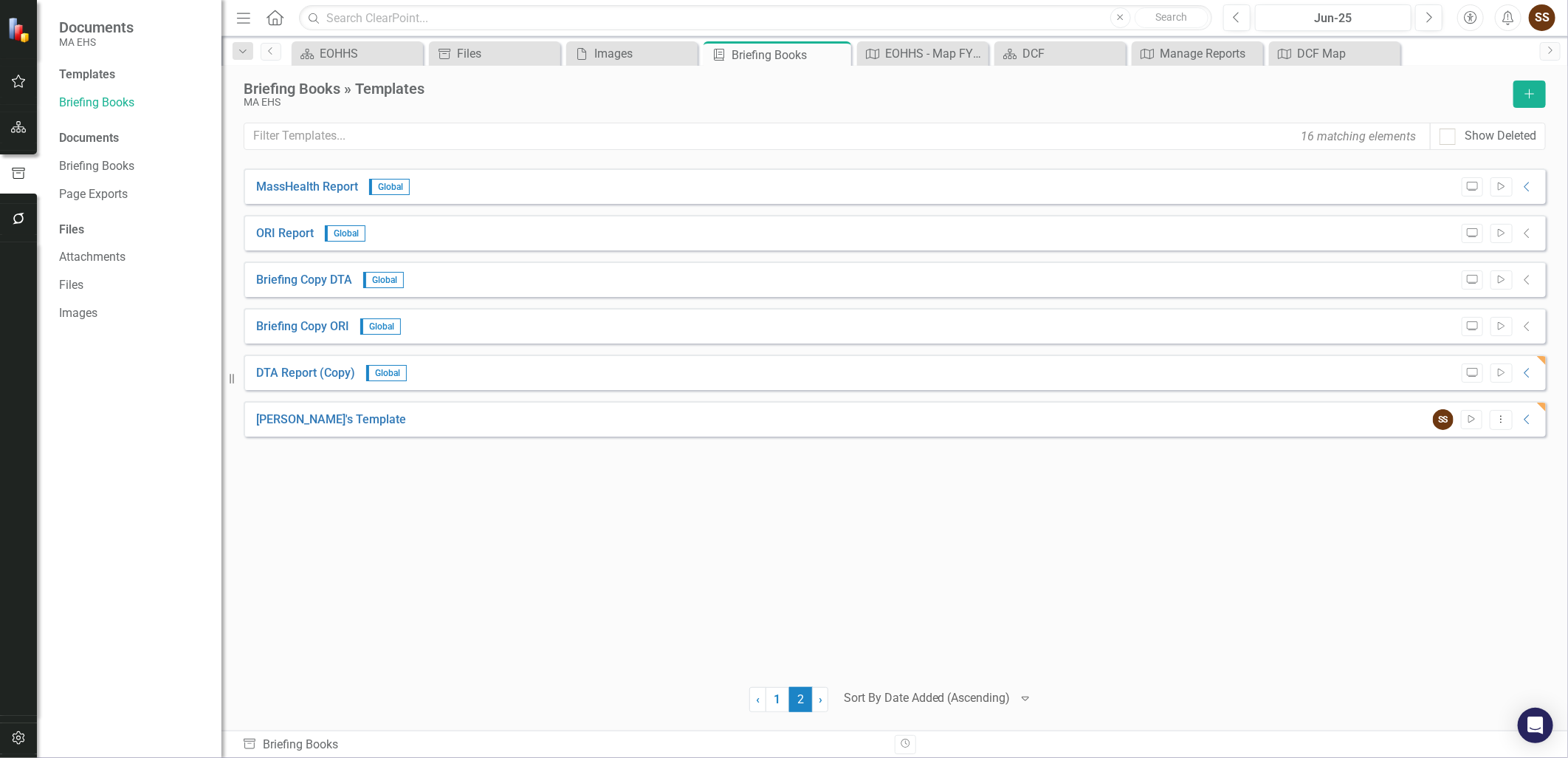
click at [1144, 574] on div "MassHealth Report Global Preview Start Collapse PDF MassHealth Report Generated…" at bounding box center [894, 418] width 1302 height 500
click at [1509, 414] on button "Dropdown Menu" at bounding box center [1501, 419] width 23 height 20
click at [1488, 492] on link "Edit Edit Template" at bounding box center [1442, 498] width 136 height 28
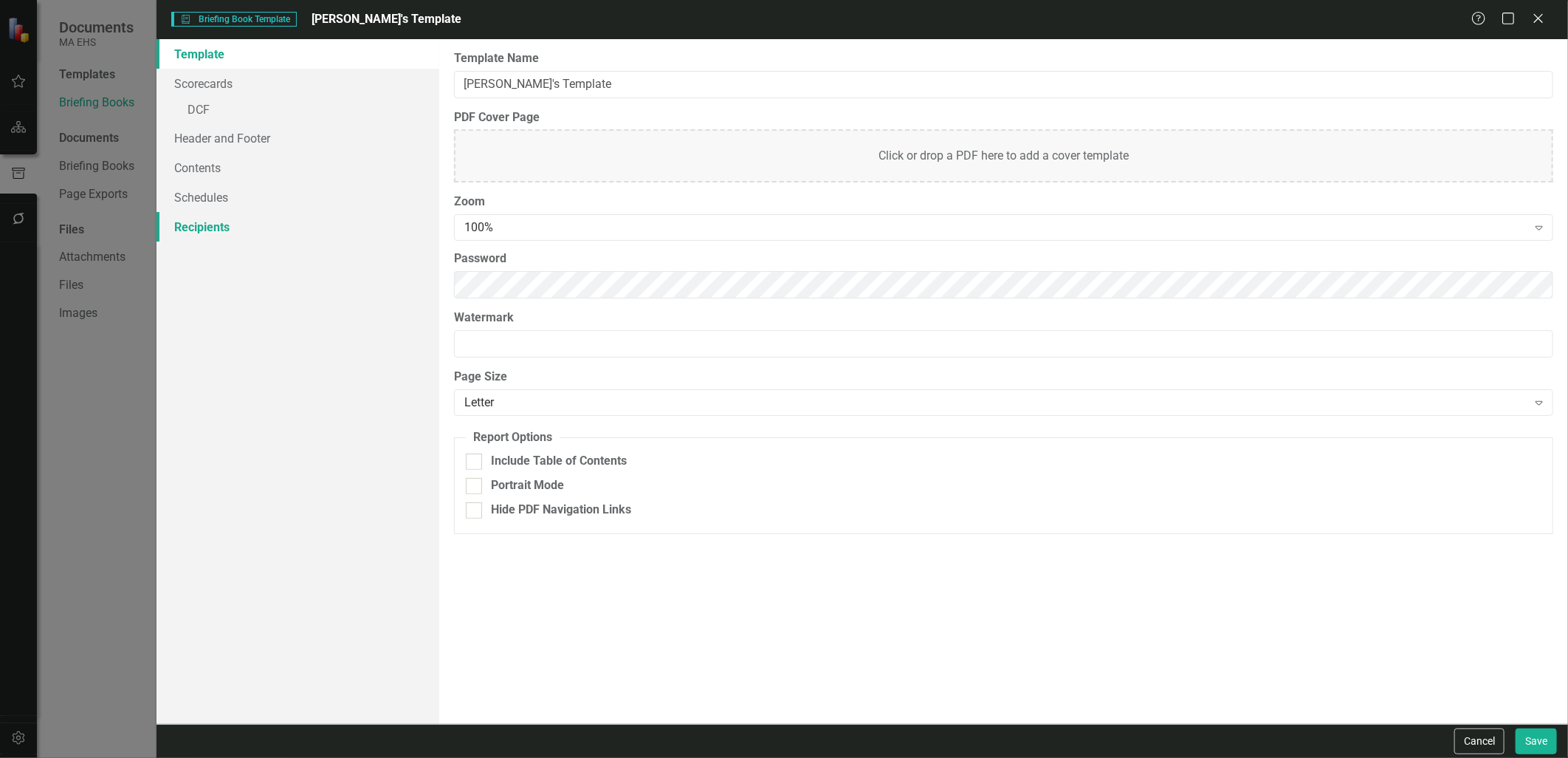
click at [238, 232] on link "Recipients" at bounding box center [297, 227] width 282 height 29
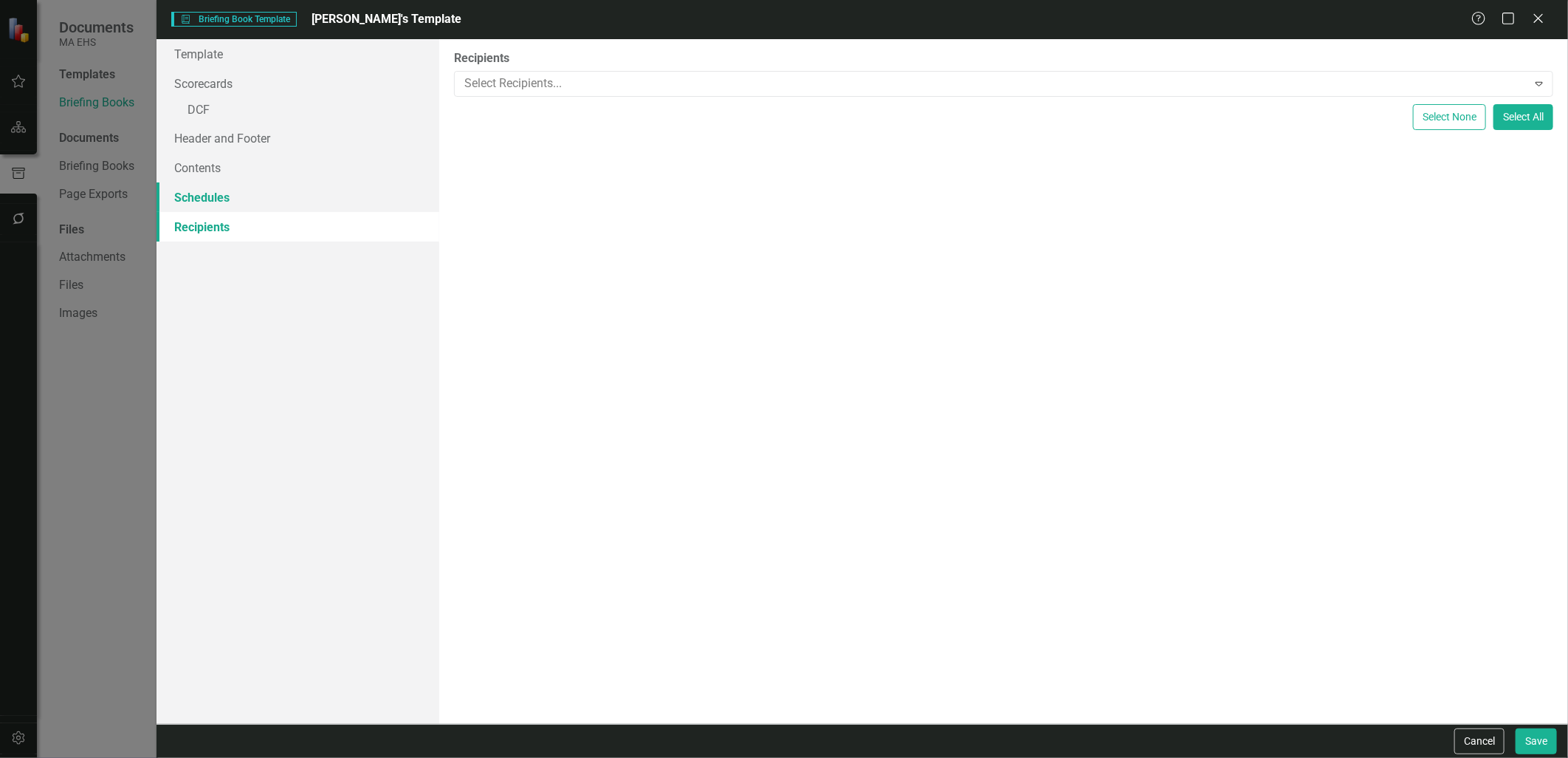
click at [227, 193] on link "Schedules" at bounding box center [297, 197] width 282 height 29
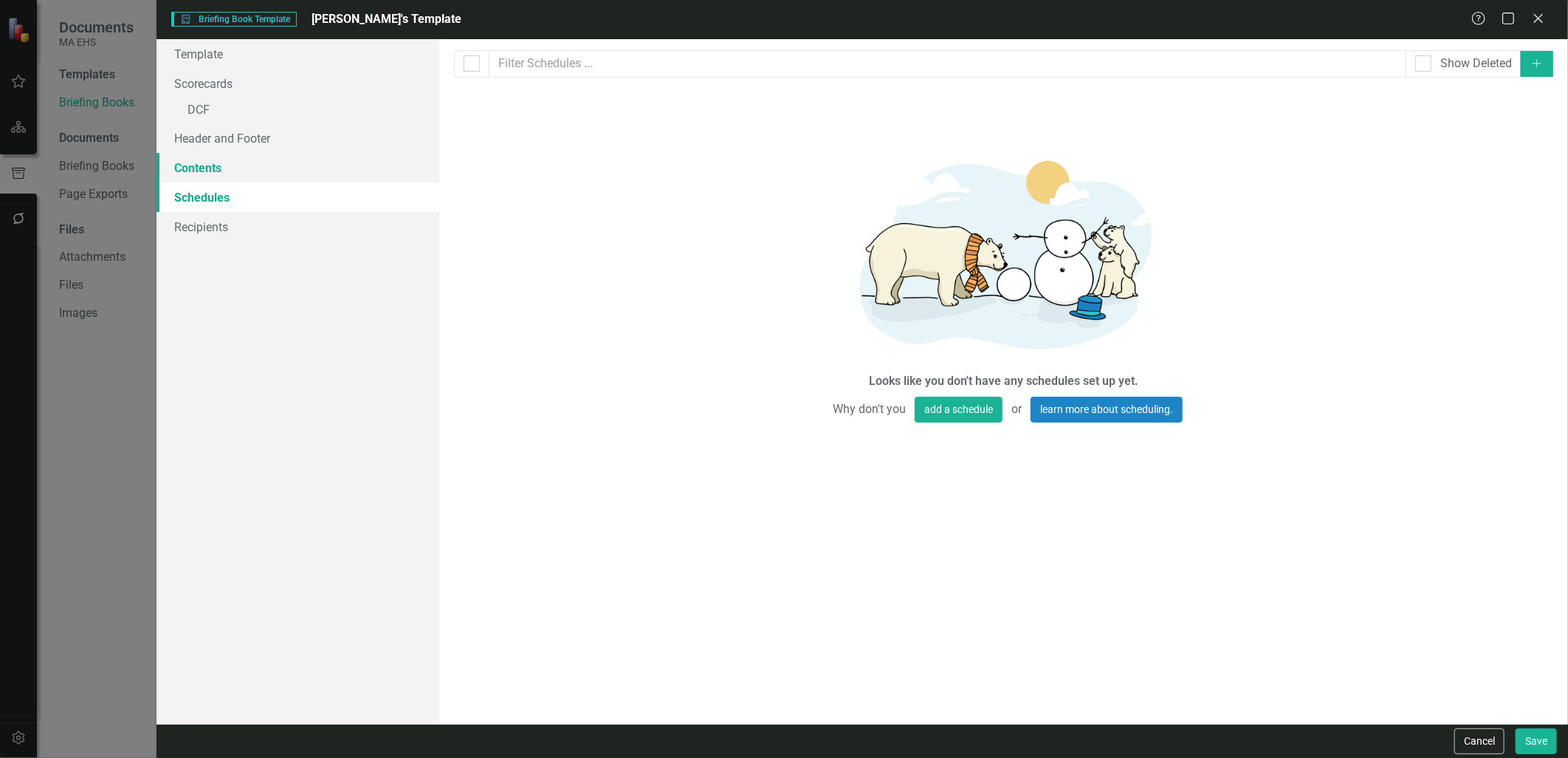
click at [223, 164] on link "Contents" at bounding box center [297, 167] width 282 height 29
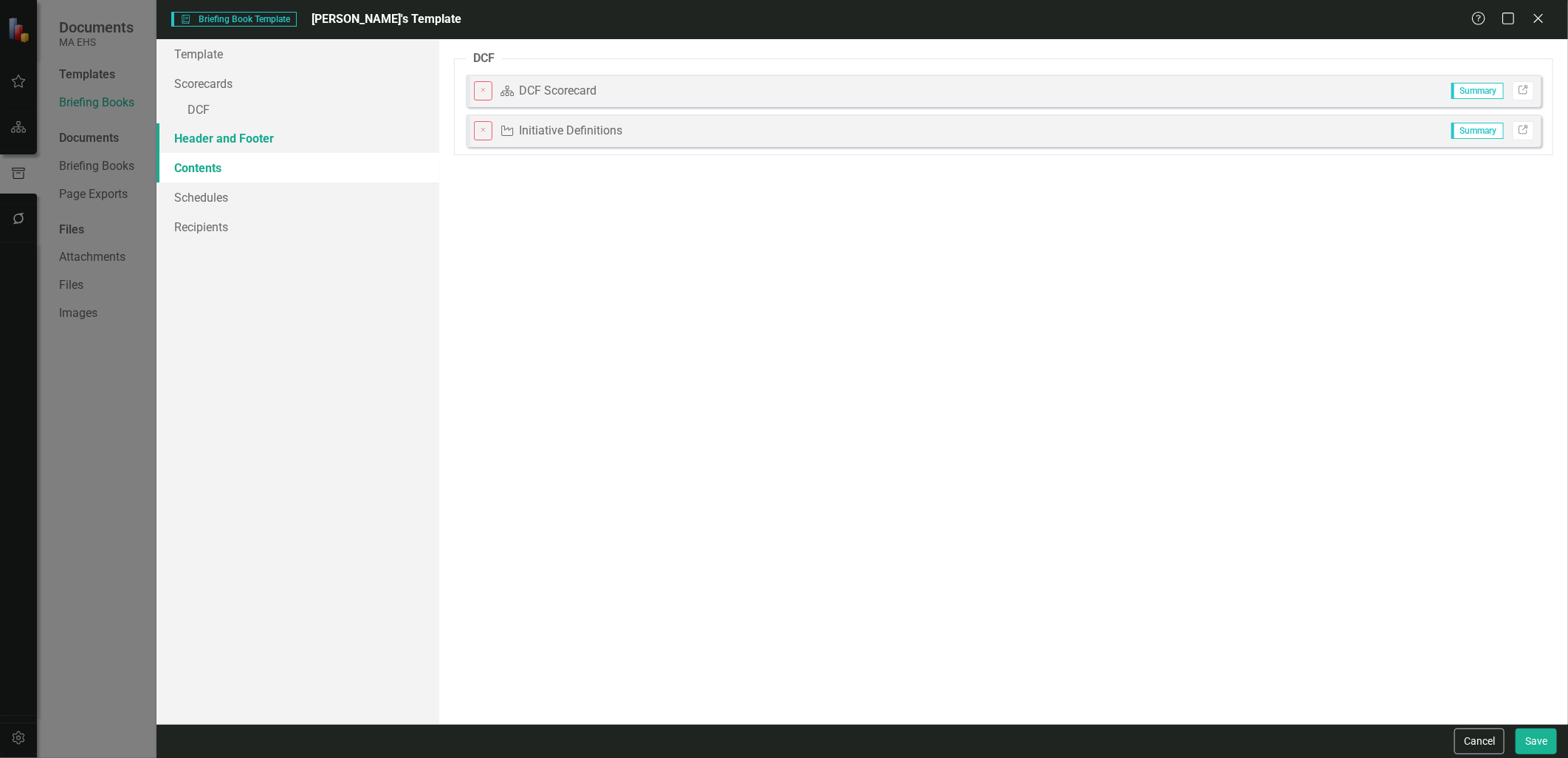
click at [214, 136] on link "Header and Footer" at bounding box center [297, 138] width 282 height 29
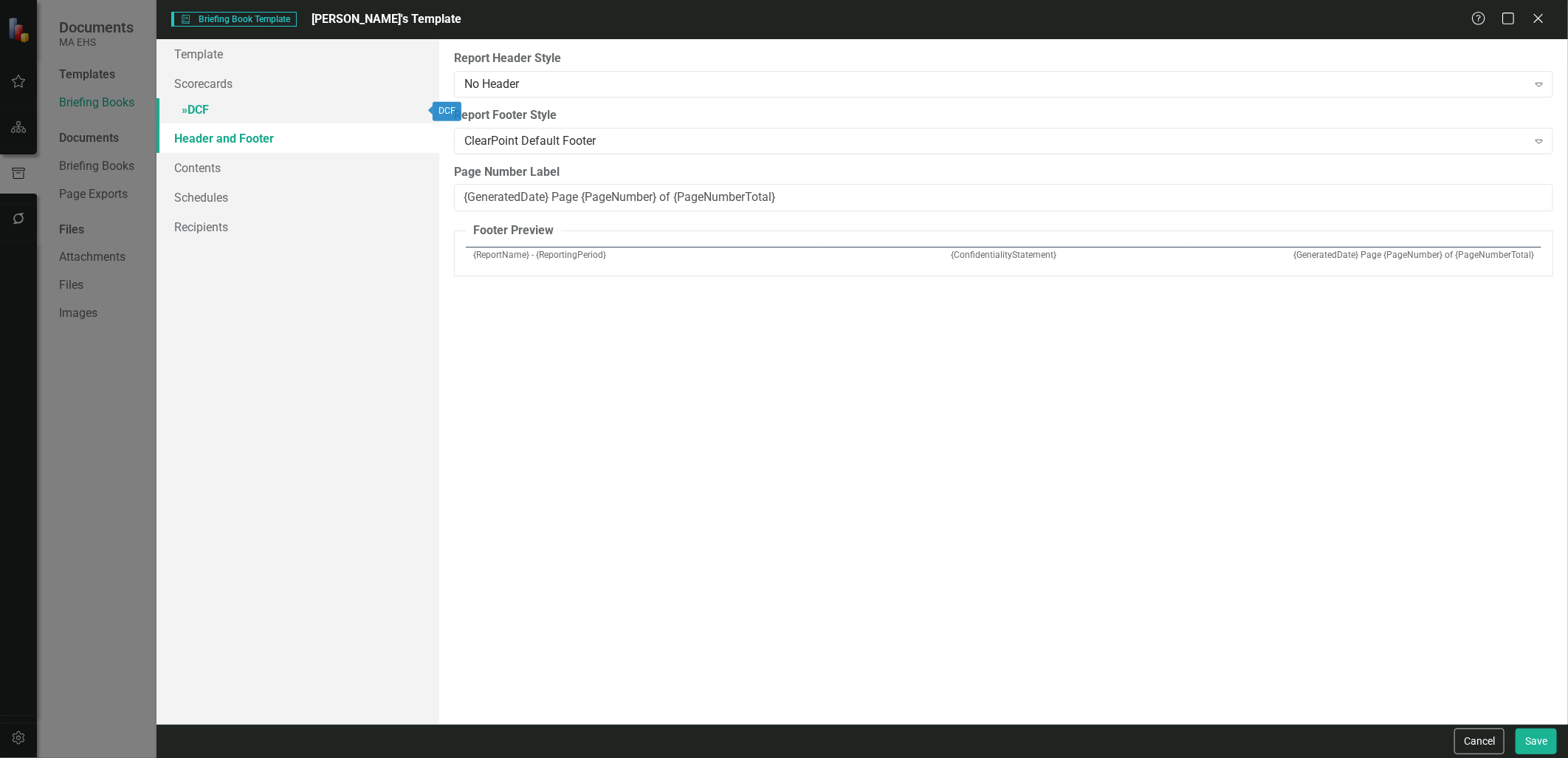
click at [209, 108] on link "» DCF" at bounding box center [297, 111] width 282 height 26
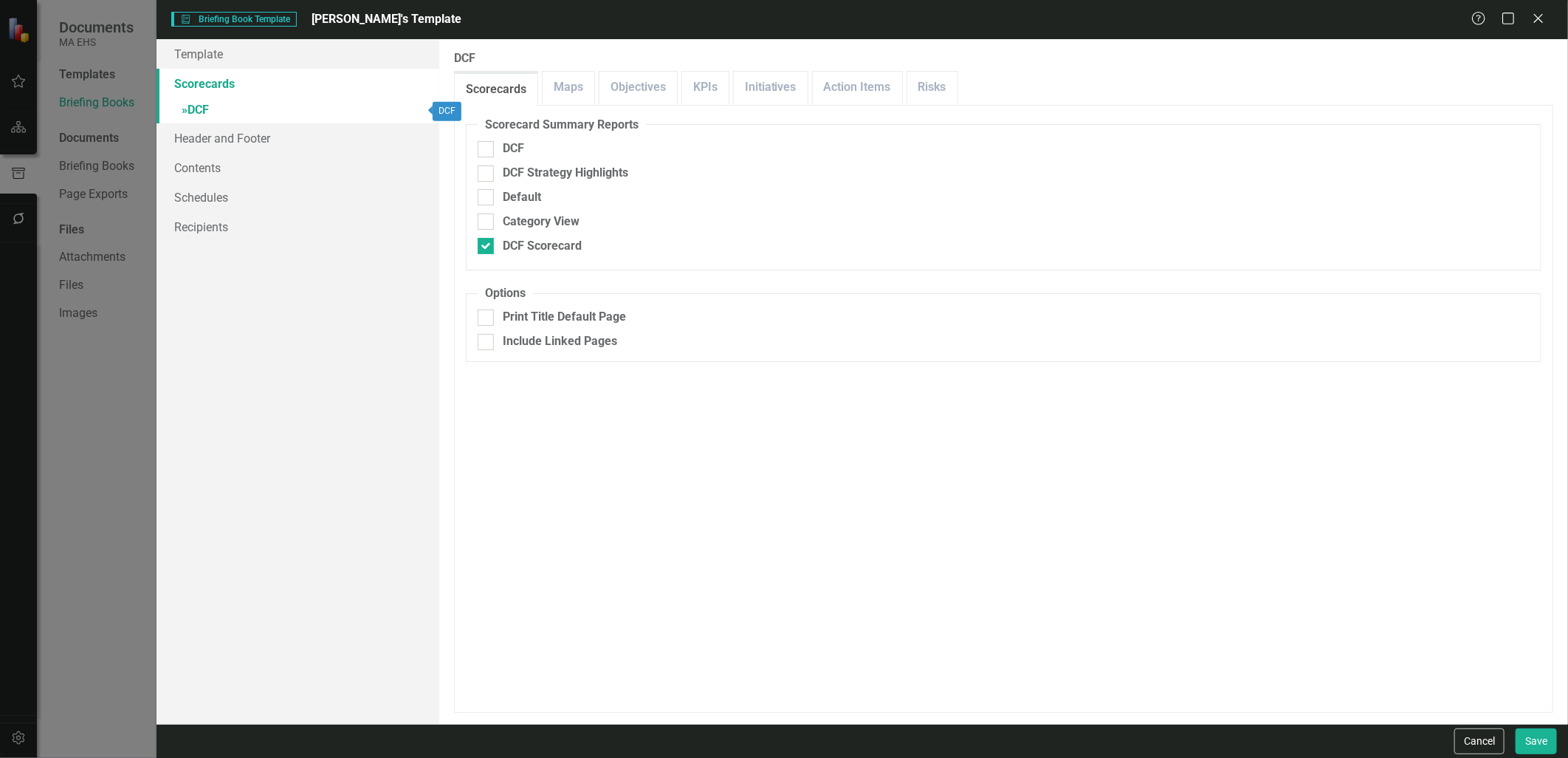
click at [203, 92] on link "Scorecards" at bounding box center [297, 84] width 282 height 29
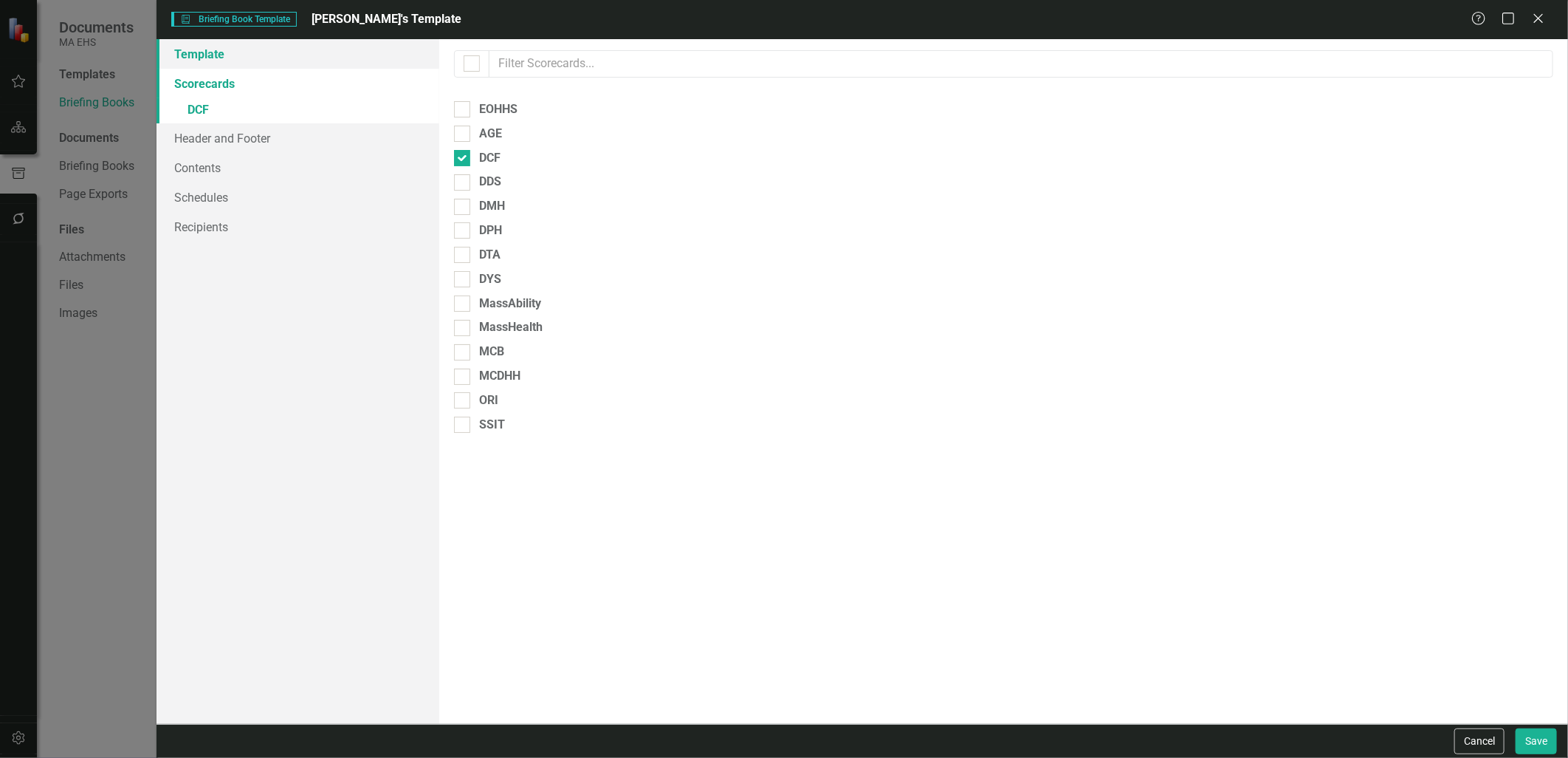
click at [201, 53] on link "Template" at bounding box center [297, 54] width 282 height 29
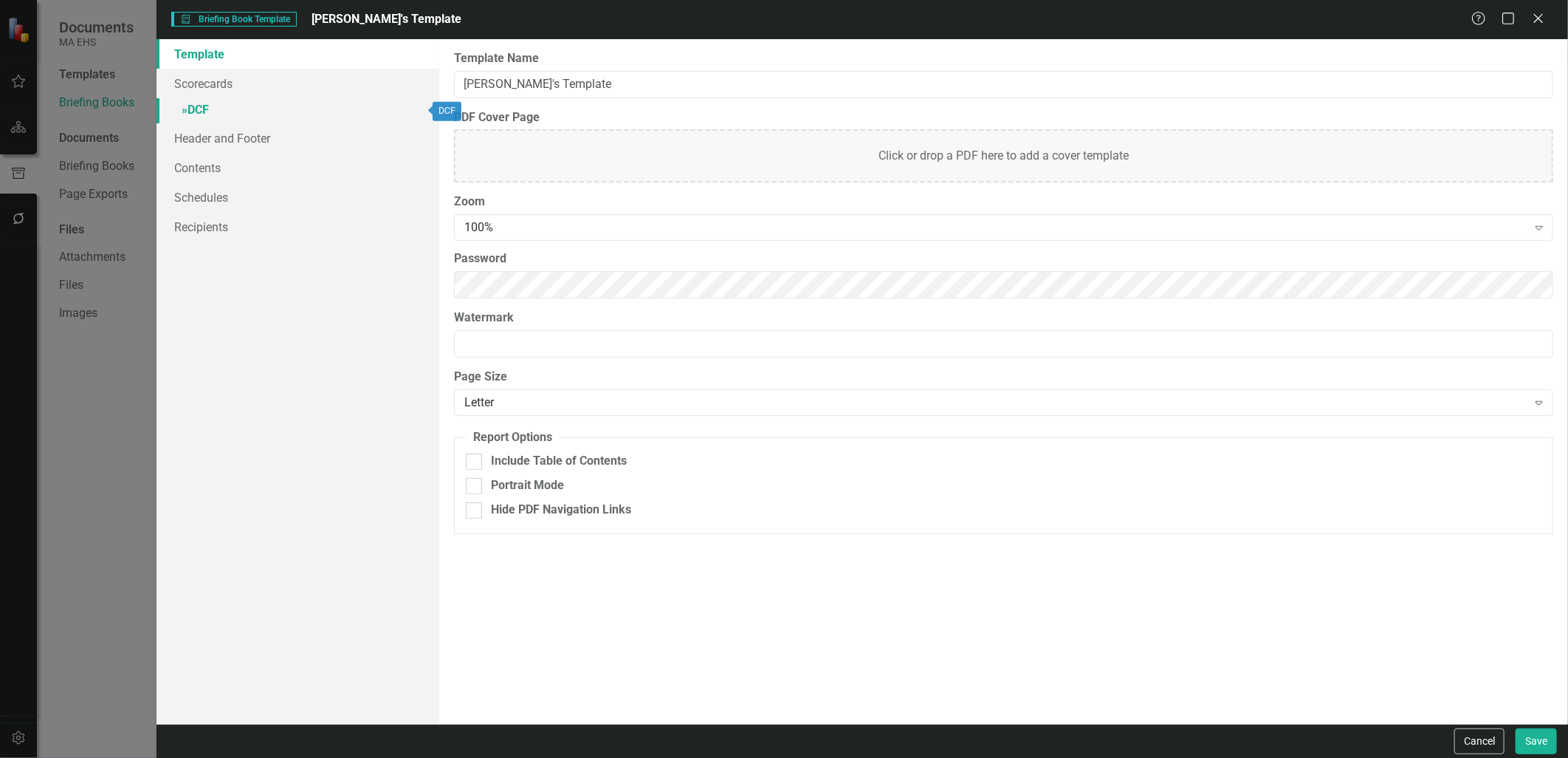
click at [241, 116] on link "» DCF" at bounding box center [297, 111] width 282 height 26
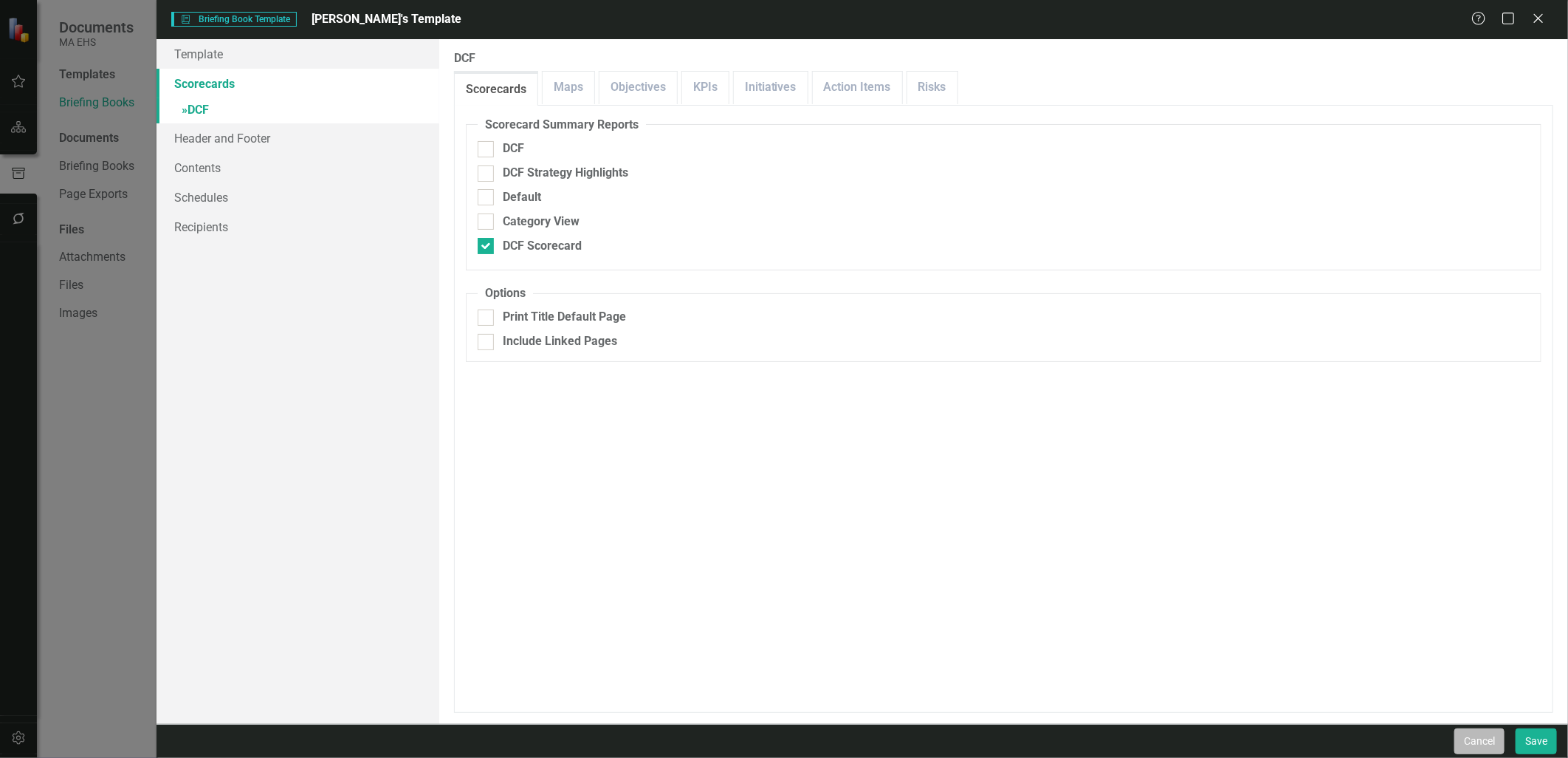
click at [1492, 743] on button "Cancel" at bounding box center [1479, 741] width 50 height 26
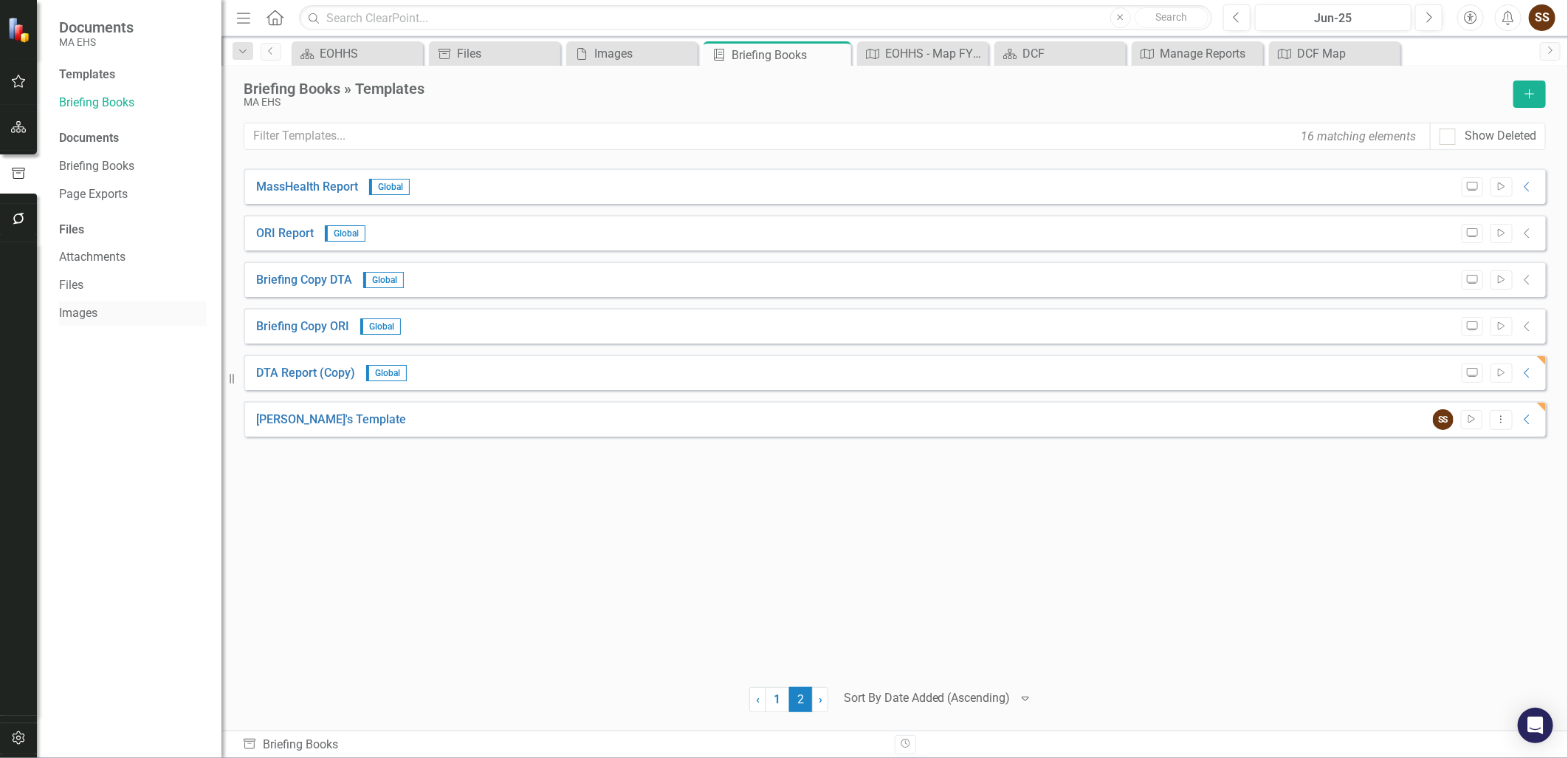
click at [168, 305] on link "Images" at bounding box center [133, 313] width 148 height 17
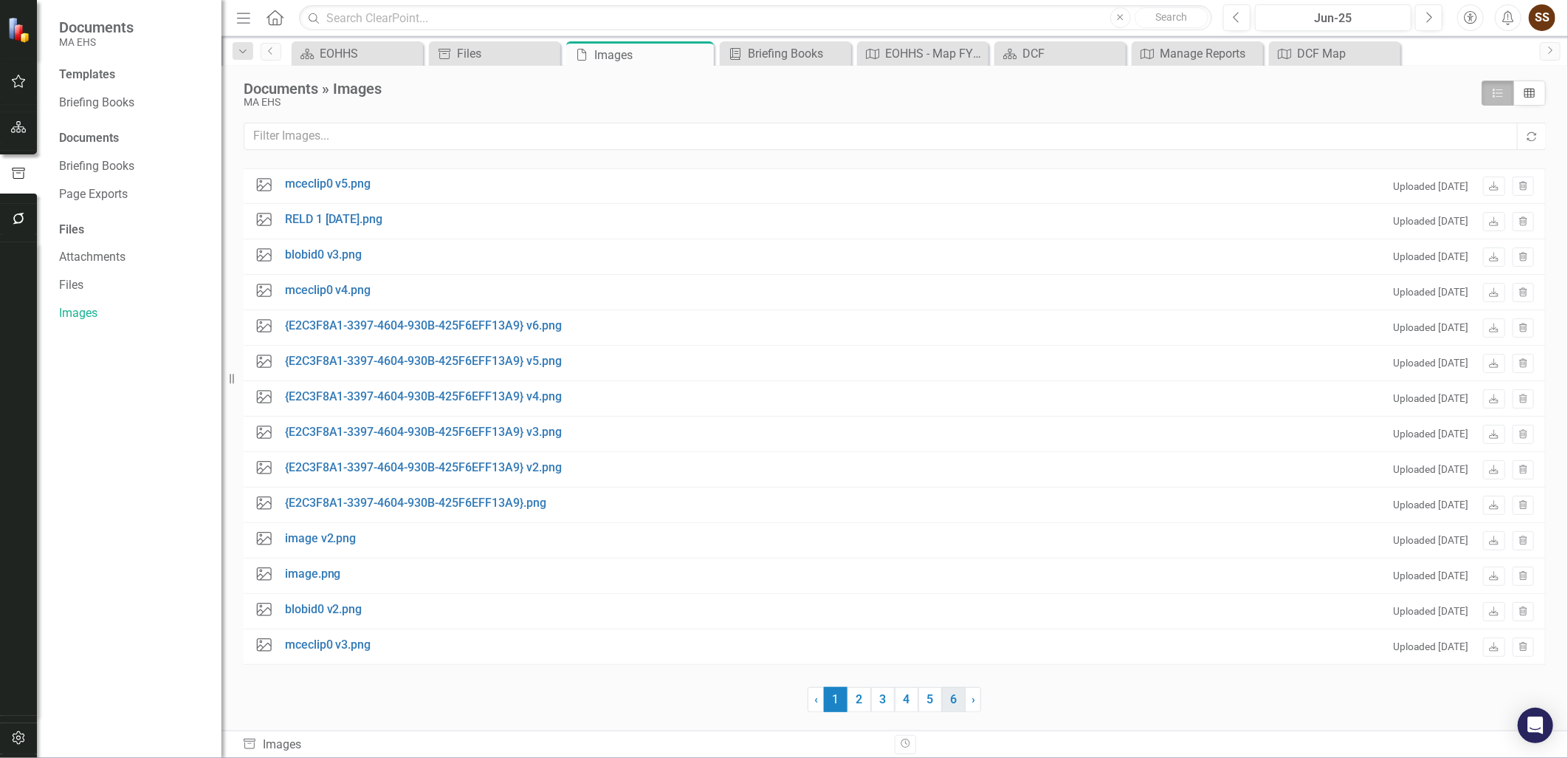
click at [954, 698] on link "6" at bounding box center [953, 699] width 24 height 25
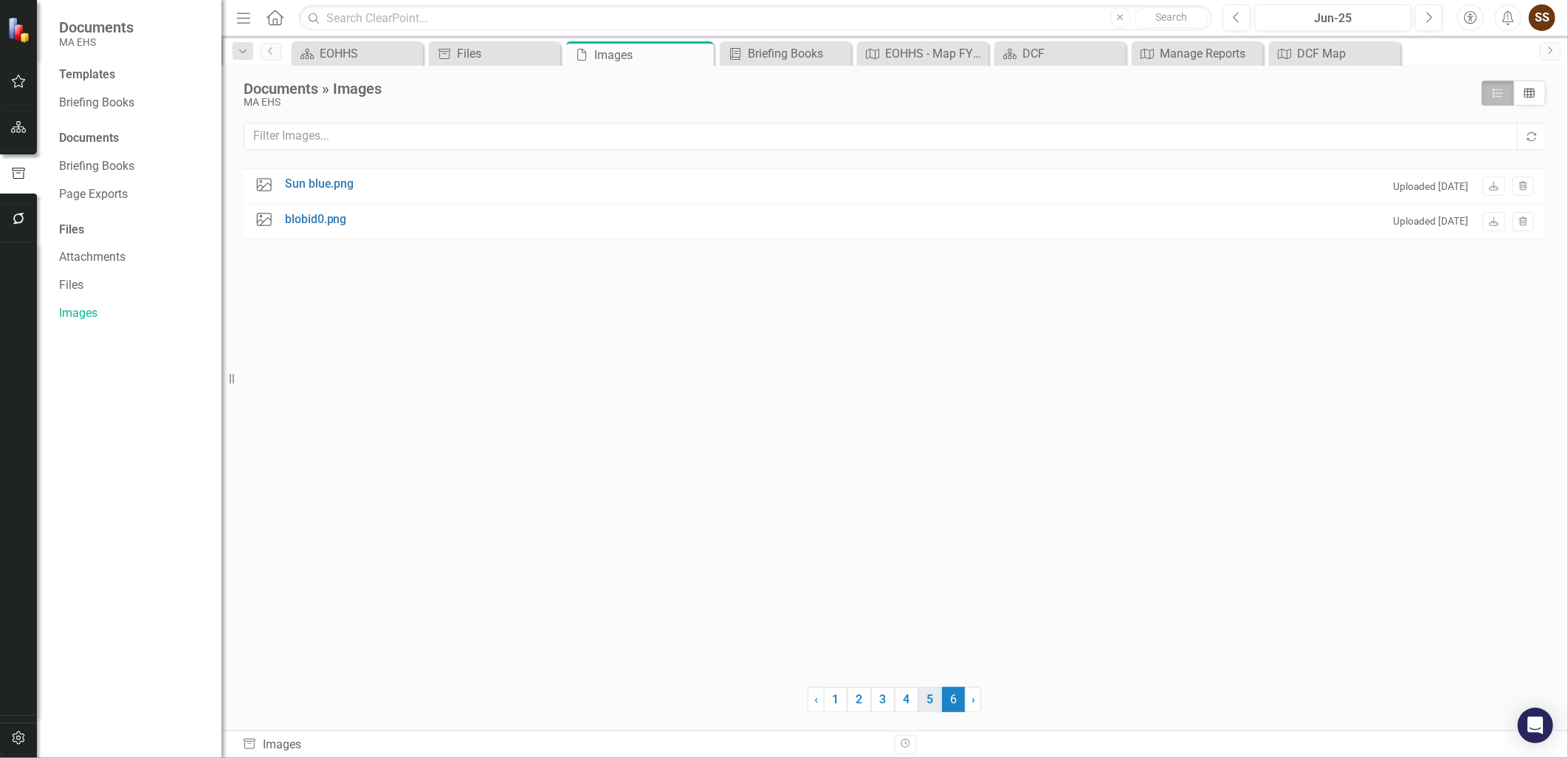
click at [928, 695] on link "5" at bounding box center [930, 699] width 24 height 25
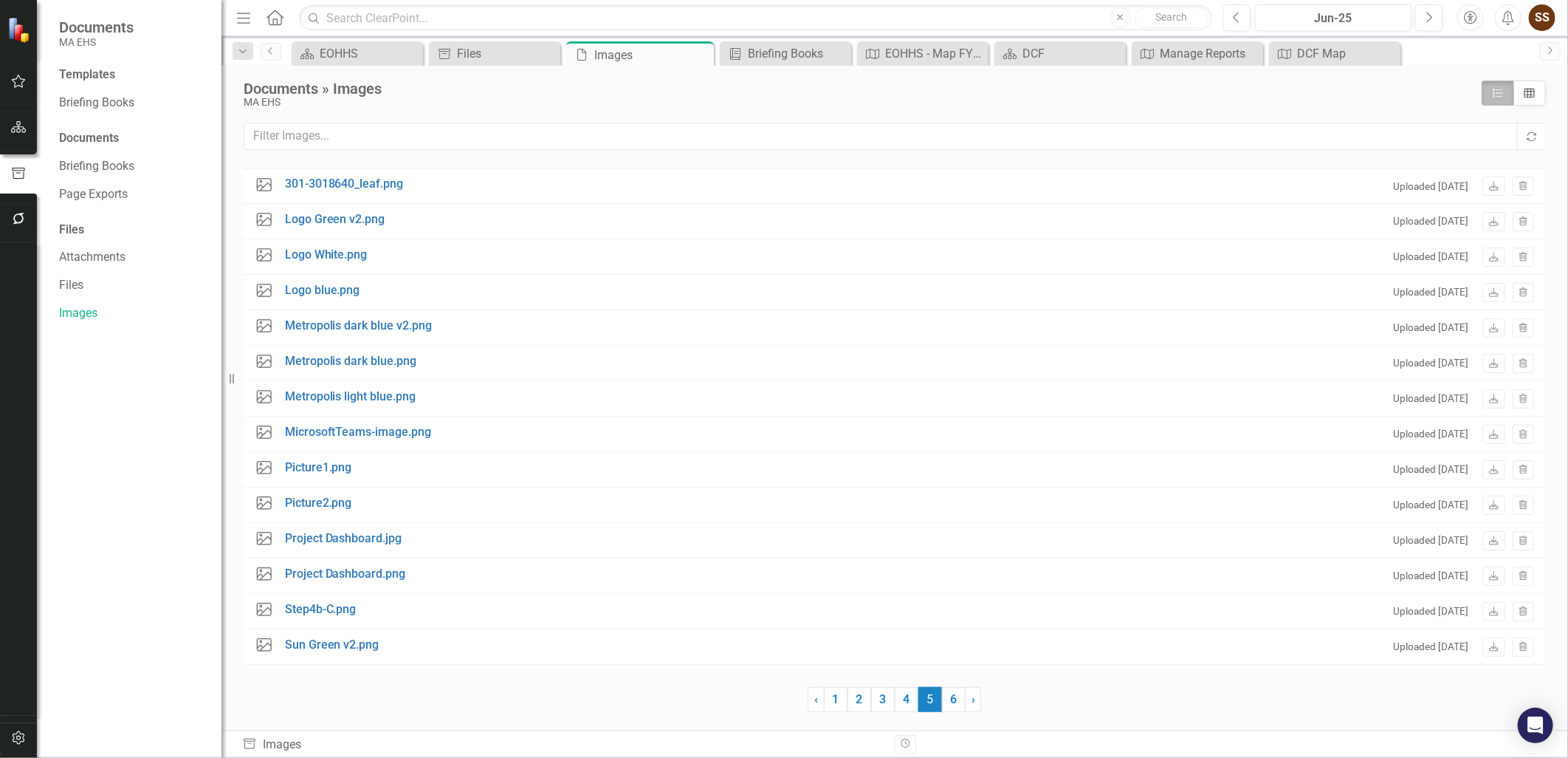
click at [86, 75] on div "Templates" at bounding box center [133, 75] width 148 height 17
click at [91, 102] on link "Briefing Books" at bounding box center [133, 102] width 148 height 17
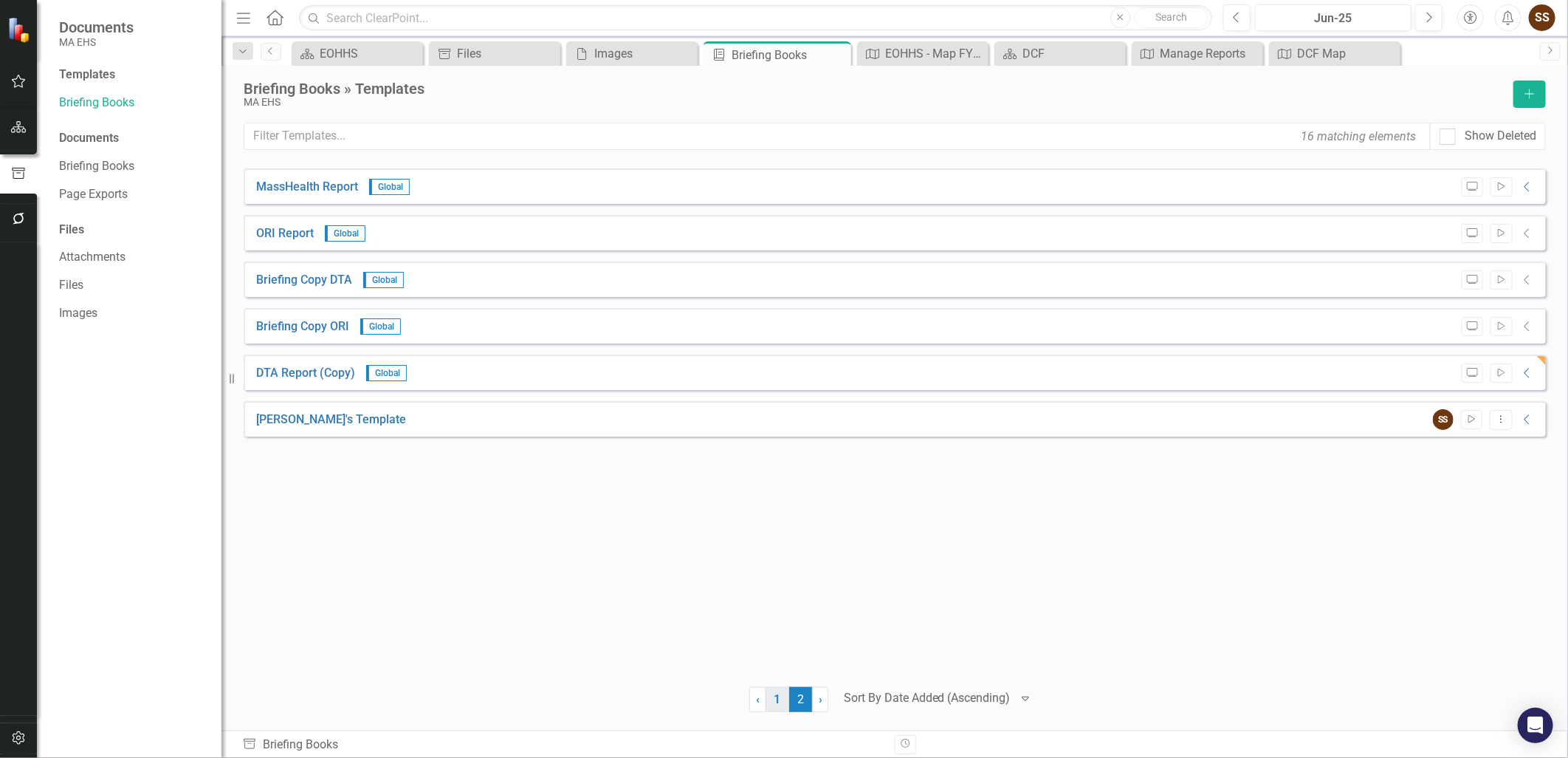
click at [784, 705] on link "1" at bounding box center [777, 699] width 24 height 25
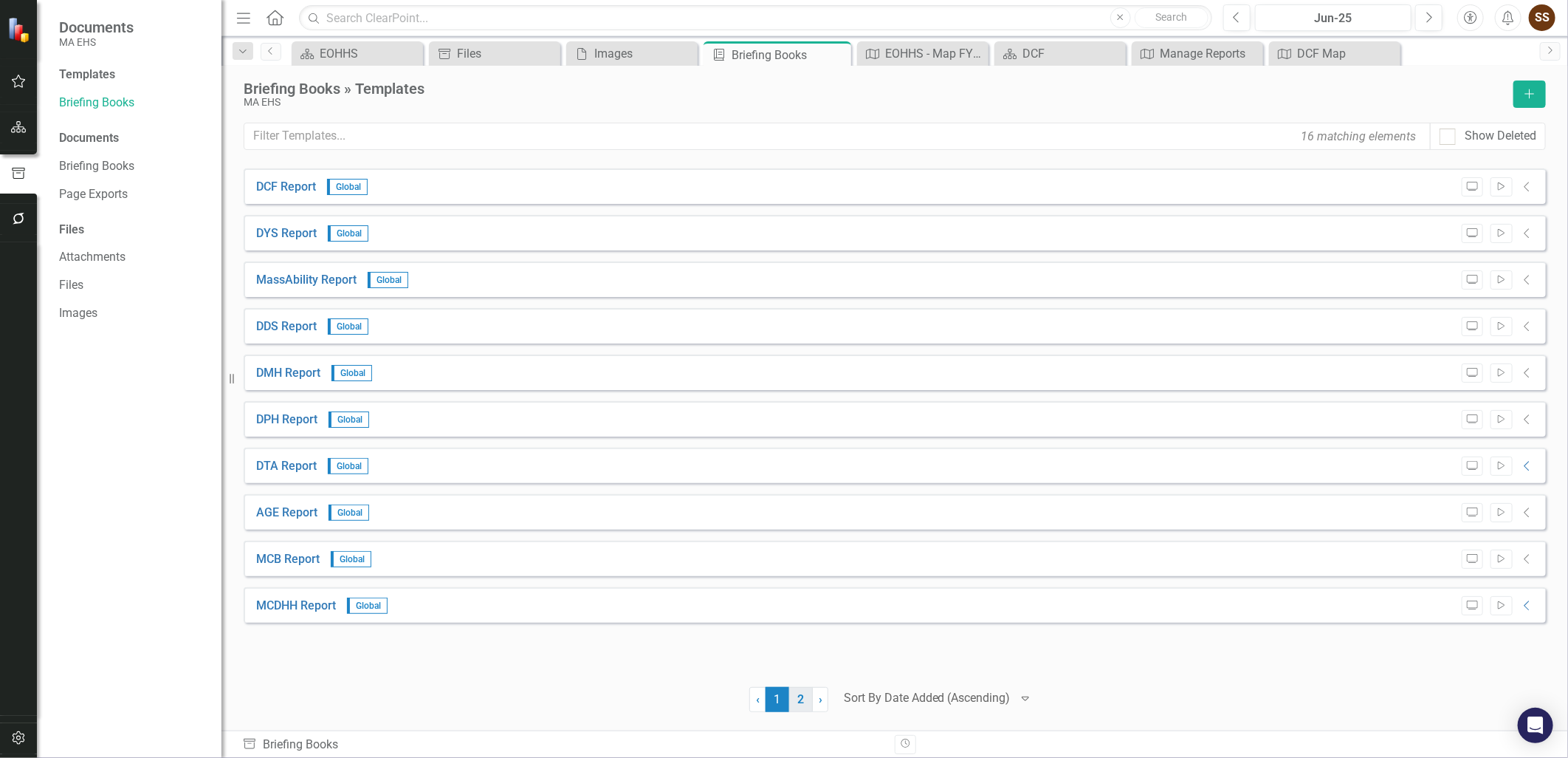
click at [797, 697] on link "2" at bounding box center [801, 699] width 24 height 25
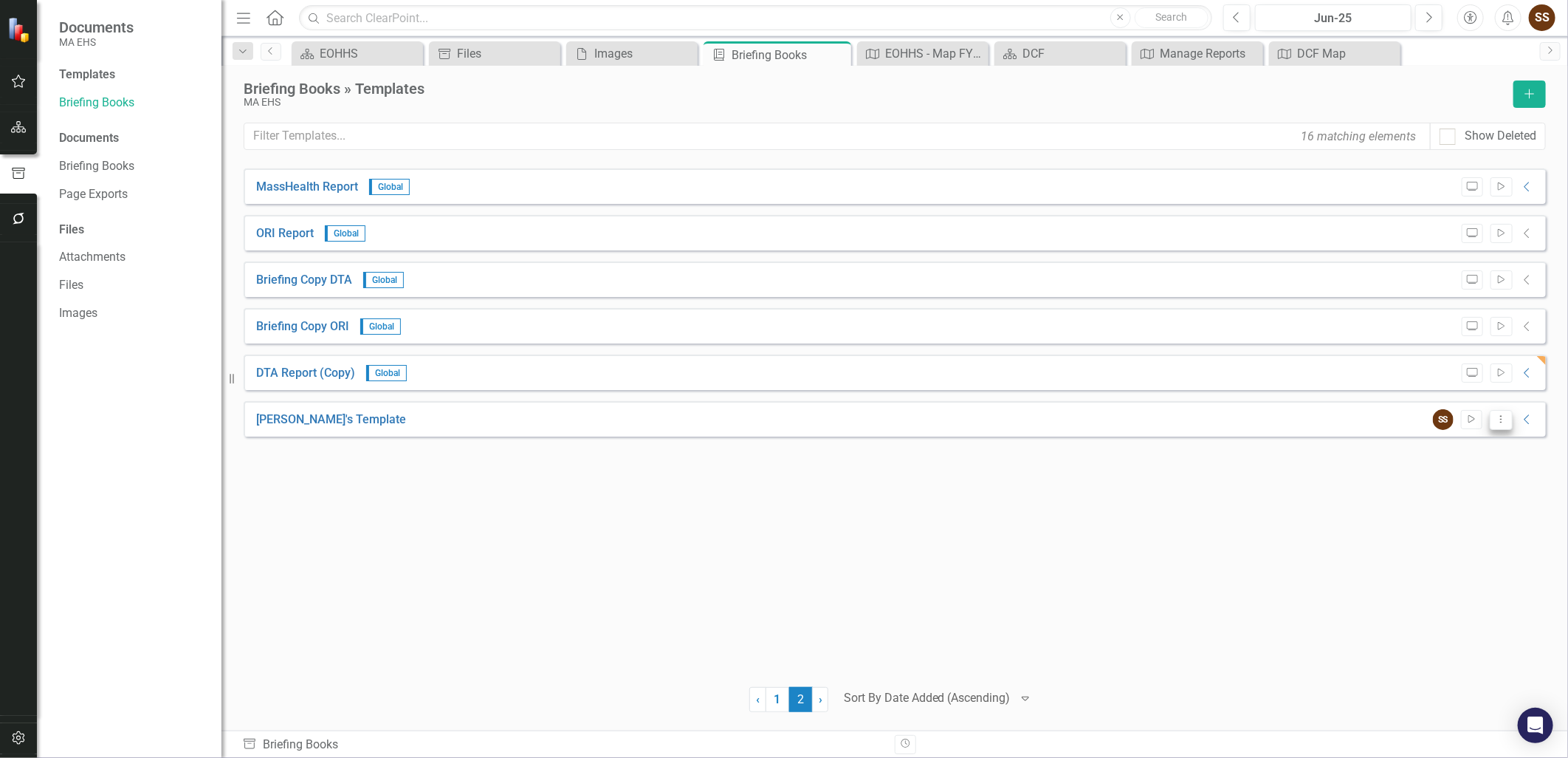
click at [1499, 419] on icon "Dropdown Menu" at bounding box center [1501, 419] width 12 height 10
click at [1471, 507] on link "Edit Edit Template" at bounding box center [1442, 498] width 136 height 28
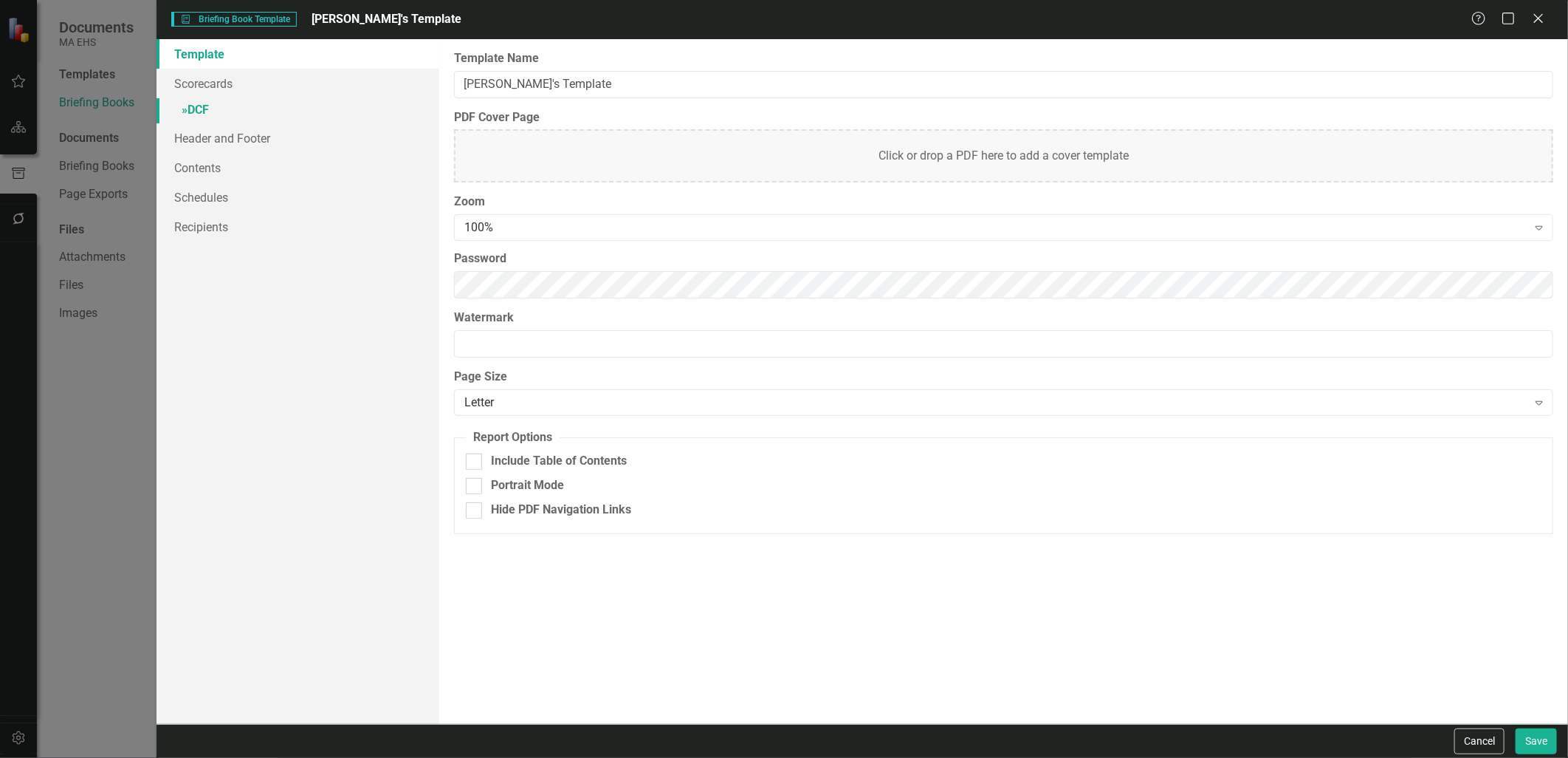
click at [241, 110] on link "» DCF" at bounding box center [297, 111] width 282 height 26
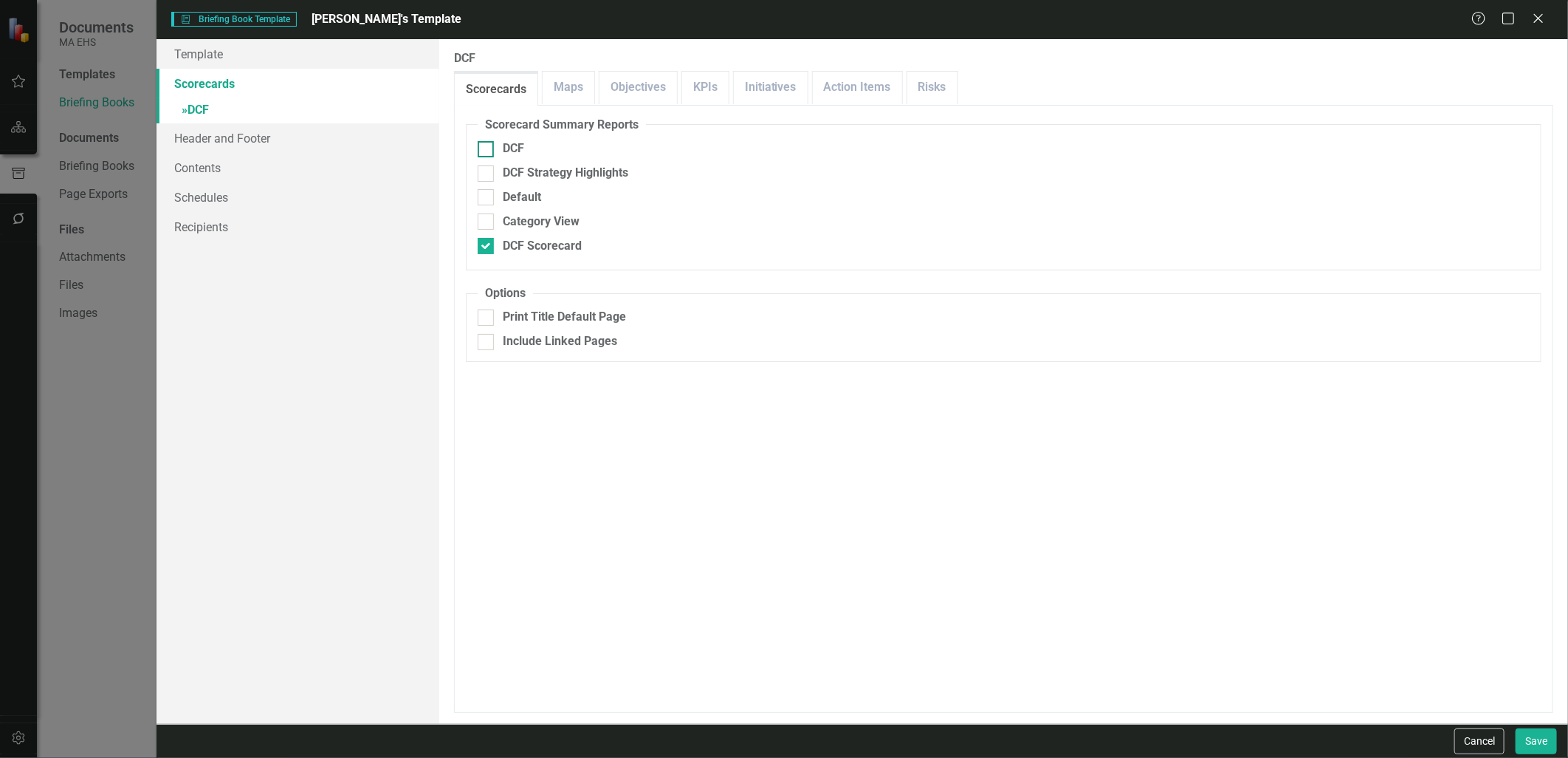
click at [487, 156] on div at bounding box center [486, 149] width 16 height 16
click at [487, 150] on input "DCF" at bounding box center [482, 146] width 10 height 10
checkbox input "true"
click at [484, 167] on input "DCF Strategy Highlights" at bounding box center [482, 171] width 10 height 10
checkbox input "true"
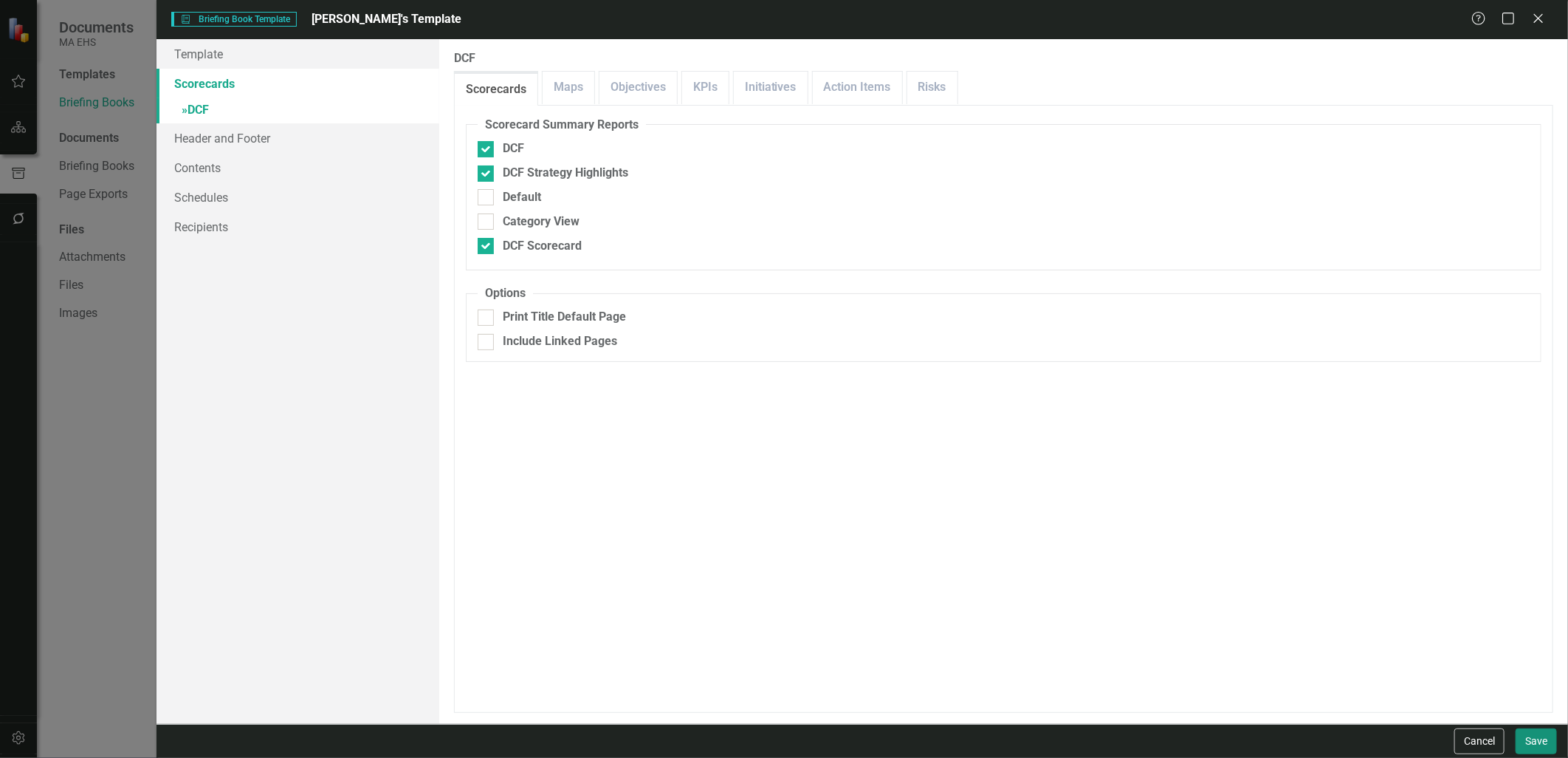
click at [1536, 740] on button "Save" at bounding box center [1536, 741] width 41 height 26
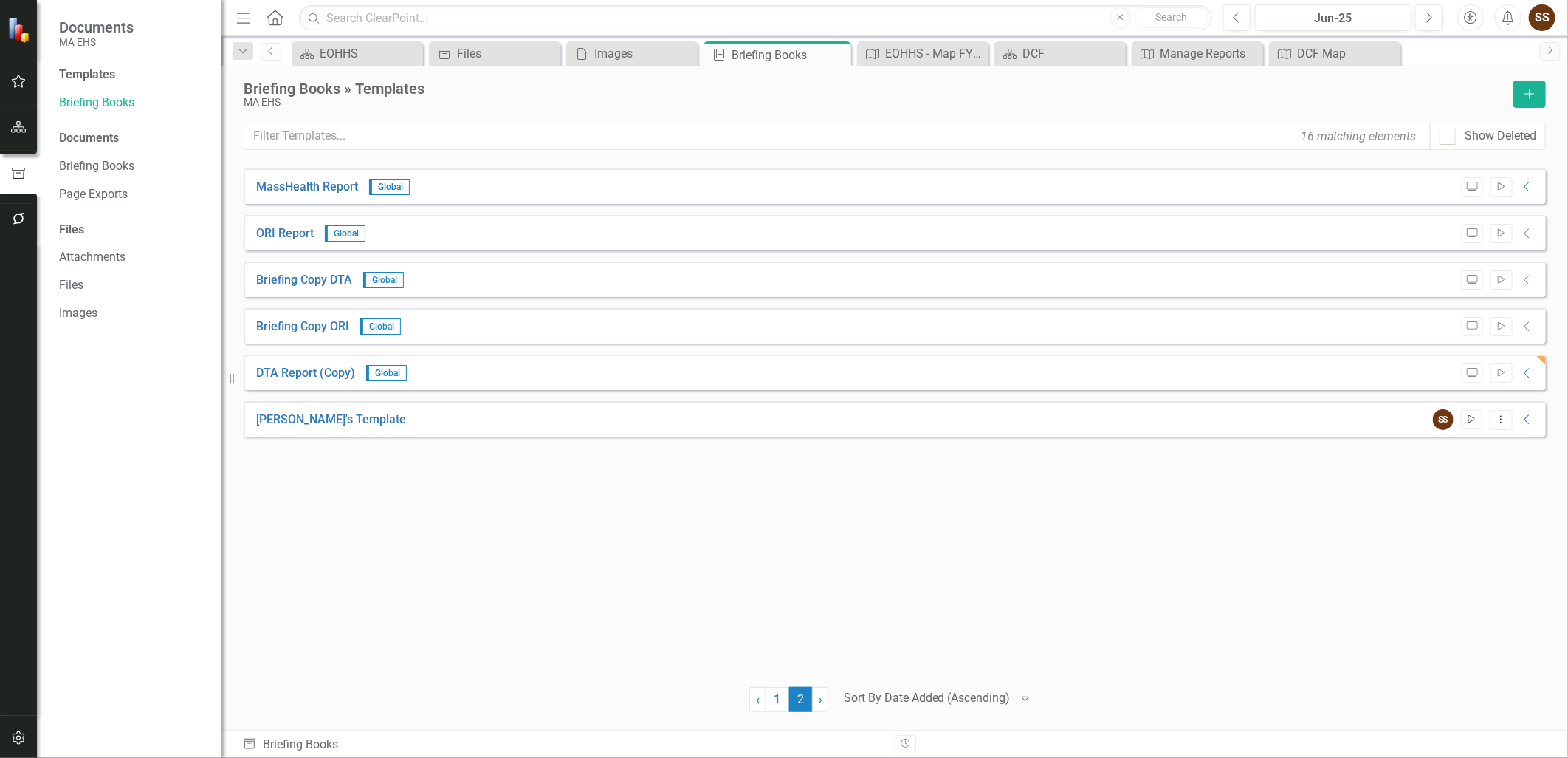
click at [1476, 418] on button "Start" at bounding box center [1471, 419] width 21 height 19
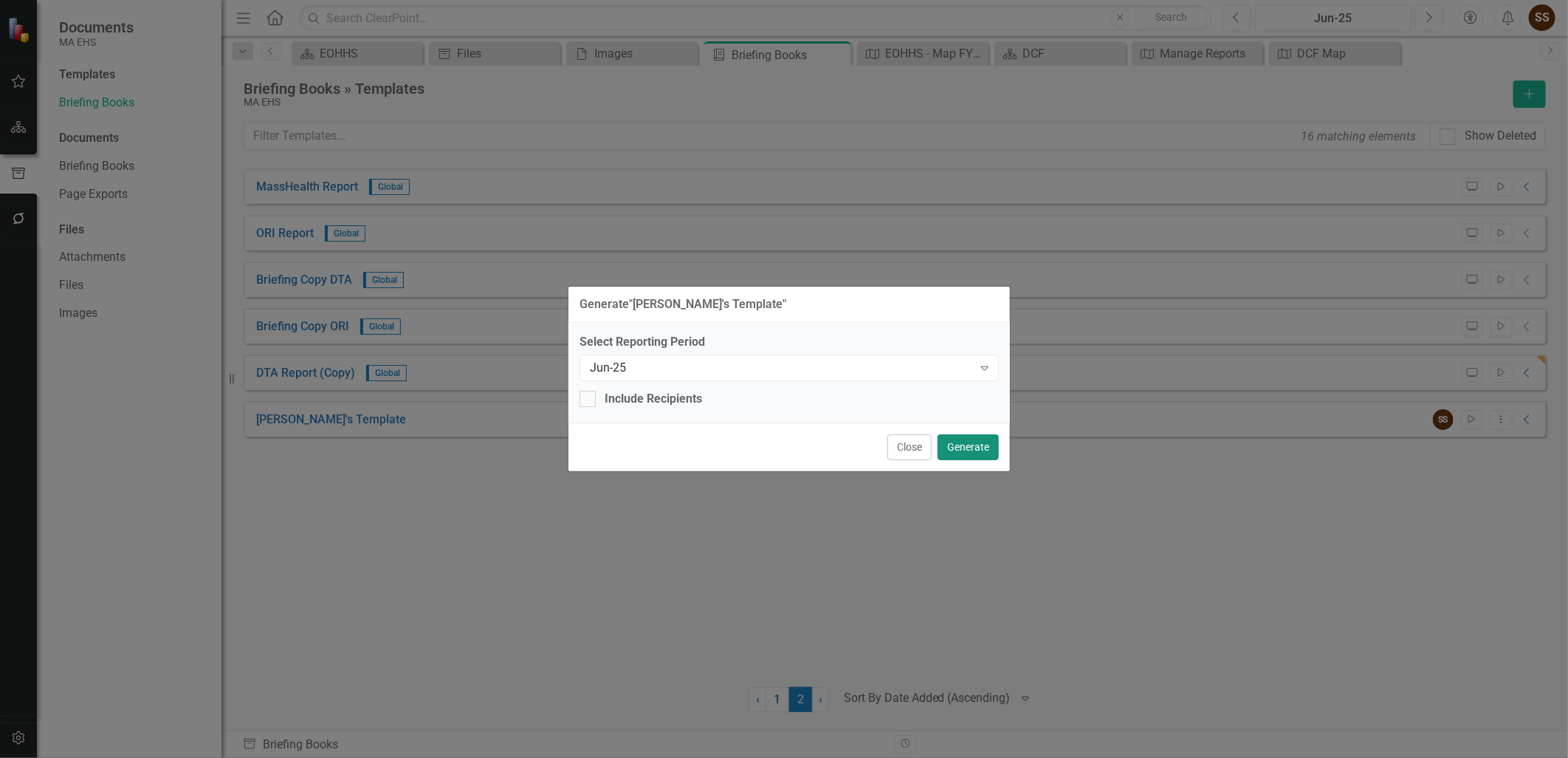
click at [977, 448] on button "Generate" at bounding box center [967, 447] width 61 height 26
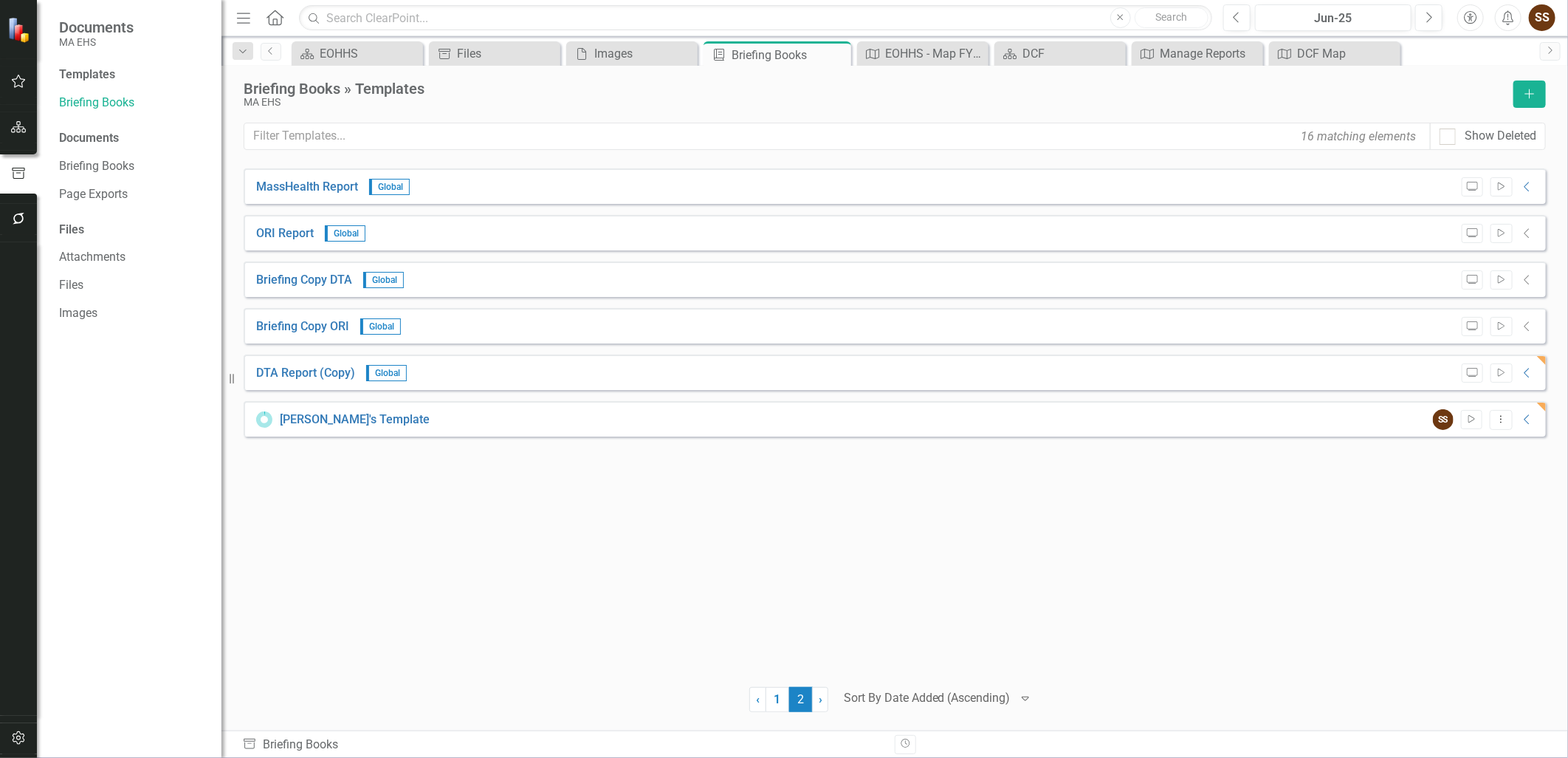
click at [598, 596] on div "MassHealth Report Global Preview Start Collapse PDF MassHealth Report Generated…" at bounding box center [894, 418] width 1302 height 500
click at [1520, 418] on icon "Collapse" at bounding box center [1527, 419] width 15 height 12
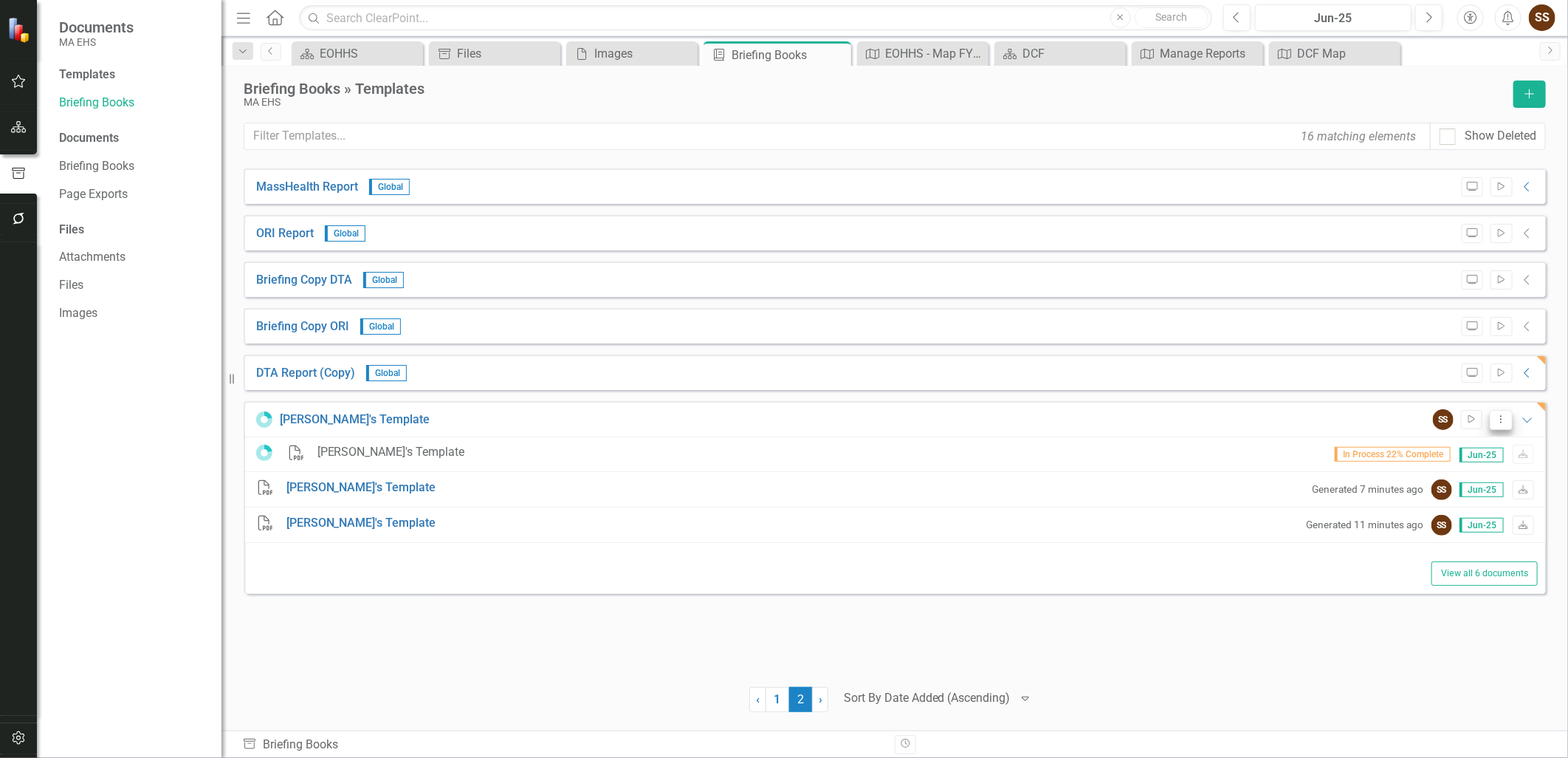
click at [1492, 417] on button "Dropdown Menu" at bounding box center [1501, 419] width 23 height 20
click at [1497, 473] on link "Preview Preview Template" at bounding box center [1442, 471] width 136 height 28
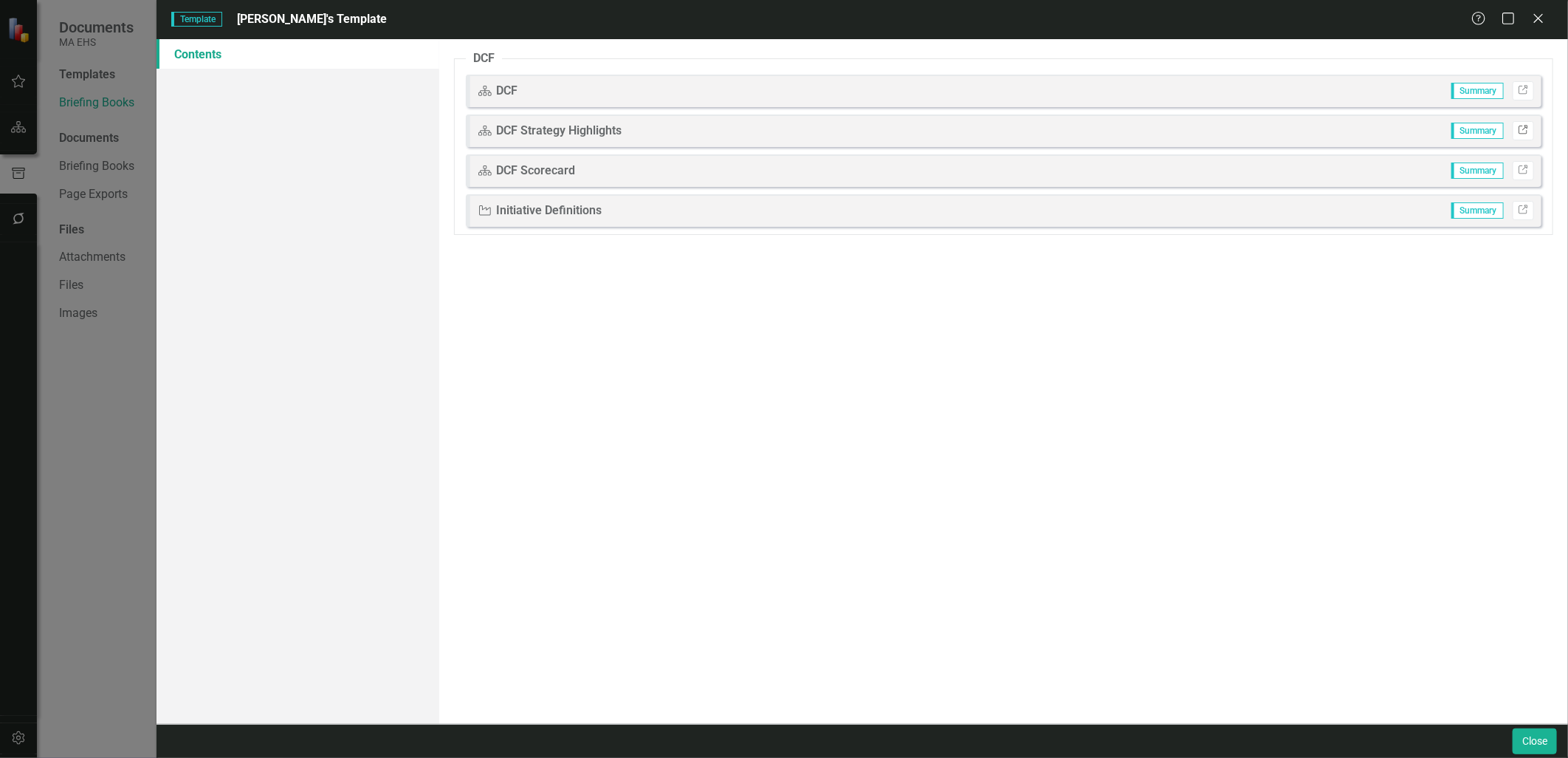
click at [1518, 130] on icon "Link" at bounding box center [1523, 130] width 11 height 9
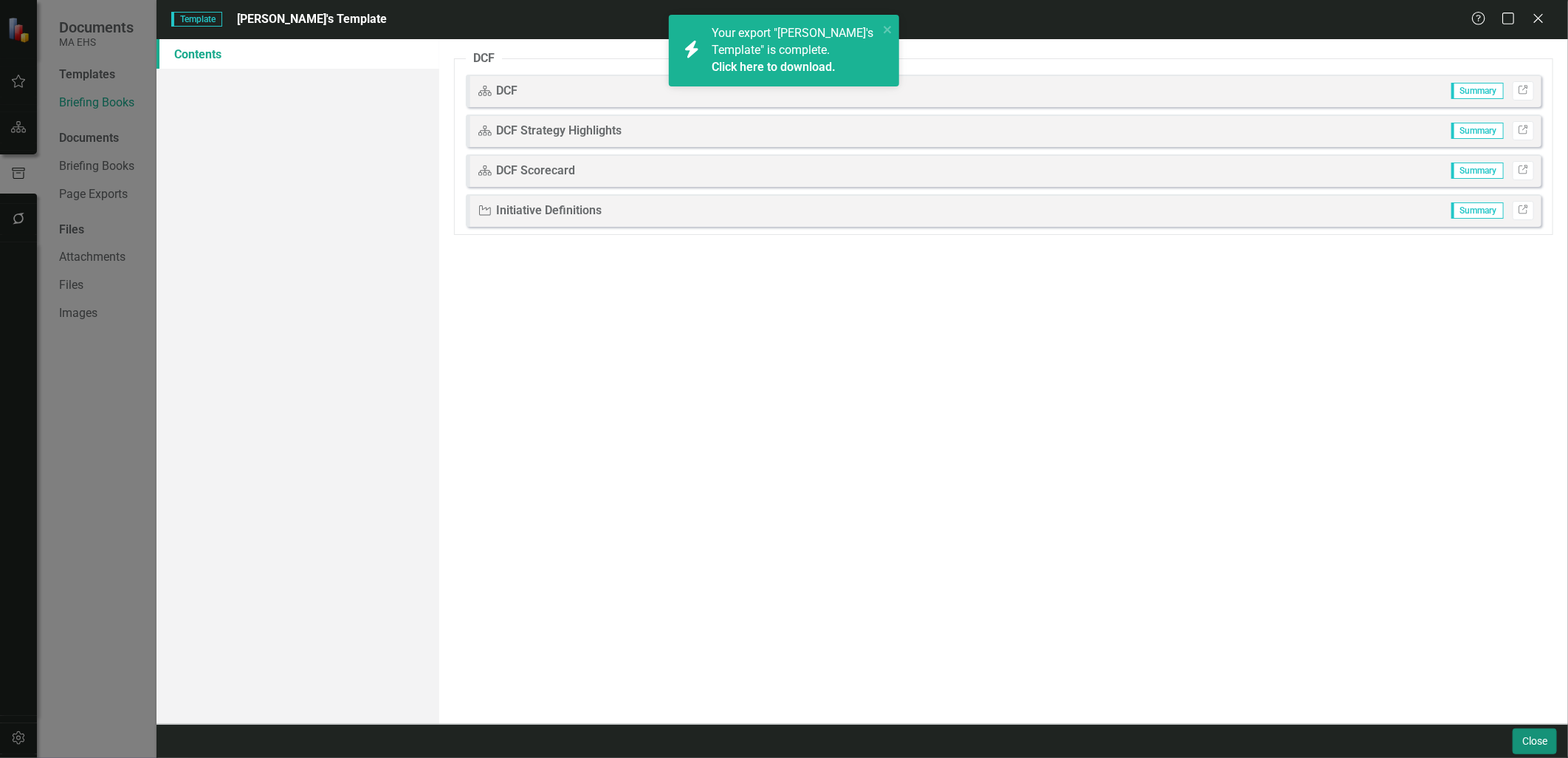
click at [1528, 748] on button "Close" at bounding box center [1534, 741] width 45 height 26
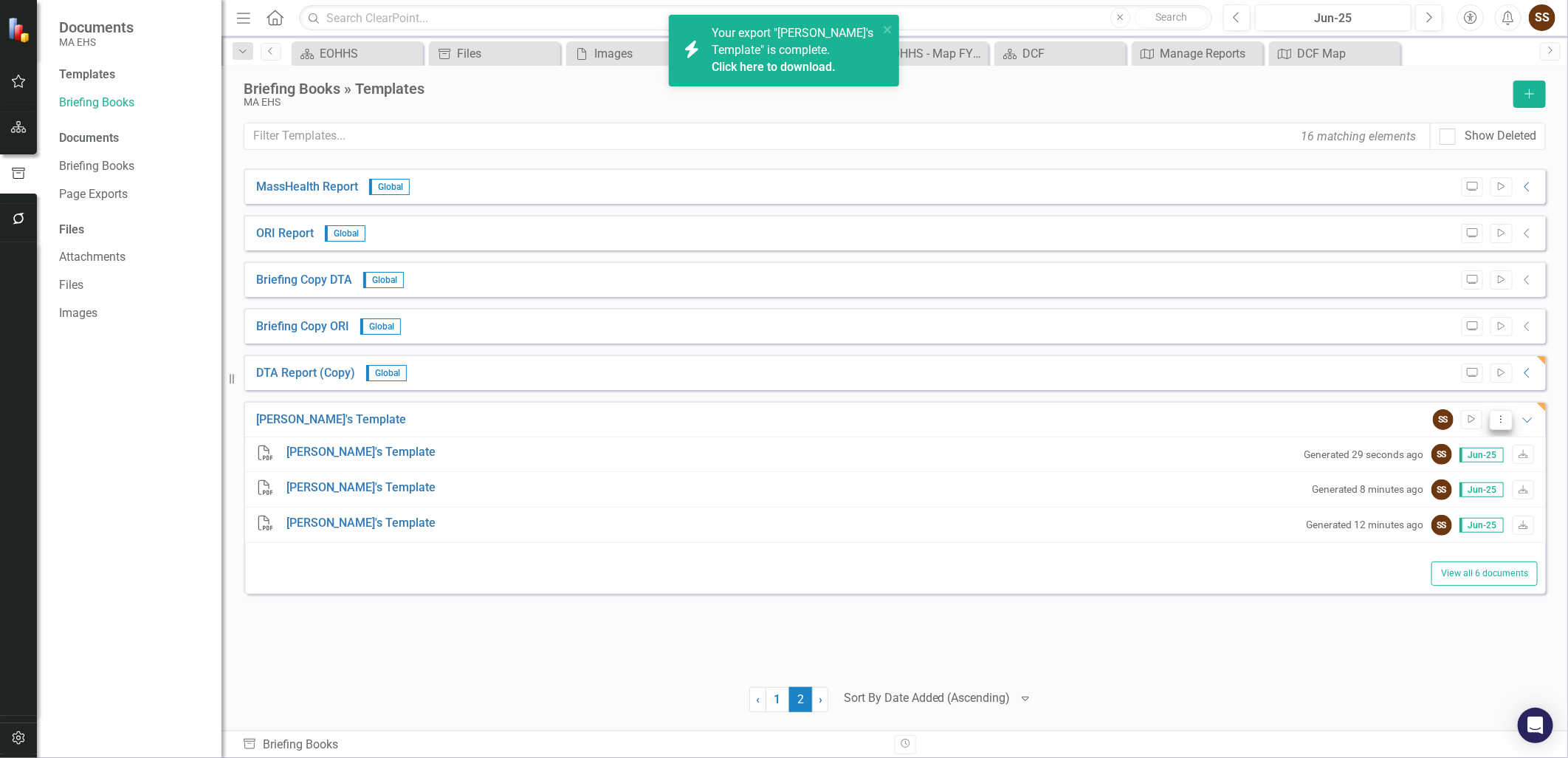
click at [1497, 415] on icon "Dropdown Menu" at bounding box center [1501, 419] width 12 height 10
click at [1460, 493] on link "Edit Edit Template" at bounding box center [1442, 498] width 136 height 28
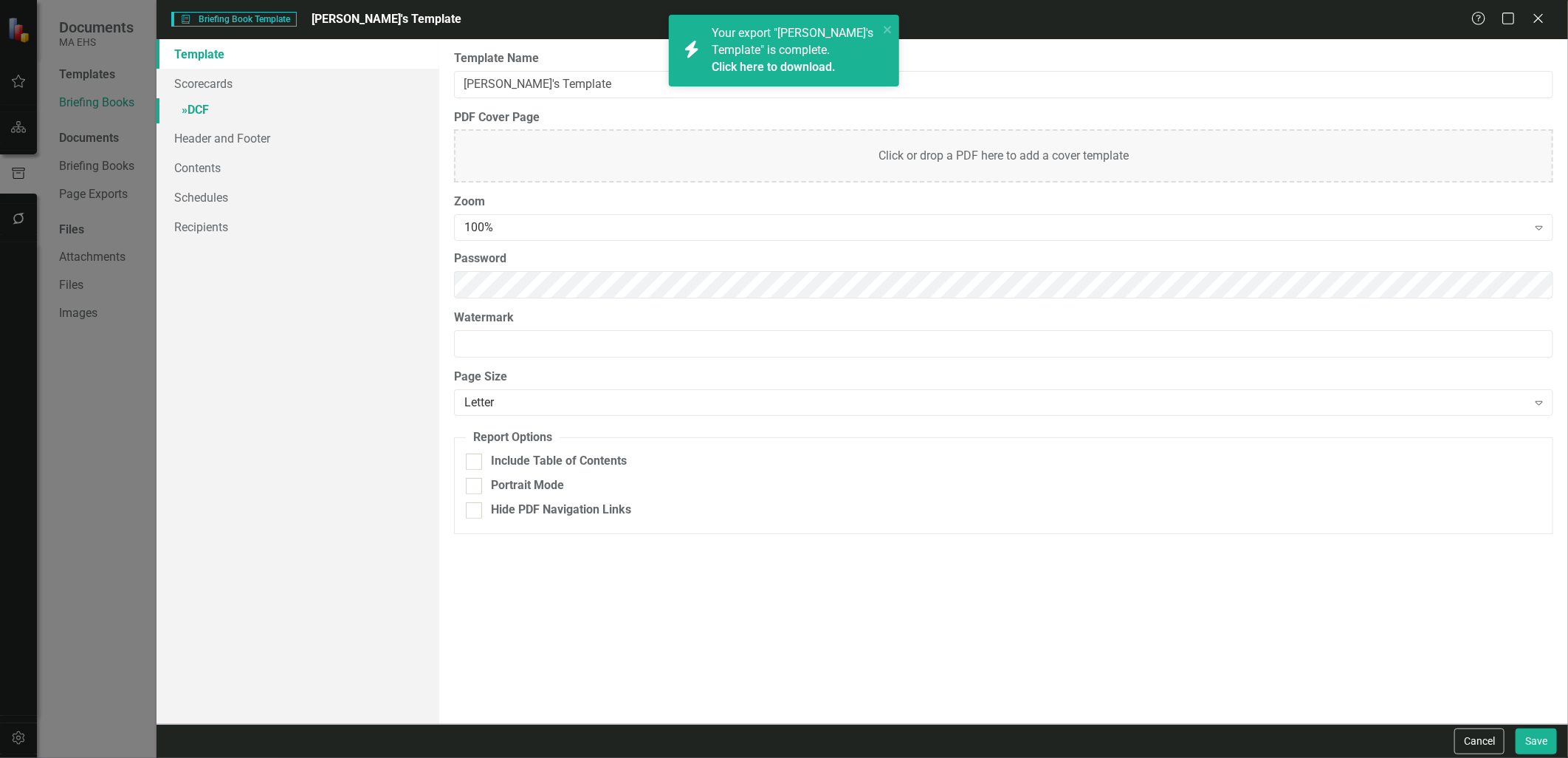
click at [191, 106] on link "» DCF" at bounding box center [297, 111] width 282 height 26
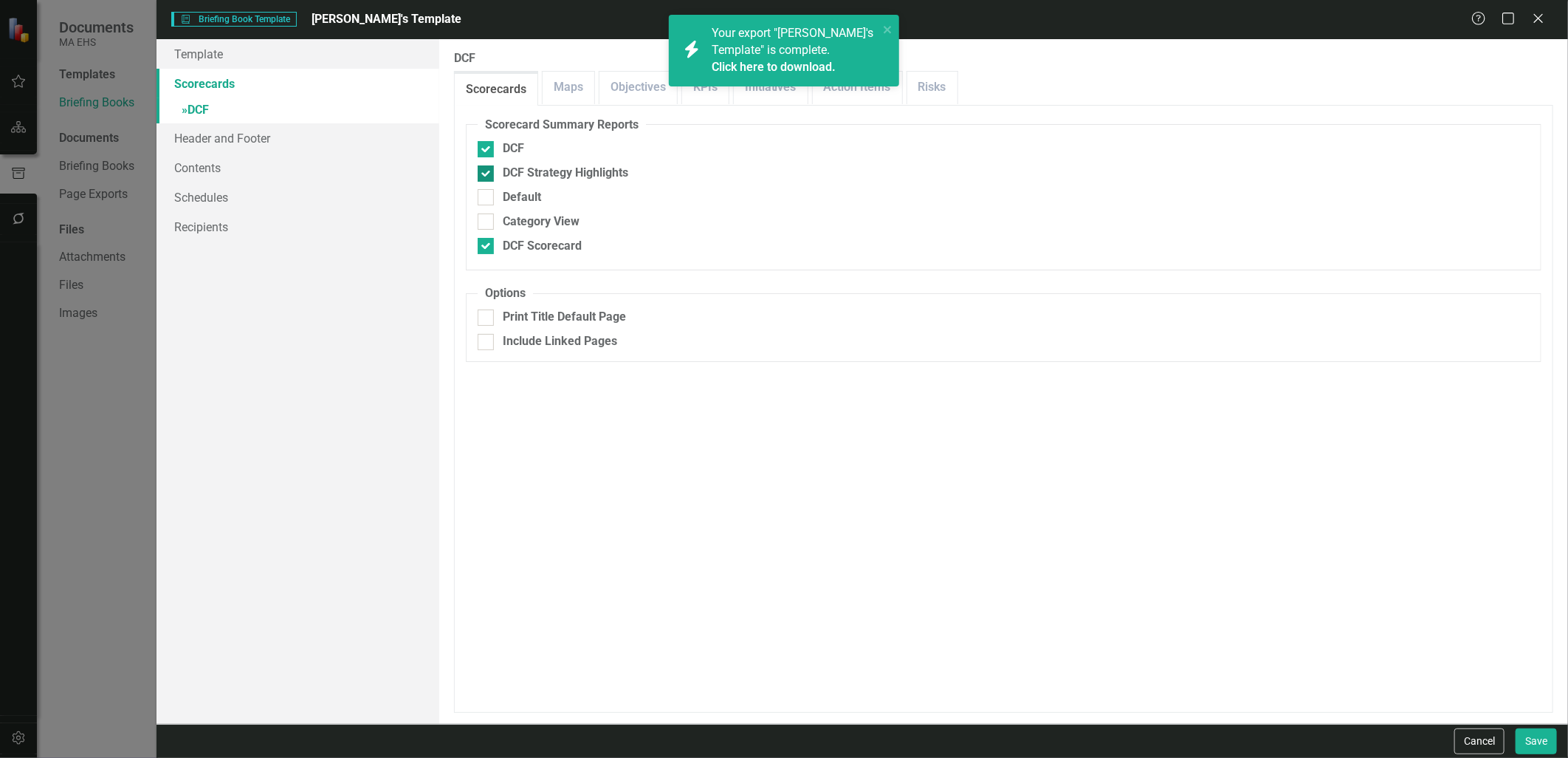
click at [490, 167] on div at bounding box center [486, 174] width 16 height 16
click at [487, 167] on input "DCF Strategy Highlights" at bounding box center [482, 171] width 10 height 10
checkbox input "false"
click at [487, 141] on div "DCF" at bounding box center [1003, 149] width 1052 height 17
click at [487, 141] on input "DCF" at bounding box center [482, 146] width 10 height 10
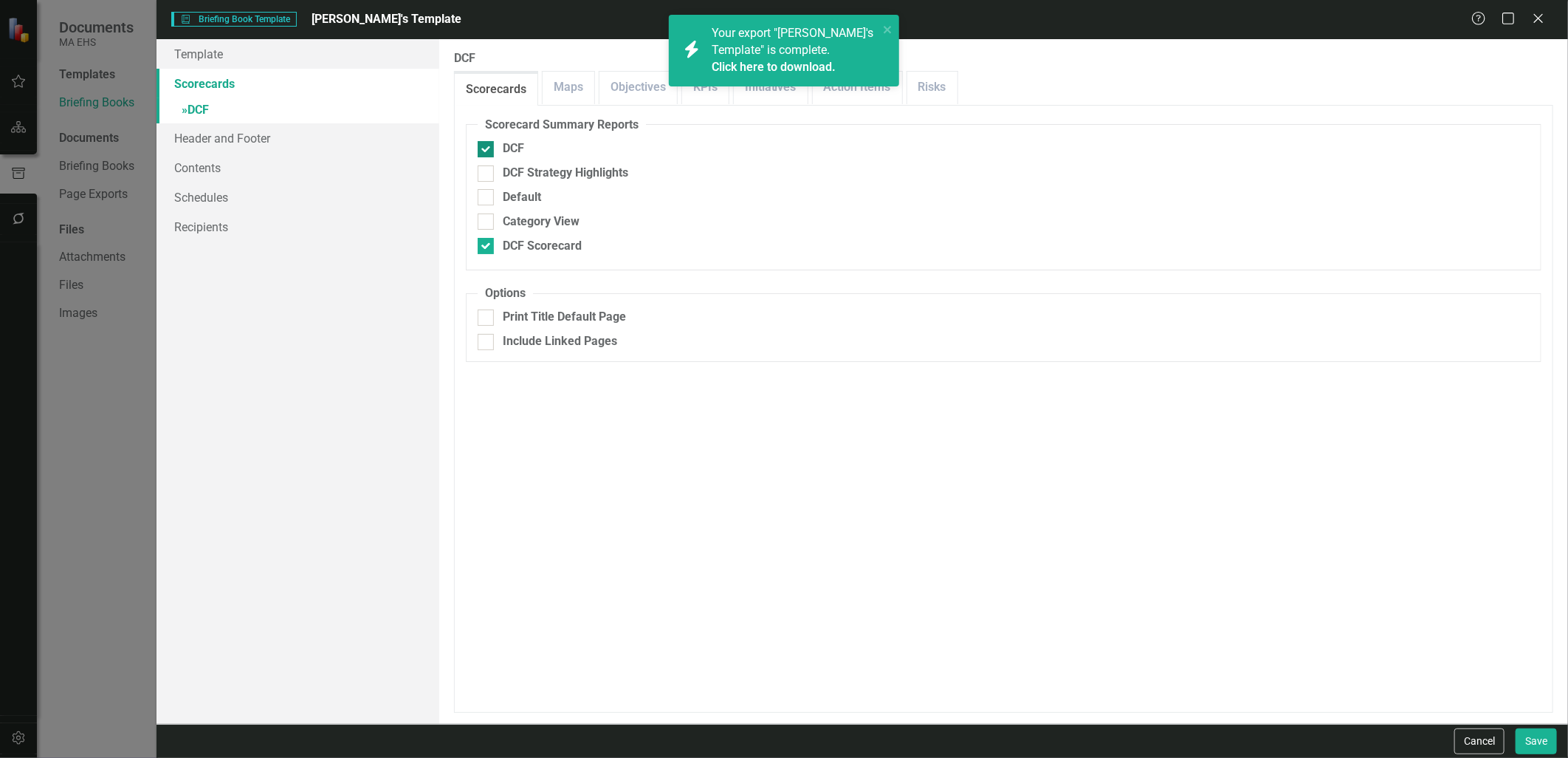
checkbox input "false"
click at [1548, 729] on button "Save" at bounding box center [1536, 741] width 41 height 26
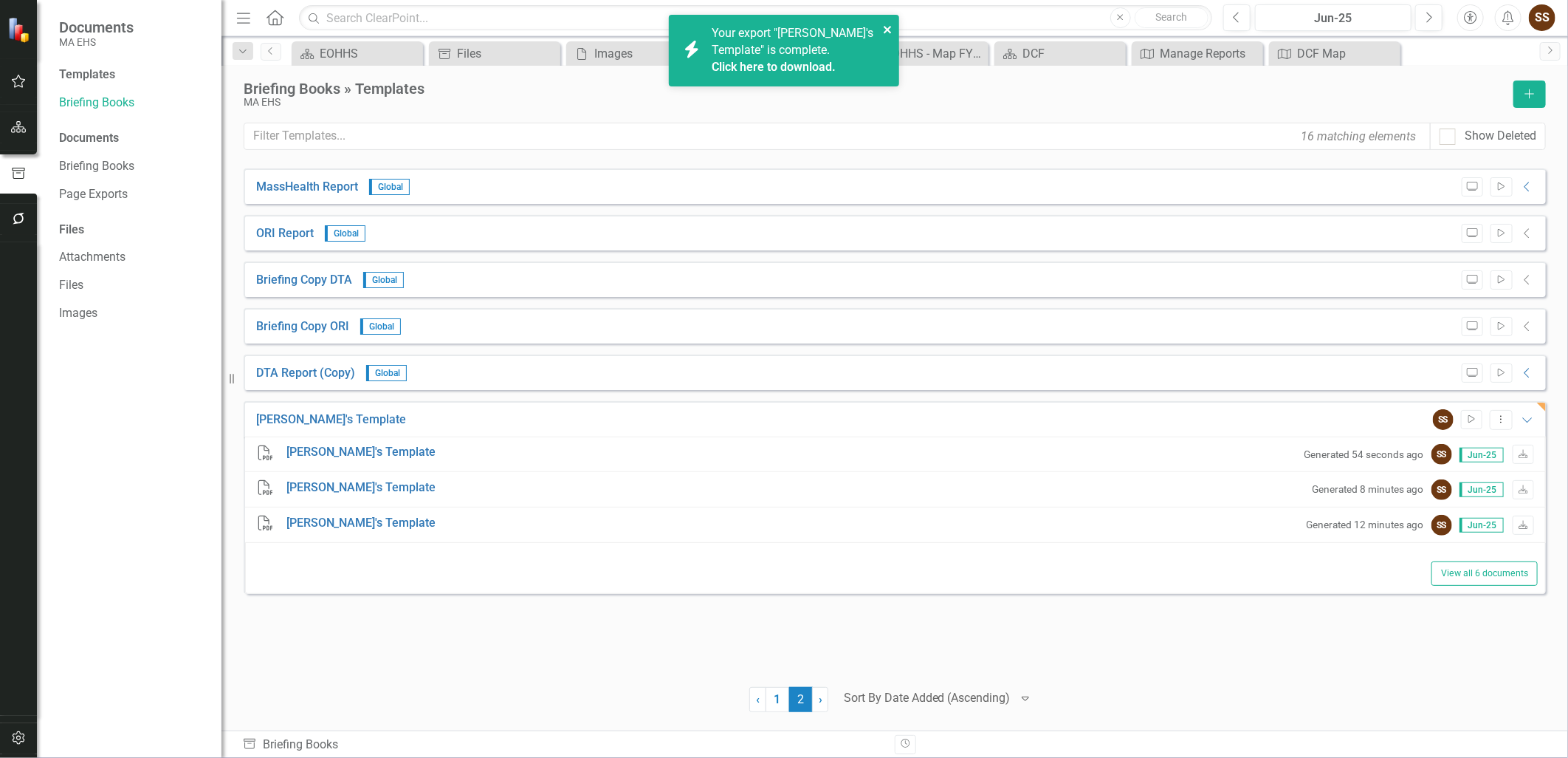
click at [886, 30] on icon "close" at bounding box center [888, 29] width 11 height 12
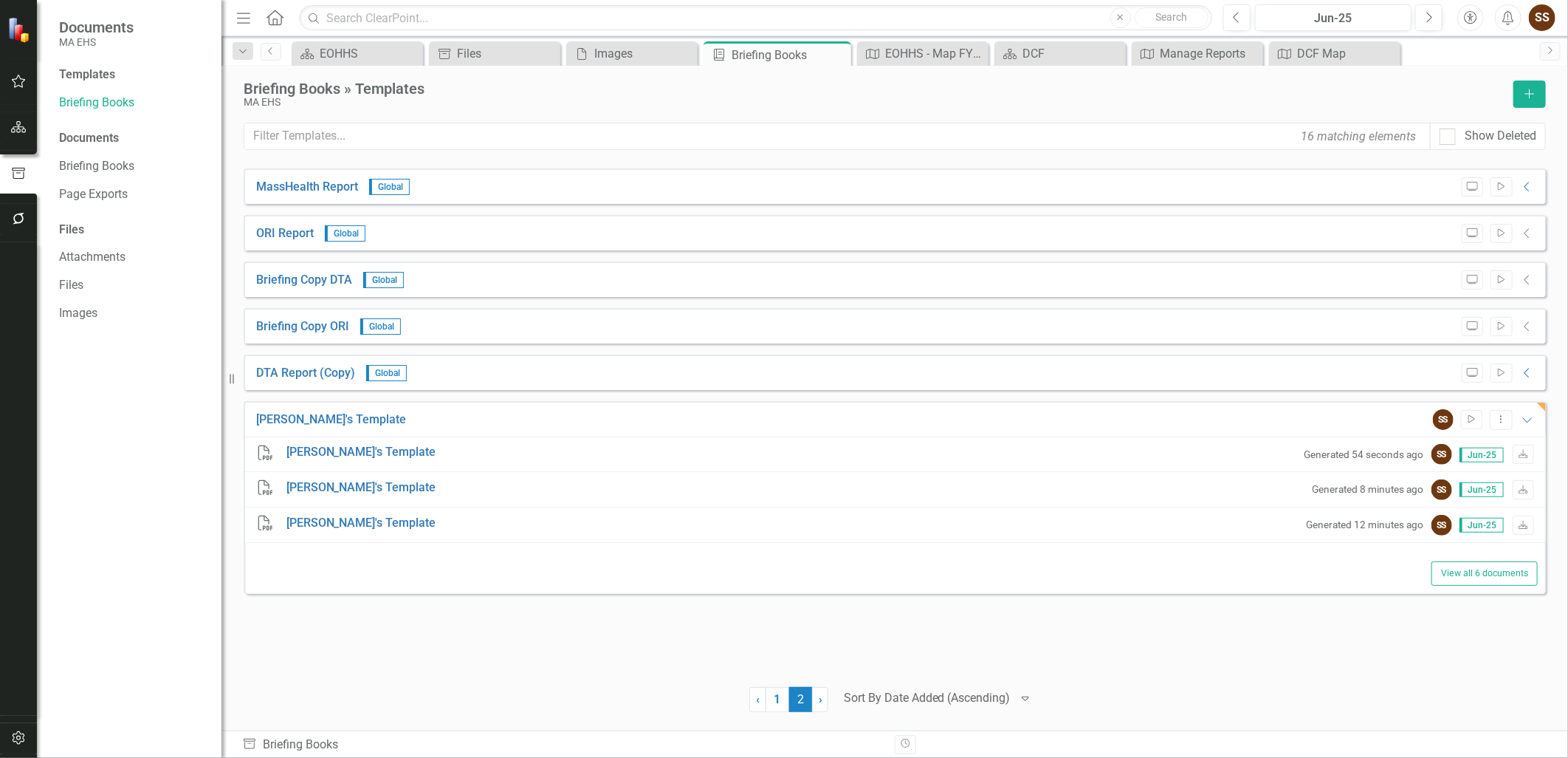
click at [909, 102] on div "MA EHS" at bounding box center [875, 102] width 1262 height 11
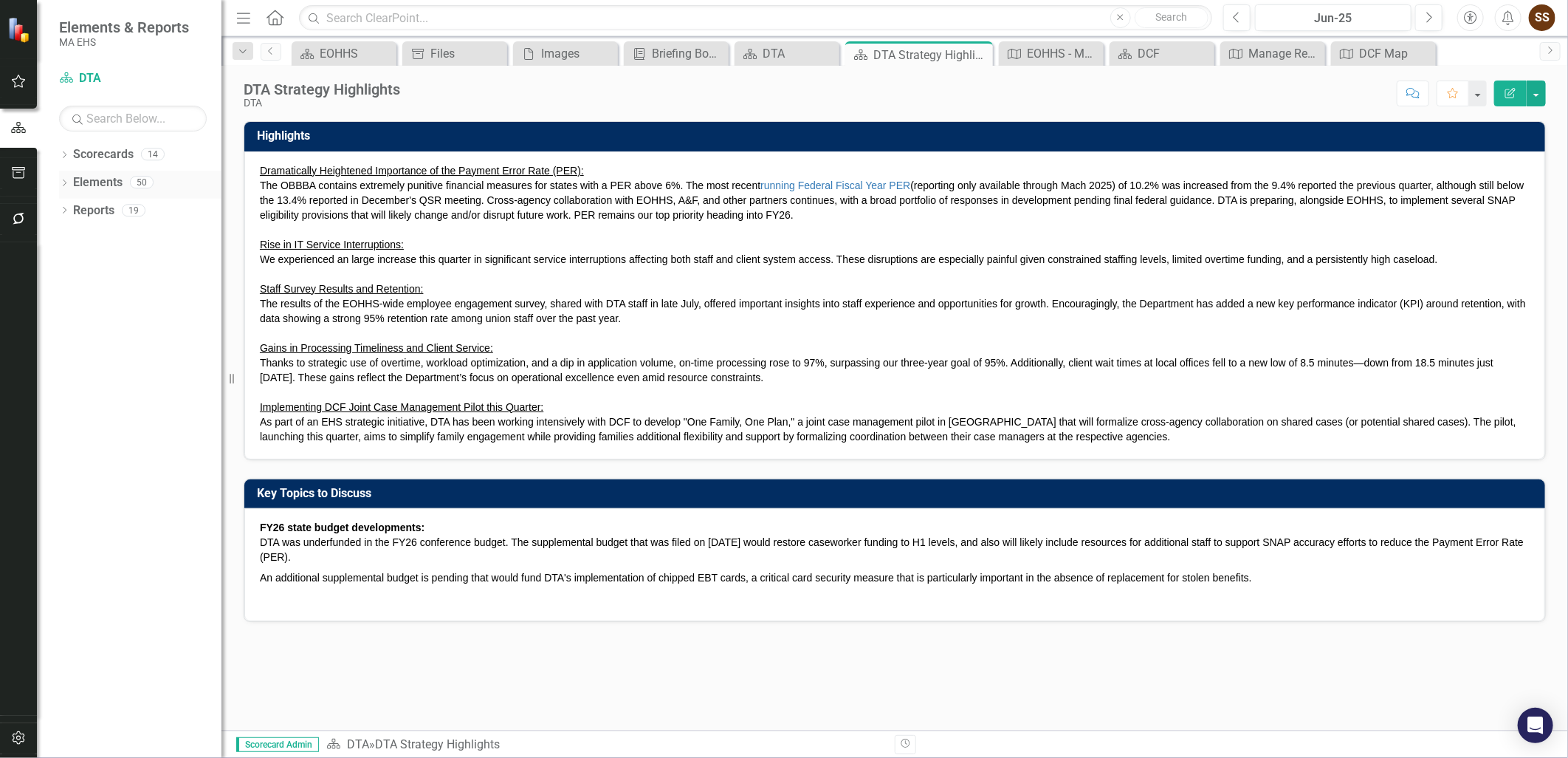
click at [64, 179] on div "Dropdown" at bounding box center [64, 184] width 11 height 12
click at [64, 179] on icon "Dropdown" at bounding box center [63, 181] width 8 height 11
click at [61, 158] on icon "Dropdown" at bounding box center [64, 156] width 11 height 8
click at [61, 158] on icon "Dropdown" at bounding box center [63, 154] width 8 height 11
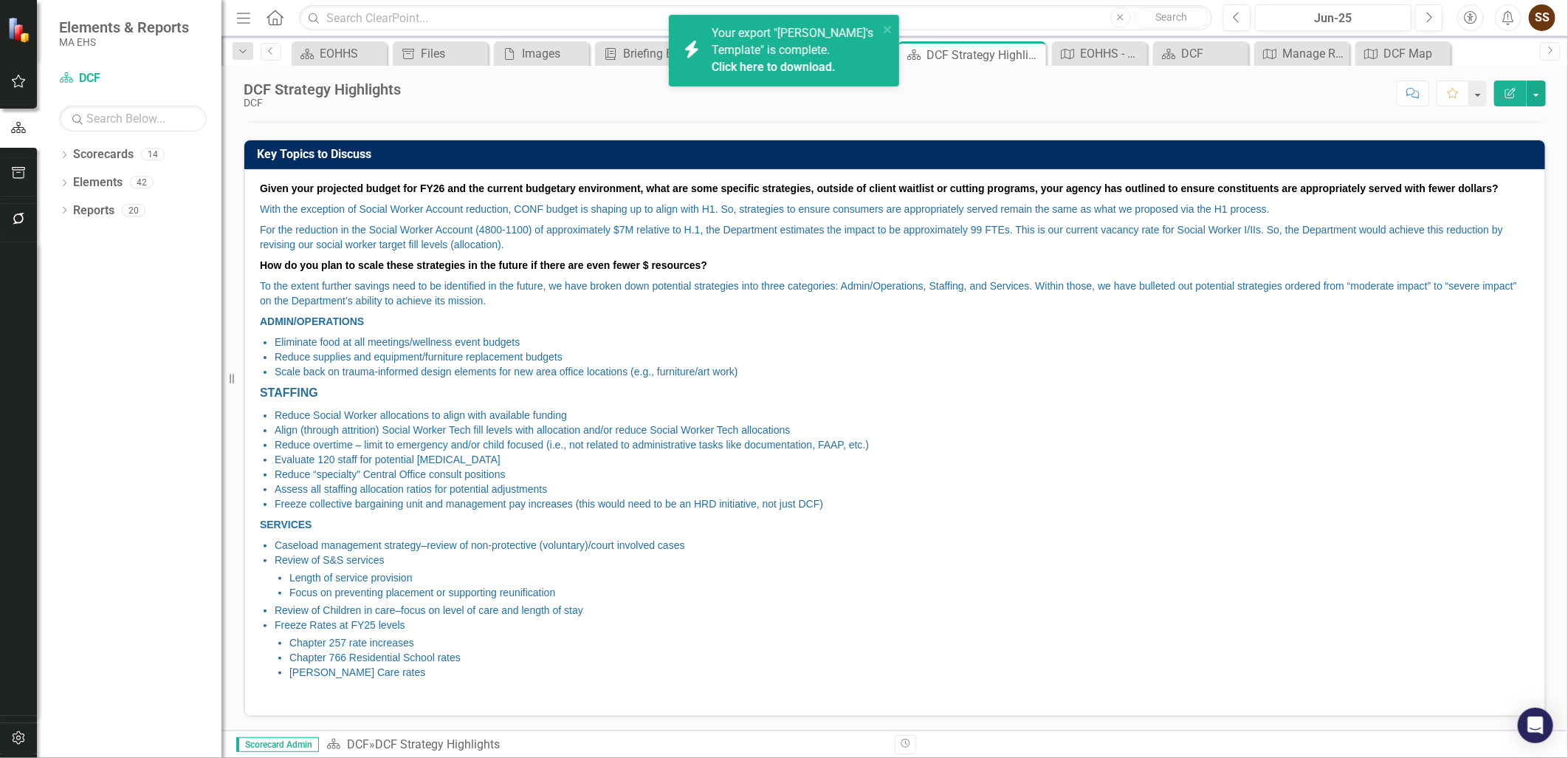
scroll to position [254, 0]
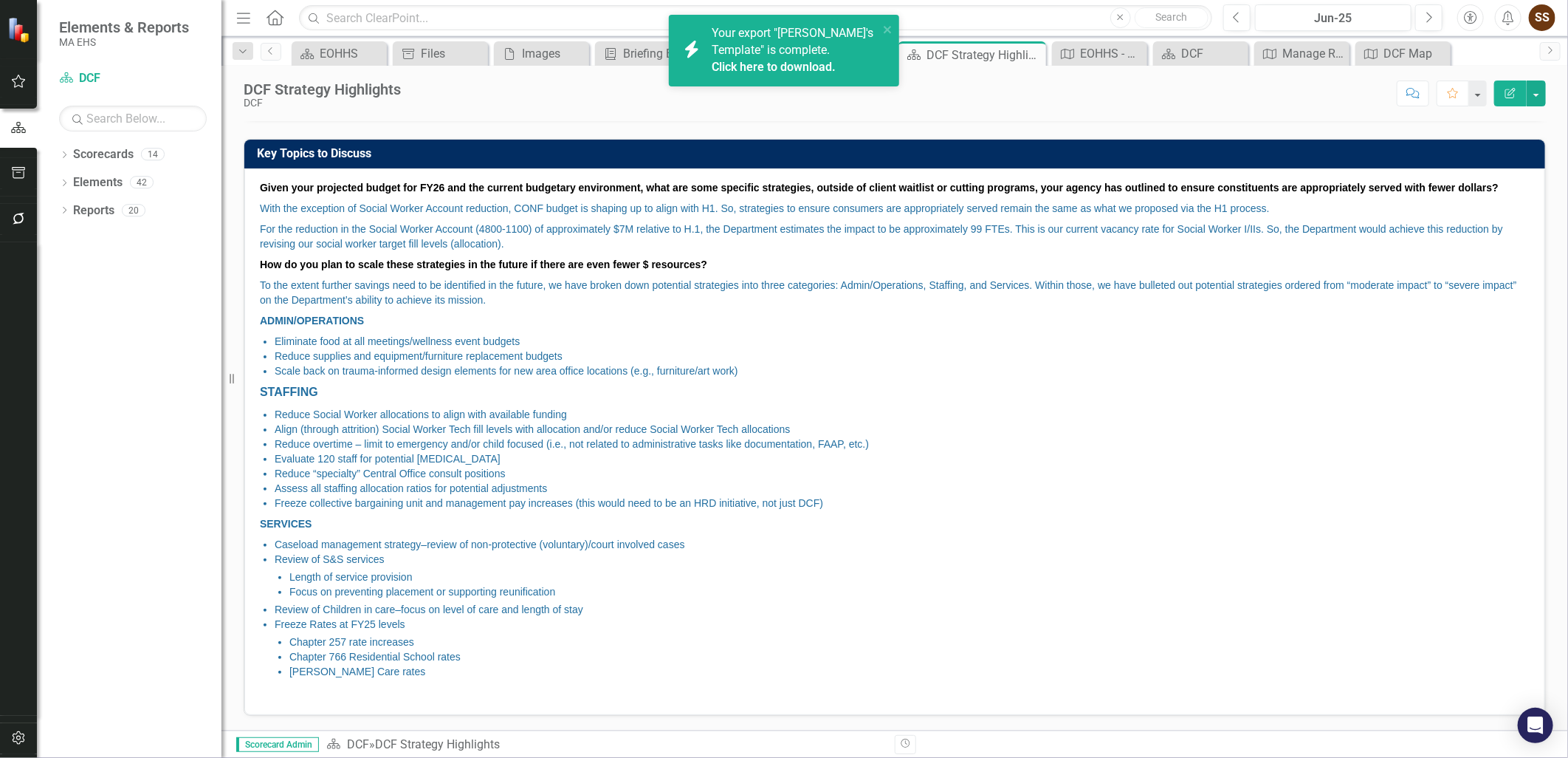
click at [800, 64] on link "Click here to download." at bounding box center [773, 67] width 124 height 14
